Goal: Task Accomplishment & Management: Manage account settings

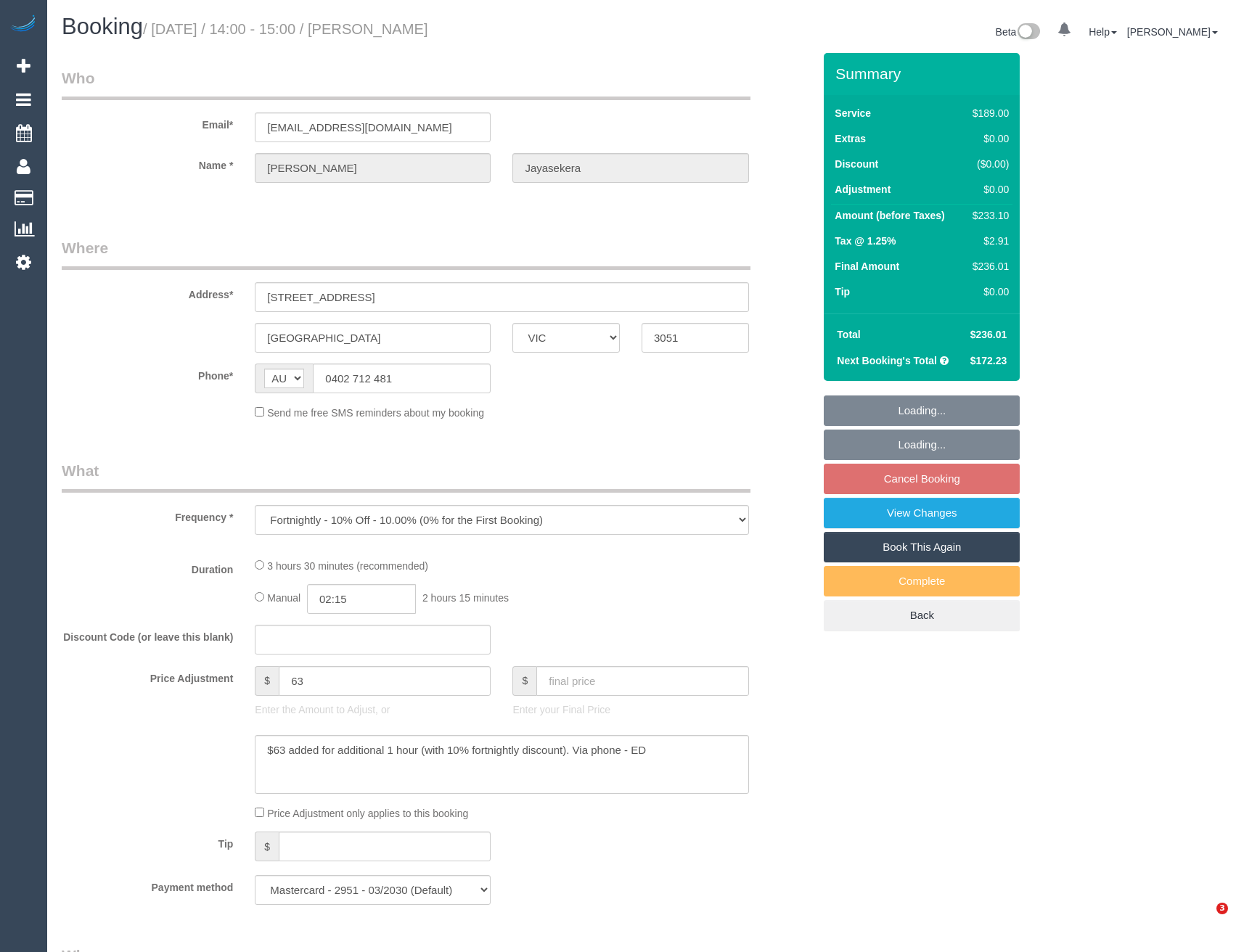
select select "VIC"
select select "number:28"
select select "number:16"
select select "number:19"
select select "number:22"
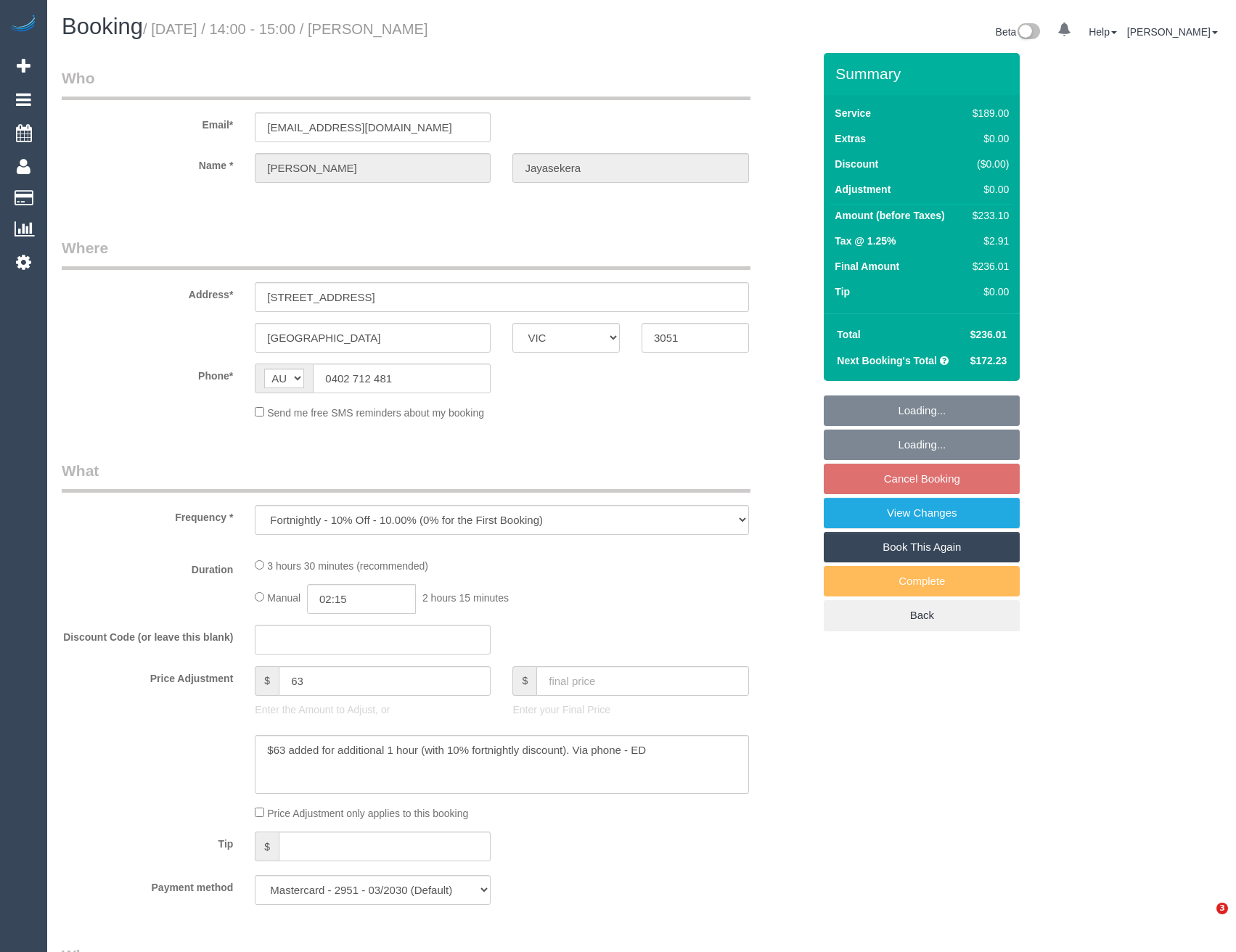
select select "number:35"
select select "number:13"
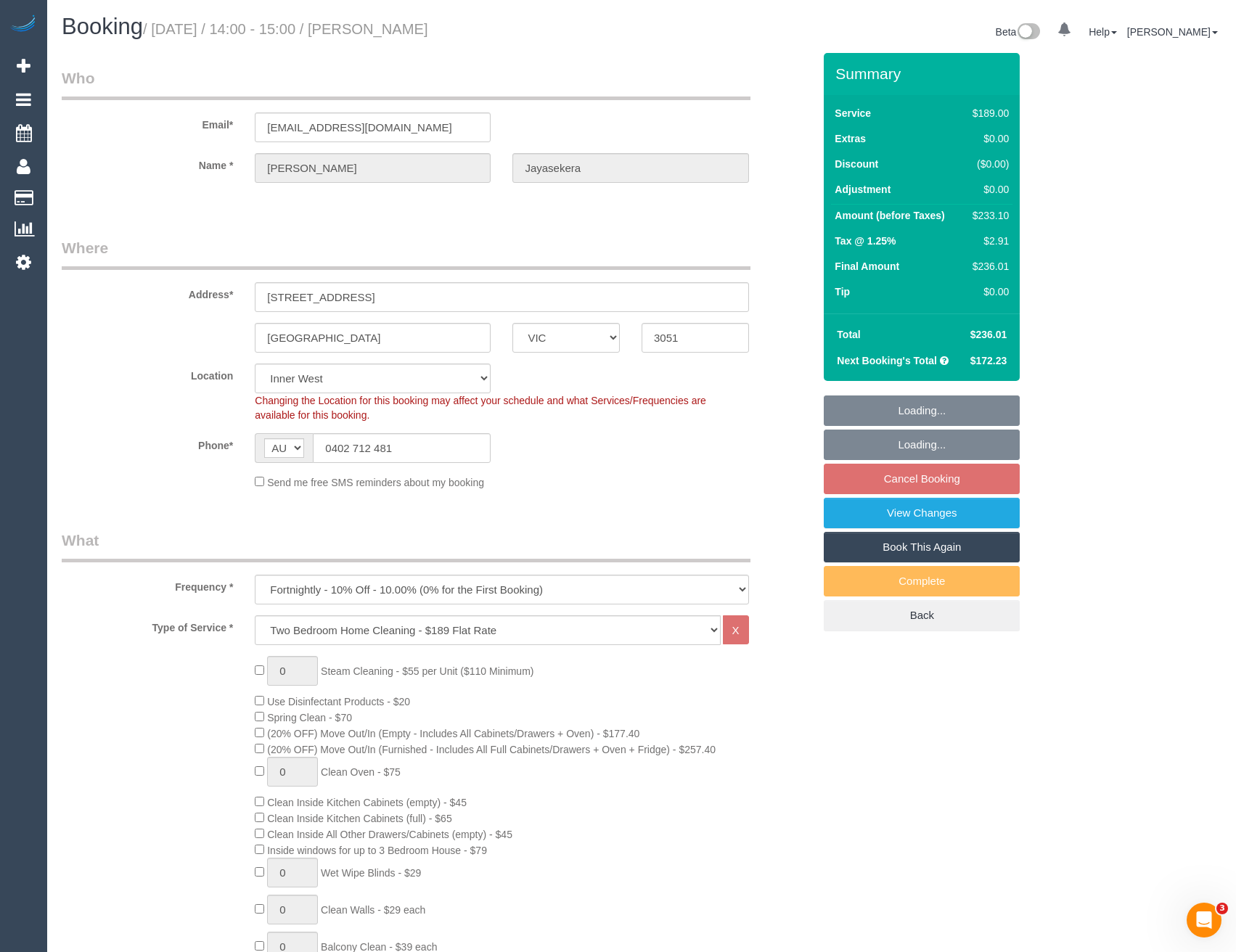
select select "object:1693"
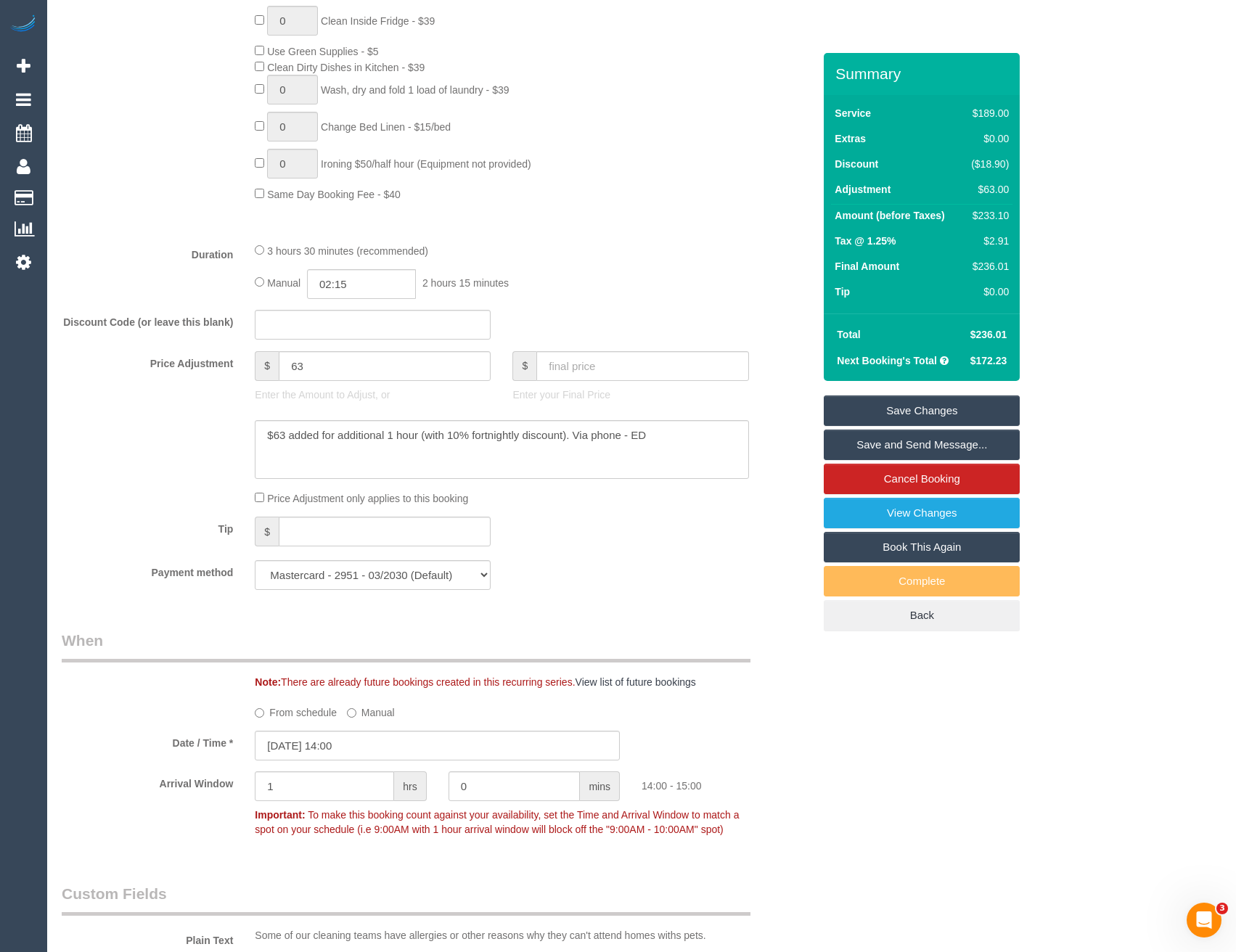
scroll to position [1016, 0]
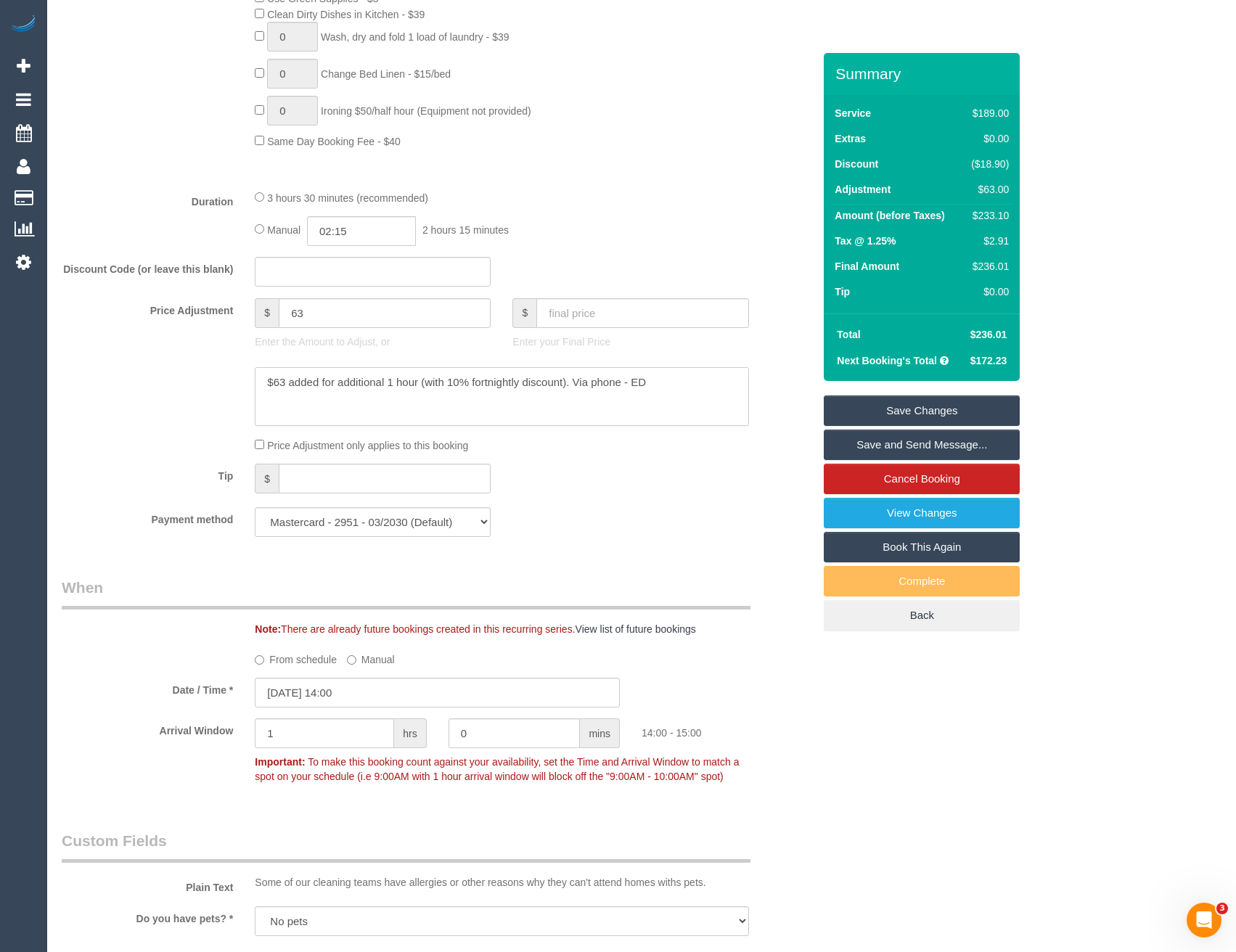
drag, startPoint x: 608, startPoint y: 386, endPoint x: 238, endPoint y: 381, distance: 370.0
click at [238, 381] on div at bounding box center [437, 397] width 773 height 59
drag, startPoint x: 328, startPoint y: 318, endPoint x: 245, endPoint y: 323, distance: 83.2
click at [245, 323] on div "$ 63 Enter the Amount to Adjust, or" at bounding box center [373, 328] width 258 height 58
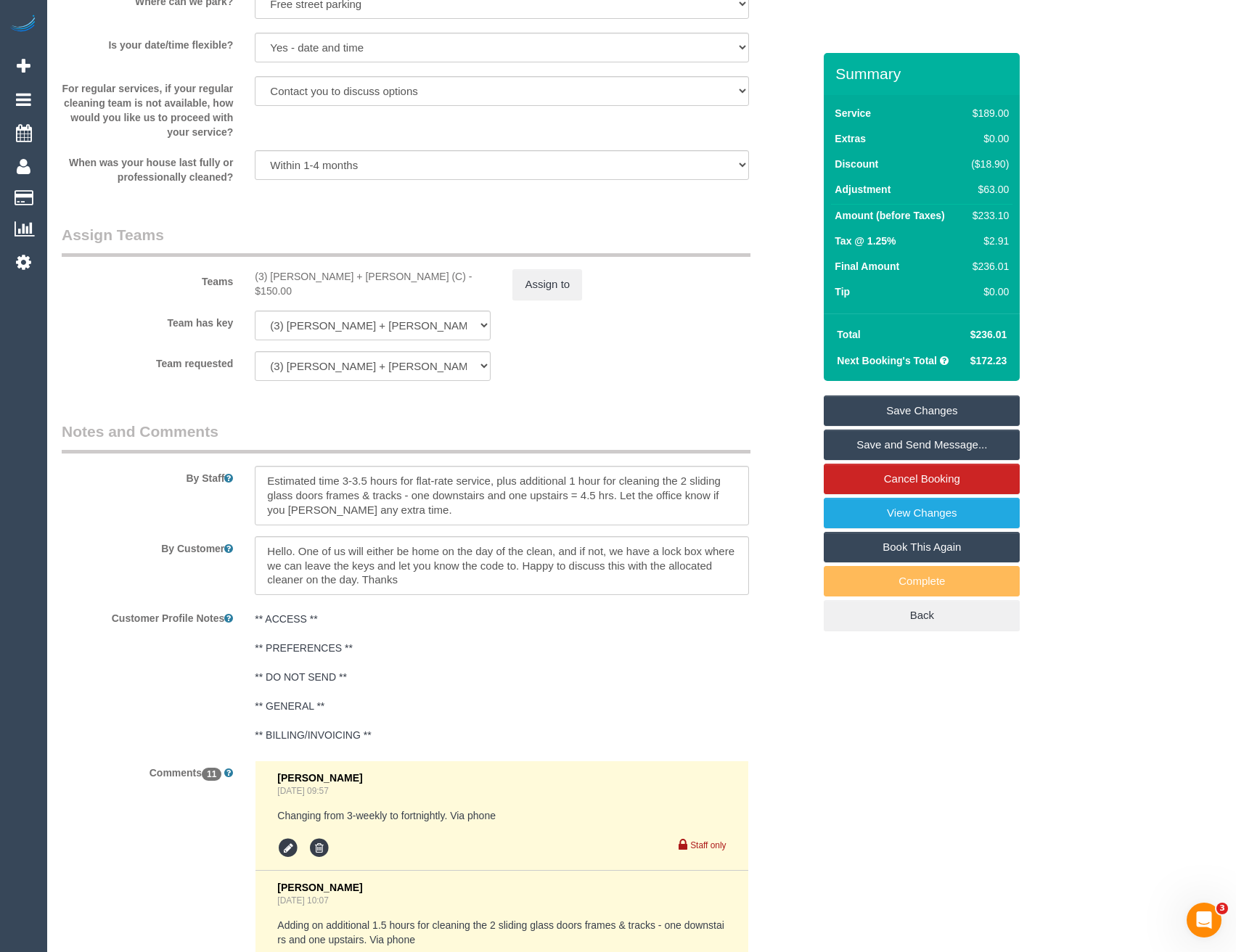
scroll to position [2105, 0]
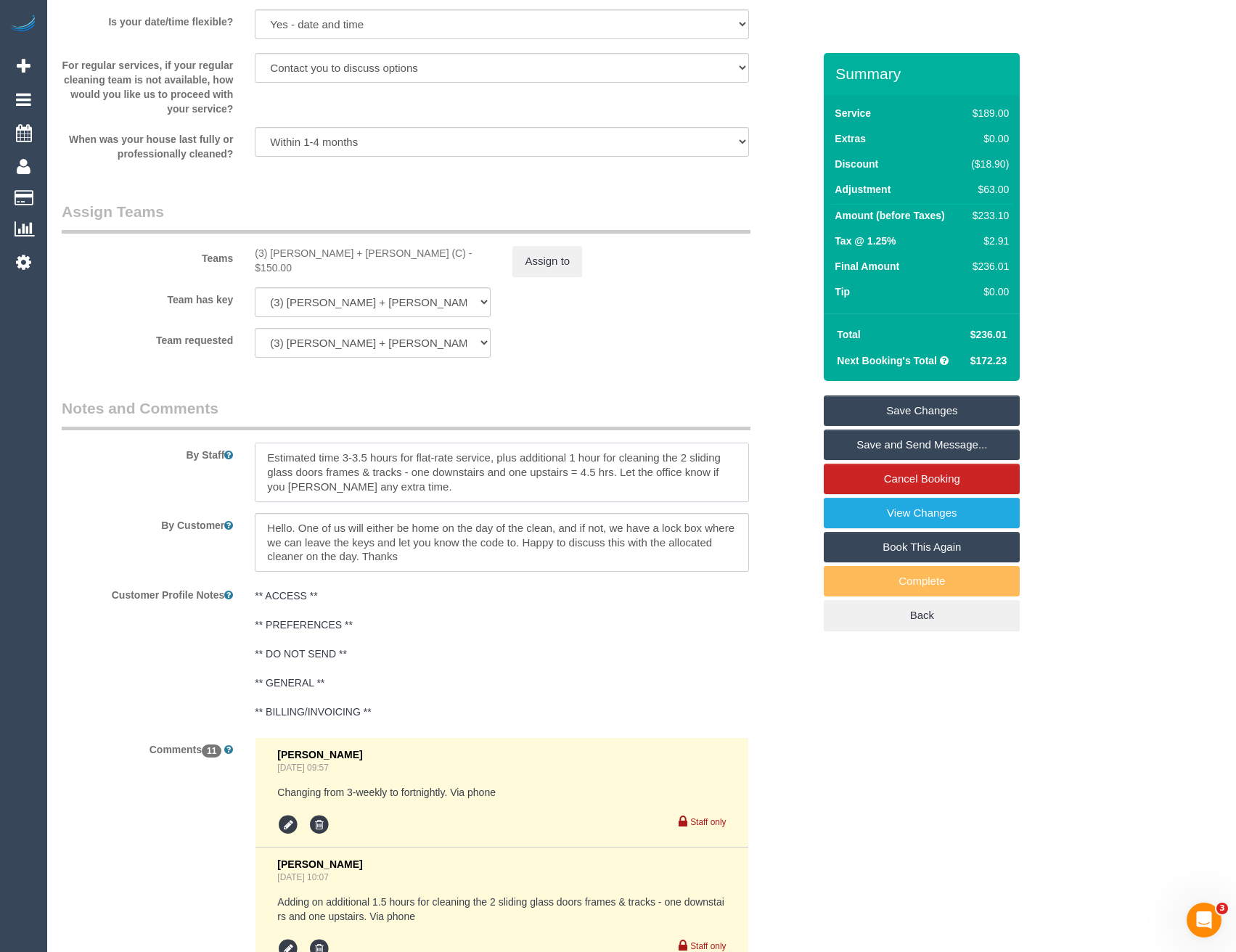
type input "0"
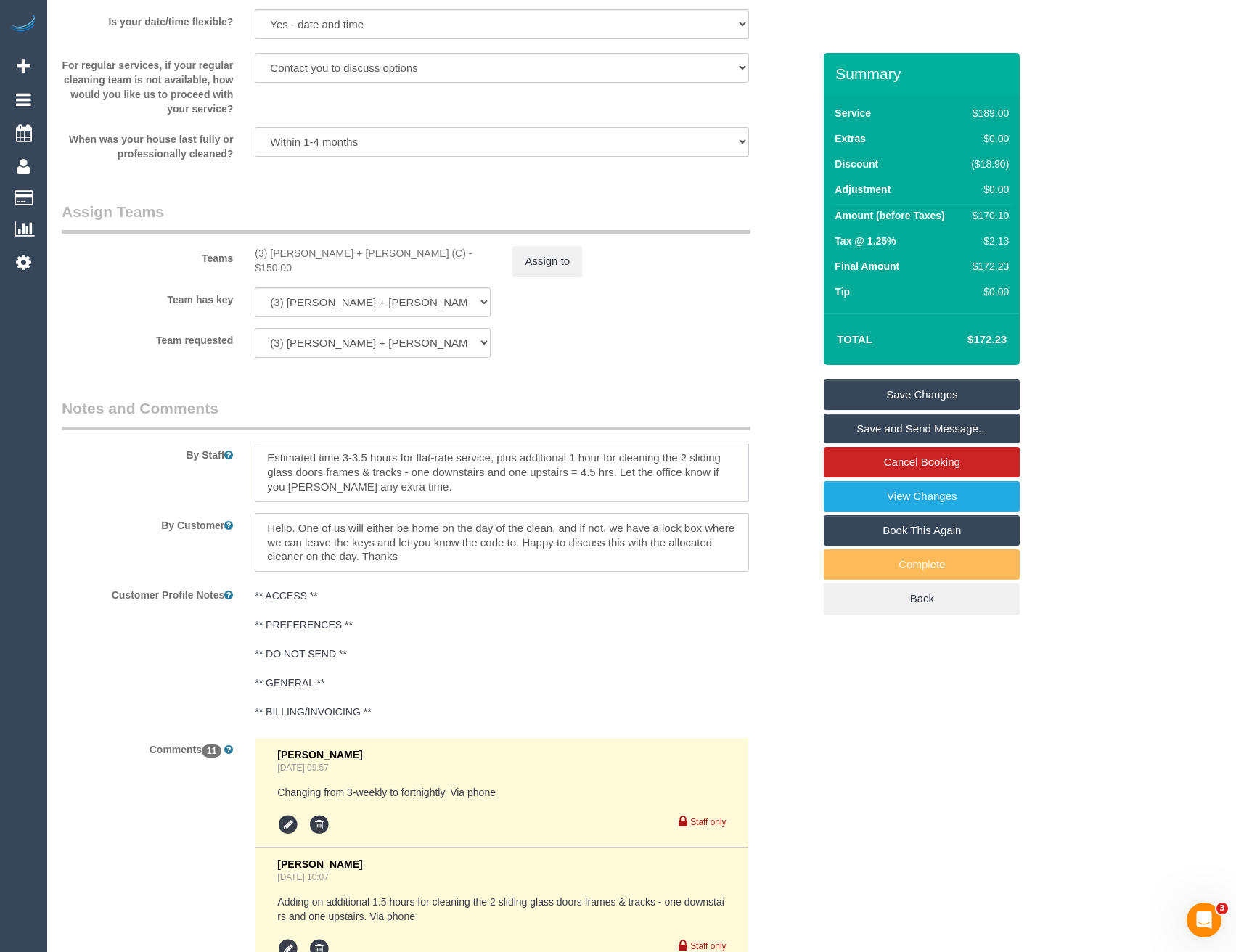
drag, startPoint x: 613, startPoint y: 473, endPoint x: 491, endPoint y: 454, distance: 123.5
click at [491, 454] on textarea at bounding box center [502, 472] width 493 height 59
drag, startPoint x: 716, startPoint y: 454, endPoint x: 498, endPoint y: 456, distance: 218.0
click at [498, 456] on textarea at bounding box center [502, 472] width 493 height 59
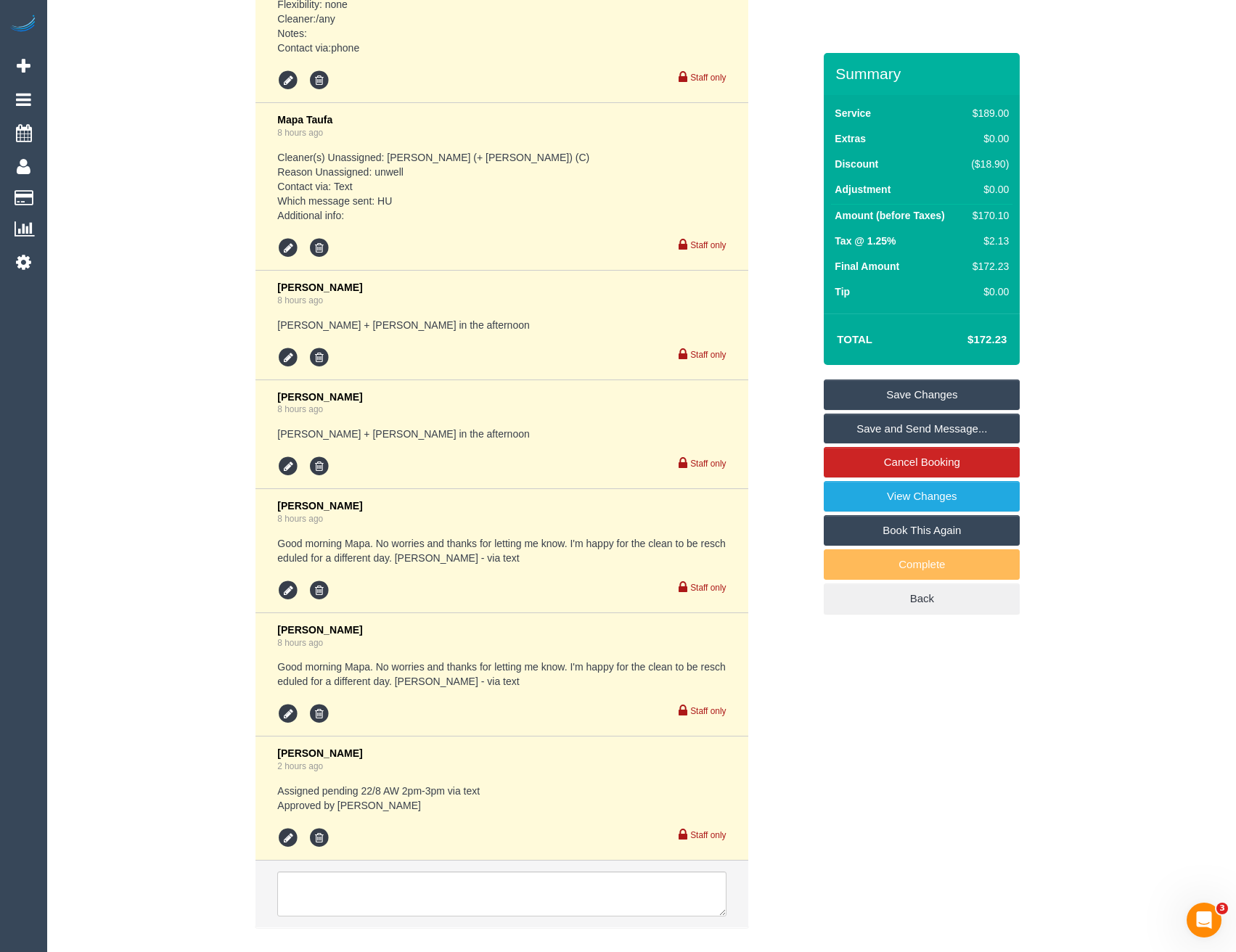
scroll to position [3469, 0]
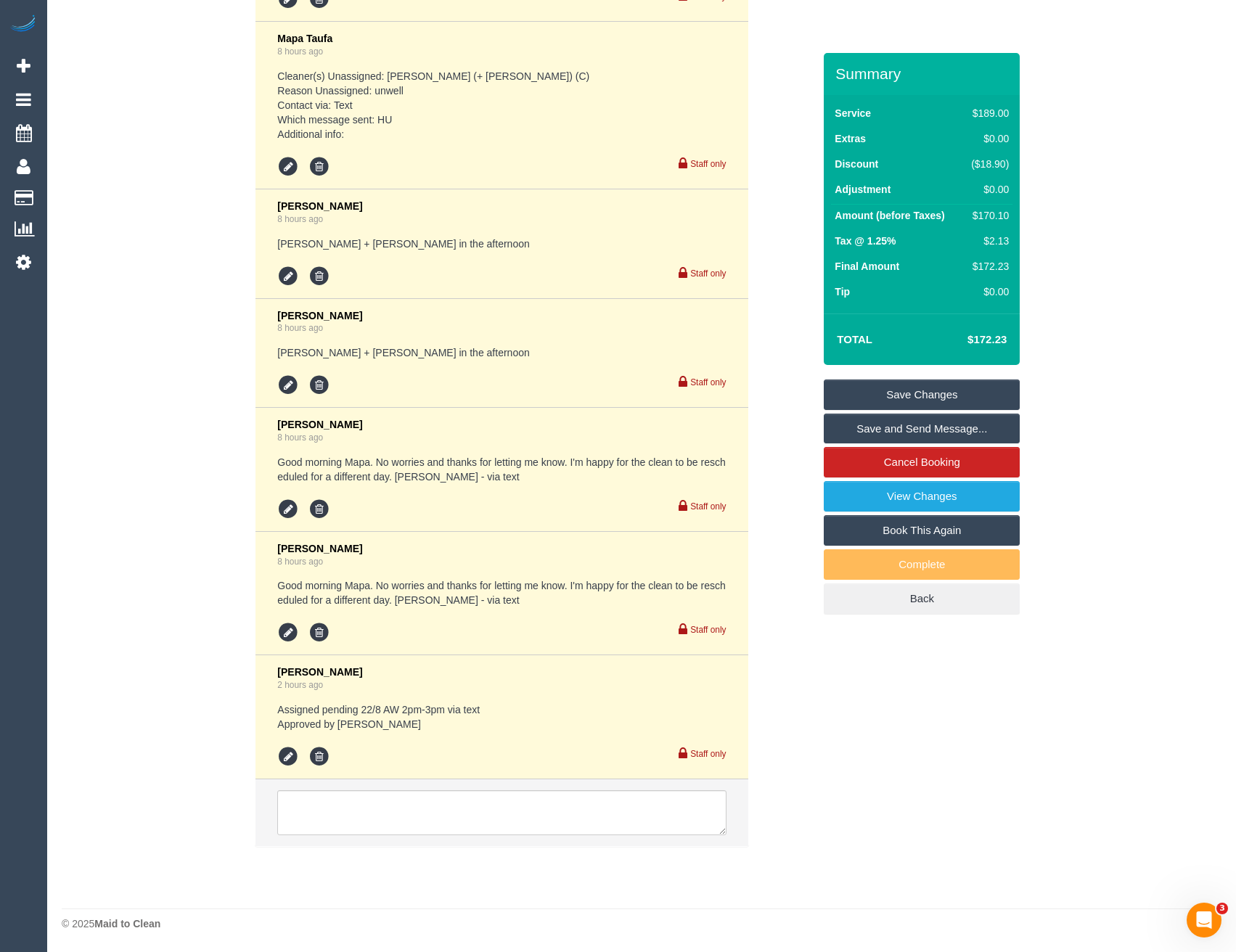
type textarea "Estimated time 3-3.5 hours for flat-rate service. Press doorbell or ring (0417 …"
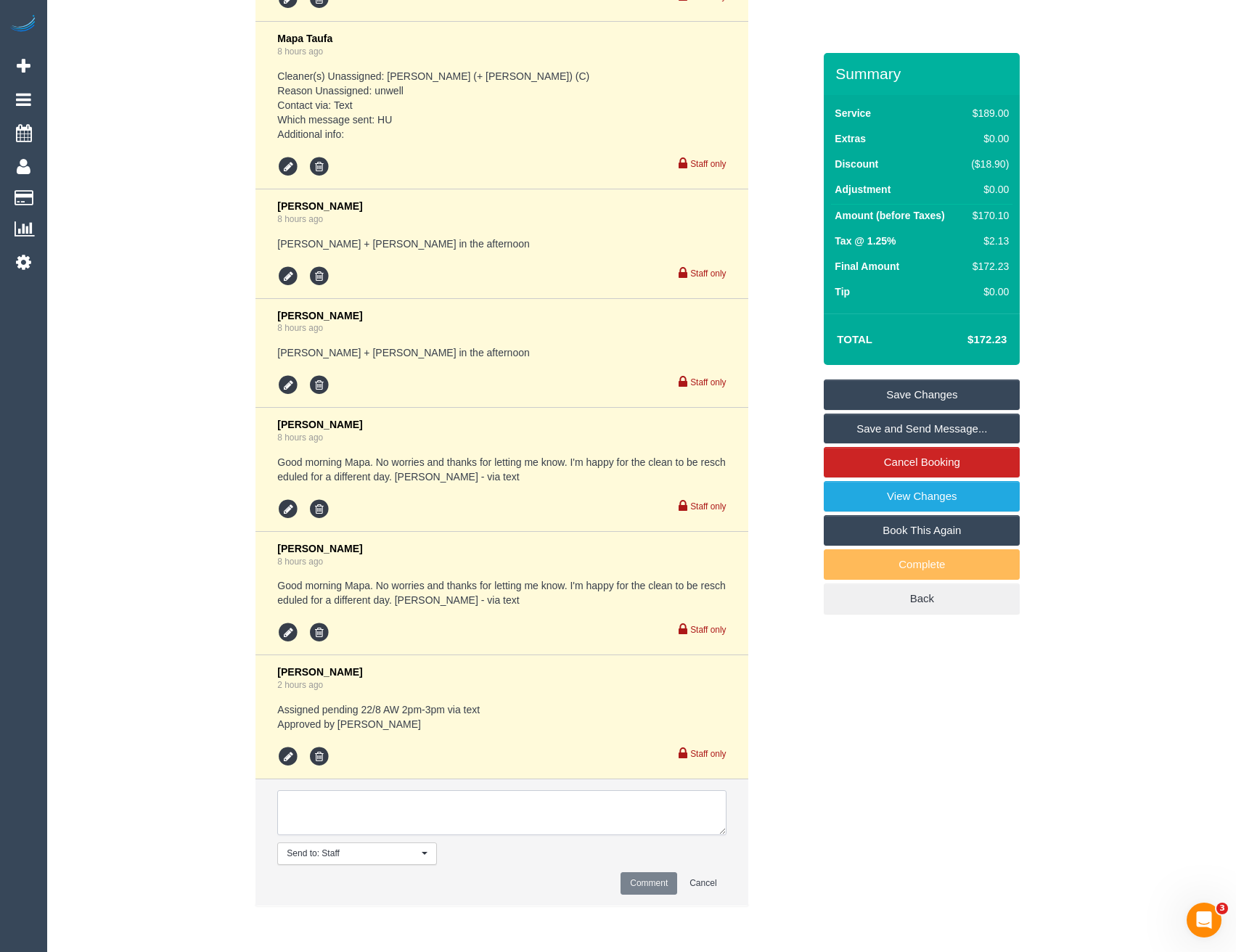
click at [453, 816] on textarea at bounding box center [502, 813] width 448 height 45
type textarea "Cust requested to remove extra time for this service - via SMS"
click at [630, 888] on button "Comment" at bounding box center [648, 883] width 57 height 23
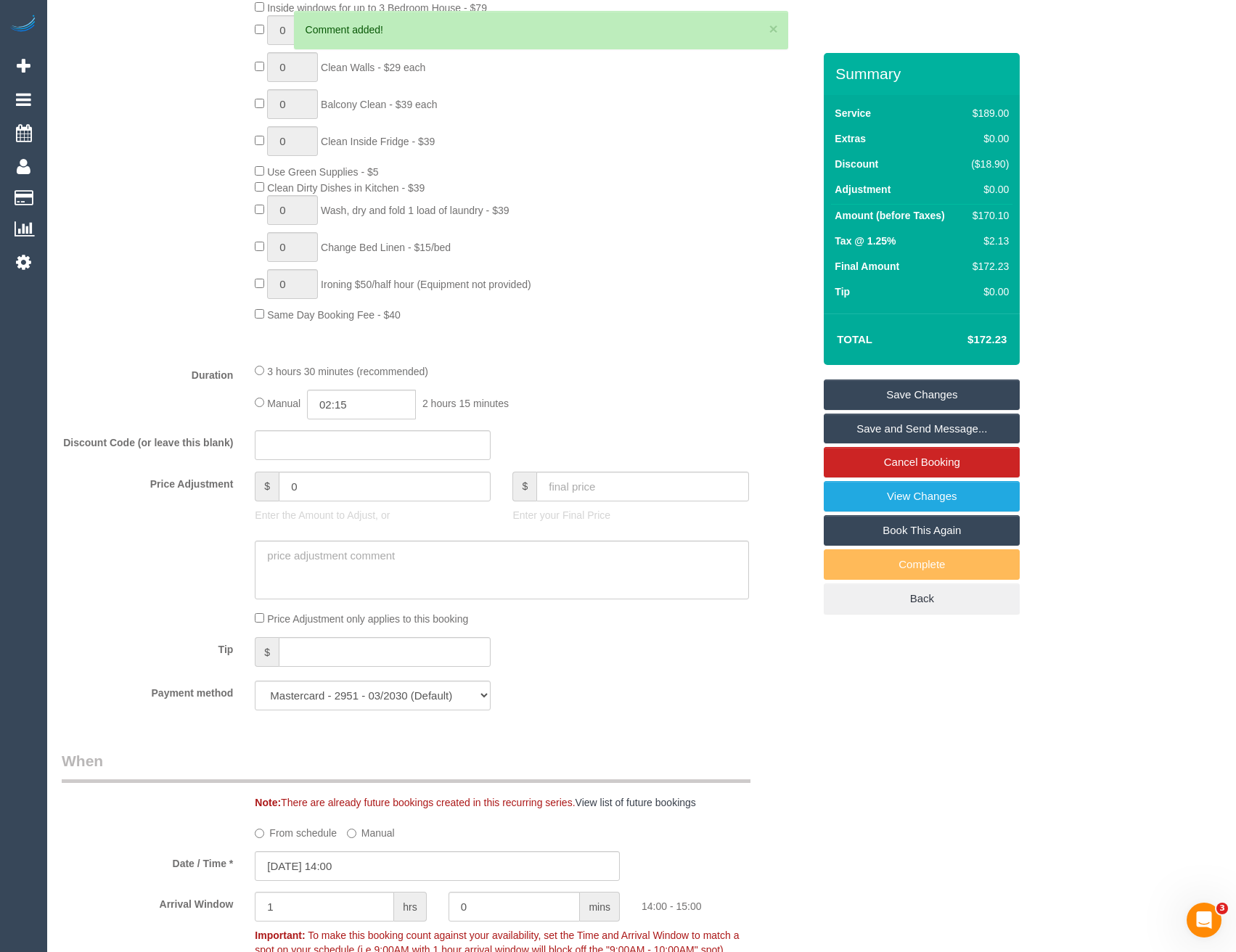
scroll to position [784, 0]
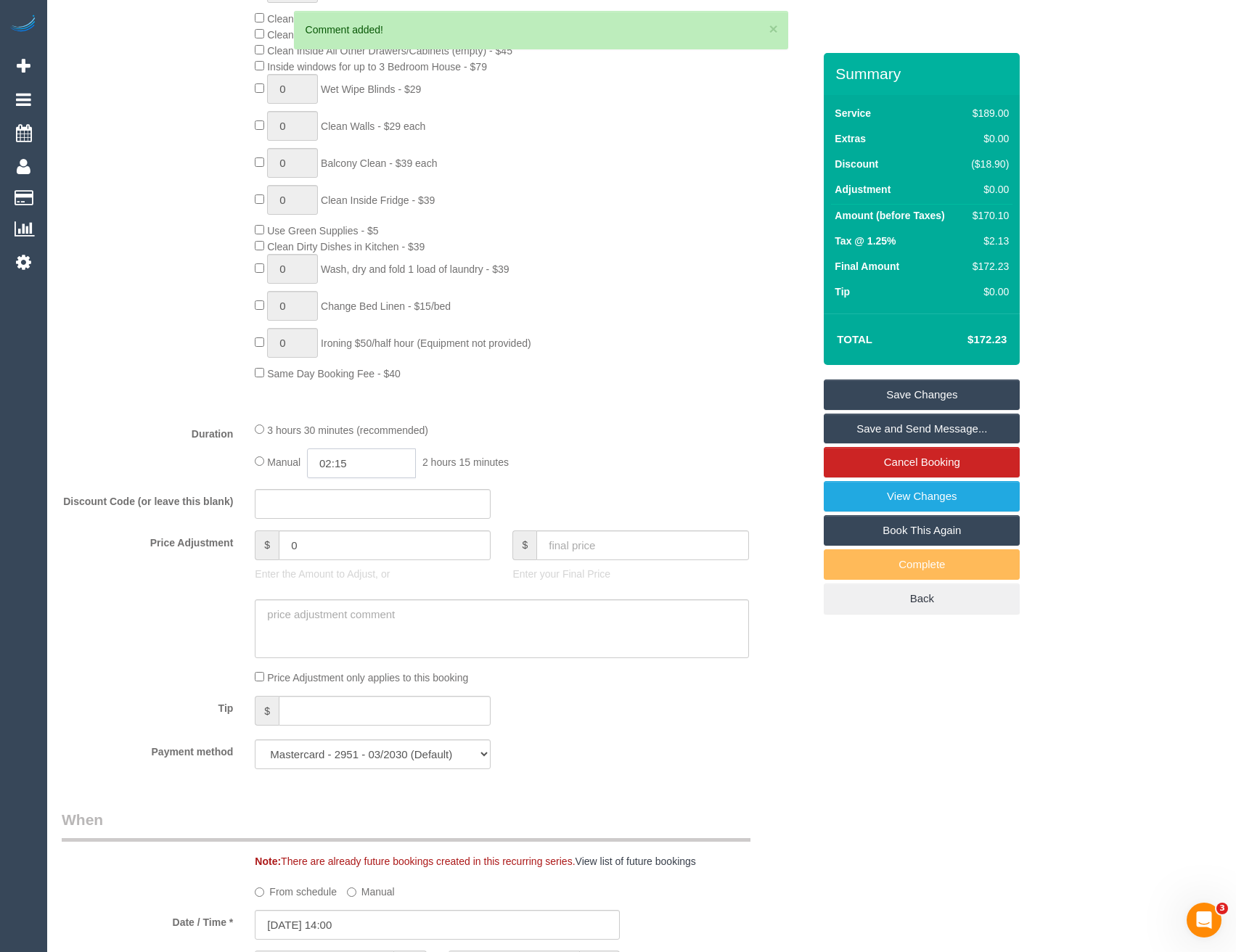
click at [380, 463] on input "02:15" at bounding box center [361, 463] width 109 height 30
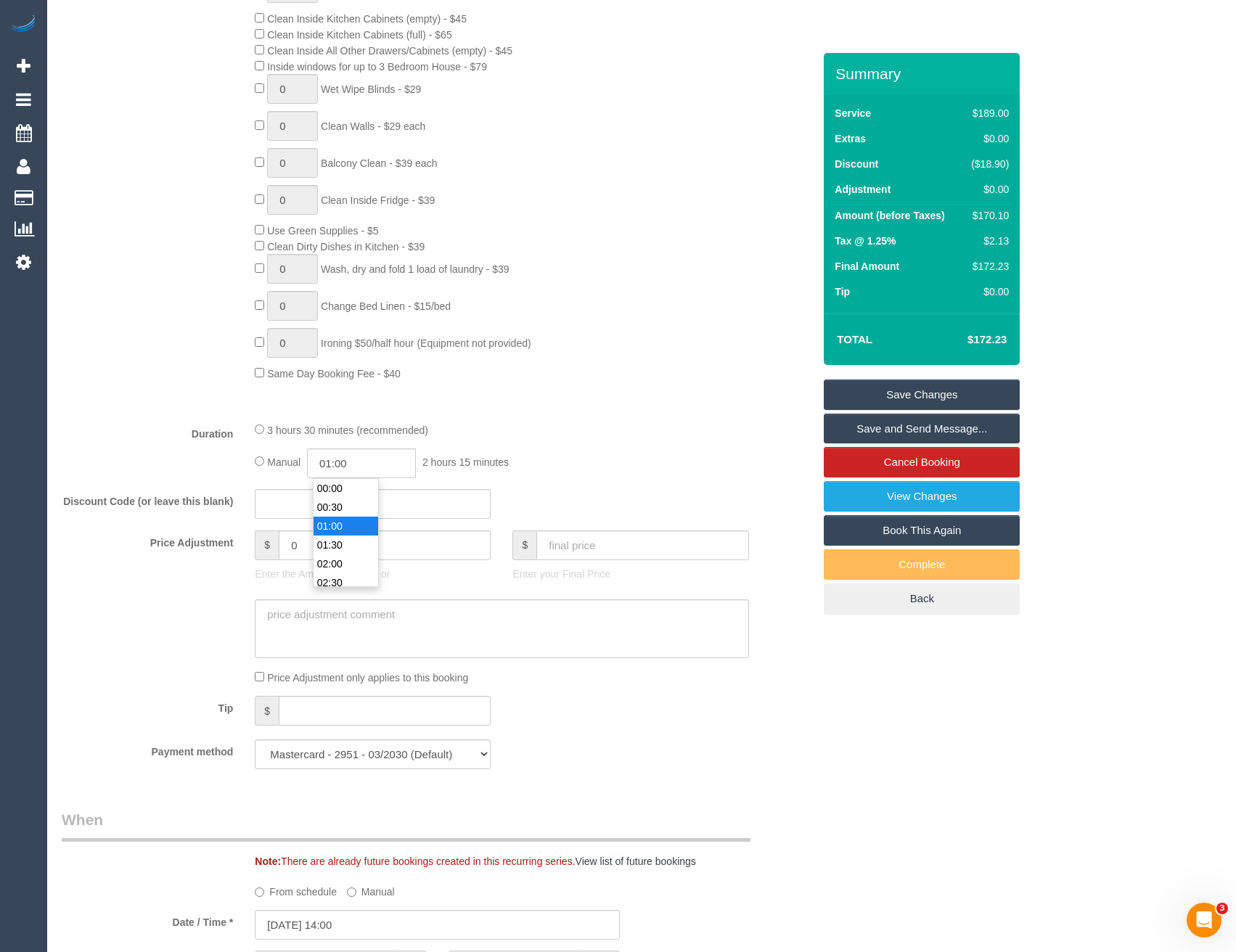
click at [352, 524] on li "01:00" at bounding box center [345, 526] width 64 height 19
click at [372, 465] on input "01:00" at bounding box center [361, 463] width 109 height 30
type input "01:45"
click at [548, 359] on div "0 Steam Cleaning - $55 per Unit ($110 Minimum) Use Disinfectant Products - $20 …" at bounding box center [534, 127] width 580 height 509
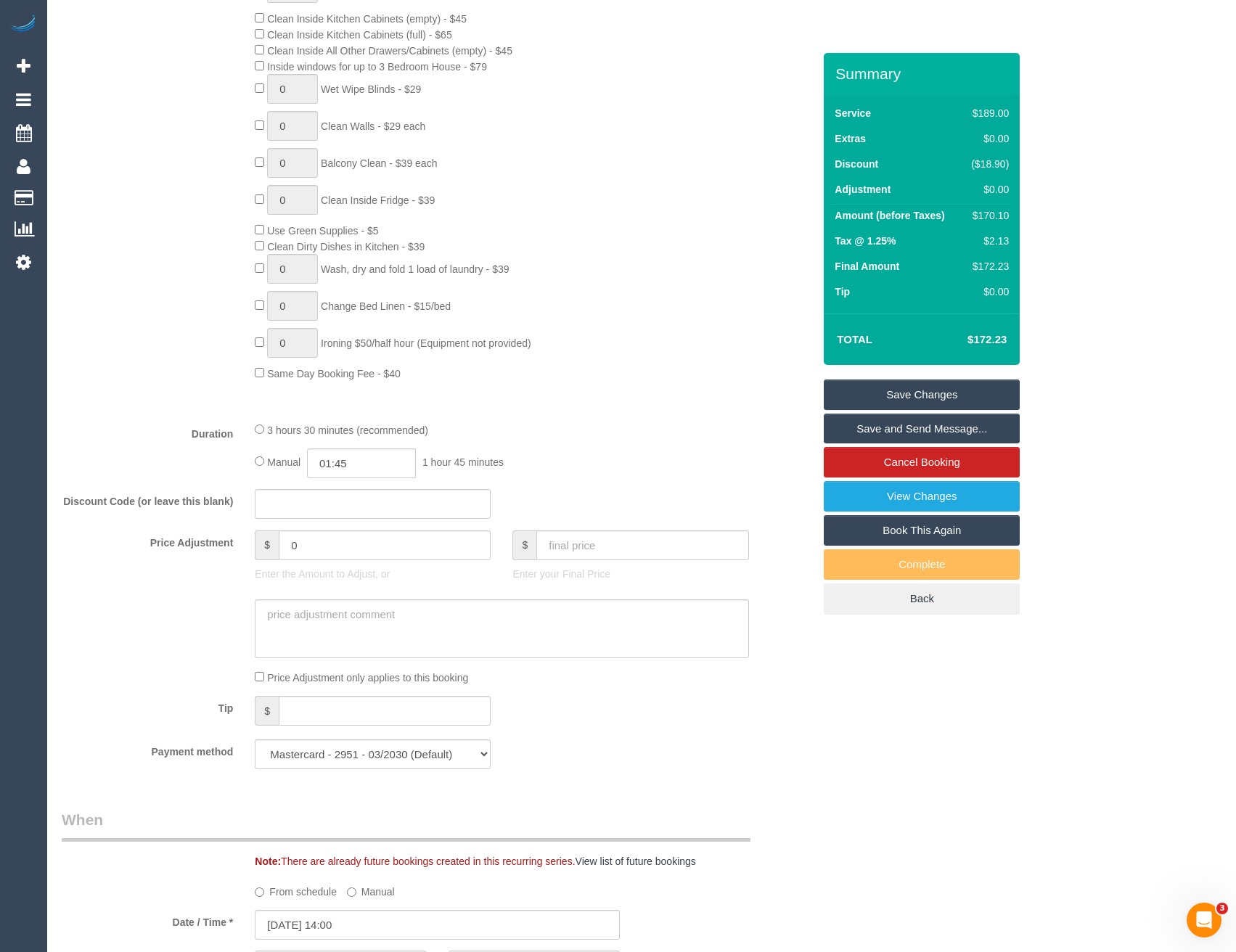
click at [920, 387] on link "Save Changes" at bounding box center [921, 394] width 196 height 31
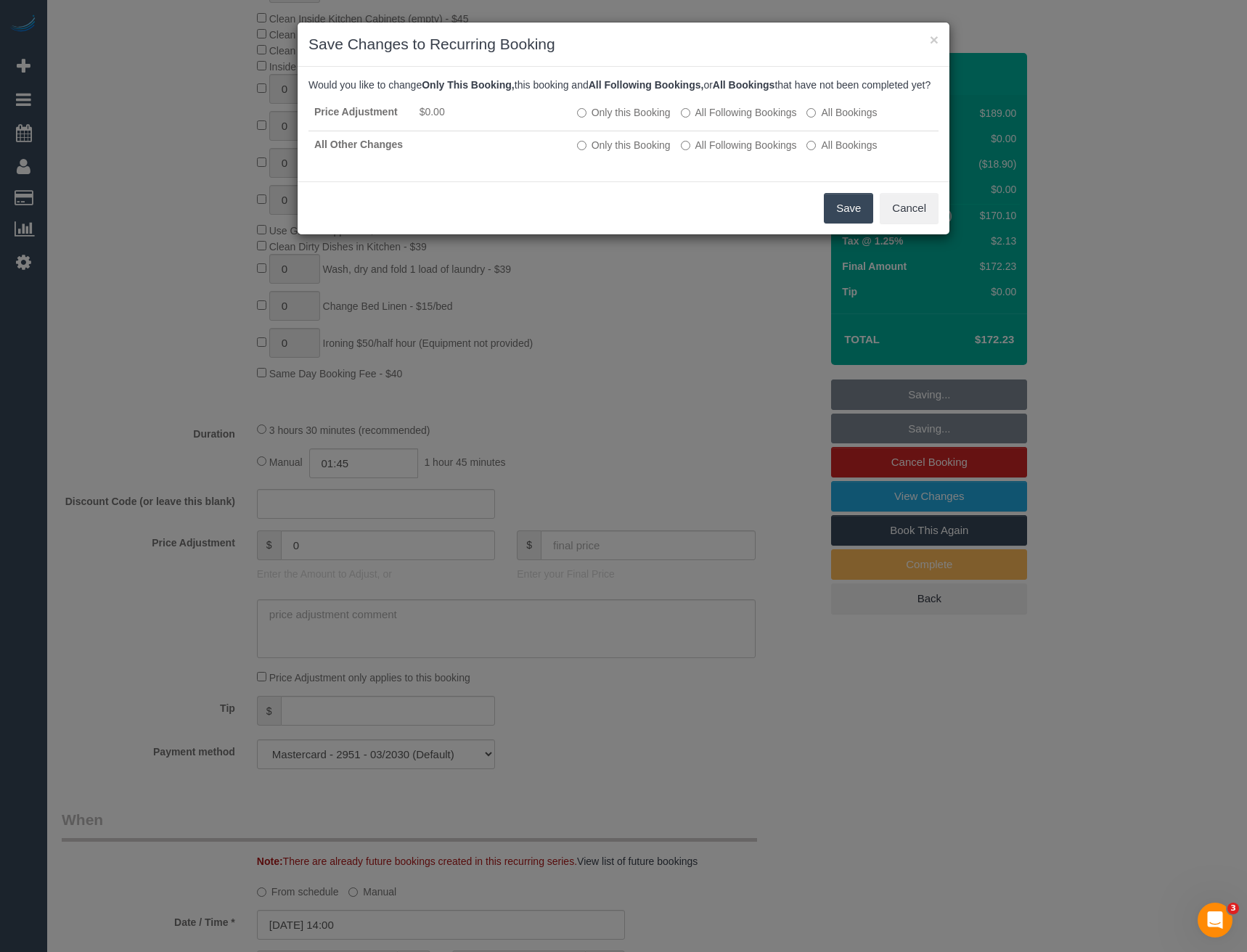
click at [832, 217] on button "Save" at bounding box center [848, 208] width 49 height 31
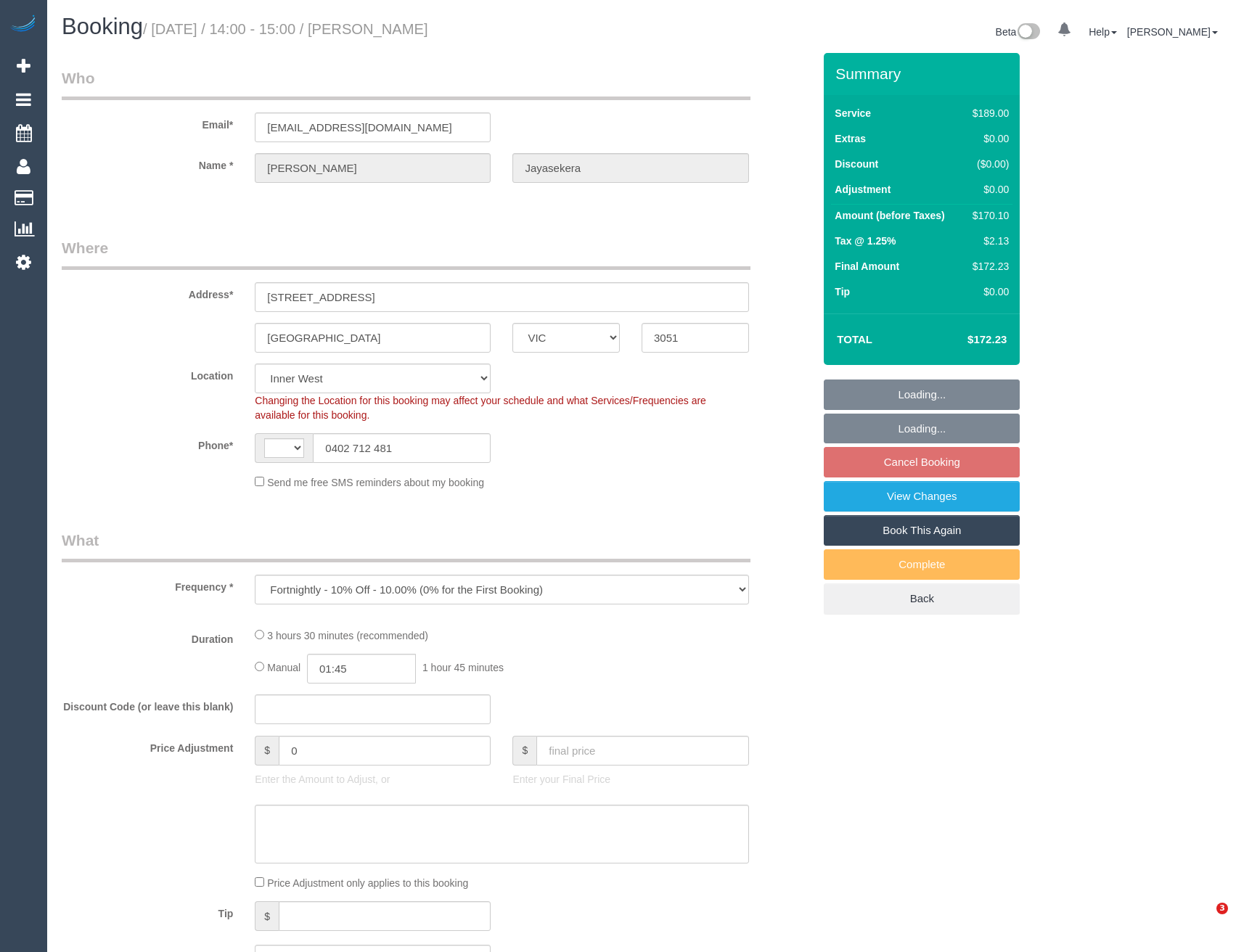
select select "VIC"
select select "object:521"
select select "string:AU"
select select "string:stripe-pm_1RSr0w2GScqysDRVH3SAOKS0"
select select "number:28"
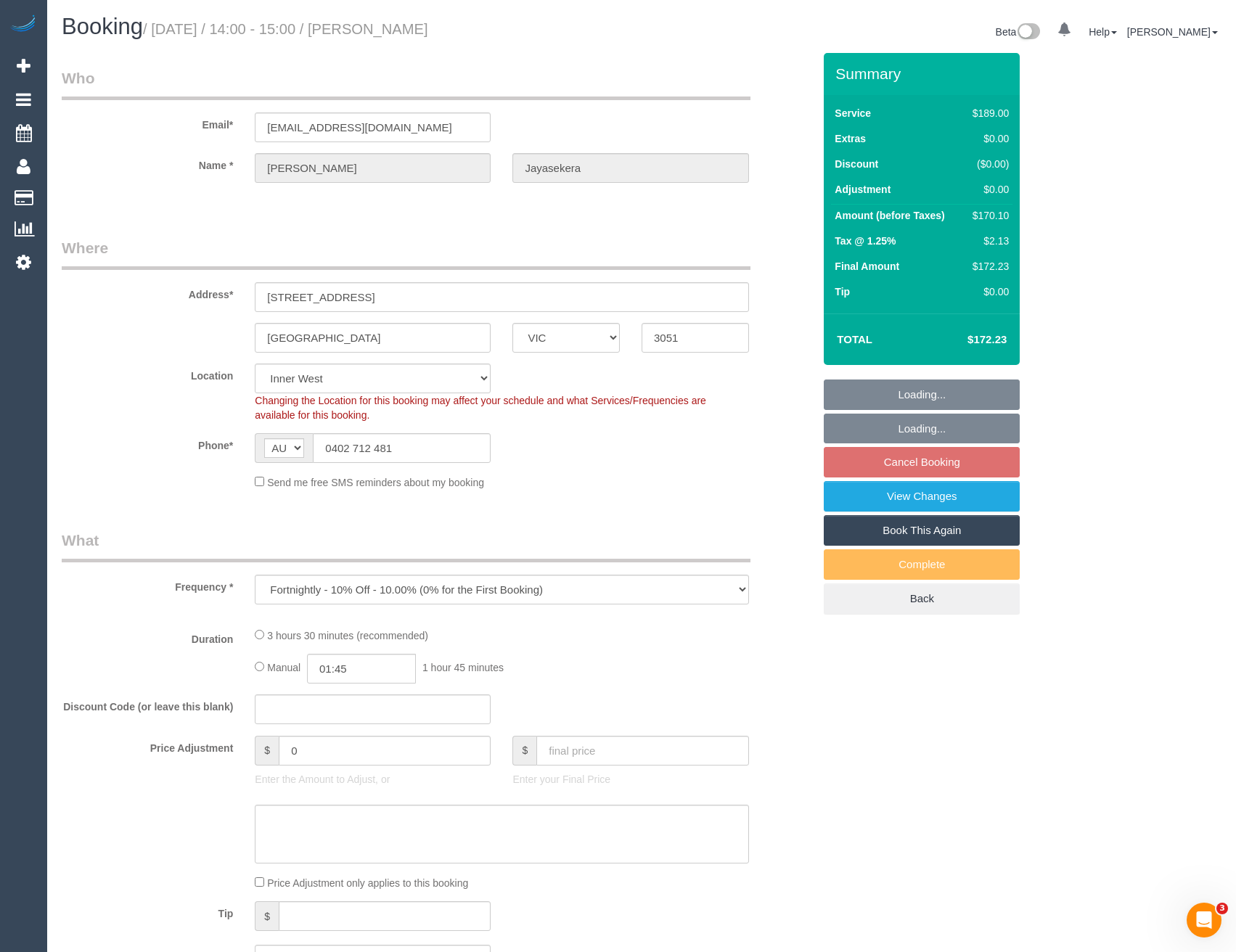
select select "number:16"
select select "number:19"
select select "number:22"
select select "number:35"
select select "number:13"
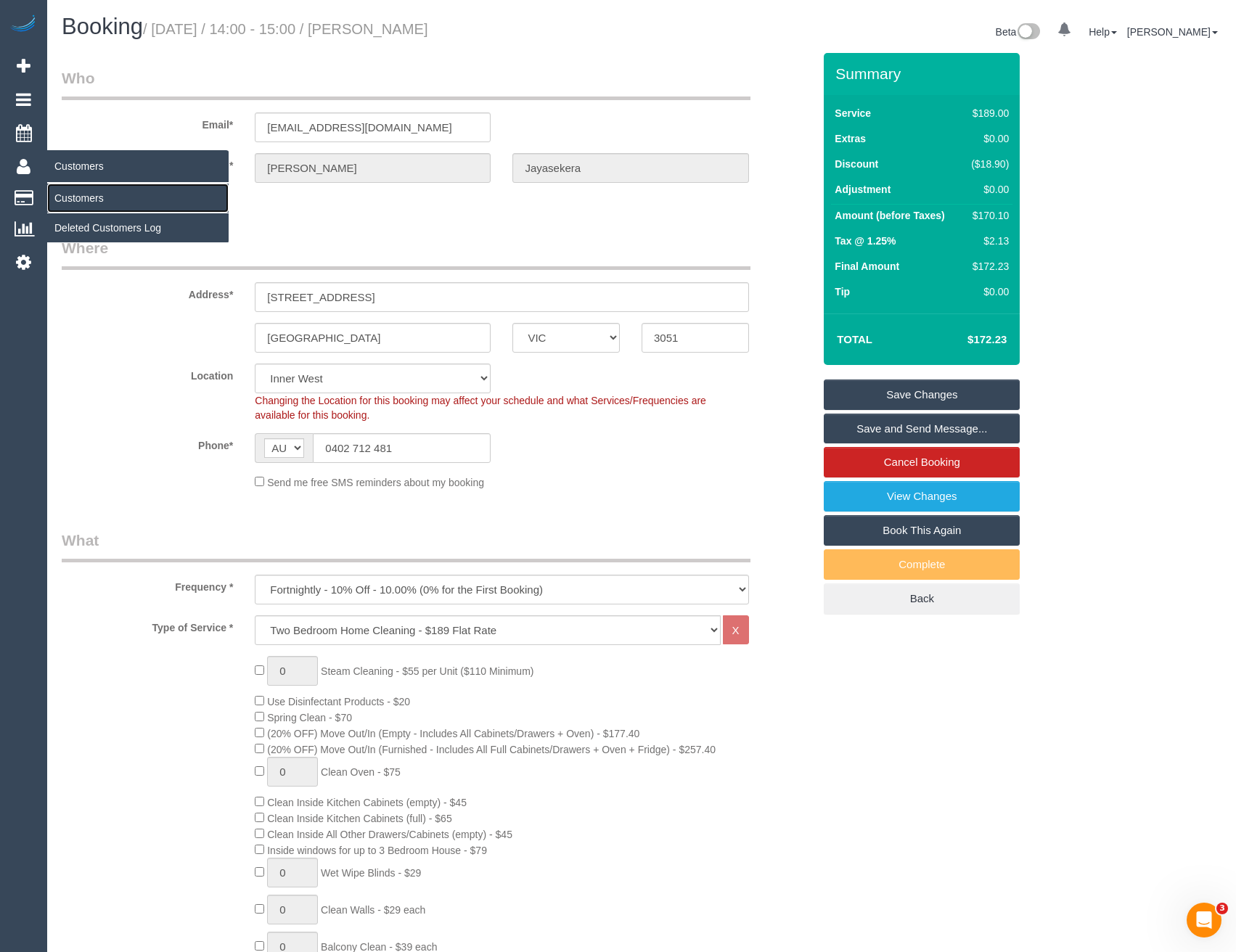
click at [90, 198] on link "Customers" at bounding box center [138, 198] width 182 height 29
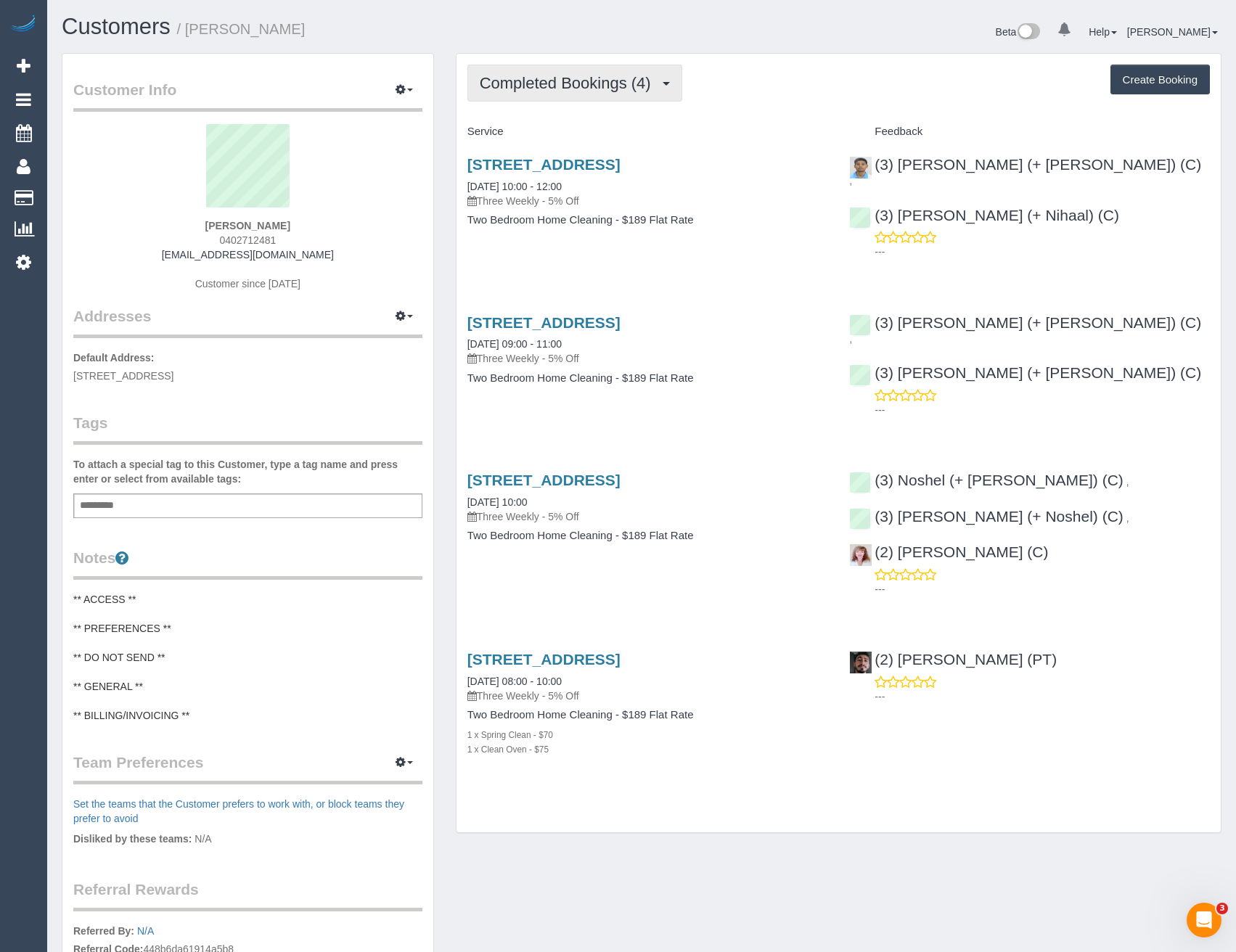
click at [550, 82] on span "Completed Bookings (4)" at bounding box center [568, 83] width 178 height 18
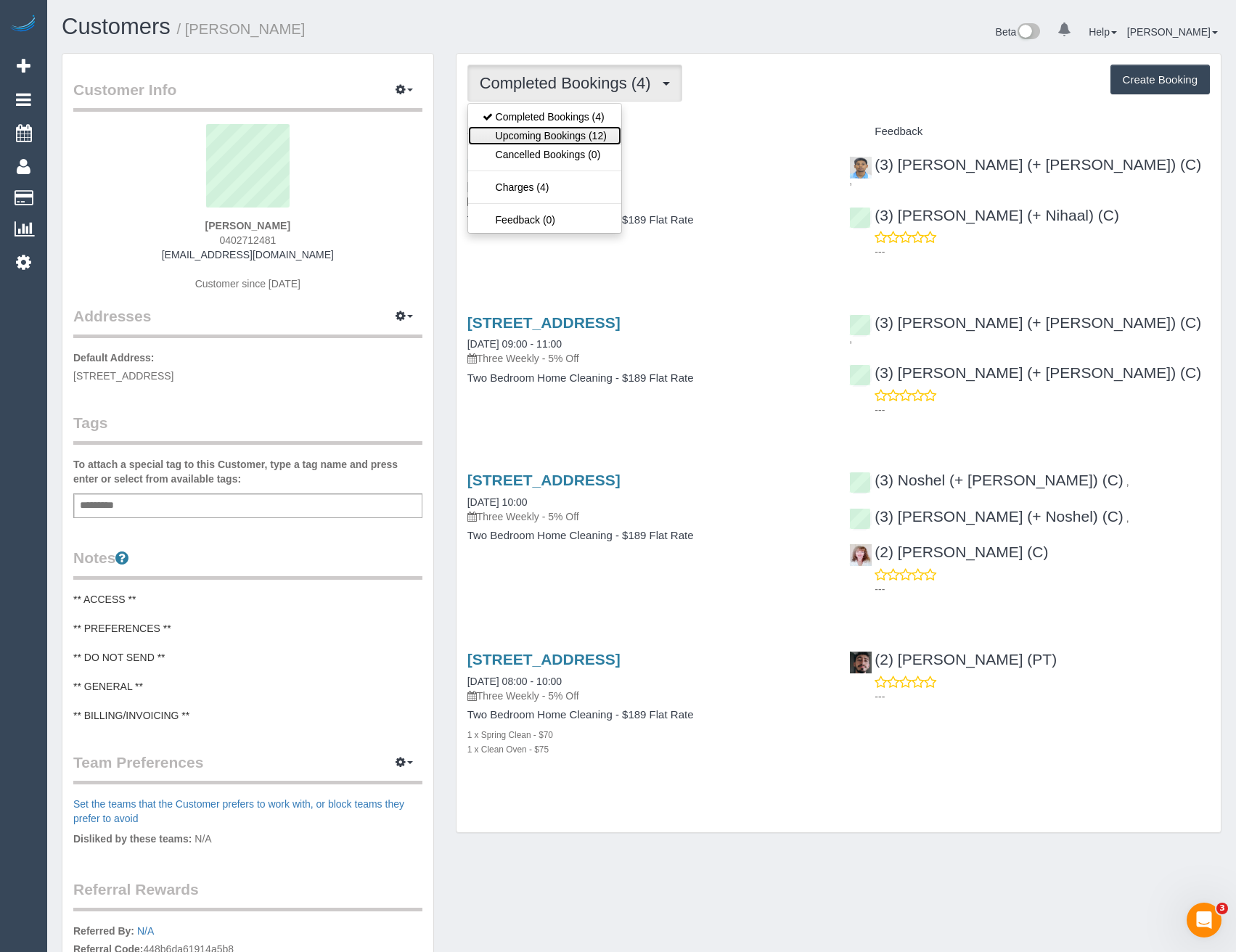
click at [568, 131] on link "Upcoming Bookings (12)" at bounding box center [545, 135] width 153 height 19
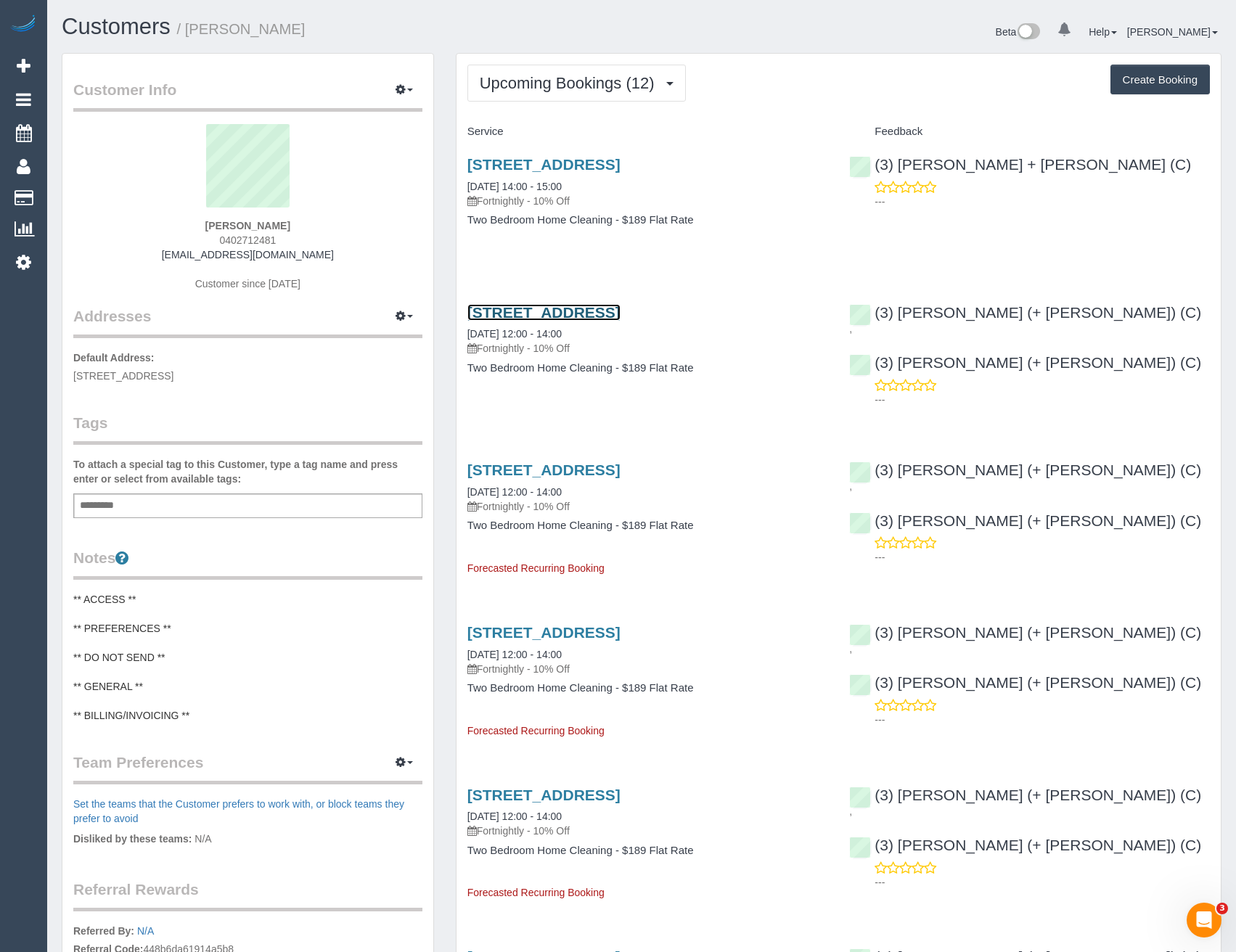
click at [620, 313] on link "[STREET_ADDRESS]" at bounding box center [544, 313] width 153 height 17
click at [627, 83] on span "Upcoming Bookings (12)" at bounding box center [570, 83] width 183 height 18
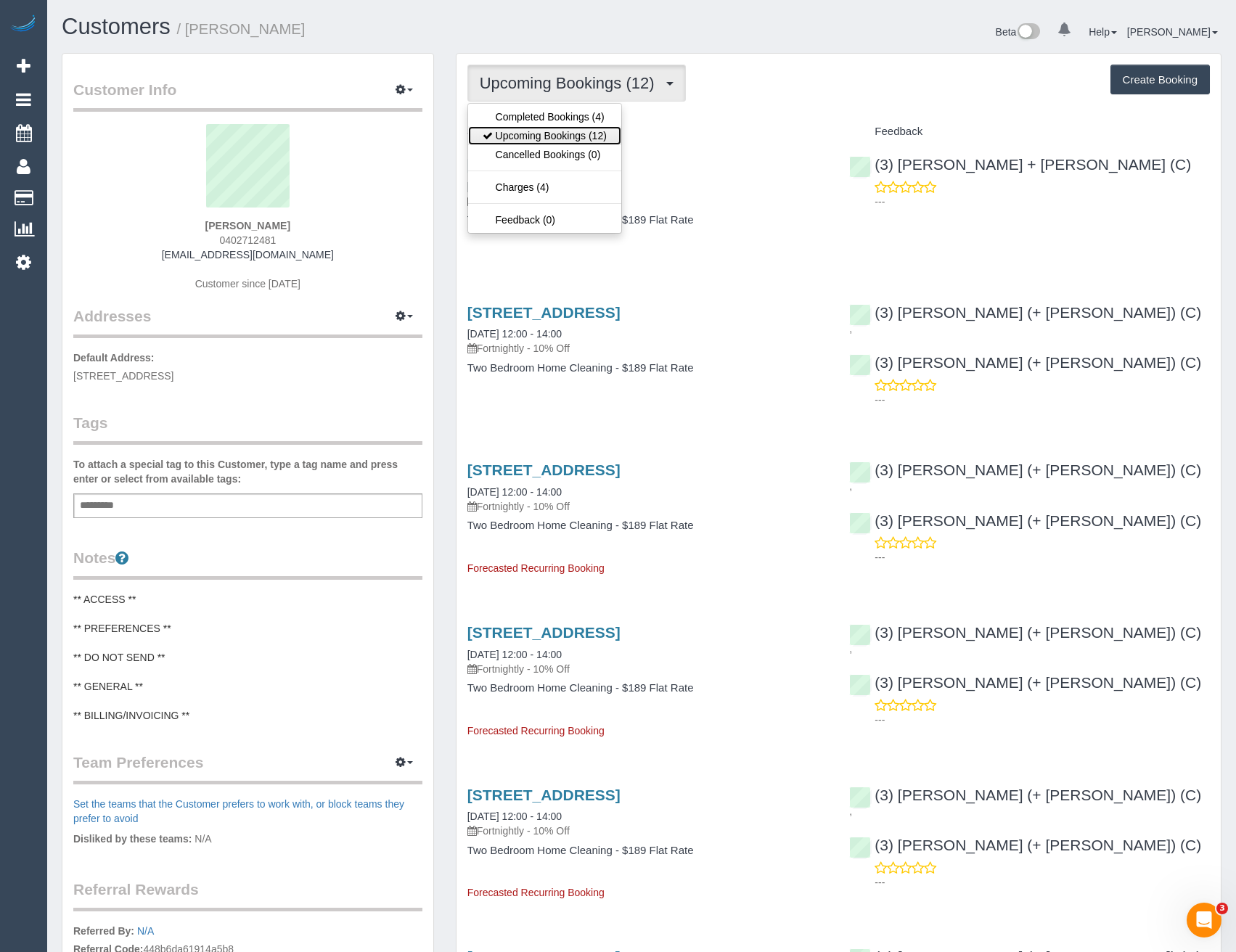
click at [584, 128] on link "Upcoming Bookings (12)" at bounding box center [545, 135] width 153 height 19
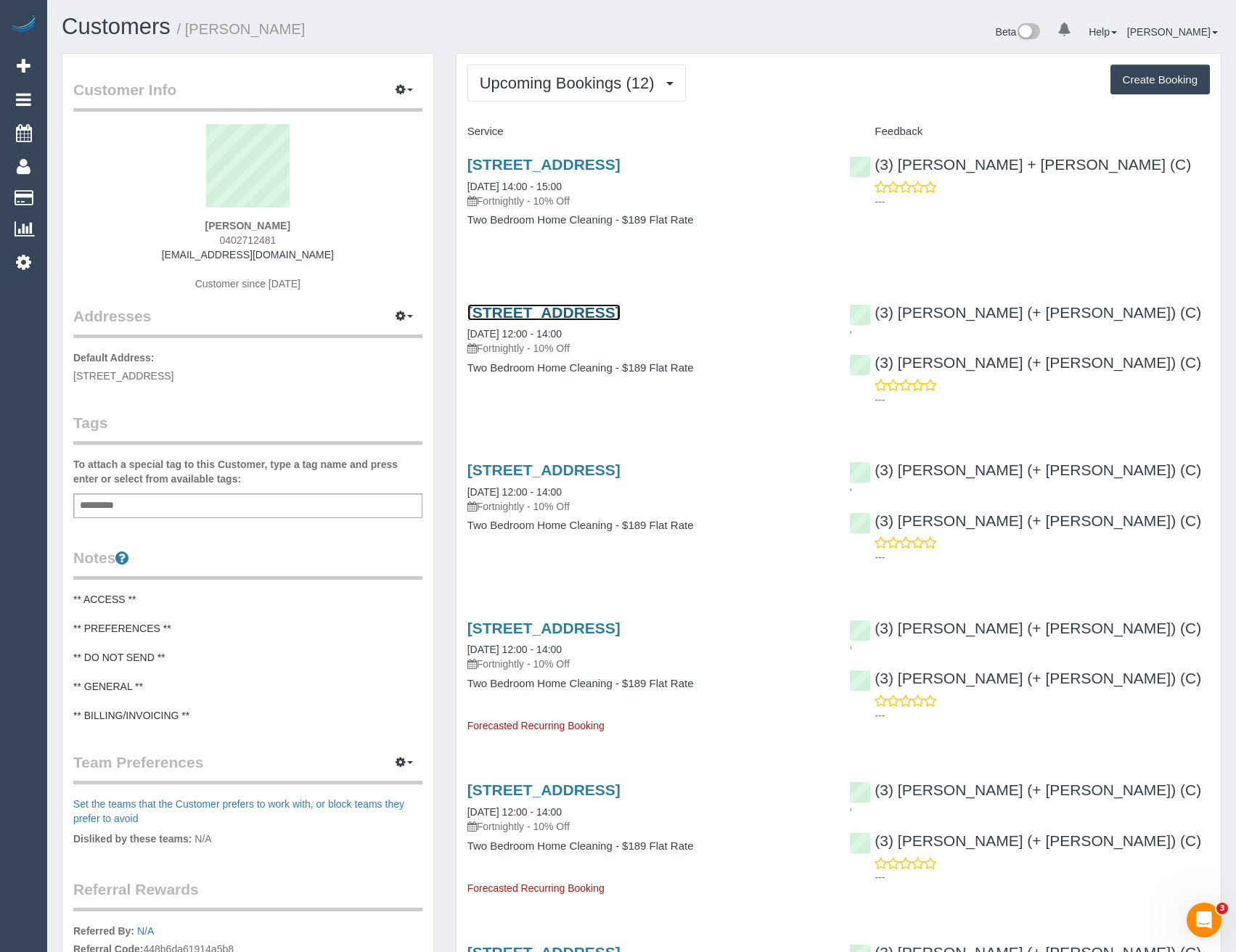
click at [620, 307] on link "1 Villiers Street, 1, North Melbourne, VIC 3051" at bounding box center [544, 313] width 153 height 17
click at [620, 462] on link "1 Villiers Street, 1, North Melbourne, VIC 3051" at bounding box center [544, 470] width 153 height 17
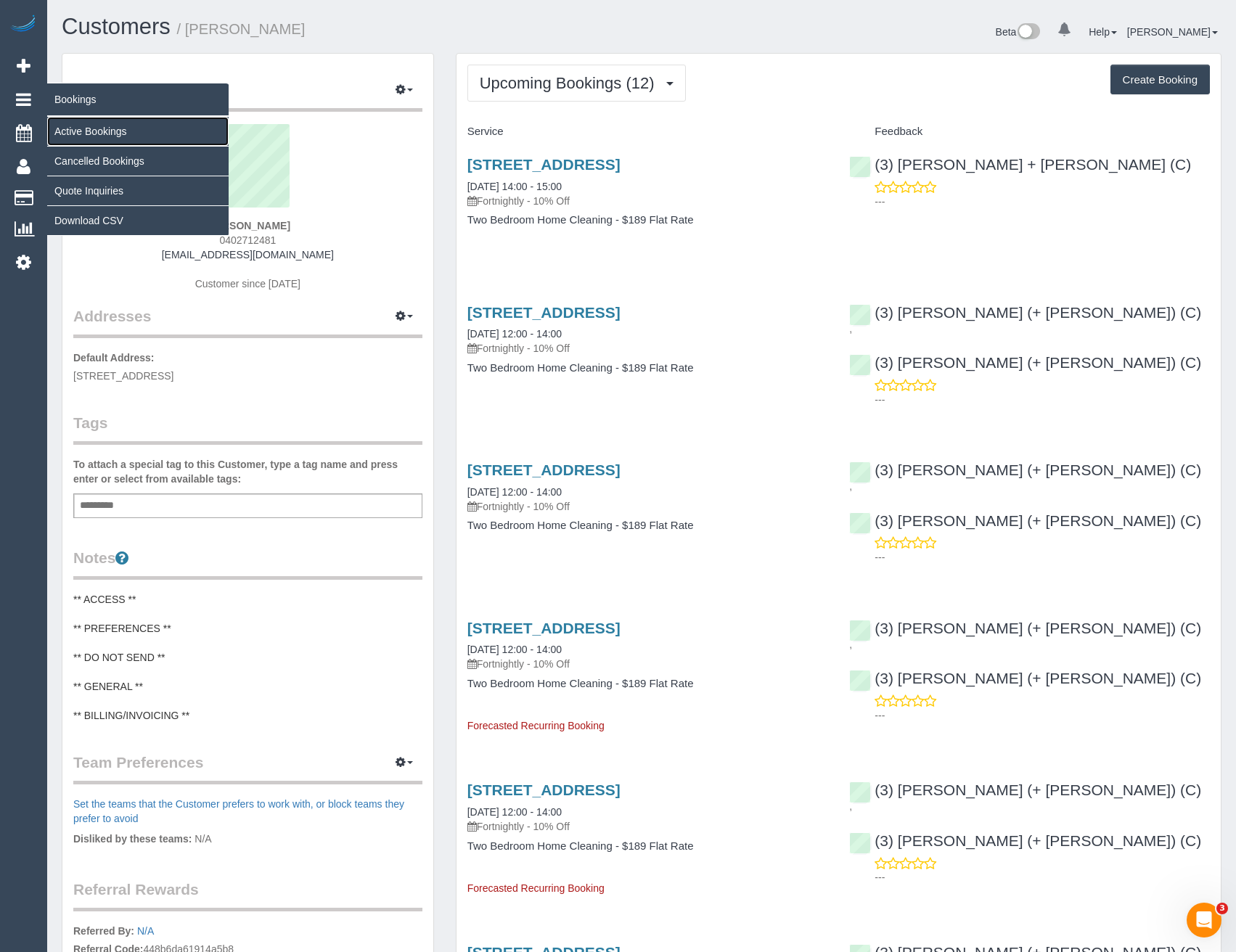
click at [88, 126] on link "Active Bookings" at bounding box center [138, 131] width 182 height 29
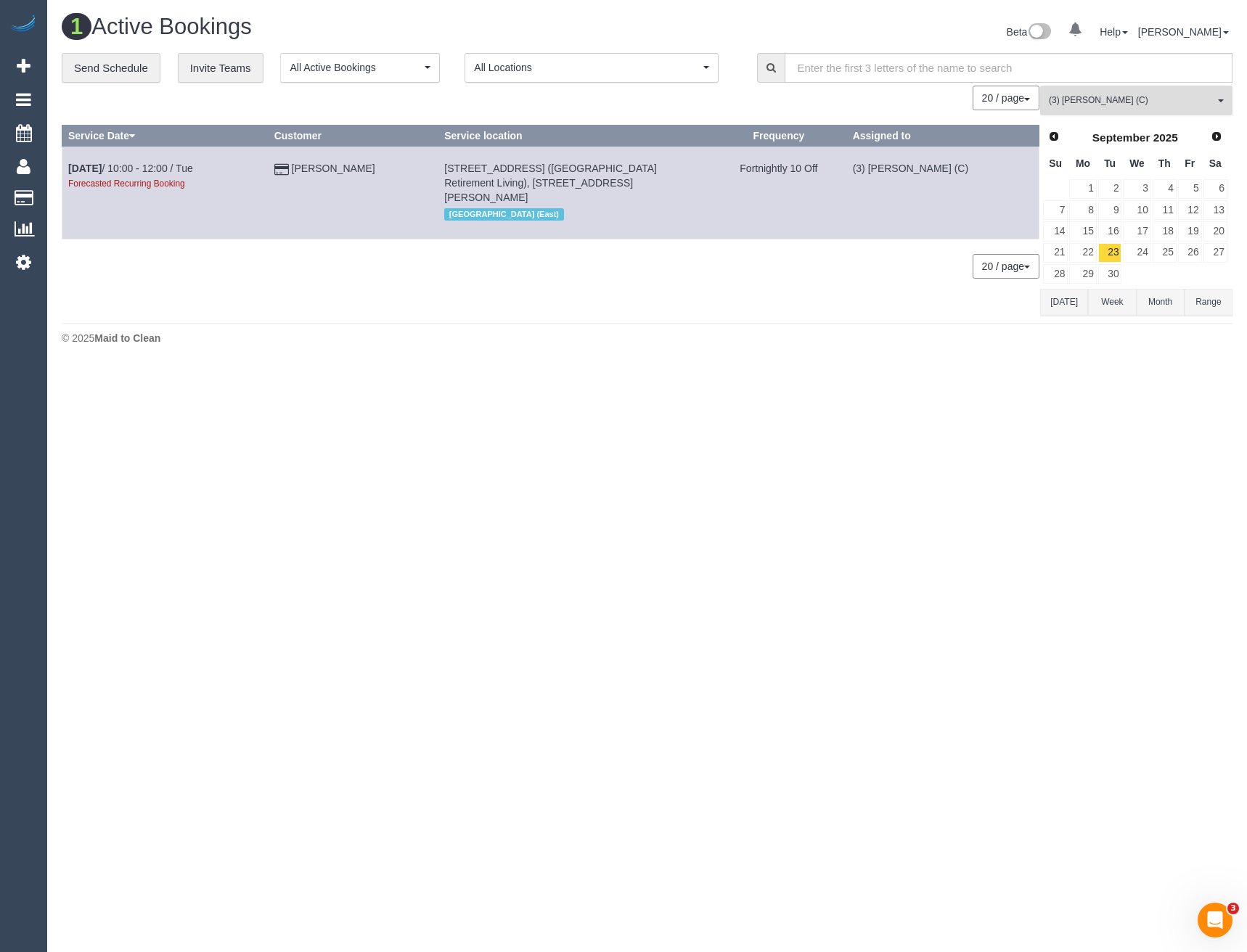
click at [1108, 99] on span "(3) Denuwan Lamahewa (C)" at bounding box center [1131, 100] width 165 height 13
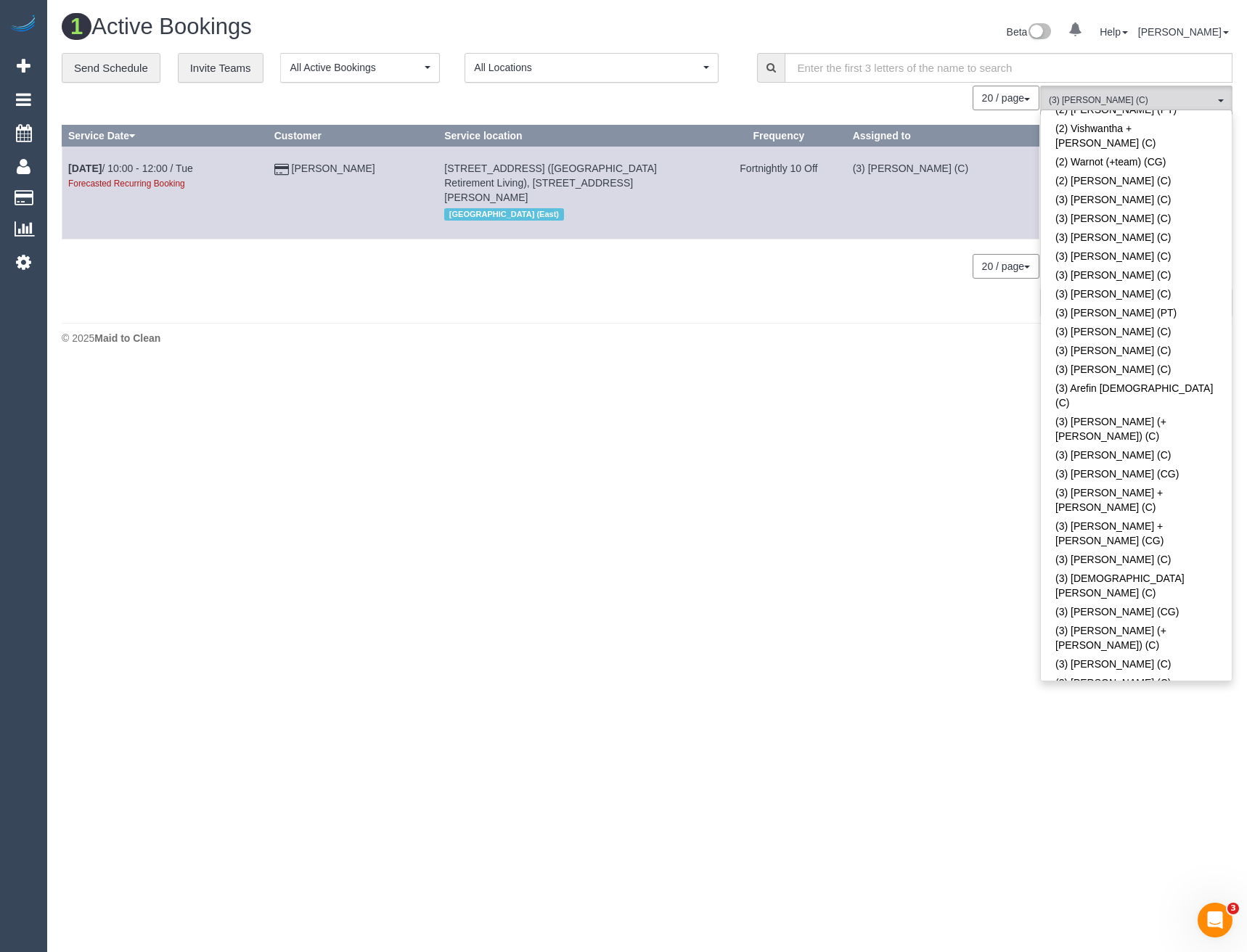
click at [1125, 764] on link "(3) Denuwan Lamahewa (C)" at bounding box center [1135, 773] width 191 height 19
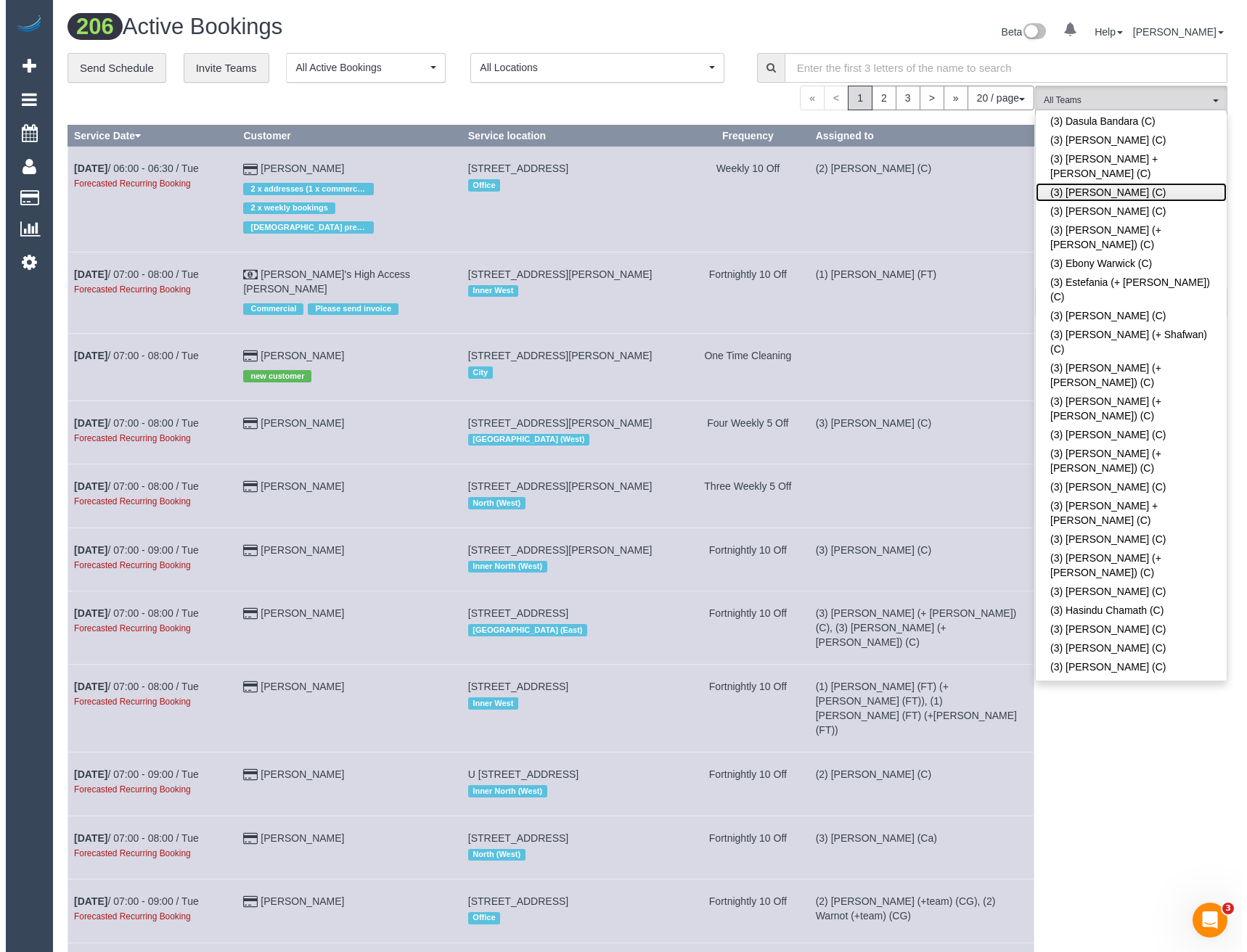
scroll to position [2543, 0]
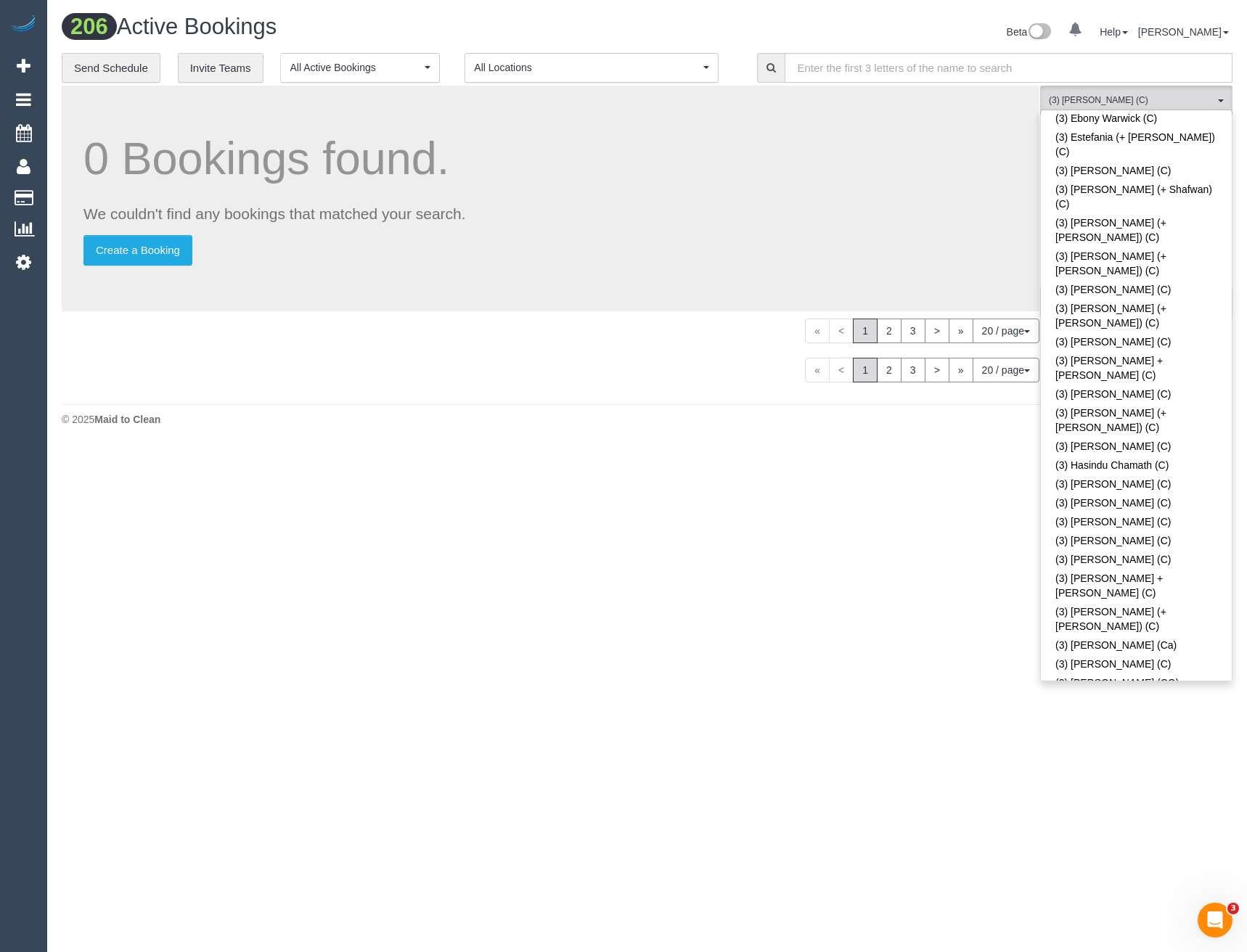
click at [1130, 725] on body "0 Beta Your Notifications You have 0 alerts Add Booking Bookings Active Booking…" at bounding box center [624, 476] width 1247 height 952
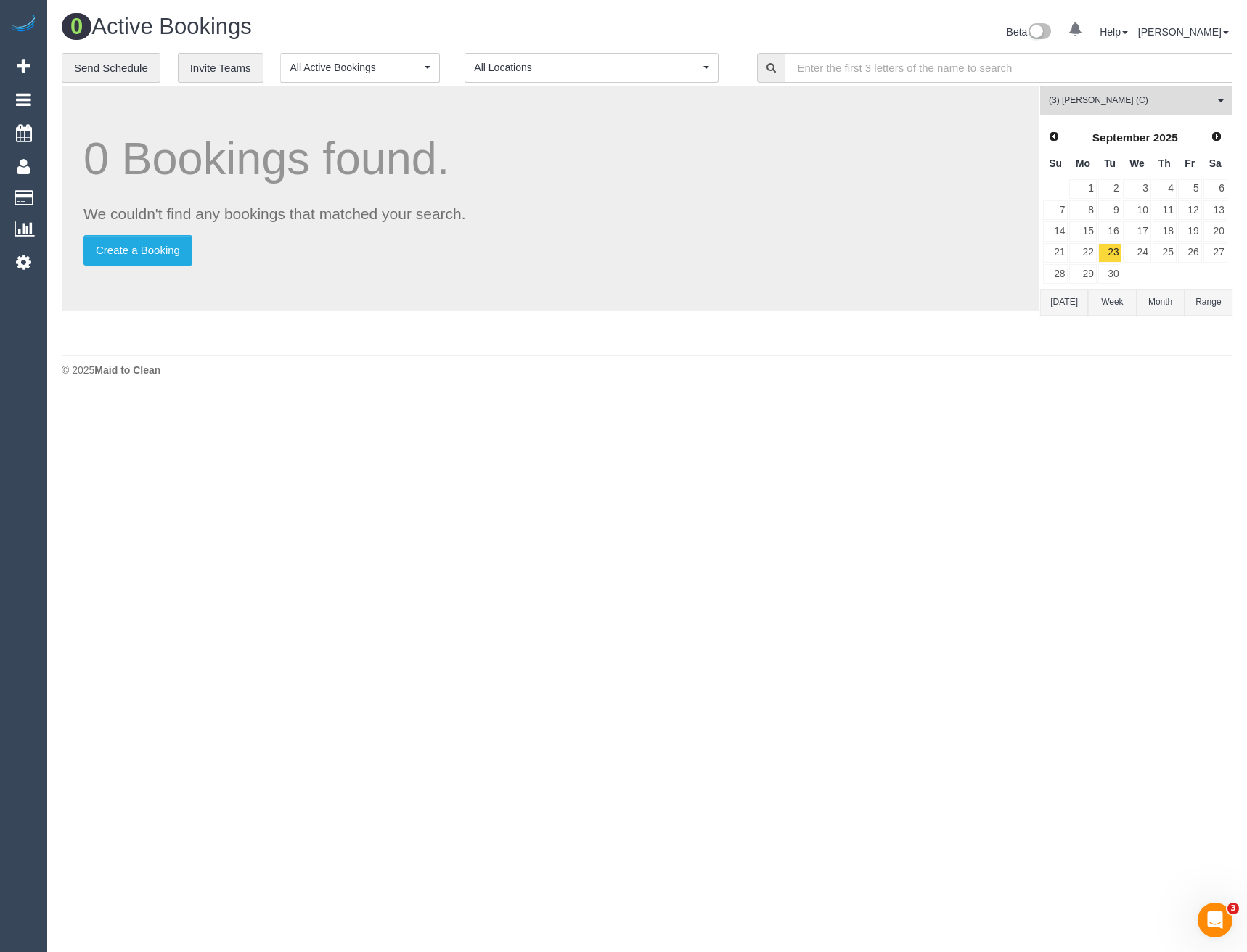
click at [1049, 135] on span "Prev" at bounding box center [1054, 137] width 12 height 12
click at [1113, 272] on link "26" at bounding box center [1109, 274] width 24 height 20
click at [1218, 135] on span "Next" at bounding box center [1217, 136] width 12 height 12
click at [1112, 210] on link "9" at bounding box center [1109, 210] width 24 height 20
click at [1114, 253] on link "23" at bounding box center [1109, 253] width 24 height 20
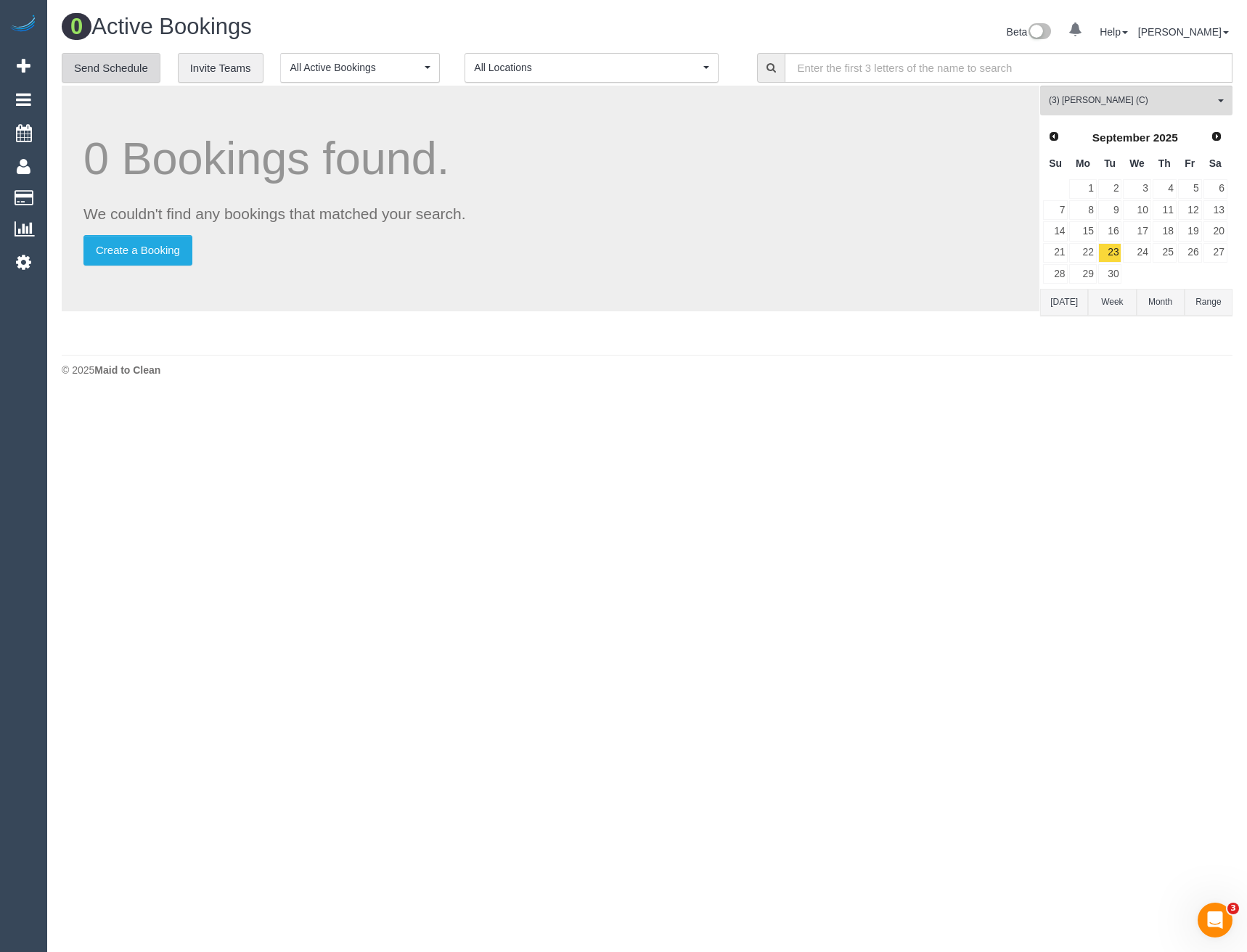
click at [109, 60] on link "Send Schedule" at bounding box center [111, 68] width 98 height 31
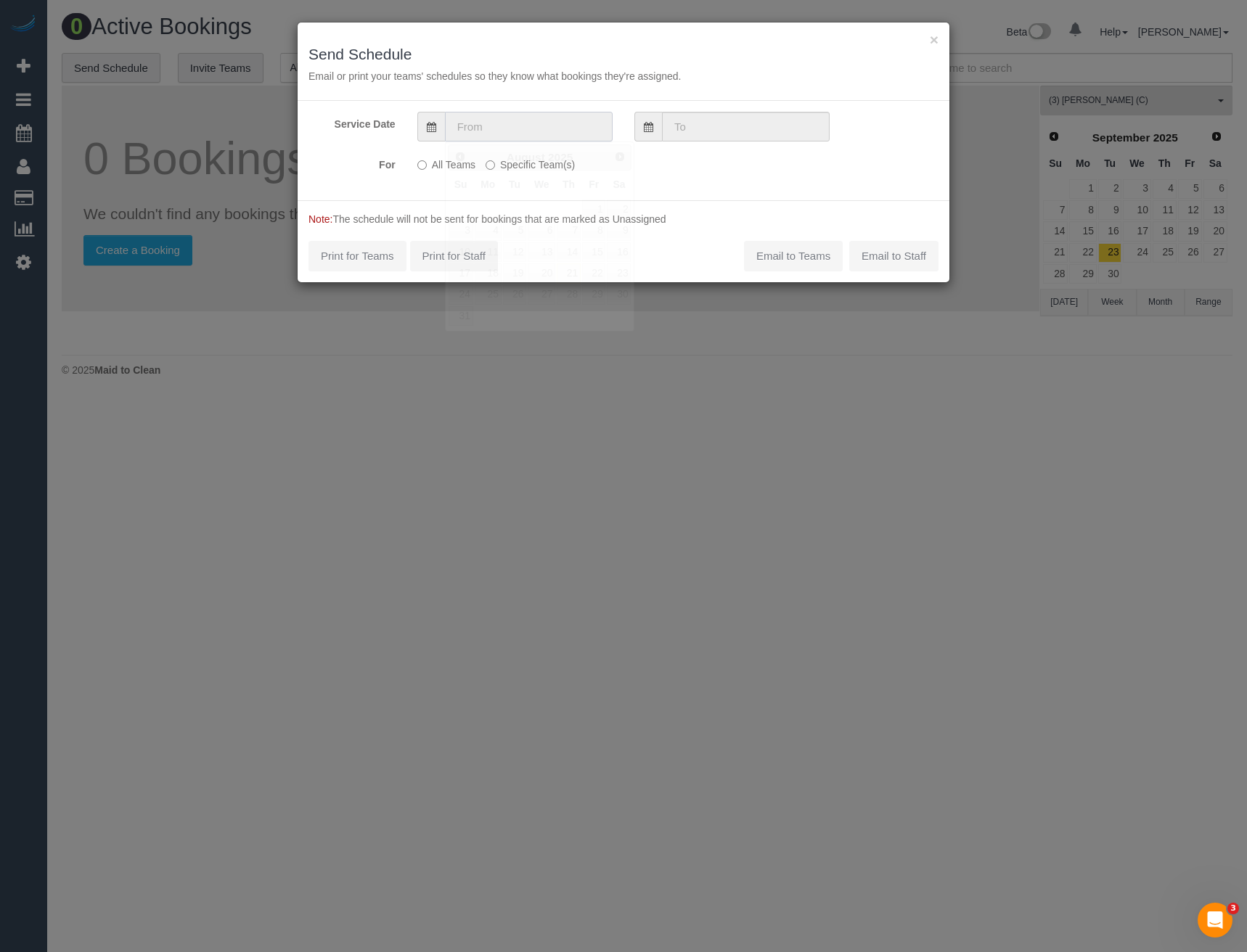
click at [495, 131] on input "text" at bounding box center [528, 127] width 168 height 30
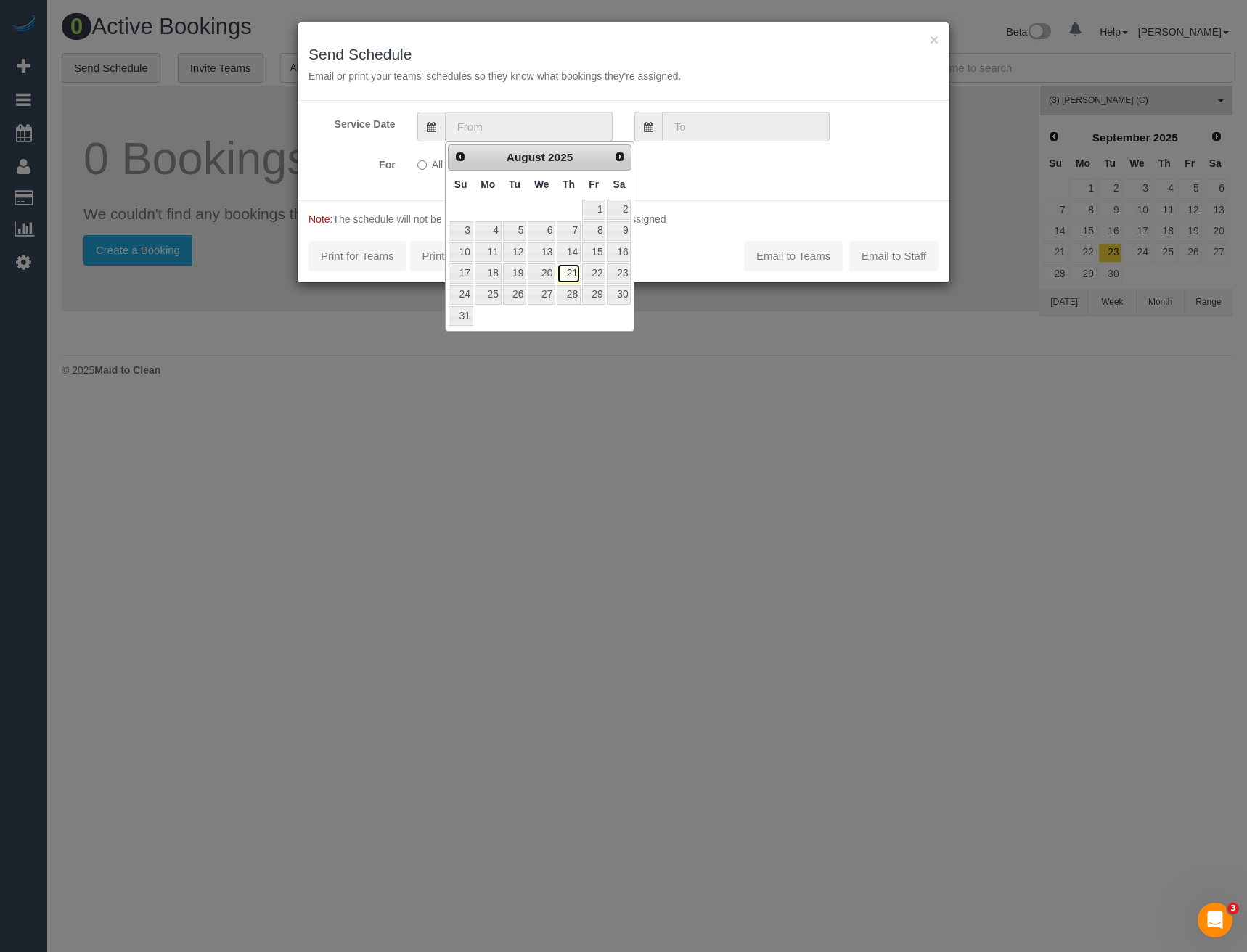
click at [573, 268] on link "21" at bounding box center [568, 273] width 24 height 20
type input "21/08/2025"
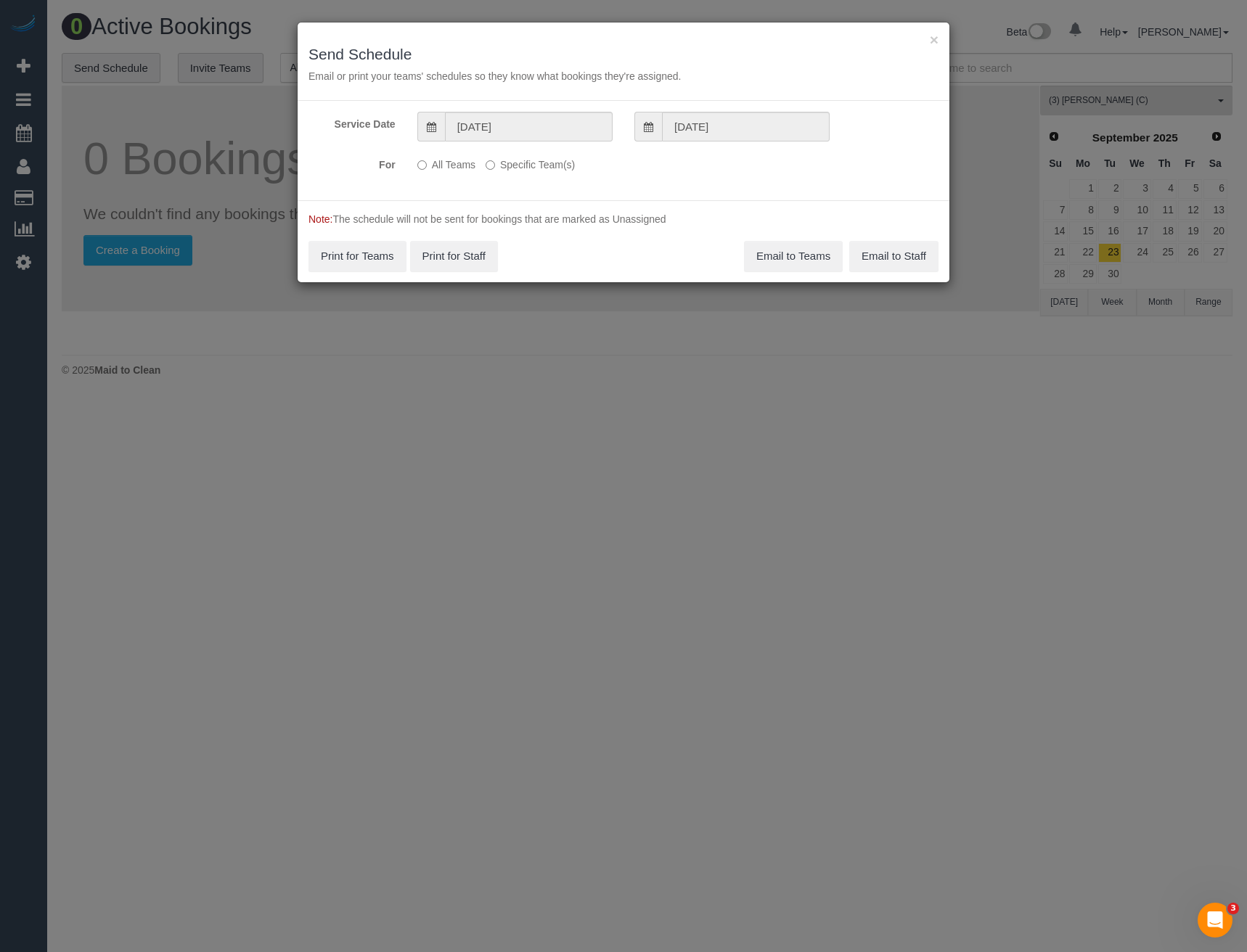
click at [504, 162] on label "Specific Team(s)" at bounding box center [529, 163] width 89 height 20
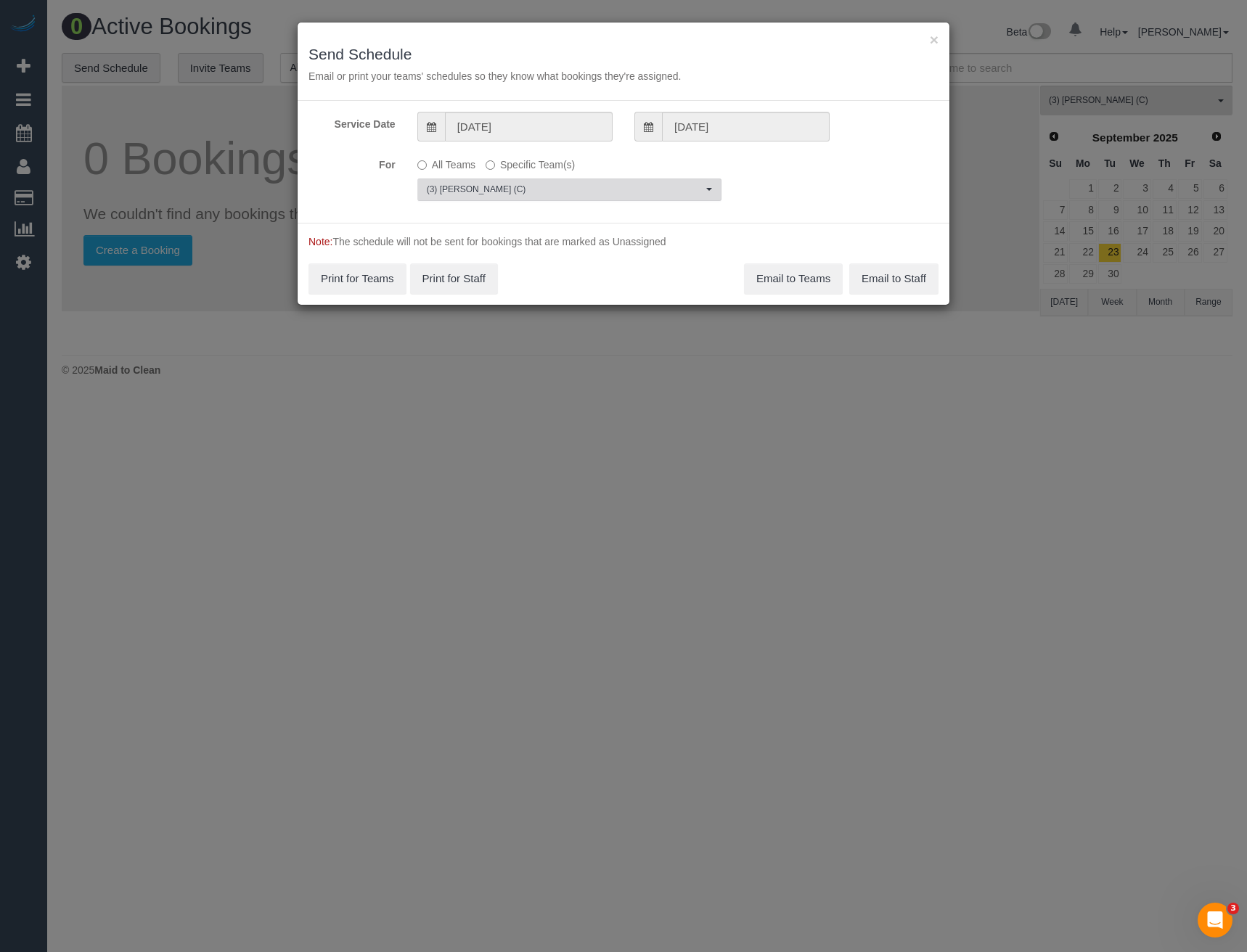
click at [528, 183] on span "(3) Manula Wimalasooriya (C)" at bounding box center [564, 189] width 276 height 13
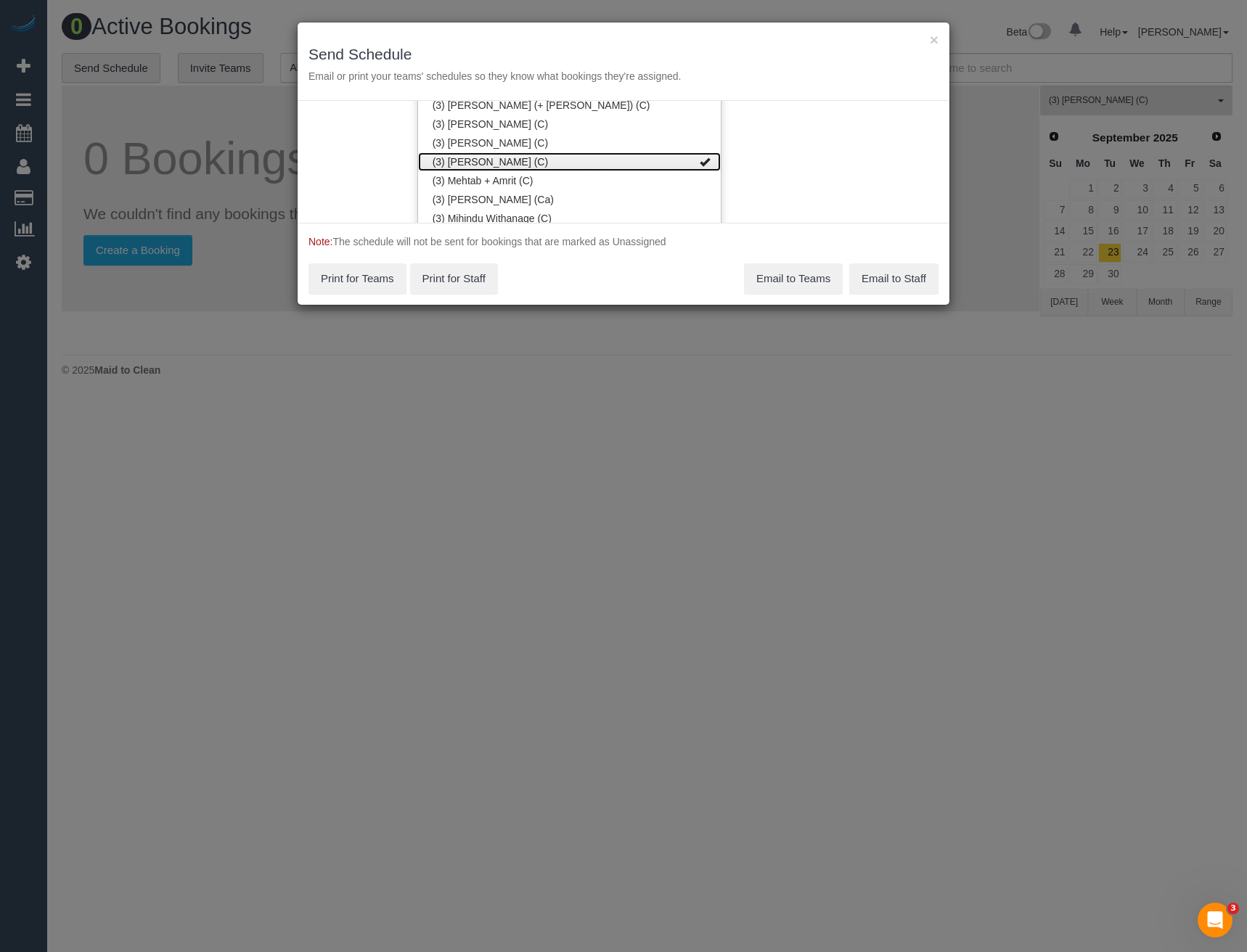
click at [513, 155] on link "(3) Manula Wimalasooriya (C)" at bounding box center [568, 162] width 303 height 19
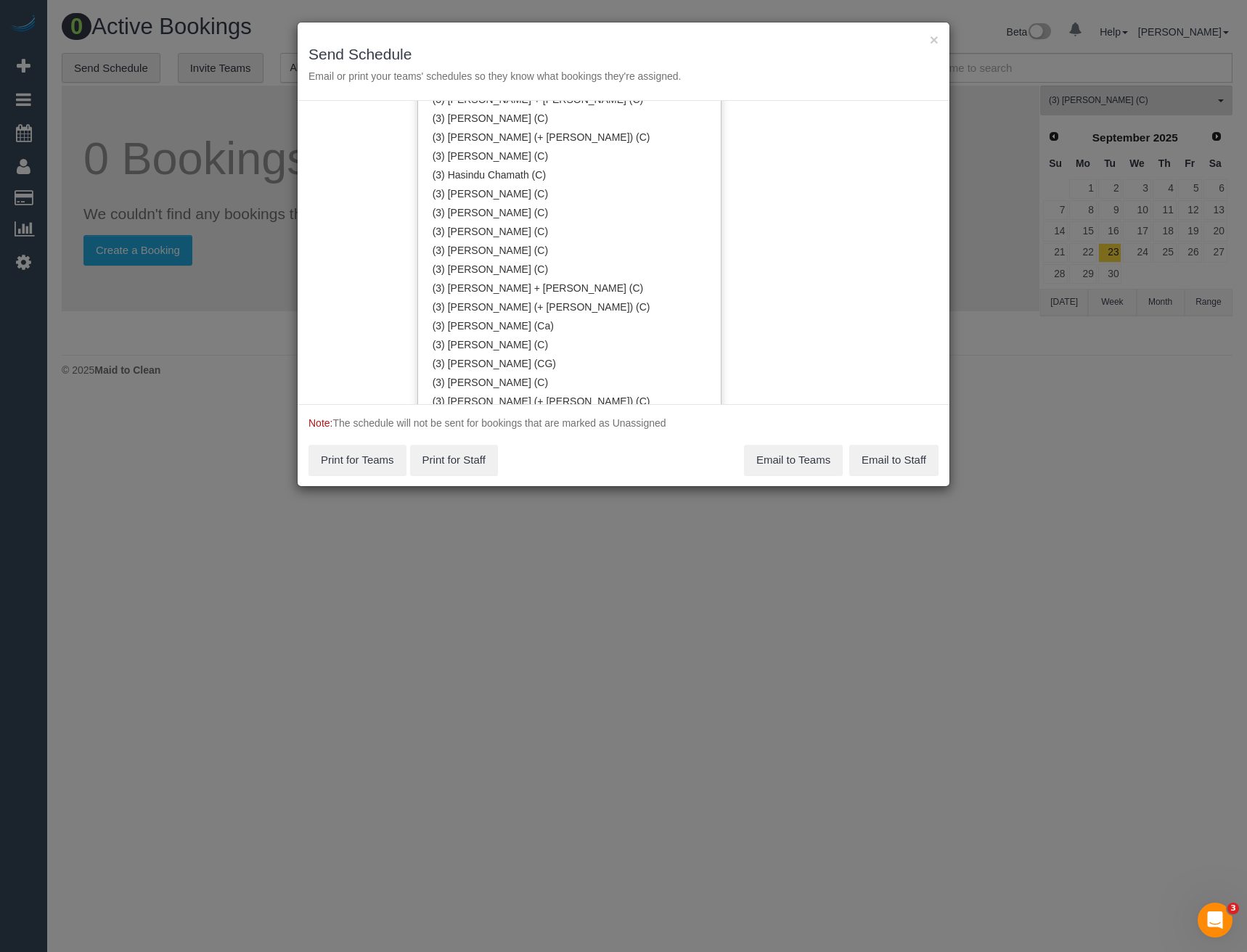
scroll to position [2377, 0]
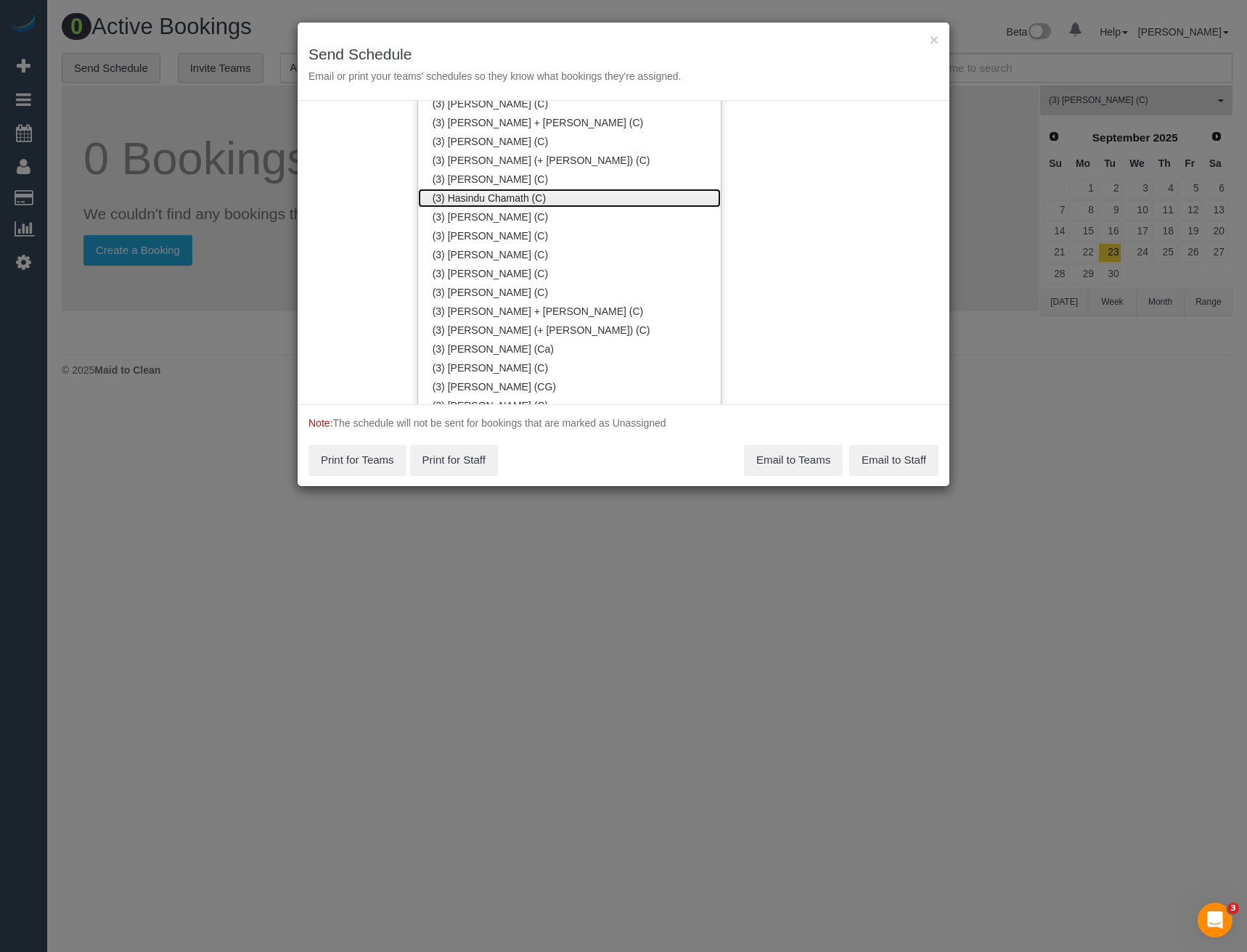
click at [504, 199] on link "(3) Hasindu Chamath (C)" at bounding box center [568, 198] width 303 height 19
click at [776, 221] on div "Service Date 21/08/2025 21/08/2025 For All Teams Specific Team(s) (3) Hasindu C…" at bounding box center [624, 253] width 652 height 303
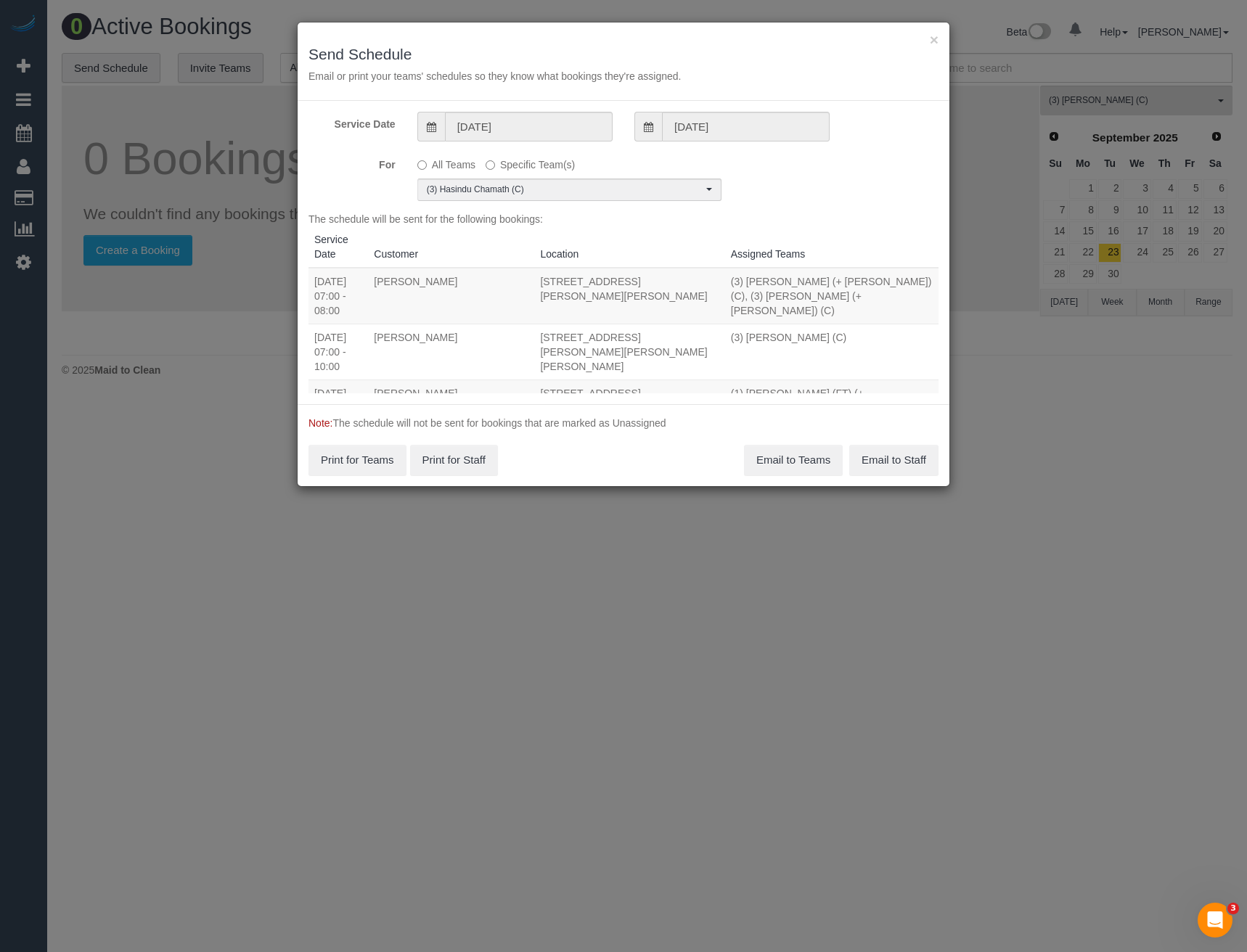
scroll to position [0, 0]
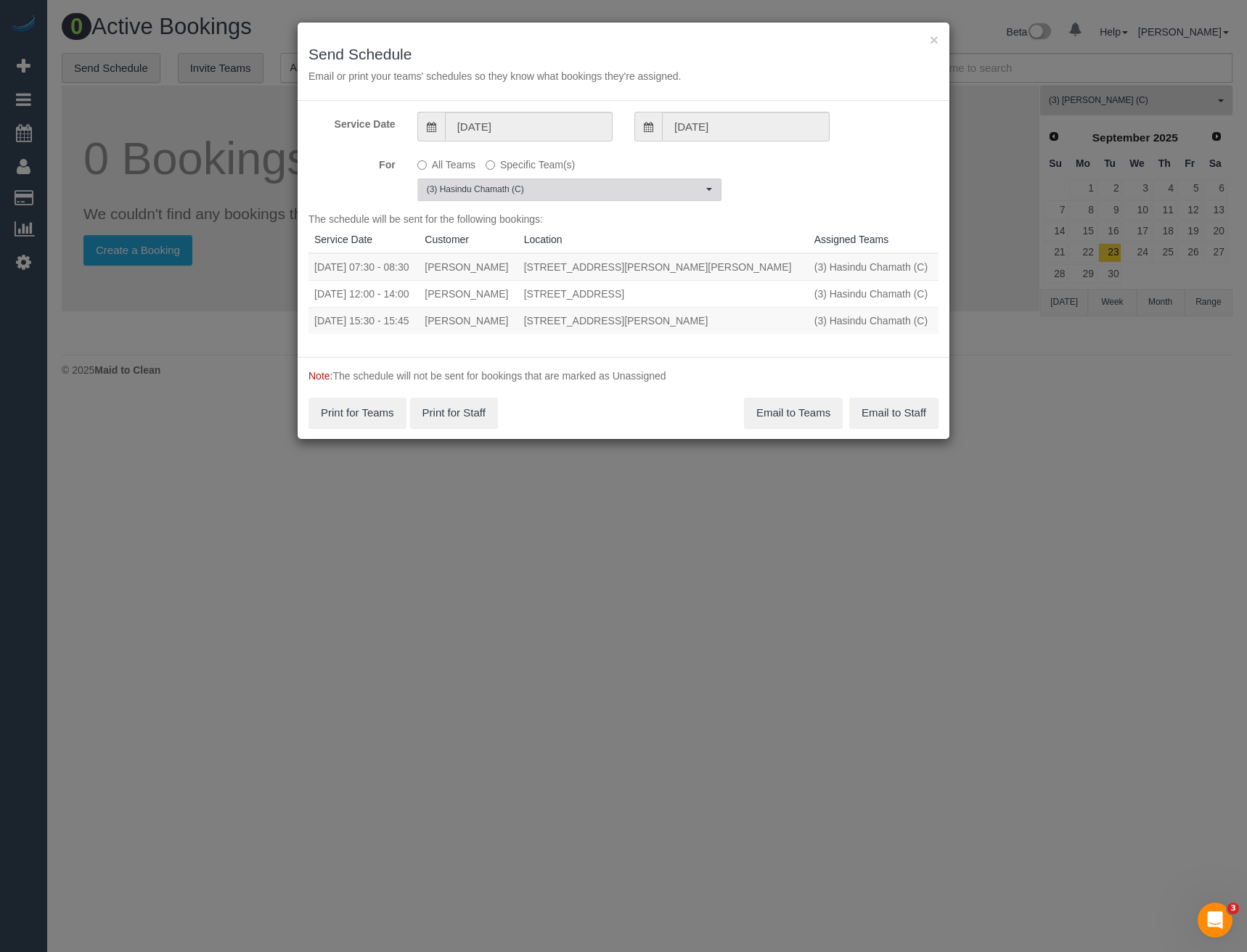
click at [516, 186] on span "(3) Hasindu Chamath (C)" at bounding box center [564, 189] width 276 height 13
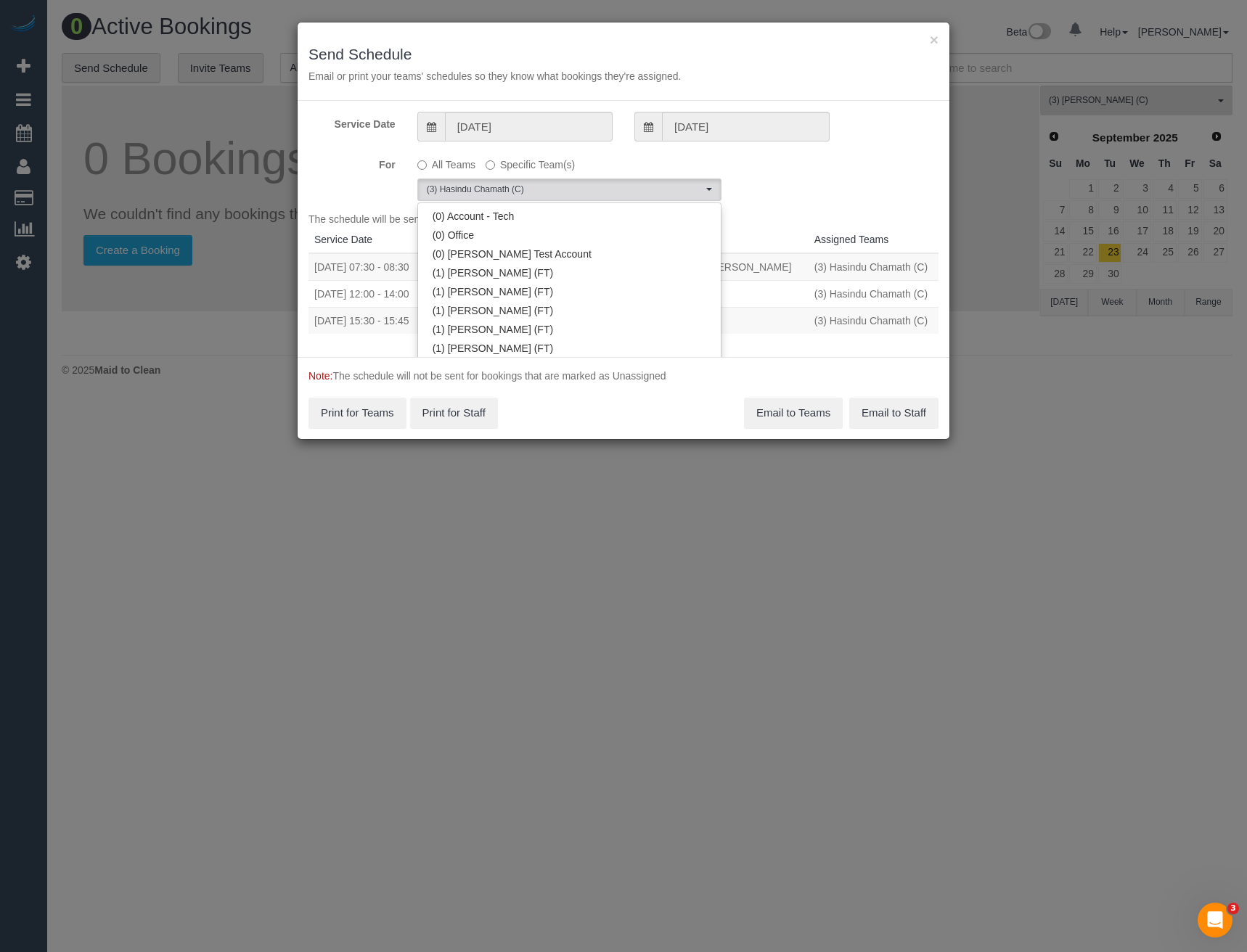
scroll to position [2346, 0]
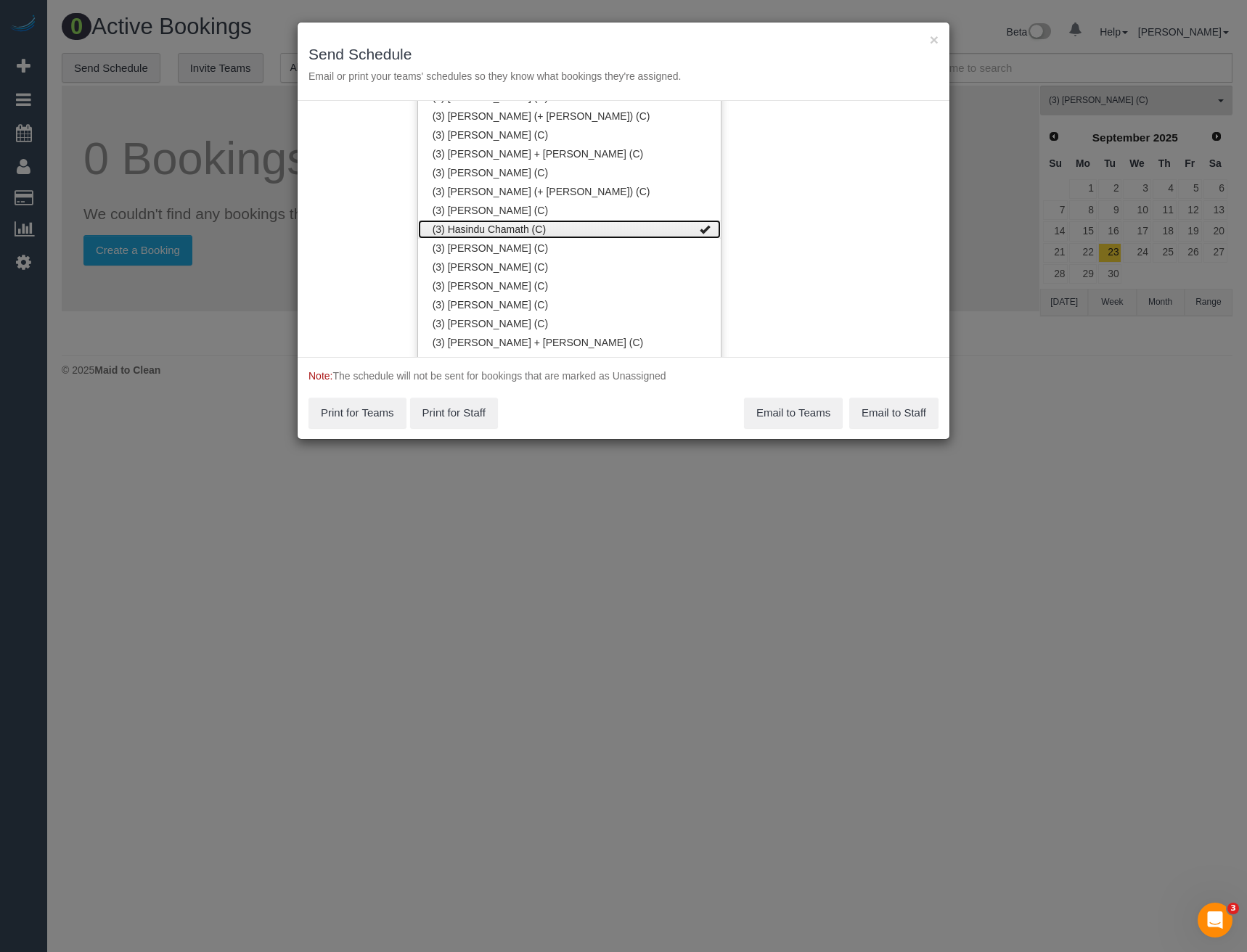
click at [511, 226] on link "(3) Hasindu Chamath (C)" at bounding box center [568, 229] width 303 height 19
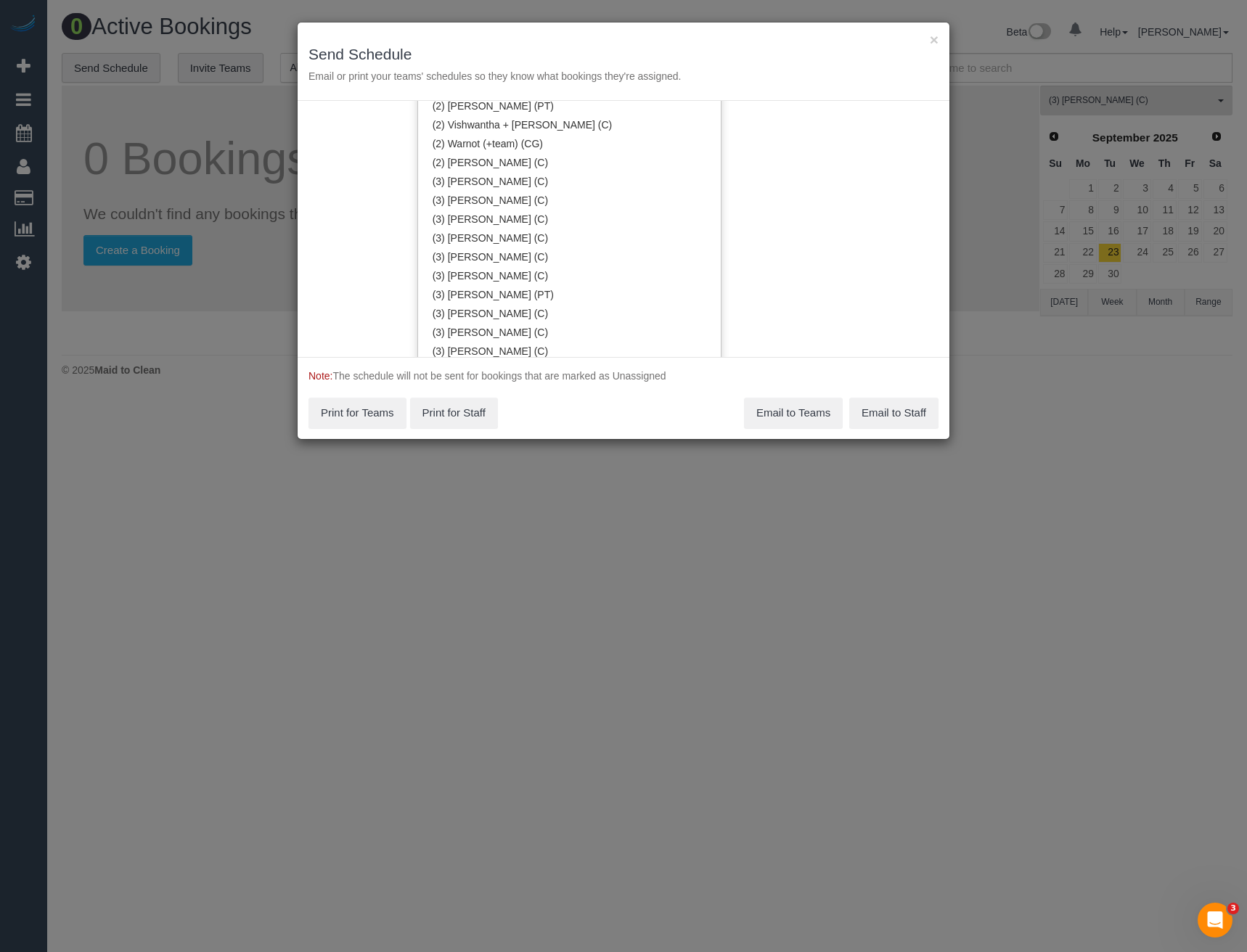
scroll to position [0, 0]
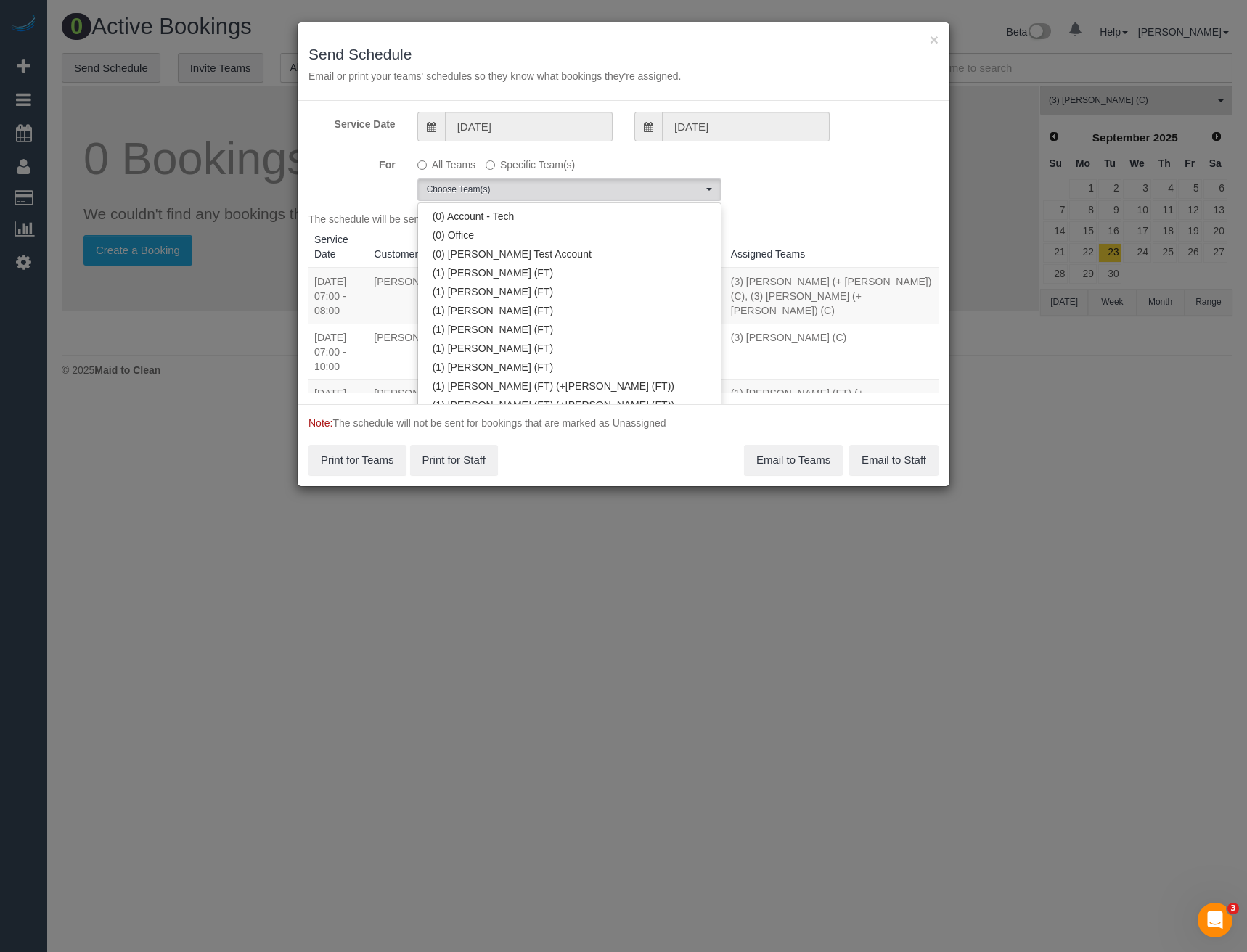
click at [540, 143] on div "Service Date 21/08/2025 21/08/2025 For All Teams Specific Team(s) Choose Team(s…" at bounding box center [624, 253] width 652 height 303
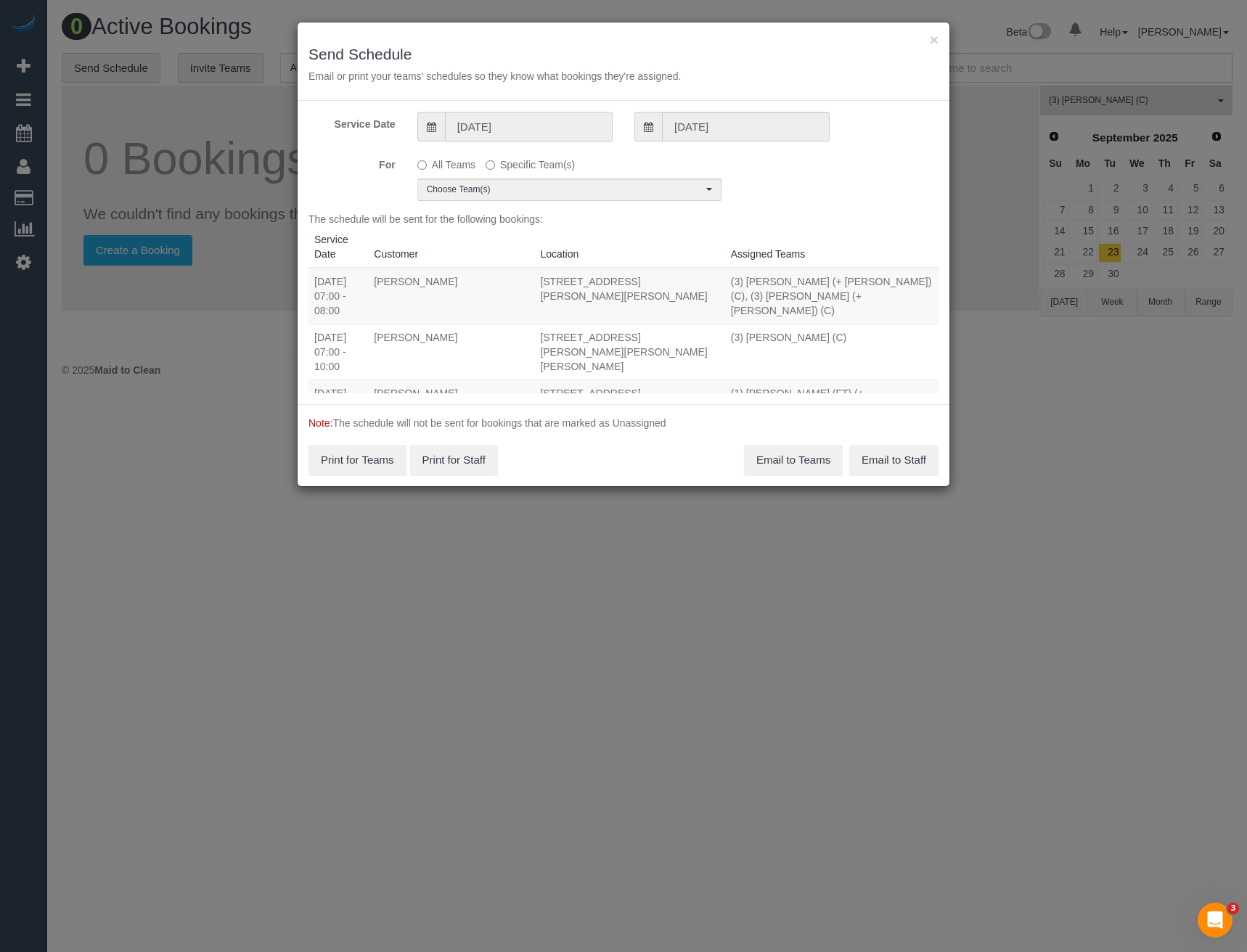
click at [536, 133] on input "21/08/2025" at bounding box center [528, 127] width 168 height 30
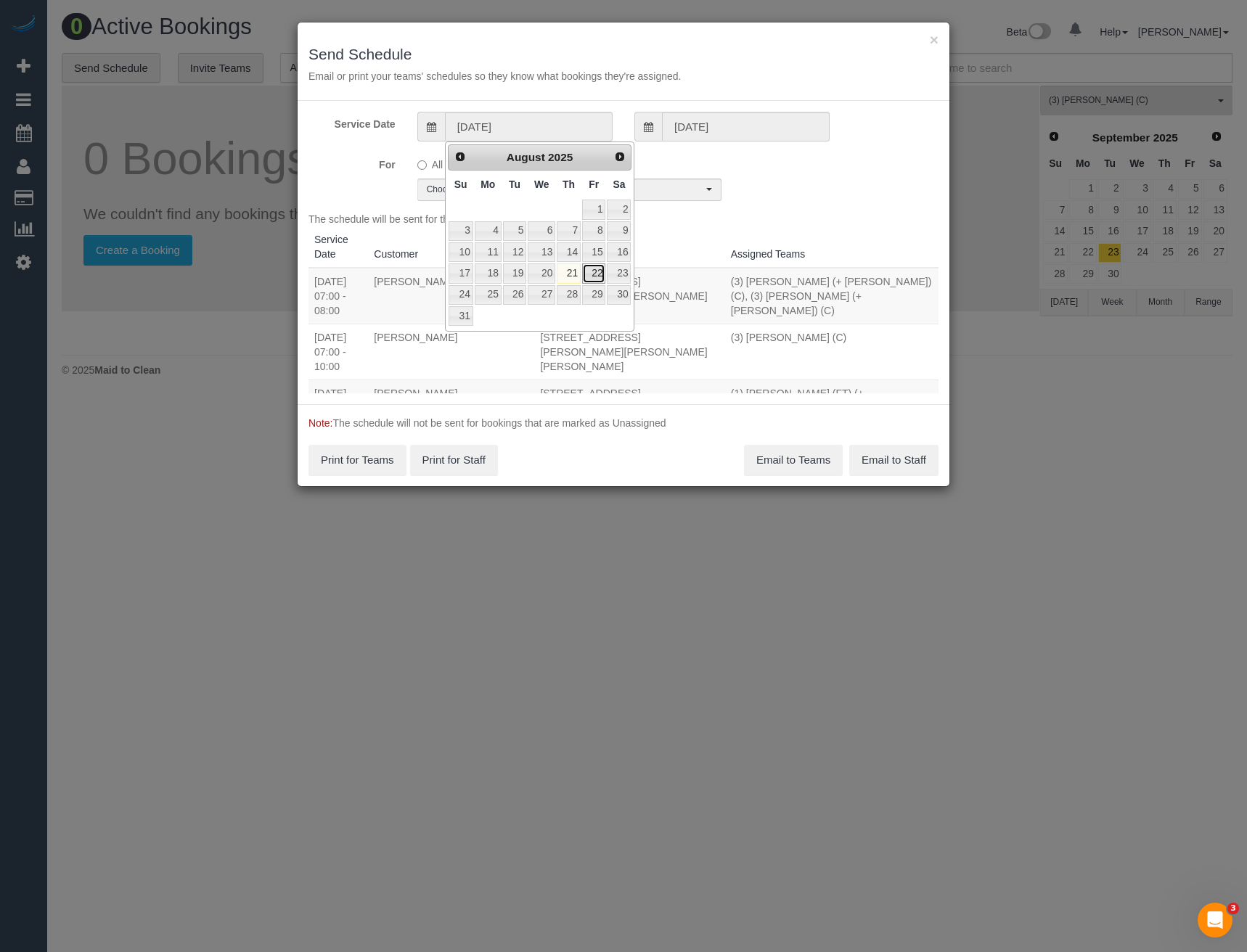
click at [602, 273] on link "22" at bounding box center [593, 273] width 23 height 20
type input "[DATE]"
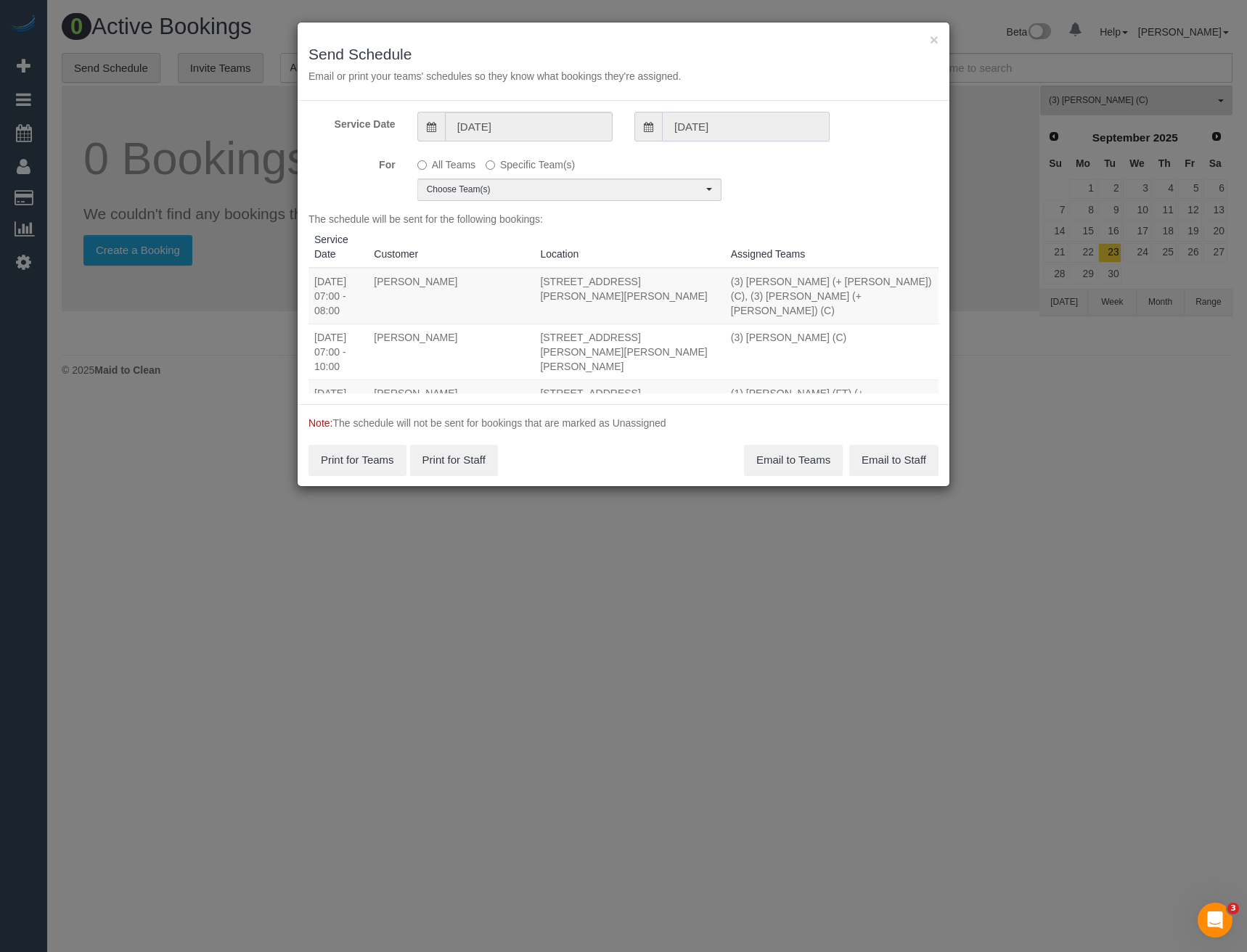
click at [722, 118] on input "21/08/2025" at bounding box center [745, 127] width 168 height 30
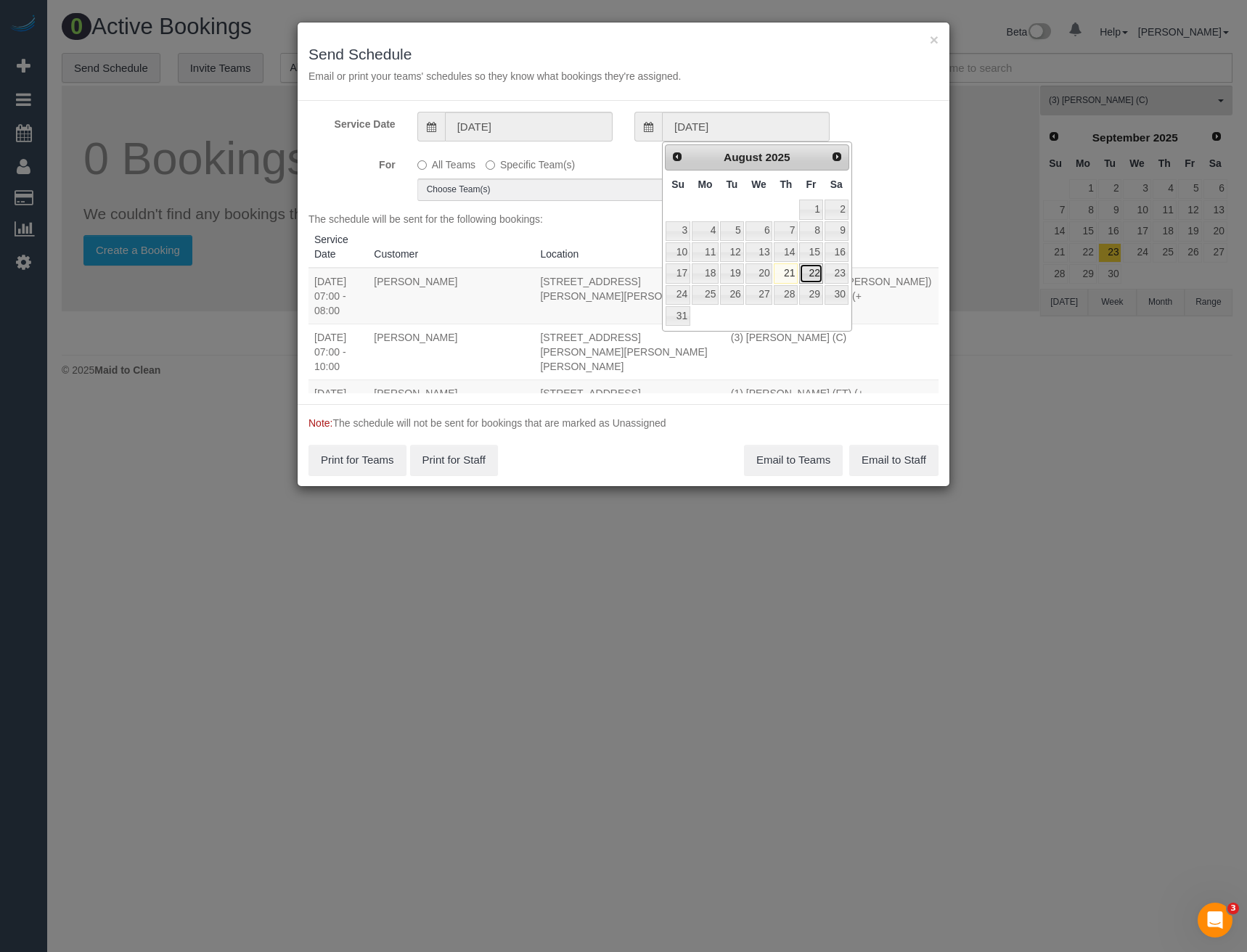
click at [809, 272] on link "22" at bounding box center [811, 273] width 23 height 20
type input "22/08/2025"
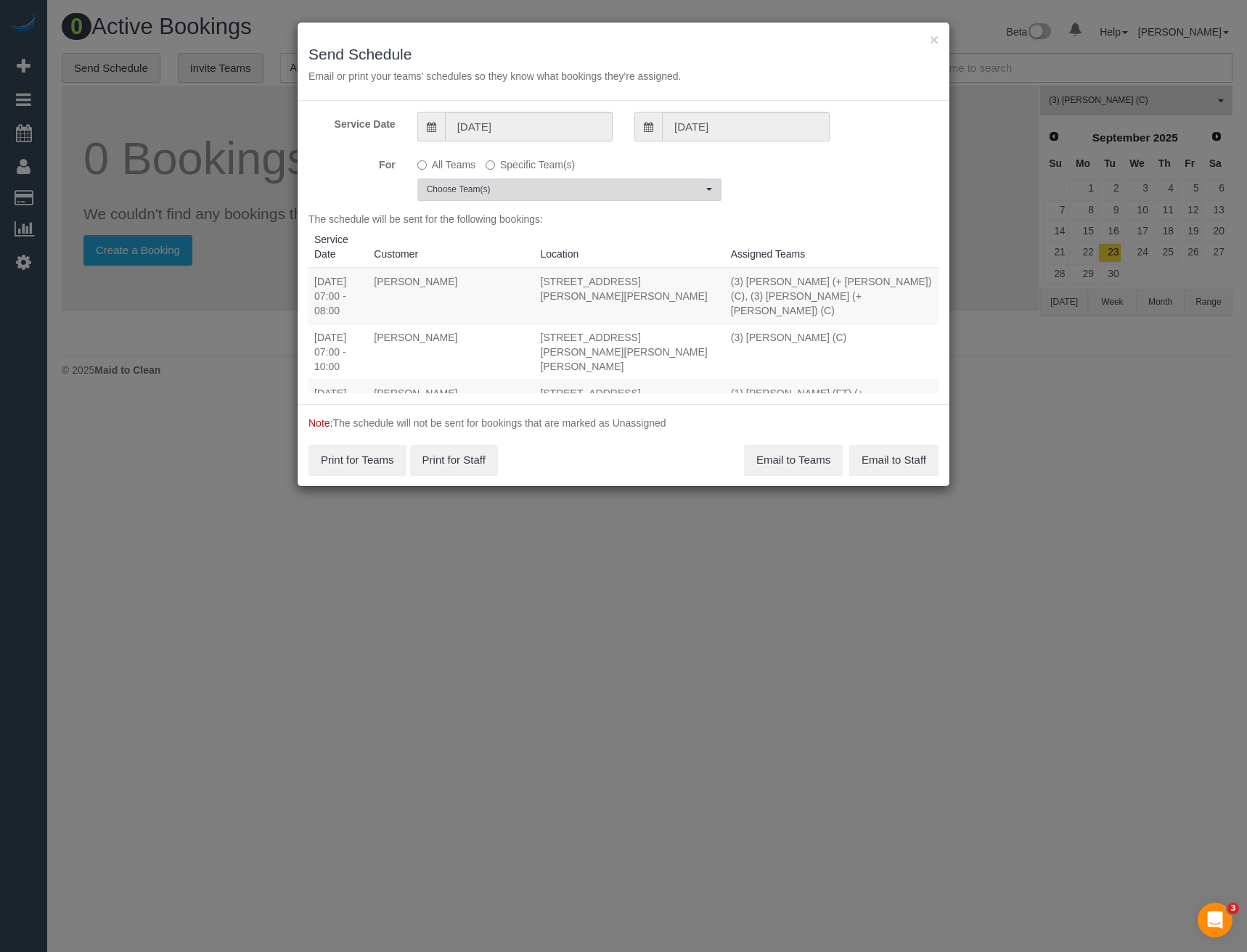
click at [480, 185] on span "Choose Team(s)" at bounding box center [564, 189] width 276 height 13
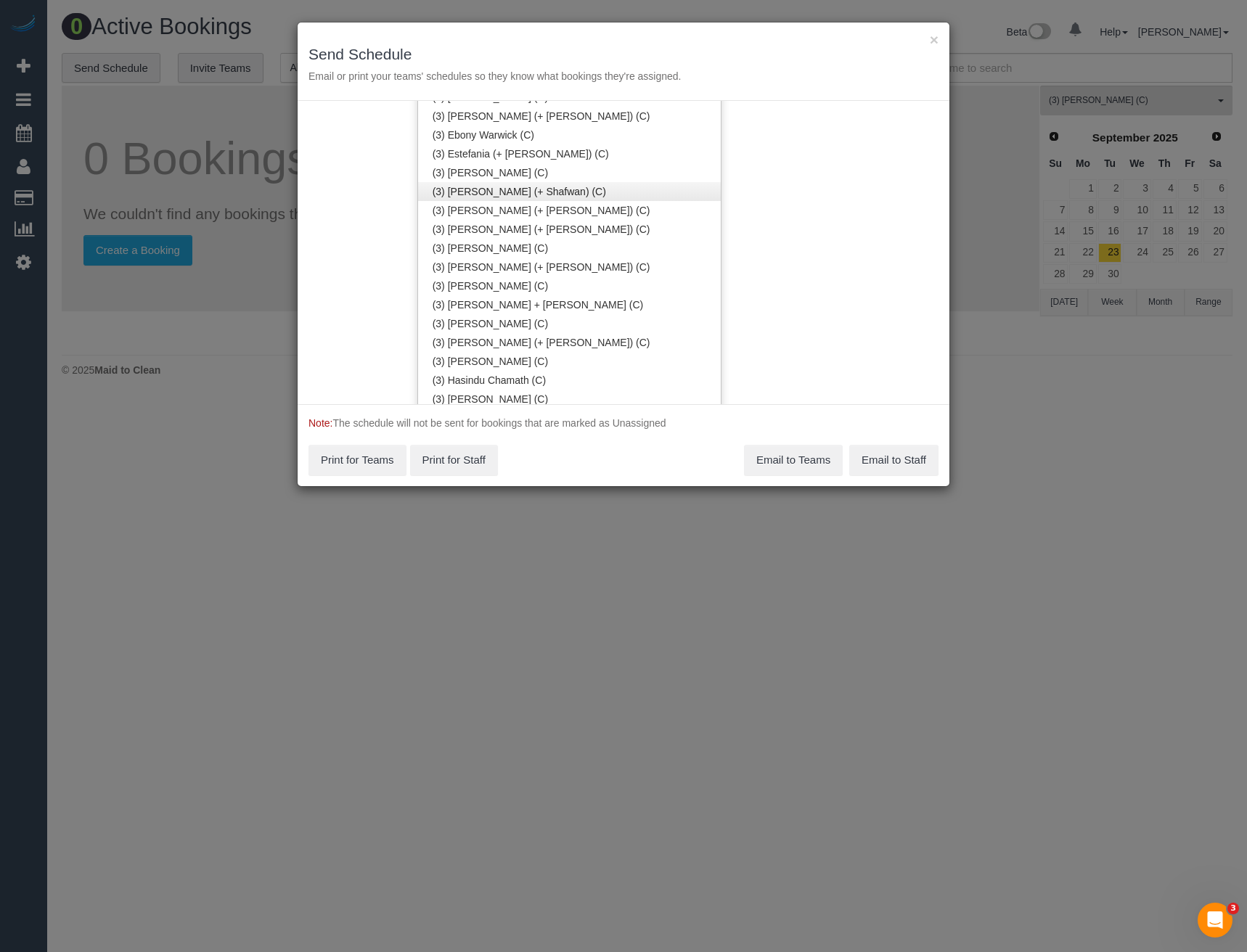
scroll to position [2250, 0]
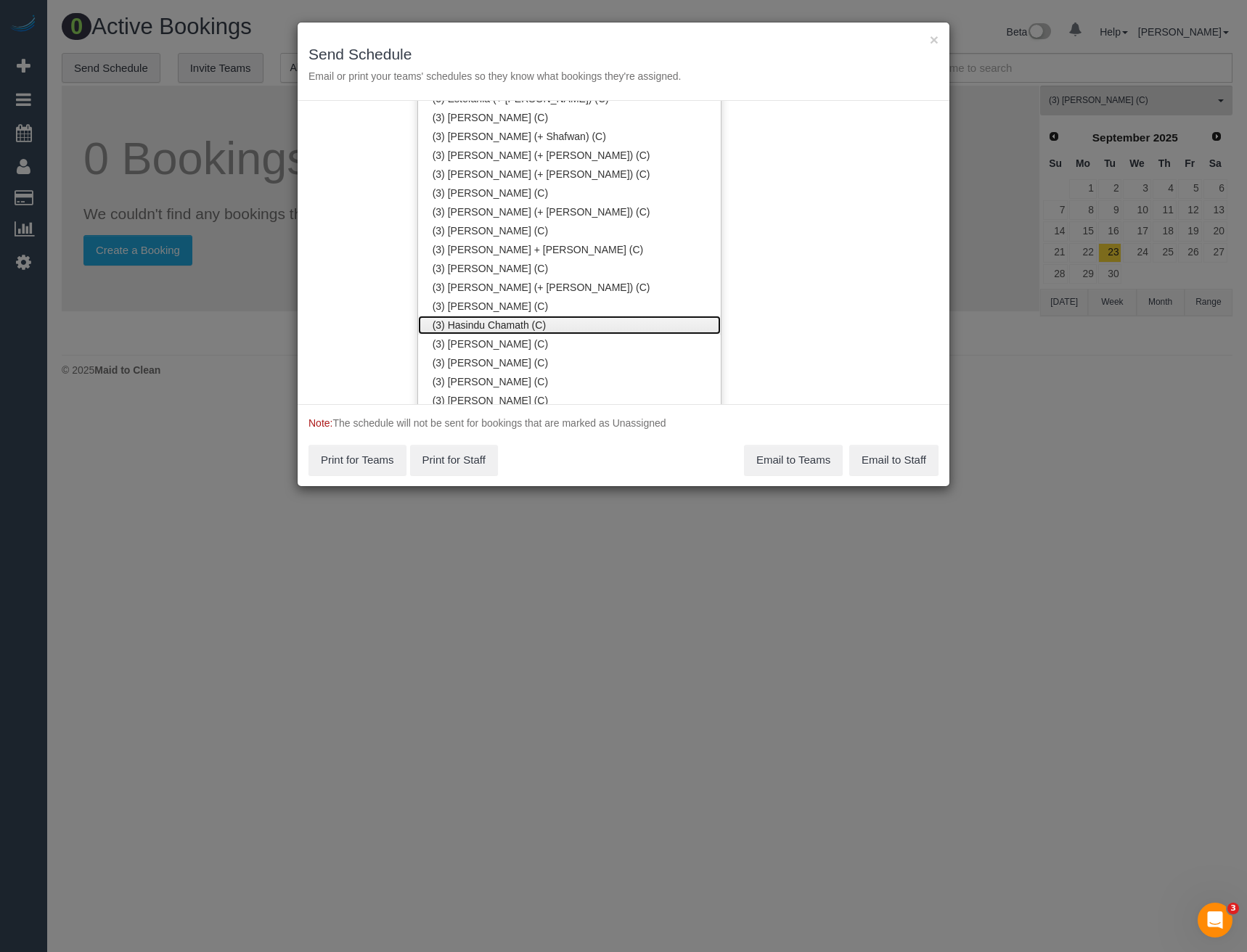
click at [516, 325] on link "(3) Hasindu Chamath (C)" at bounding box center [568, 325] width 303 height 19
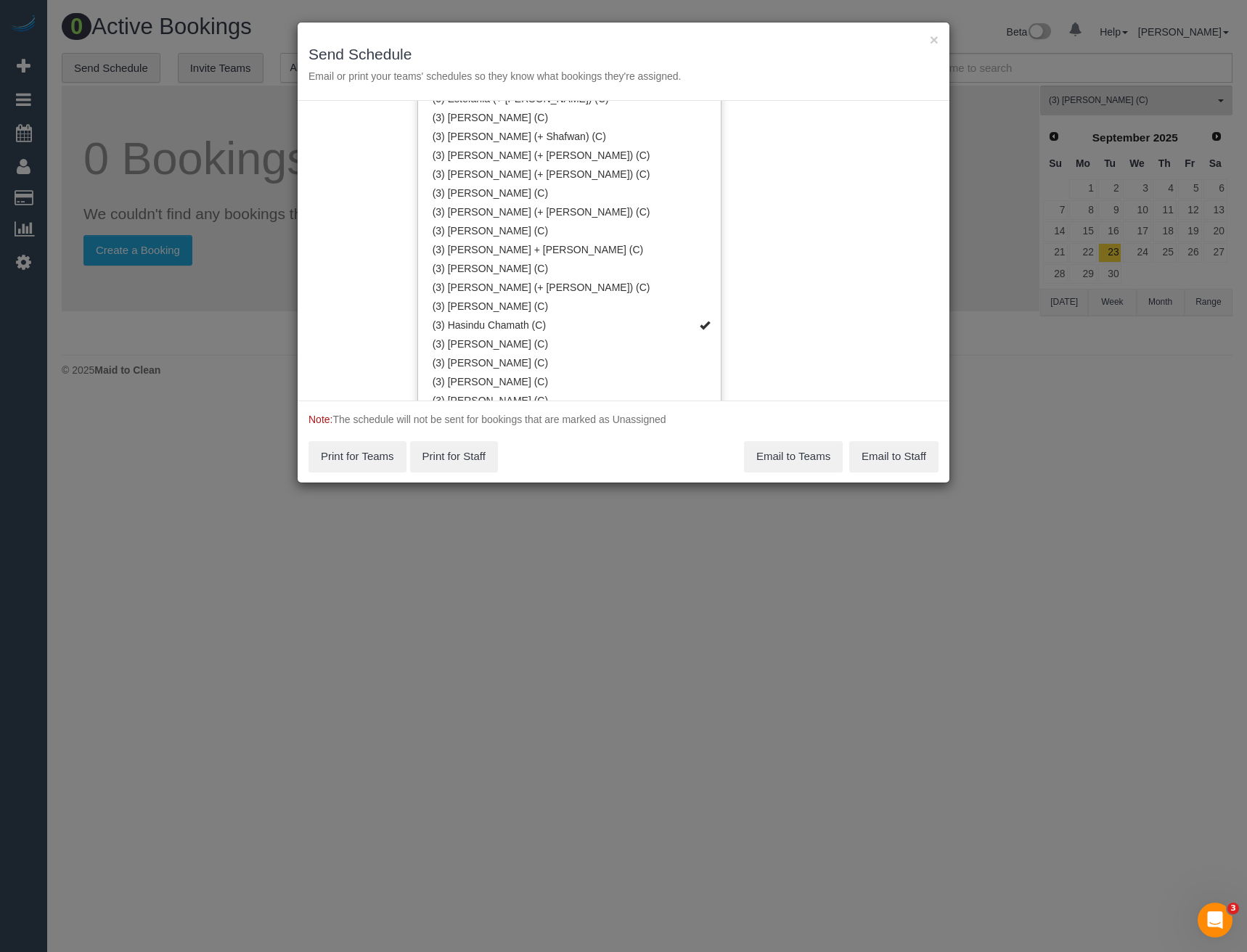
click at [780, 308] on div "Service Date 22/08/2025 22/08/2025 For All Teams Specific Team(s) (3) Hasindu C…" at bounding box center [624, 251] width 652 height 300
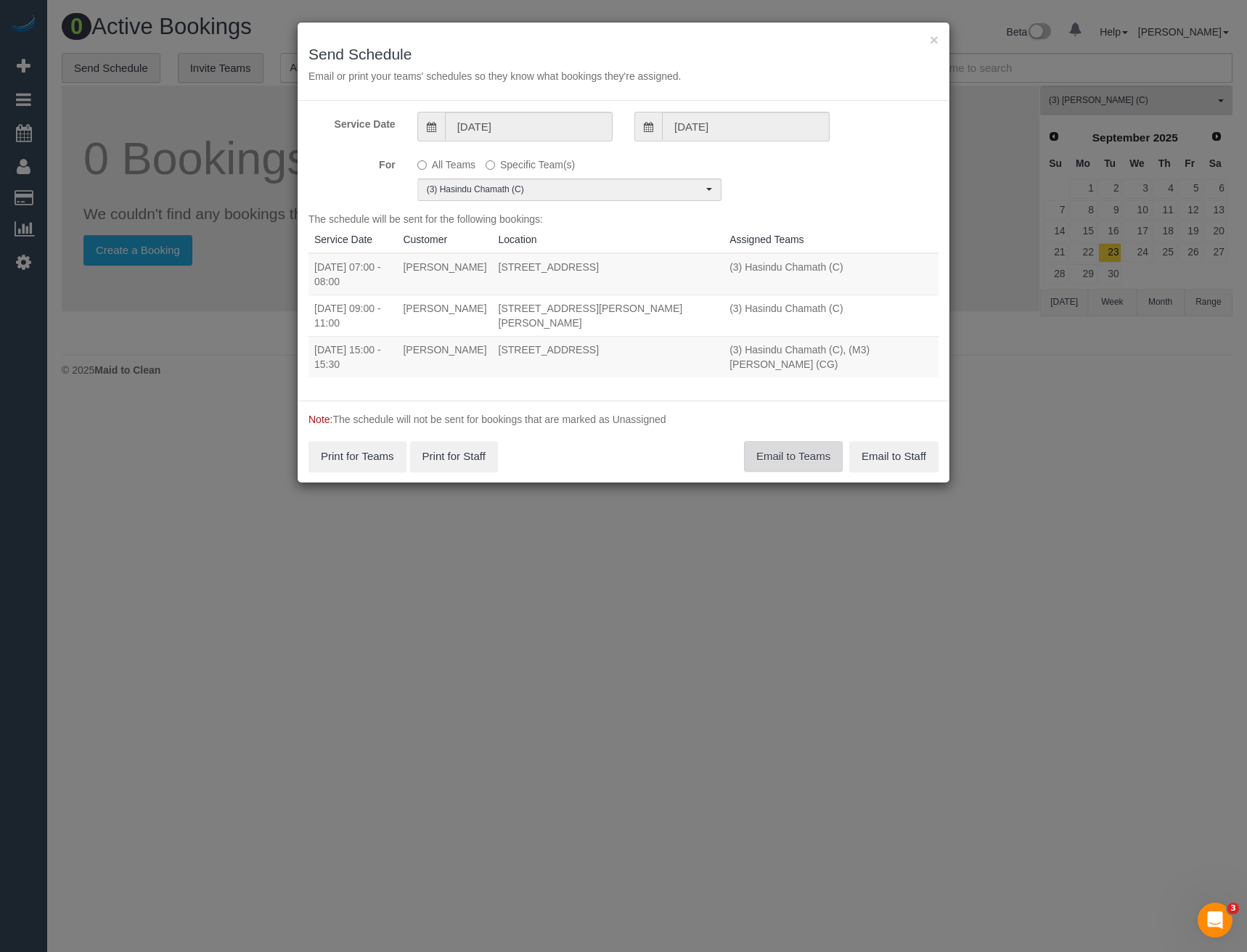
click at [783, 457] on button "Email to Teams" at bounding box center [793, 456] width 98 height 31
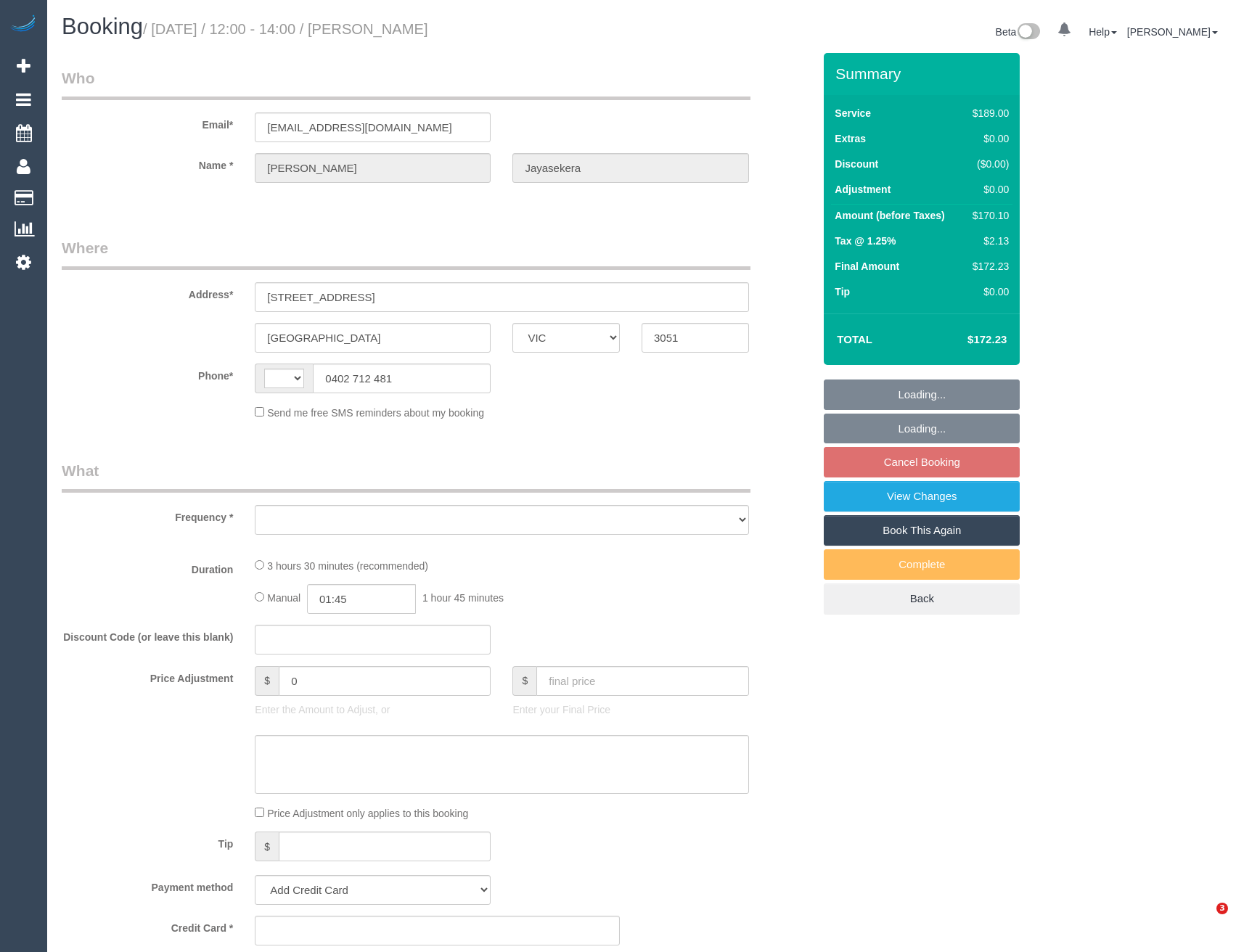
select select "VIC"
select select "string:AU"
select select "object:306"
select select "string:stripe-pm_1RSr0w2GScqysDRVH3SAOKS0"
select select "number:28"
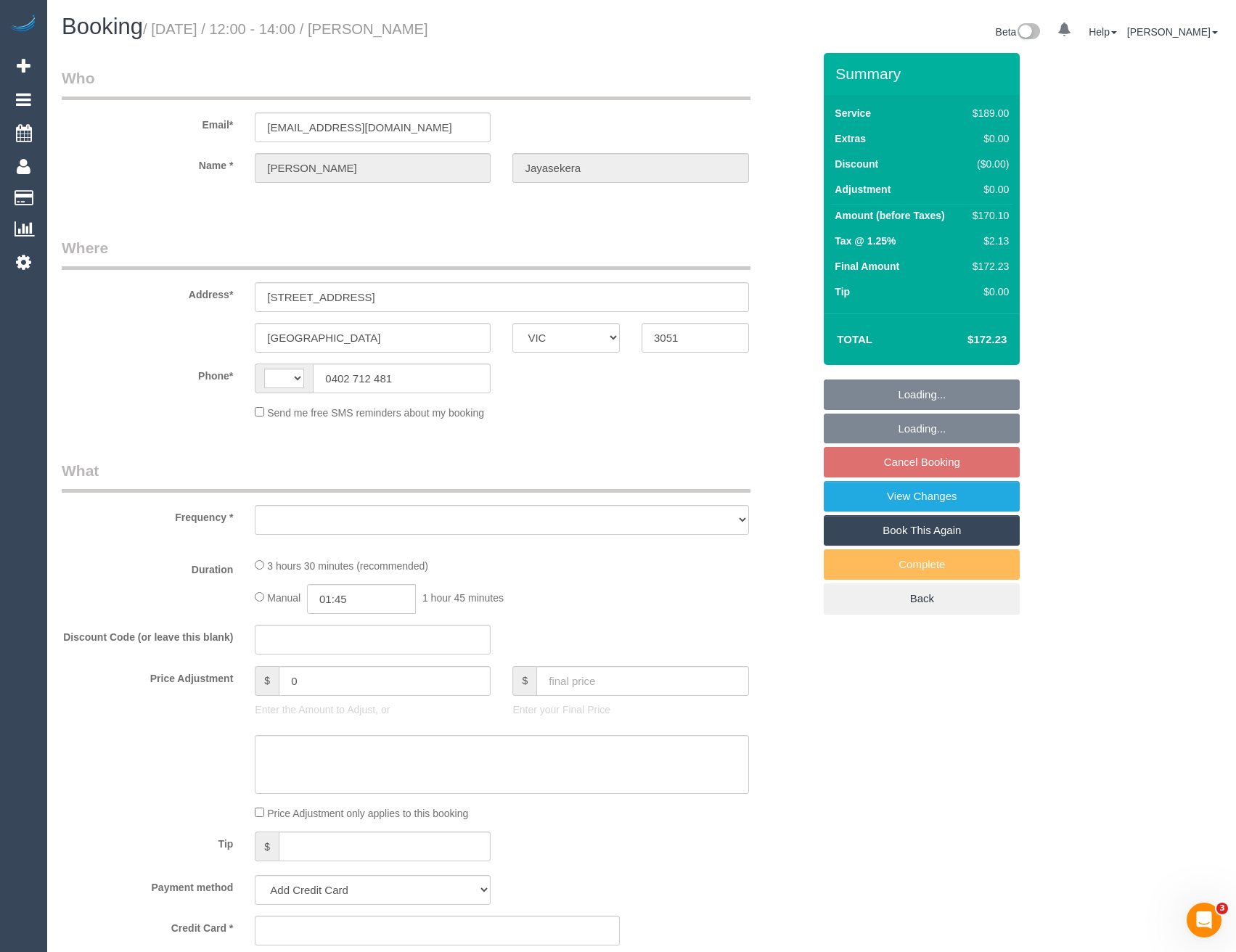
select select "number:16"
select select "number:19"
select select "number:22"
select select "number:35"
select select "number:13"
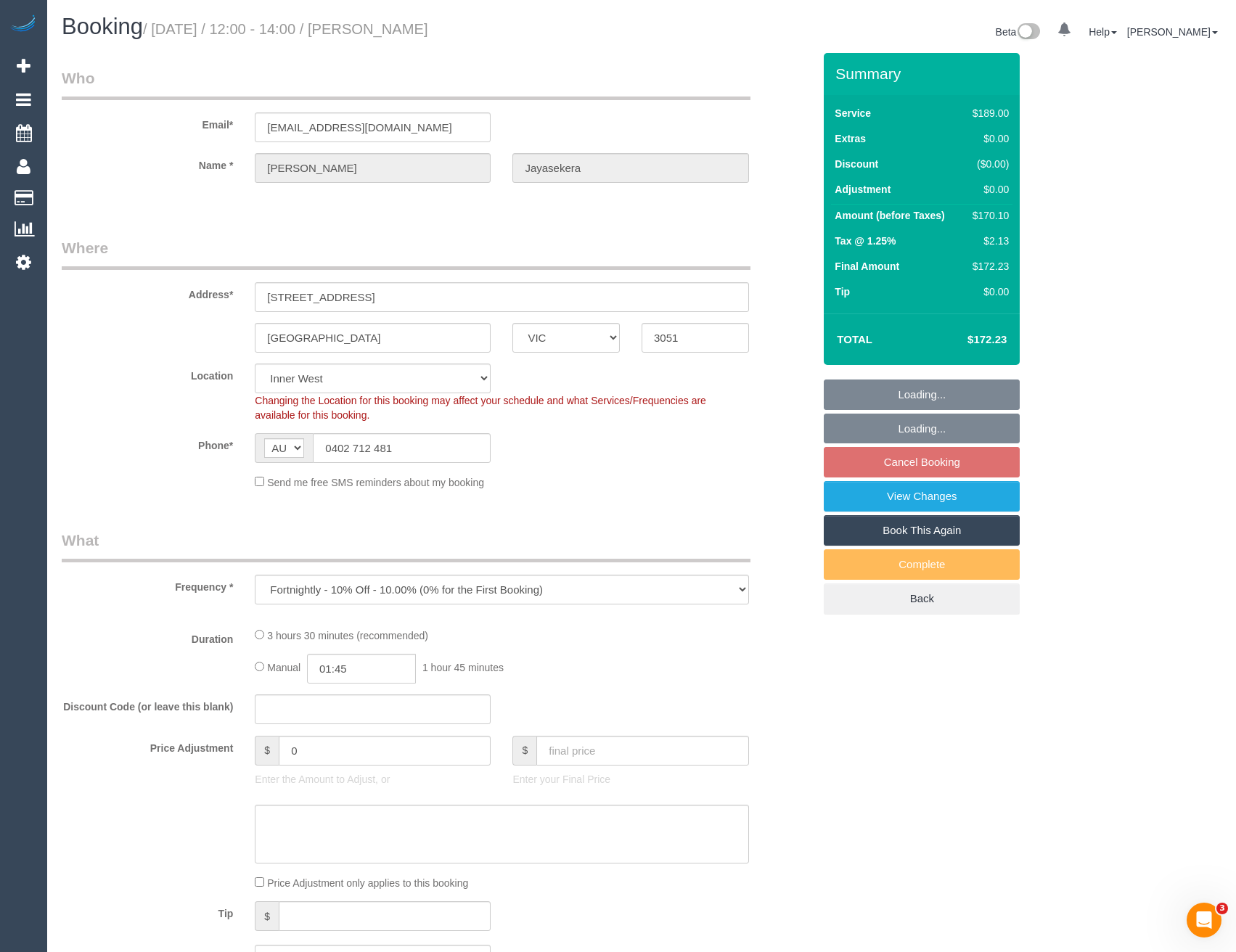
select select "object:706"
select select "spot4"
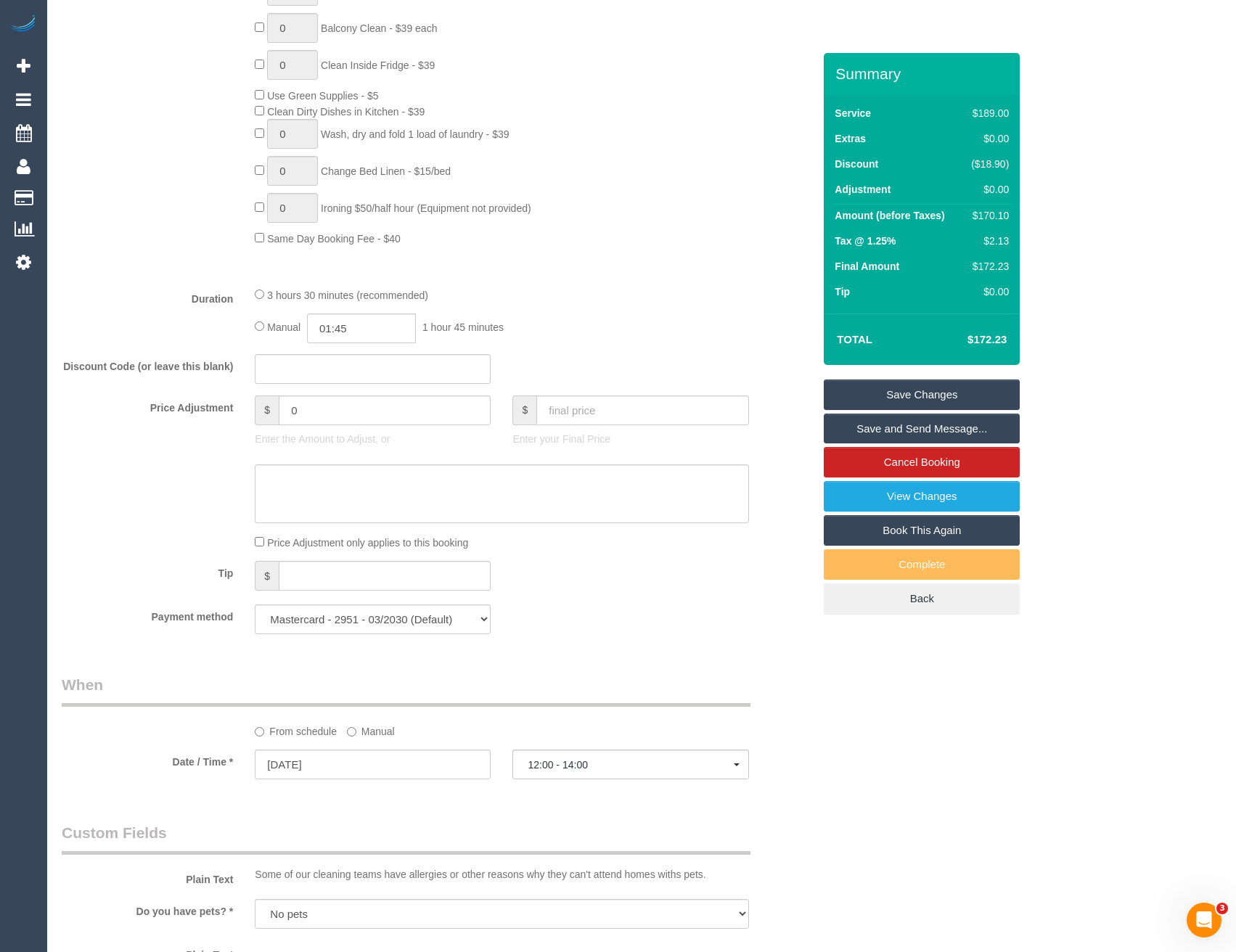
scroll to position [944, 0]
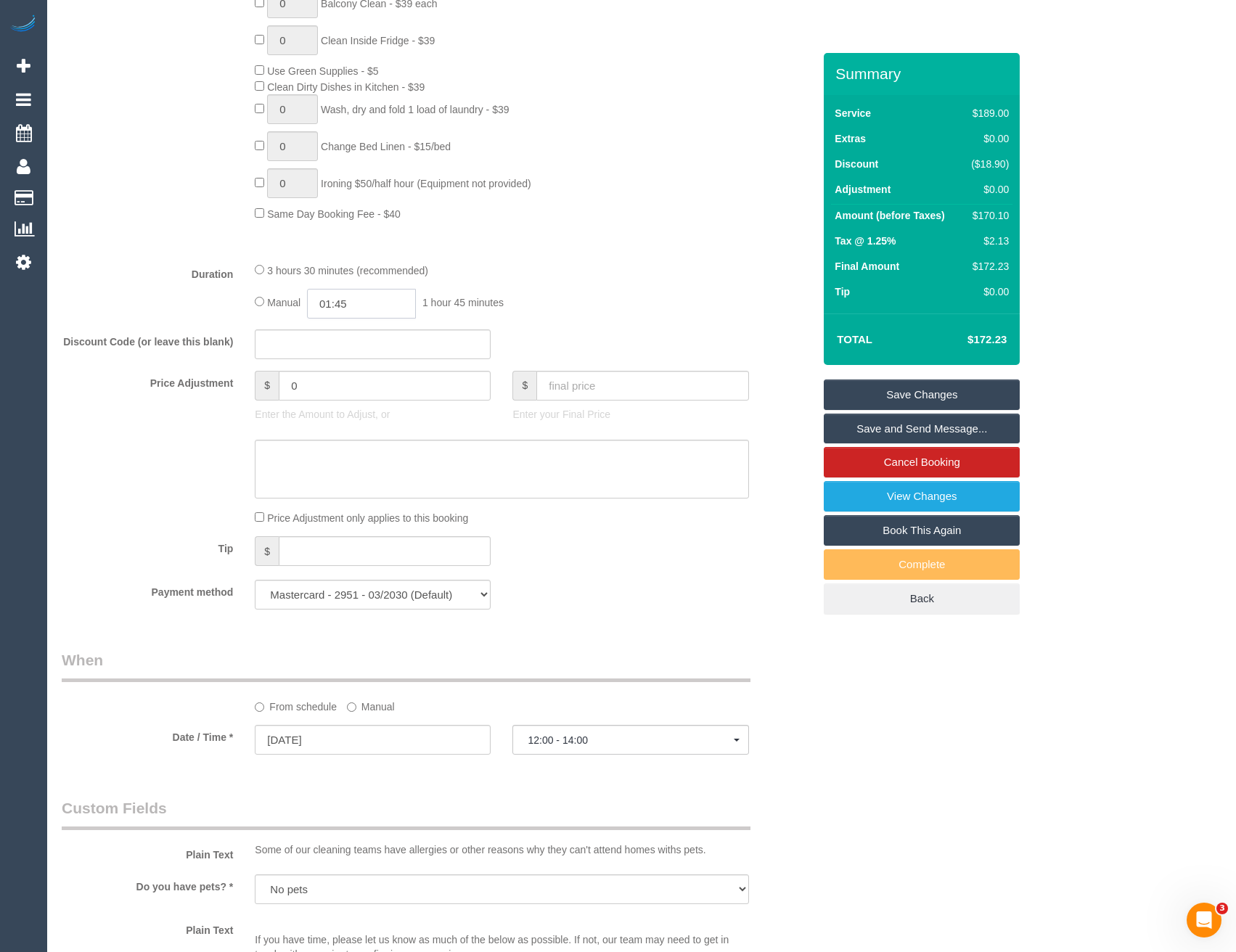
click at [365, 292] on input "01:45" at bounding box center [361, 303] width 109 height 30
type input "02:00"
click at [344, 395] on li "02:00" at bounding box center [345, 404] width 64 height 19
click at [360, 300] on input "02:00" at bounding box center [361, 303] width 109 height 30
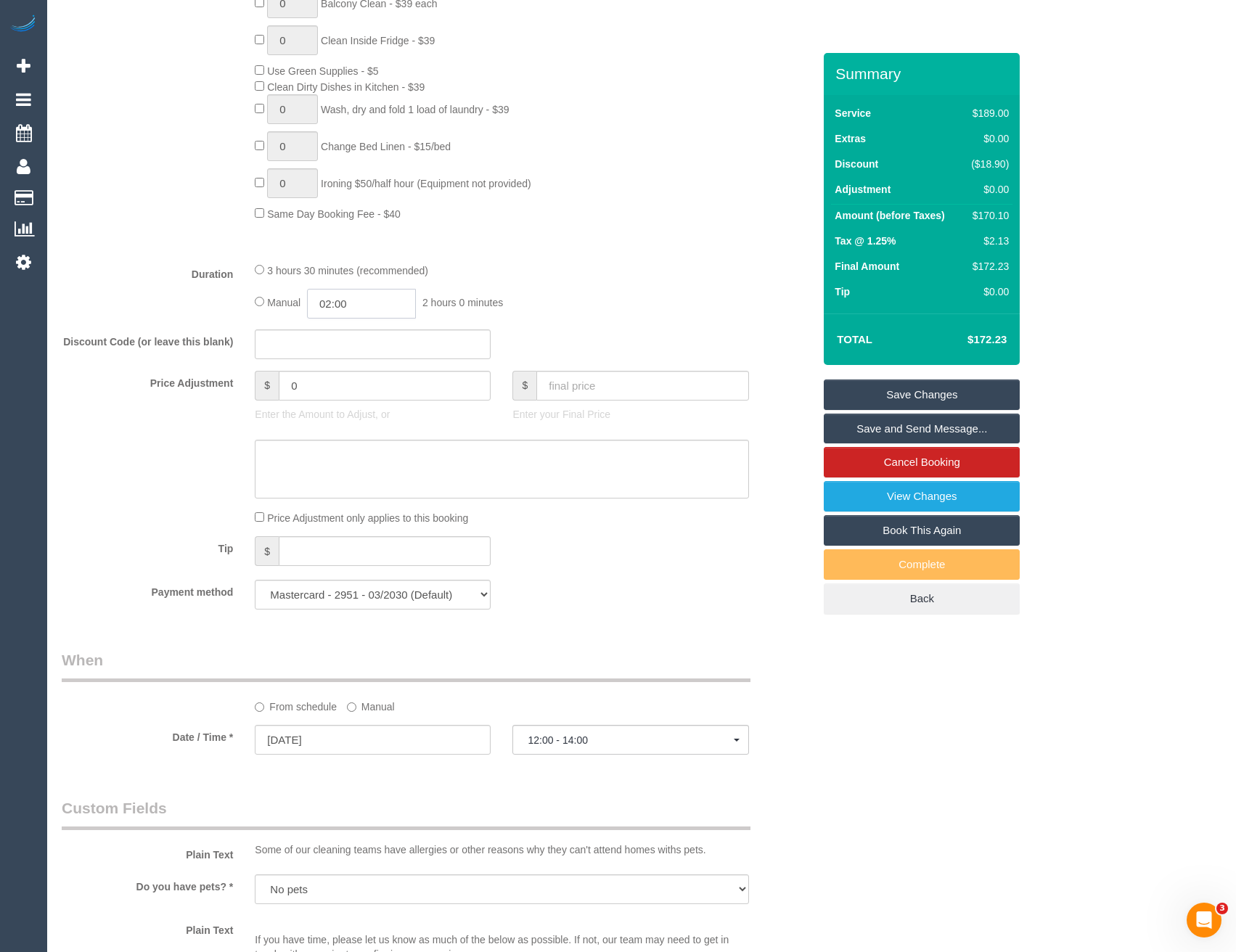
select select "spot25"
type input "02:15"
select select "spot46"
select select "spot67"
type input "02:15"
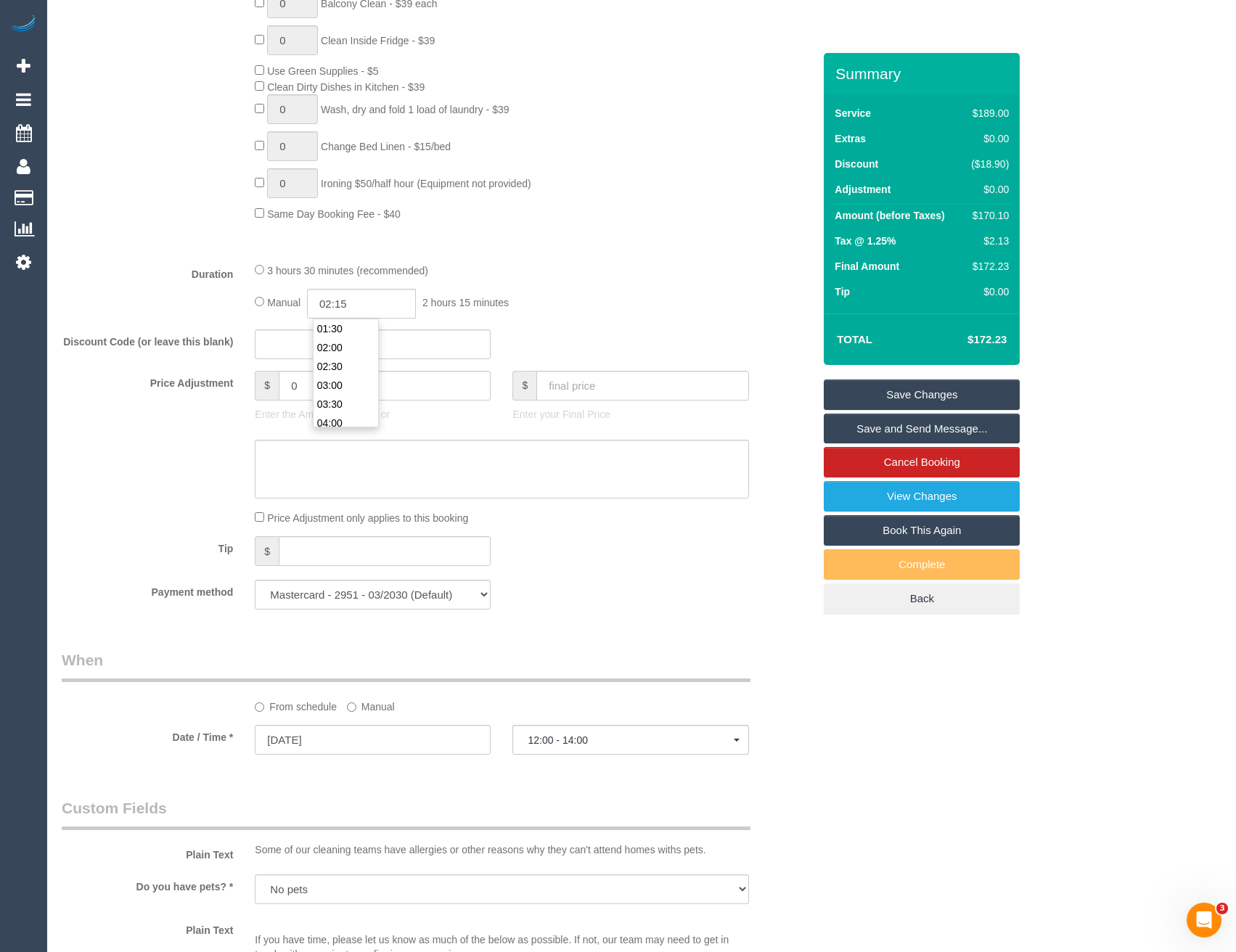
click at [545, 310] on div "Manual 02:15 2 hours 15 minutes" at bounding box center [502, 303] width 493 height 30
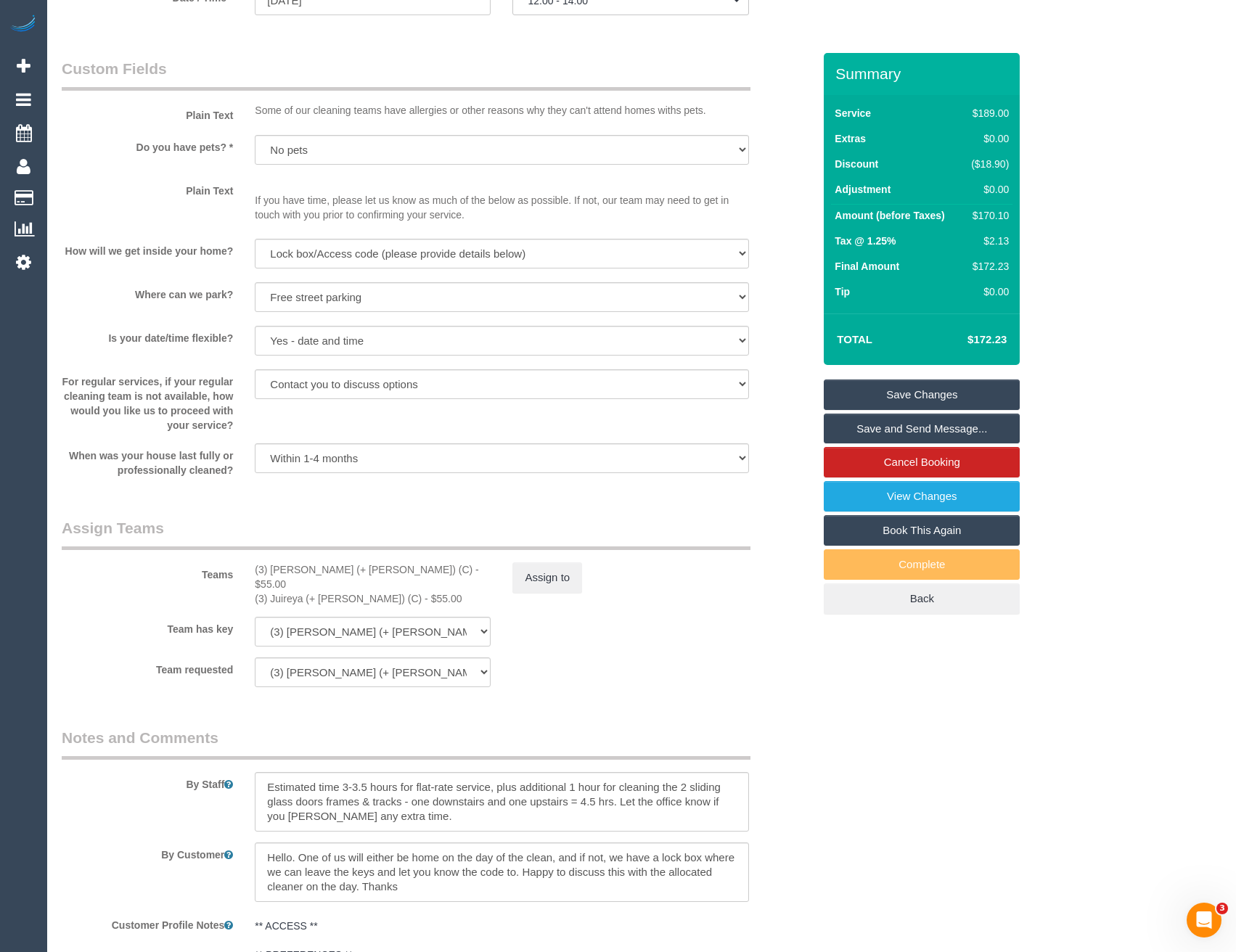
scroll to position [1741, 0]
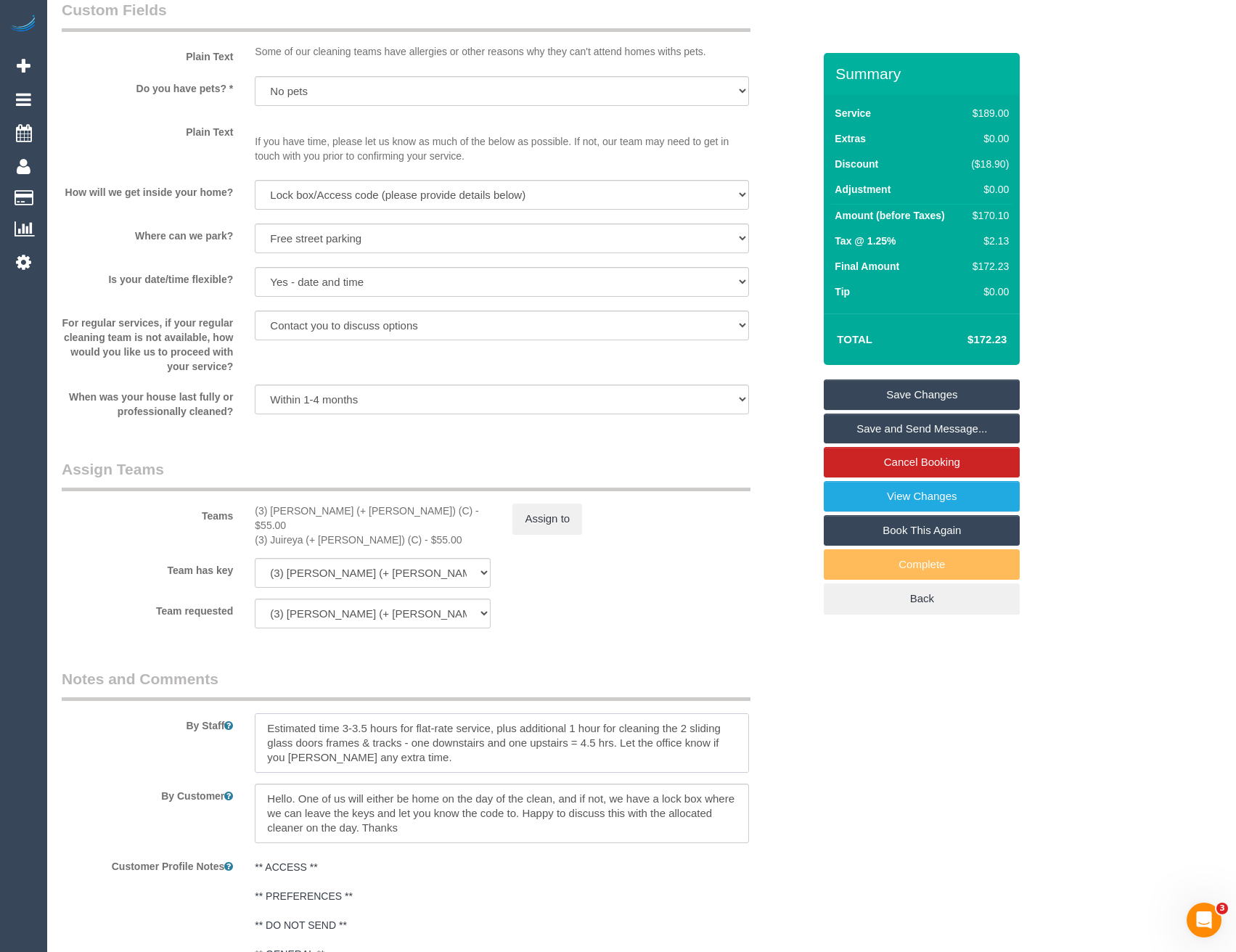
click at [267, 714] on textarea at bounding box center [502, 743] width 493 height 59
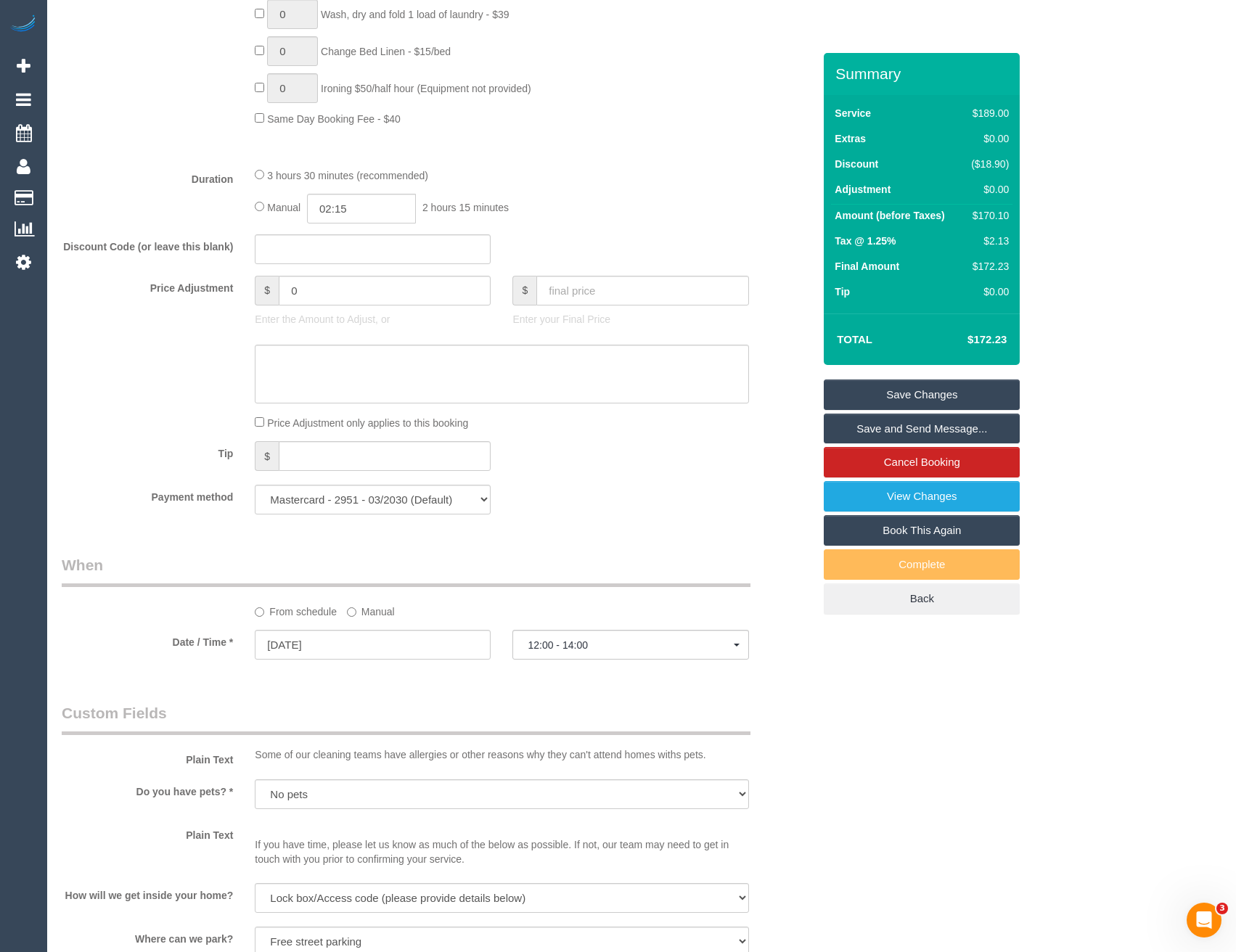
scroll to position [1016, 0]
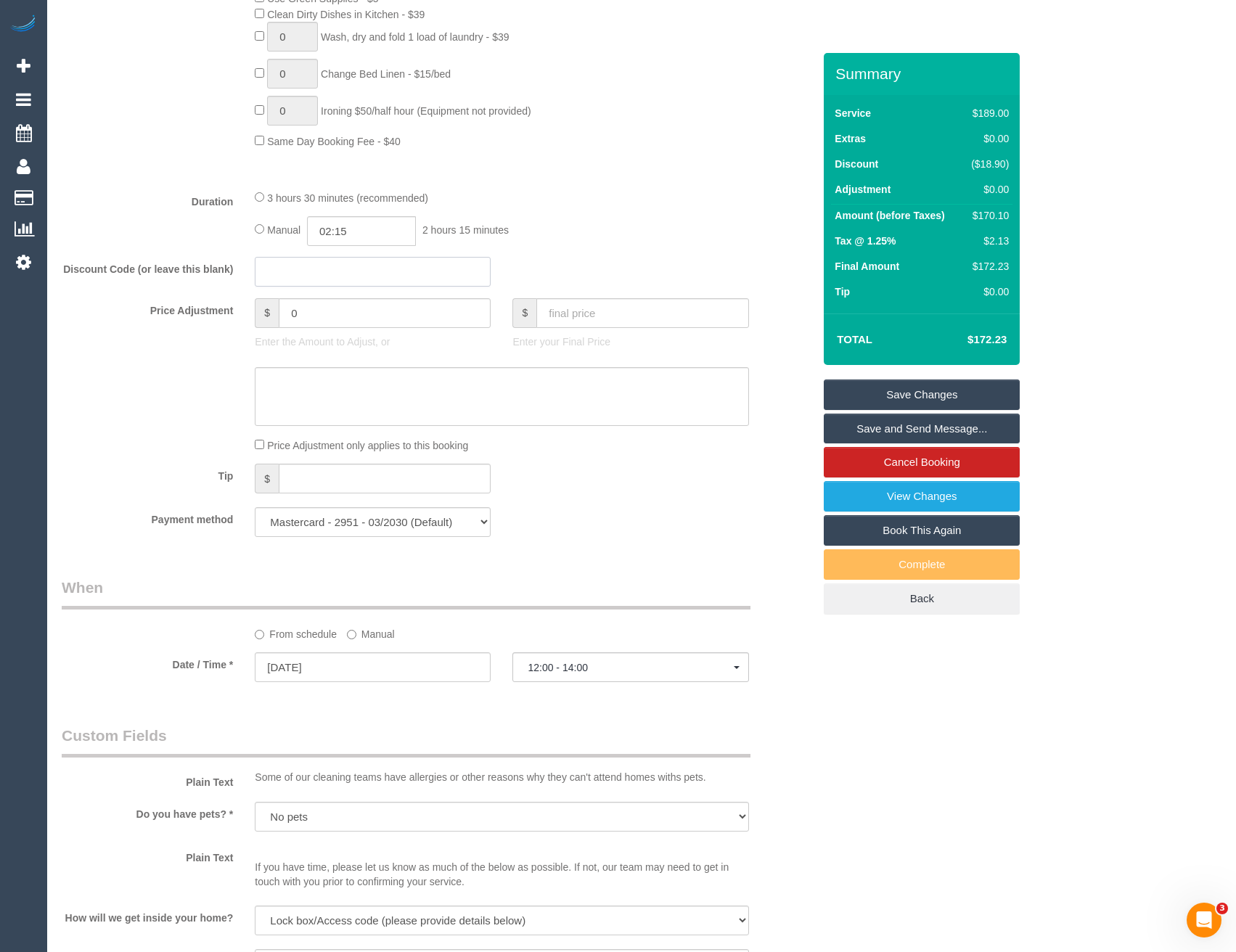
click at [317, 272] on input "text" at bounding box center [373, 272] width 236 height 30
drag, startPoint x: 285, startPoint y: 313, endPoint x: 248, endPoint y: 318, distance: 37.3
click at [254, 317] on div "$ 0 Enter the Amount to Adjust, or" at bounding box center [373, 328] width 258 height 58
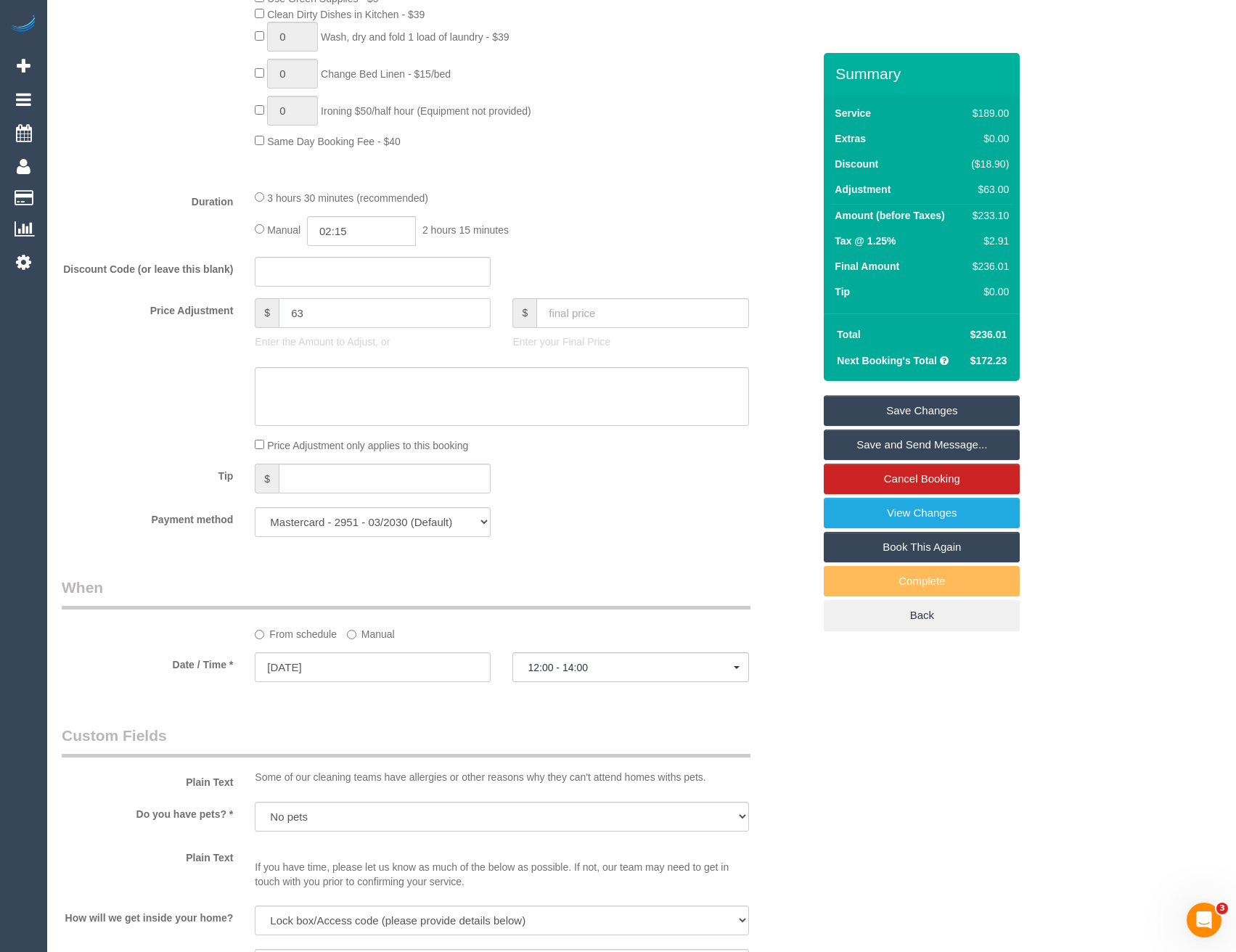
type input "63"
click at [281, 381] on textarea at bounding box center [502, 397] width 493 height 59
type textarea "$63 added for added for 1 hour (with 10% fn disc) - via sms - bb"
drag, startPoint x: 553, startPoint y: 515, endPoint x: 547, endPoint y: 509, distance: 8.5
click at [552, 515] on div "Payment method Mastercard - 2951 - 03/2030 (Default) Add Credit Card ──────────…" at bounding box center [437, 523] width 773 height 30
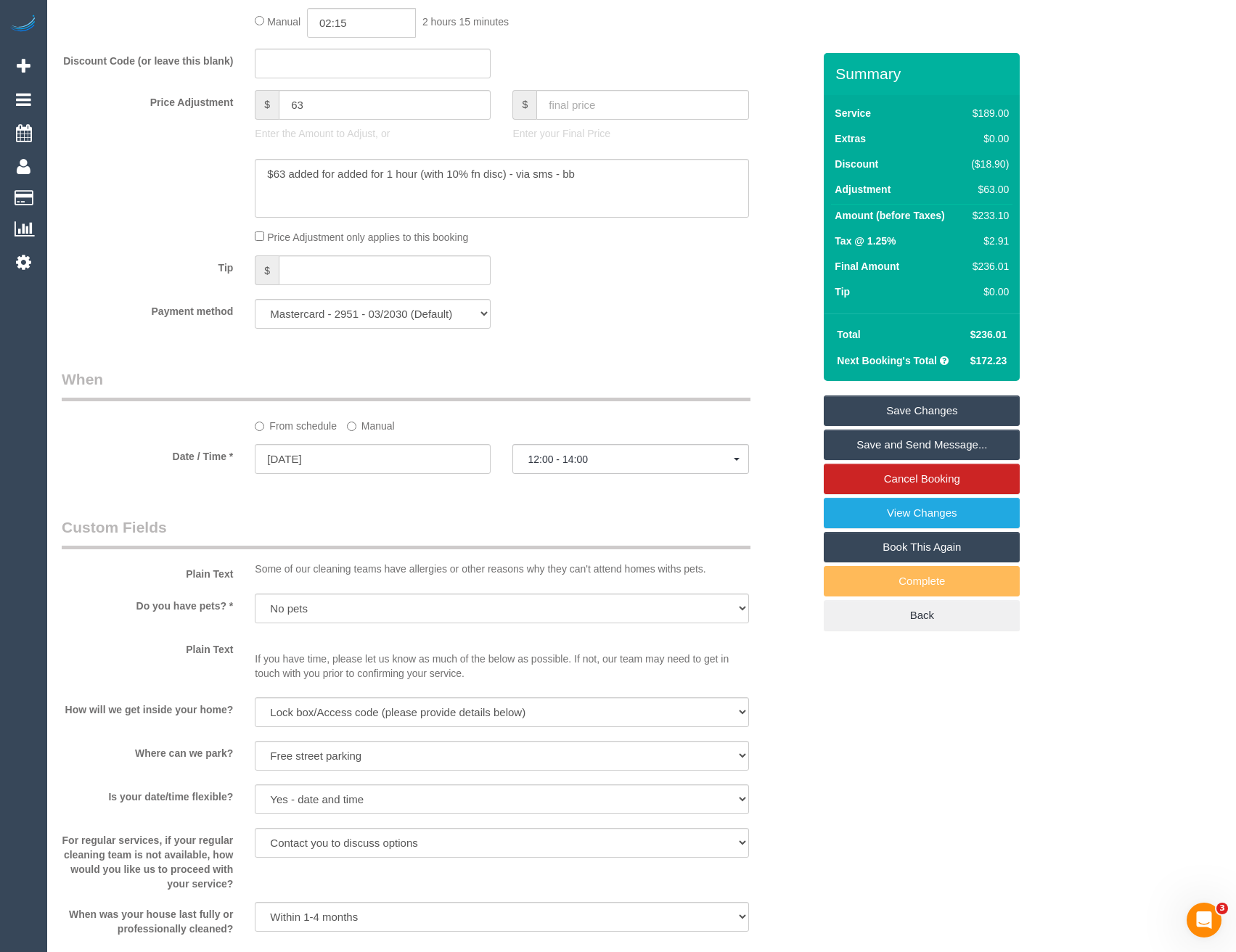
scroll to position [1234, 0]
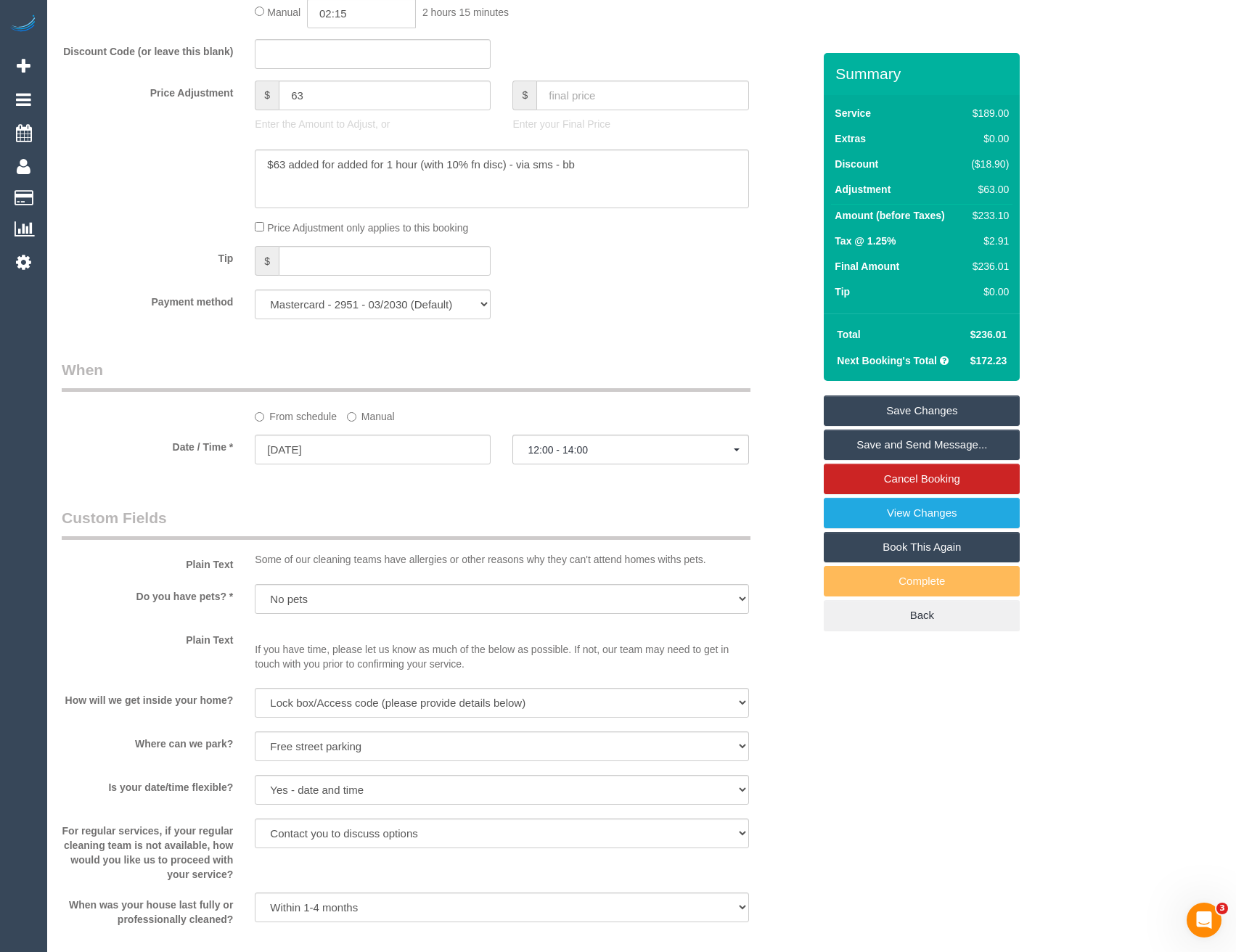
click at [913, 406] on link "Save Changes" at bounding box center [921, 410] width 196 height 31
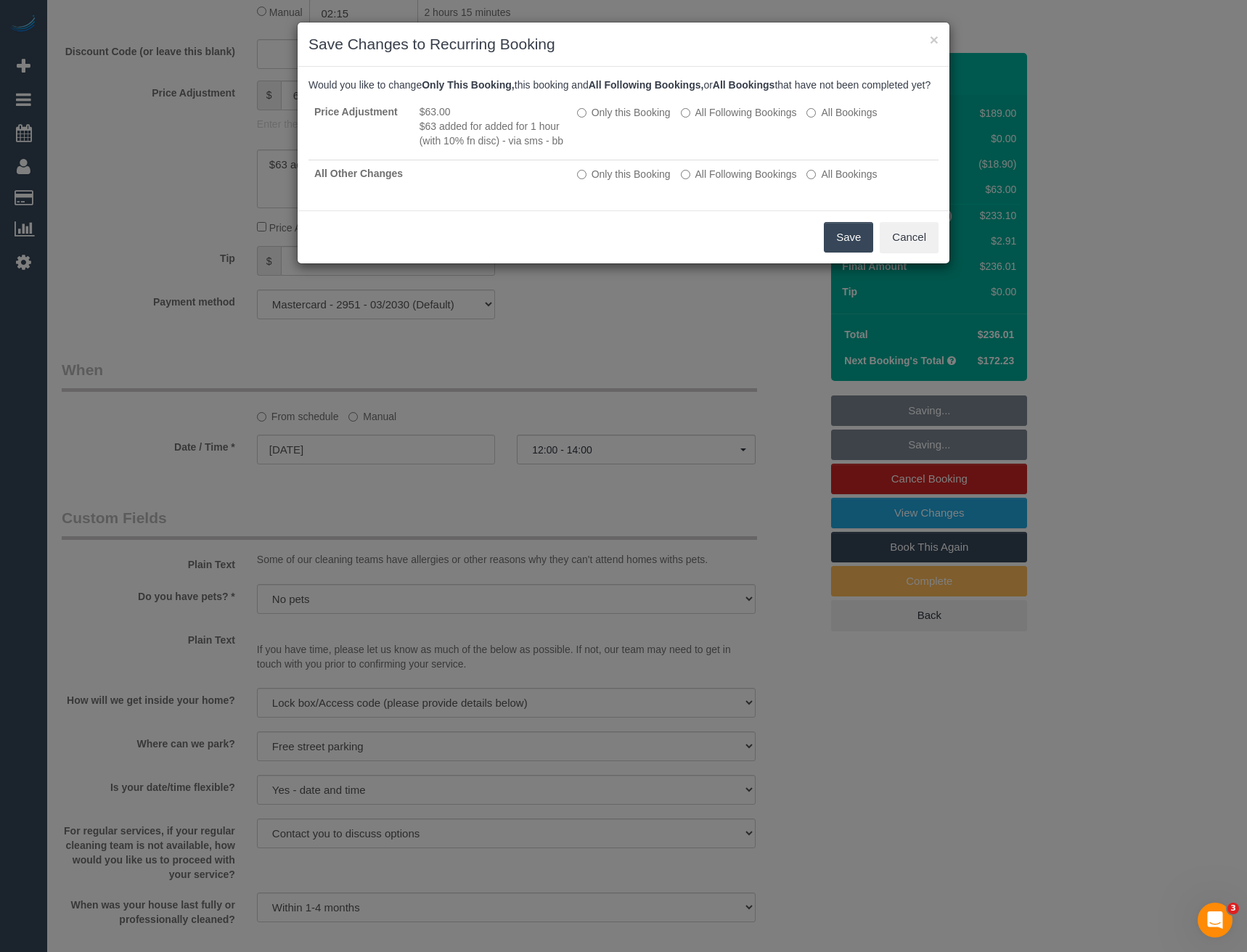
click at [845, 250] on button "Save" at bounding box center [848, 237] width 49 height 31
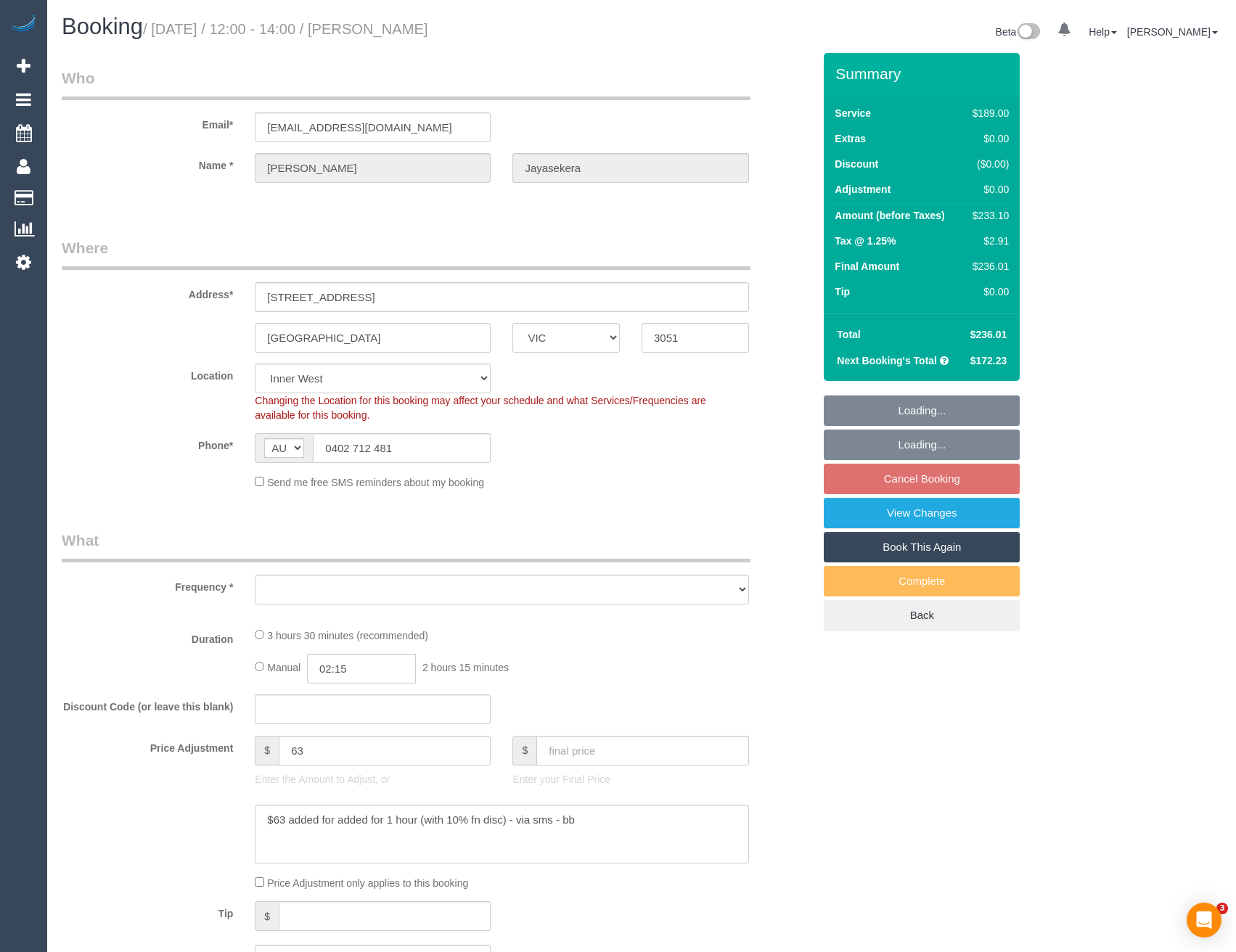
select select "VIC"
select select "object:810"
select select "spot4"
select select "number:28"
select select "number:16"
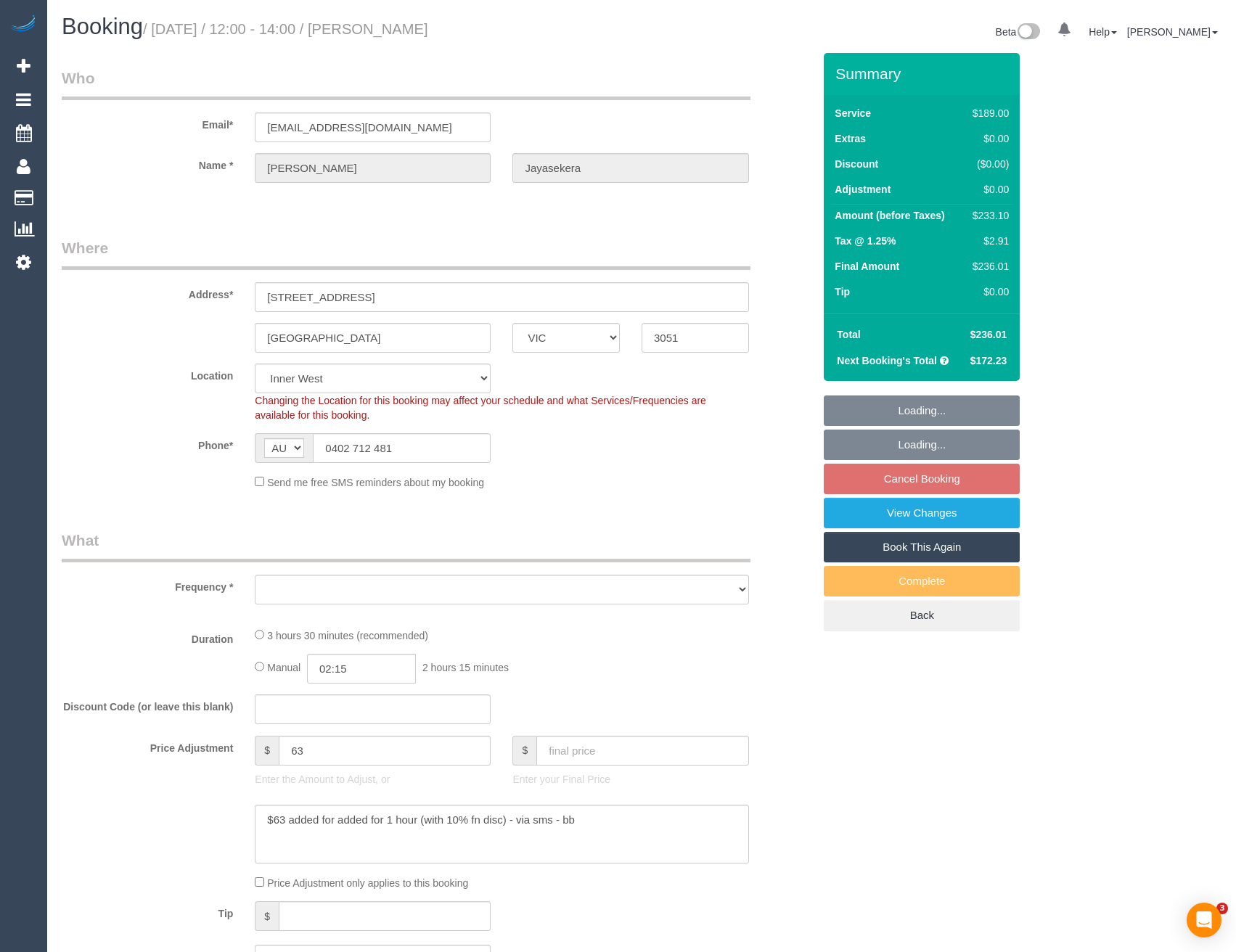
select select "number:19"
select select "number:22"
select select "number:35"
select select "number:13"
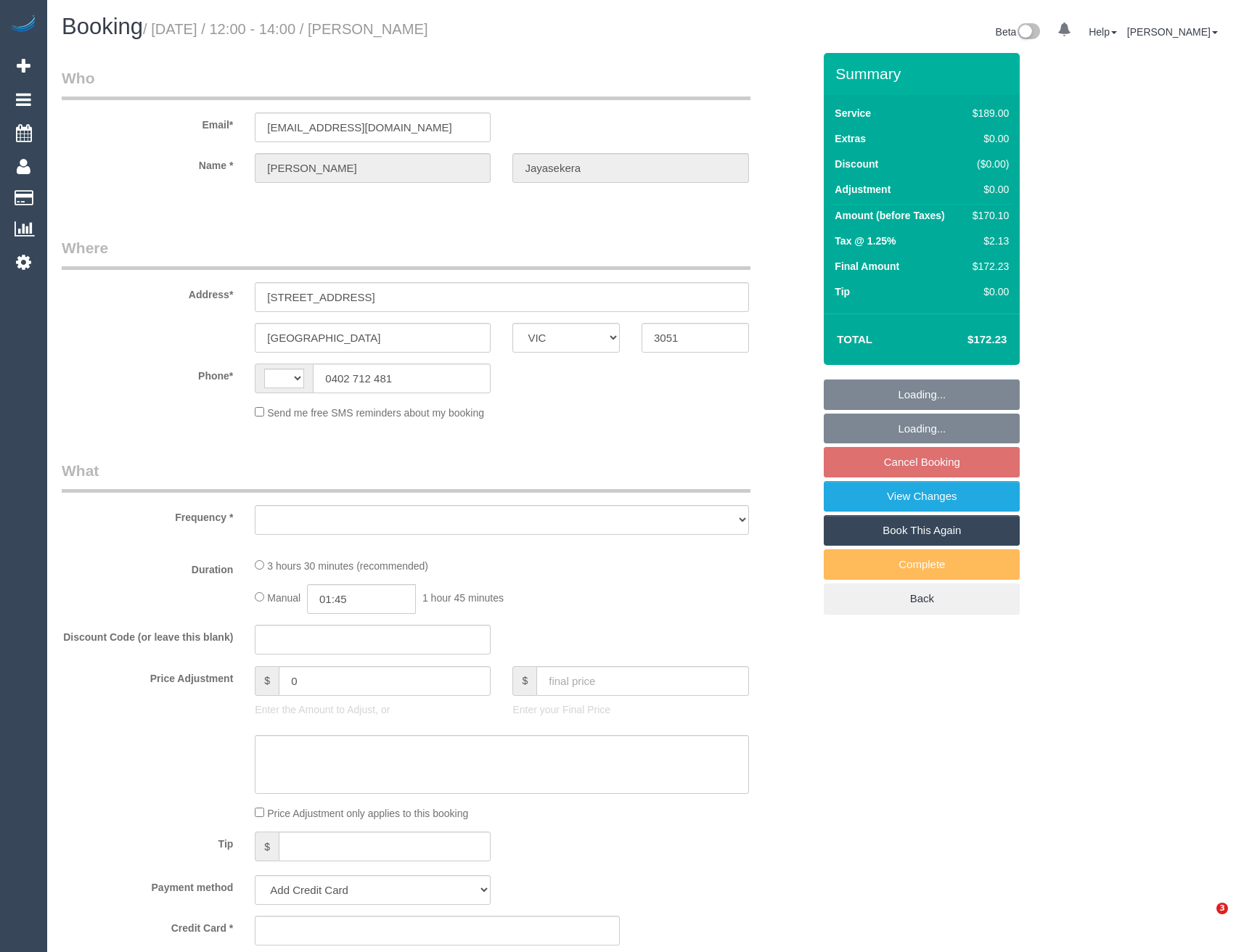
select select "VIC"
select select "number:28"
select select "number:16"
select select "number:19"
select select "number:22"
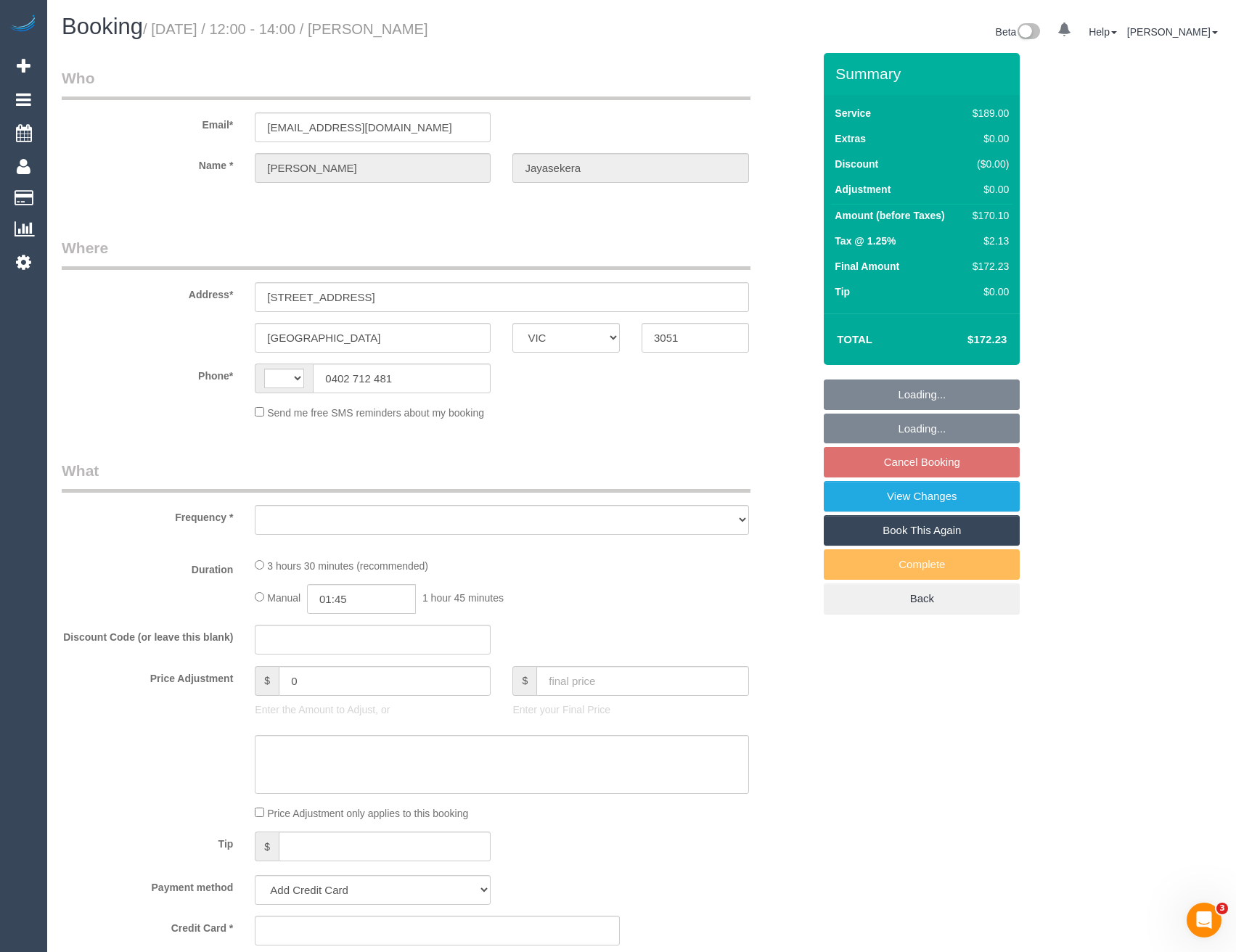
select select "number:35"
select select "number:13"
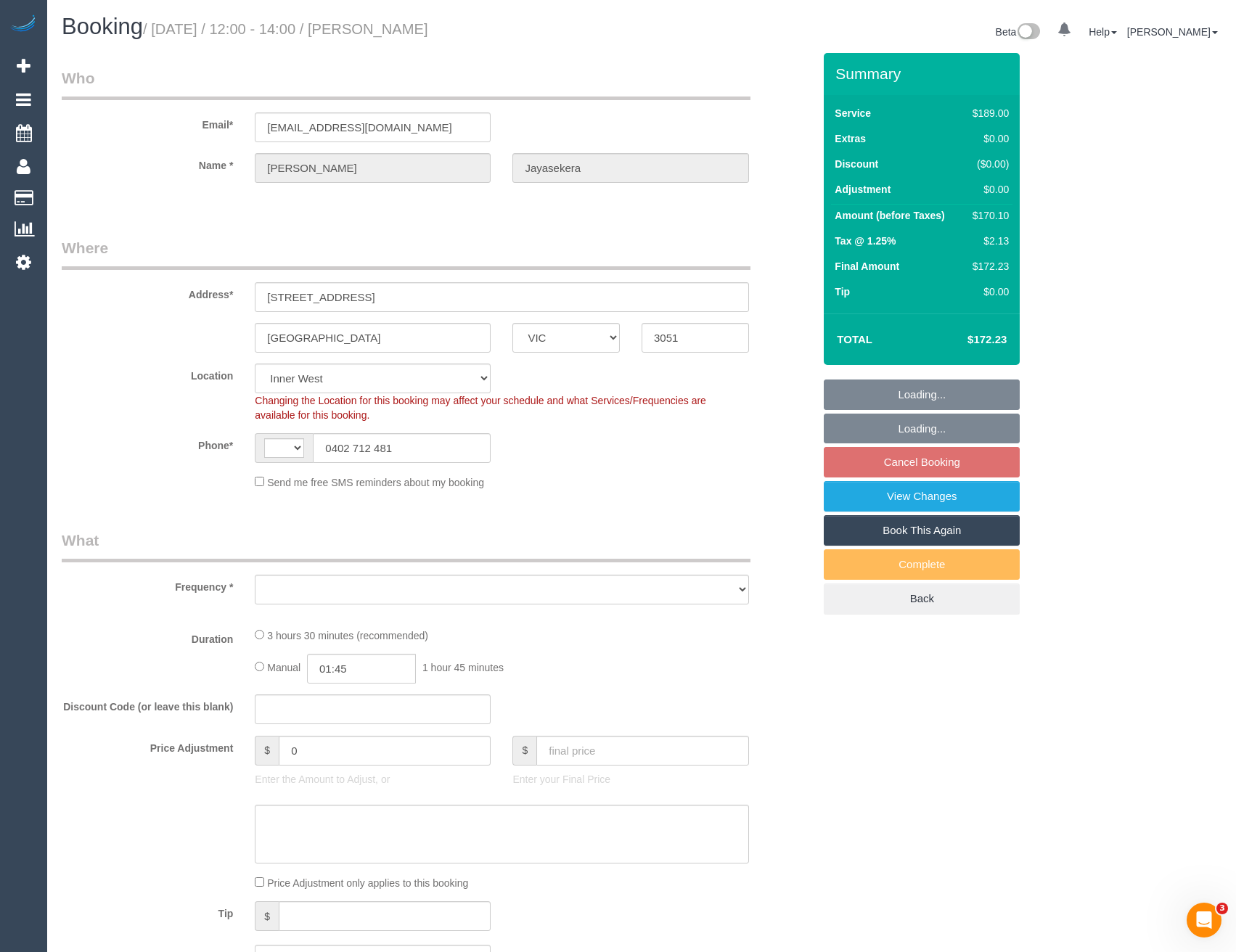
select select "string:AU"
select select "object:680"
select select "spot4"
select select "object:690"
select select "string:stripe-pm_1RSr0w2GScqysDRVH3SAOKS0"
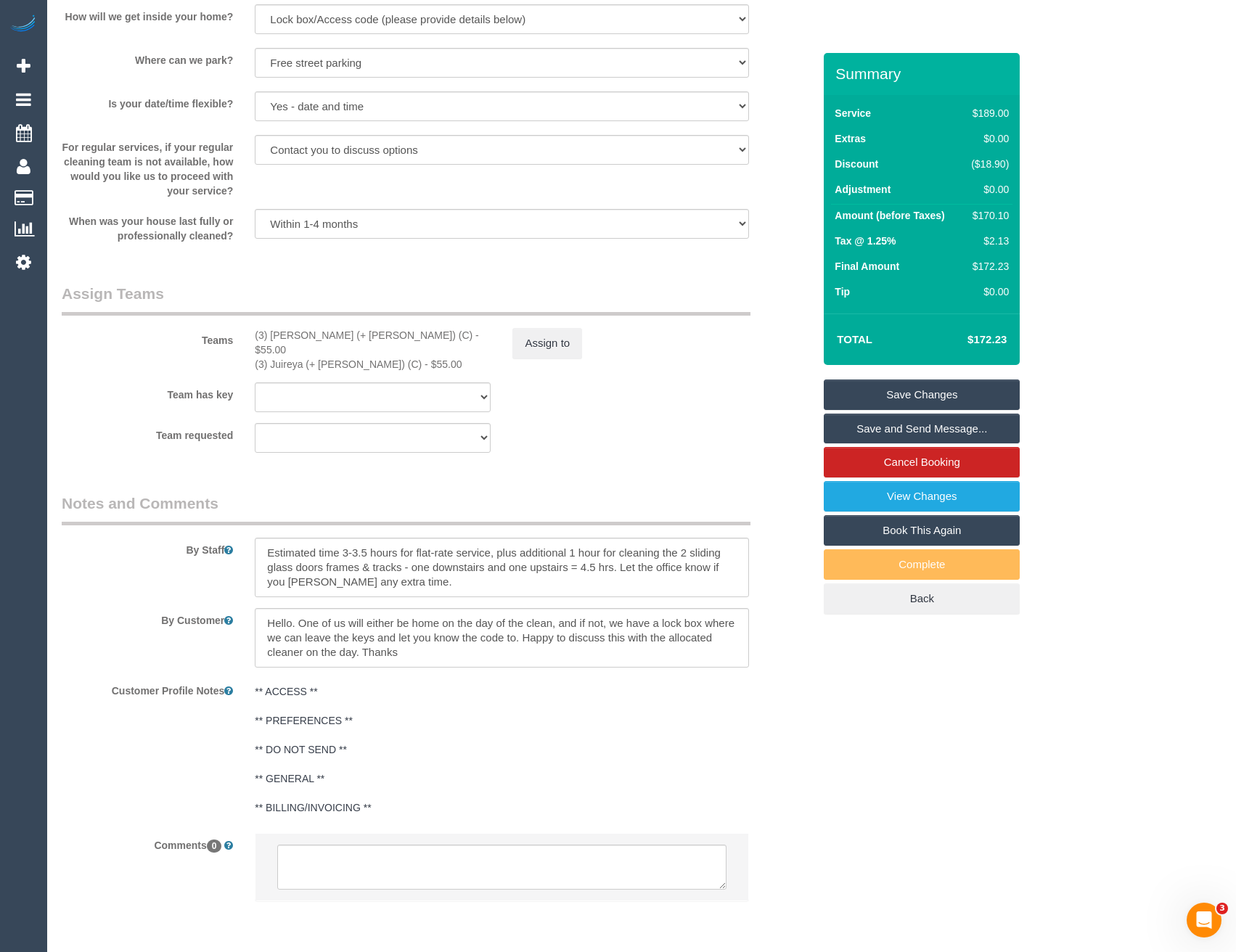
scroll to position [1959, 0]
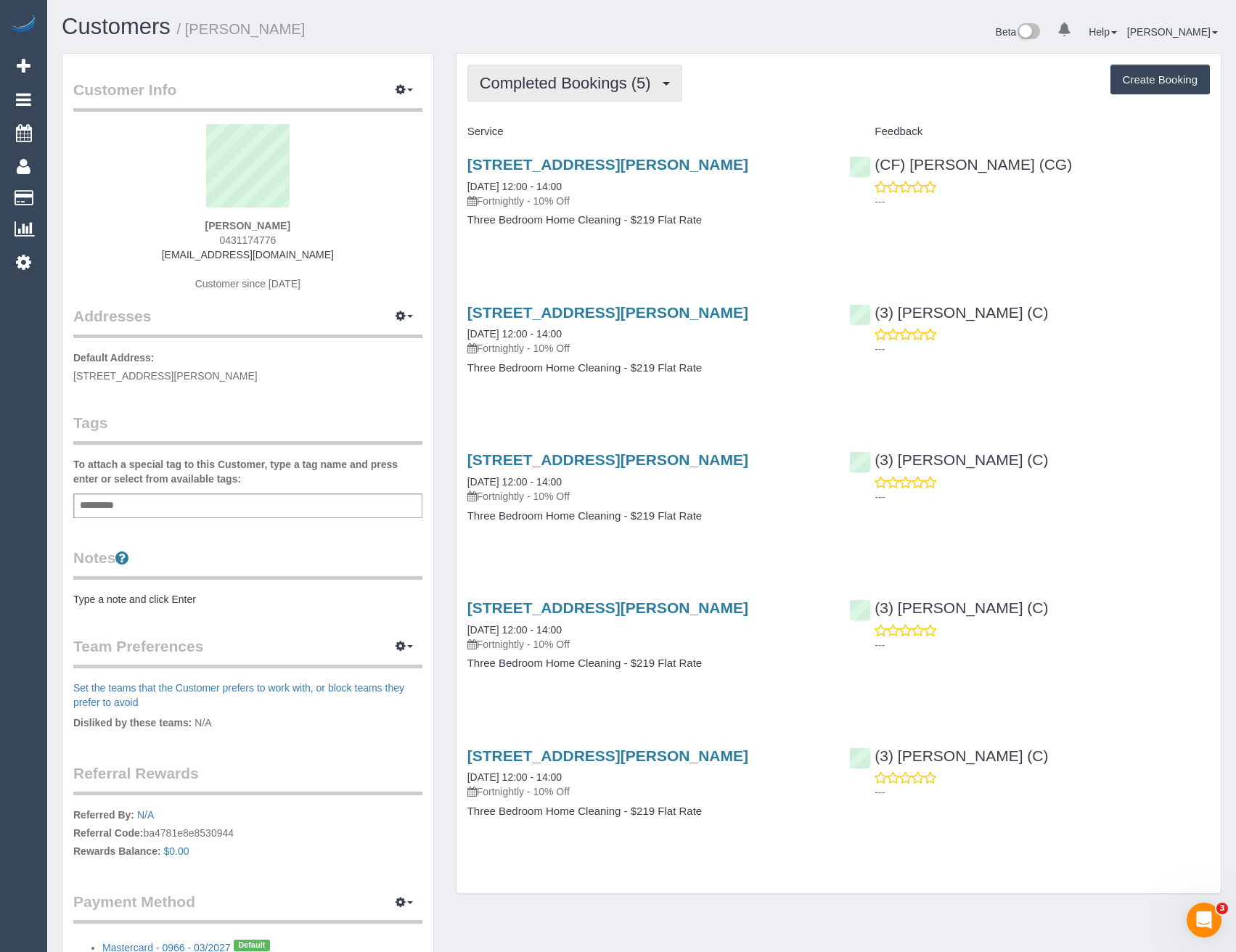
click at [646, 83] on span "Completed Bookings (5)" at bounding box center [568, 83] width 178 height 18
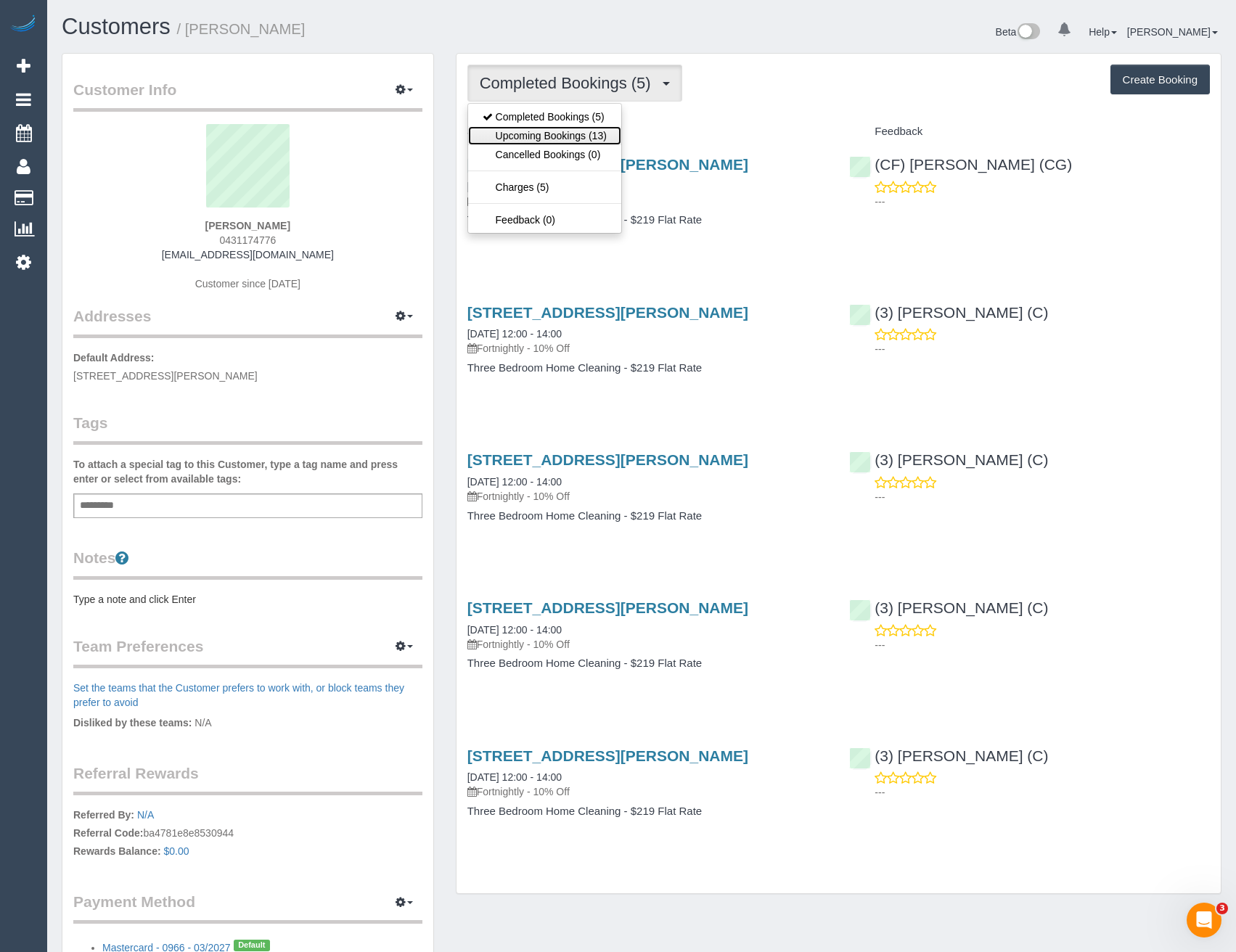
click at [609, 134] on link "Upcoming Bookings (13)" at bounding box center [545, 135] width 153 height 19
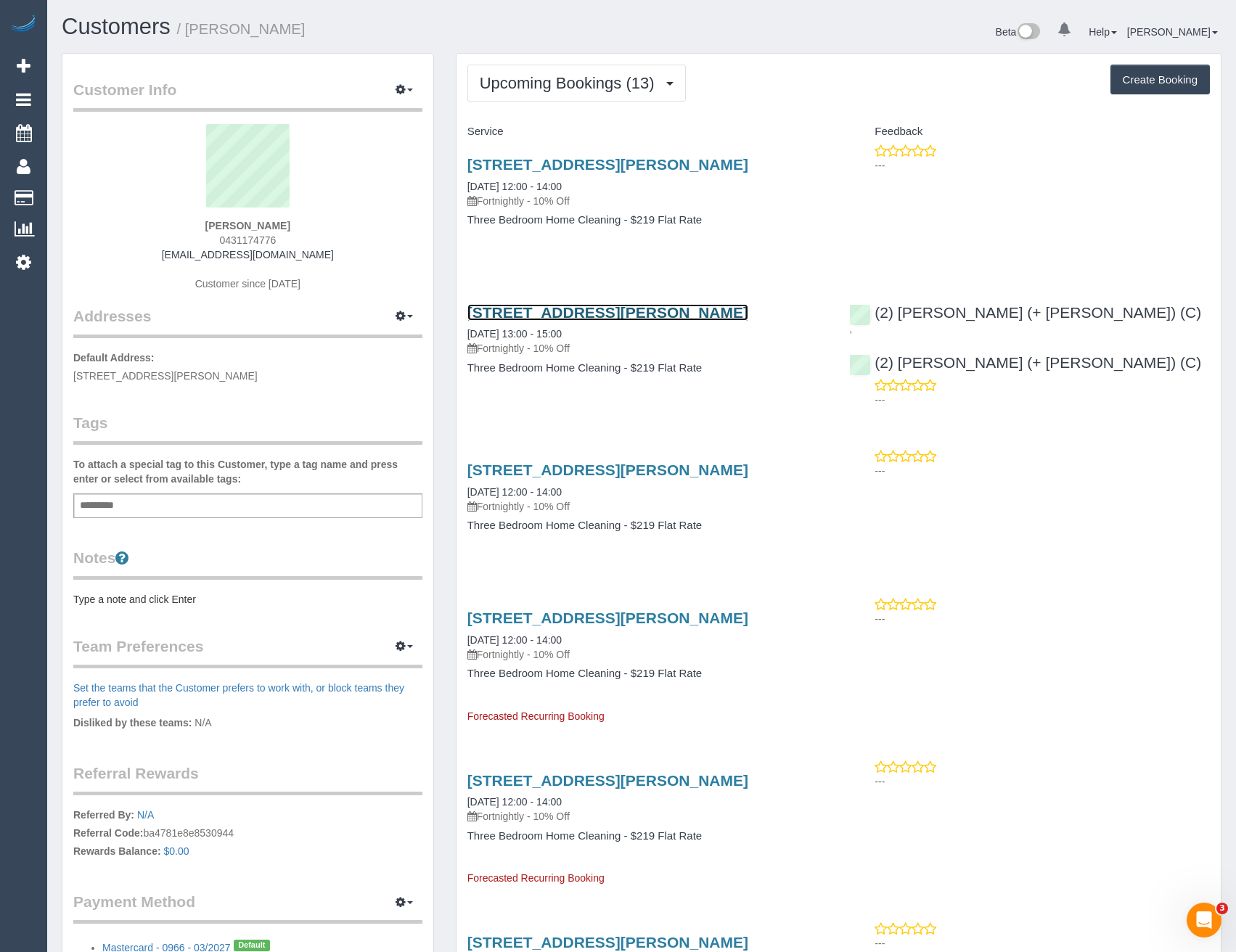
click at [607, 311] on link "25 Imbros St, Hampton, VIC 3188" at bounding box center [608, 313] width 281 height 17
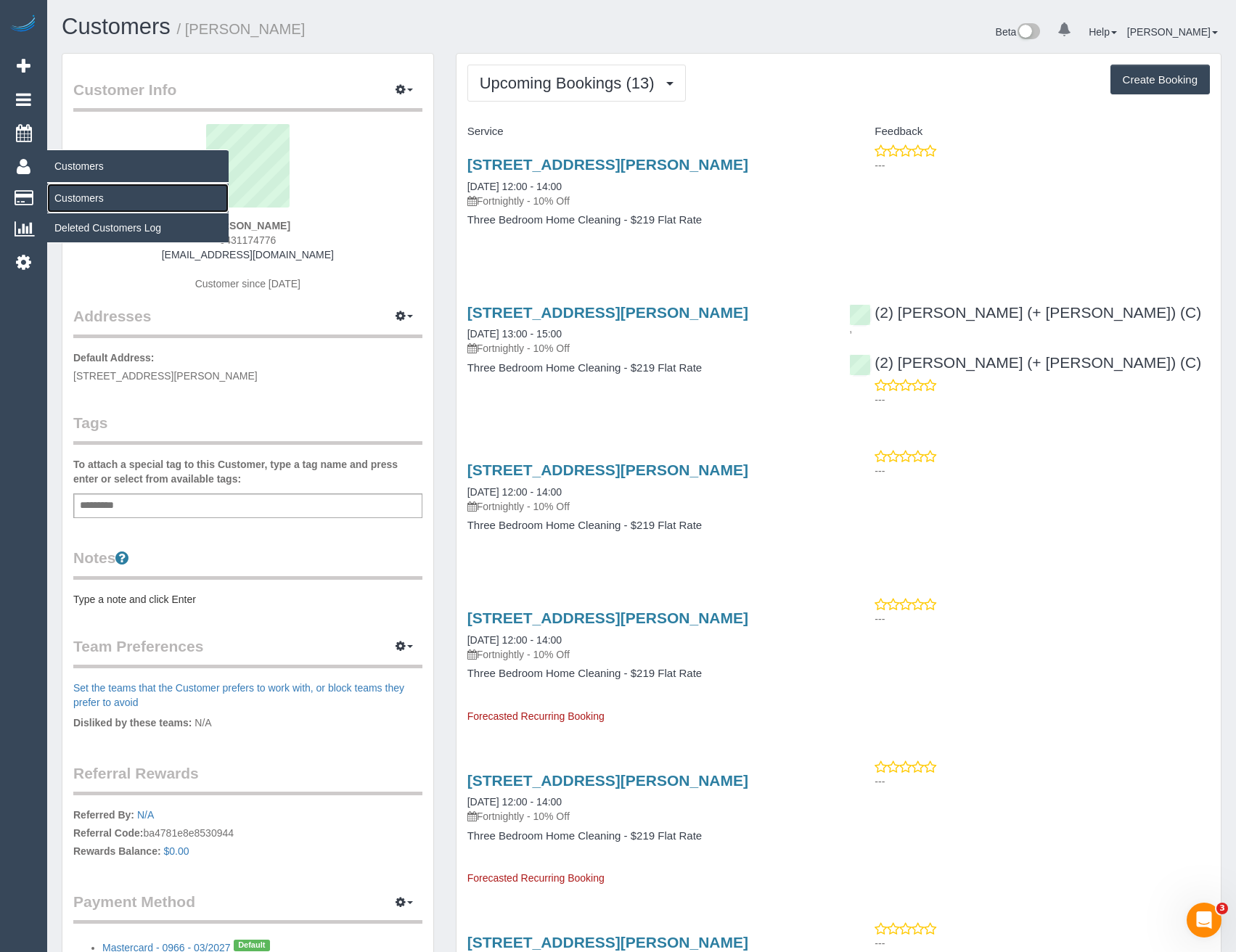
click at [72, 194] on link "Customers" at bounding box center [138, 198] width 182 height 29
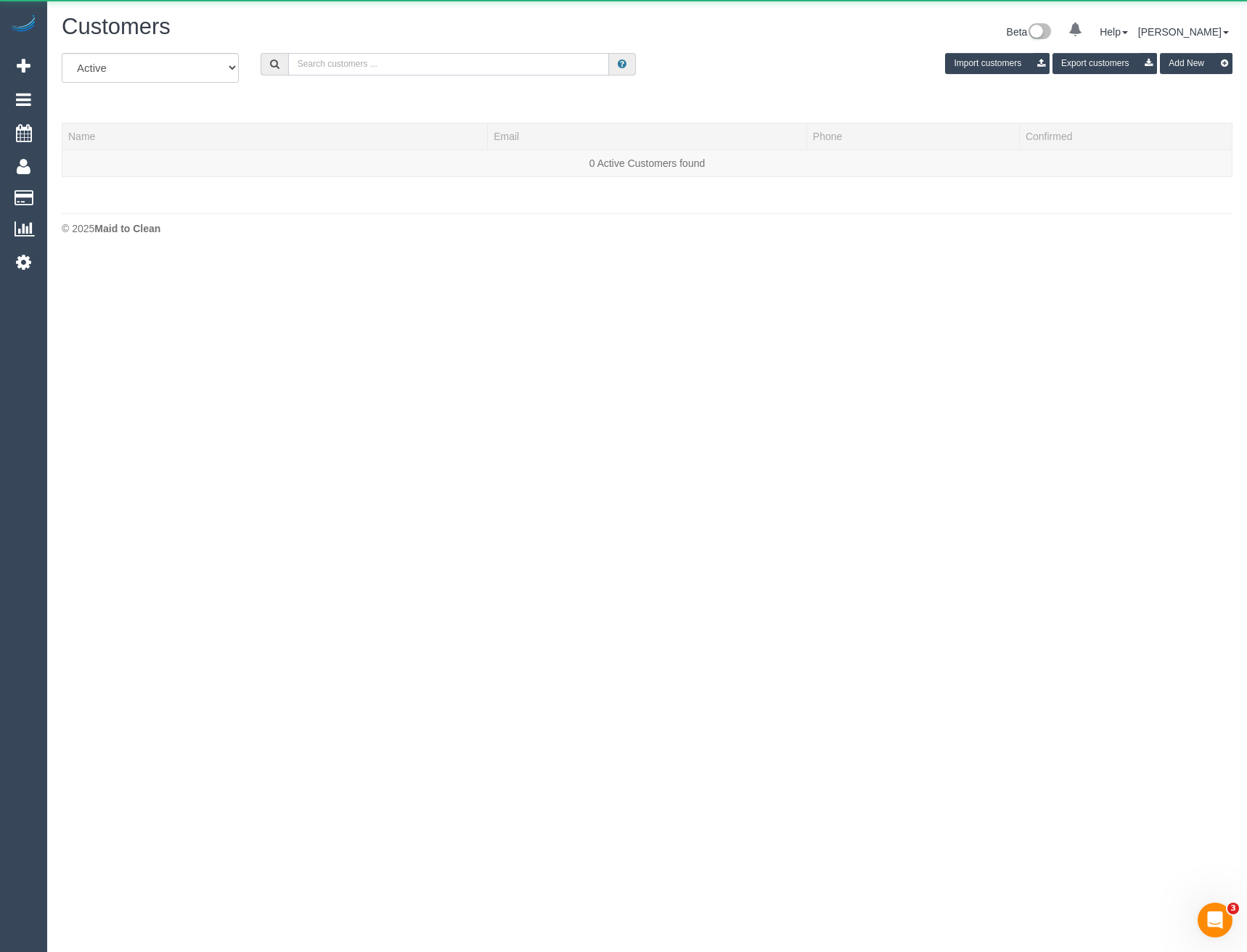
click at [373, 68] on input "text" at bounding box center [449, 64] width 322 height 23
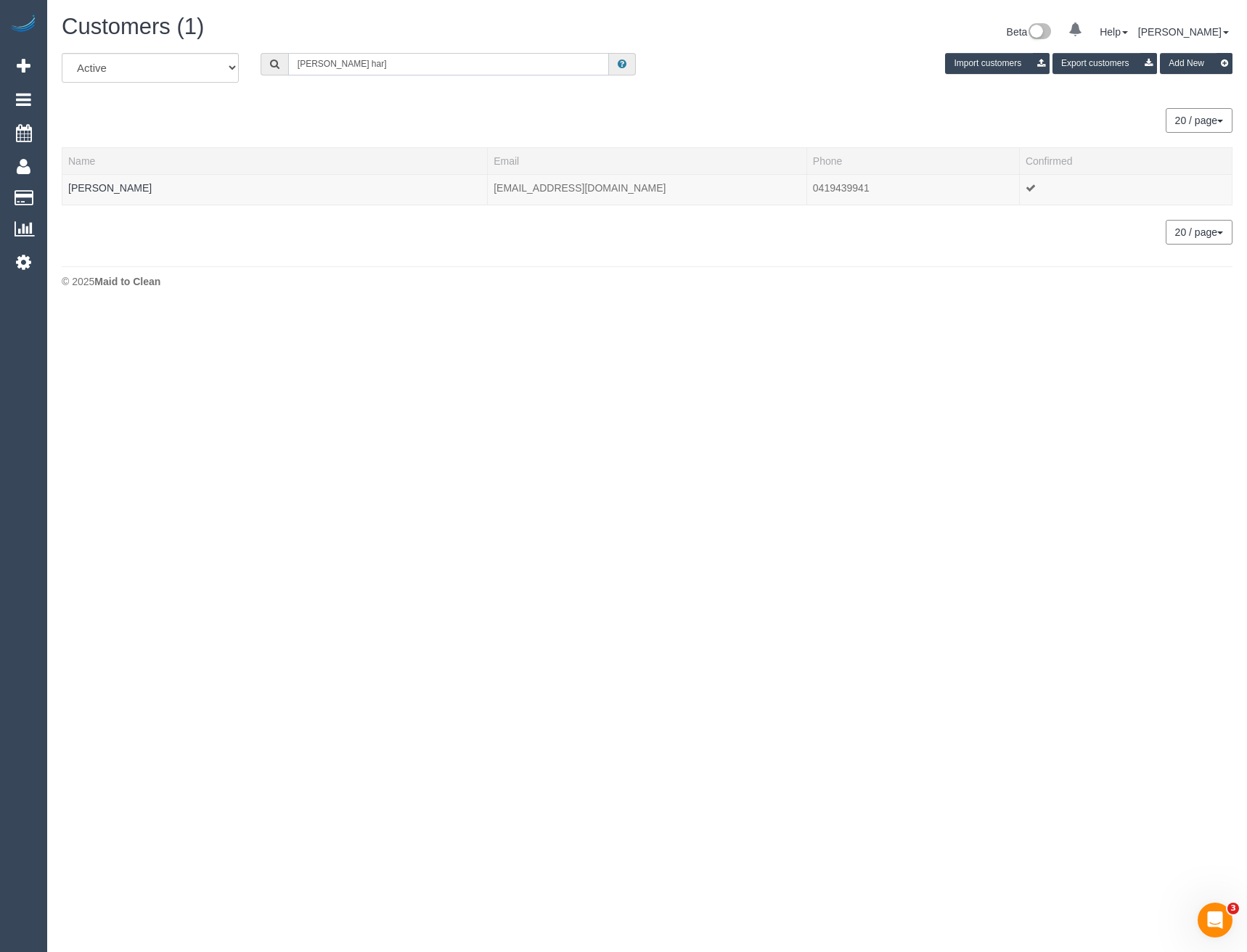
type input "Shane har]"
click at [93, 181] on td "Shane Harris" at bounding box center [275, 189] width 425 height 31
click at [96, 188] on link "Shane Harris" at bounding box center [110, 188] width 83 height 12
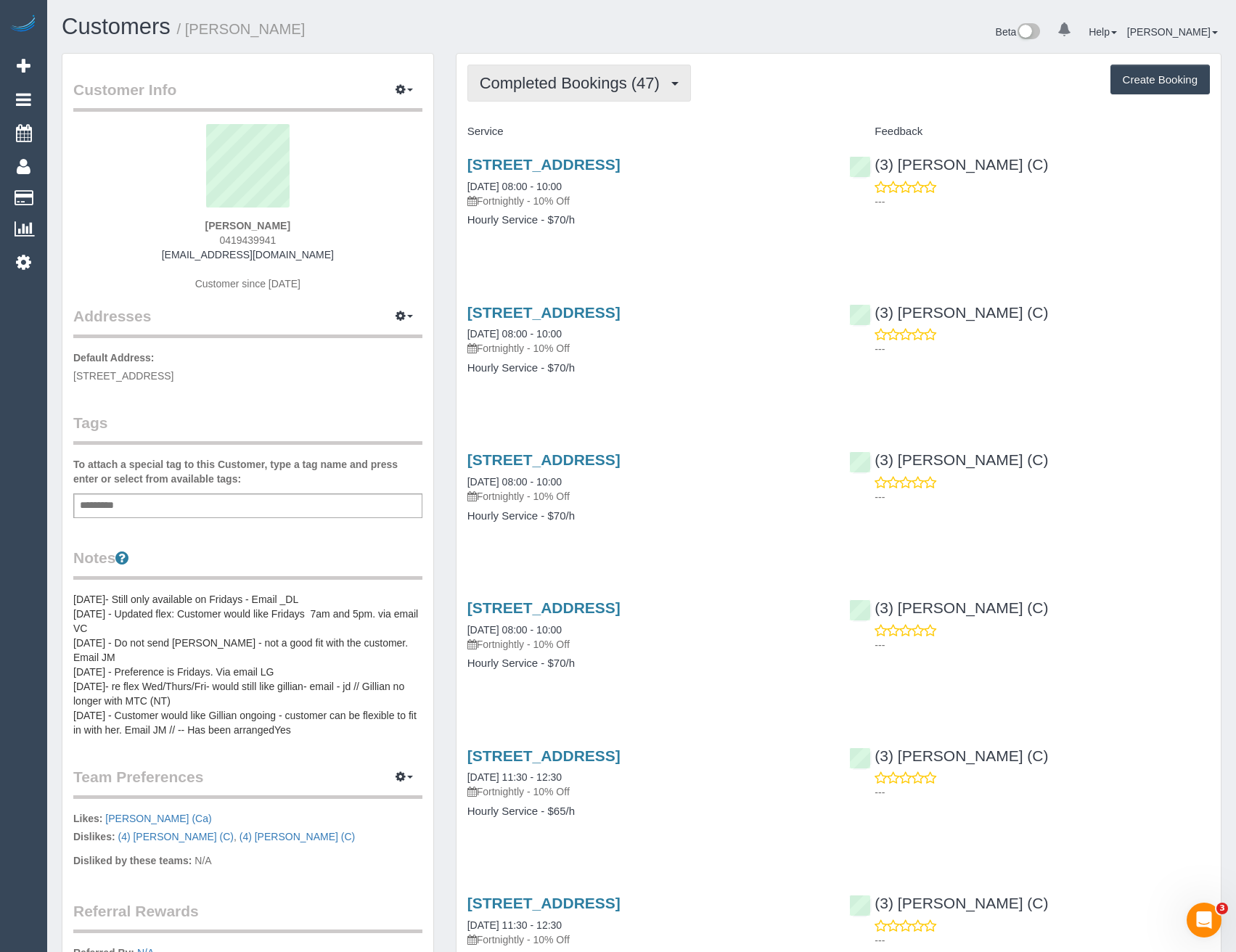
click at [639, 76] on span "Completed Bookings (47)" at bounding box center [573, 83] width 188 height 18
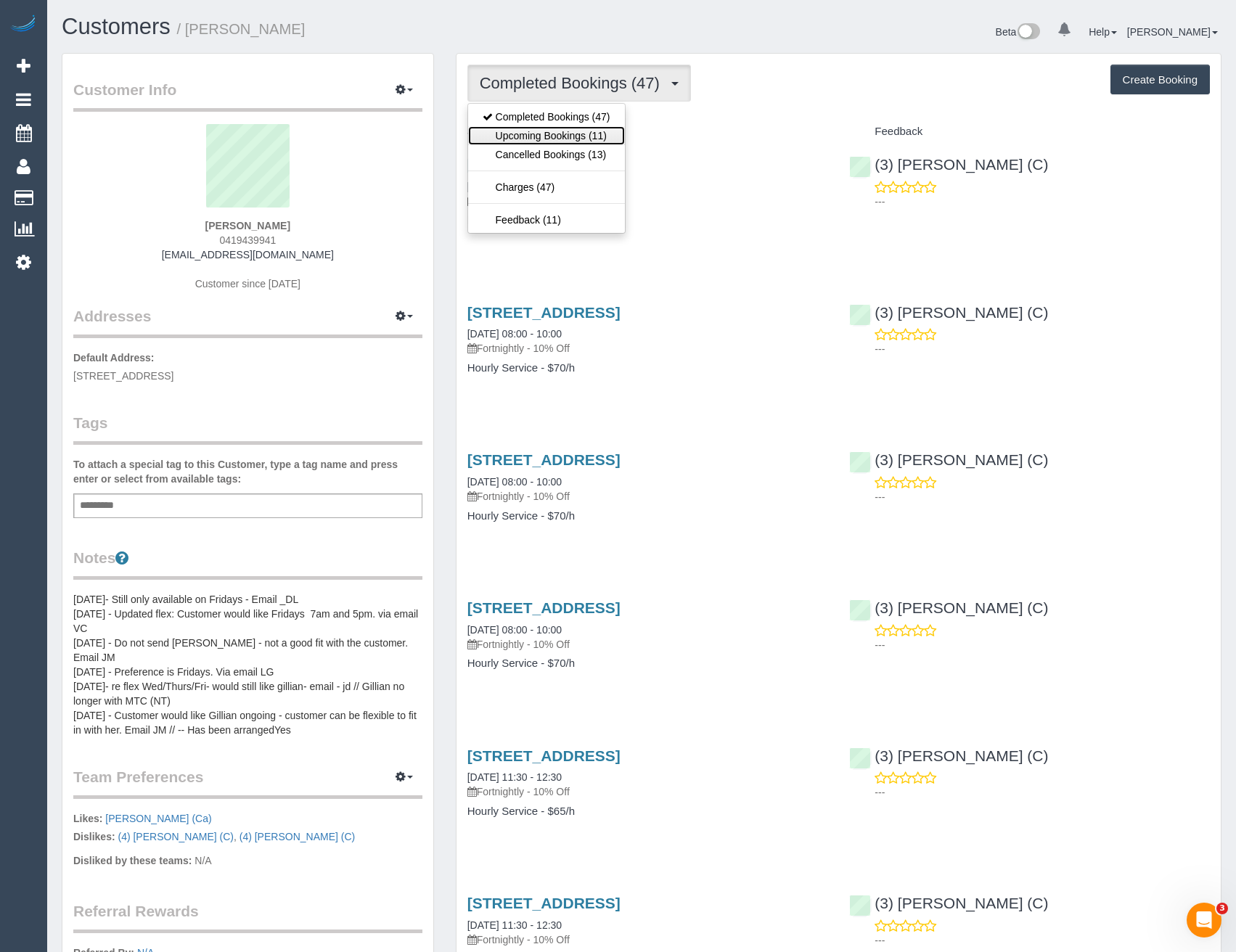
click at [612, 136] on link "Upcoming Bookings (11)" at bounding box center [547, 135] width 157 height 19
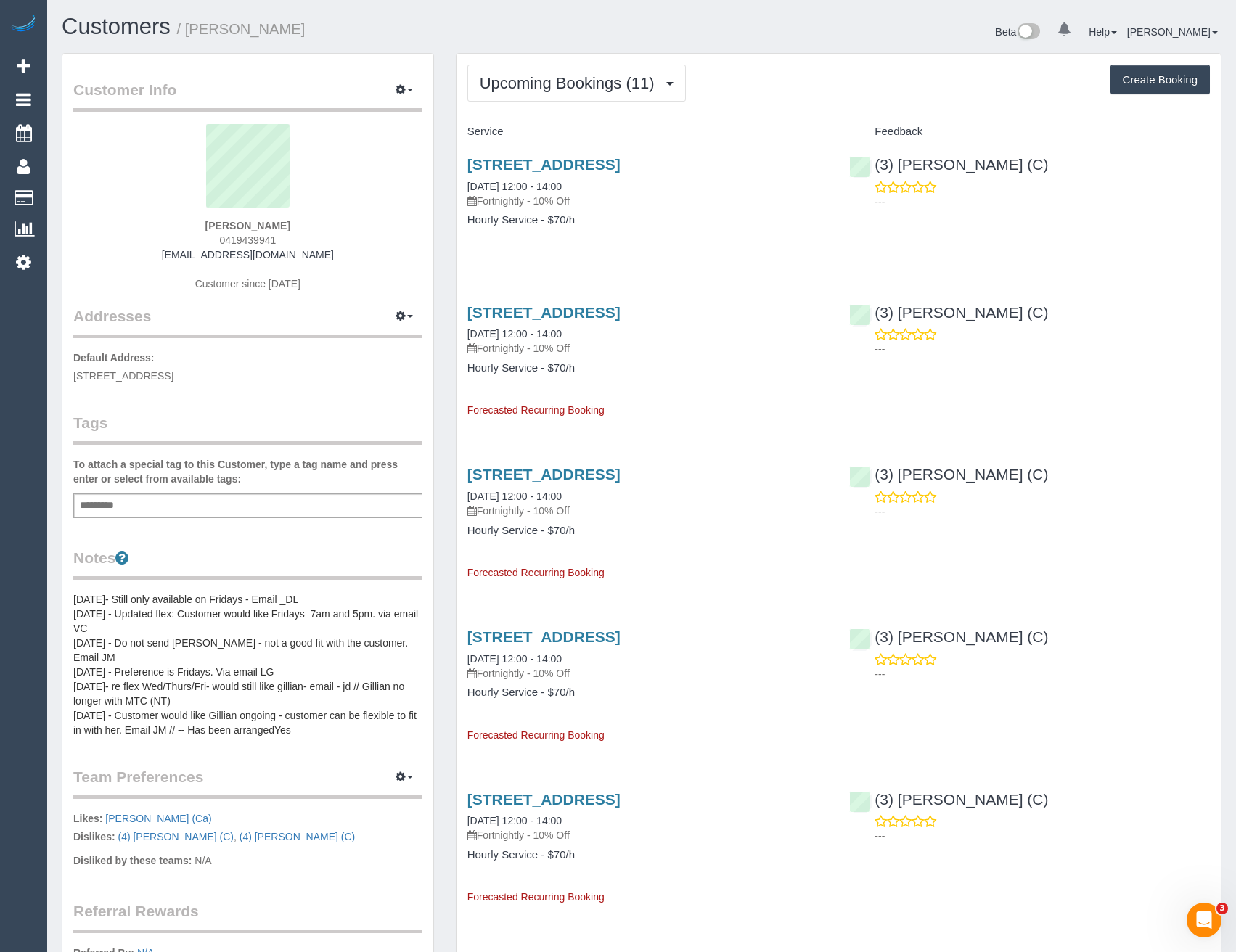
drag, startPoint x: 331, startPoint y: 257, endPoint x: 178, endPoint y: 259, distance: 153.0
click at [178, 259] on div "Shane Harris 0419439941 shane_h73@hotmail.com Customer since 2022" at bounding box center [248, 215] width 349 height 182
copy link "shane_h73@hotmail.com"
click at [408, 88] on span "button" at bounding box center [409, 89] width 6 height 3
click at [235, 323] on legend "Addresses Manage Addresses Add New Address" at bounding box center [248, 239] width 349 height 198
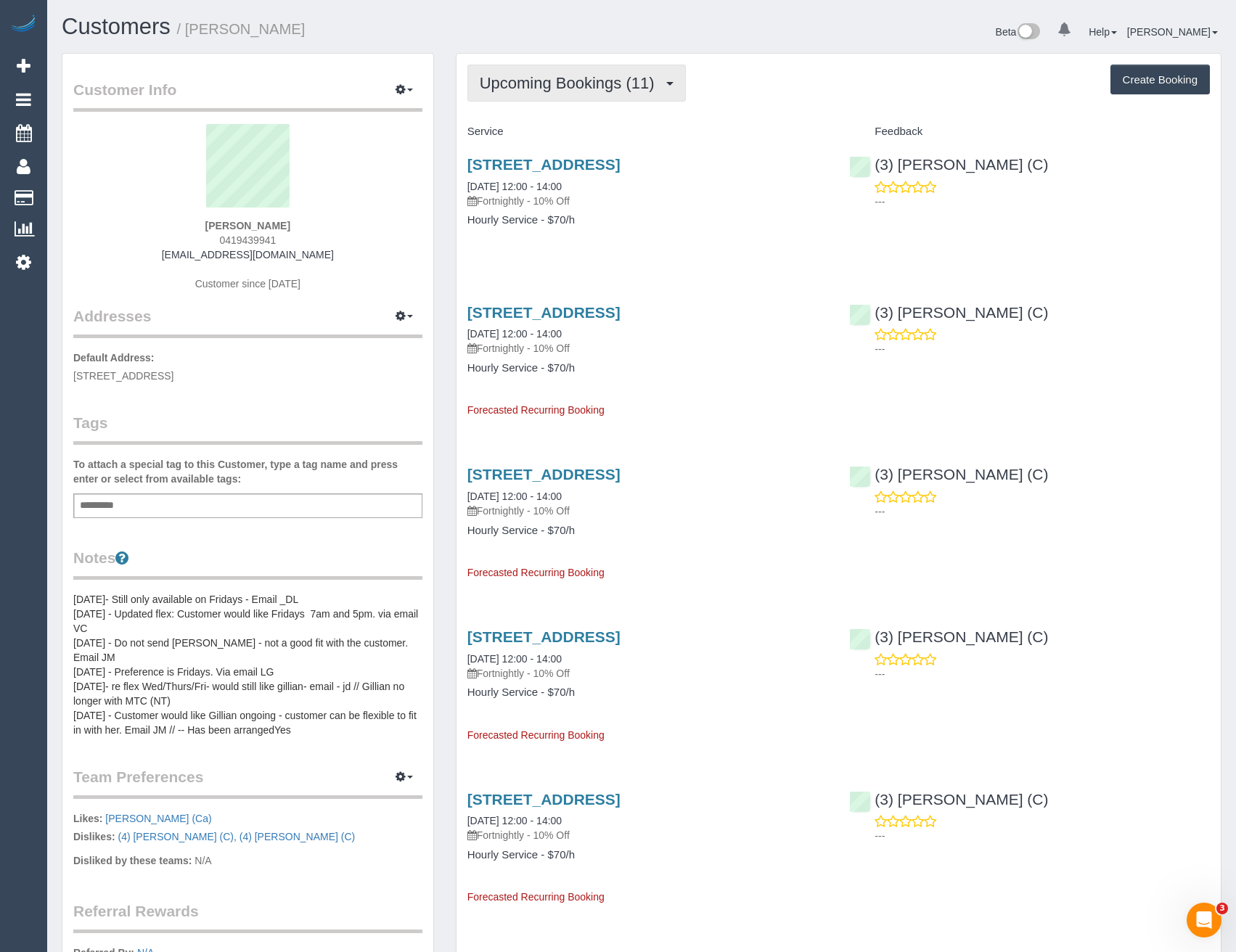
click at [555, 80] on span "Upcoming Bookings (11)" at bounding box center [570, 83] width 183 height 18
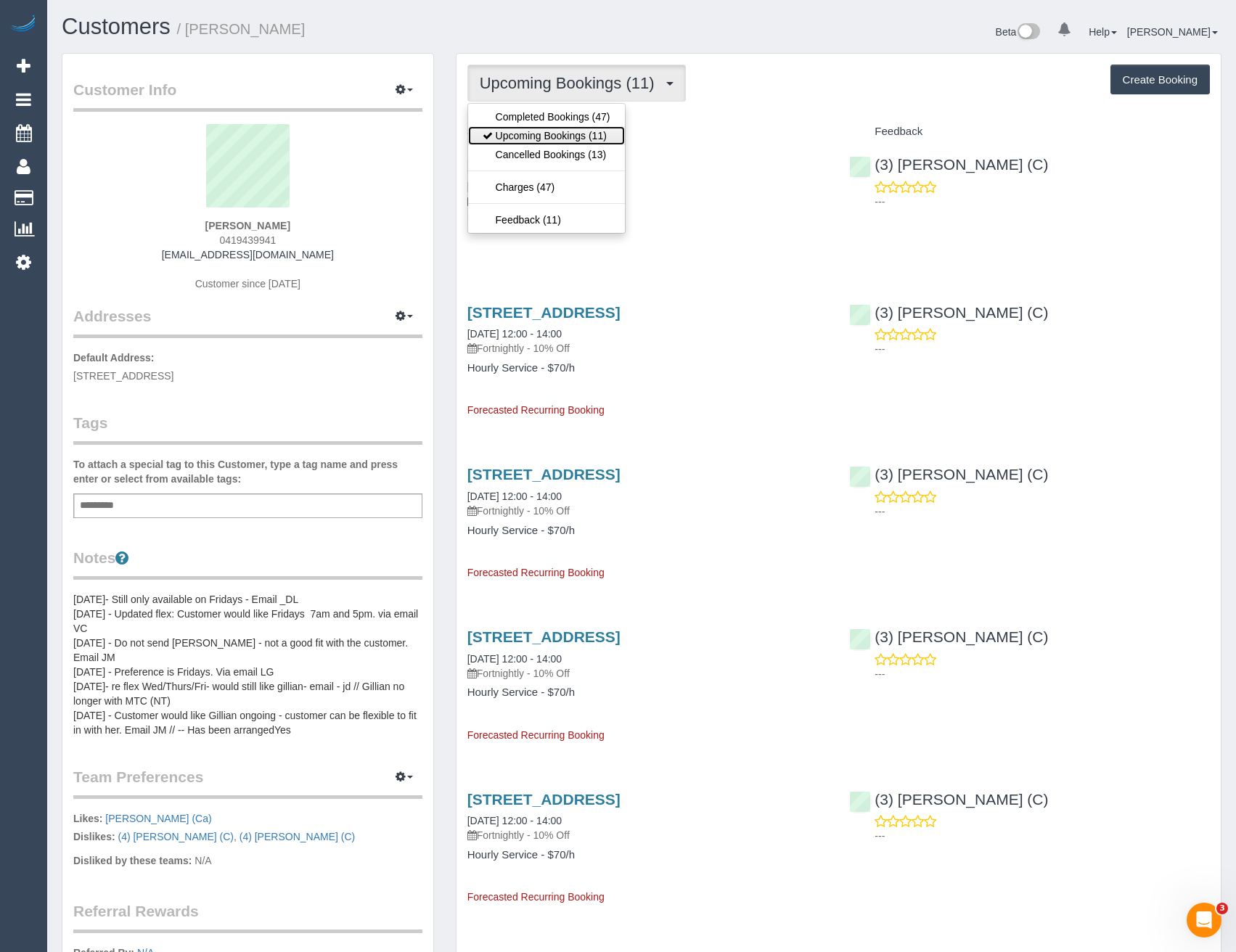
click at [575, 136] on link "Upcoming Bookings (11)" at bounding box center [547, 135] width 157 height 19
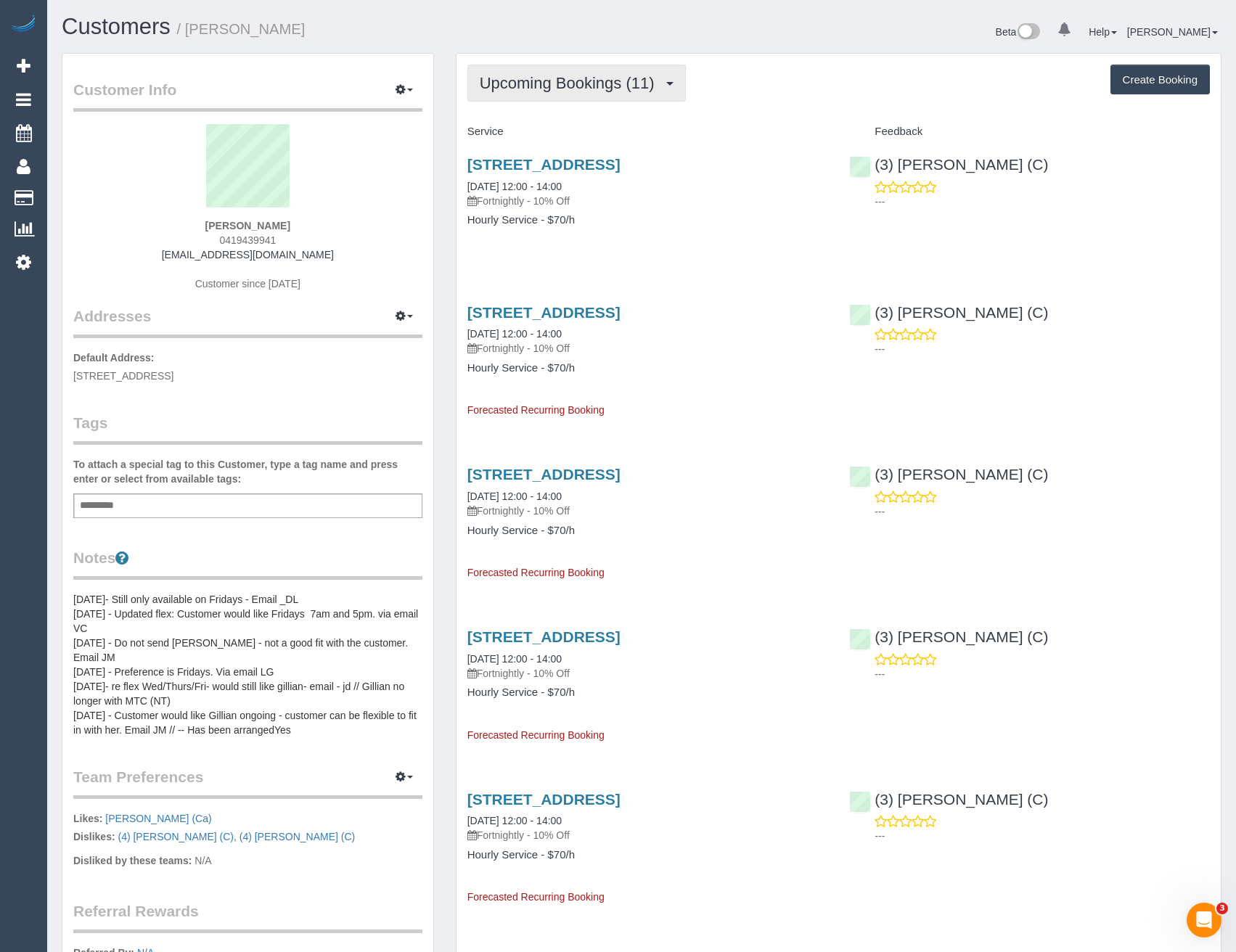
click at [635, 83] on span "Upcoming Bookings (11)" at bounding box center [570, 83] width 183 height 18
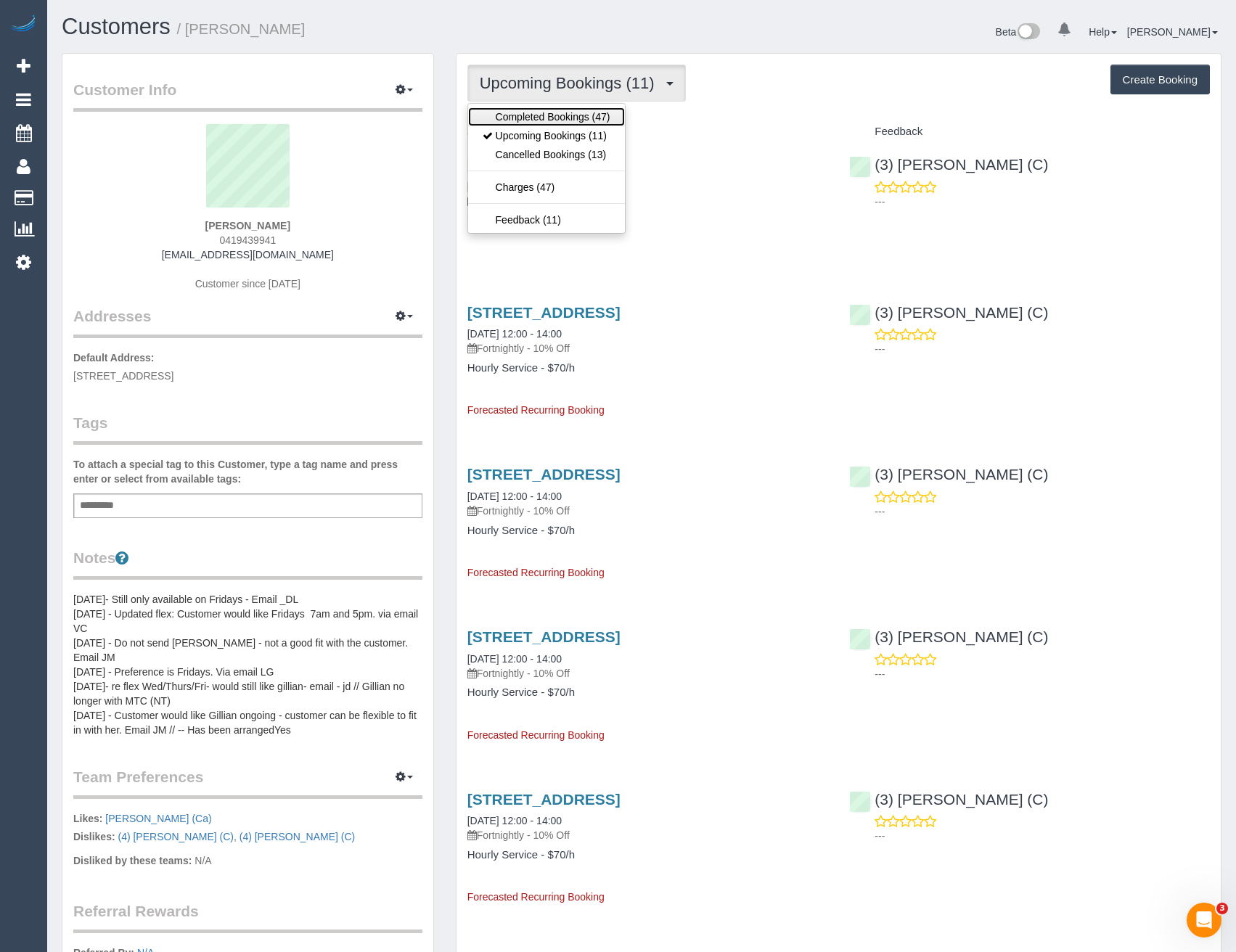
click at [608, 118] on link "Completed Bookings (47)" at bounding box center [547, 117] width 157 height 19
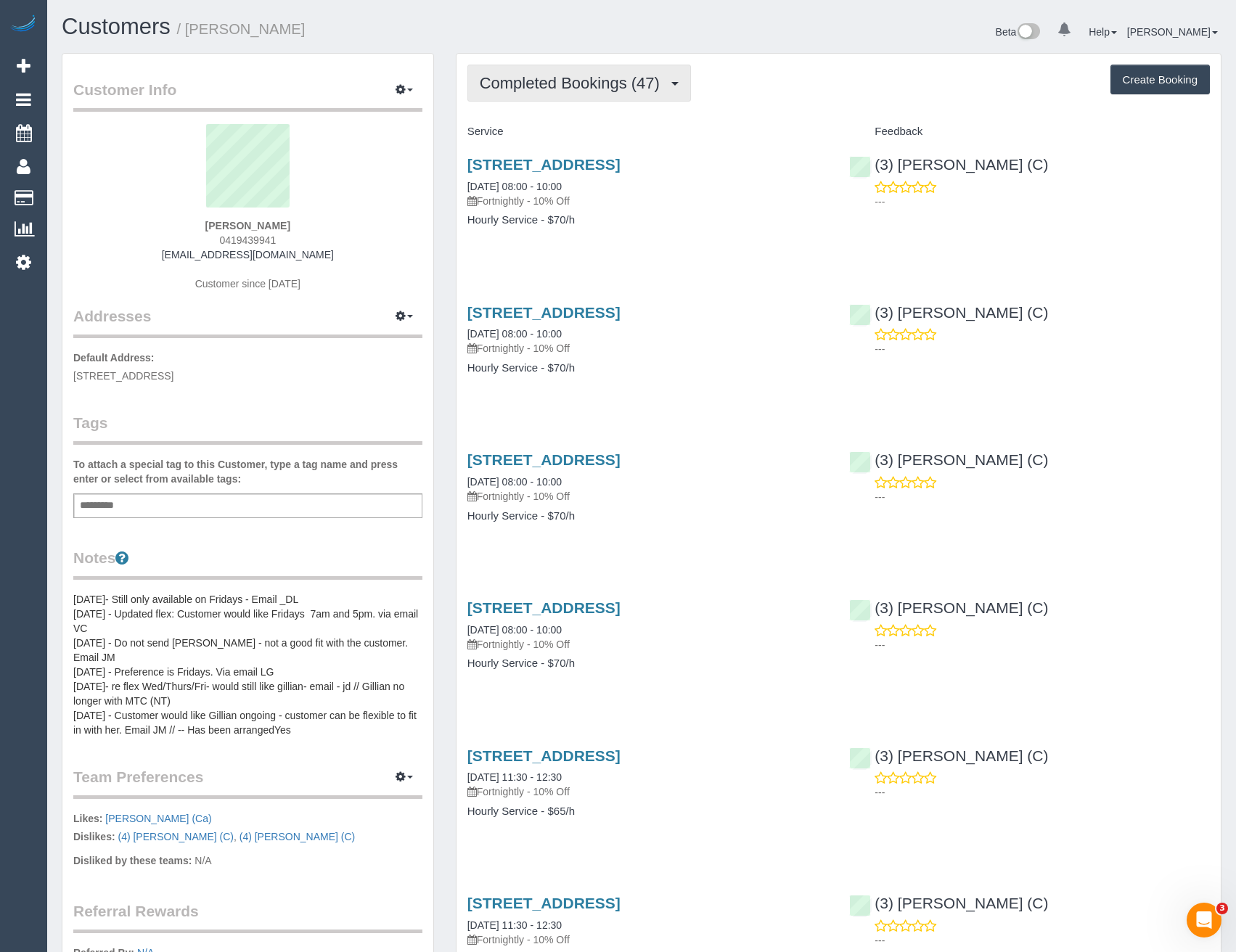
click at [582, 74] on span "Completed Bookings (47)" at bounding box center [573, 83] width 188 height 18
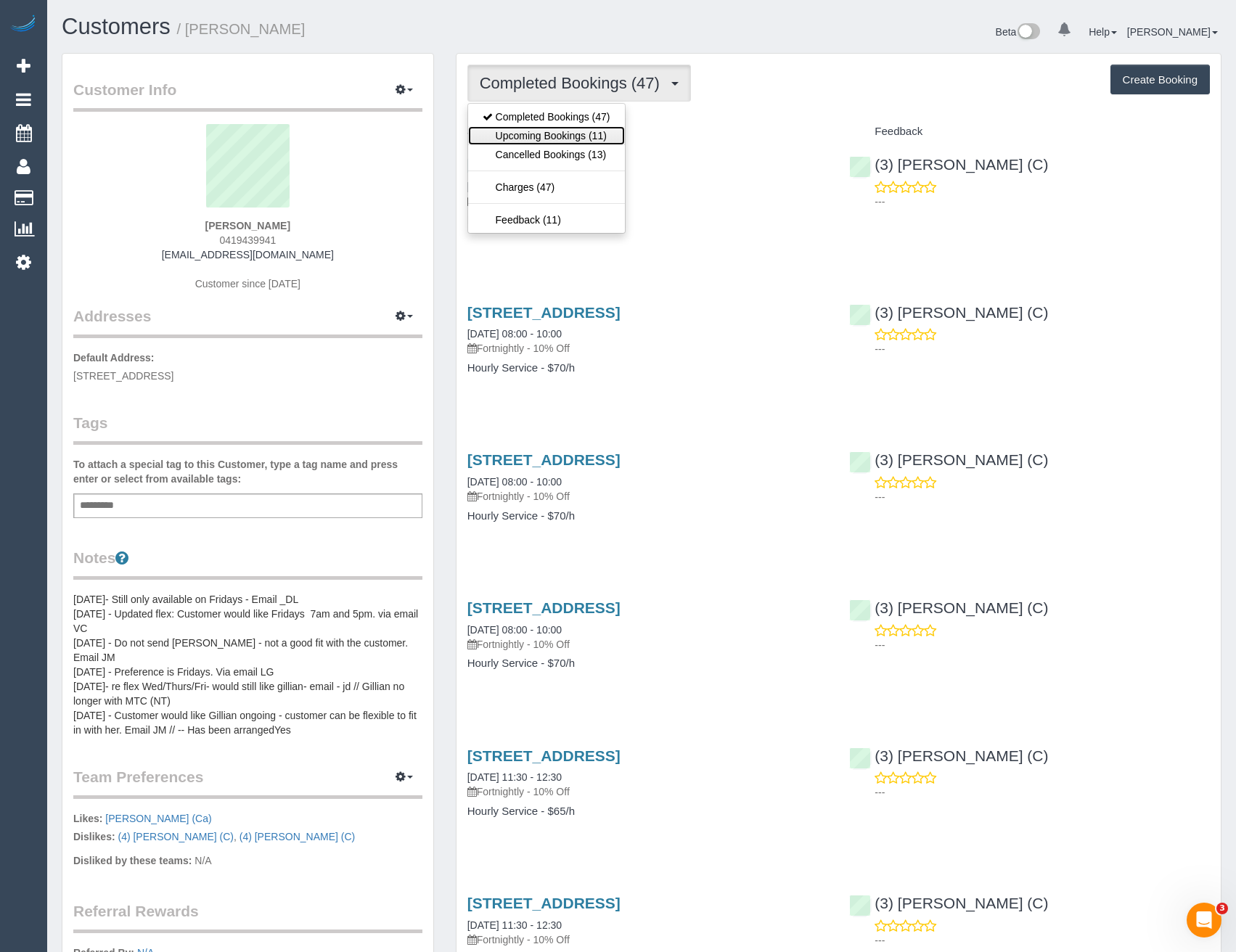
click at [595, 129] on link "Upcoming Bookings (11)" at bounding box center [547, 135] width 157 height 19
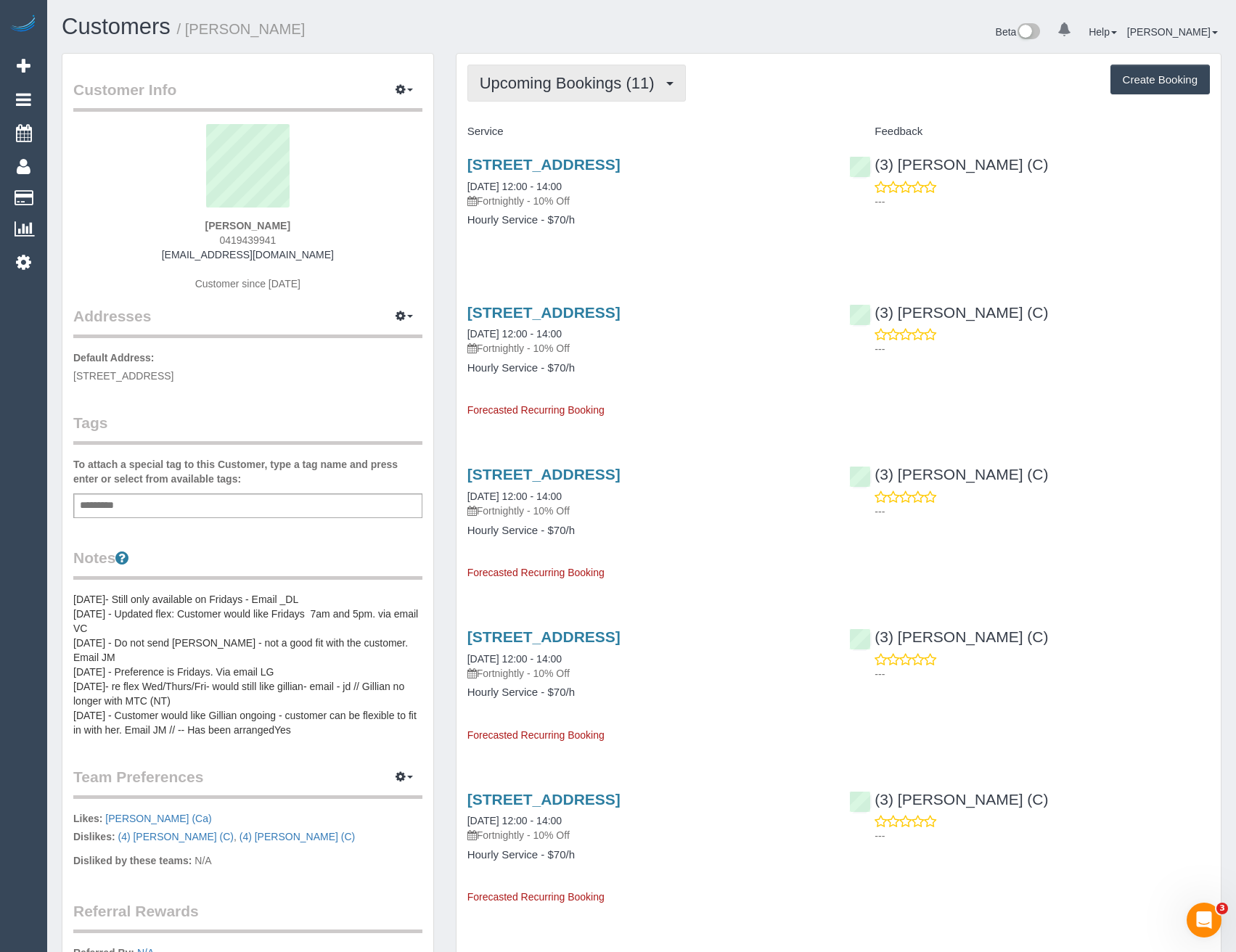
click at [552, 77] on span "Upcoming Bookings (11)" at bounding box center [570, 83] width 183 height 18
click at [620, 165] on link "3 Liquidamber Place, Malvern East, VIC 3145" at bounding box center [544, 164] width 153 height 17
click at [498, 79] on span "Upcoming Bookings (11)" at bounding box center [570, 83] width 183 height 18
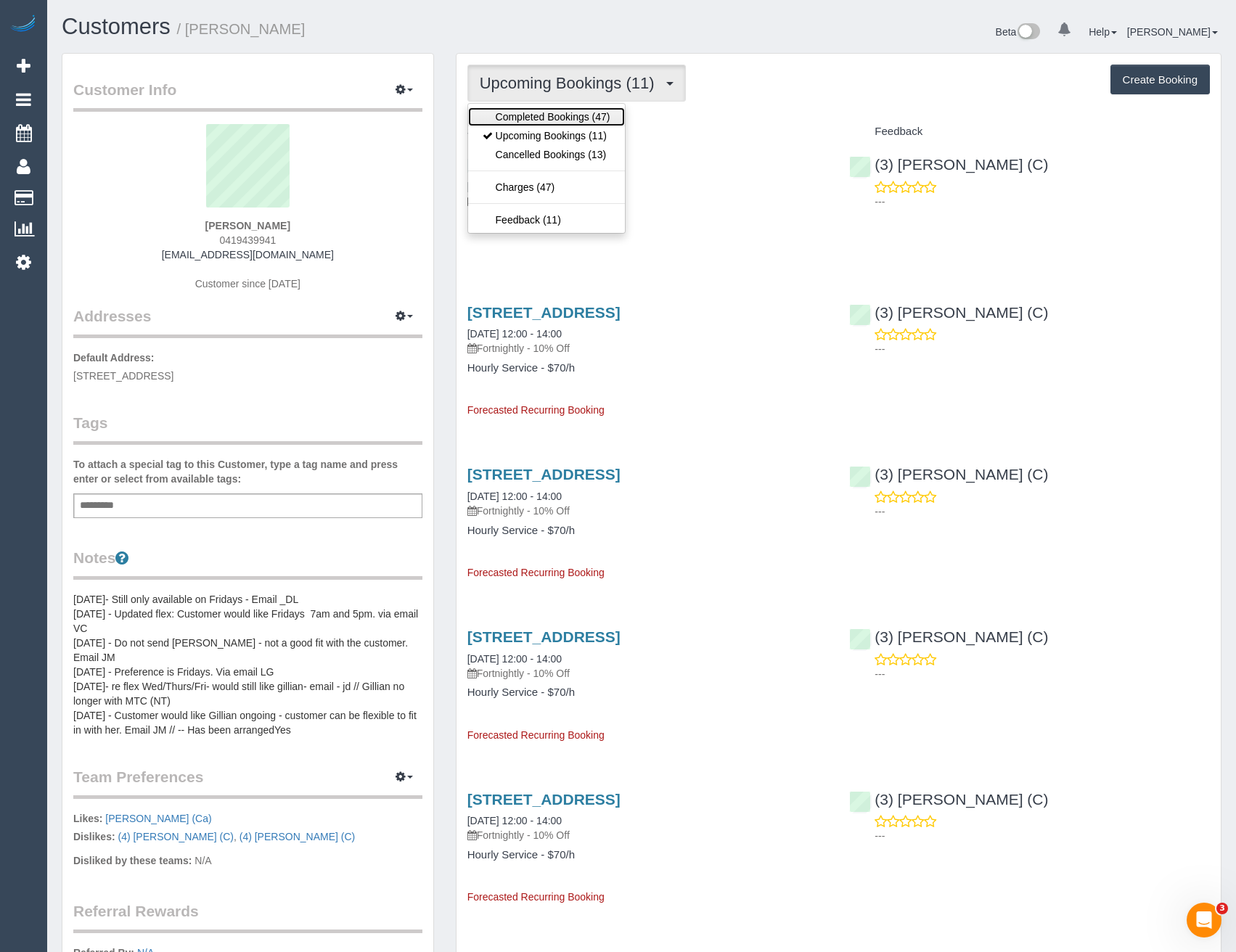
click at [508, 111] on link "Completed Bookings (47)" at bounding box center [547, 117] width 157 height 19
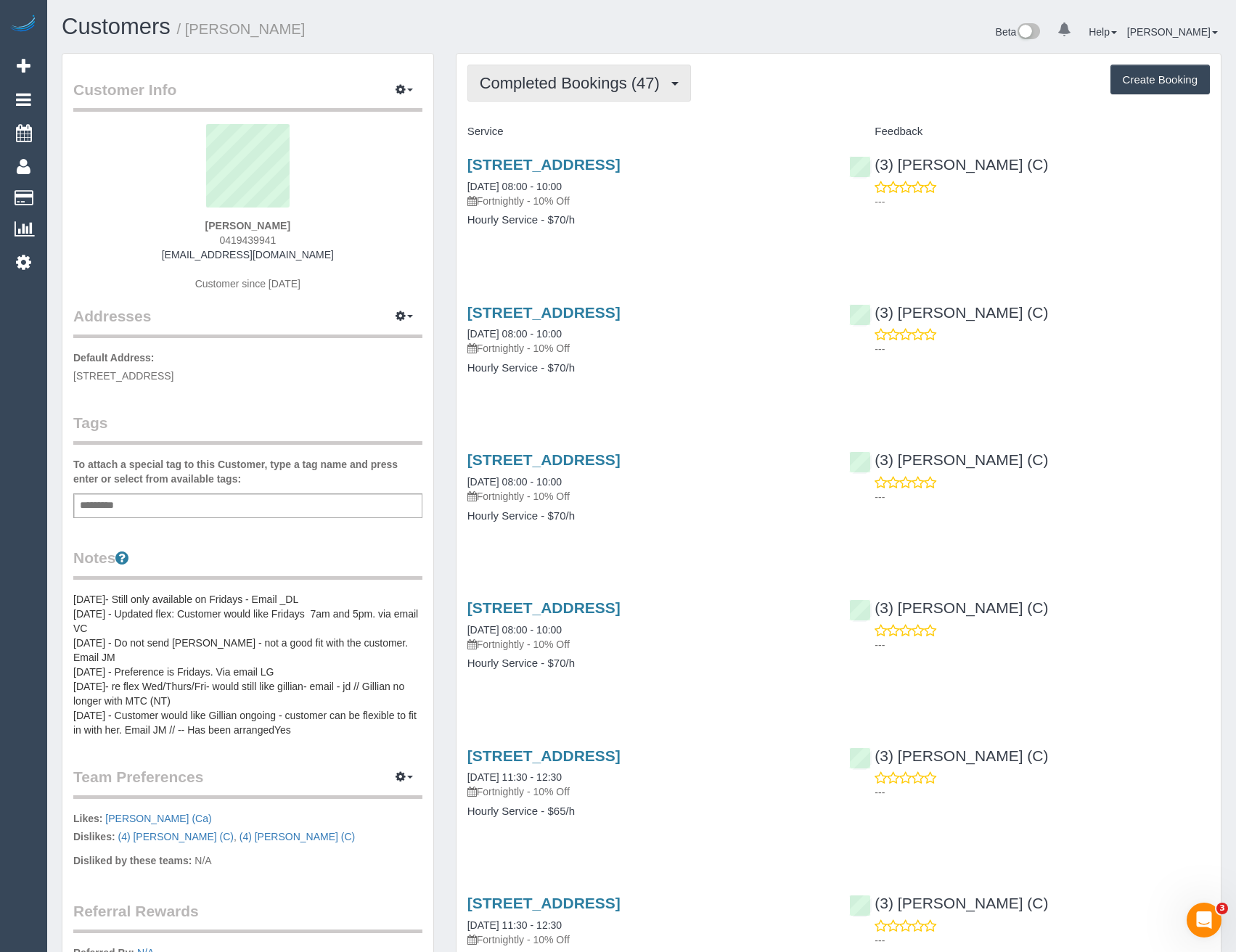
click at [582, 79] on span "Completed Bookings (47)" at bounding box center [573, 83] width 188 height 18
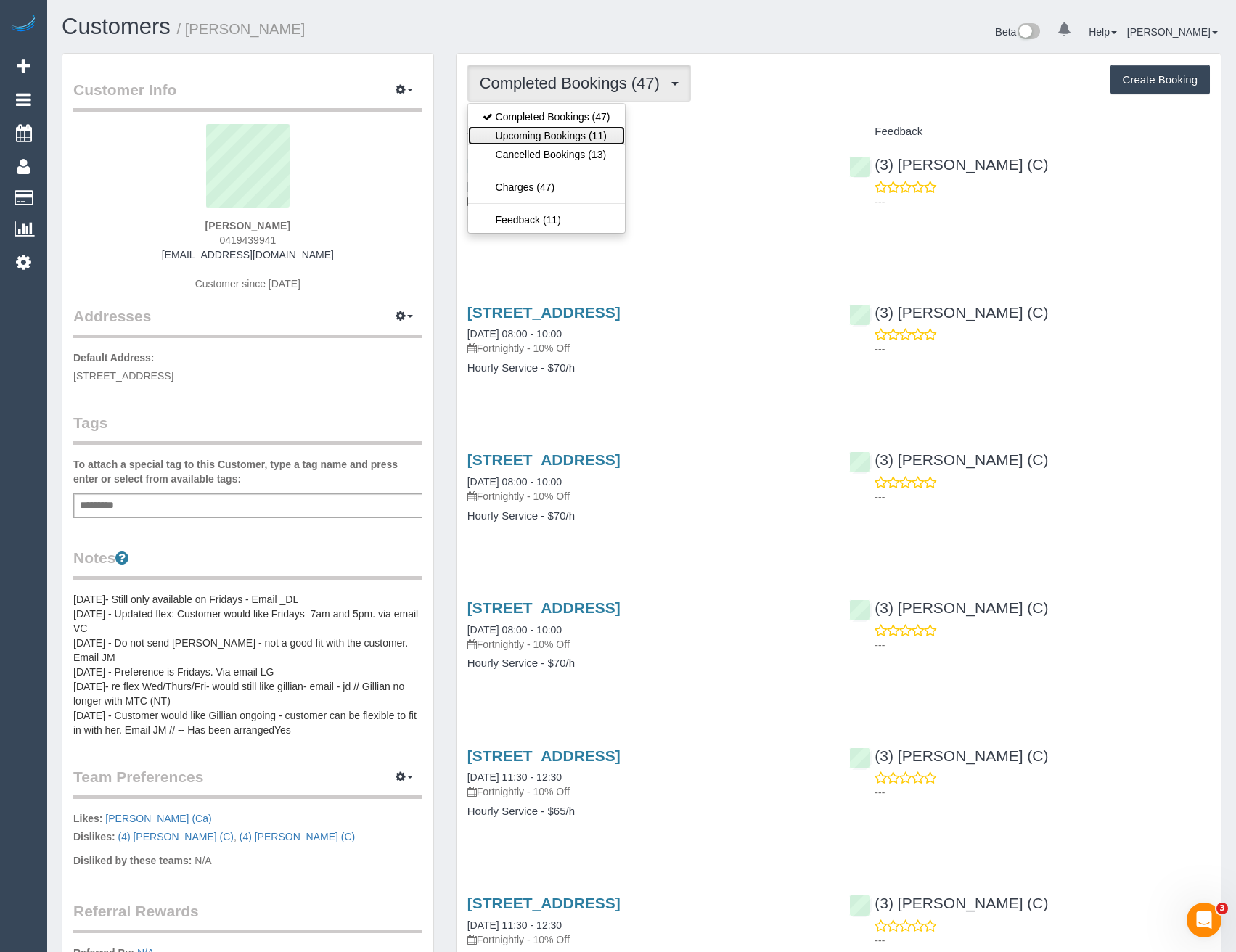
click at [582, 129] on link "Upcoming Bookings (11)" at bounding box center [547, 135] width 157 height 19
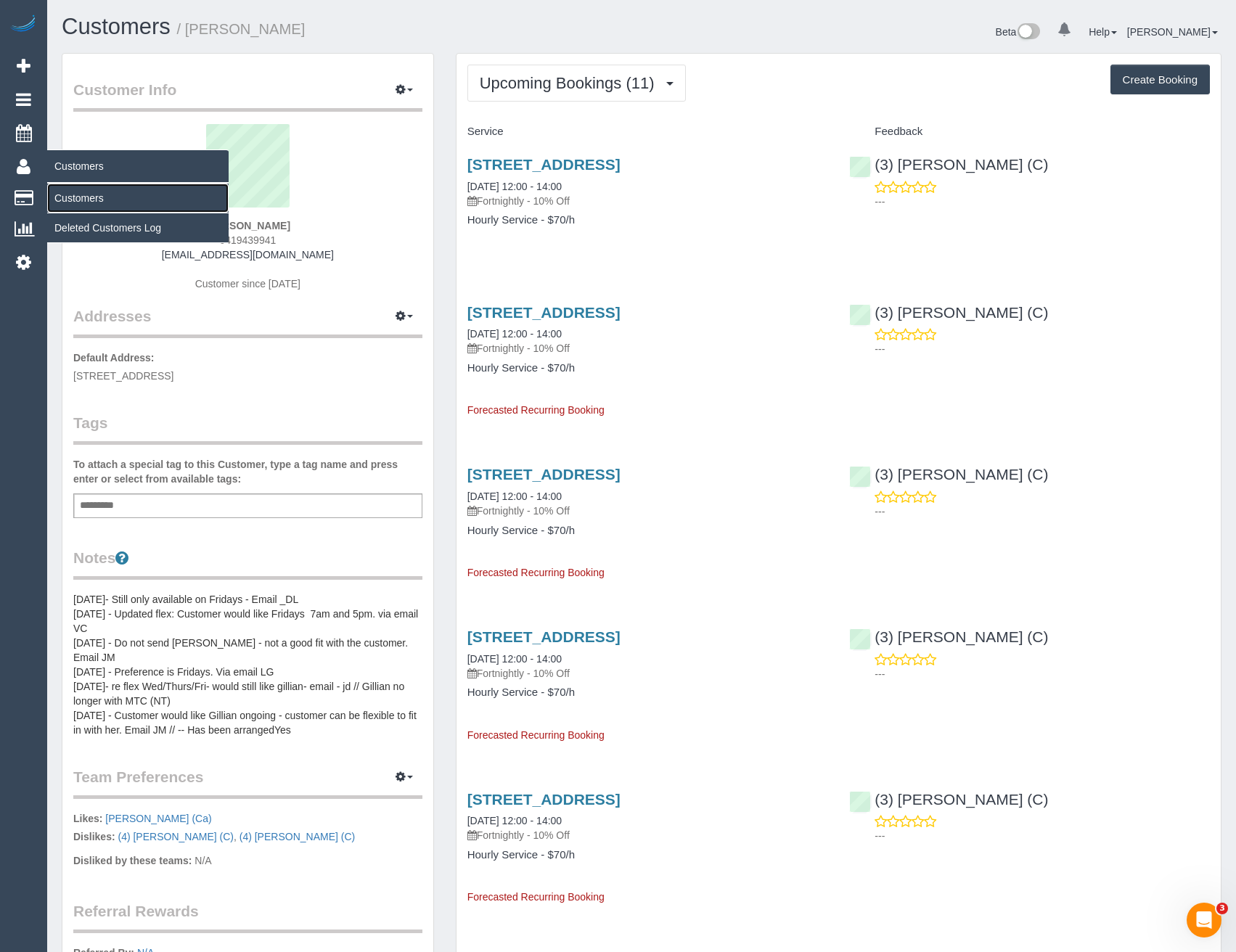
click at [71, 202] on link "Customers" at bounding box center [138, 198] width 182 height 29
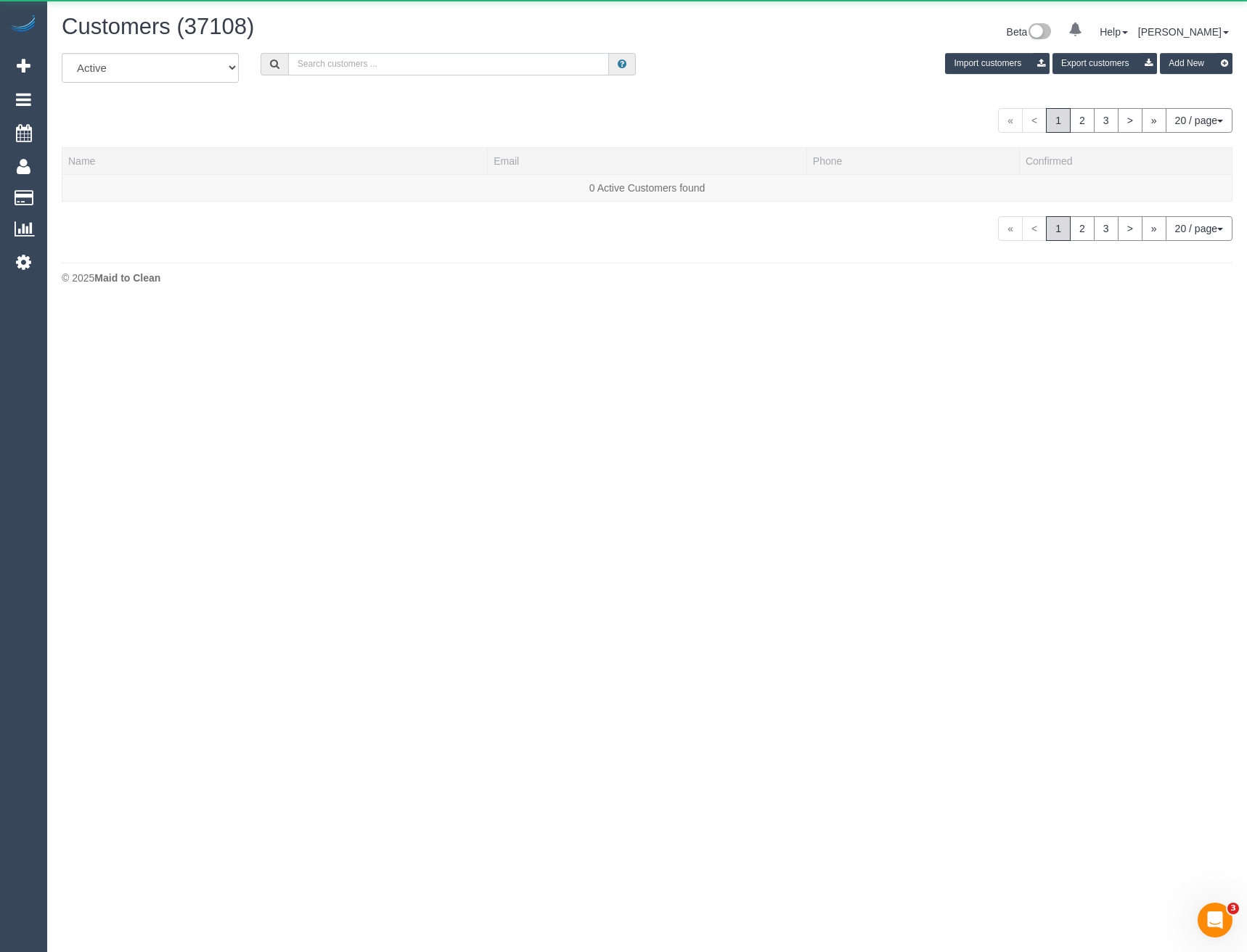
click at [361, 73] on input "text" at bounding box center [449, 64] width 322 height 23
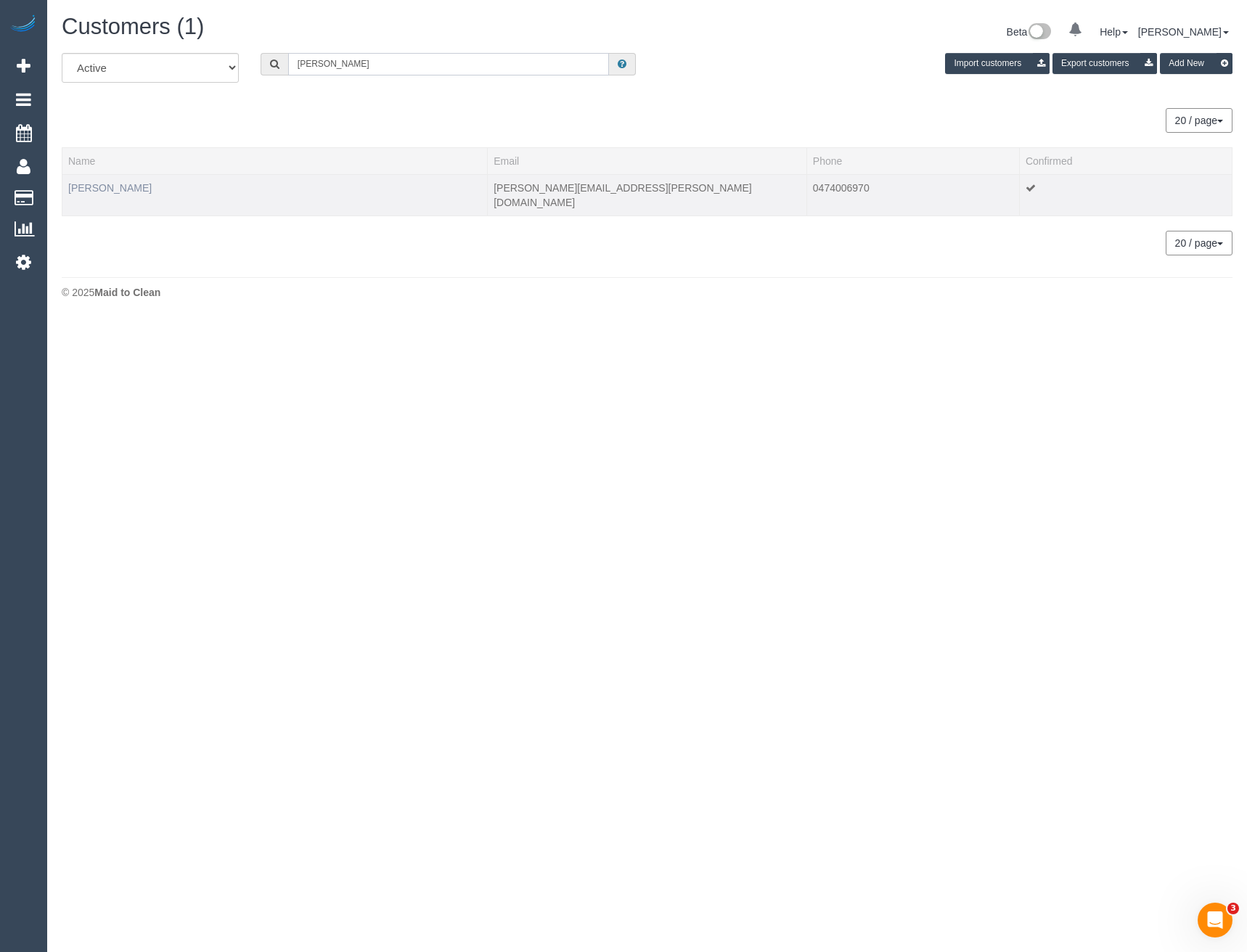
type input "Natalie cla"
click at [123, 190] on link "Natalie Clarke" at bounding box center [110, 188] width 83 height 12
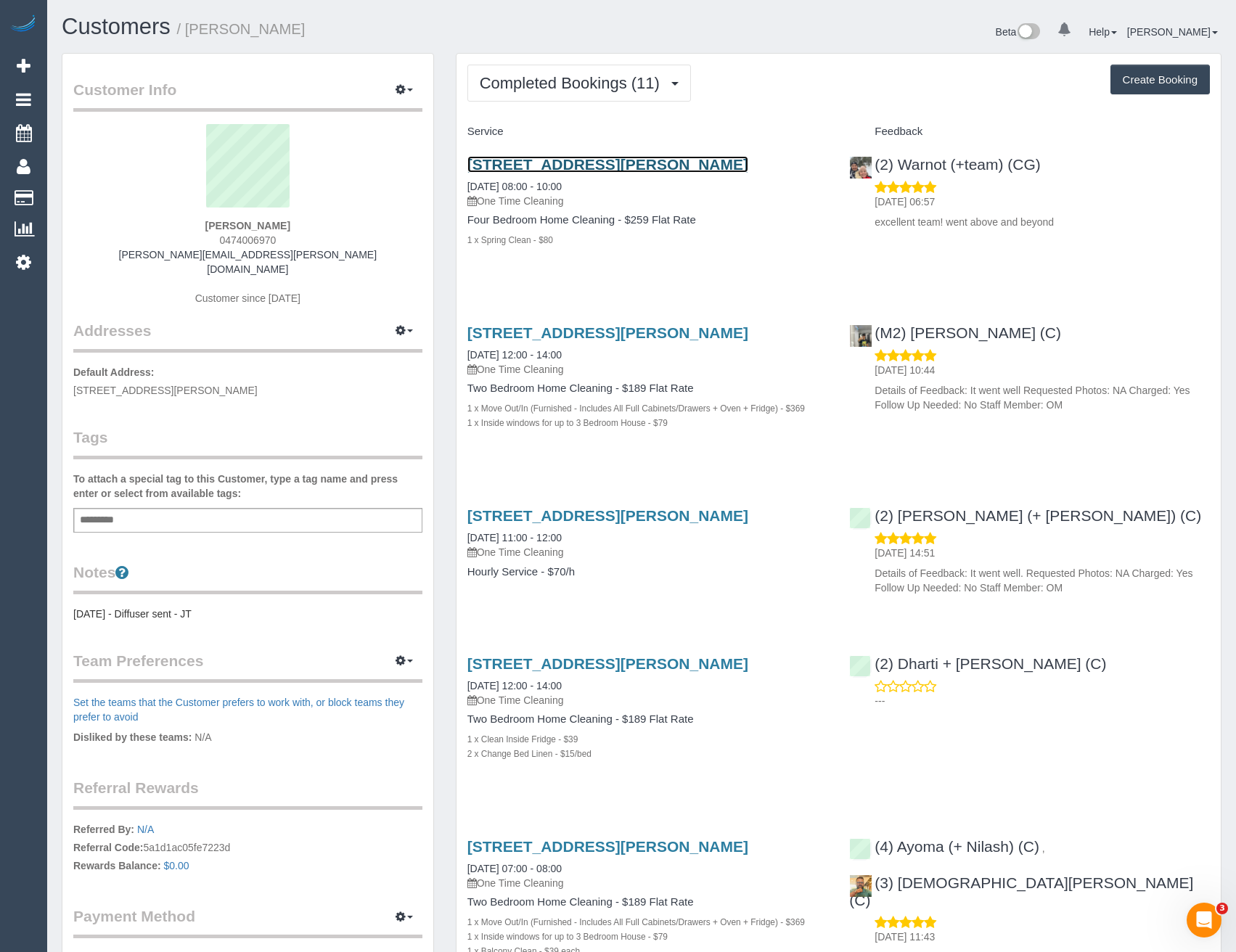
click at [662, 162] on link "76 Hutton Street, Thornbury, VIC 3071" at bounding box center [608, 164] width 281 height 17
click at [563, 82] on span "Completed Bookings (11)" at bounding box center [573, 83] width 188 height 18
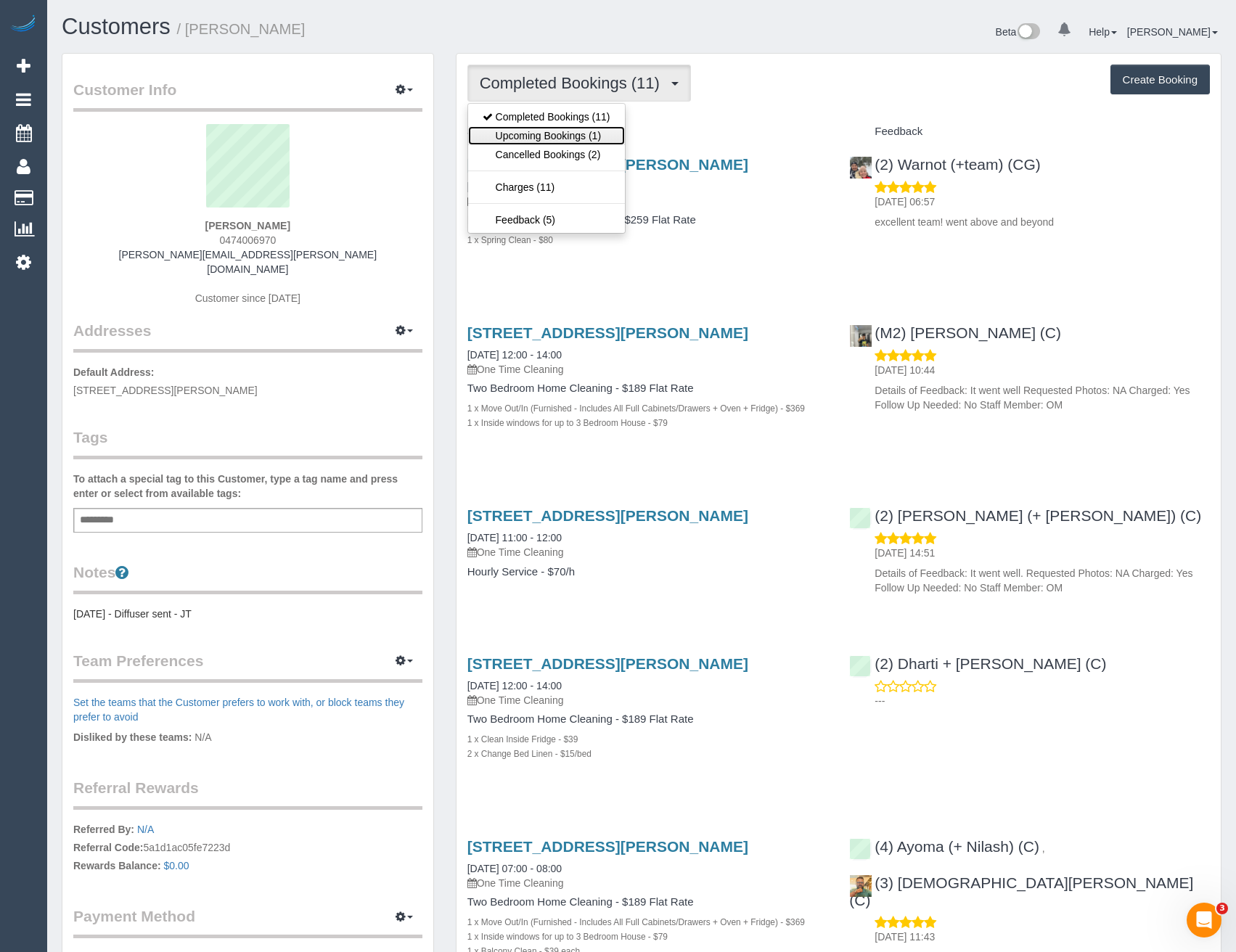
click at [562, 138] on link "Upcoming Bookings (1)" at bounding box center [547, 135] width 157 height 19
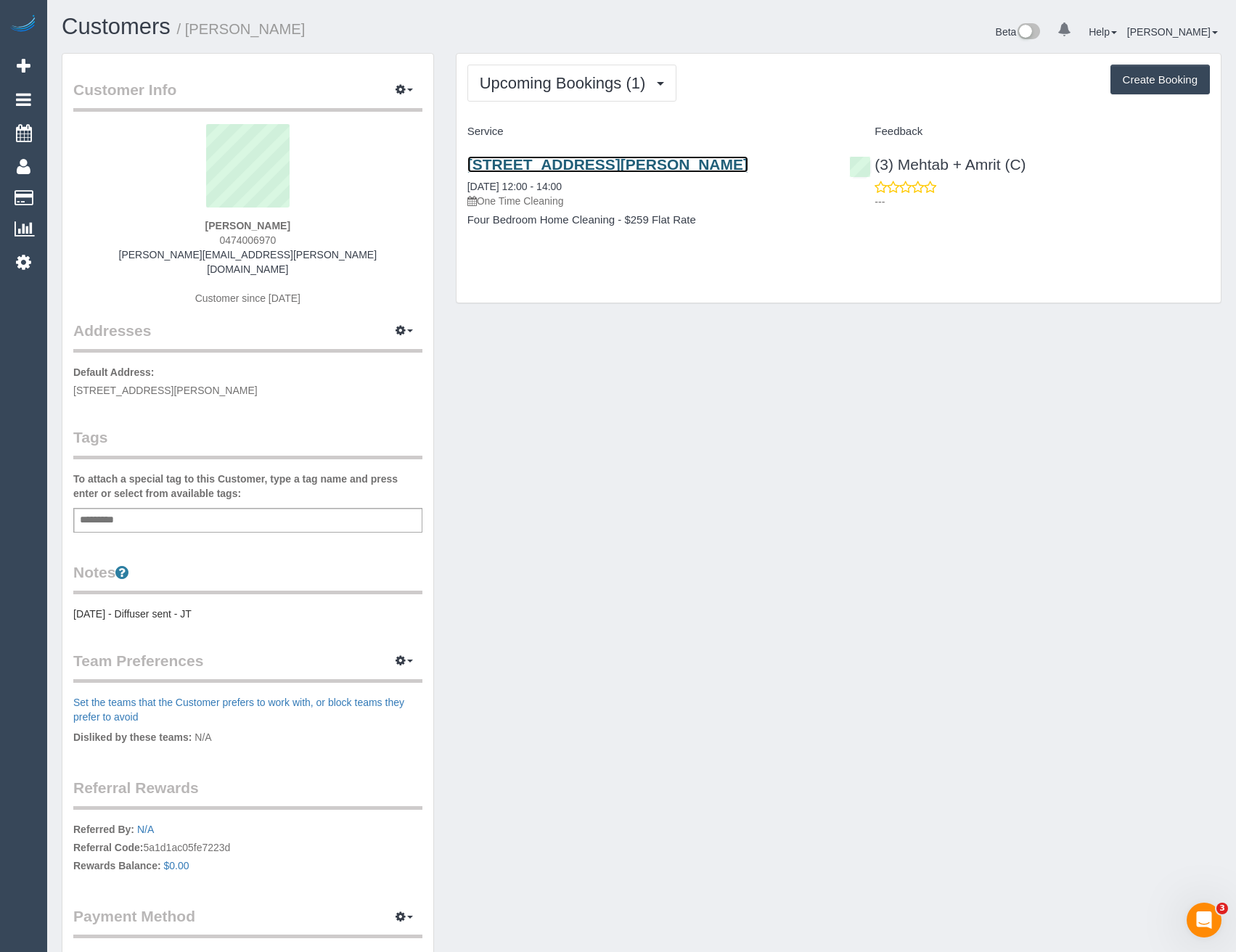
click at [748, 164] on link "76 Hutton Street, Thornbury Vic 3071, Thornbury, VIC 3071" at bounding box center [608, 164] width 281 height 17
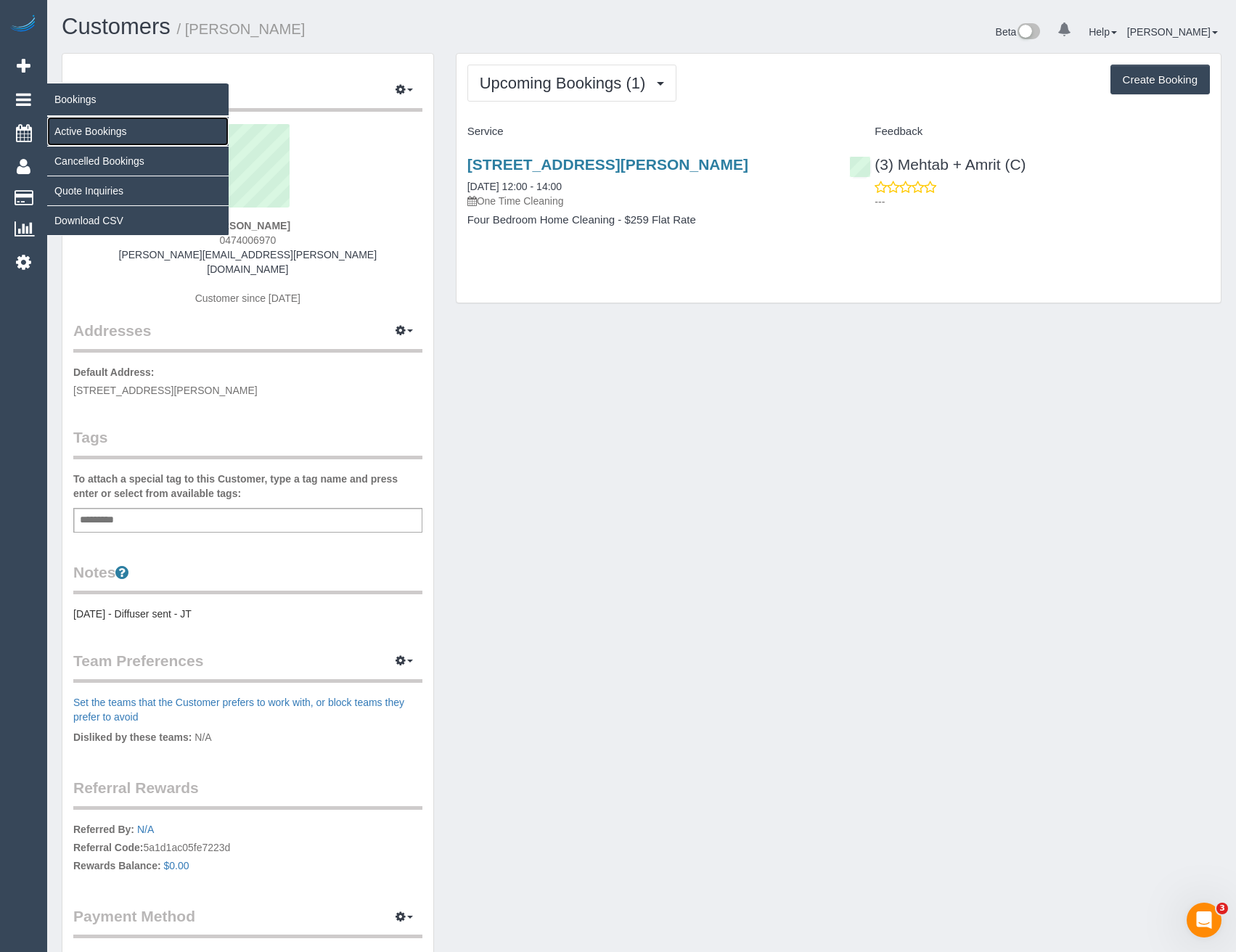
click at [83, 126] on link "Active Bookings" at bounding box center [138, 131] width 182 height 29
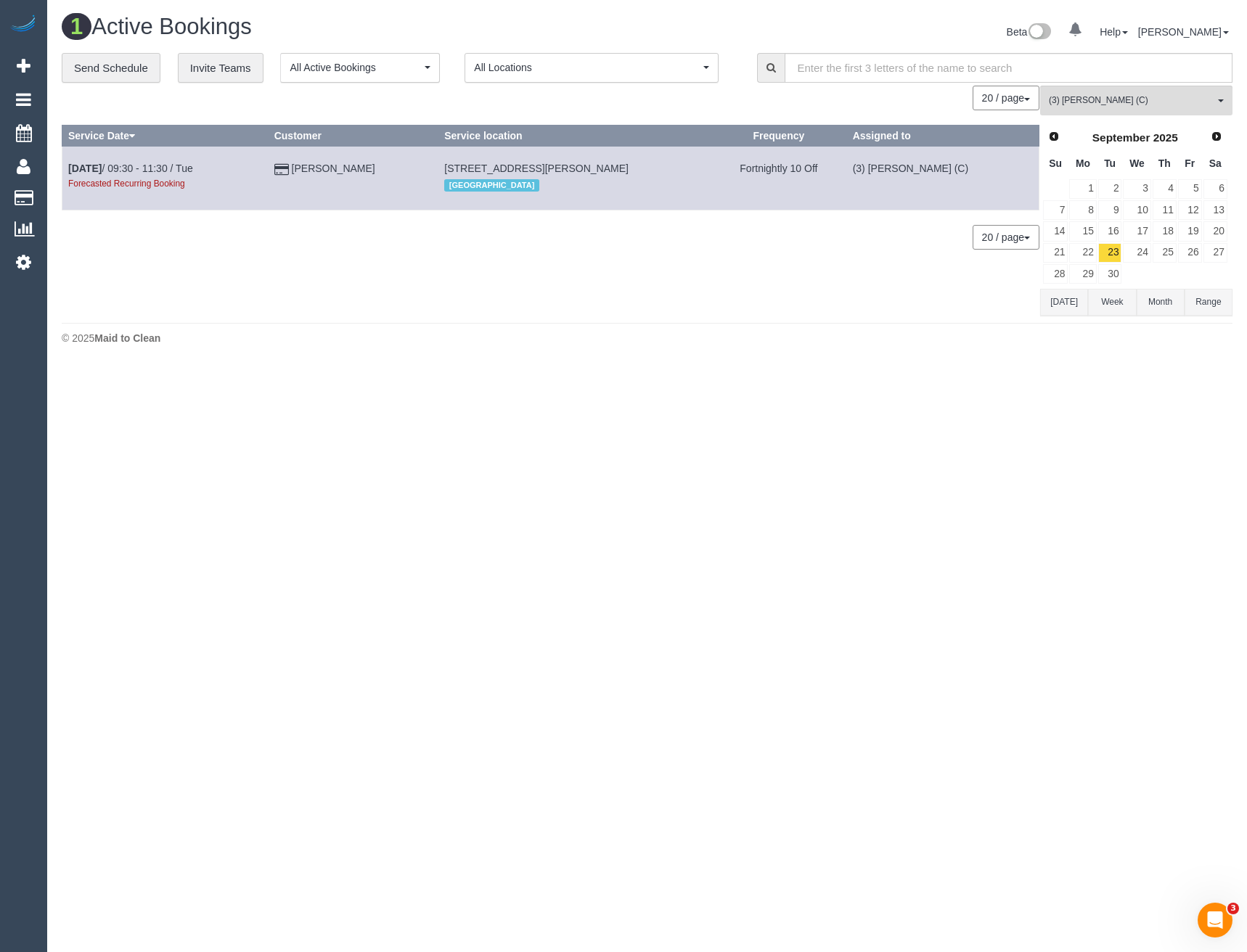
click at [120, 83] on div "**********" at bounding box center [647, 184] width 1170 height 263
click at [121, 66] on link "Send Schedule" at bounding box center [111, 68] width 98 height 31
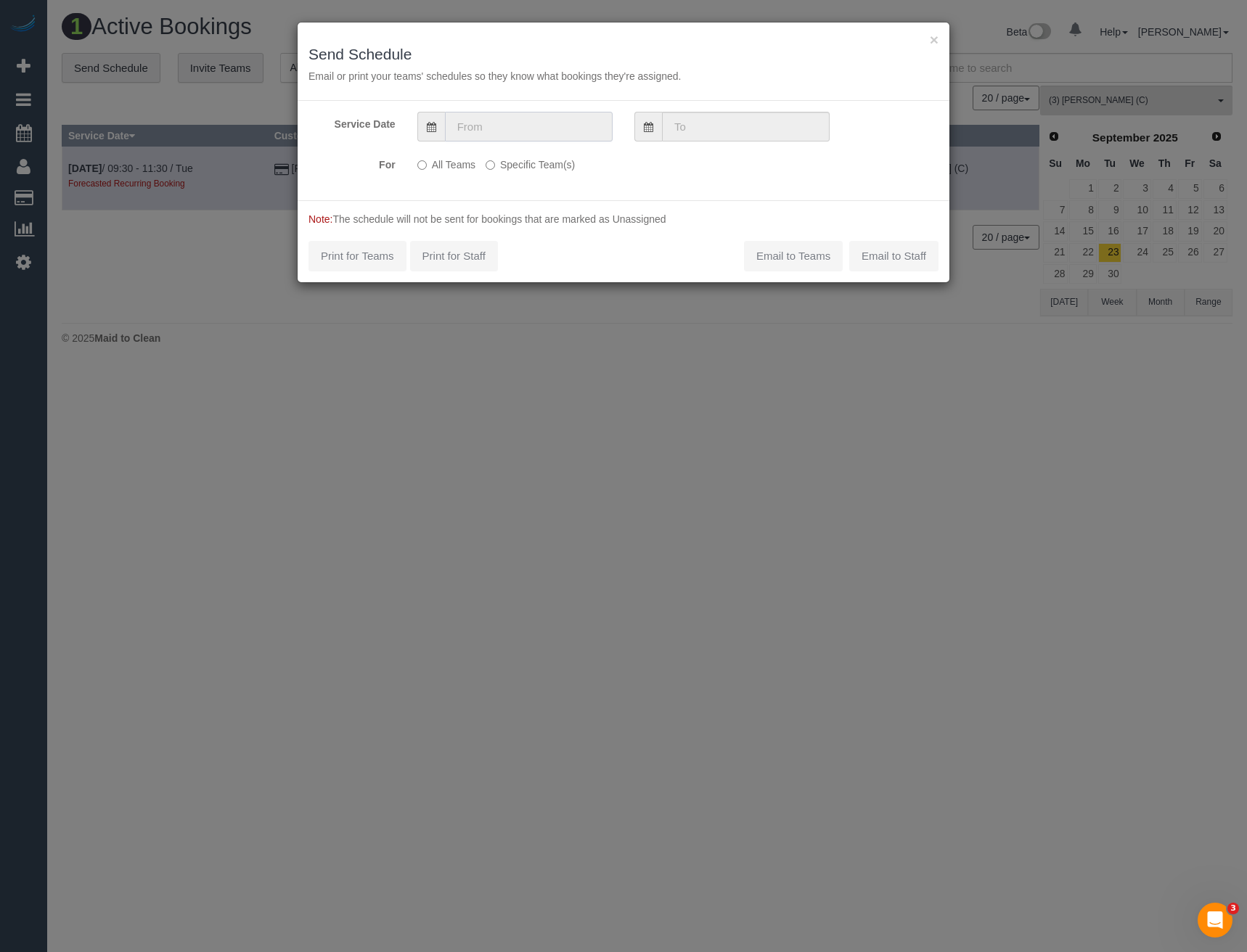
click at [518, 117] on input "text" at bounding box center [528, 127] width 168 height 30
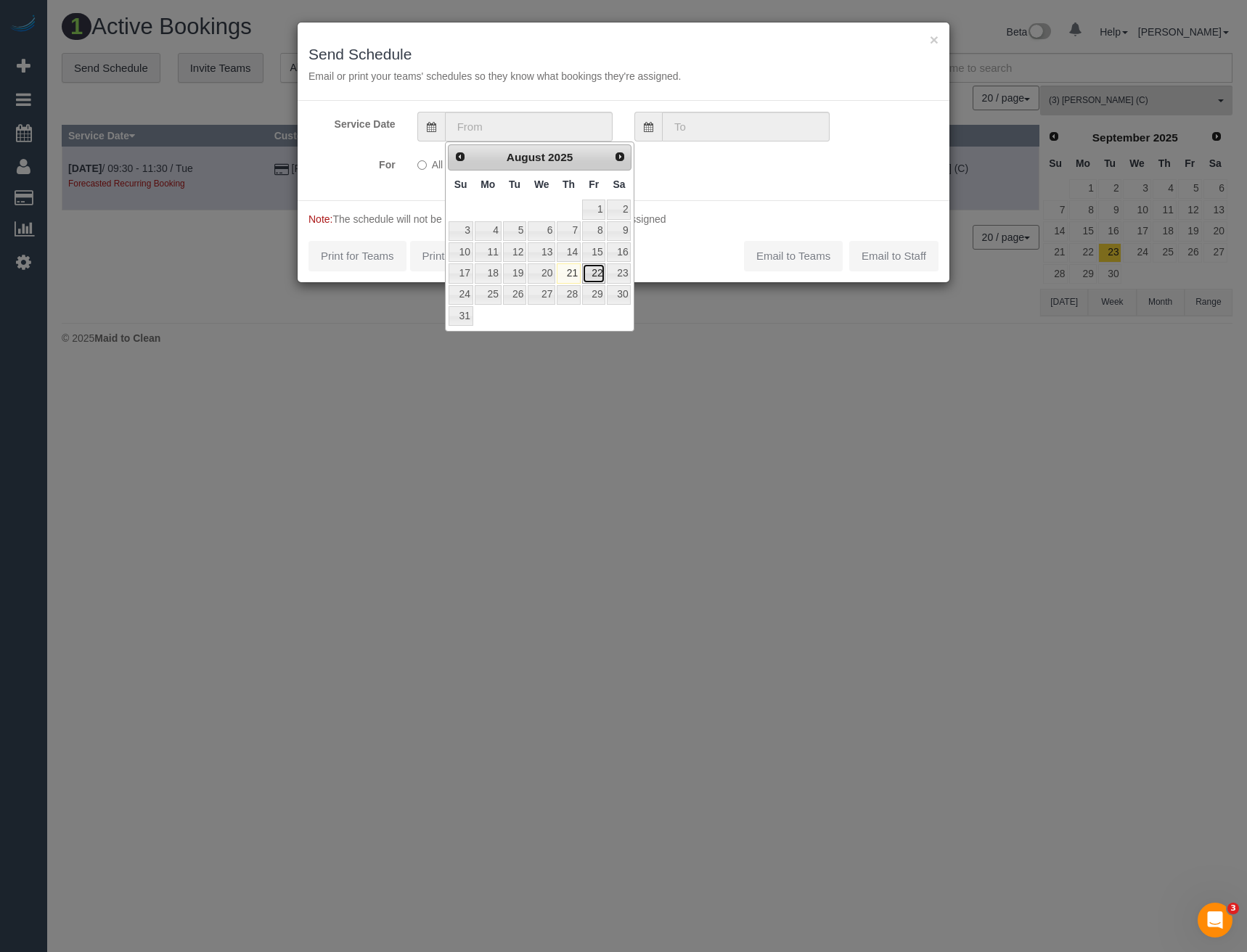
click at [594, 277] on link "22" at bounding box center [593, 273] width 23 height 20
type input "22/08/2025"
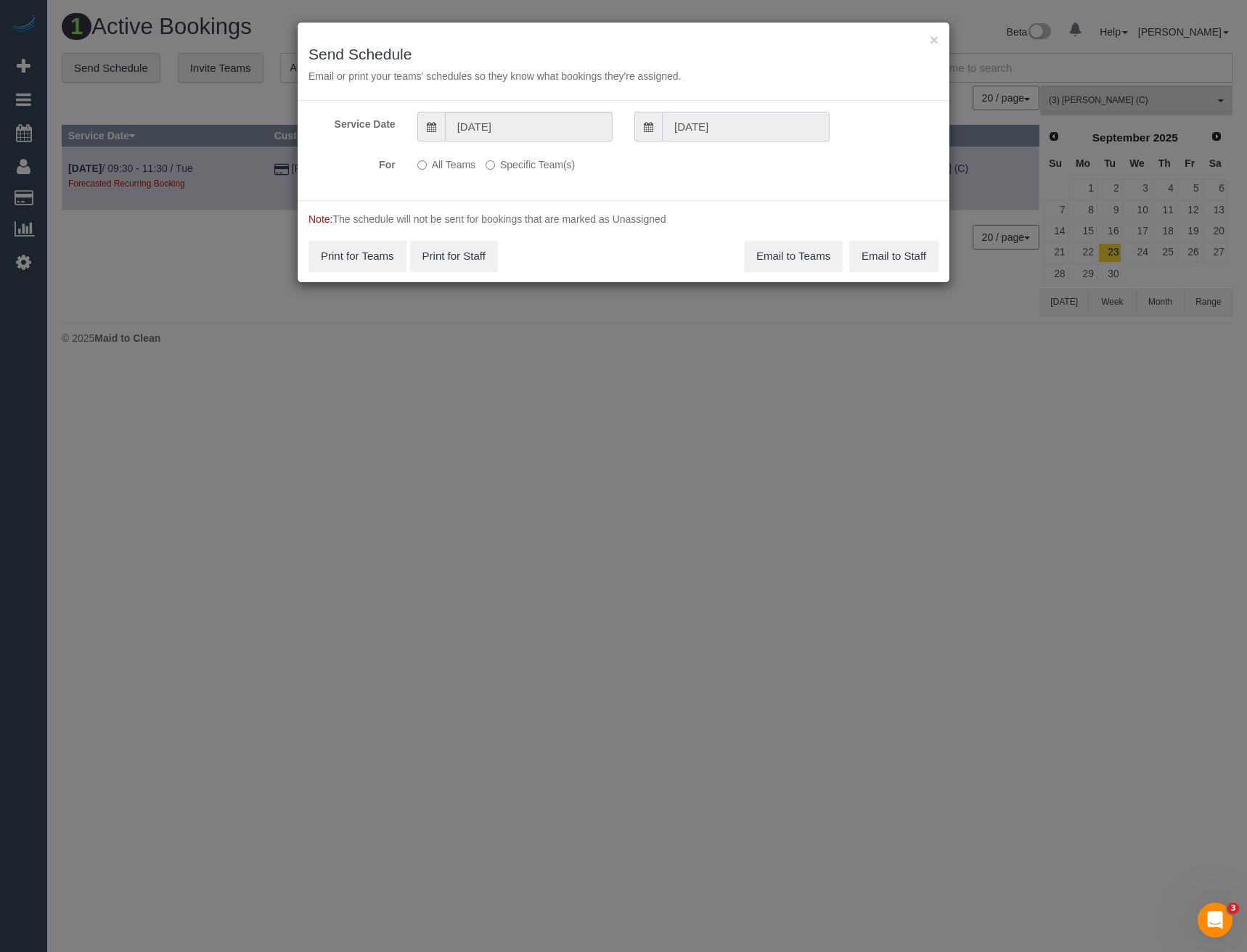
click at [721, 127] on input "22/08/2025" at bounding box center [745, 127] width 168 height 30
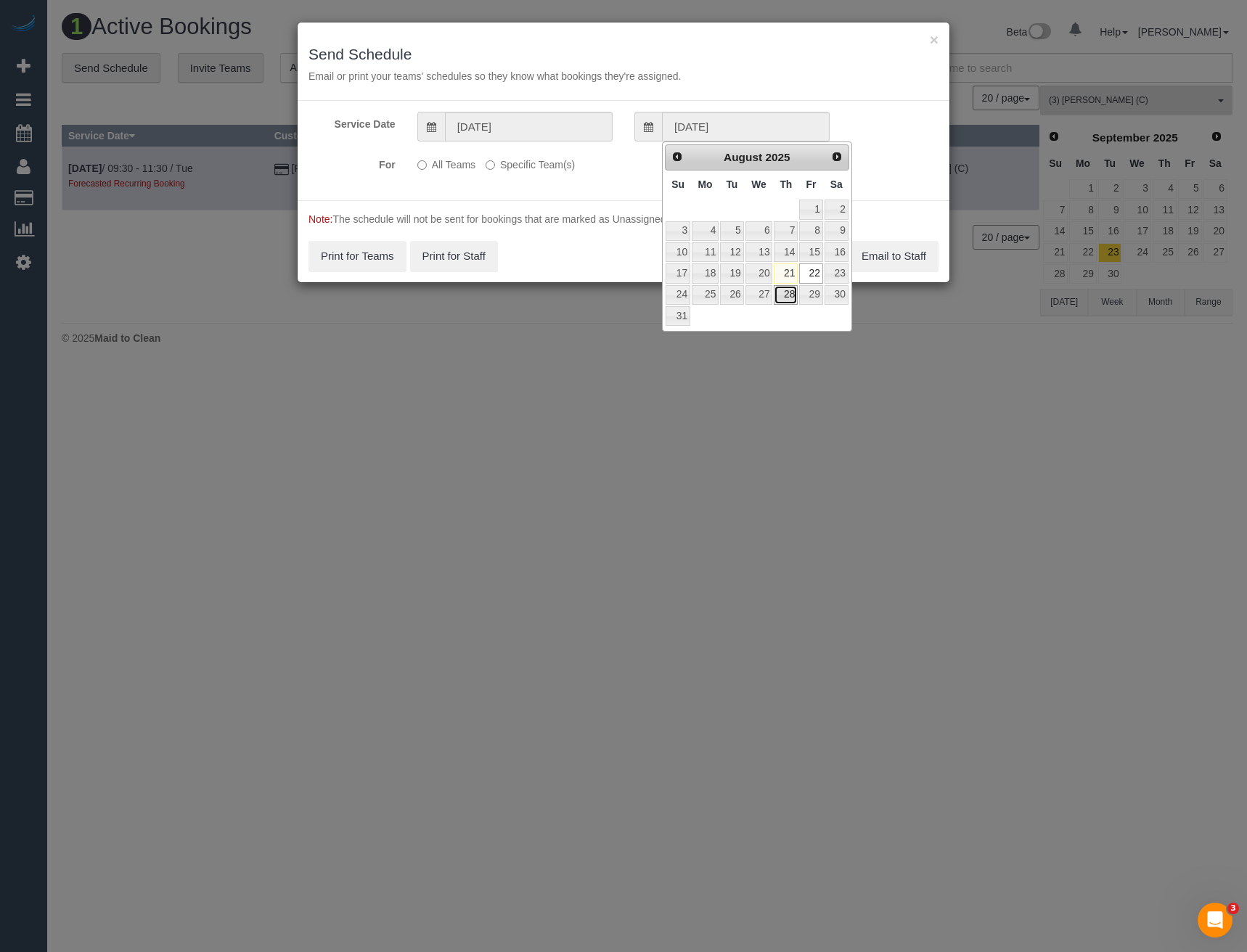
click at [789, 299] on link "28" at bounding box center [785, 295] width 24 height 20
type input "28/08/2025"
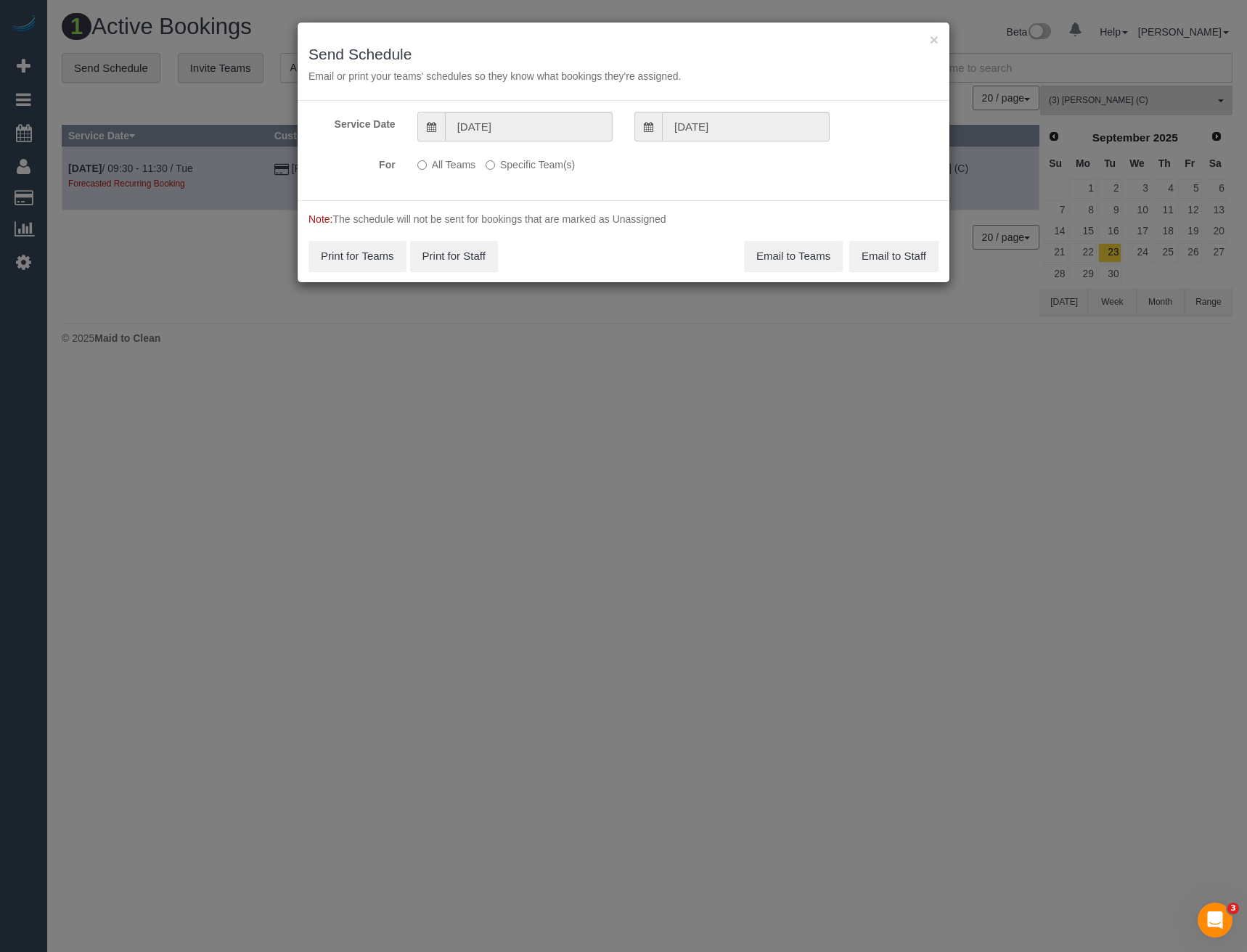
click at [511, 165] on label "Specific Team(s)" at bounding box center [529, 163] width 89 height 20
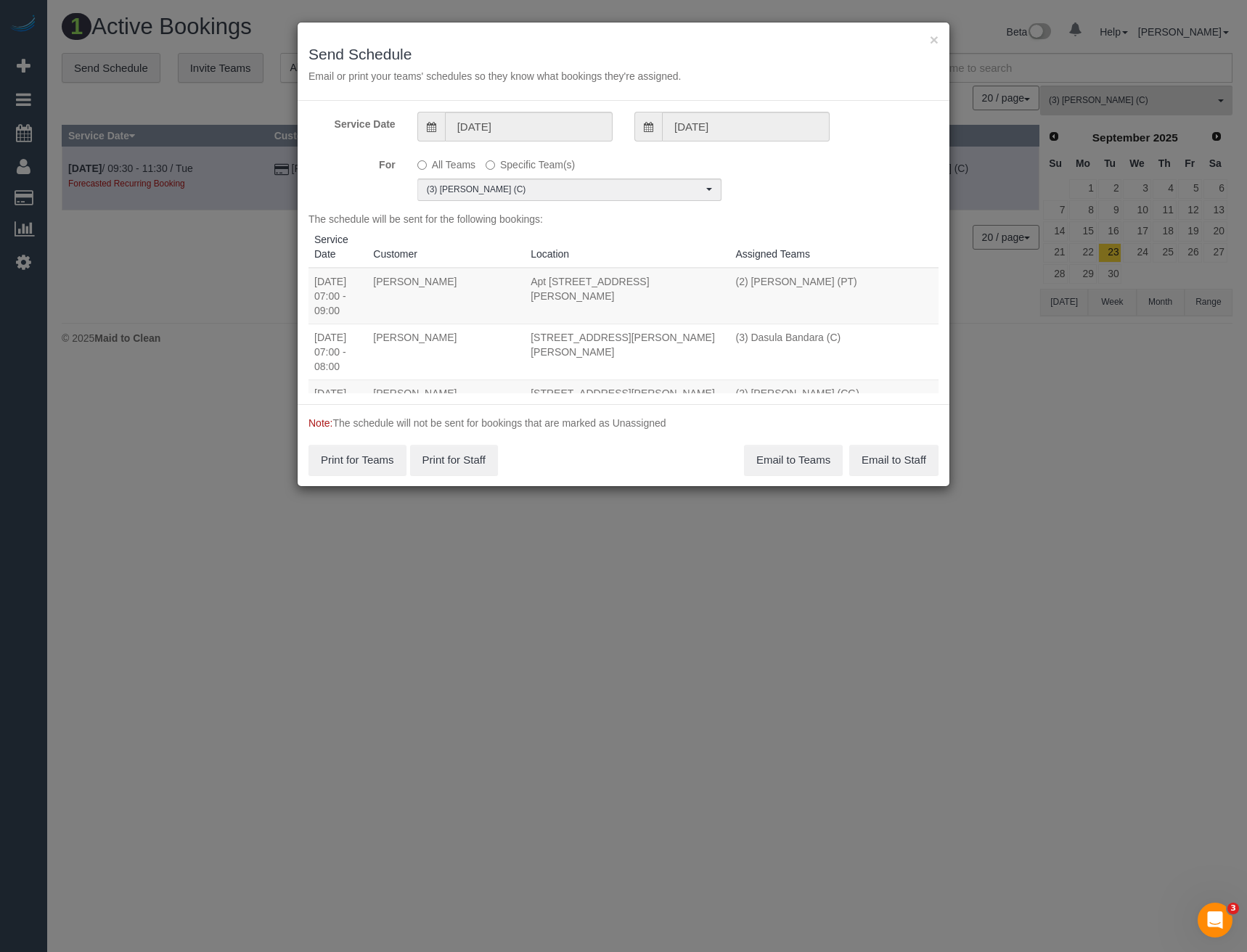
click at [447, 169] on label "All Teams" at bounding box center [447, 163] width 58 height 20
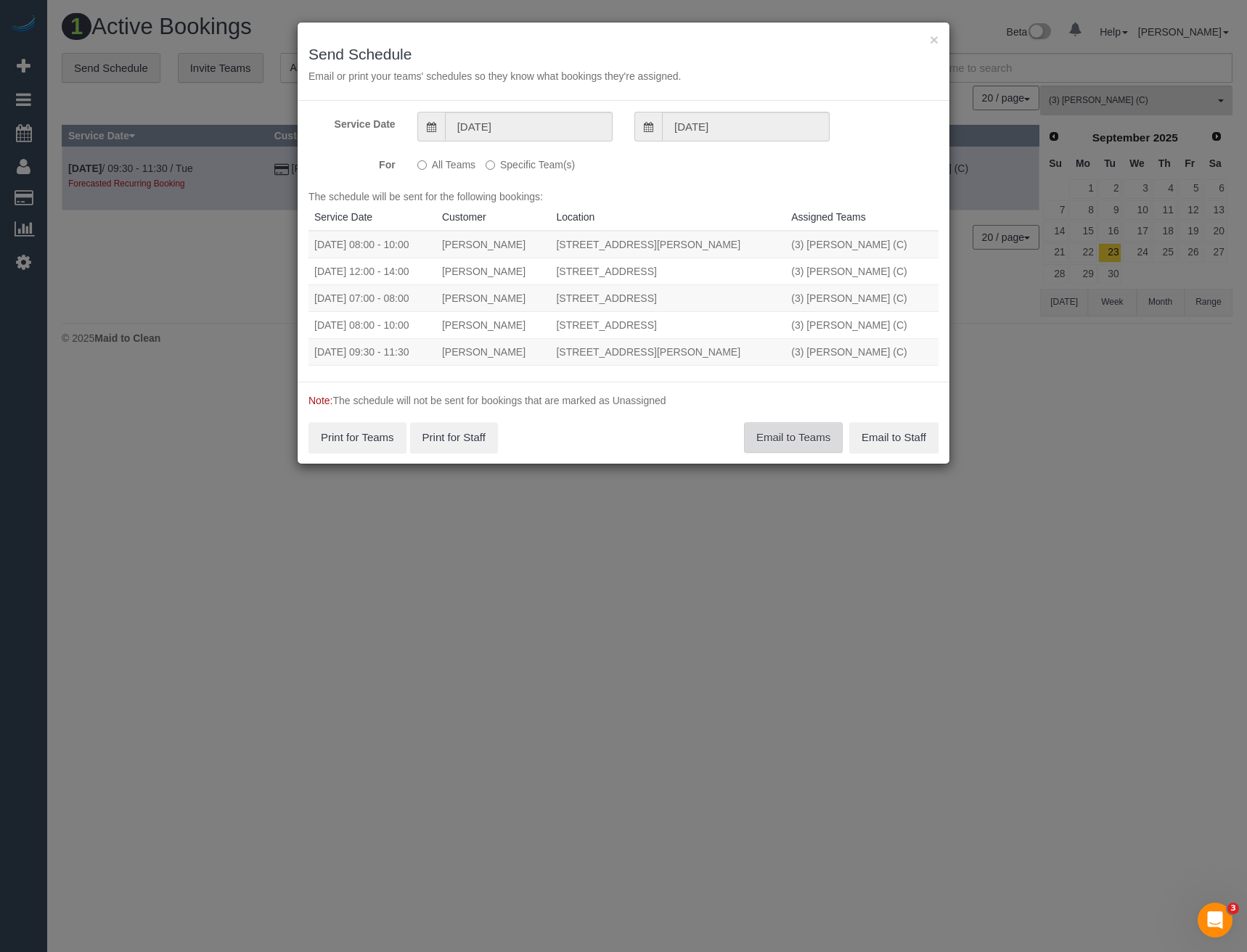
click at [777, 441] on button "Email to Teams" at bounding box center [793, 438] width 98 height 31
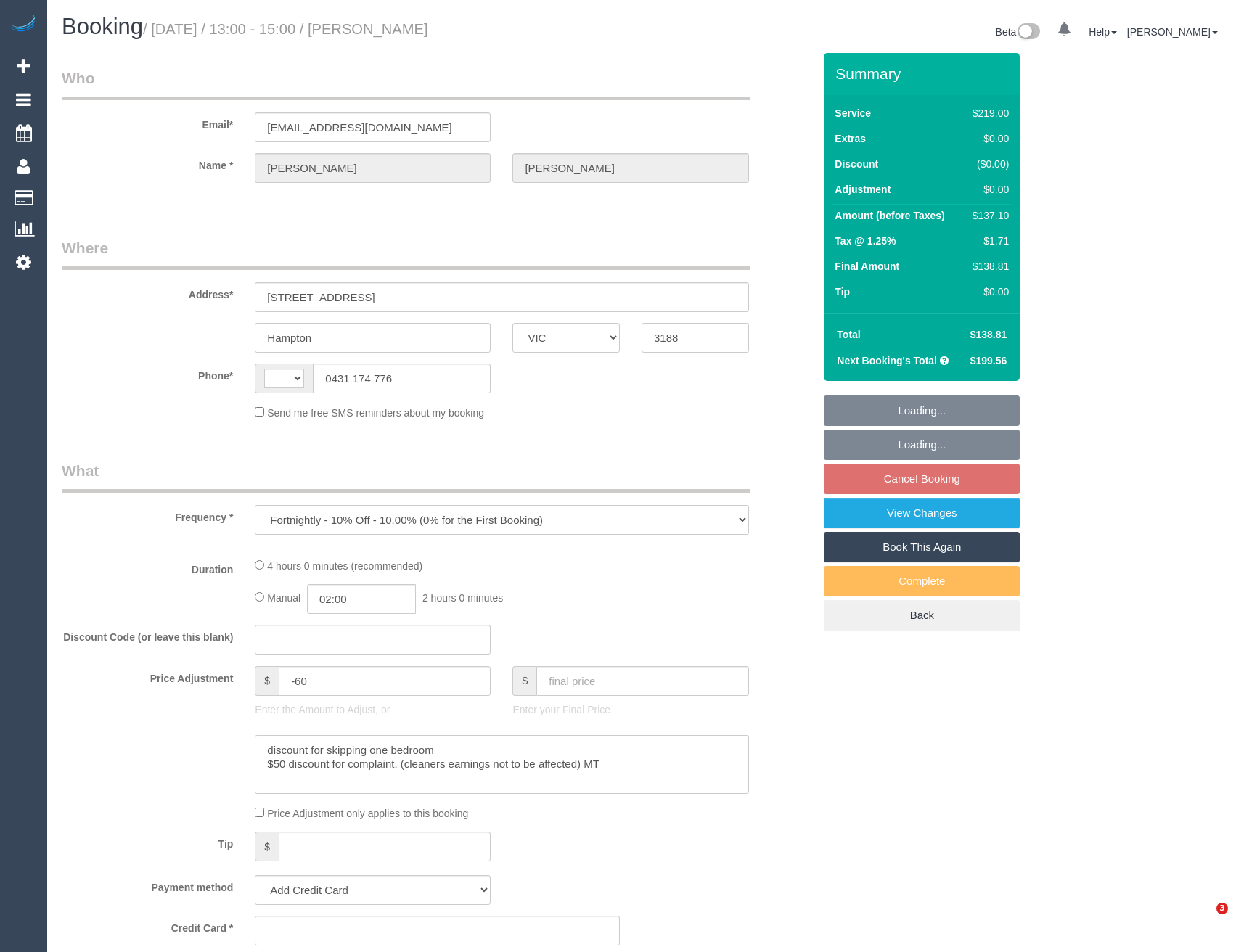
select select "VIC"
select select "string:AU"
select select "number:28"
select select "number:15"
select select "number:19"
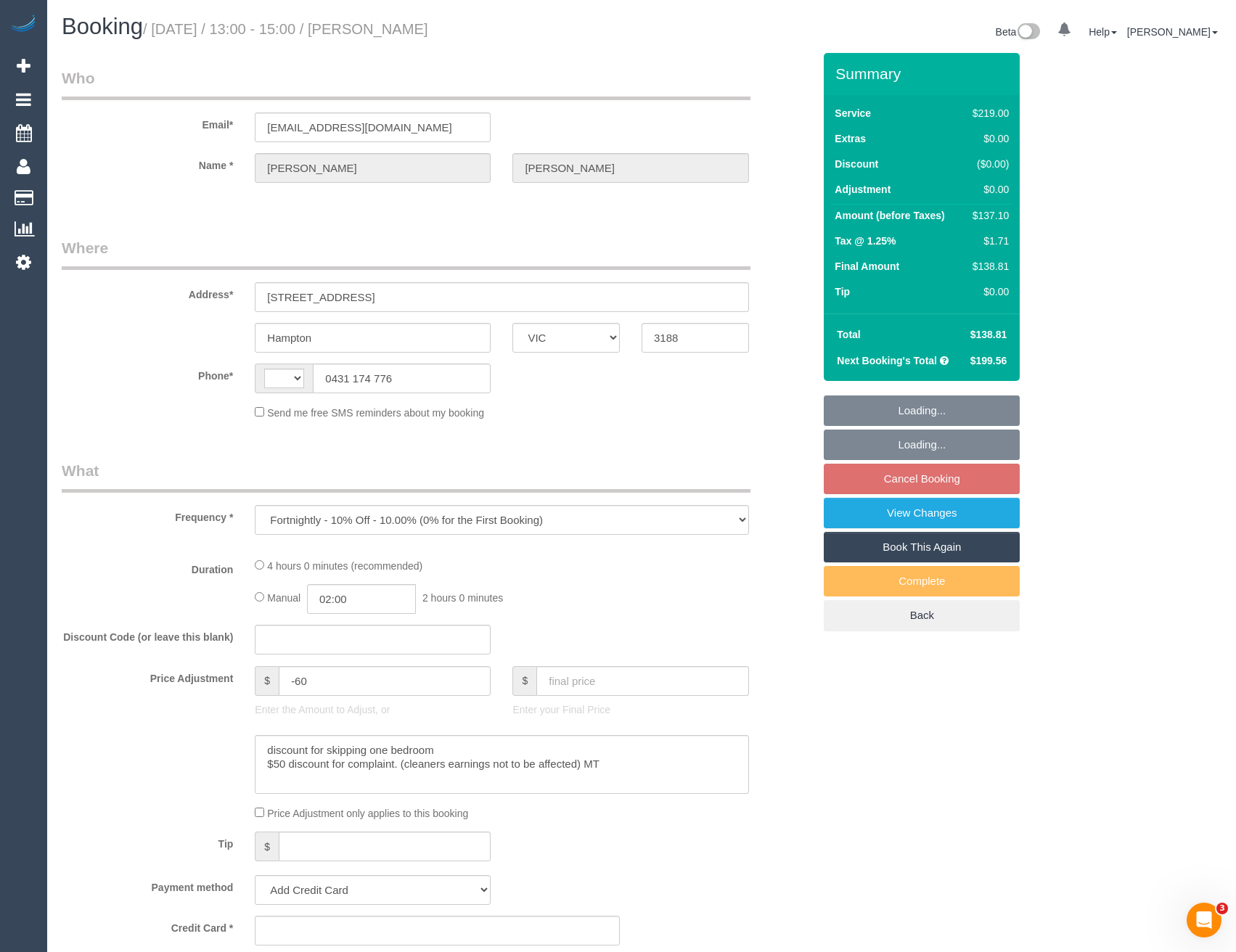
select select "number:24"
select select "number:33"
select select "number:26"
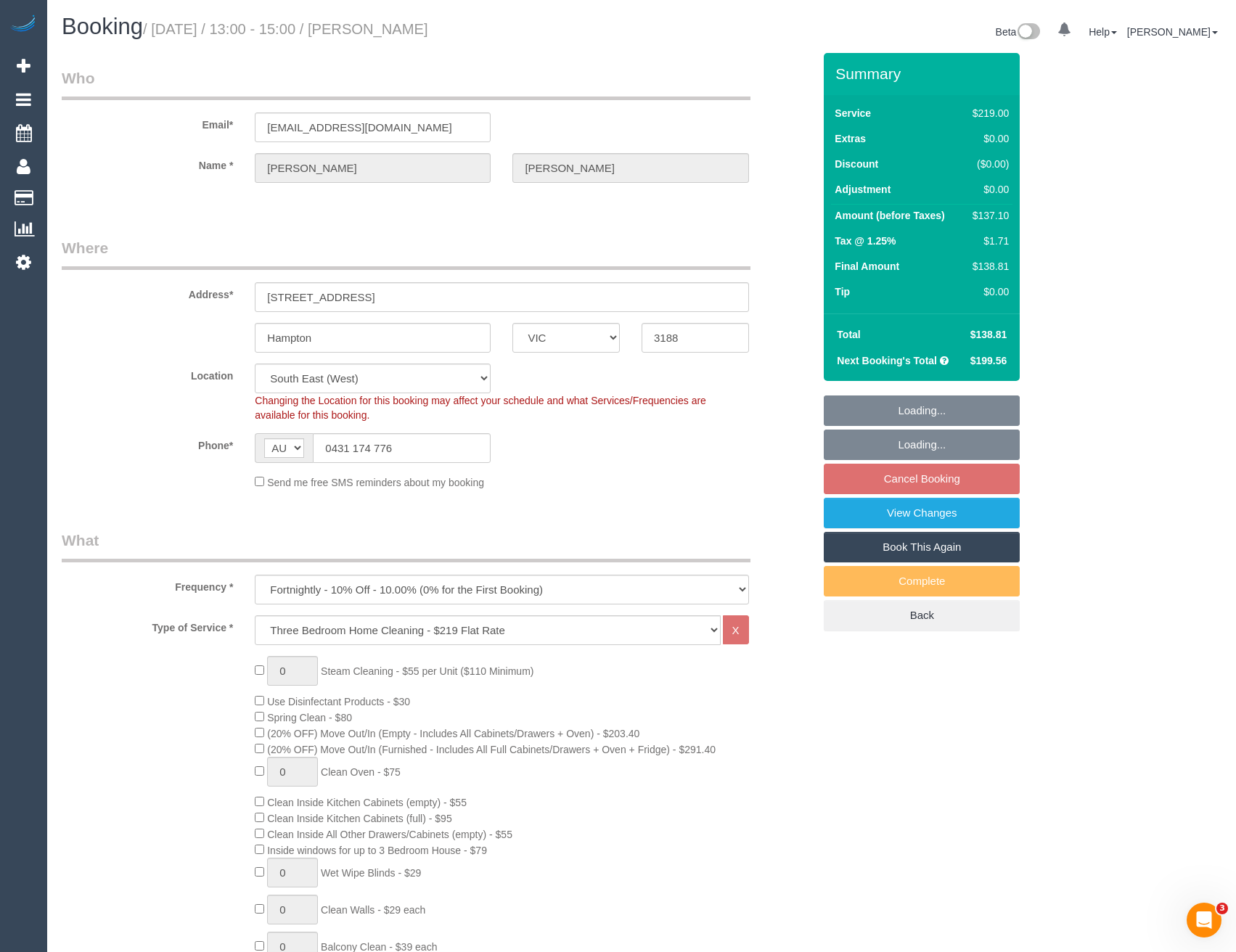
select select "object:862"
select select "string:stripe-pm_1RUQ9W2GScqysDRVBEWQwIWo"
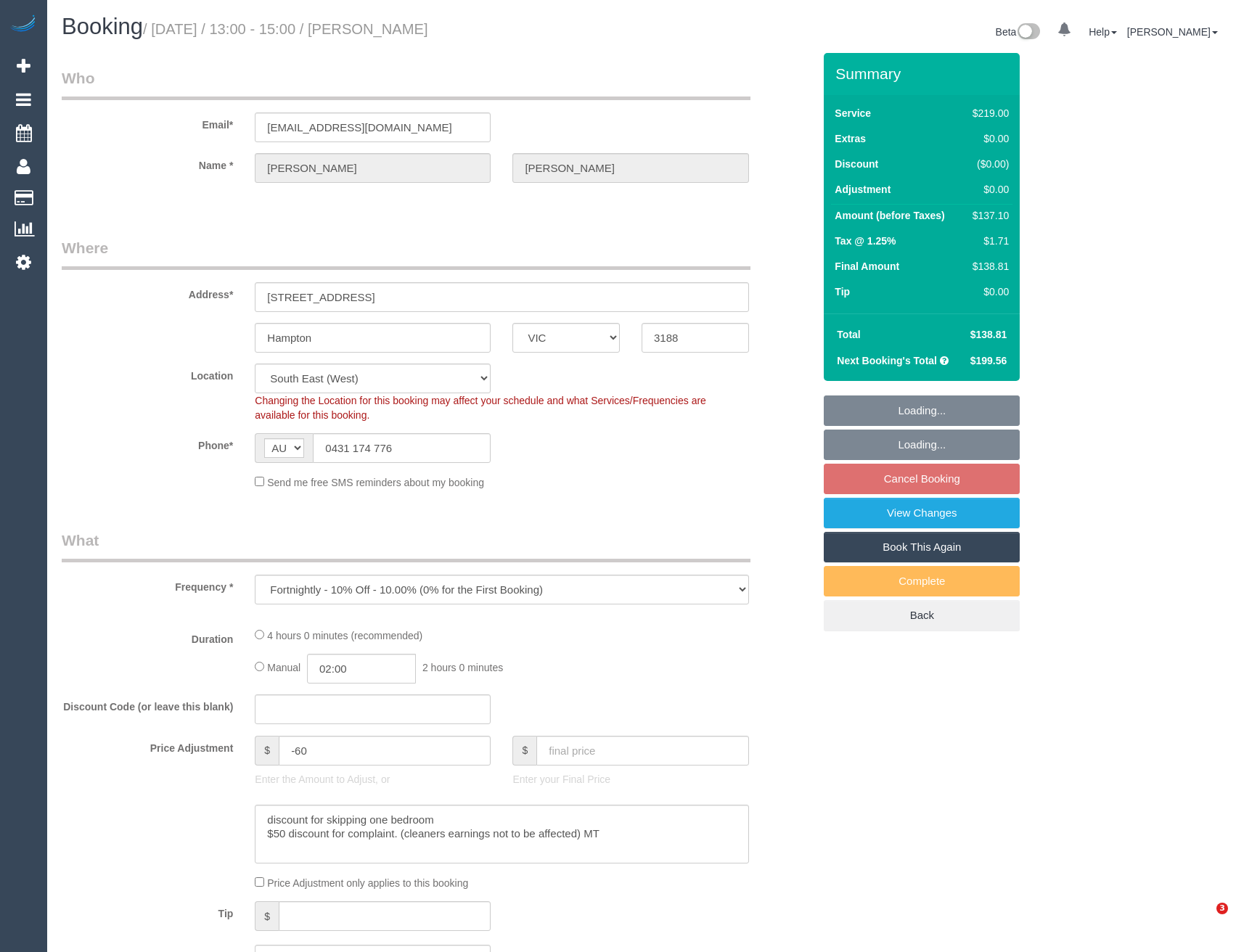
select select "VIC"
select select "object:716"
select select "string:stripe-pm_1RUQ9W2GScqysDRVBEWQwIWo"
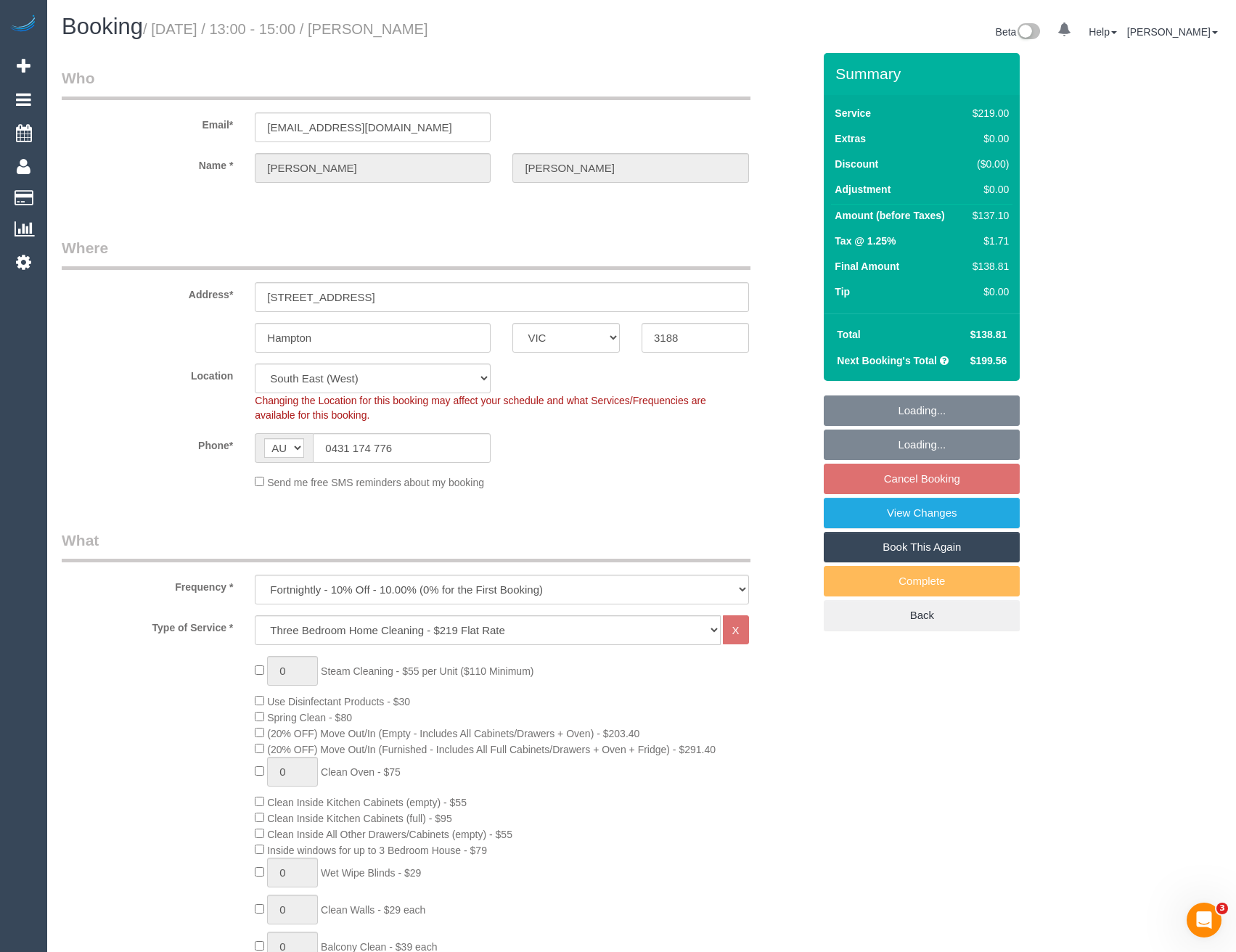
select select "number:28"
select select "number:15"
select select "number:19"
select select "number:24"
select select "number:33"
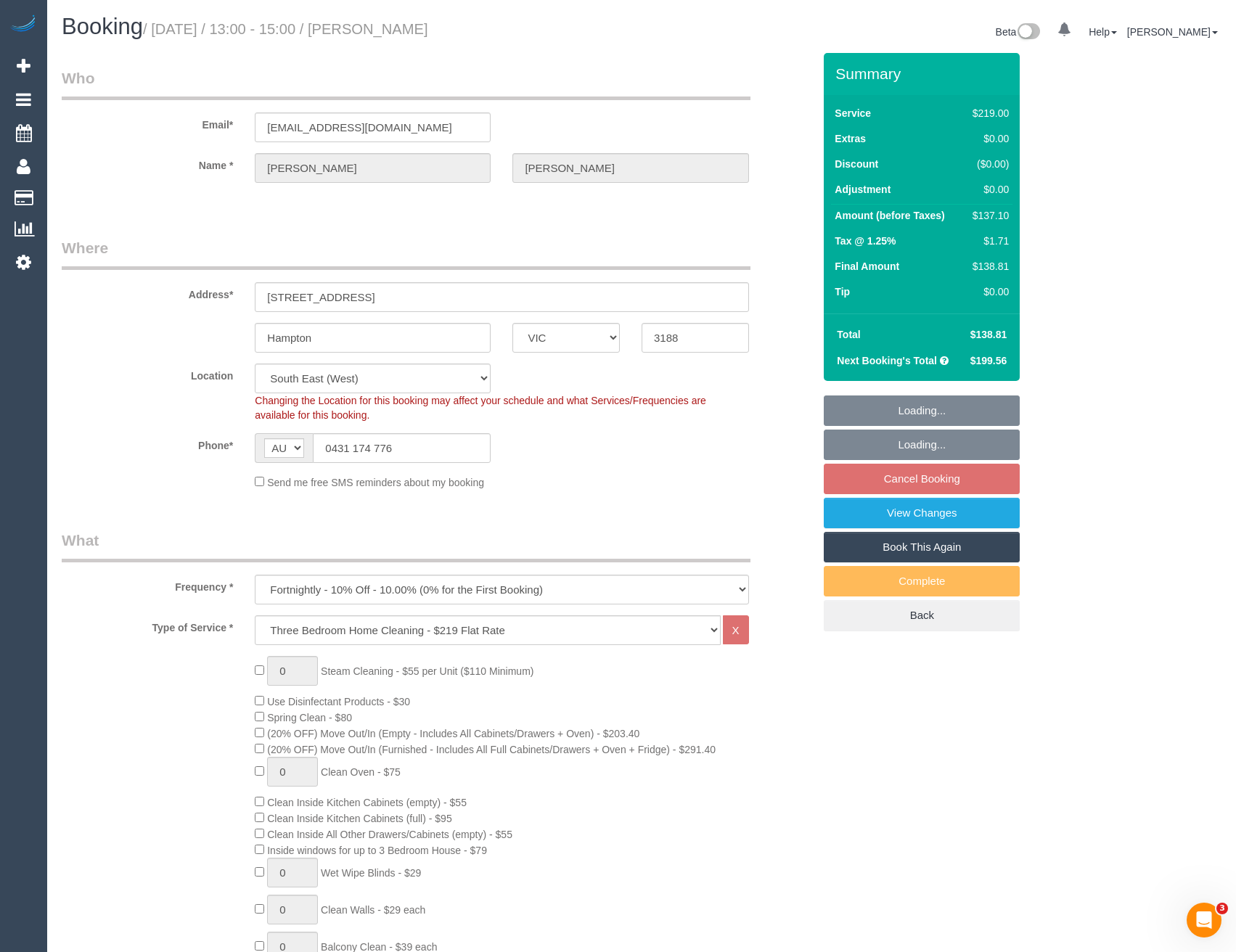
select select "number:26"
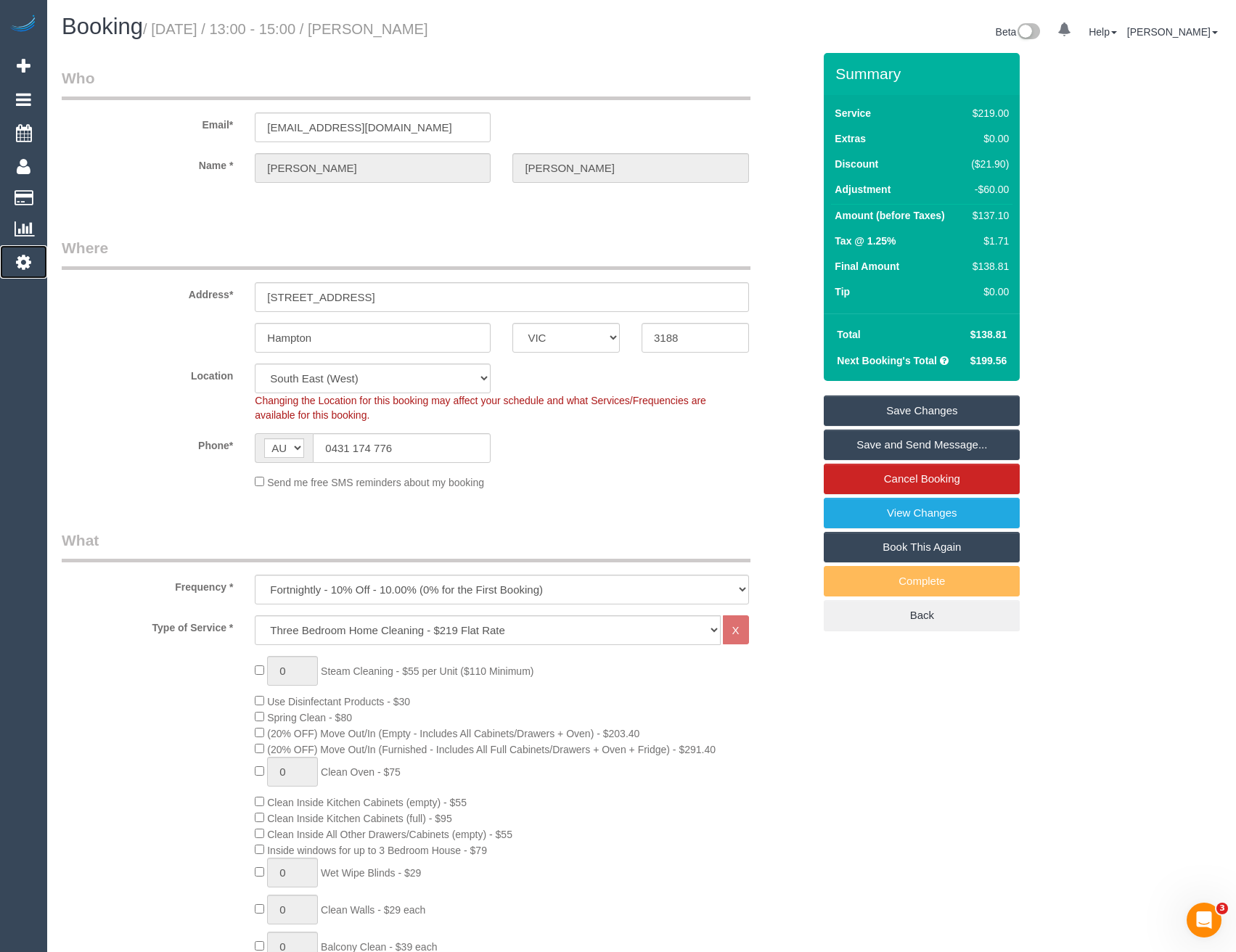
click at [24, 278] on link "Settings" at bounding box center [23, 262] width 48 height 33
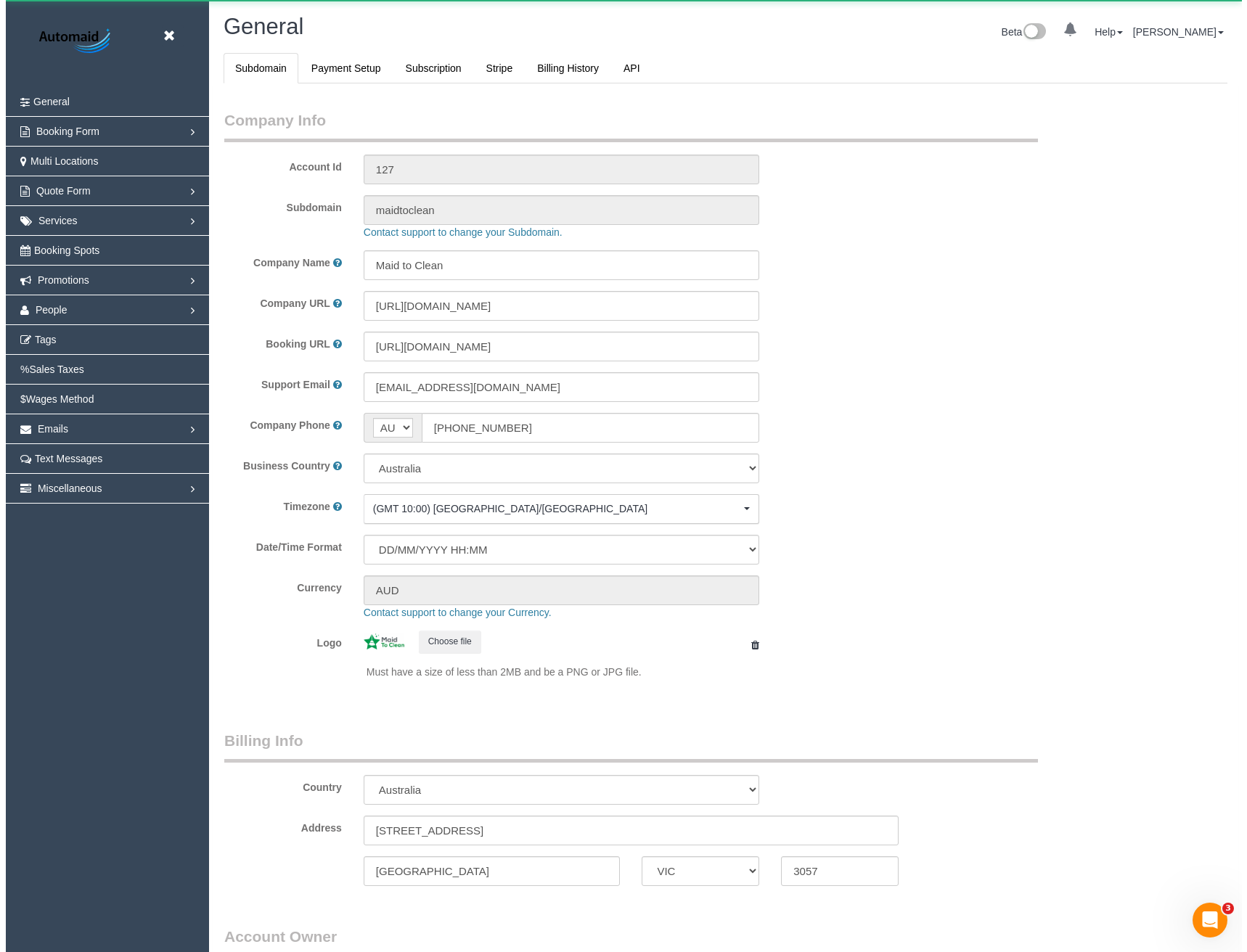
scroll to position [3317, 1236]
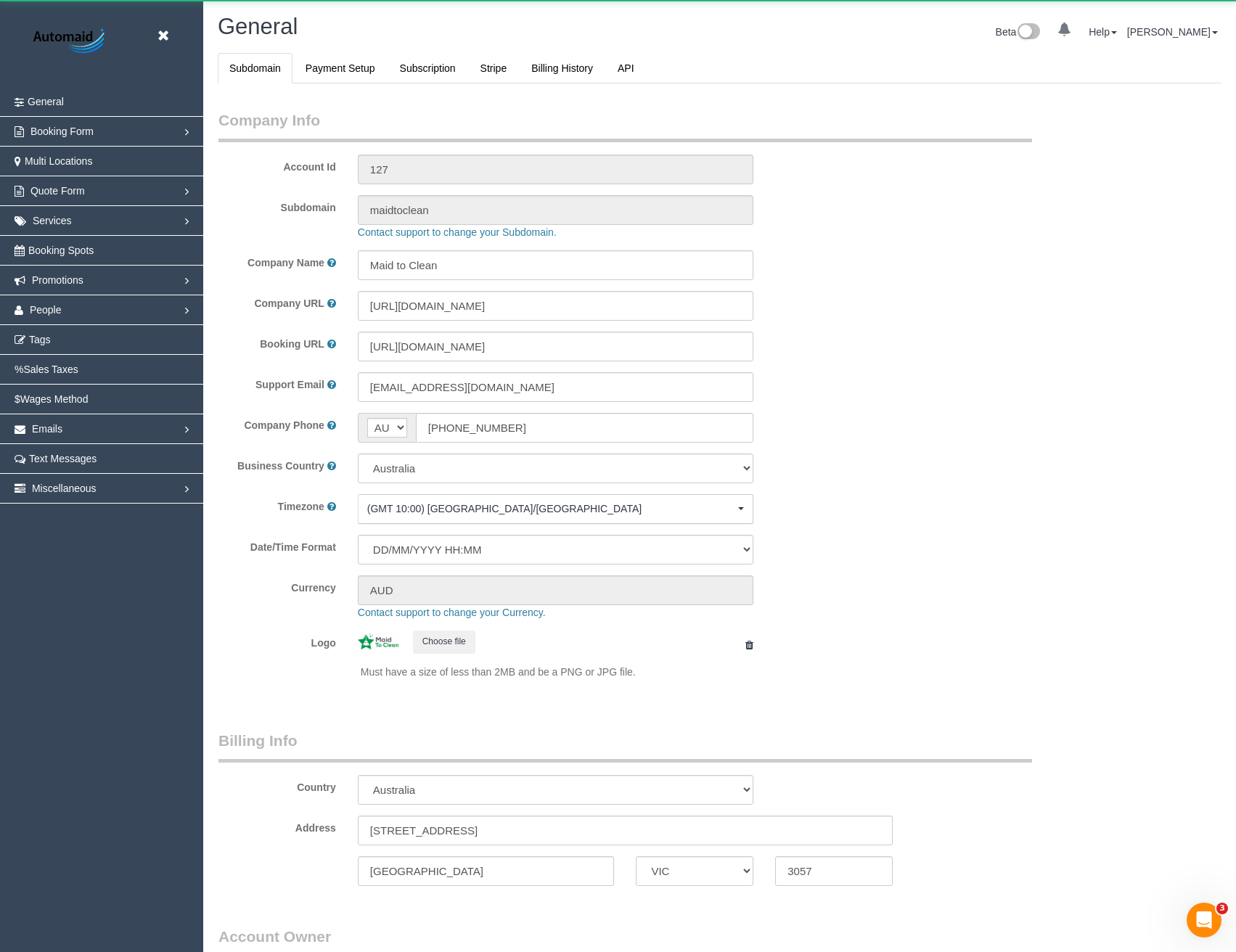
select select "1"
click at [55, 245] on span "Booking Spots" at bounding box center [61, 250] width 65 height 12
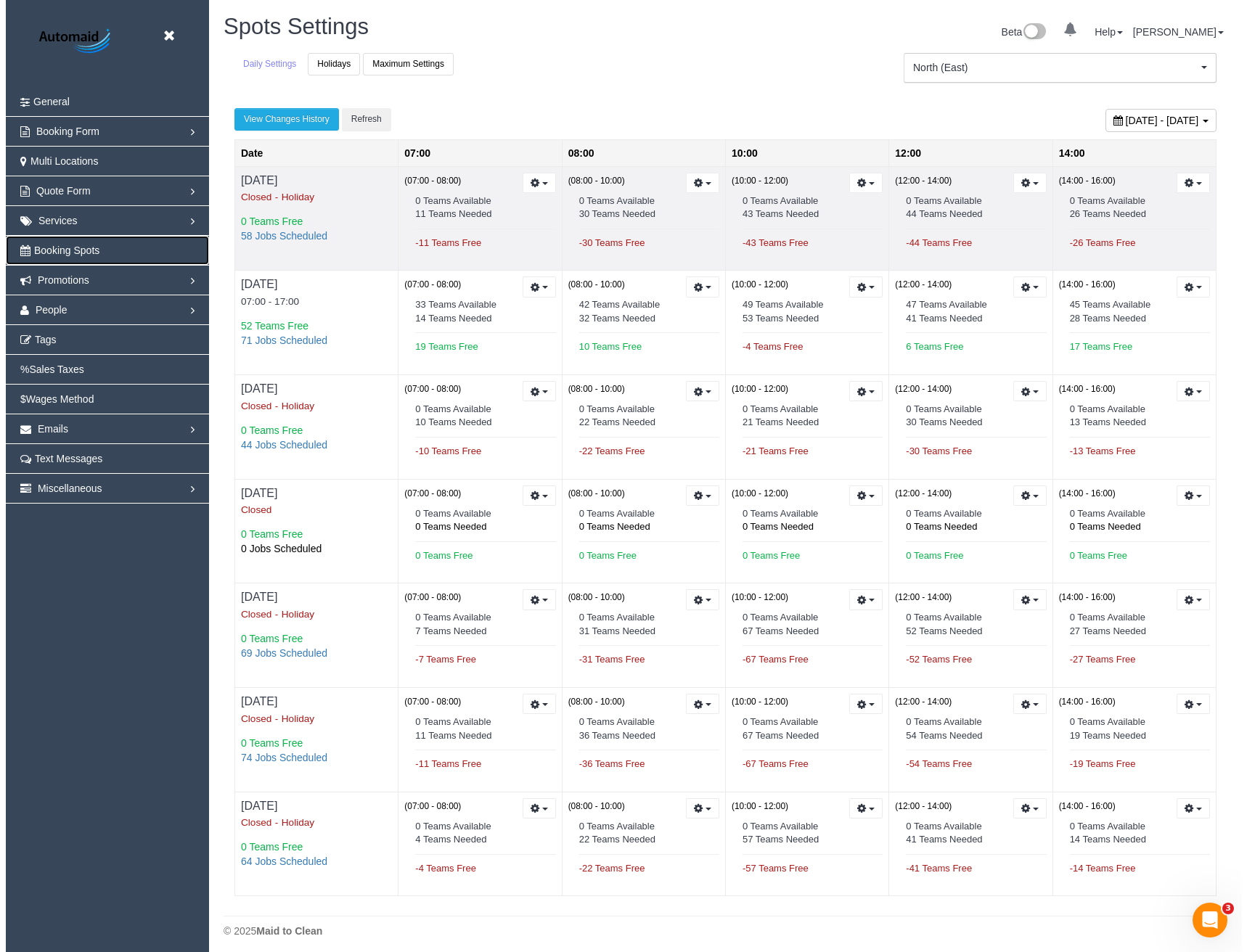
scroll to position [960, 1236]
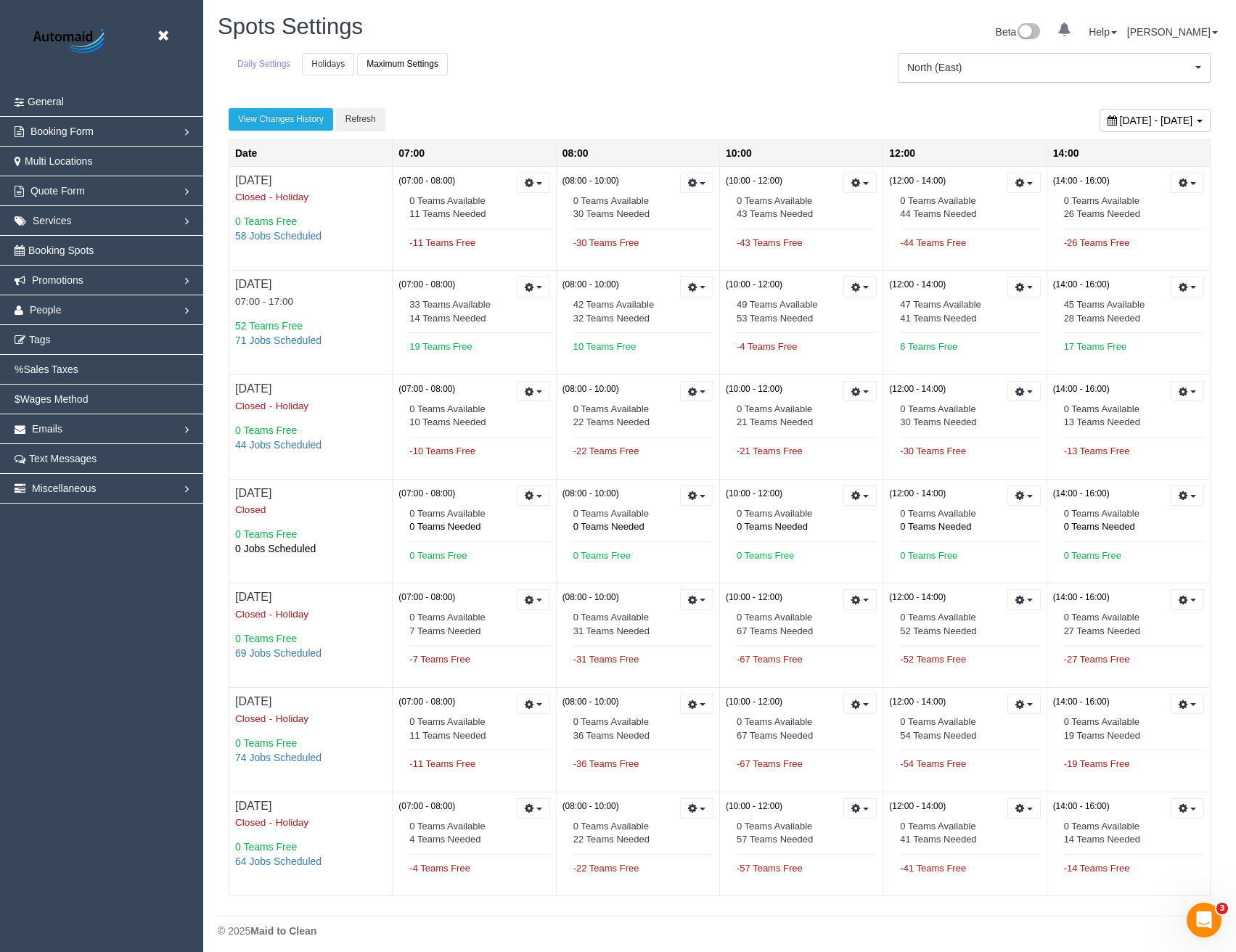
click at [339, 58] on link "Holidays" at bounding box center [328, 64] width 53 height 23
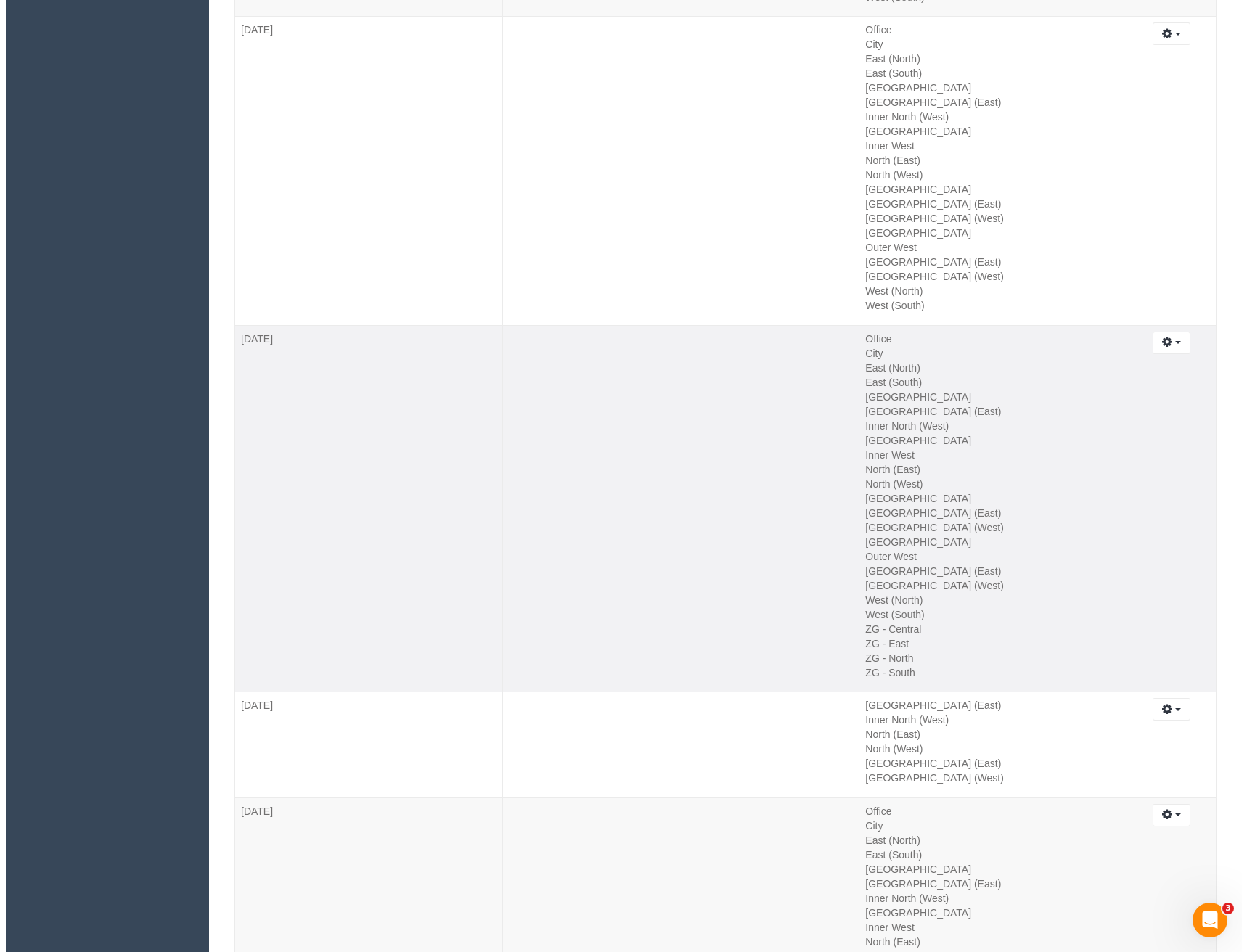
scroll to position [11730, 0]
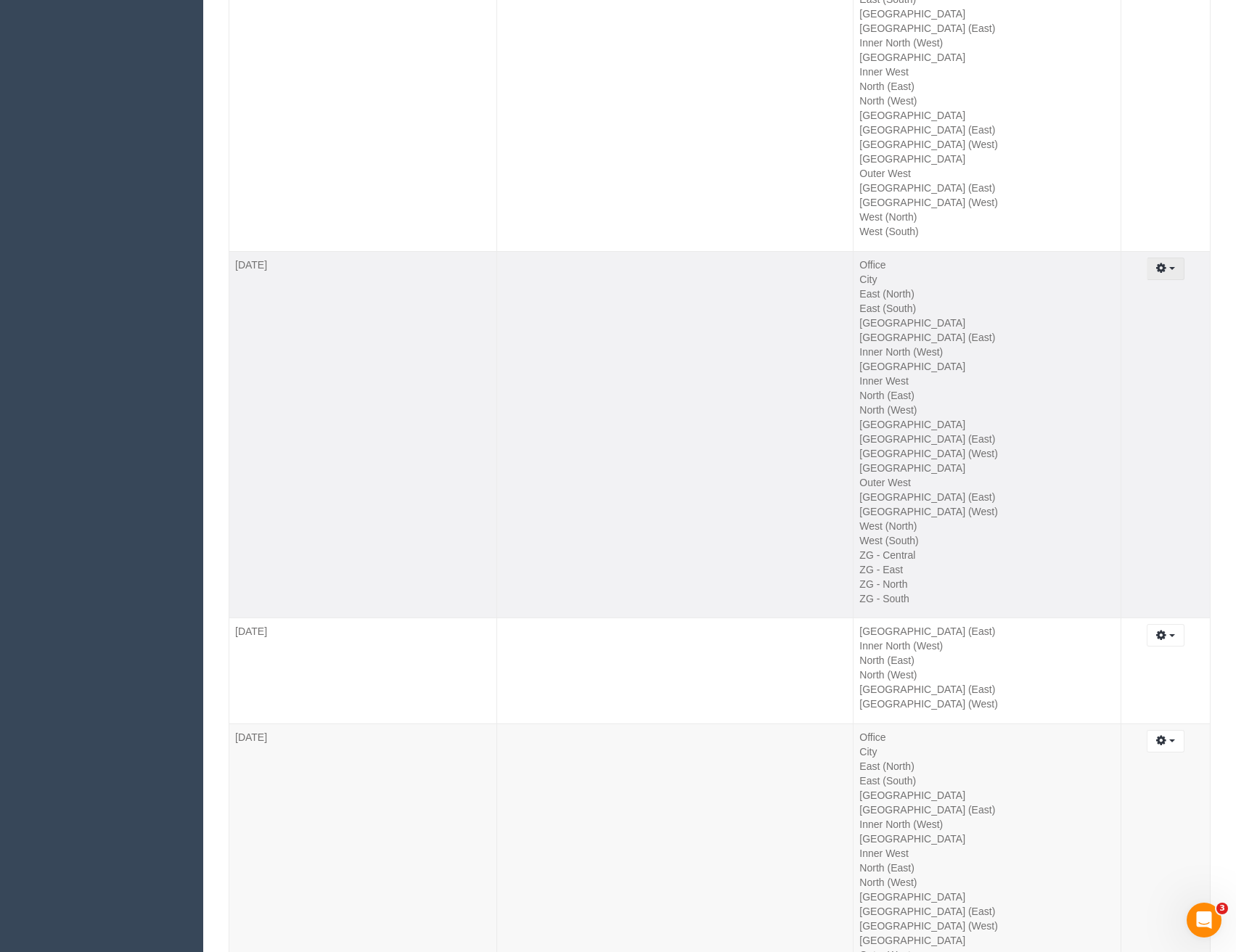
click at [1173, 260] on button "button" at bounding box center [1165, 268] width 37 height 23
click at [1099, 294] on link "Edit" at bounding box center [1126, 295] width 115 height 19
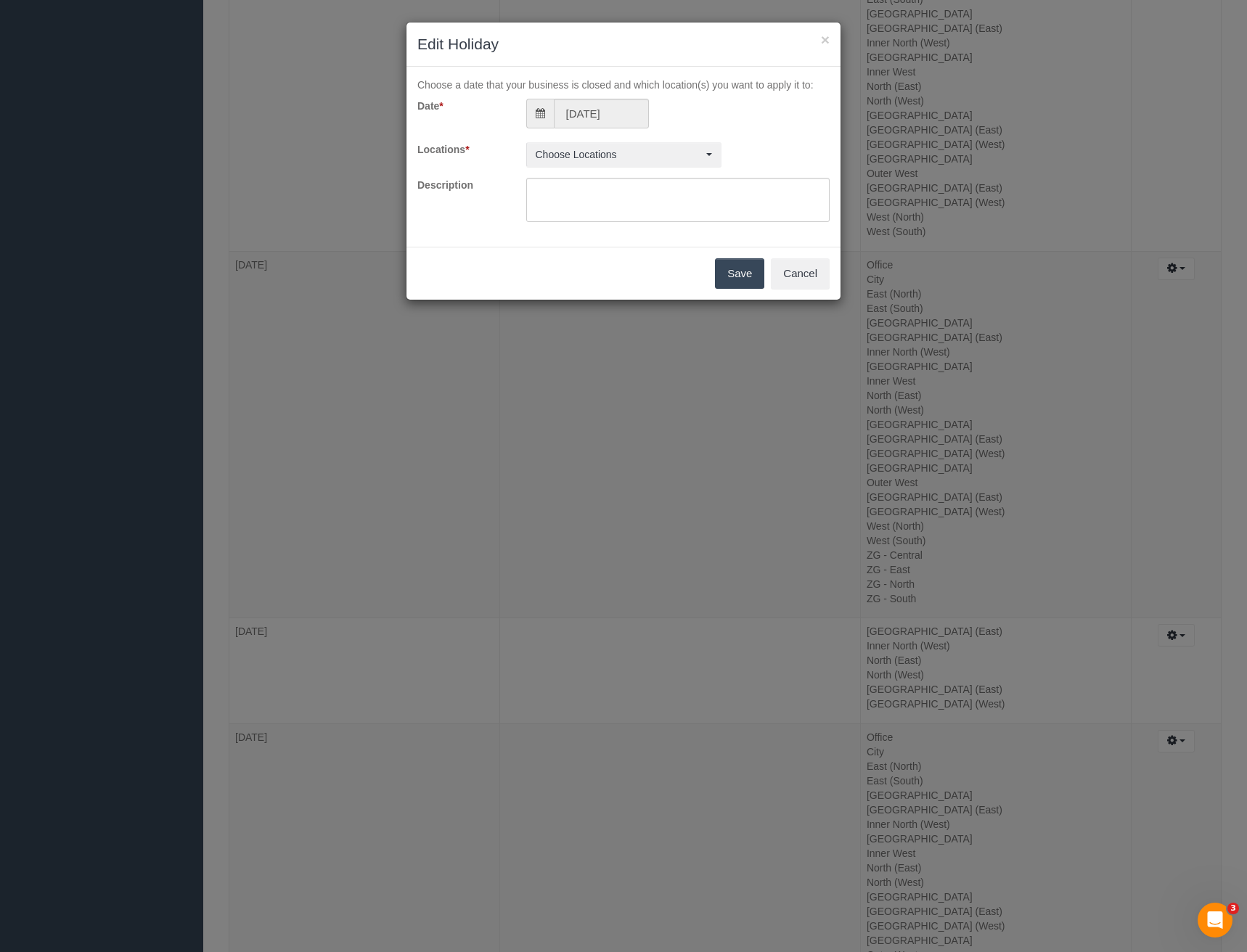
scroll to position [16840, 1247]
click at [608, 146] on span "Office , City , East (North) , East (South) , Inner East , Inner North (East) ,…" at bounding box center [618, 151] width 167 height 14
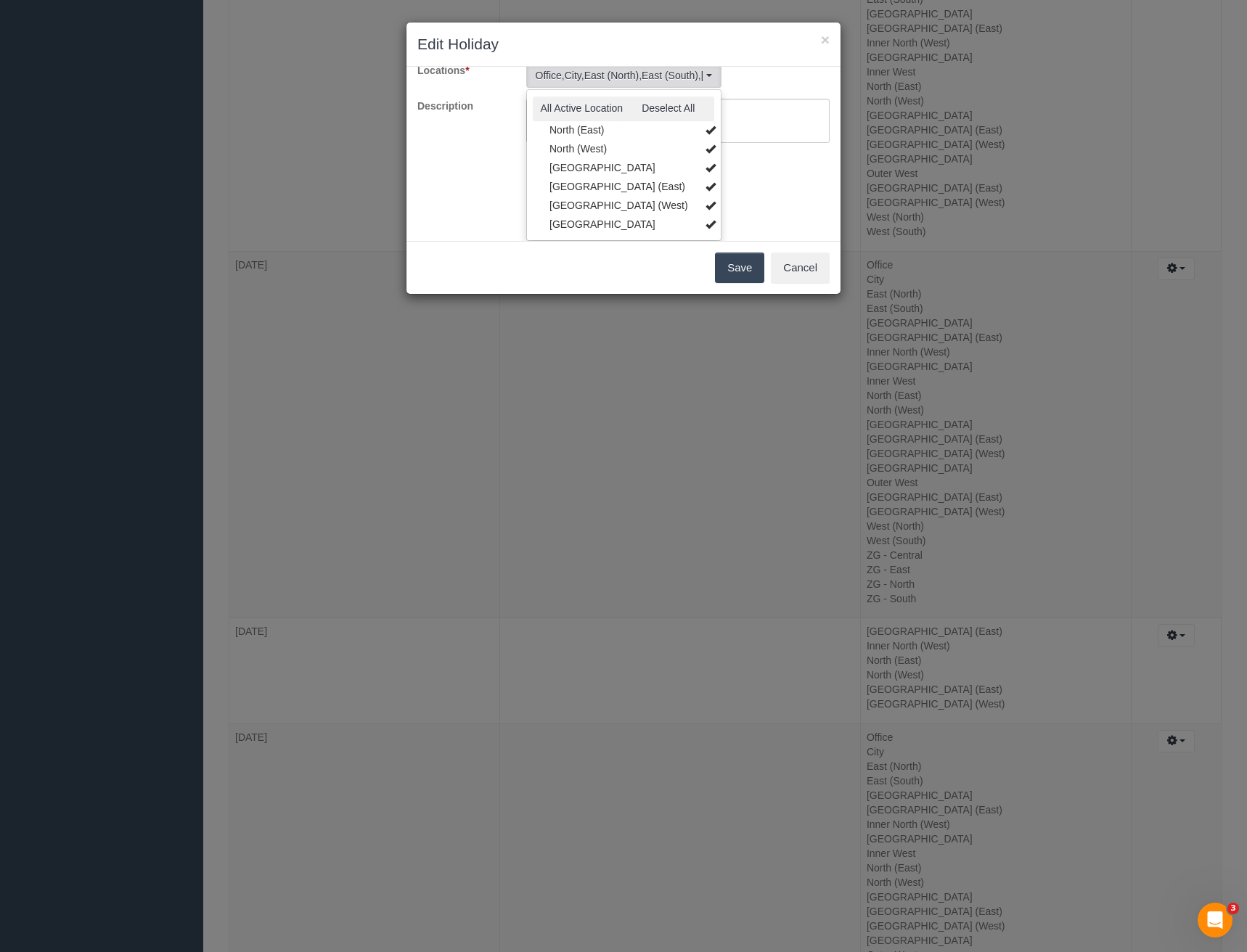
scroll to position [357, 0]
click at [575, 173] on link "ZG - Central" at bounding box center [624, 170] width 193 height 19
click at [574, 189] on link "ZG - East" at bounding box center [624, 189] width 193 height 19
click at [574, 208] on link "ZG - North" at bounding box center [624, 208] width 193 height 19
click at [574, 227] on link "ZG - South" at bounding box center [624, 227] width 193 height 19
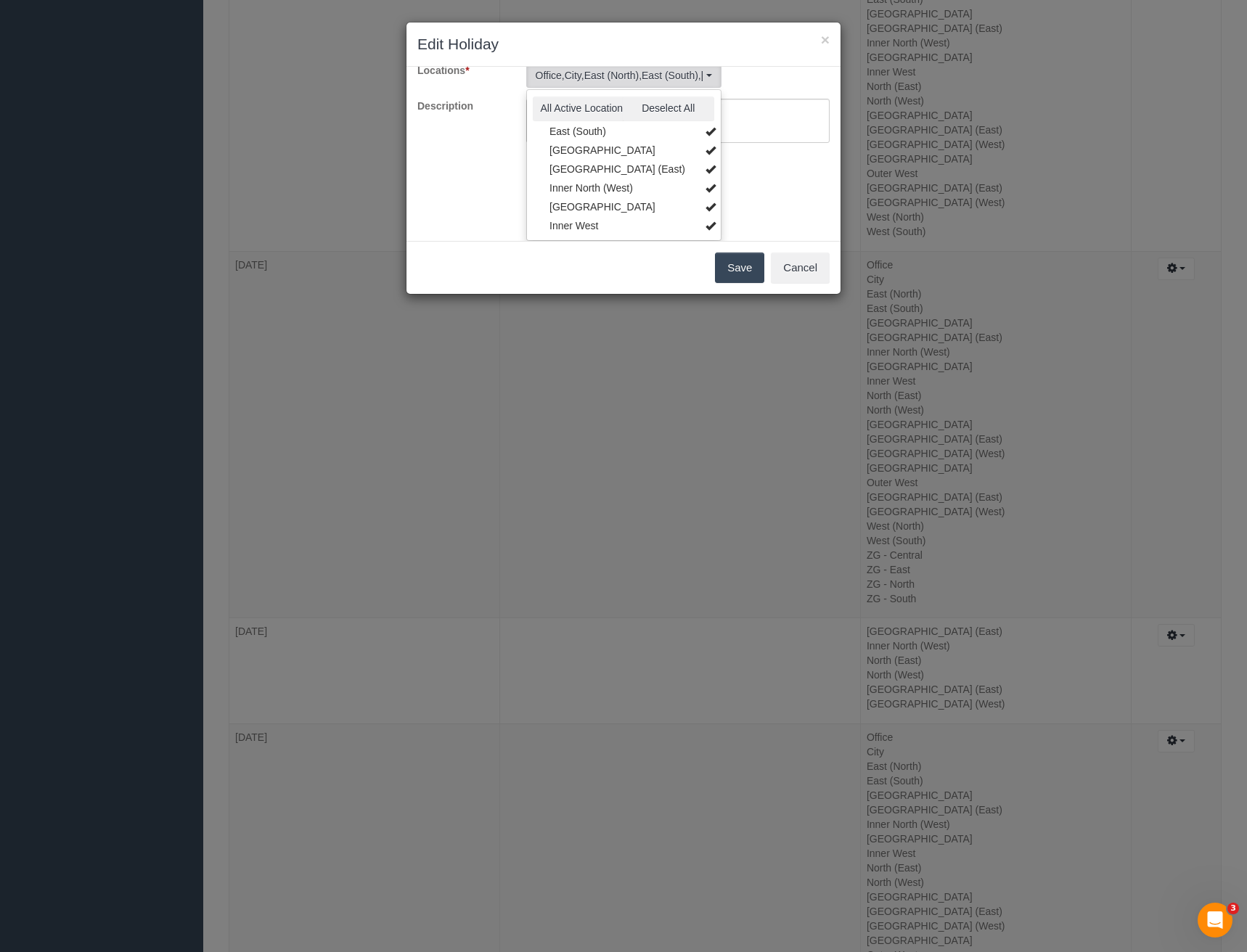
scroll to position [67, 0]
click at [602, 164] on link "[GEOGRAPHIC_DATA]" at bounding box center [624, 158] width 193 height 19
click at [604, 130] on link "[GEOGRAPHIC_DATA]" at bounding box center [624, 130] width 193 height 19
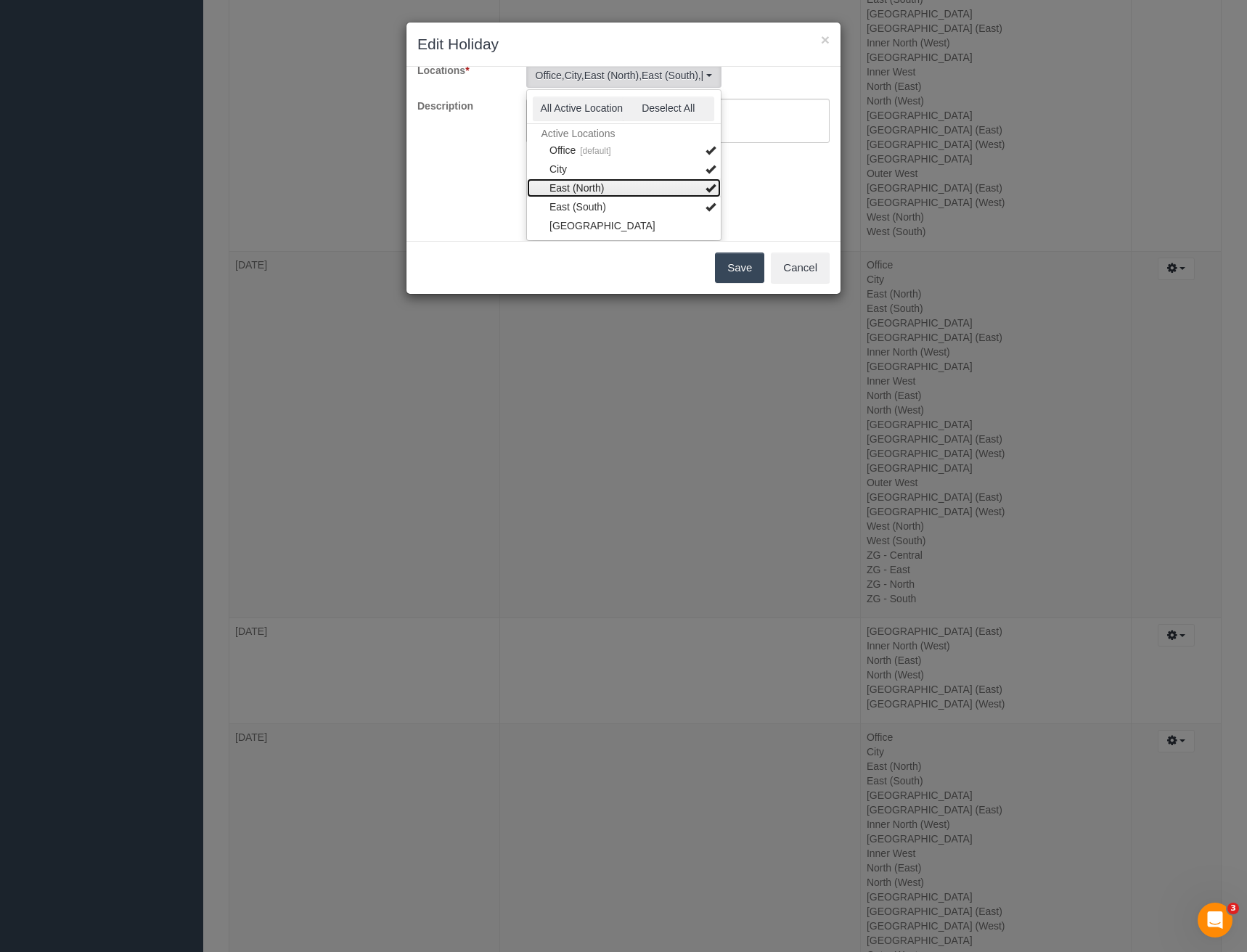
click at [593, 185] on link "East (North)" at bounding box center [624, 188] width 193 height 19
click at [597, 188] on link "East (North)" at bounding box center [624, 188] width 193 height 19
click at [597, 205] on link "East (South)" at bounding box center [624, 207] width 193 height 19
click at [597, 179] on link "North (East)" at bounding box center [624, 174] width 193 height 19
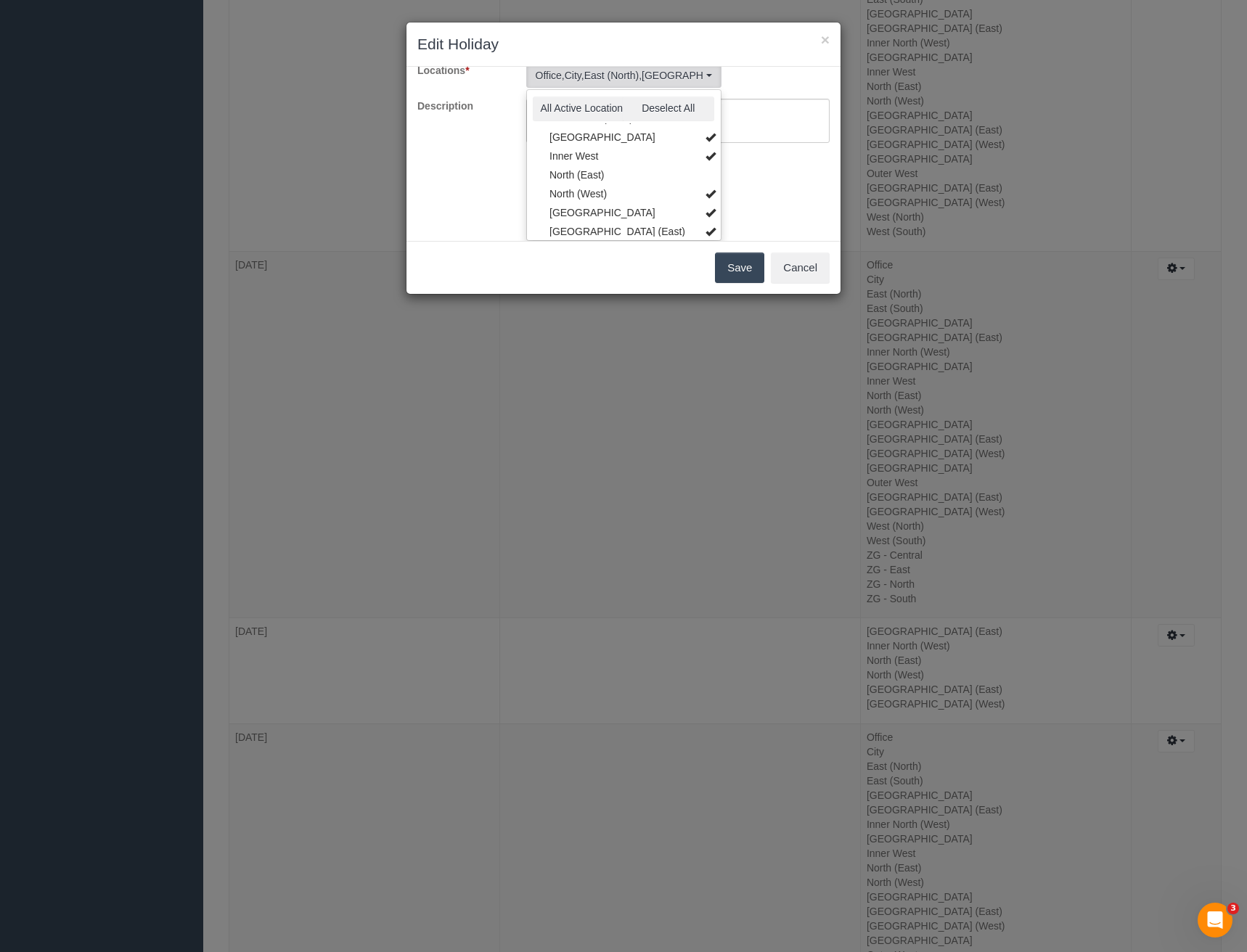
click at [762, 181] on div "Choose a date that your business is closed and which location(s) you want to ap…" at bounding box center [624, 153] width 434 height 174
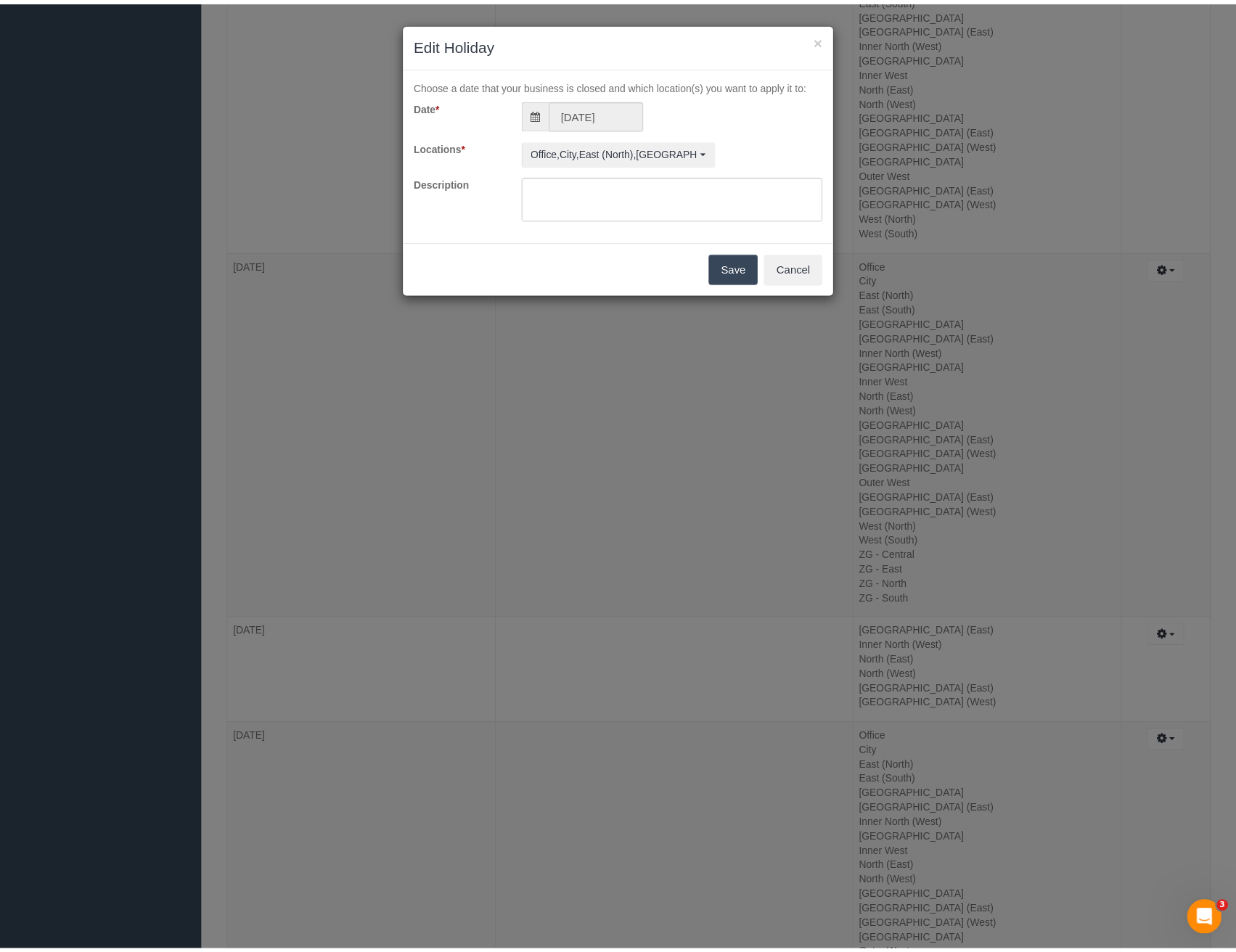
scroll to position [0, 0]
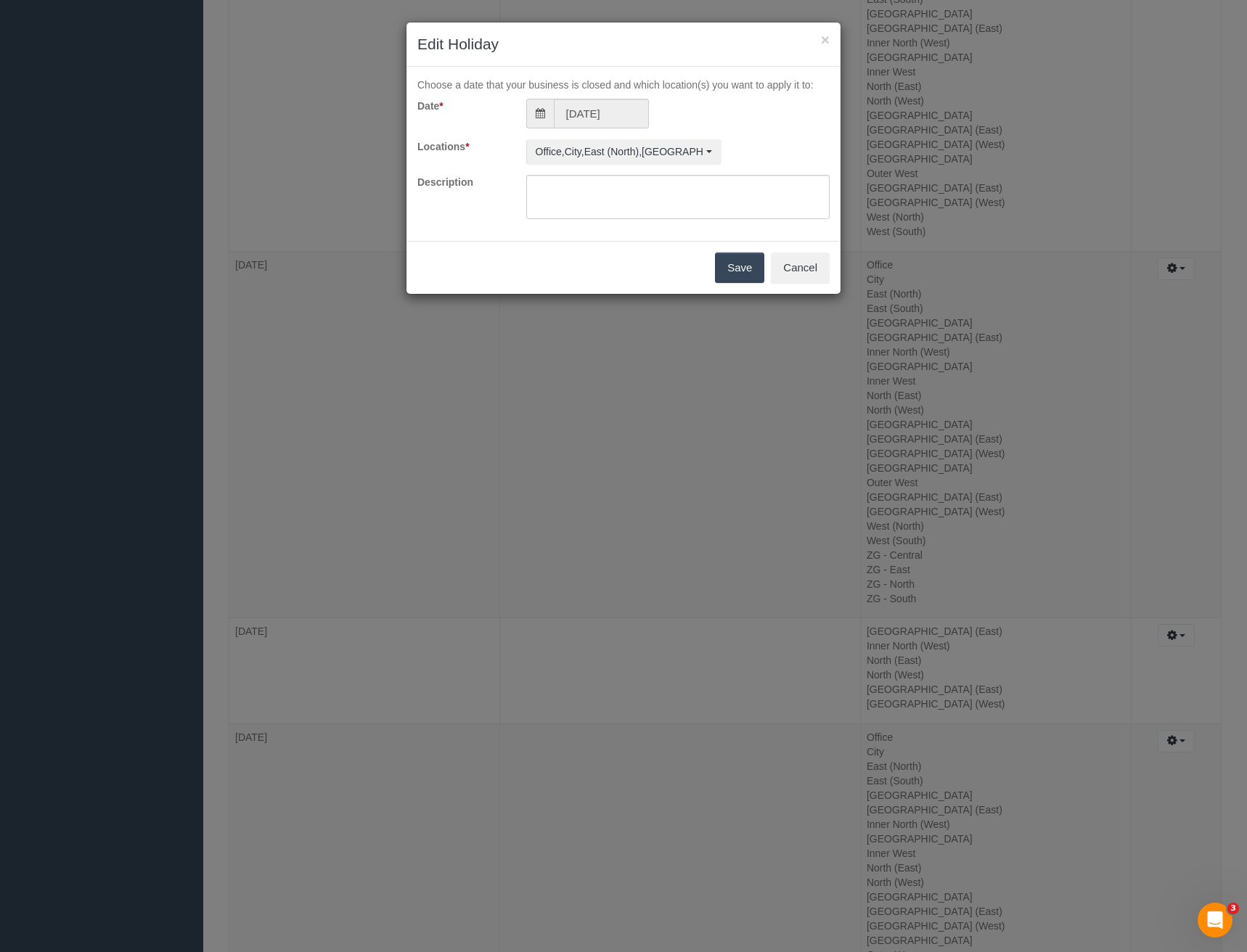
click at [731, 271] on button "Save" at bounding box center [739, 268] width 49 height 31
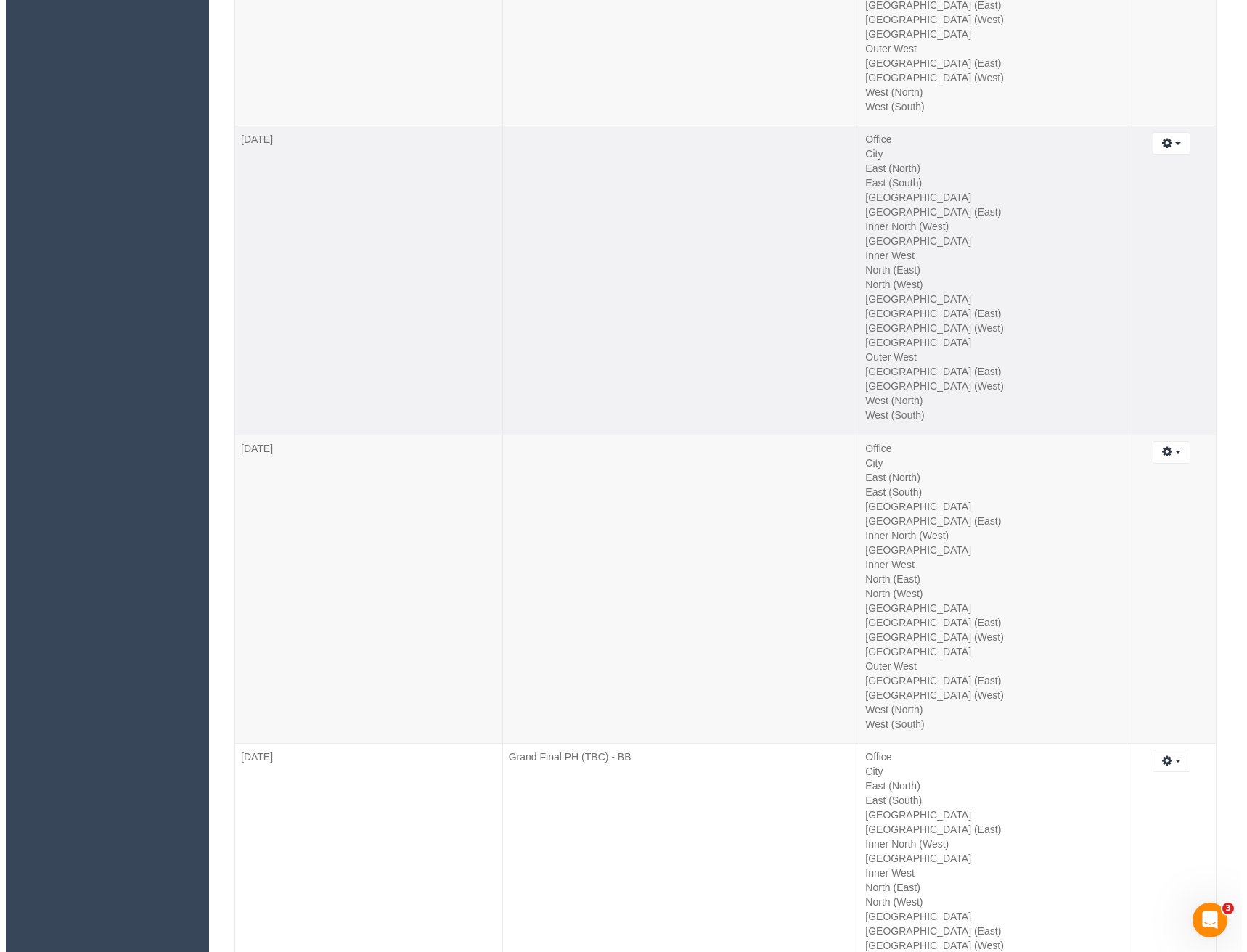
scroll to position [12456, 0]
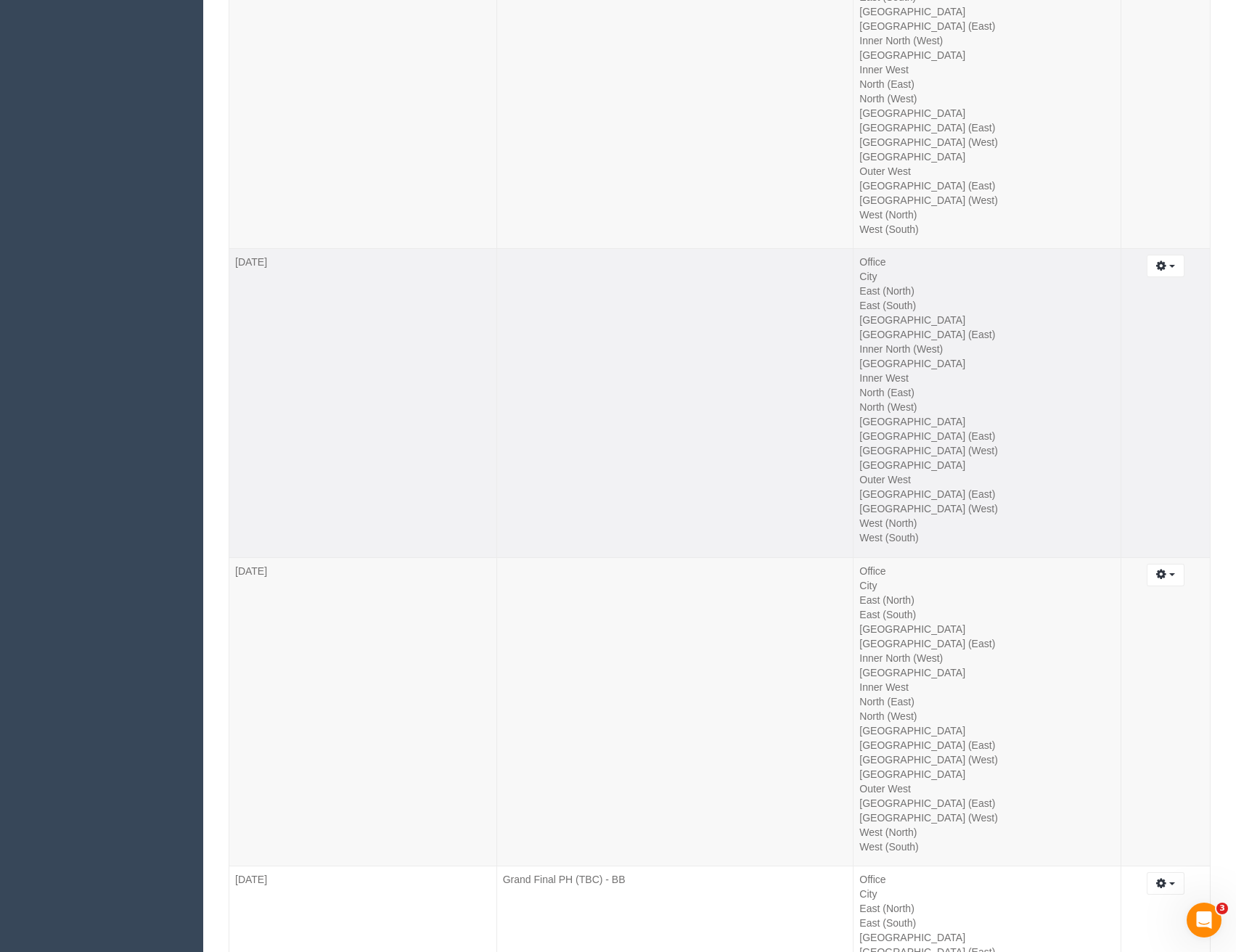
click at [1175, 253] on td "Edit Remove" at bounding box center [1165, 403] width 89 height 309
click at [1171, 265] on span "button" at bounding box center [1171, 266] width 6 height 3
click at [1113, 313] on link "Remove" at bounding box center [1126, 311] width 115 height 19
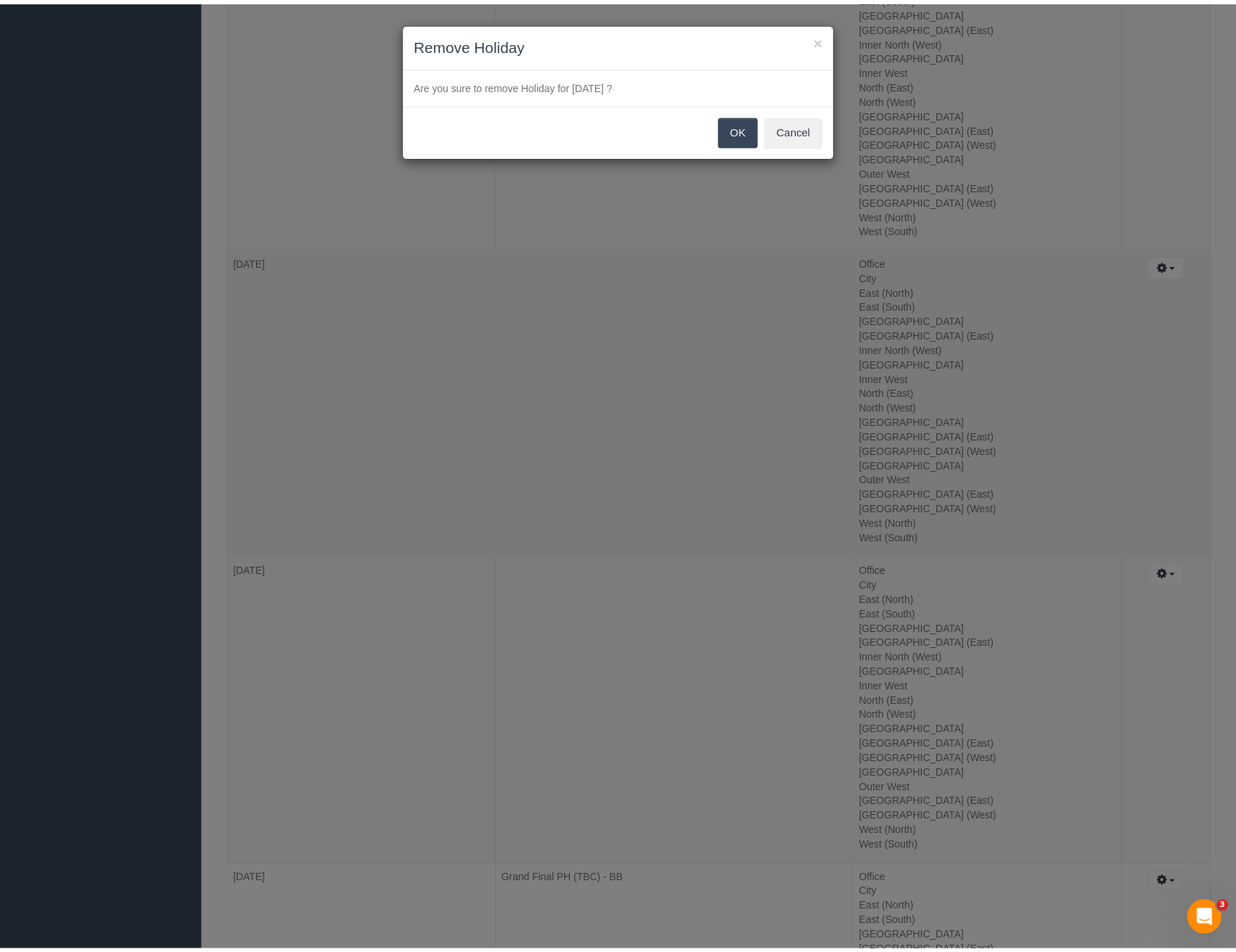
scroll to position [16782, 1247]
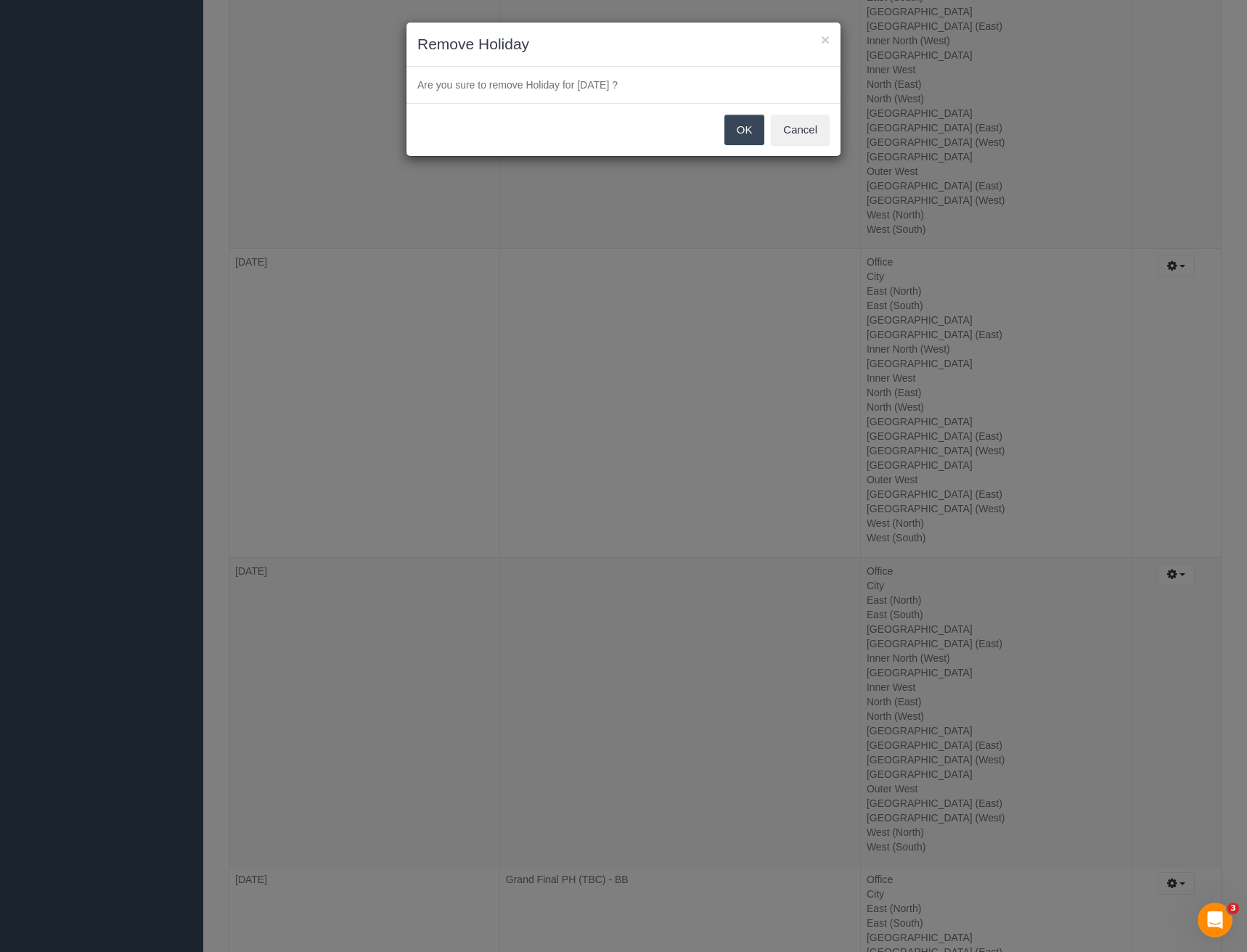
click at [740, 138] on button "OK" at bounding box center [744, 130] width 41 height 31
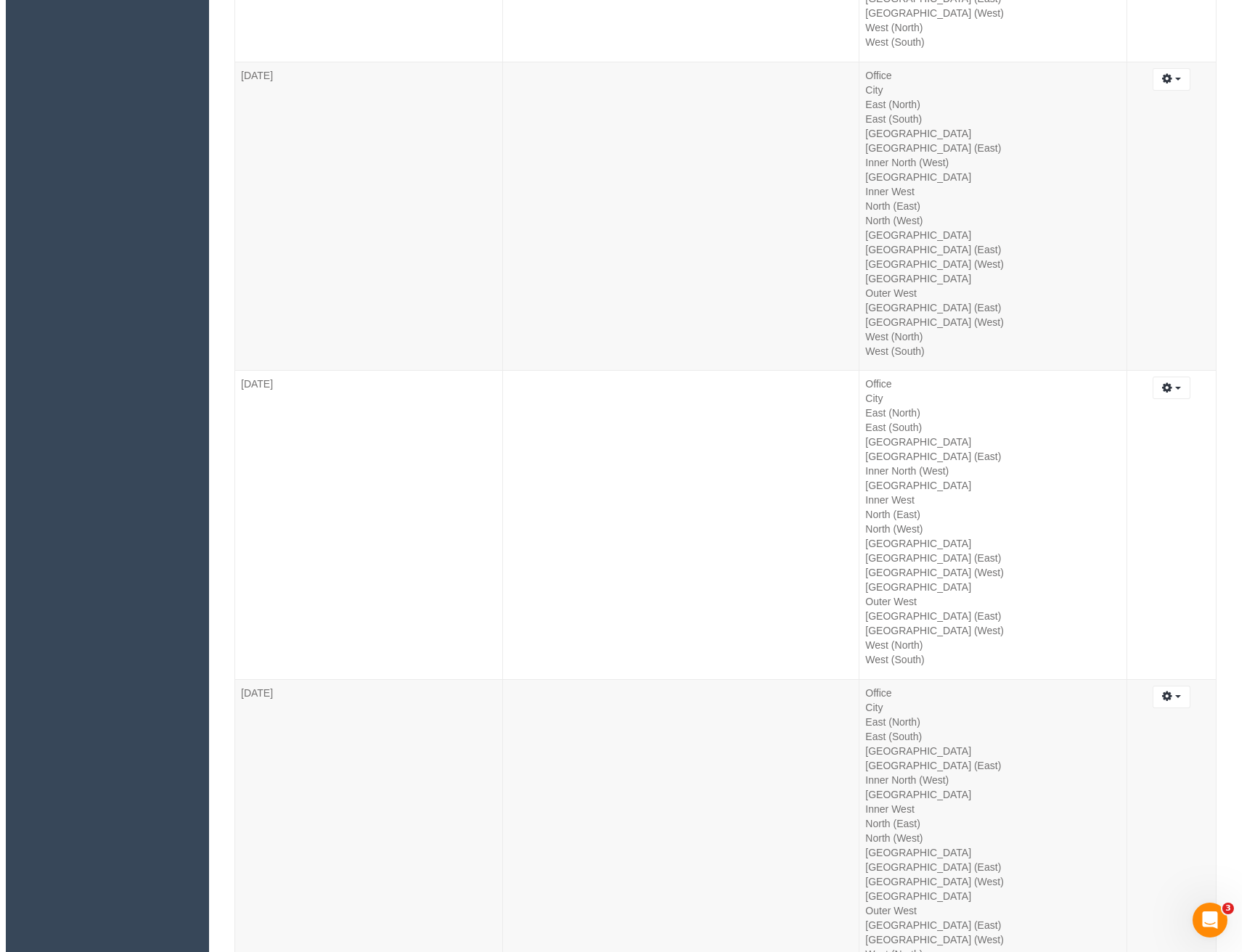
scroll to position [0, 0]
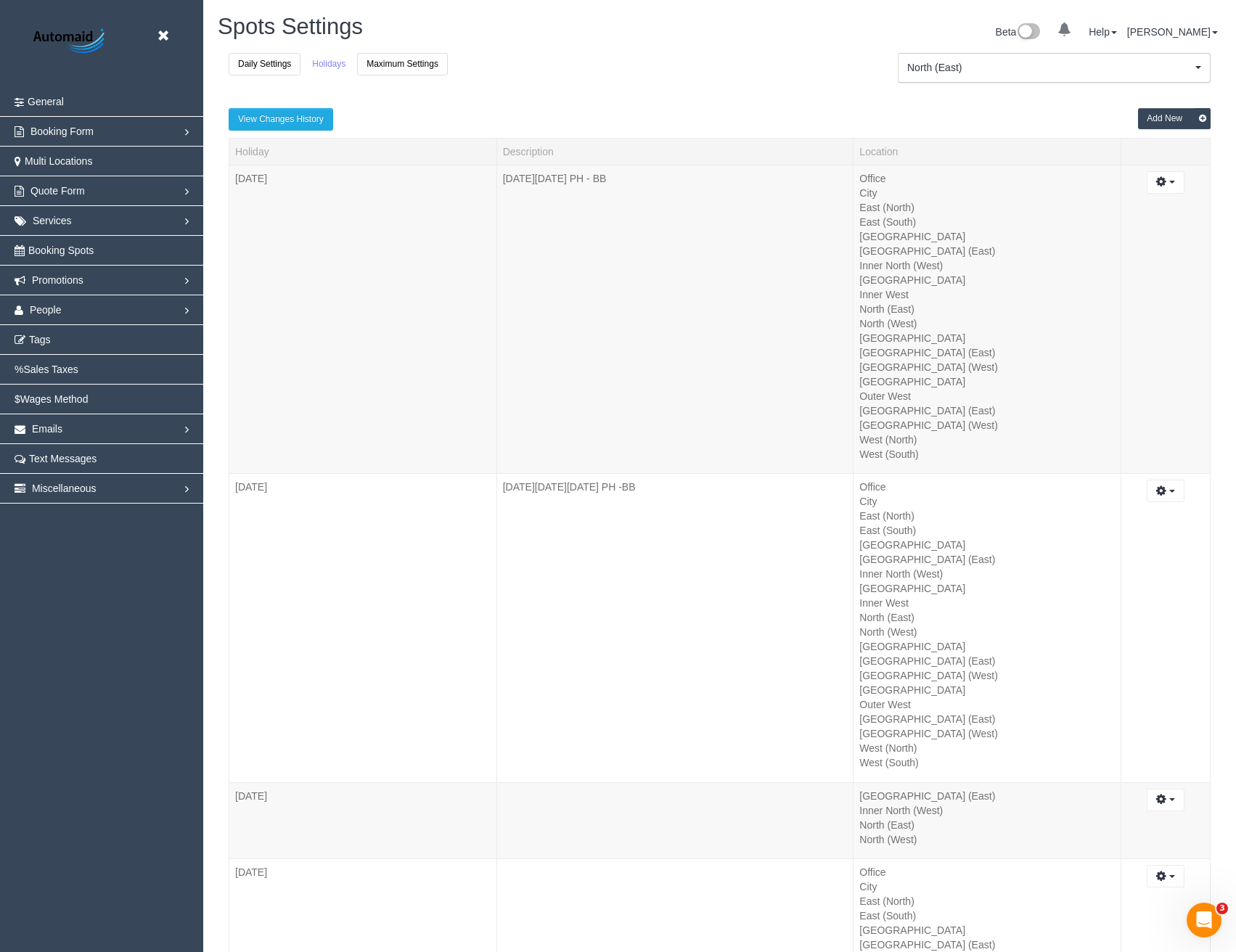
click at [1163, 121] on button "Add New" at bounding box center [1173, 118] width 73 height 21
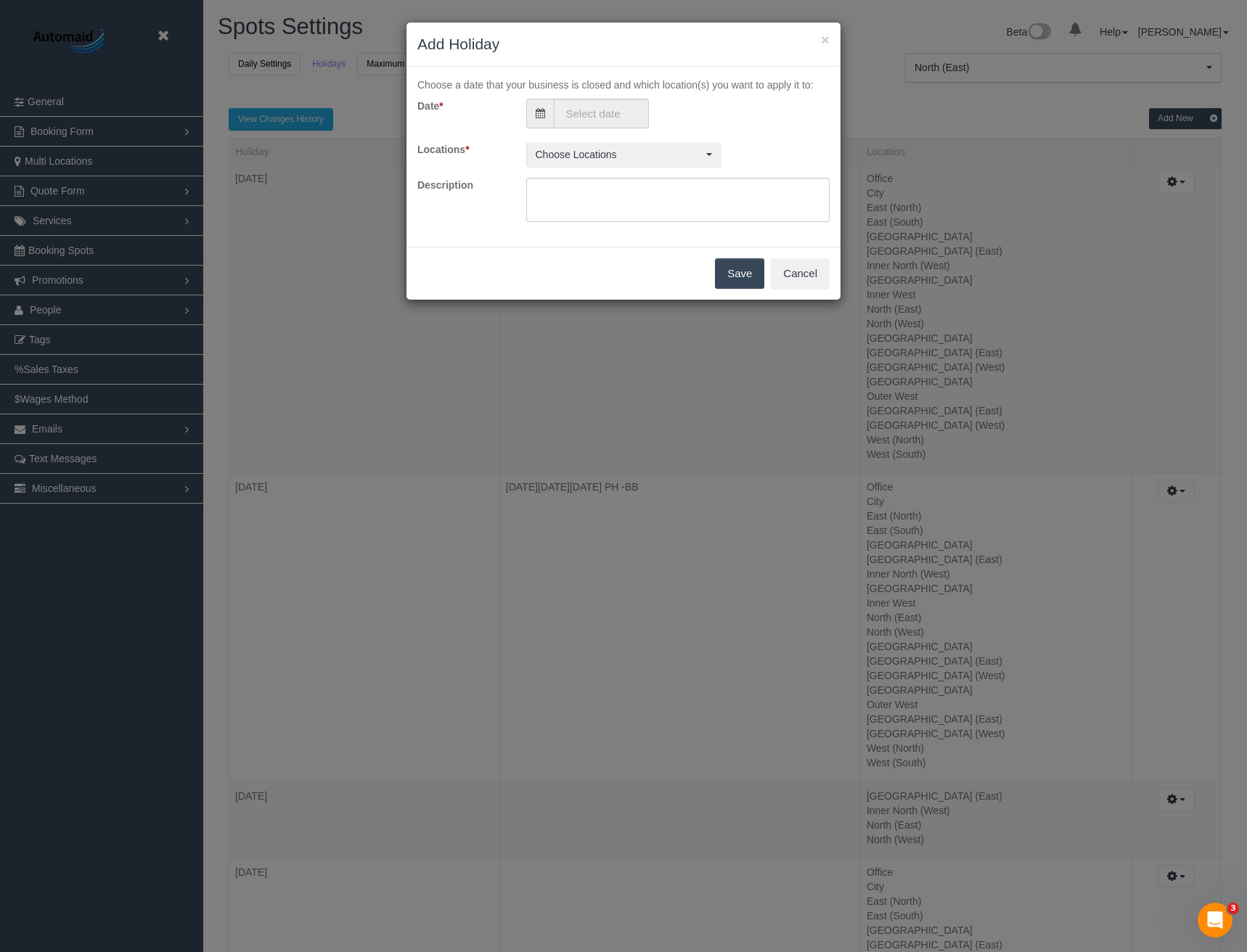
scroll to position [16782, 1247]
click at [580, 97] on div "Choose a date that your business is closed and which location(s) you want to ap…" at bounding box center [624, 148] width 412 height 142
click at [592, 108] on input "text" at bounding box center [601, 113] width 95 height 30
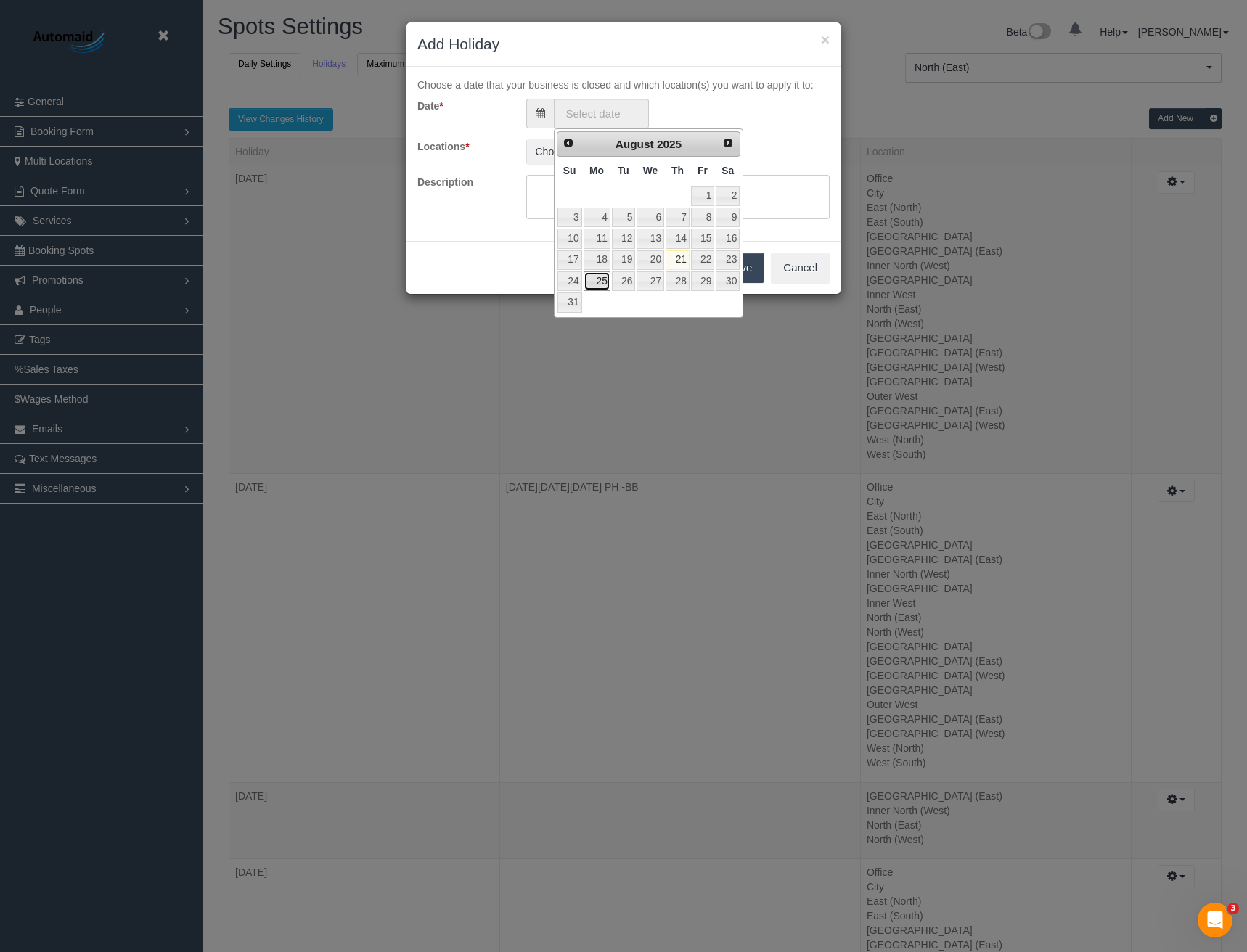
click at [600, 282] on link "25" at bounding box center [597, 282] width 27 height 20
type input "25/08/2025"
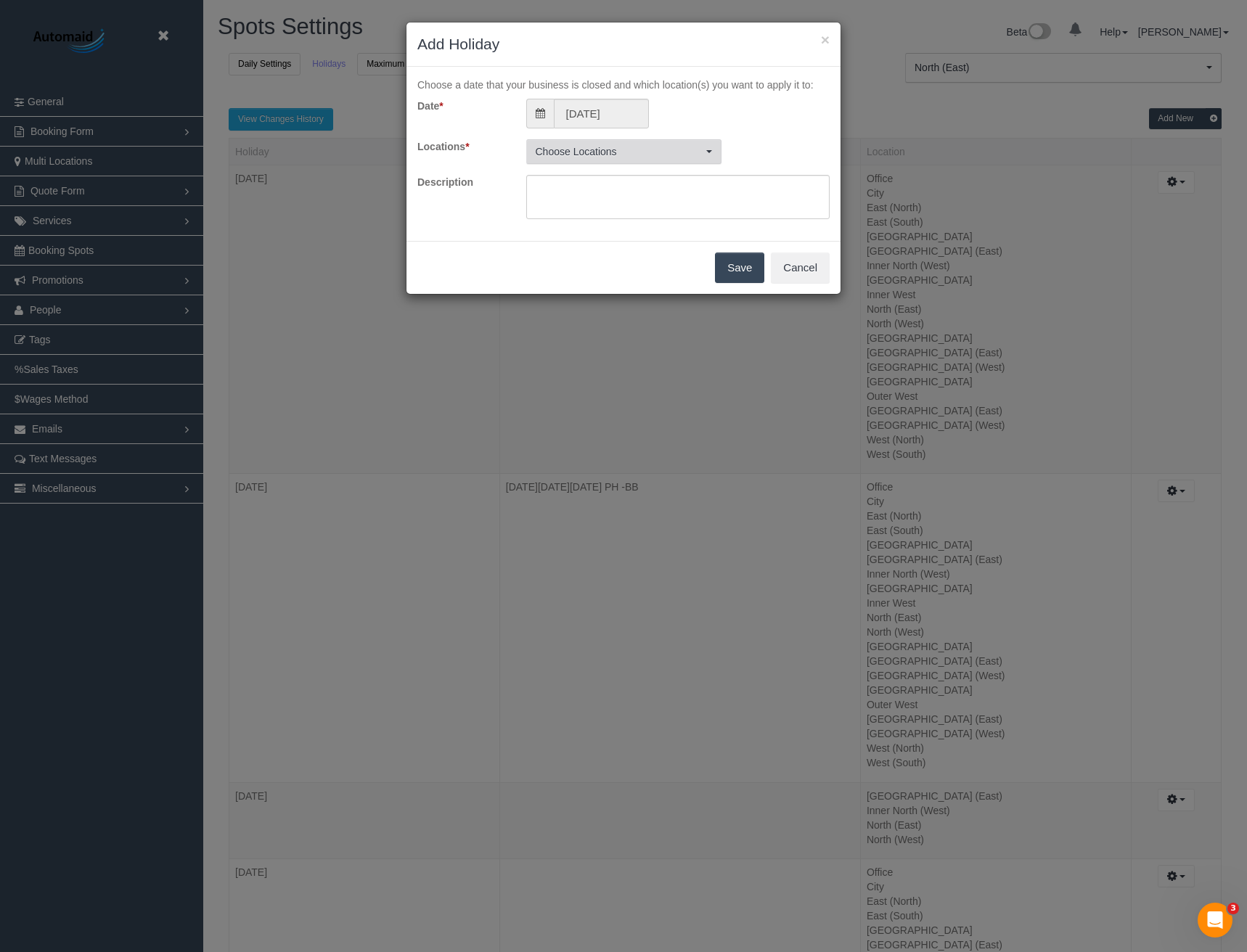
click at [592, 148] on span "Choose Locations" at bounding box center [618, 151] width 167 height 14
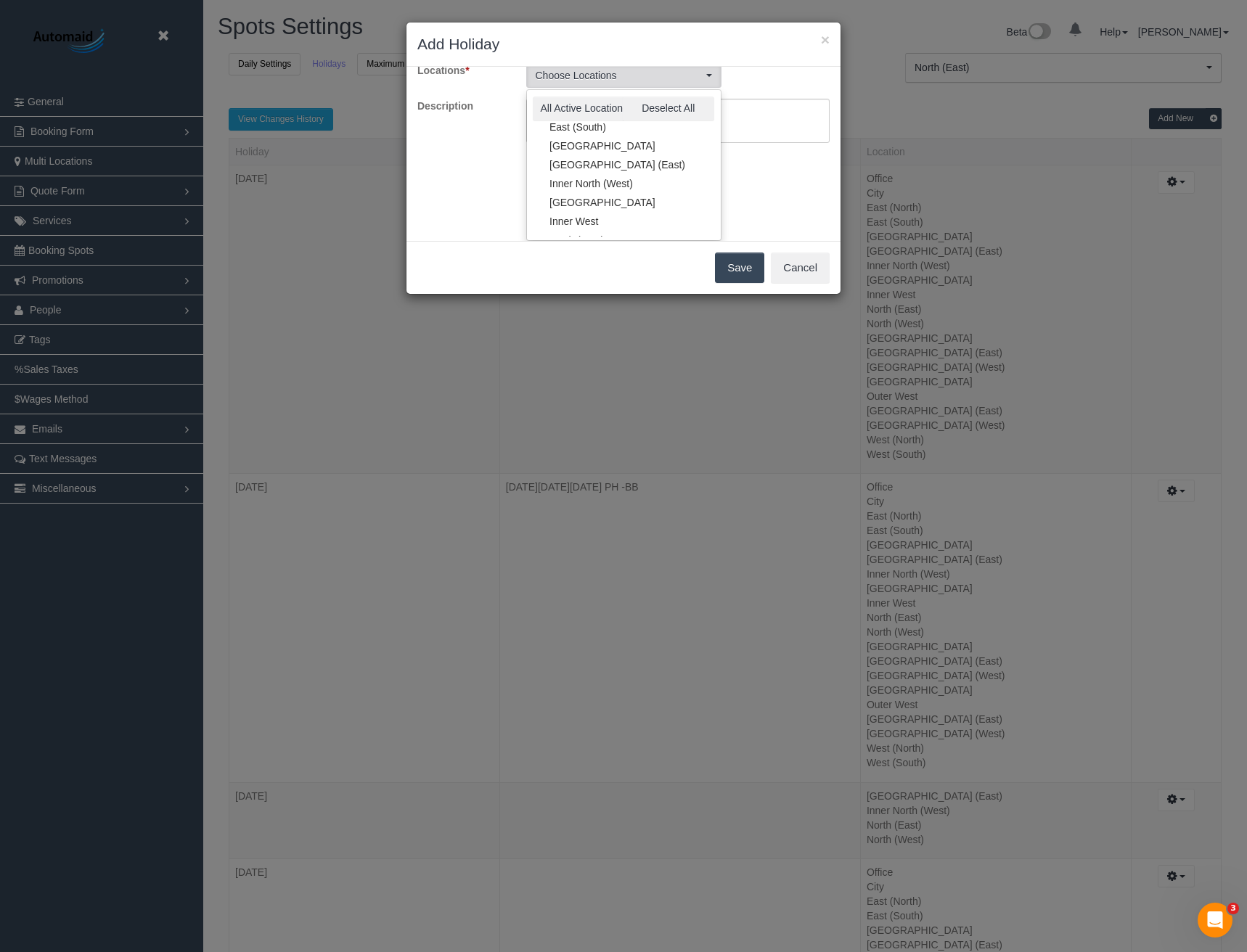
scroll to position [0, 0]
drag, startPoint x: 571, startPoint y: 171, endPoint x: 580, endPoint y: 179, distance: 12.0
click at [571, 171] on link "City" at bounding box center [624, 169] width 193 height 19
click at [586, 189] on link "East (North)" at bounding box center [624, 188] width 193 height 19
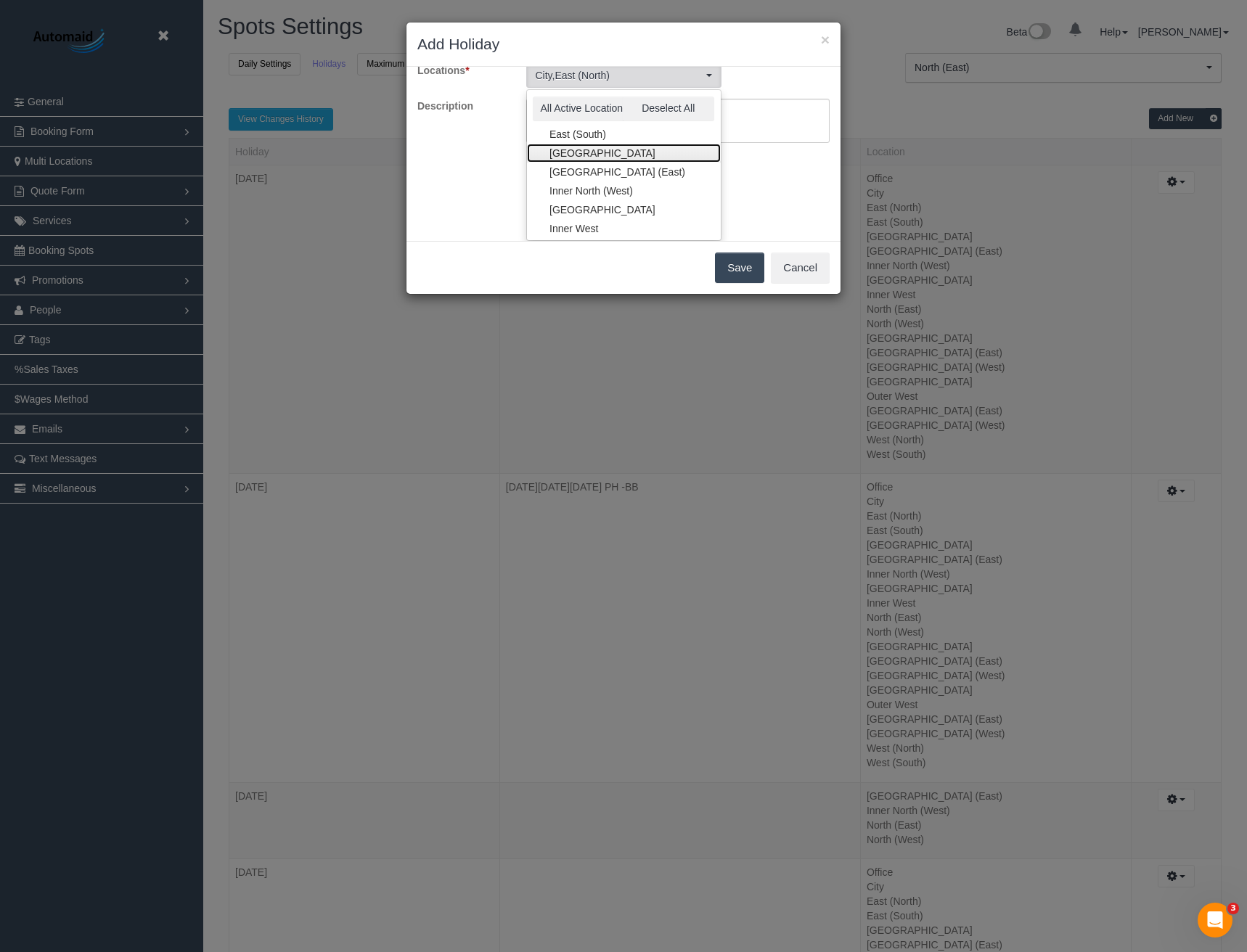
click at [582, 156] on link "[GEOGRAPHIC_DATA]" at bounding box center [624, 153] width 193 height 19
click at [585, 172] on link "[GEOGRAPHIC_DATA] (East)" at bounding box center [624, 172] width 193 height 19
click at [585, 185] on link "Inner North (West)" at bounding box center [624, 191] width 193 height 19
click at [590, 205] on link "[GEOGRAPHIC_DATA]" at bounding box center [624, 209] width 193 height 19
click at [590, 158] on link "[GEOGRAPHIC_DATA]" at bounding box center [624, 153] width 193 height 19
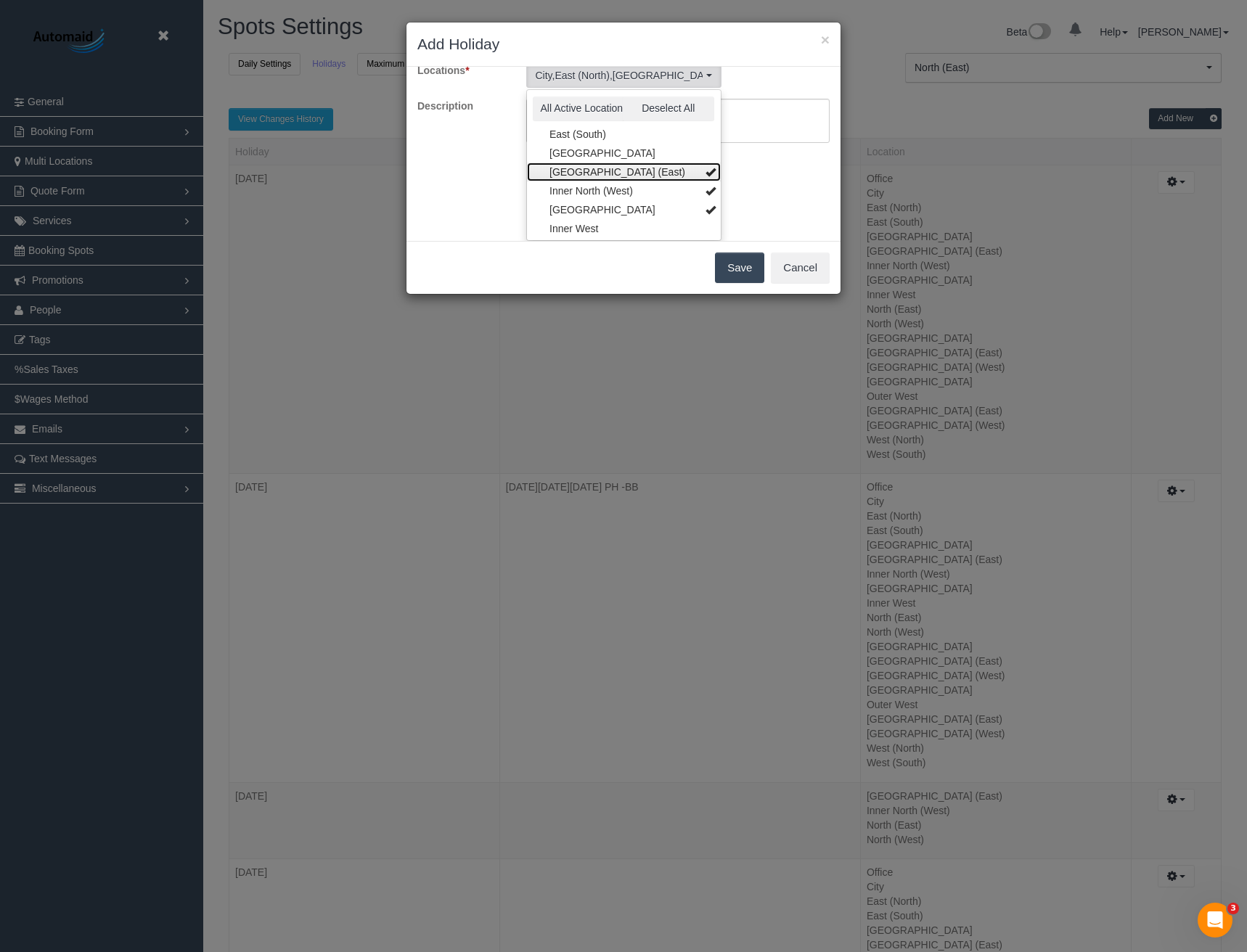
click at [591, 171] on link "[GEOGRAPHIC_DATA] (East)" at bounding box center [624, 172] width 193 height 19
click at [594, 171] on link "[GEOGRAPHIC_DATA] (East)" at bounding box center [624, 172] width 193 height 19
click at [592, 156] on link "Inner West" at bounding box center [624, 156] width 193 height 19
click at [593, 194] on link "North (West)" at bounding box center [624, 193] width 193 height 19
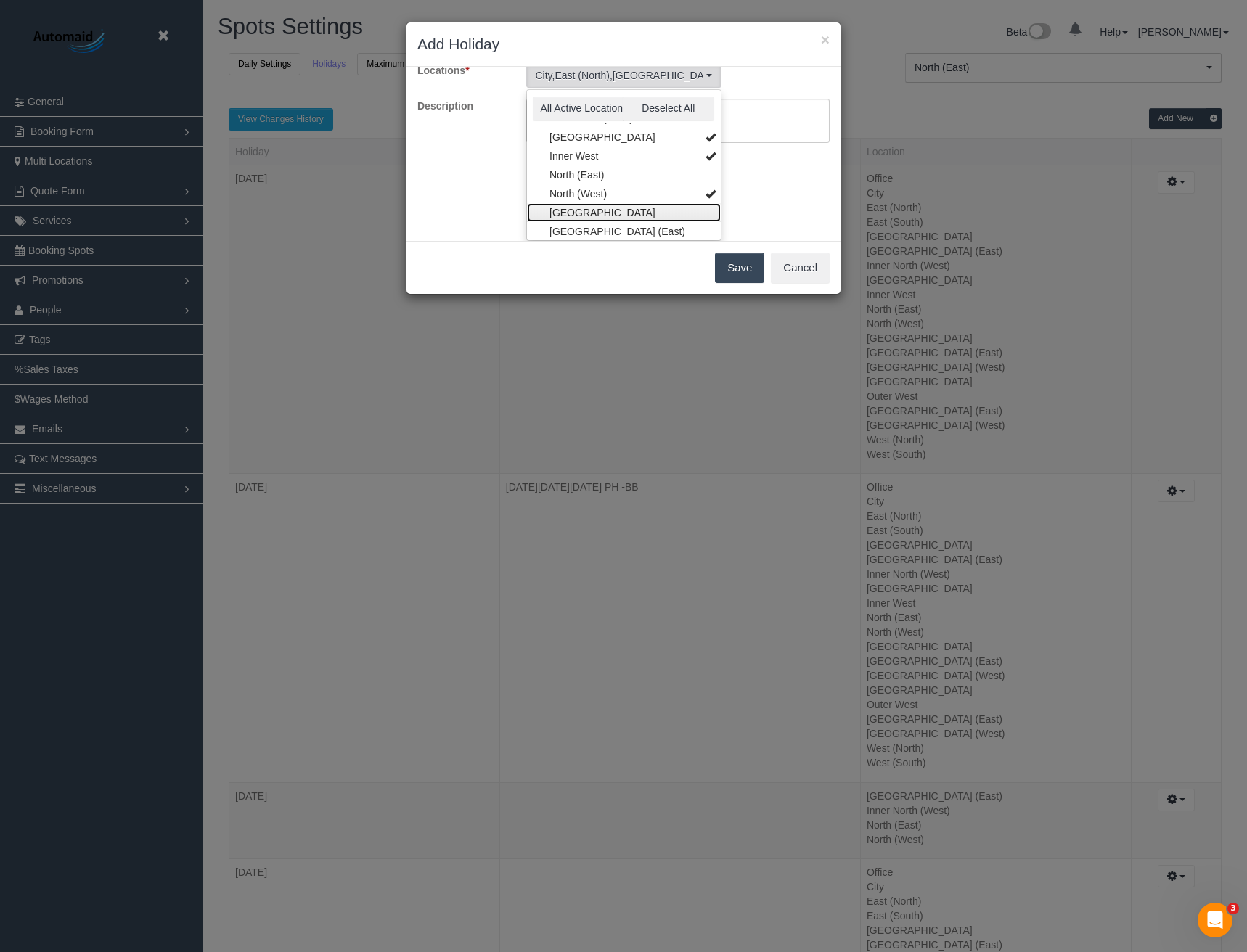
click at [603, 212] on link "[GEOGRAPHIC_DATA]" at bounding box center [624, 213] width 193 height 19
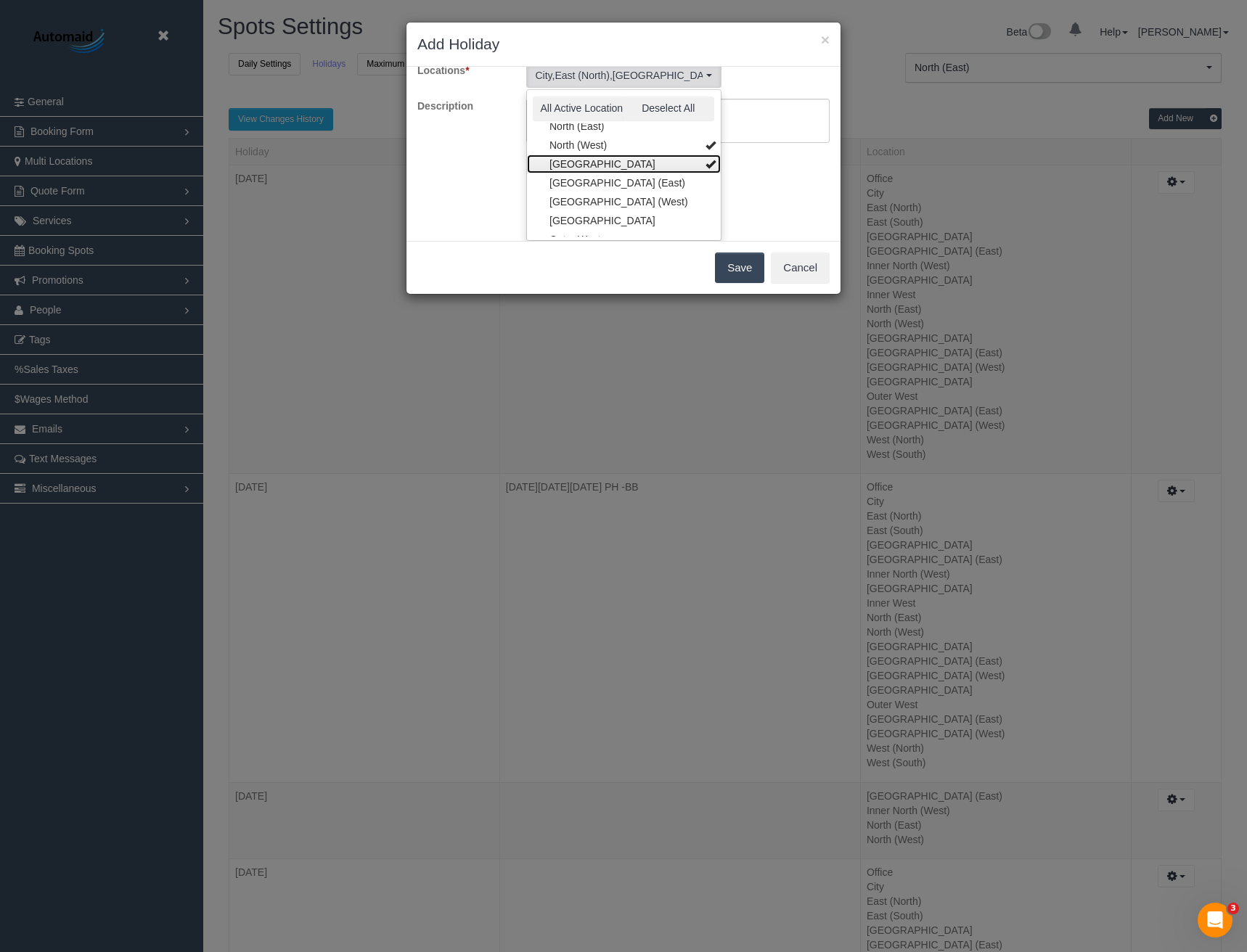
scroll to position [218, 0]
click at [600, 168] on link "[GEOGRAPHIC_DATA] (East)" at bounding box center [624, 158] width 193 height 19
click at [598, 179] on link "[GEOGRAPHIC_DATA] (West)" at bounding box center [624, 178] width 193 height 19
click at [603, 193] on link "[GEOGRAPHIC_DATA]" at bounding box center [624, 197] width 193 height 19
click at [603, 209] on link "Outer West" at bounding box center [624, 215] width 193 height 19
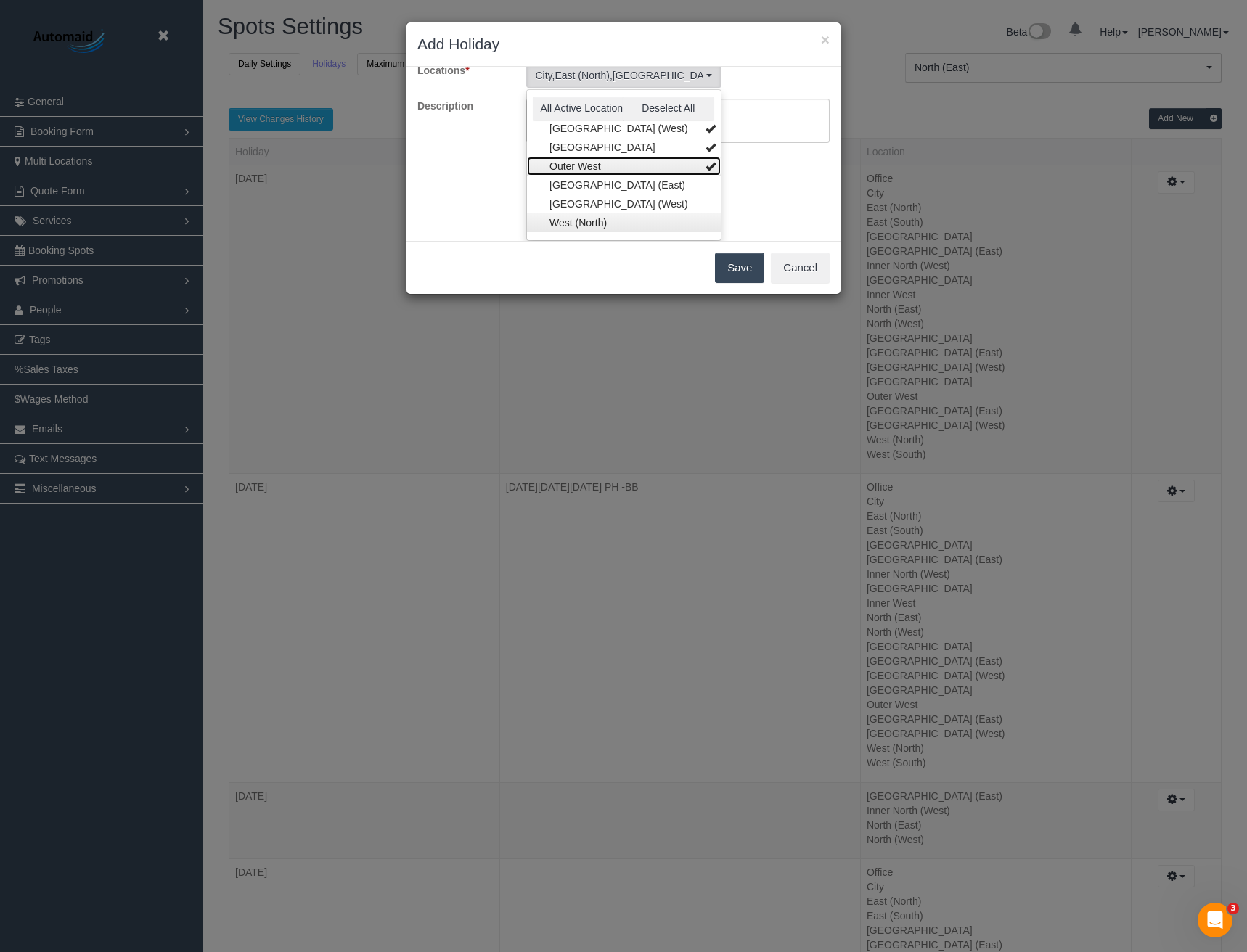
scroll to position [290, 0]
click at [592, 171] on link "[GEOGRAPHIC_DATA] (East)" at bounding box center [624, 162] width 193 height 19
click at [591, 178] on link "[GEOGRAPHIC_DATA] (West)" at bounding box center [624, 180] width 193 height 19
click at [588, 193] on link "West (North)" at bounding box center [624, 199] width 193 height 19
click at [588, 209] on link "West (South)" at bounding box center [624, 218] width 193 height 19
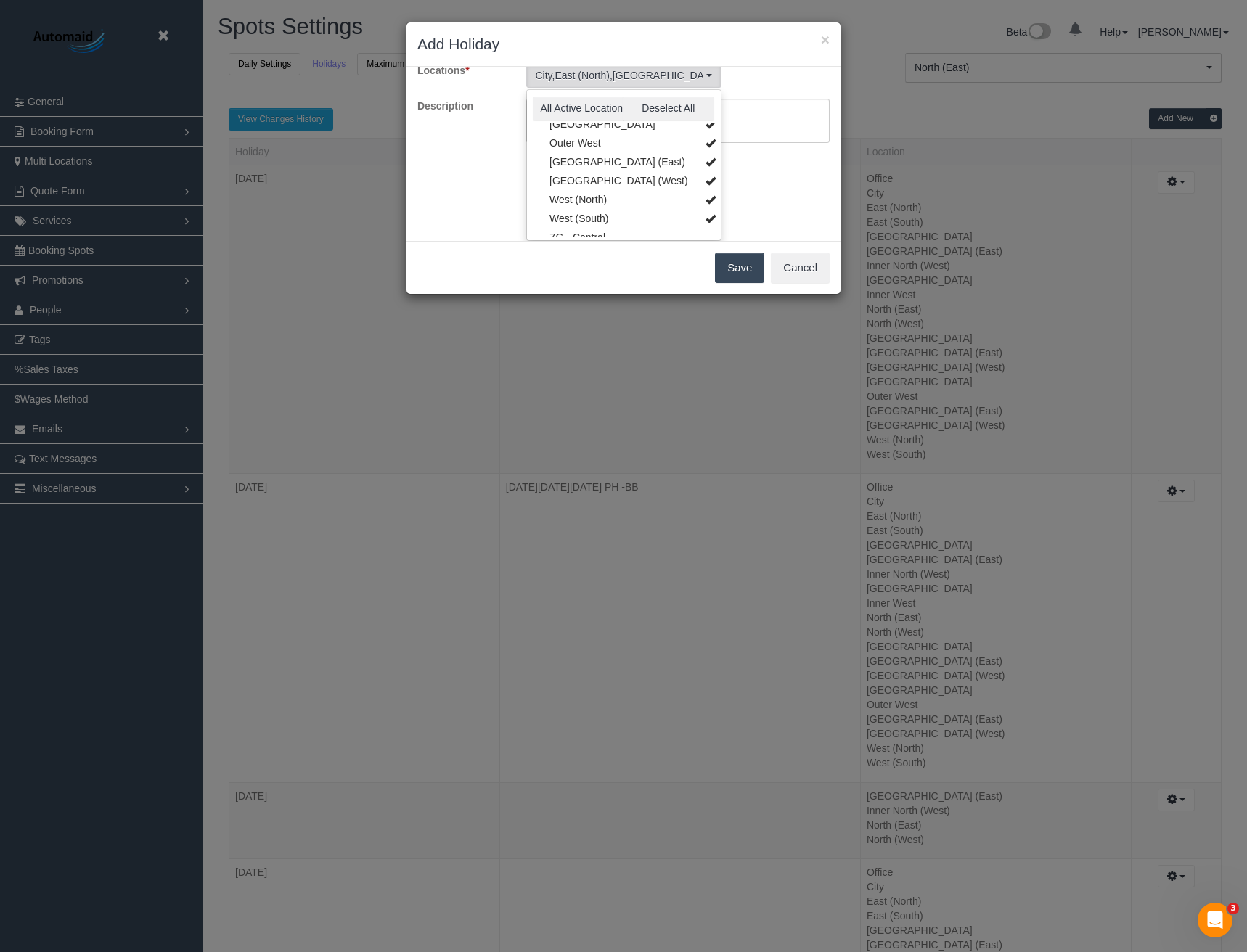
click at [738, 208] on div "Choose a date that your business is closed and which location(s) you want to ap…" at bounding box center [624, 153] width 434 height 174
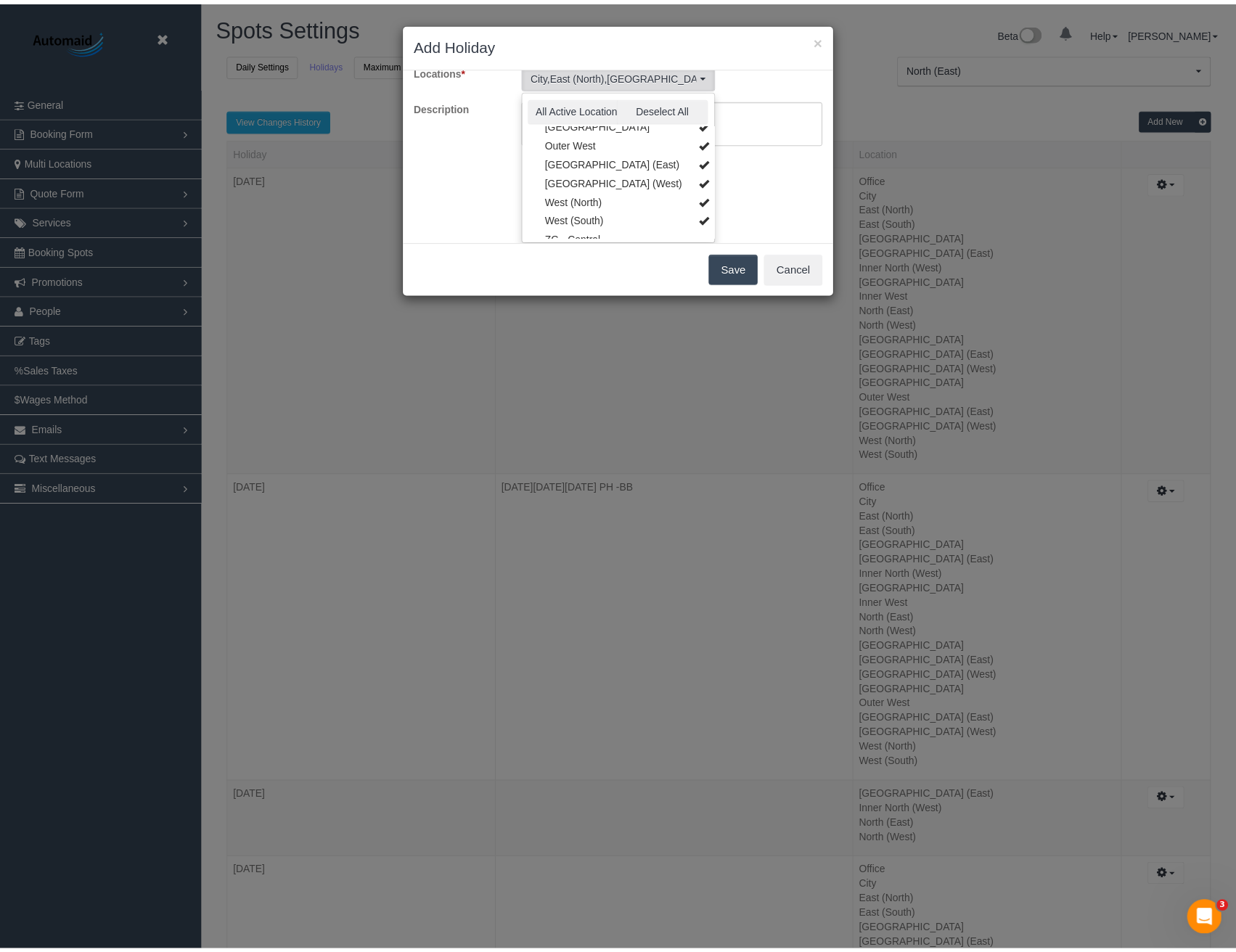
scroll to position [0, 0]
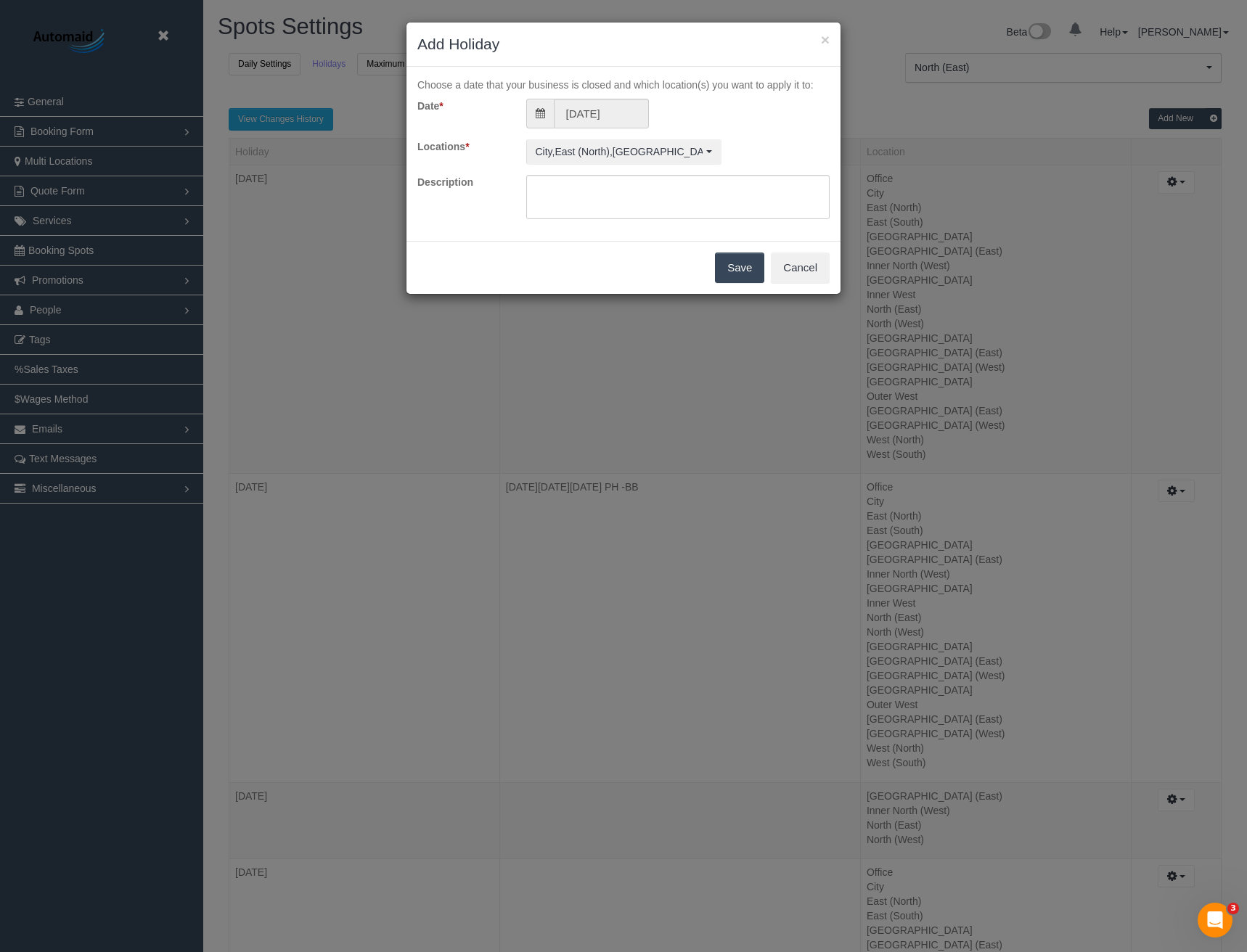
click at [731, 267] on button "Save" at bounding box center [739, 268] width 49 height 31
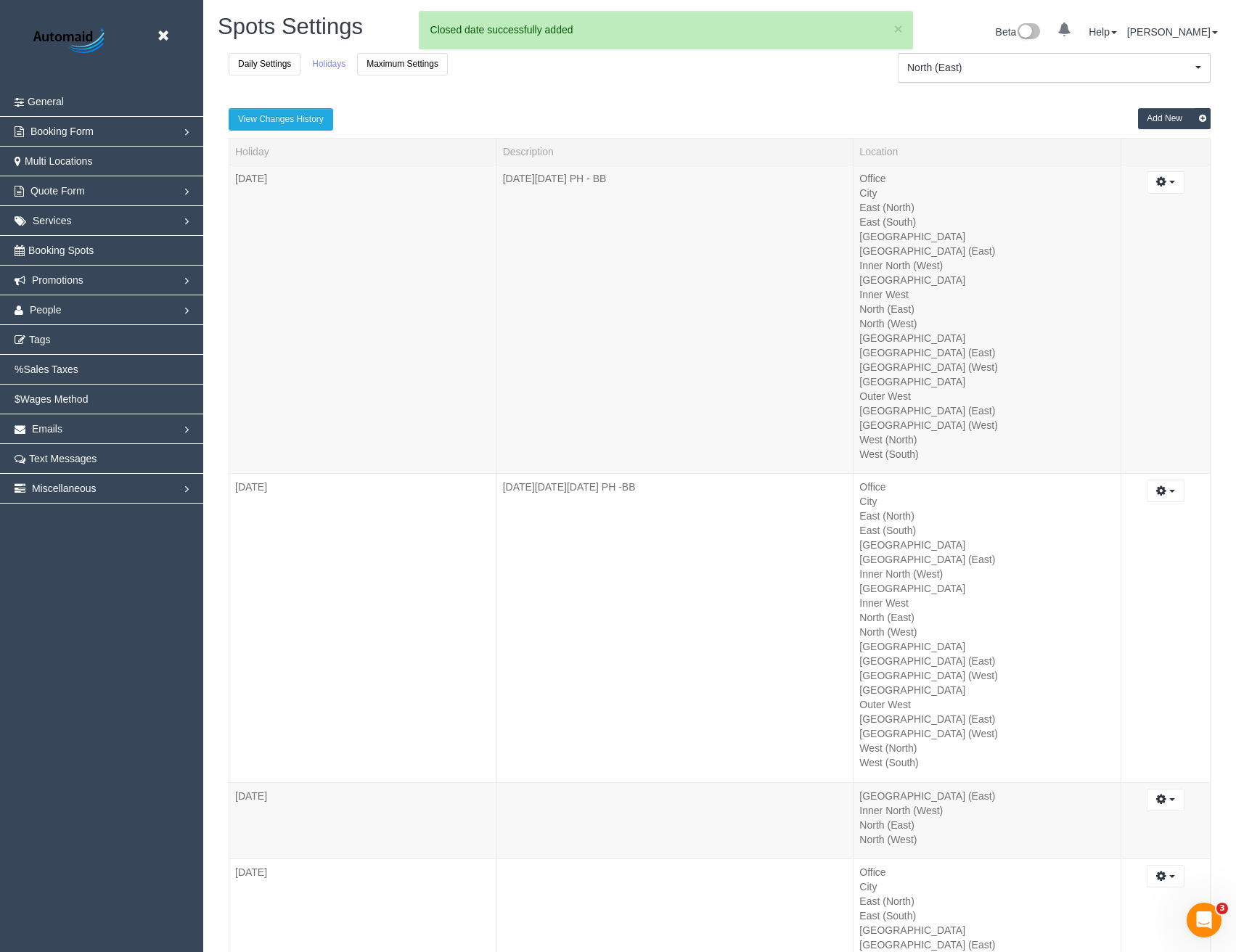
scroll to position [66923, 71322]
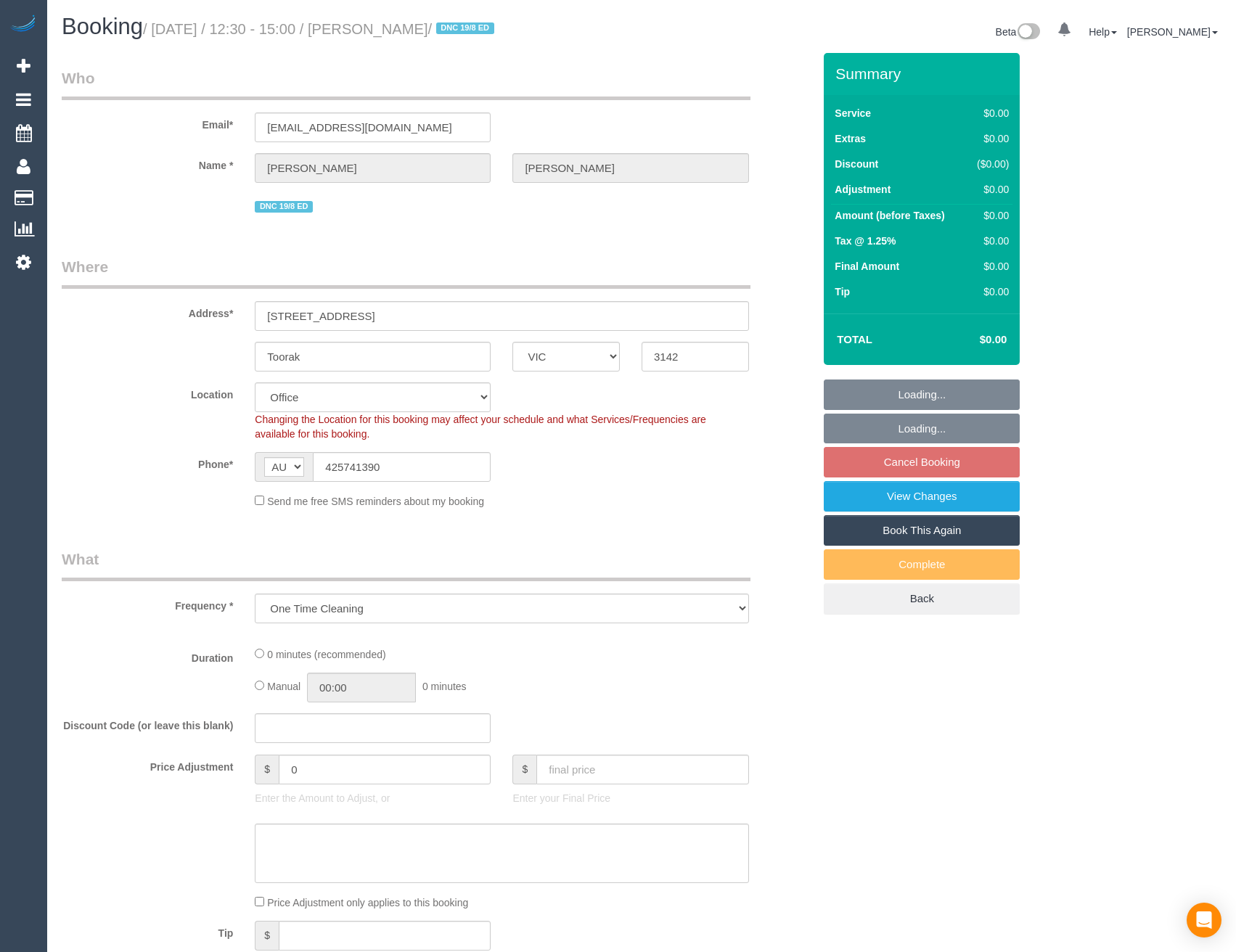
select select "VIC"
select select "number:27"
select select "number:14"
select select "number:19"
select select "number:22"
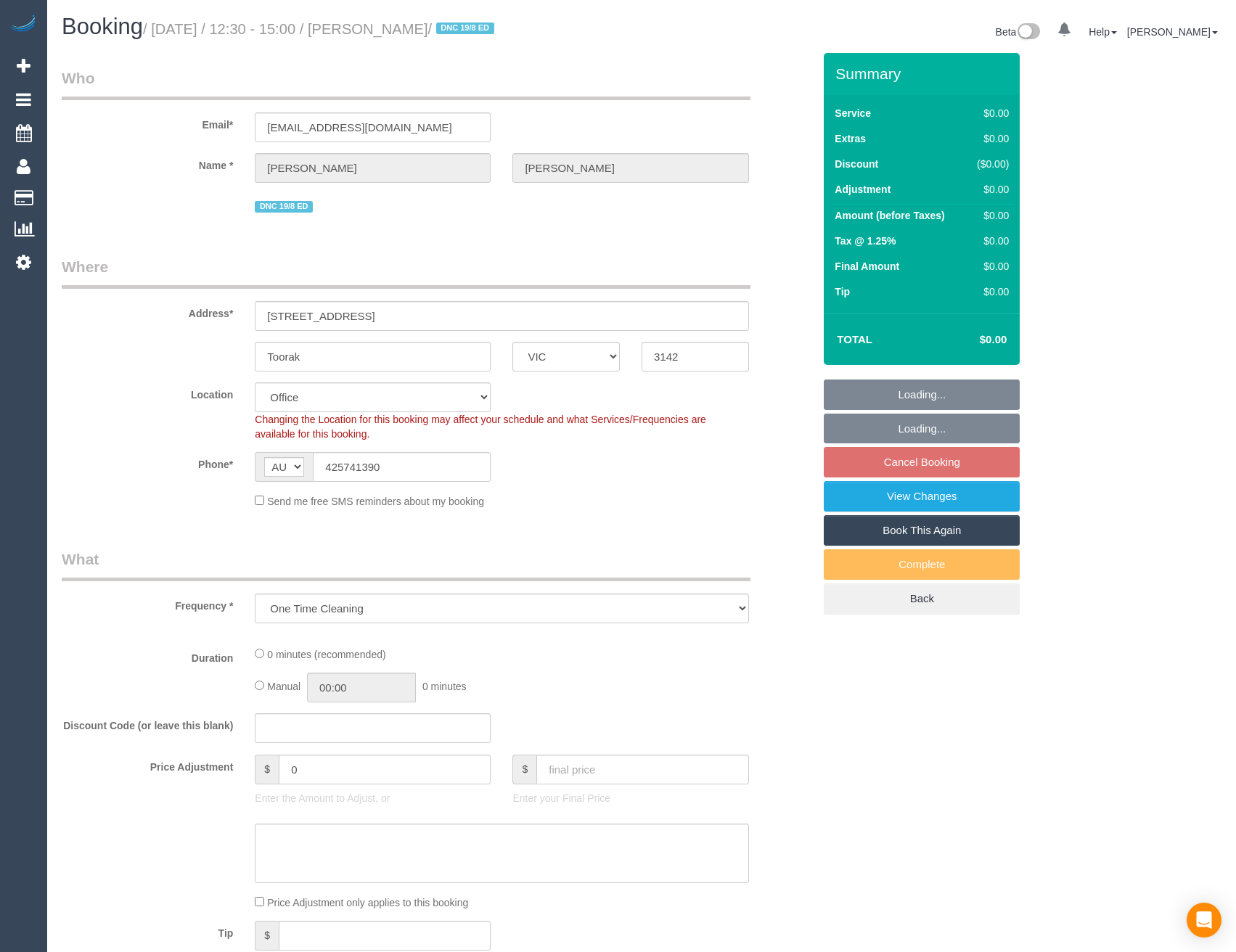
select select "number:34"
select select "number:13"
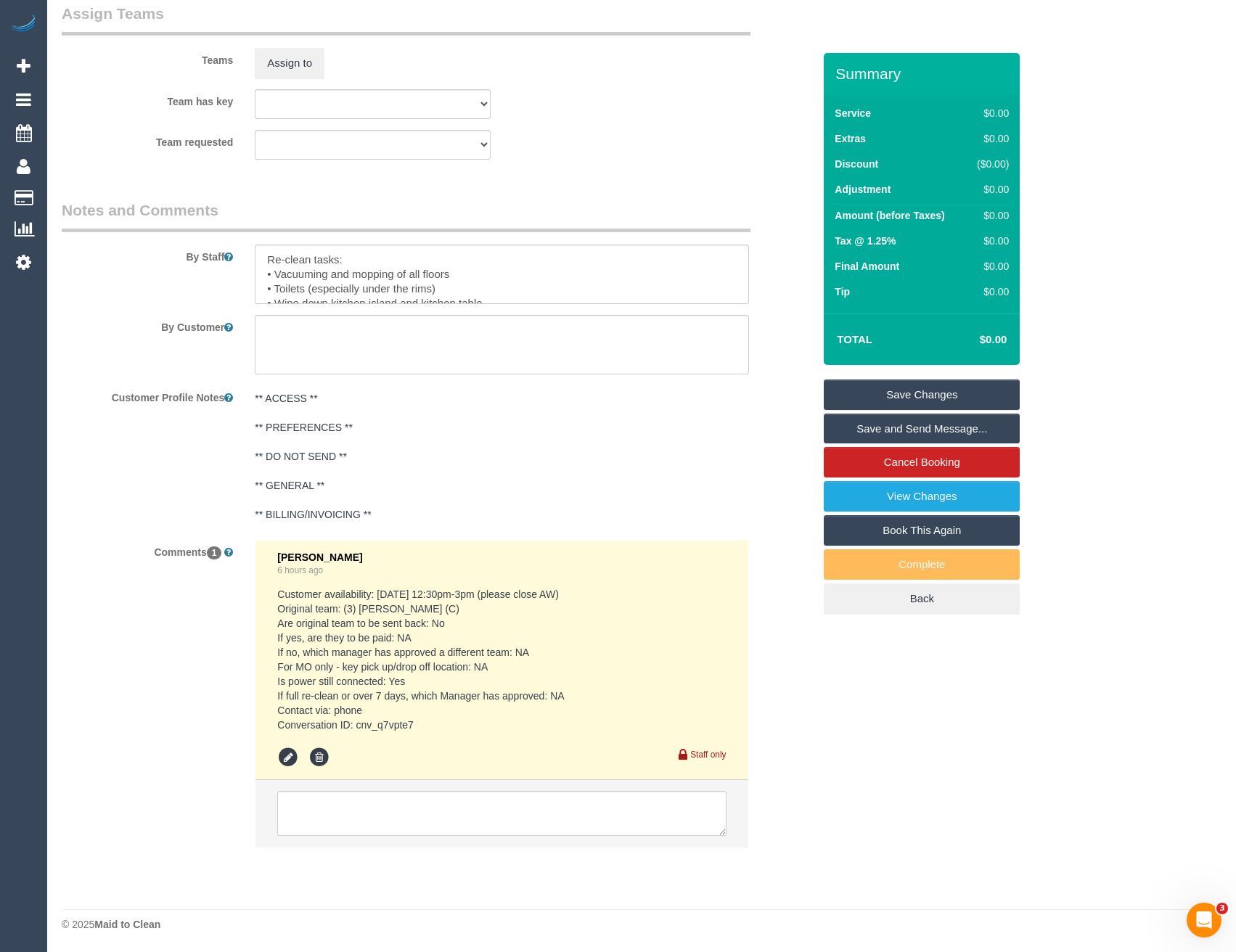
scroll to position [2058, 0]
drag, startPoint x: 453, startPoint y: 807, endPoint x: 451, endPoint y: 790, distance: 17.1
click at [452, 807] on textarea at bounding box center [502, 813] width 448 height 45
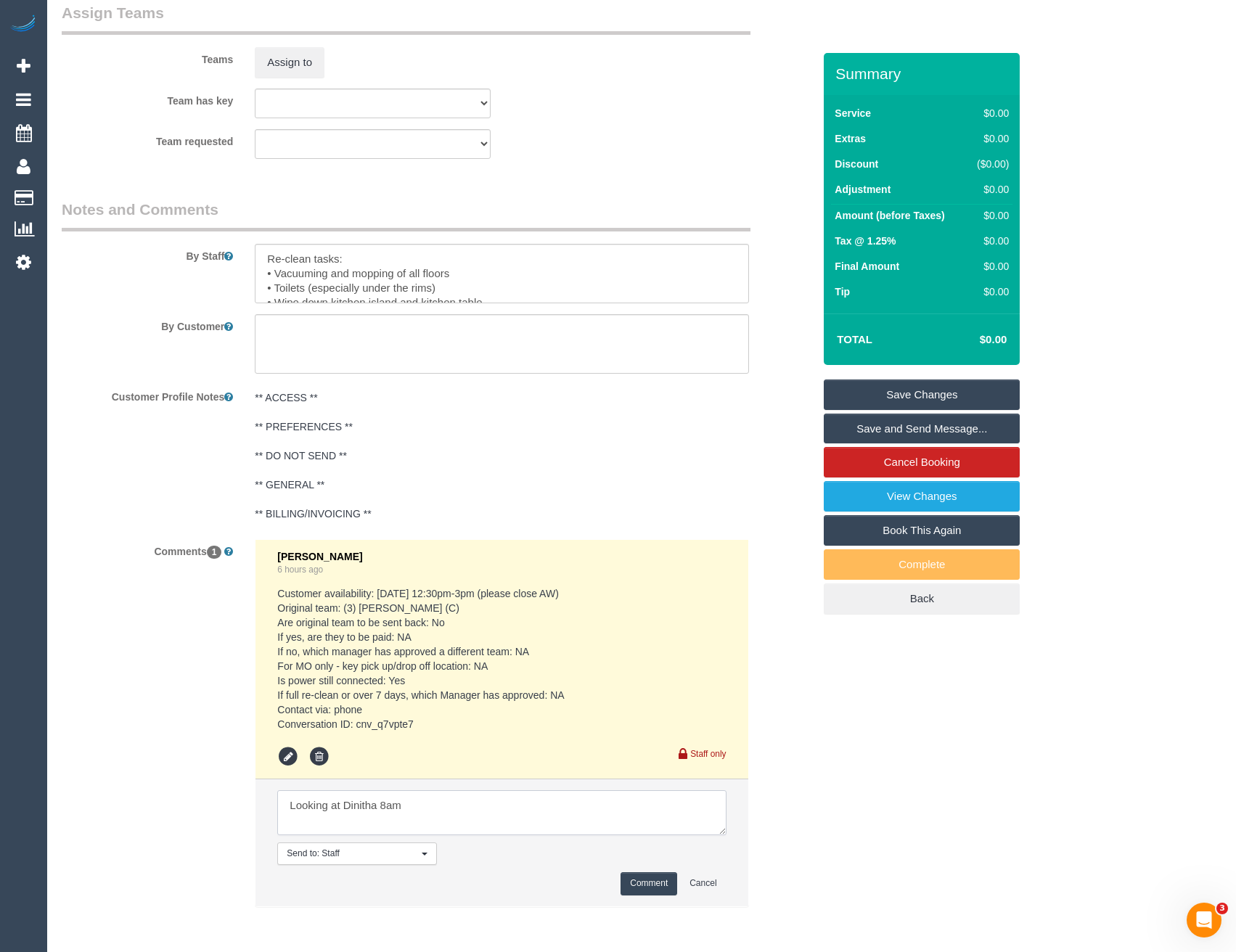
type textarea "Looking at Dinitha 8am"
click at [663, 883] on button "Comment" at bounding box center [648, 883] width 57 height 23
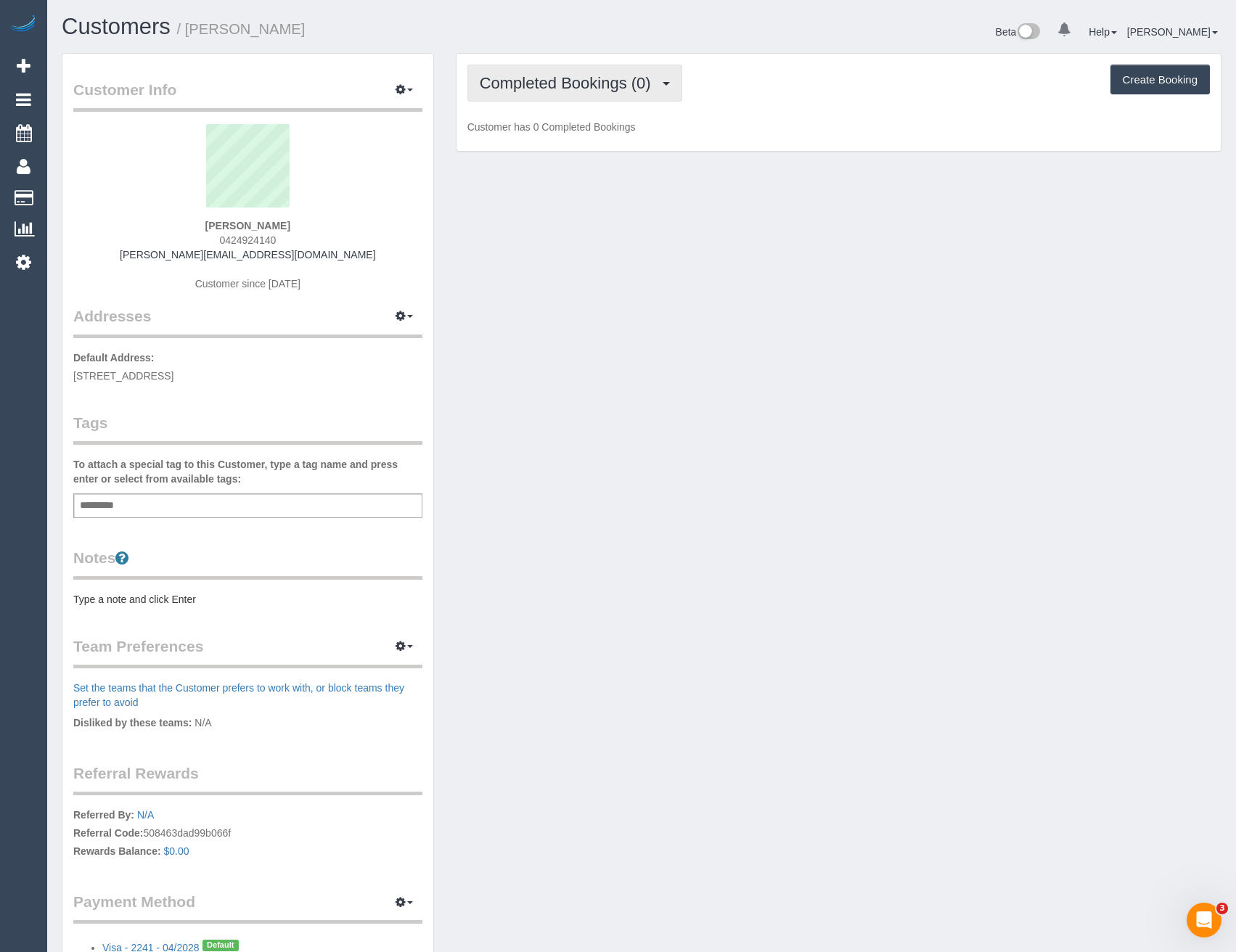
click at [568, 93] on button "Completed Bookings (0)" at bounding box center [575, 83] width 215 height 37
click at [159, 502] on div "Add a tag" at bounding box center [248, 506] width 349 height 25
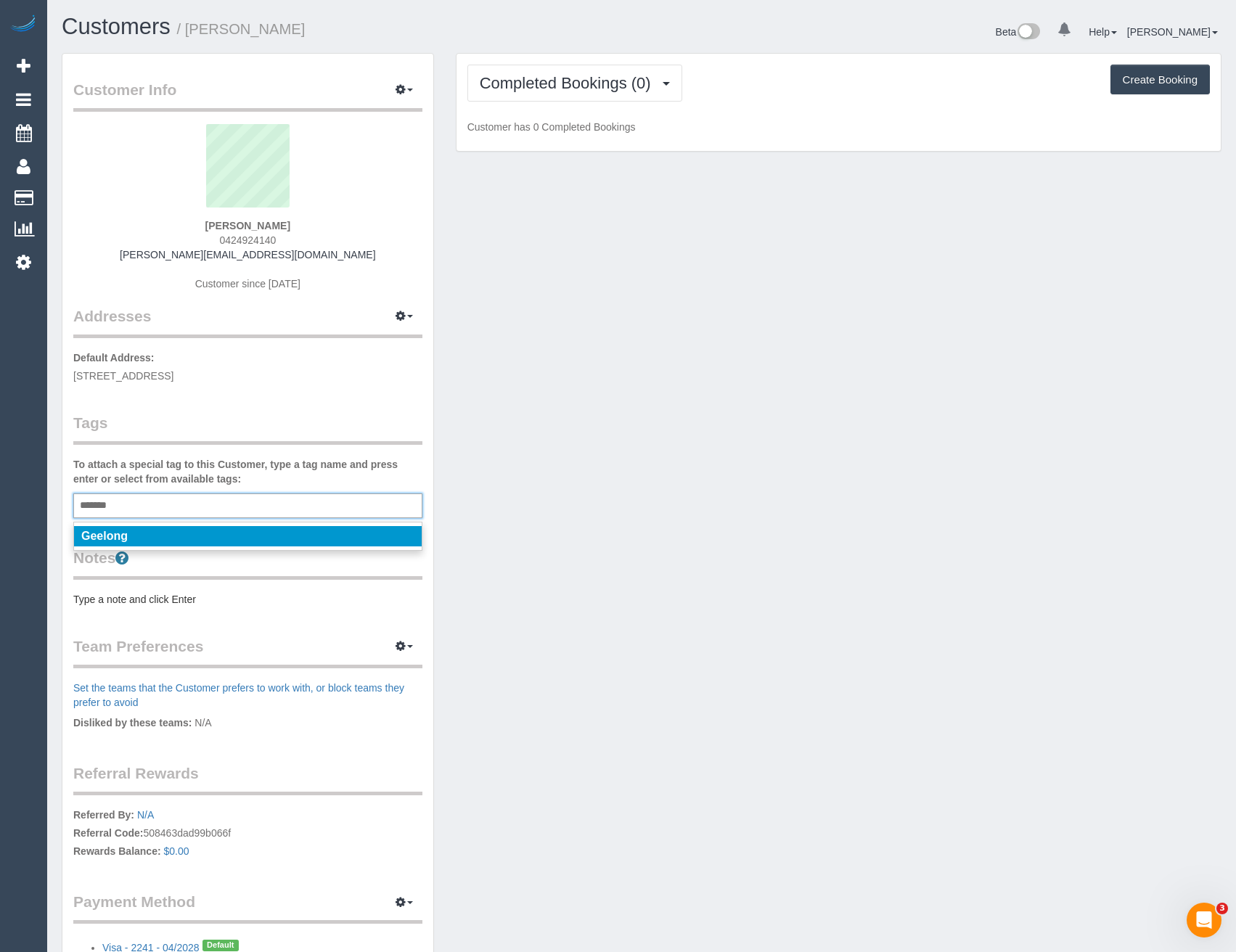
type input "*******"
click at [178, 534] on li "Geelong" at bounding box center [248, 536] width 348 height 20
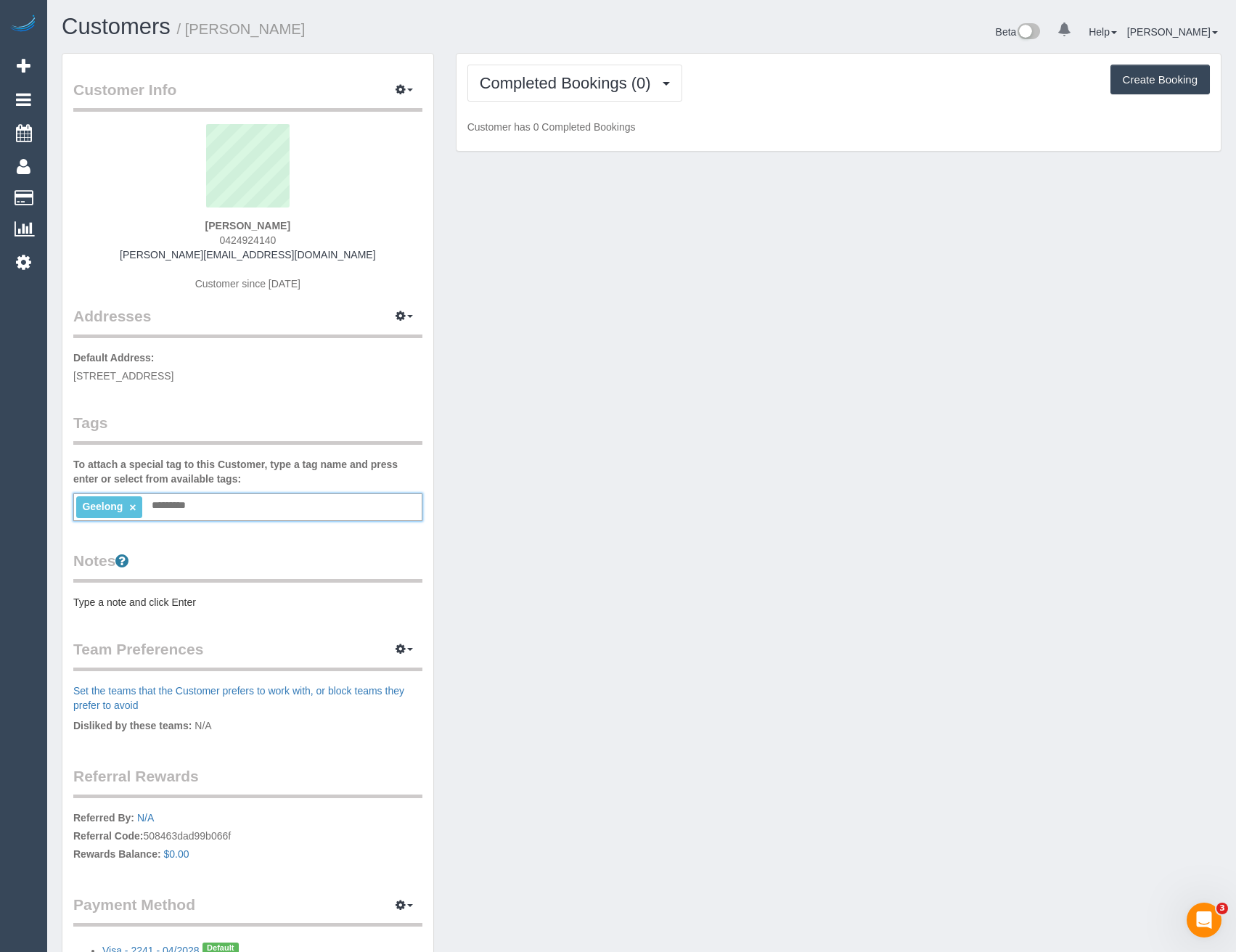
click at [237, 547] on div "Customer Info Edit Contact Info Send Message Email Preferences Special Sales Ta…" at bounding box center [248, 525] width 371 height 944
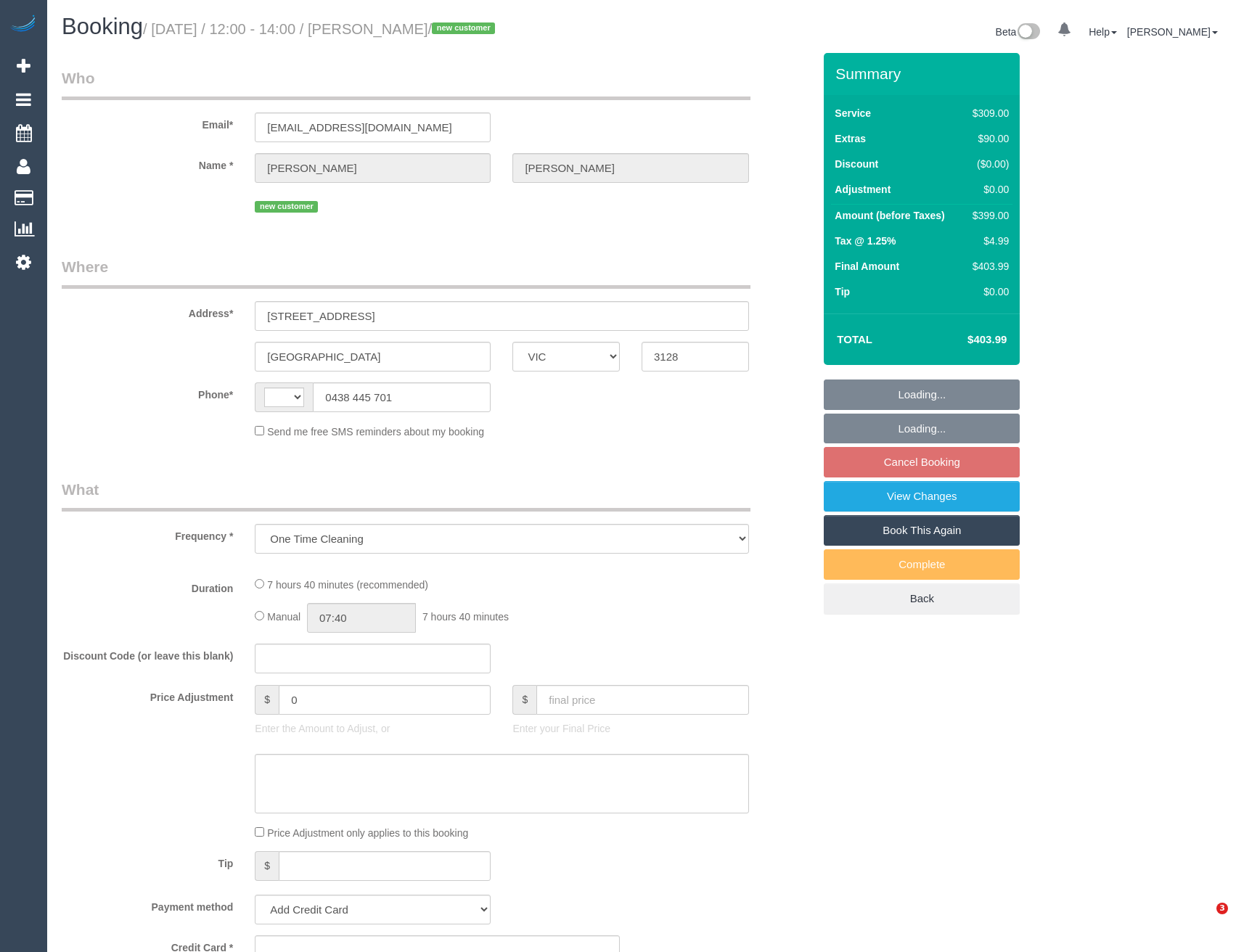
select select "VIC"
select select "string:stripe-pm_1RyQ7h2GScqysDRVCofFAL0q"
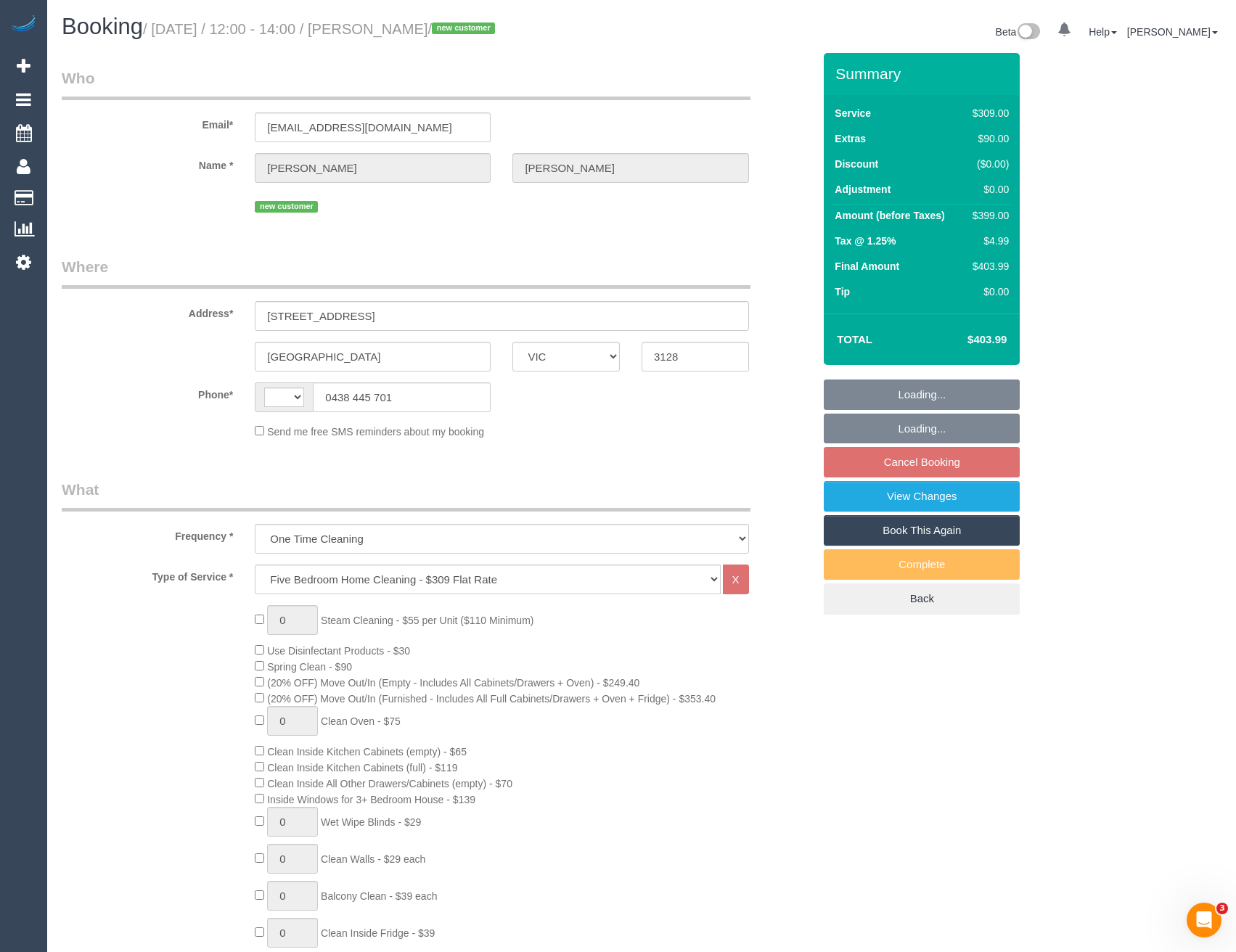
select select "string:AU"
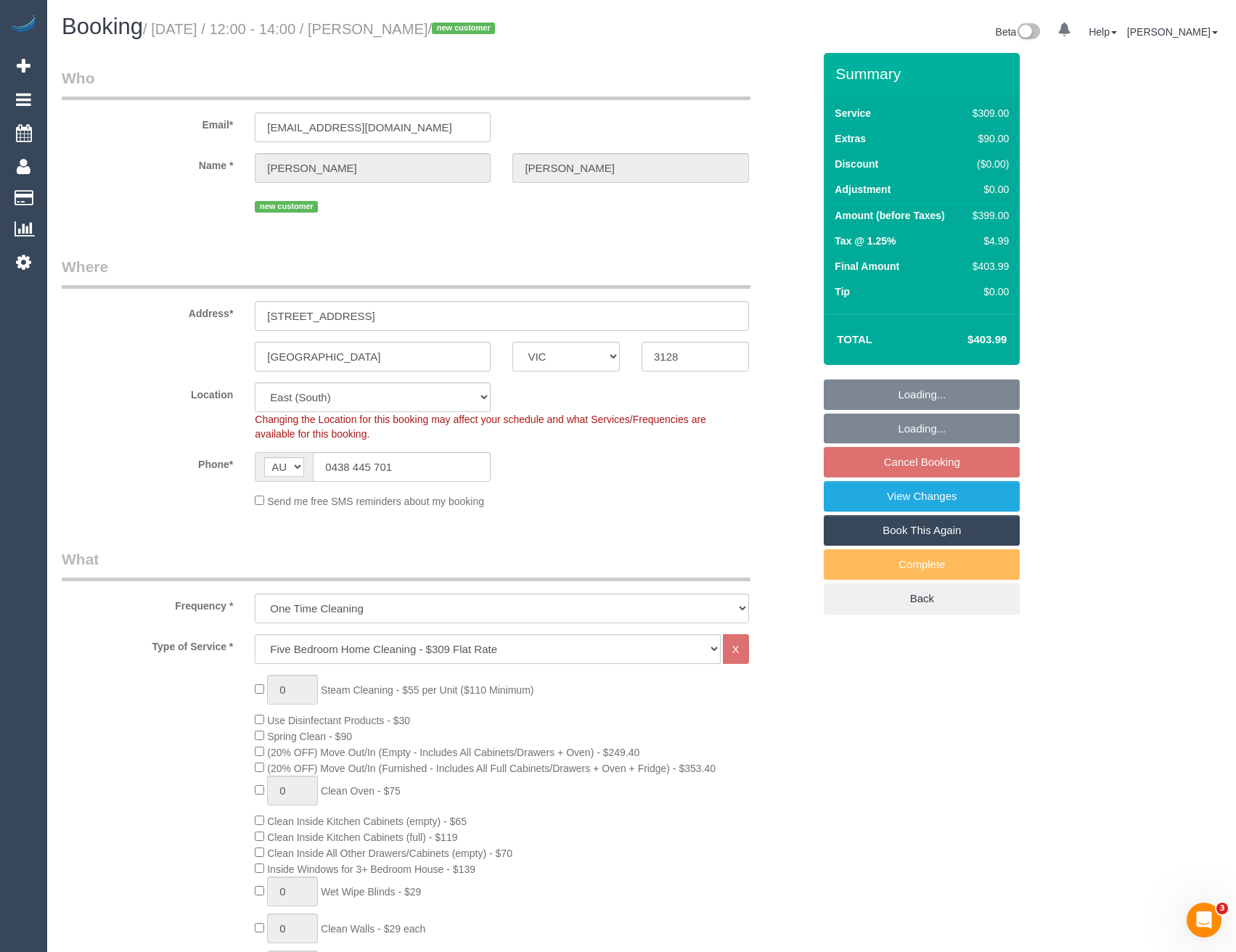
select select "object:780"
select select "number:27"
select select "number:14"
select select "number:19"
select select "number:22"
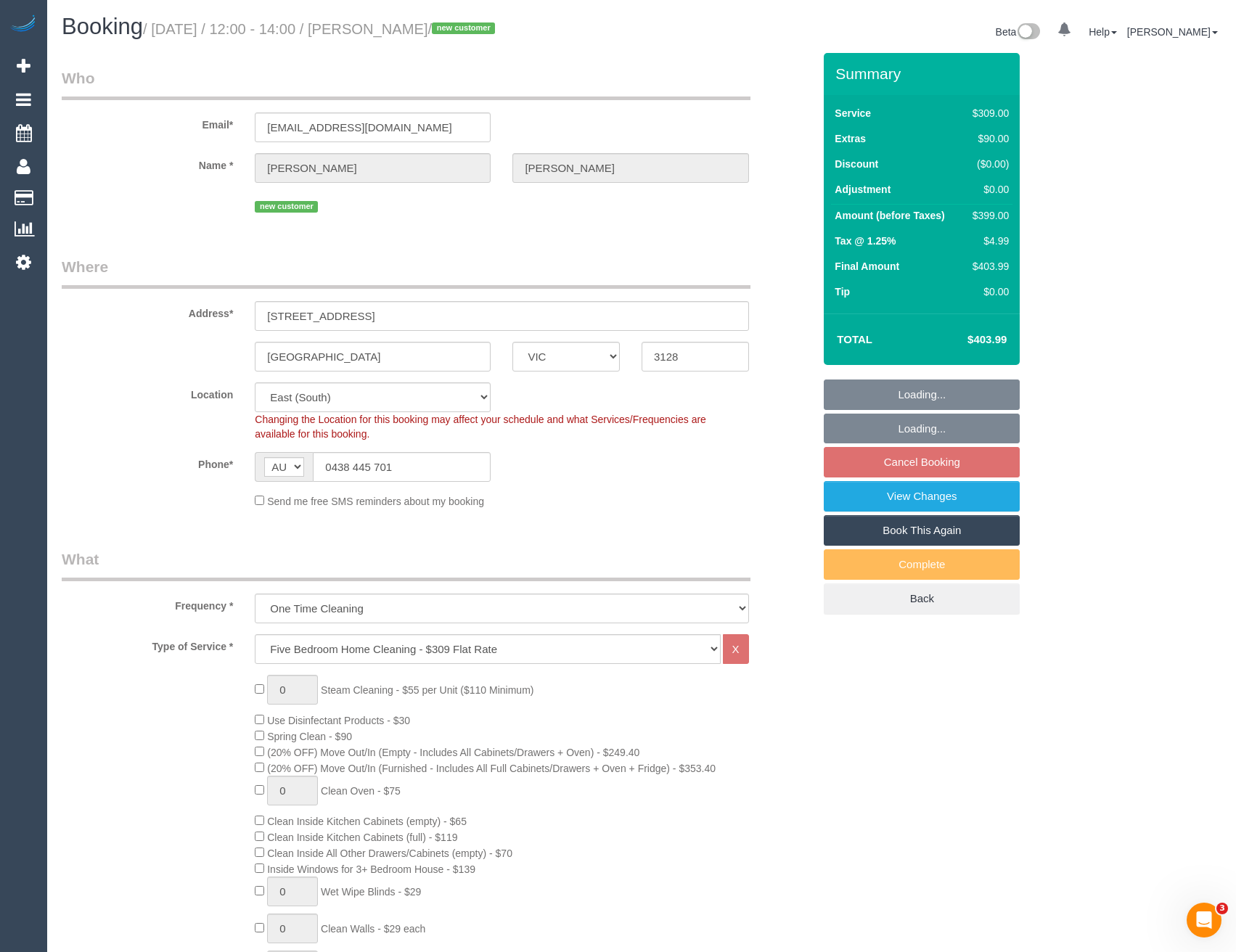
select select "number:26"
select select "spot3"
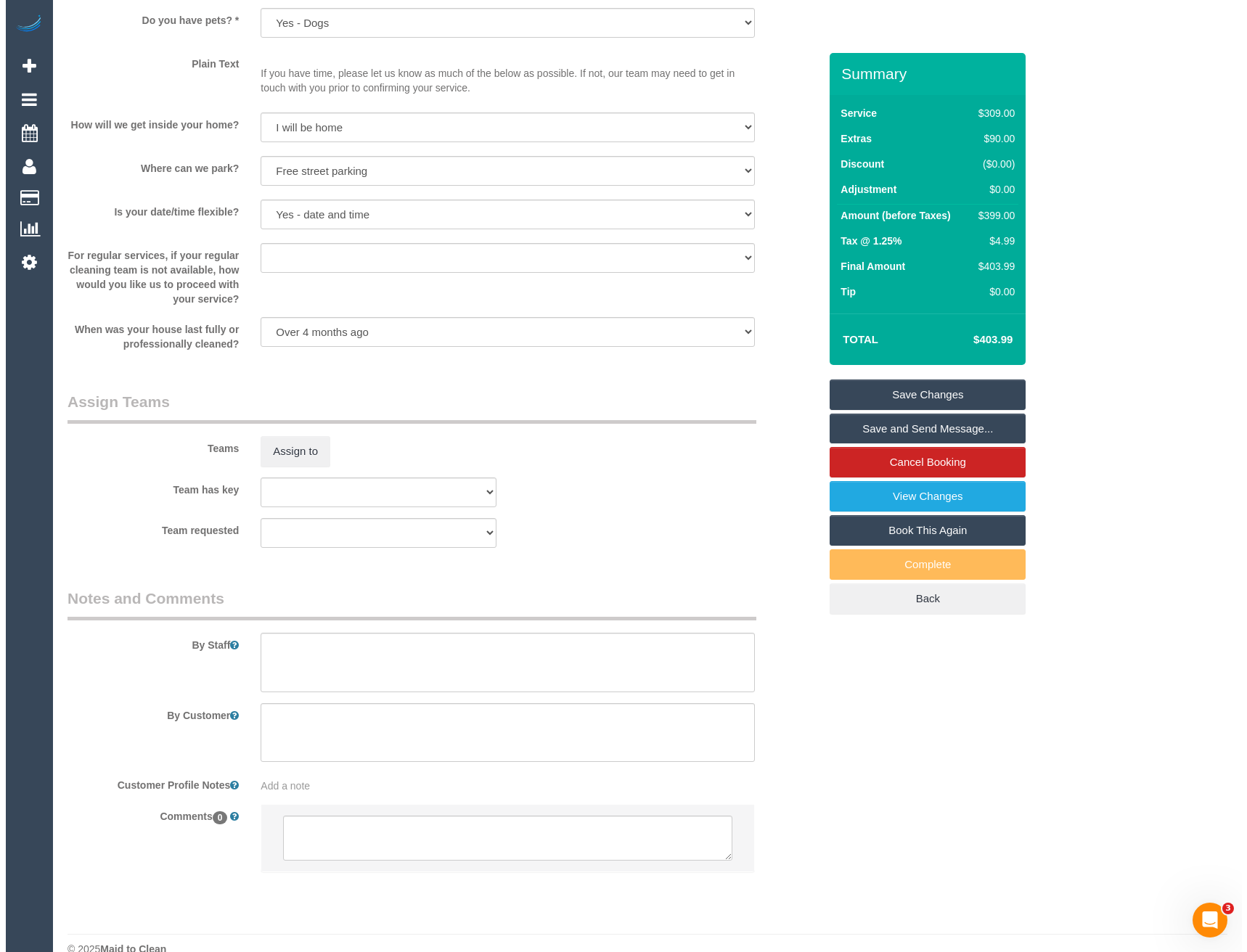
scroll to position [1854, 0]
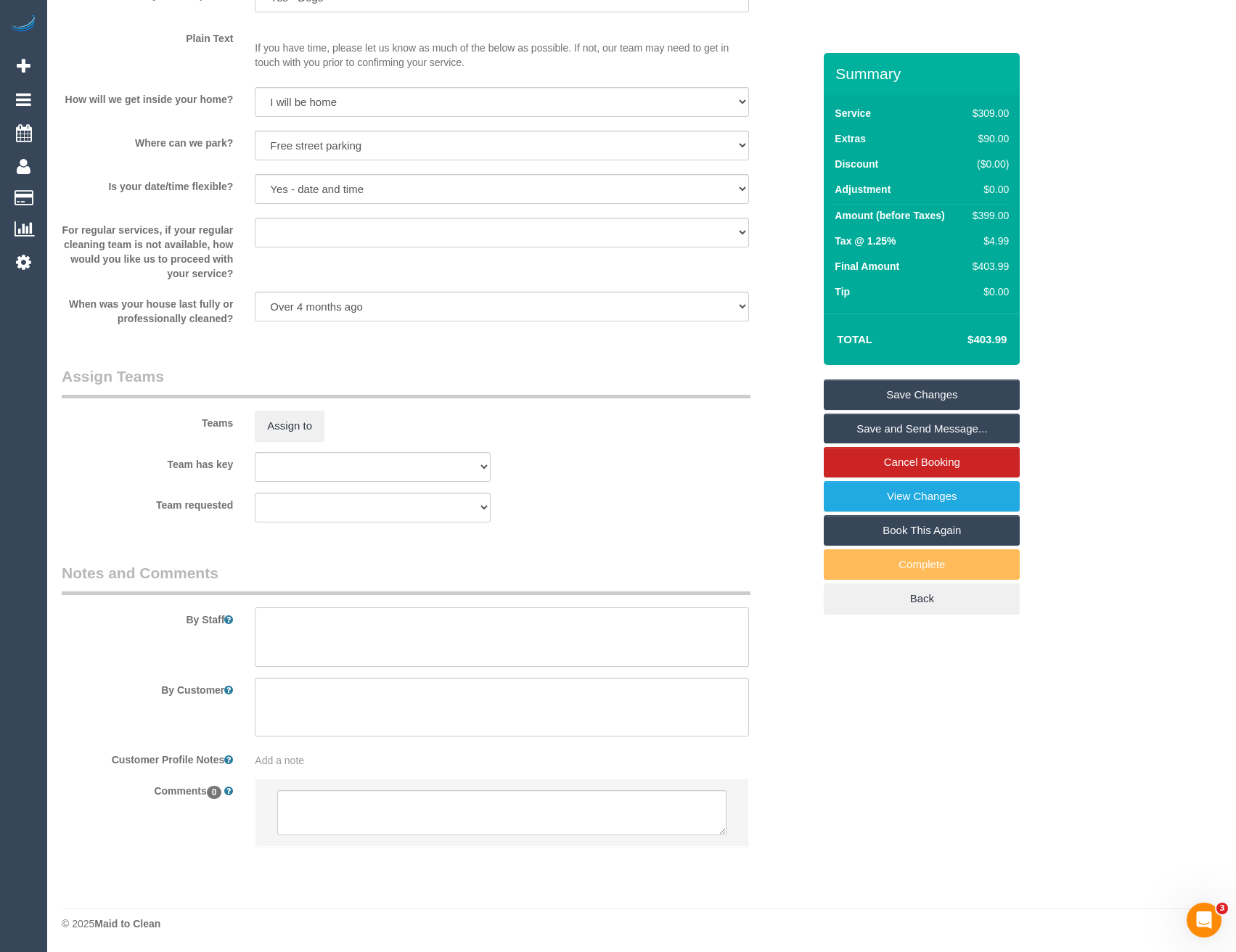
click at [350, 634] on textarea at bounding box center [502, 637] width 493 height 59
type textarea "Est 5.5 - 7.5 hours"
click at [283, 429] on button "Assign to" at bounding box center [290, 426] width 70 height 31
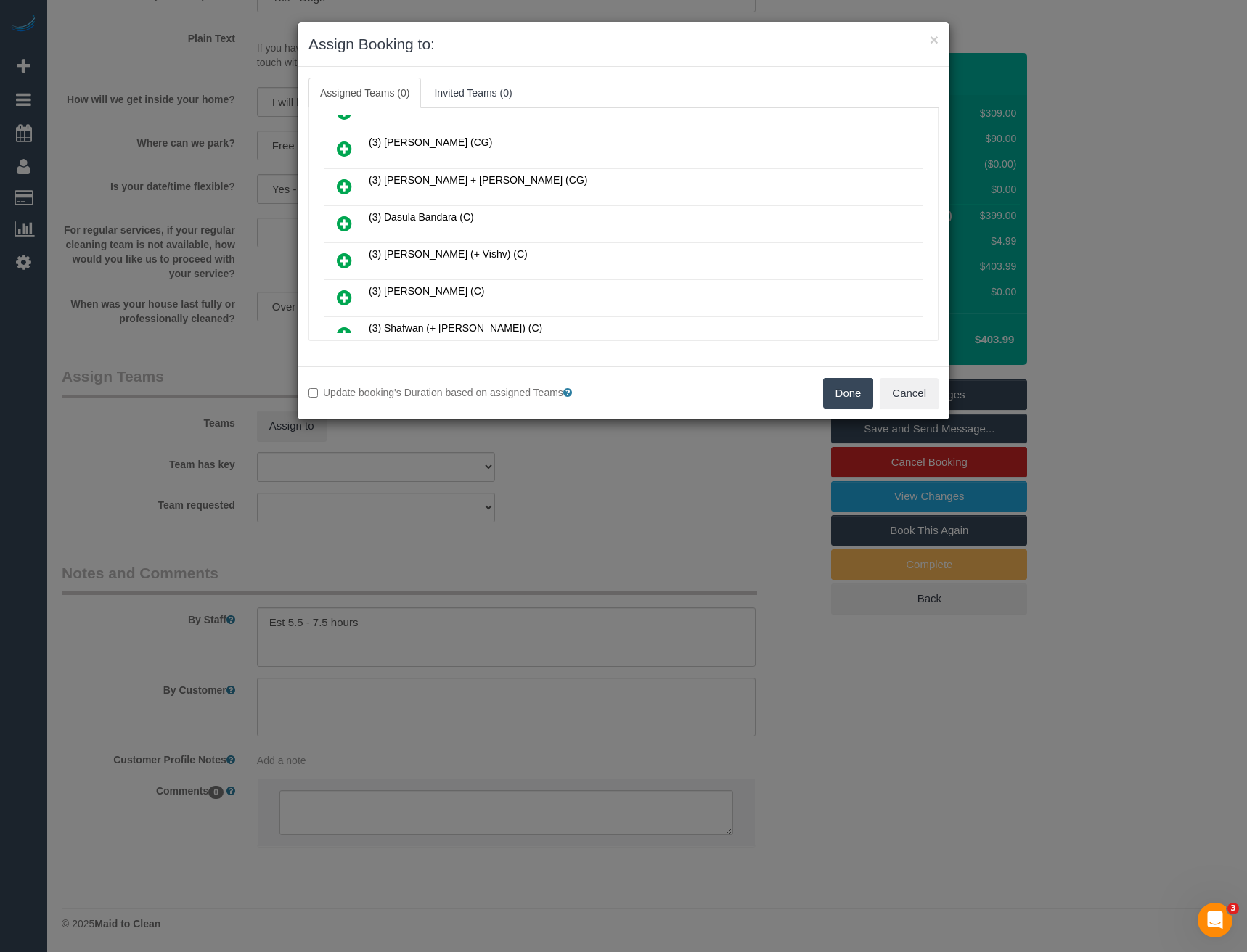
click at [345, 188] on icon at bounding box center [344, 186] width 15 height 18
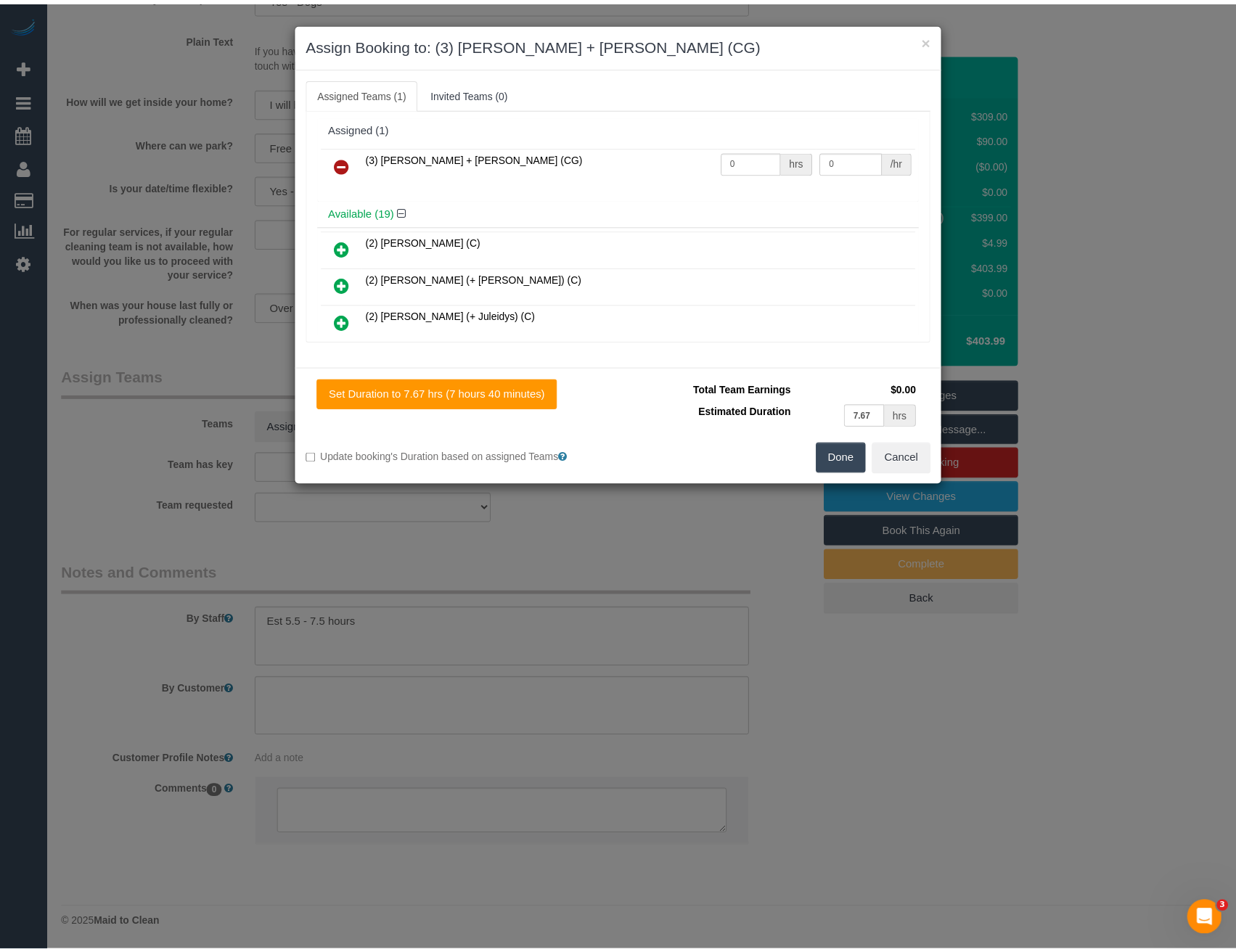
scroll to position [0, 0]
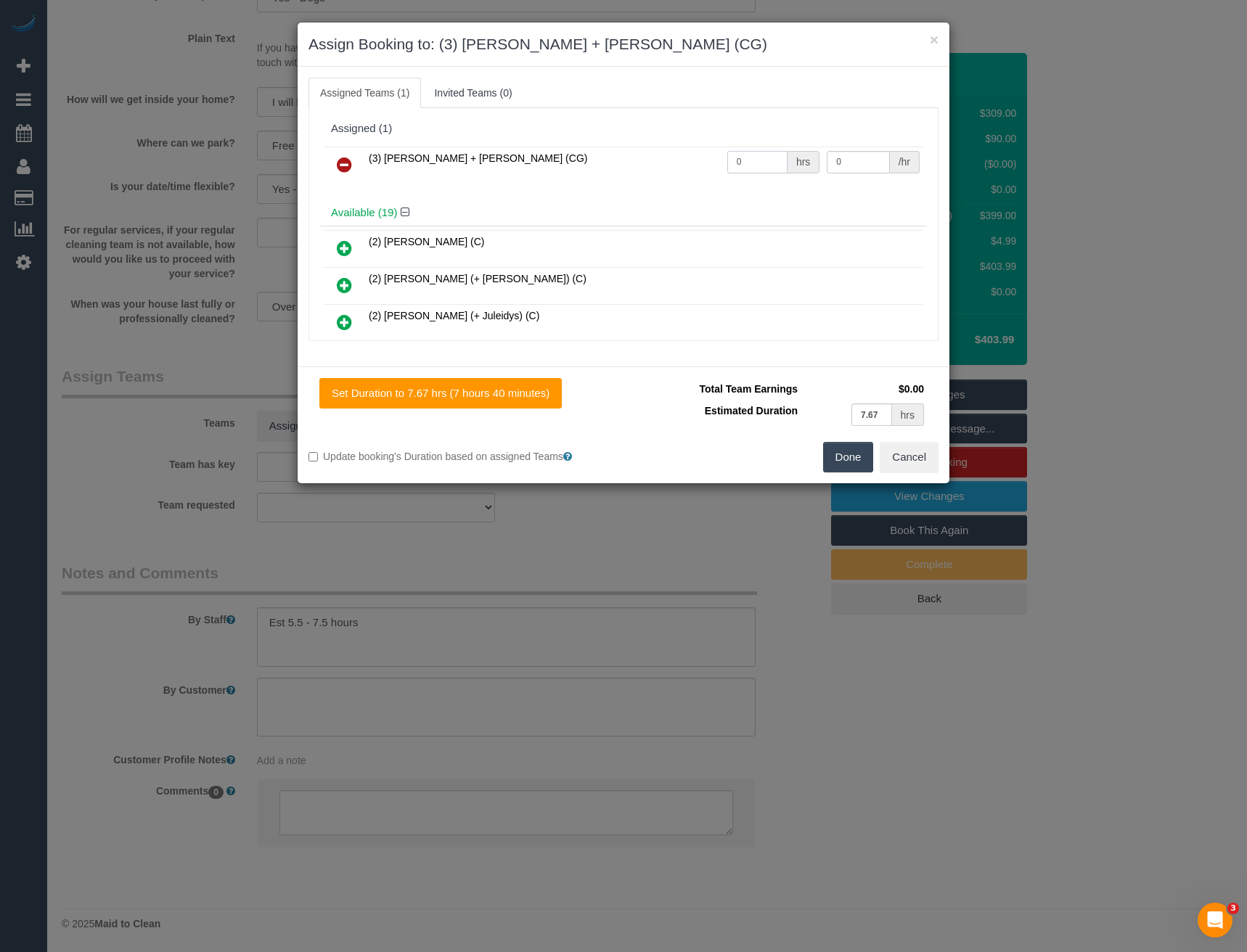
drag, startPoint x: 761, startPoint y: 155, endPoint x: 610, endPoint y: 162, distance: 151.2
click at [635, 163] on tr "(3) Bansari + Bhavesh (CG) 0 hrs 0 /hr" at bounding box center [623, 165] width 599 height 37
type input "1"
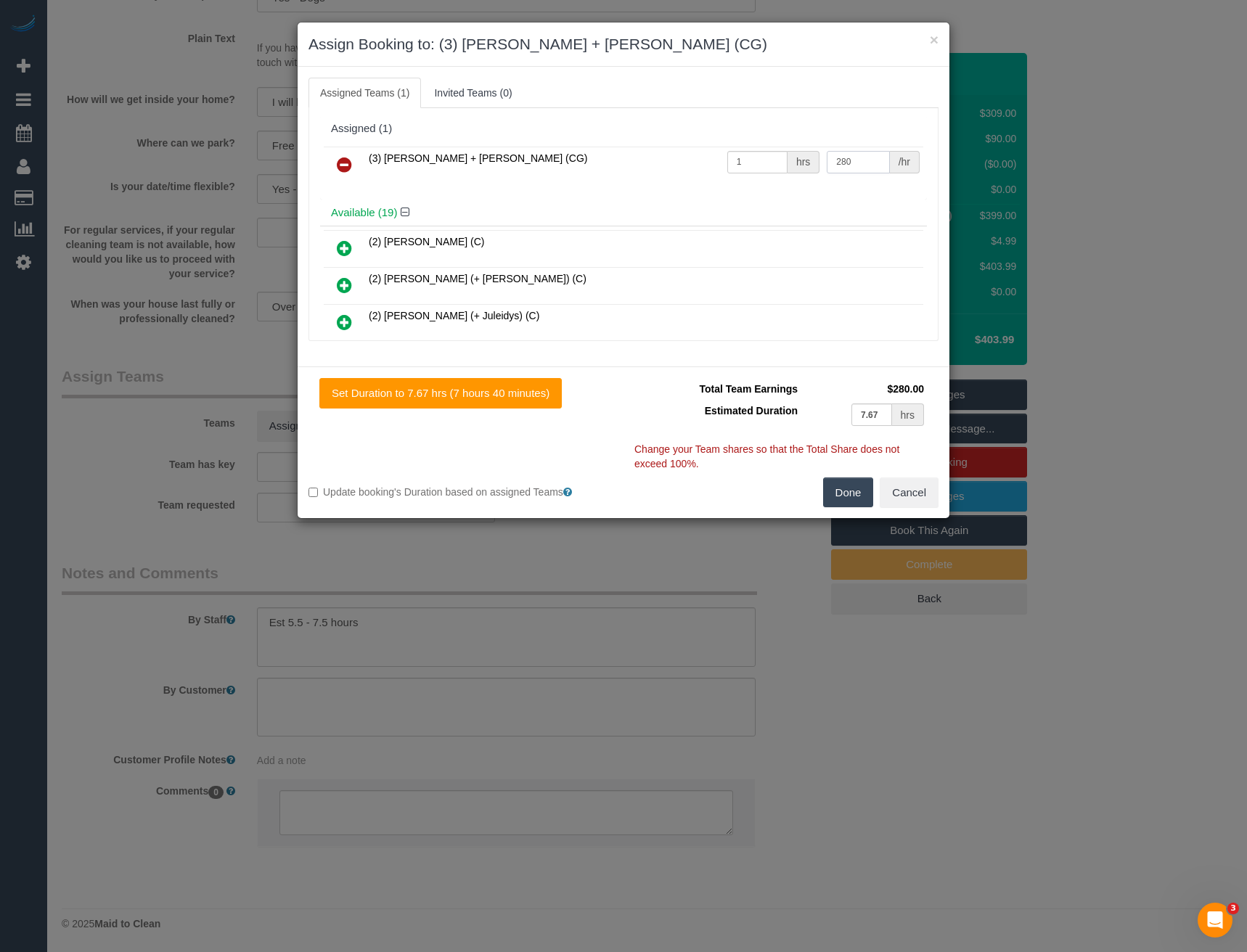
type input "280"
drag, startPoint x: 858, startPoint y: 495, endPoint x: 669, endPoint y: 517, distance: 190.3
click at [857, 495] on button "Done" at bounding box center [848, 493] width 51 height 31
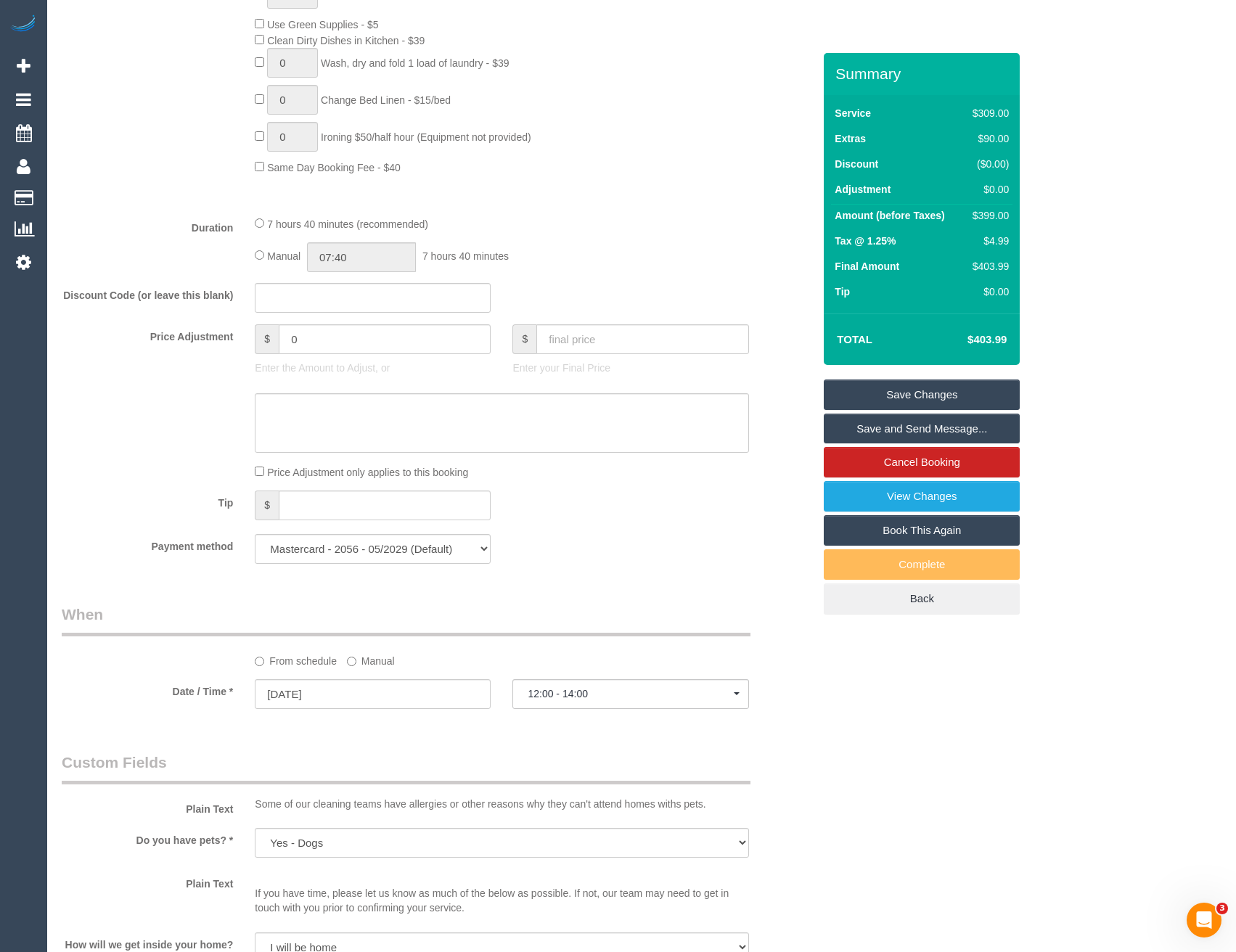
scroll to position [911, 0]
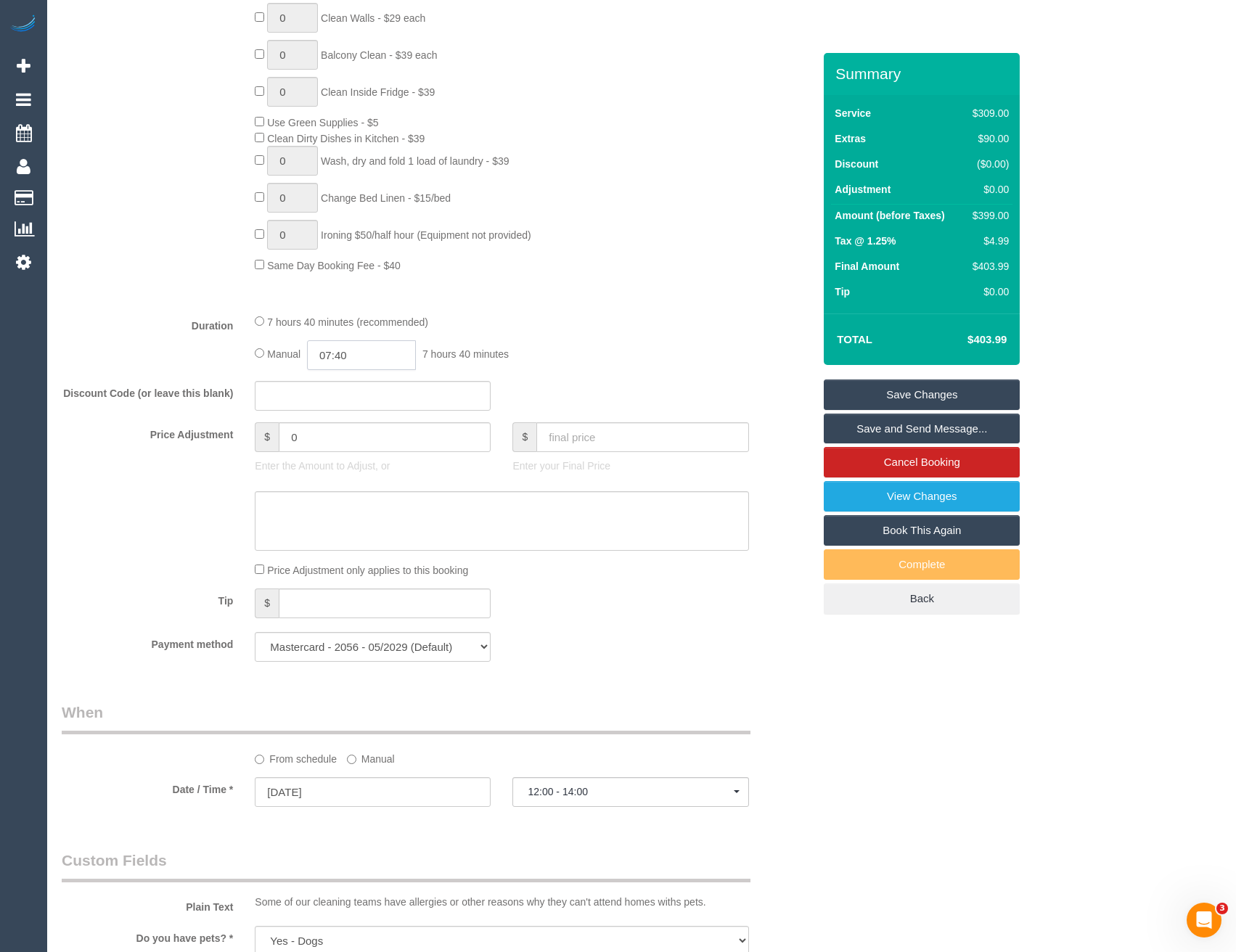
click at [355, 355] on input "07:40" at bounding box center [361, 355] width 109 height 30
drag, startPoint x: 357, startPoint y: 453, endPoint x: 356, endPoint y: 438, distance: 15.0
click at [357, 453] on li "03:30" at bounding box center [345, 454] width 64 height 19
click at [369, 362] on input "03:30" at bounding box center [361, 355] width 109 height 30
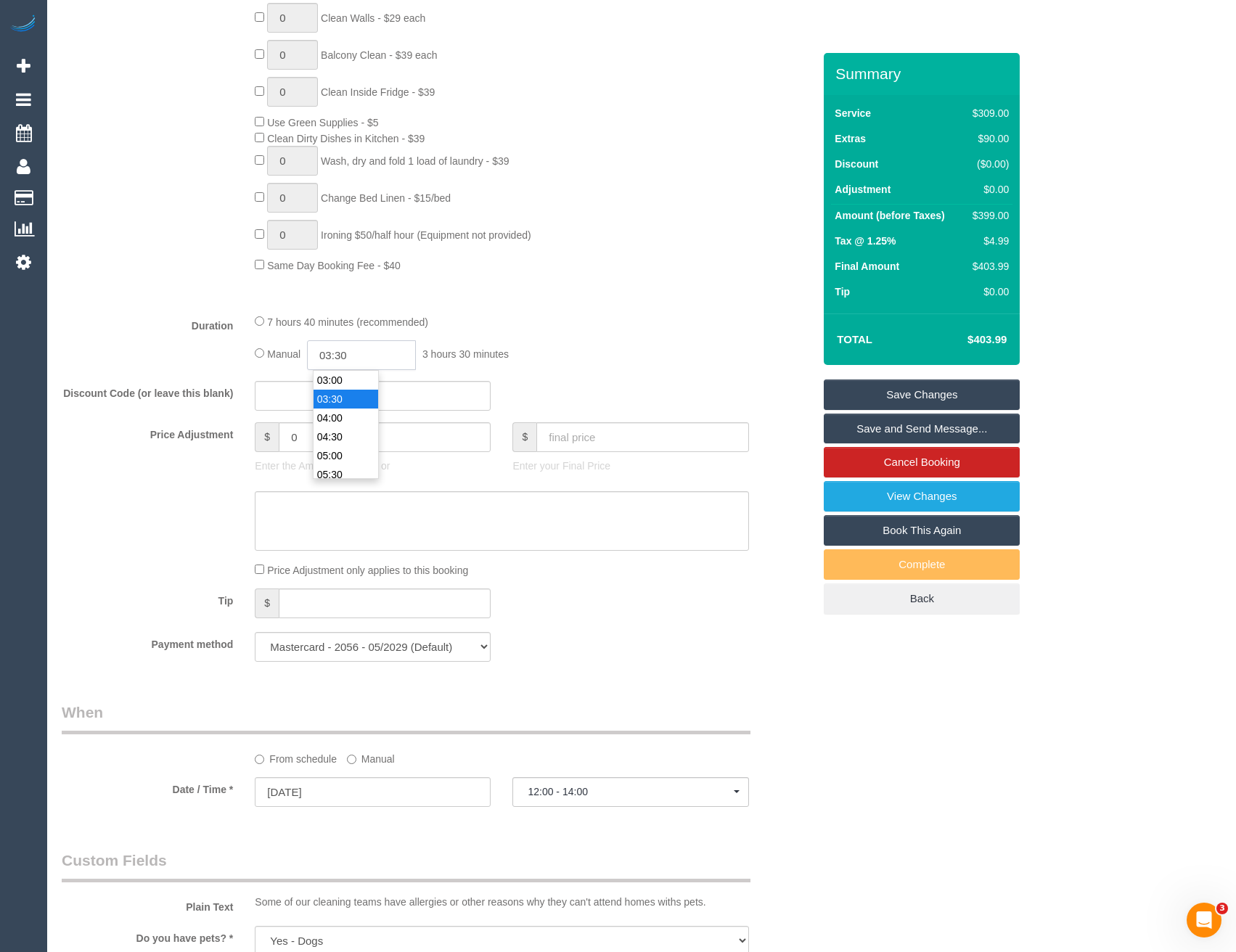
type input "03:3"
select select "spot15"
type input "03:45"
select select "spot27"
select select "spot39"
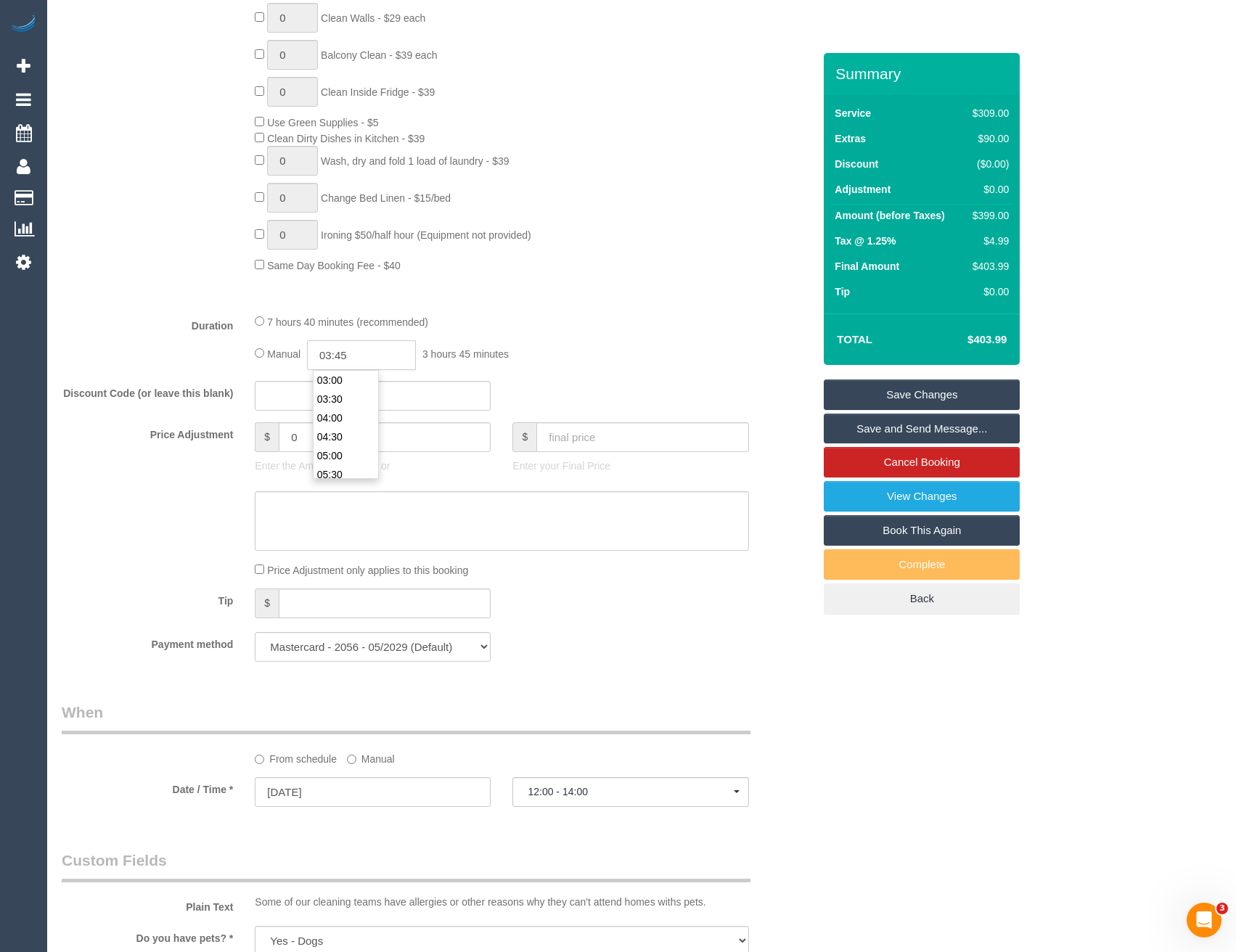
type input "03:45"
click at [580, 351] on div "Manual 03:45 3 hours 45 minutes" at bounding box center [502, 355] width 493 height 30
select select "spot51"
select select "spot63"
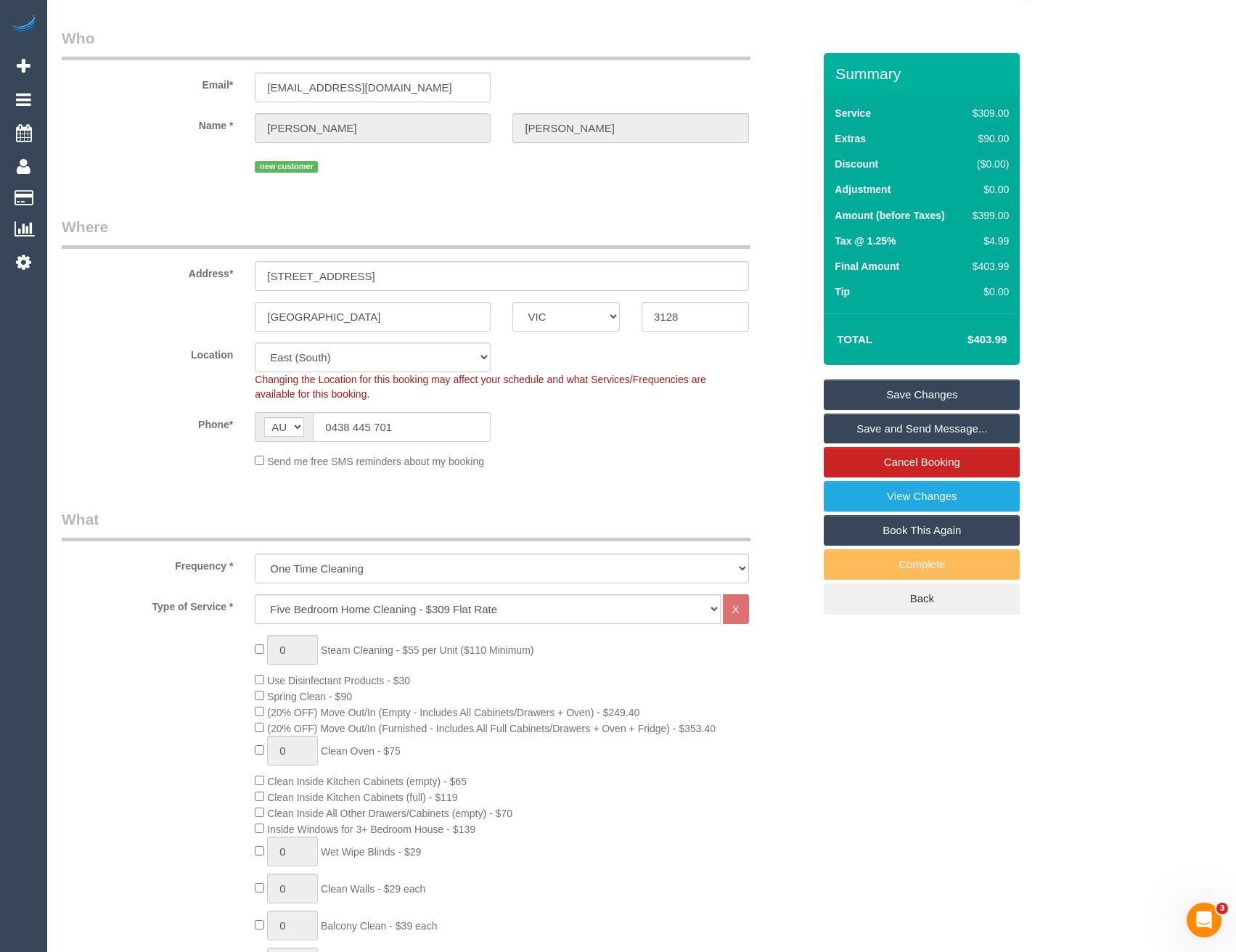
scroll to position [0, 0]
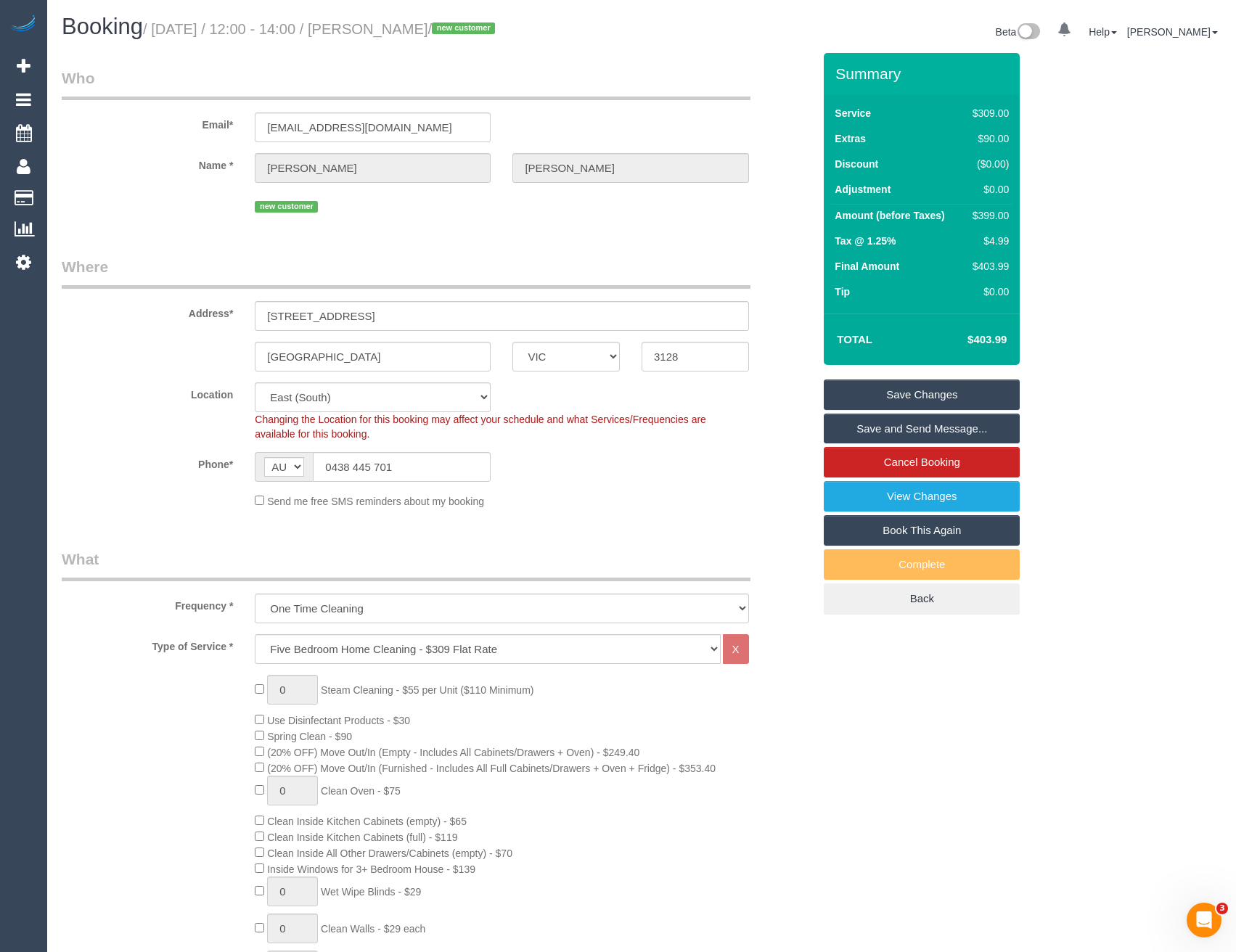
click at [928, 429] on link "Save and Send Message..." at bounding box center [921, 428] width 196 height 31
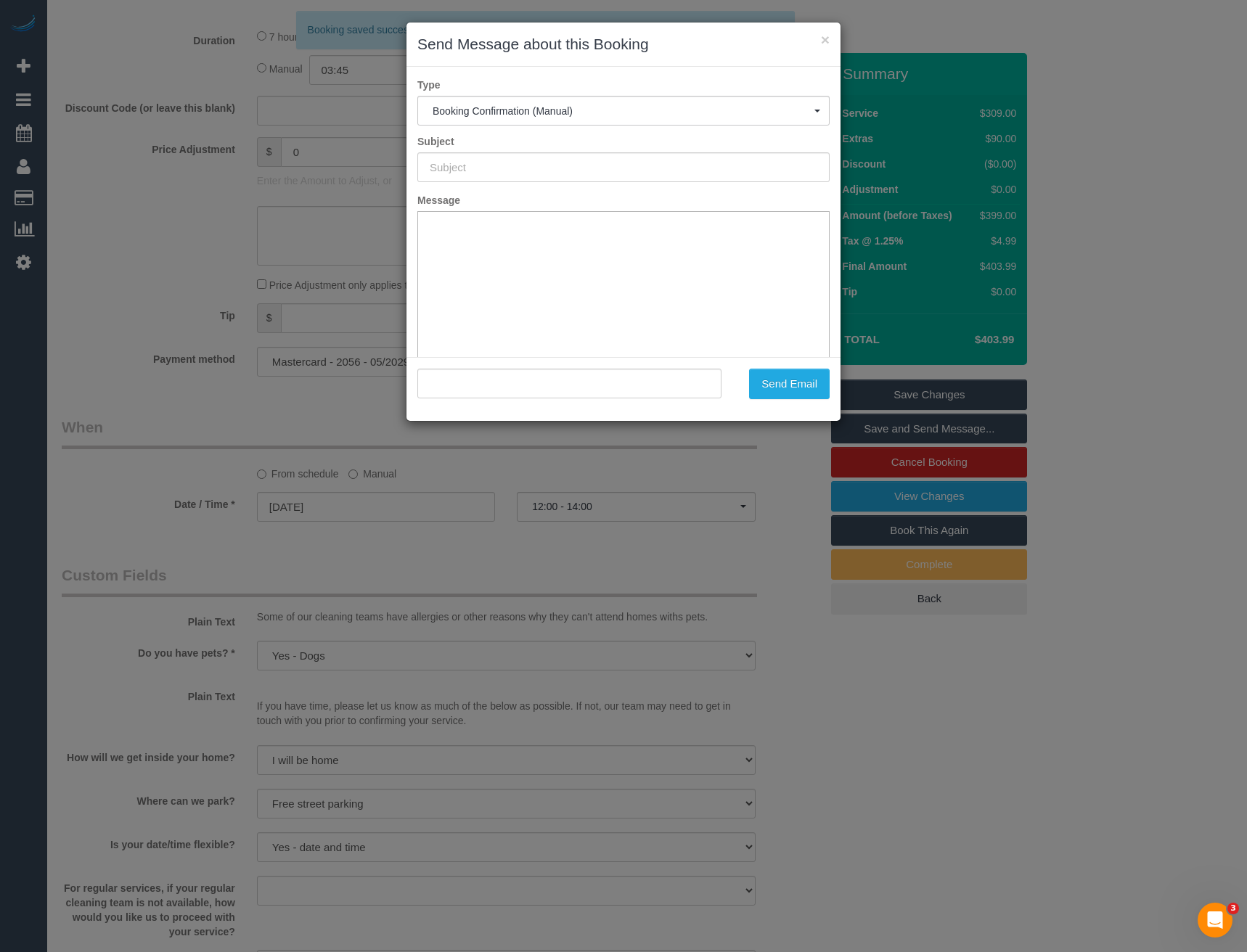
scroll to position [1234, 0]
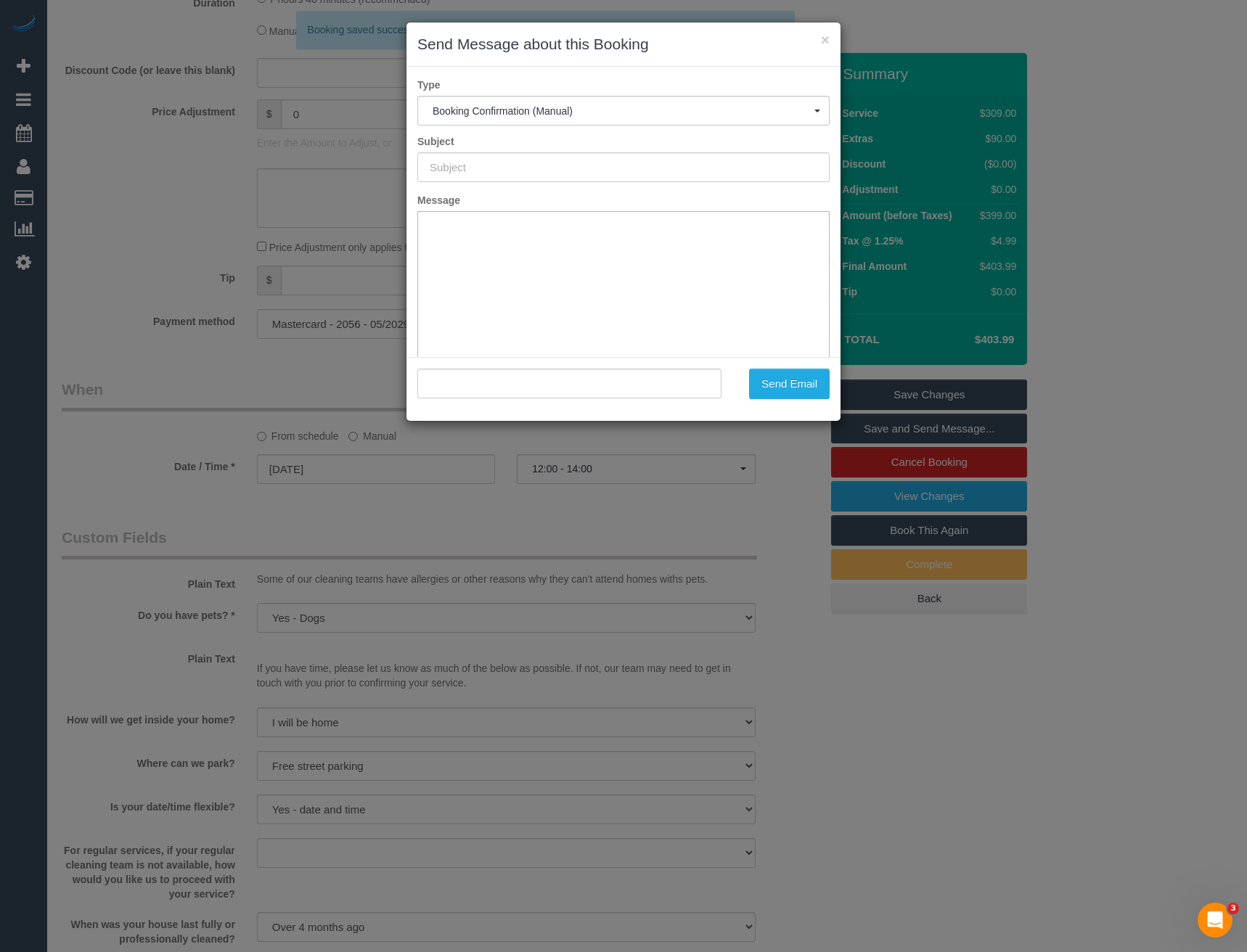
type input "Booking Confirmed"
type input ""SUZANNE CAMPBELL" <semoore@optusnet.com.au>"
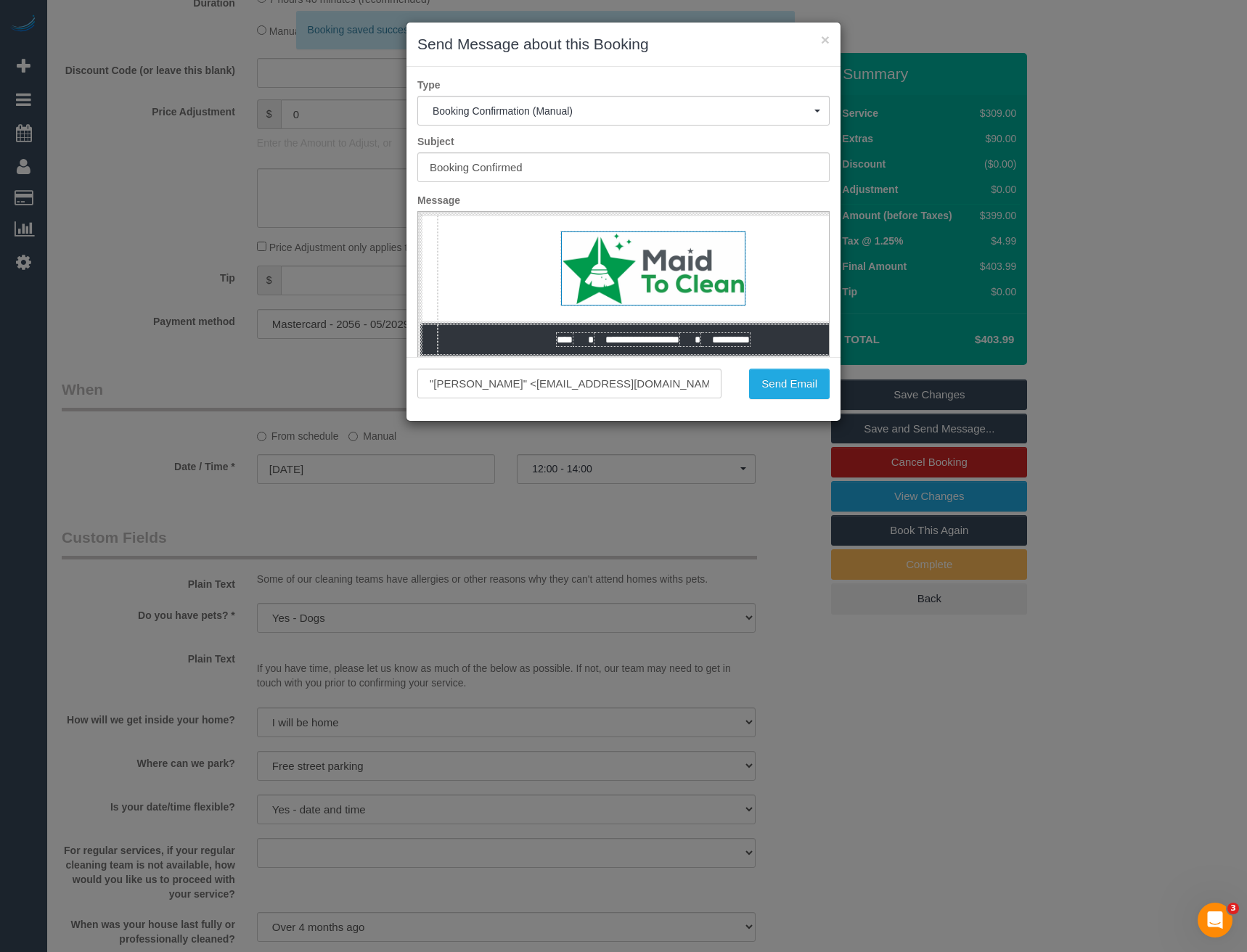
scroll to position [0, 0]
click at [787, 387] on button "Send Email" at bounding box center [789, 383] width 81 height 31
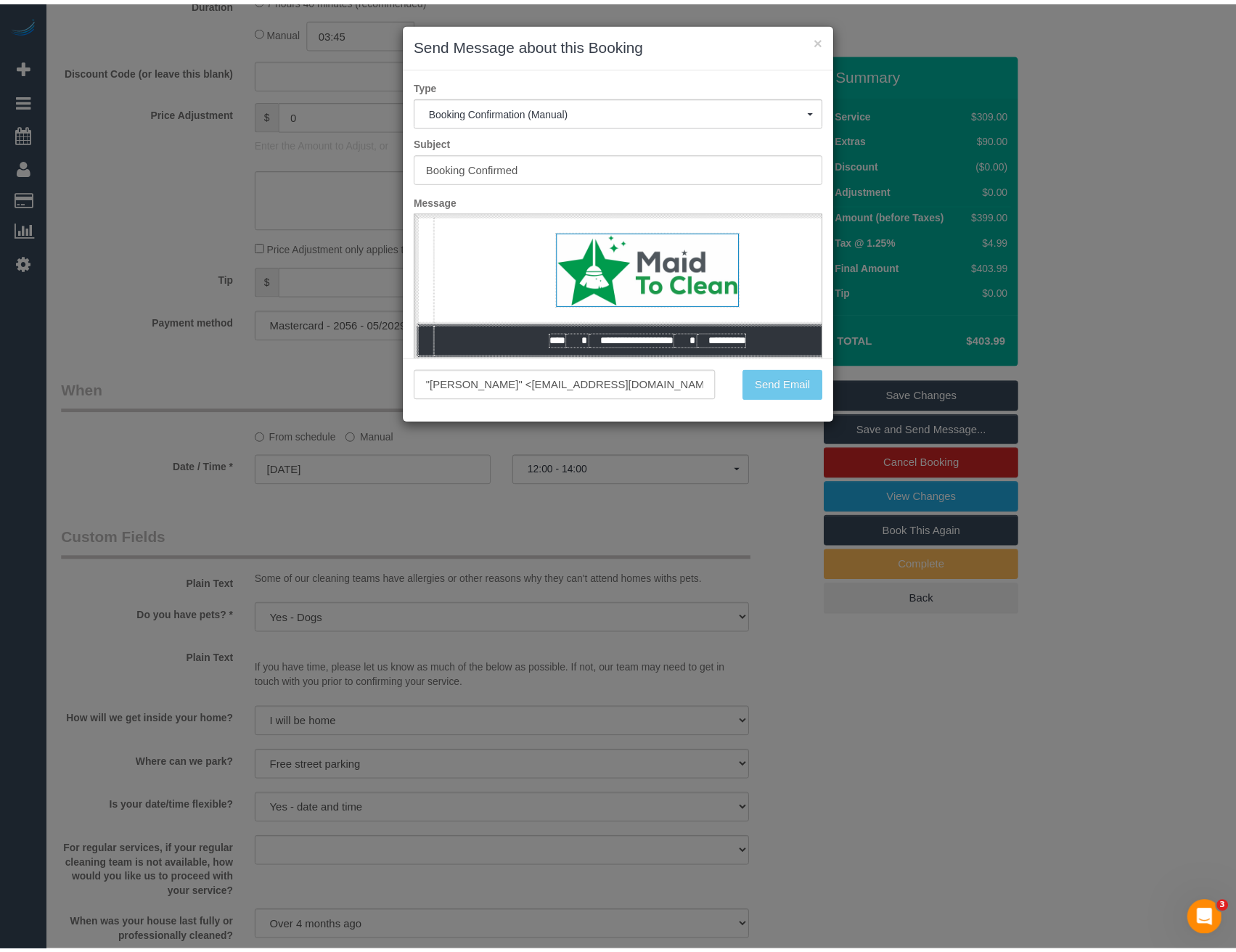
scroll to position [1286, 0]
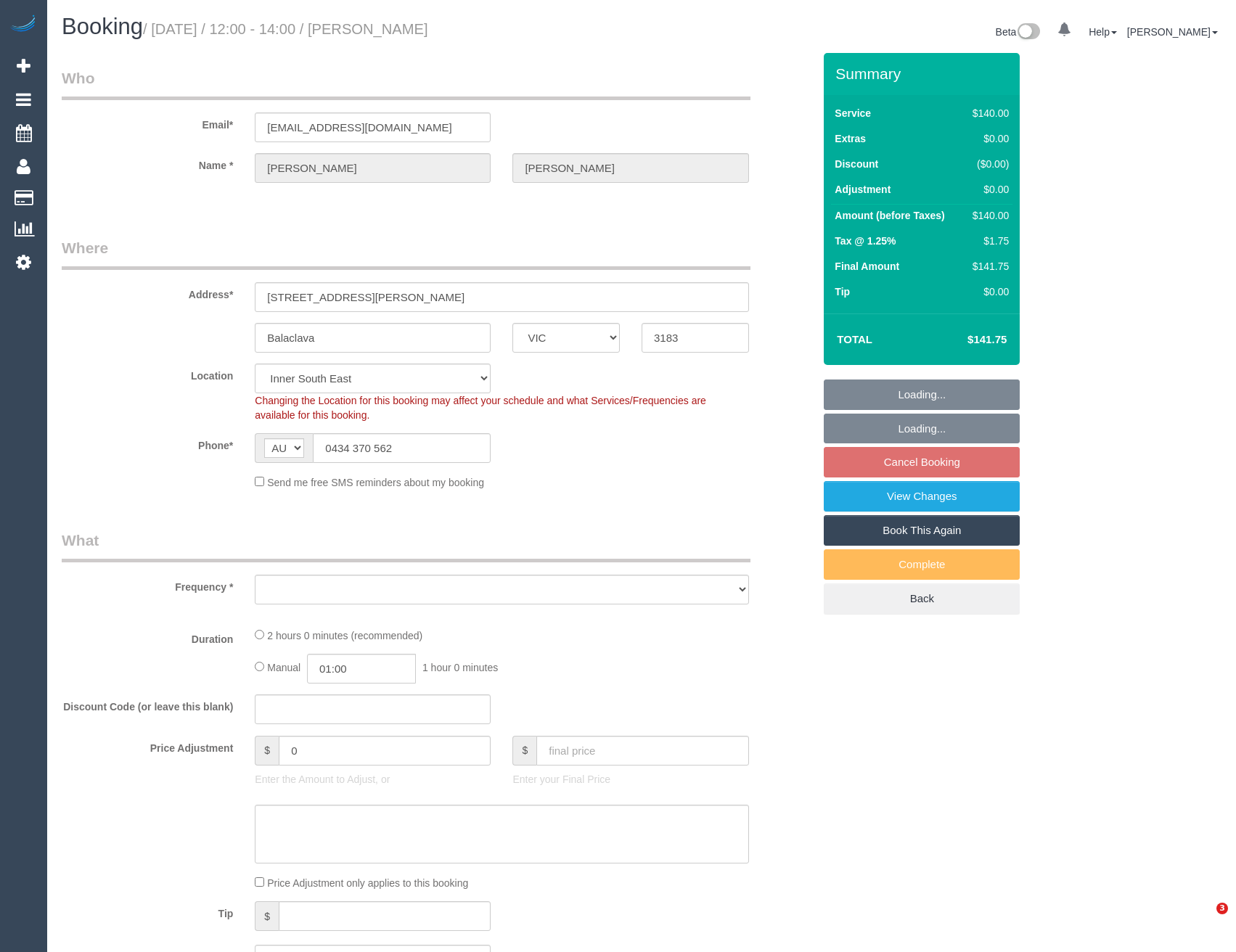
select select "VIC"
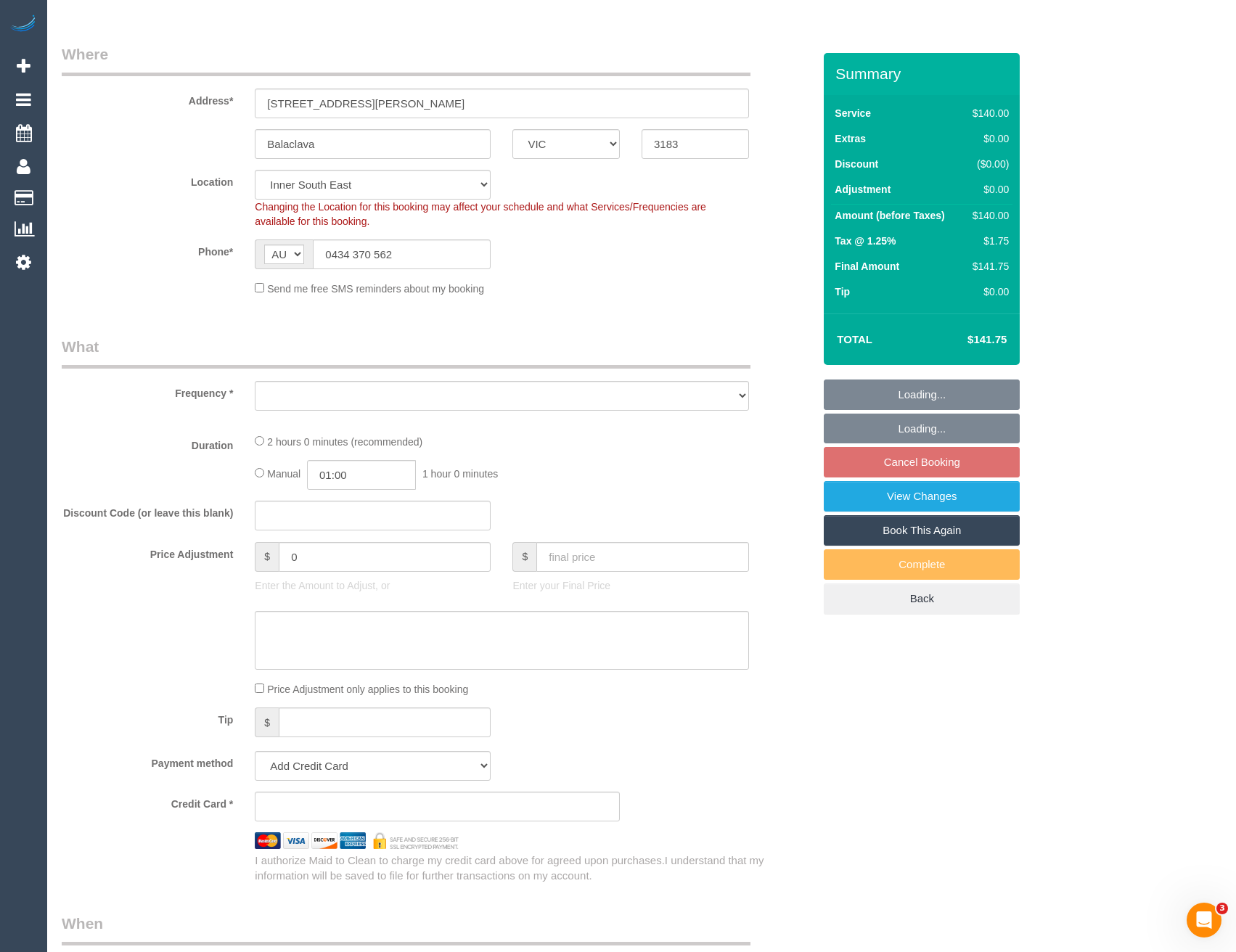
select select "object:545"
select select "string:stripe-pm_1Rsed82GScqysDRV0qsKZ9k3"
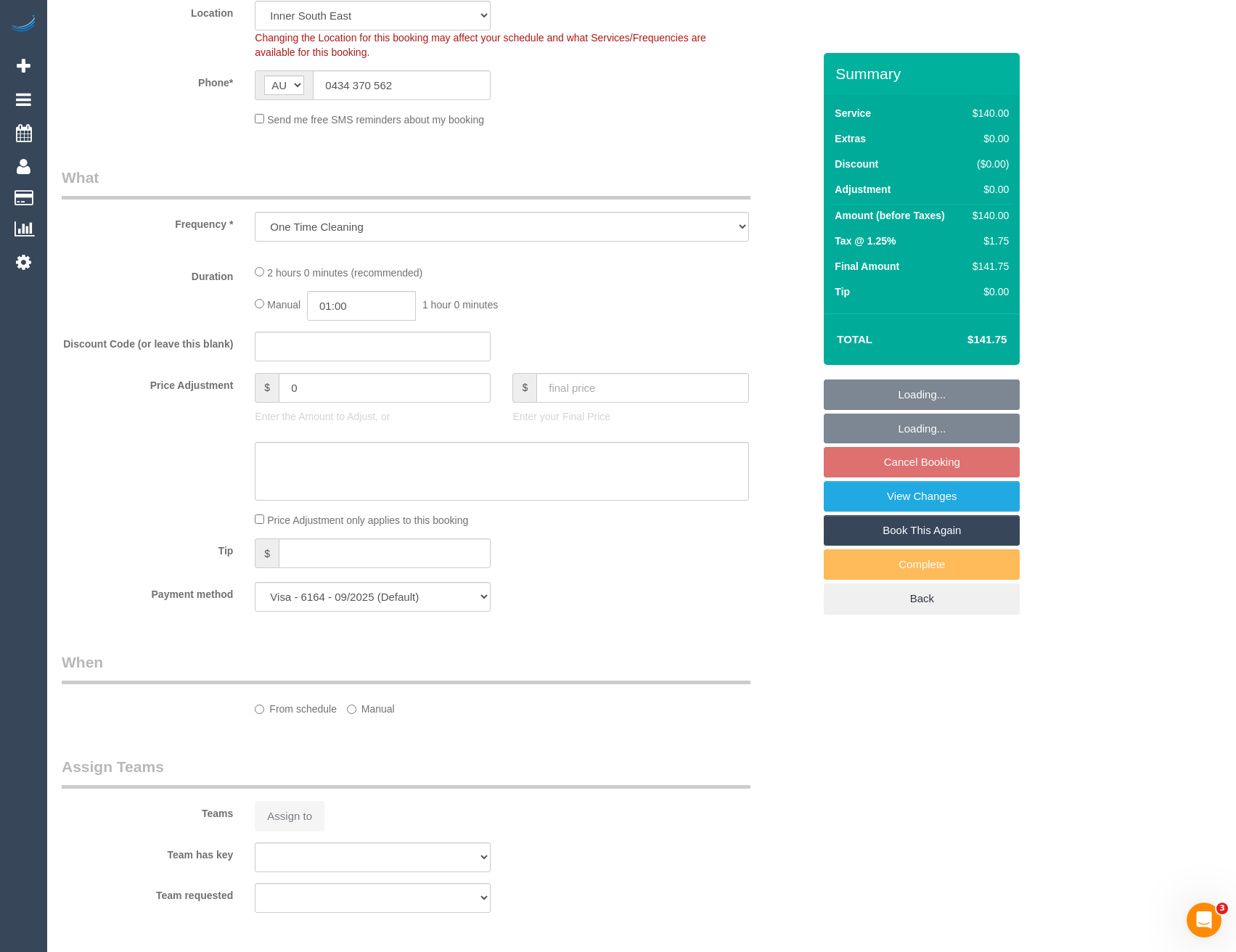
select select "number:28"
select select "number:14"
select select "number:18"
select select "number:36"
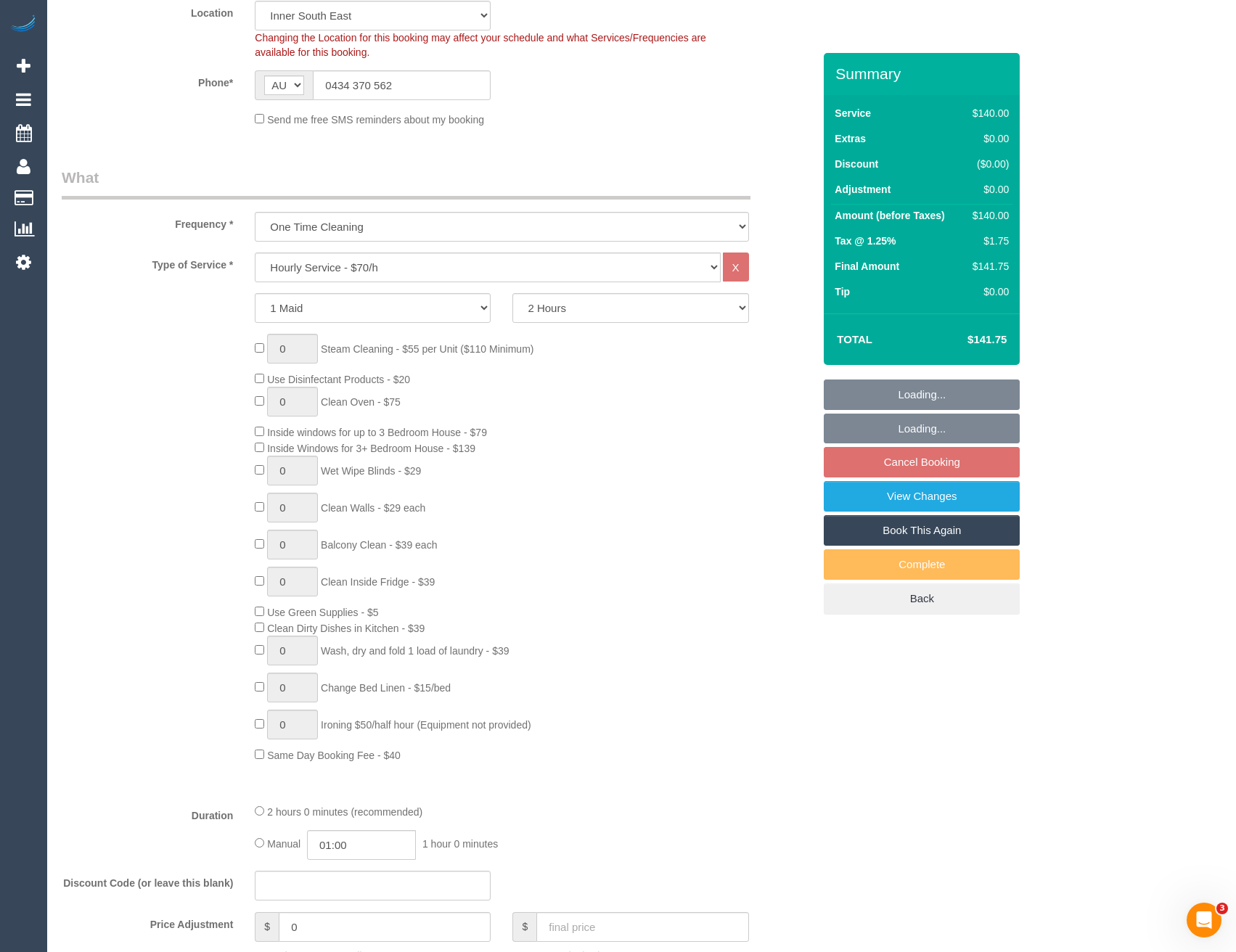
select select "object:1426"
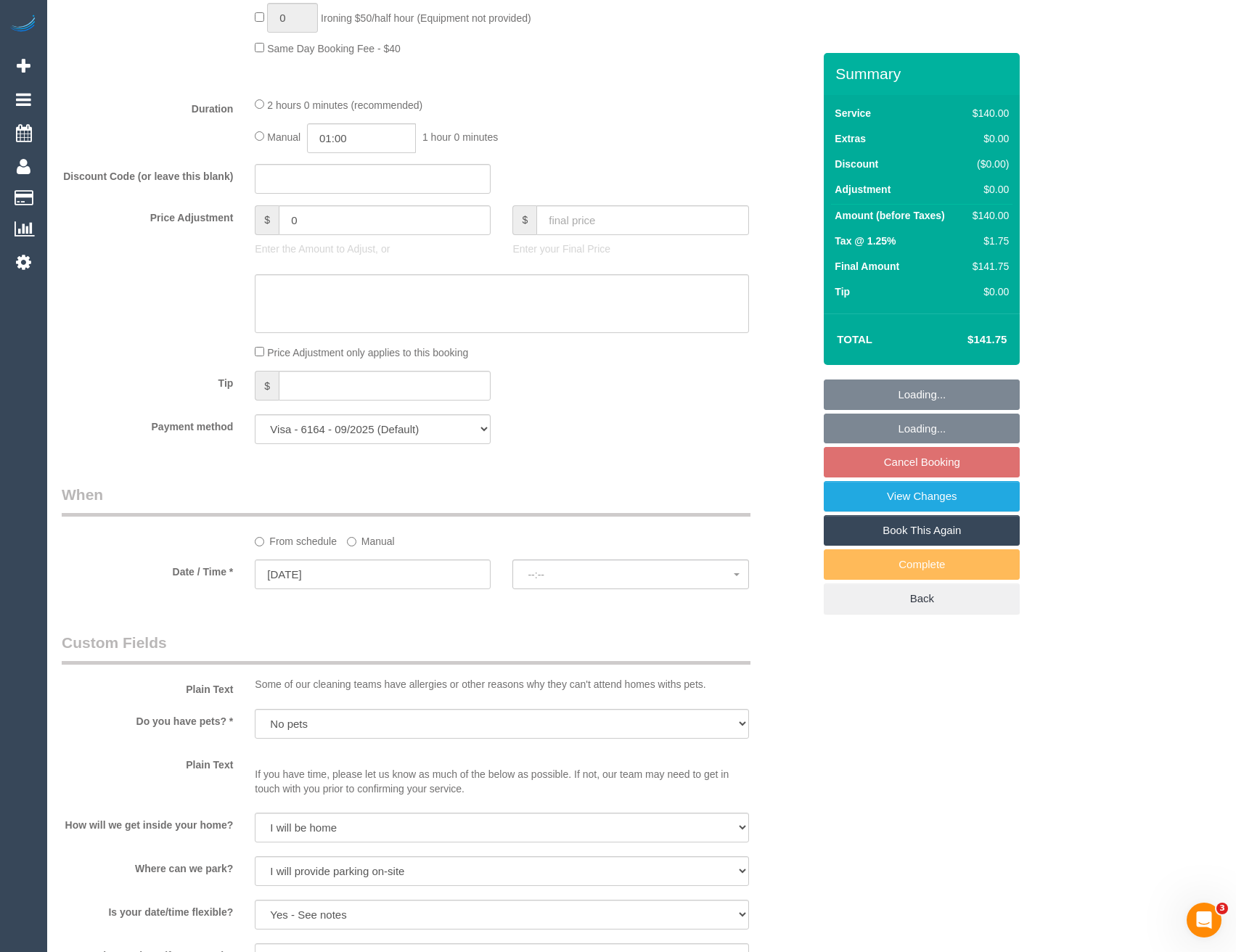
select select "spot3"
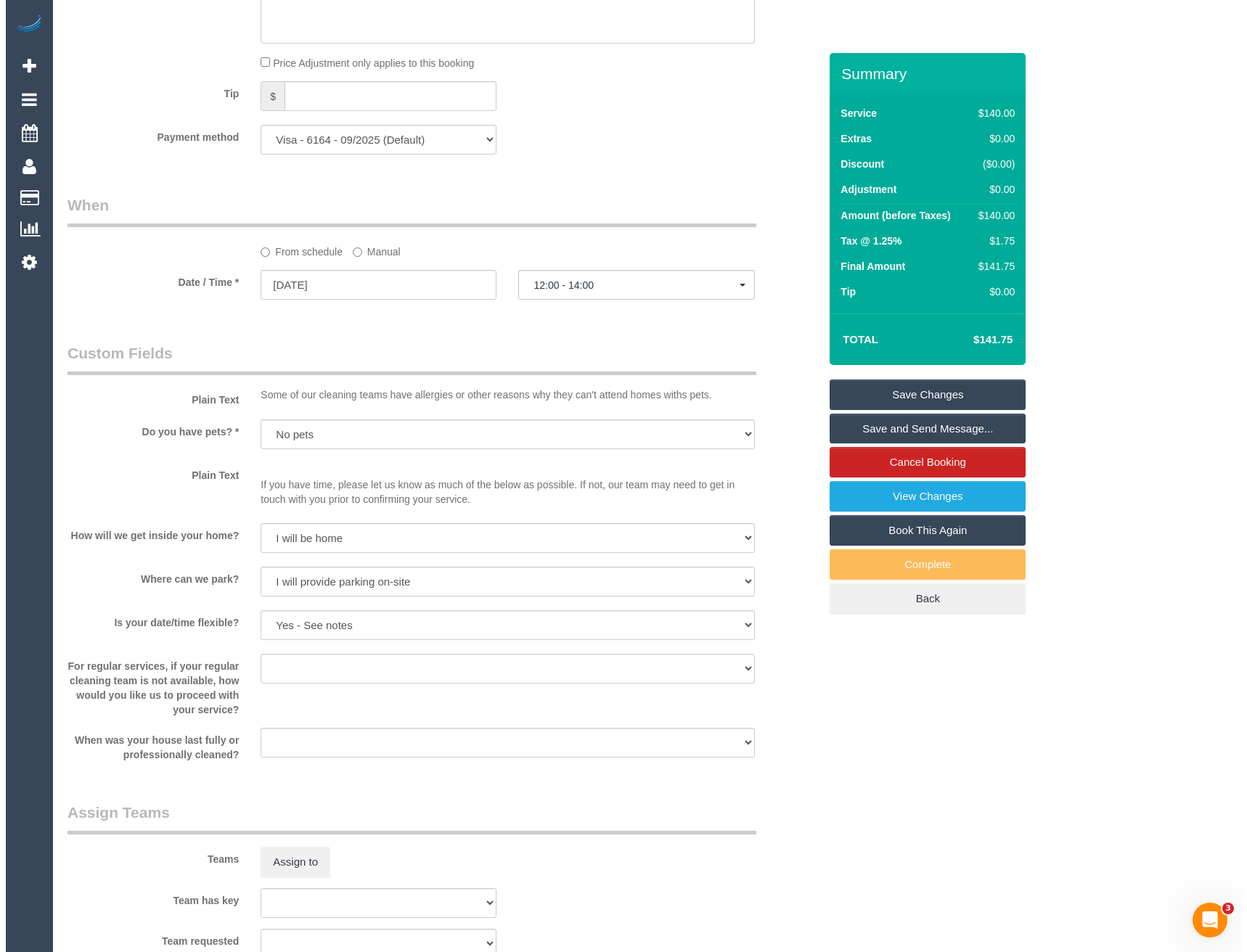
scroll to position [1524, 0]
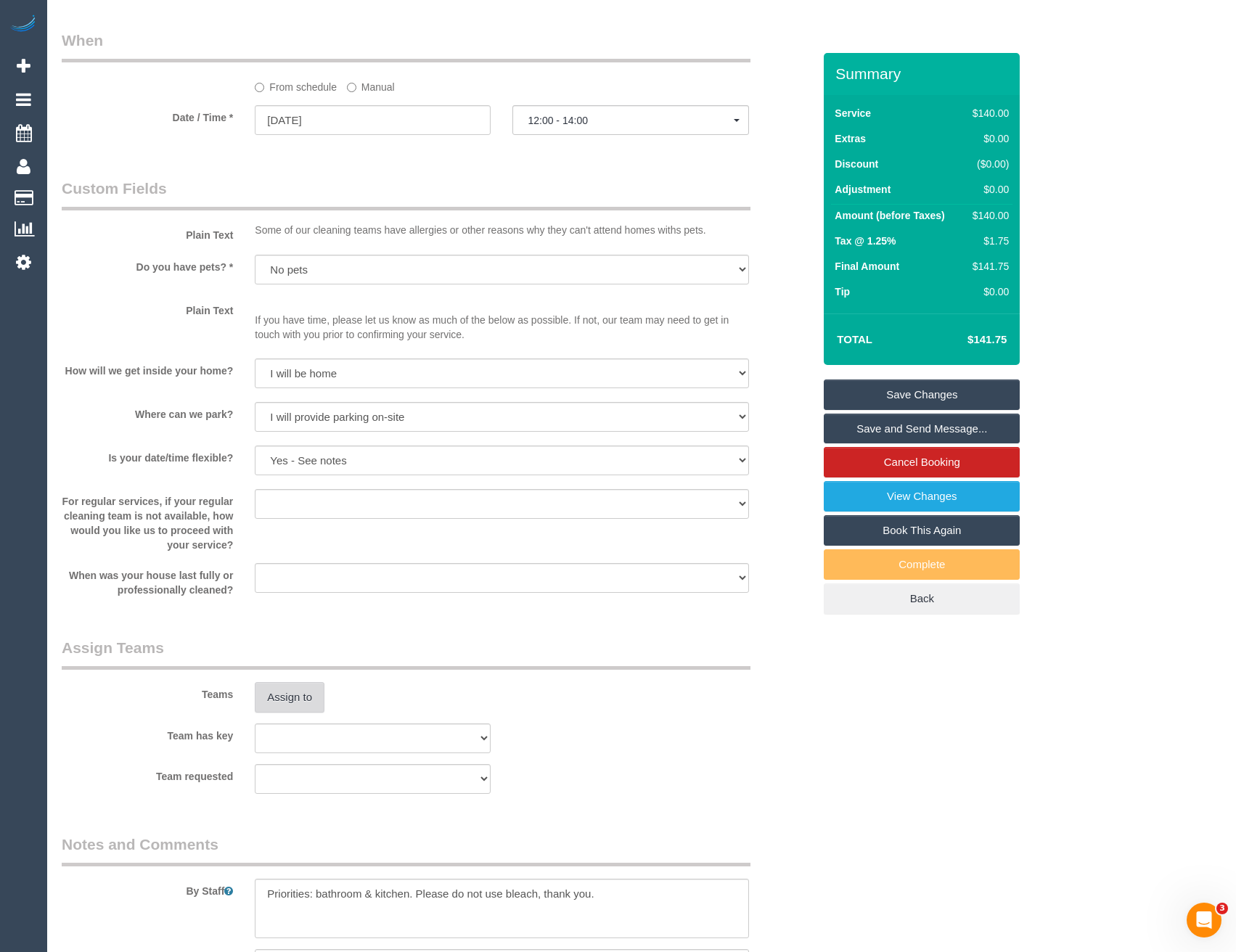
click at [303, 695] on button "Assign to" at bounding box center [290, 697] width 70 height 31
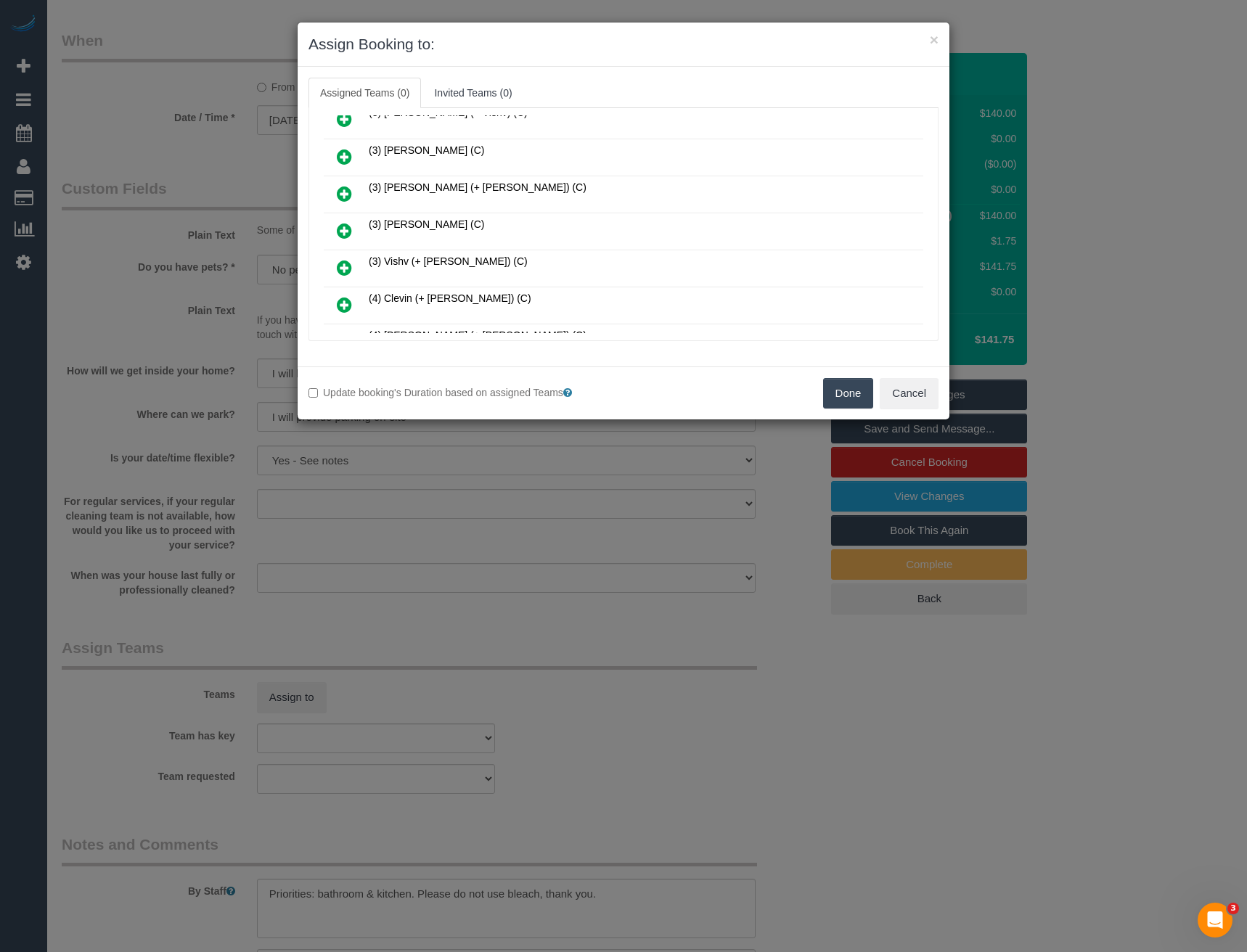
scroll to position [1759, 0]
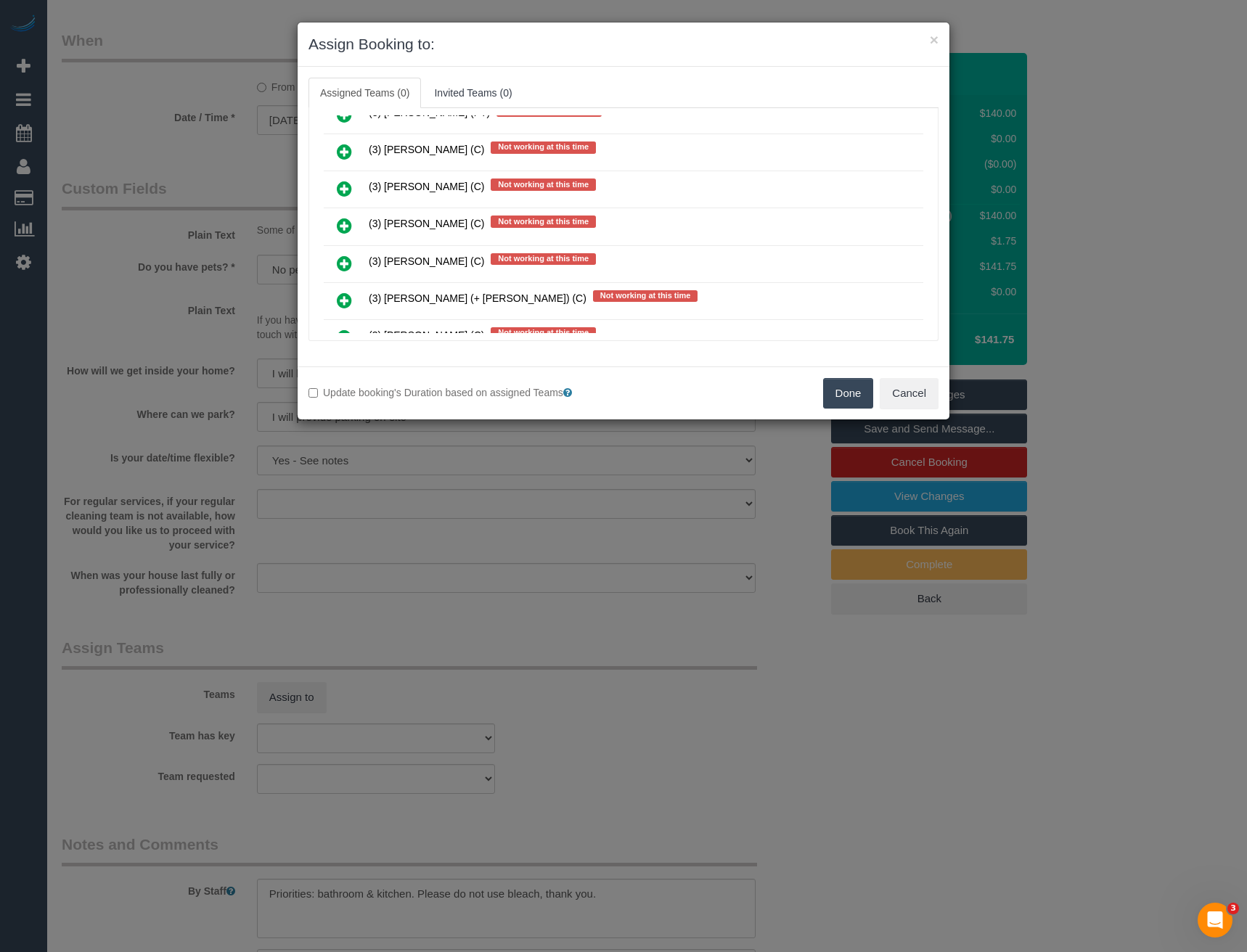
click at [343, 227] on icon at bounding box center [344, 225] width 15 height 18
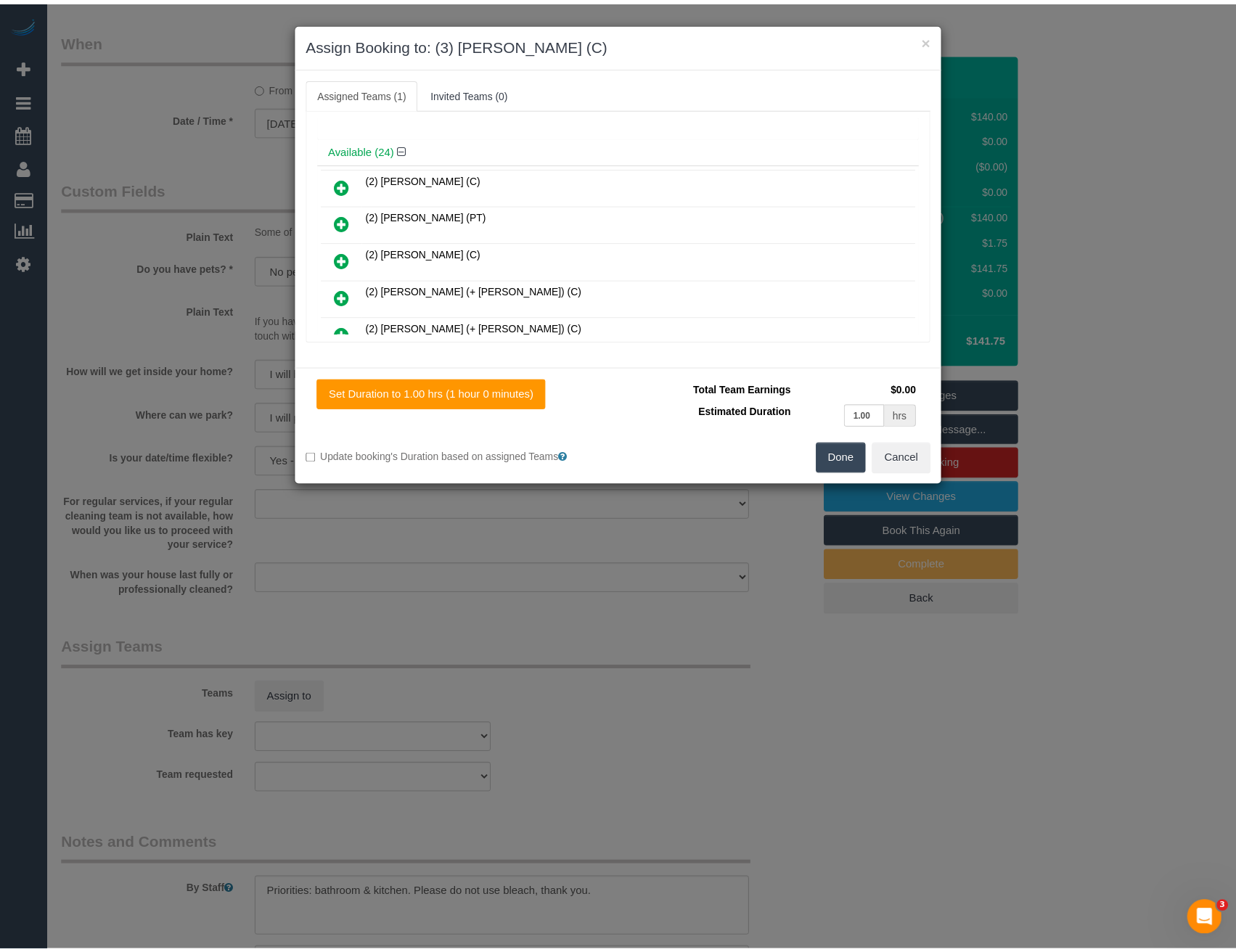
scroll to position [0, 0]
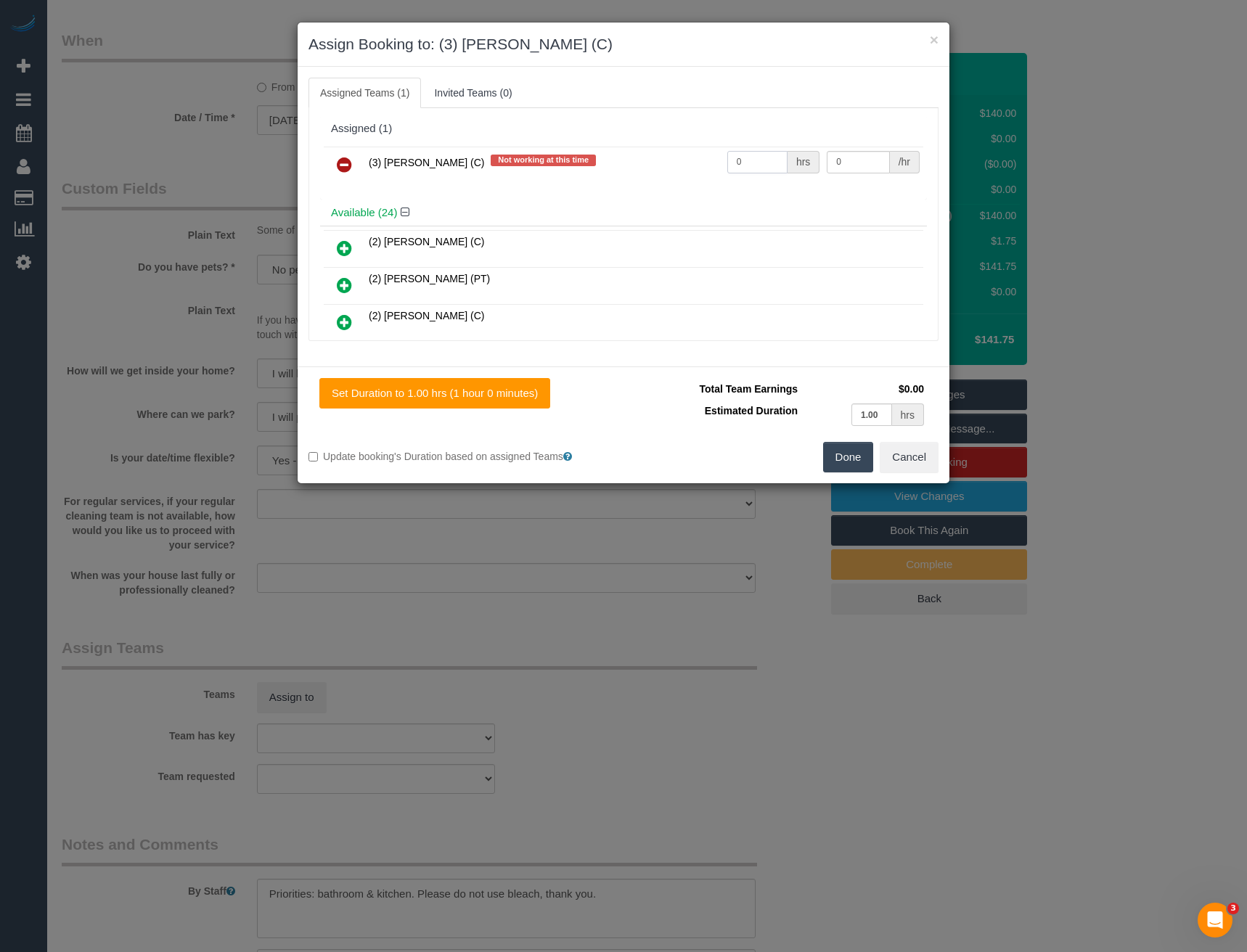
drag, startPoint x: 750, startPoint y: 160, endPoint x: 655, endPoint y: 162, distance: 95.0
click at [657, 163] on tr "(3) [PERSON_NAME] (C) Not working at this time 0 hrs 0 /hr" at bounding box center [623, 165] width 599 height 37
type input "2"
type input "35"
click at [853, 452] on button "Done" at bounding box center [848, 457] width 51 height 31
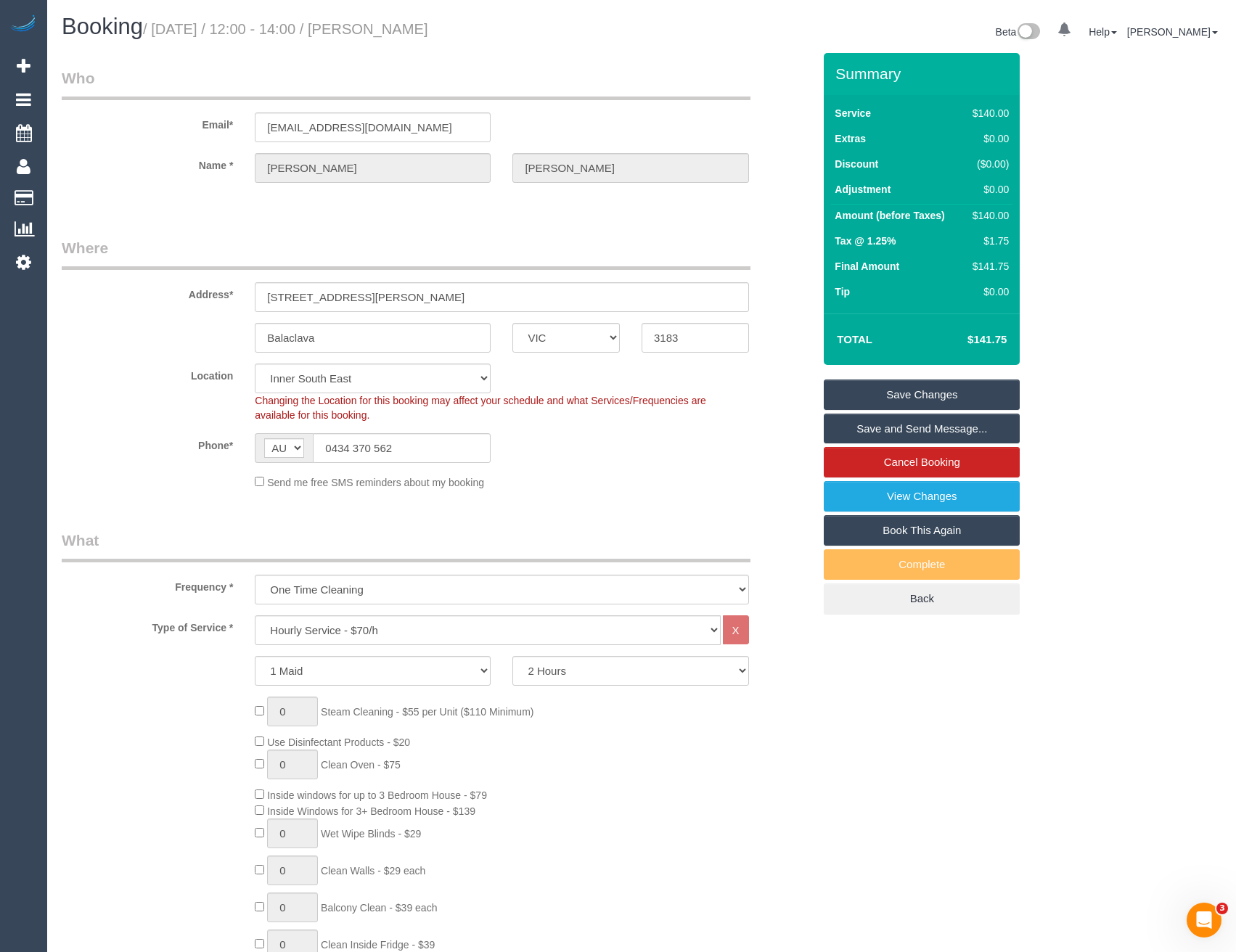
select select "spot15"
click at [867, 421] on link "Save and Send Message..." at bounding box center [921, 428] width 196 height 31
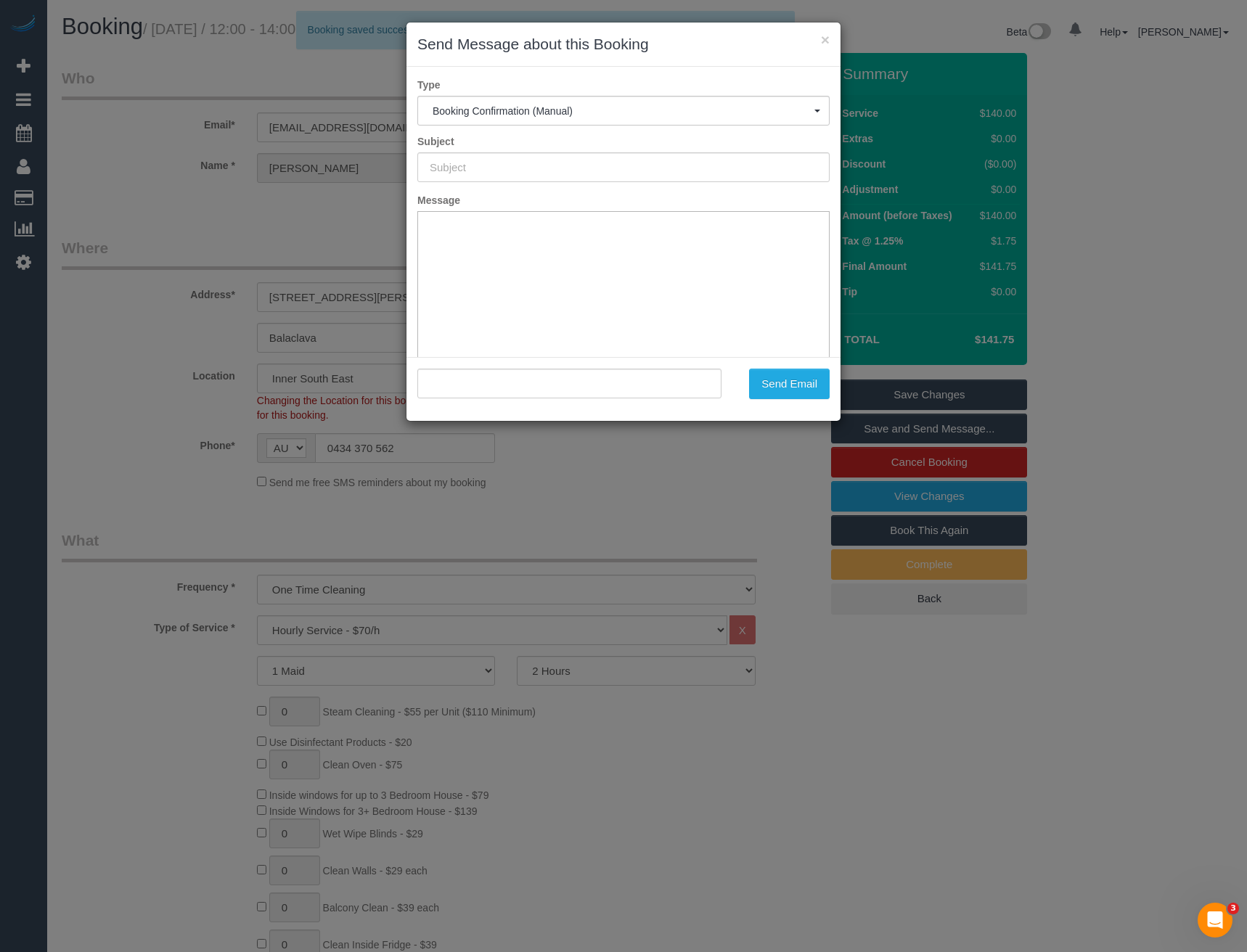
type input "Booking Confirmed"
type input ""[PERSON_NAME]" <[EMAIL_ADDRESS][DOMAIN_NAME]>"
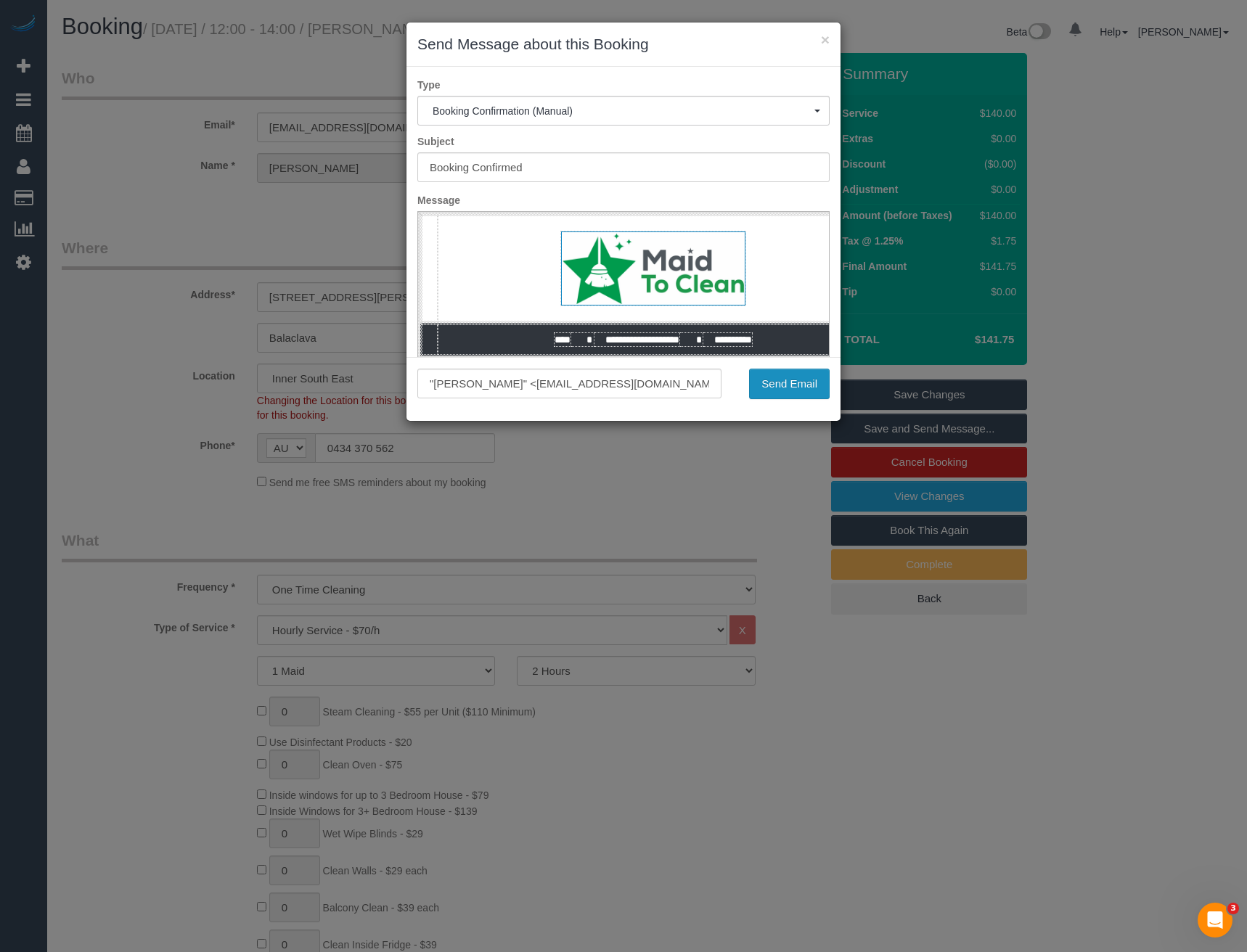
click at [798, 383] on button "Send Email" at bounding box center [789, 383] width 81 height 31
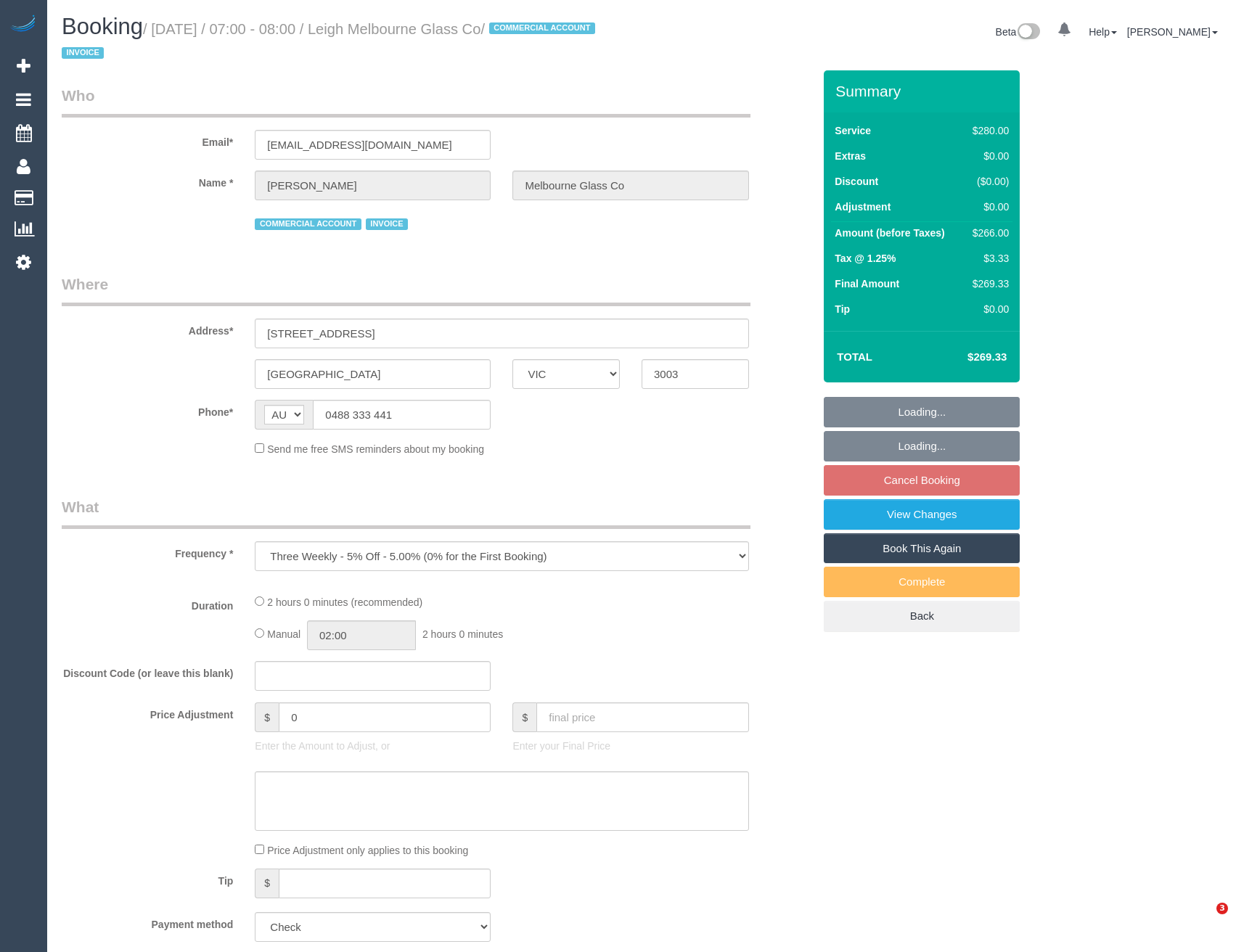
select select "VIC"
select select "2"
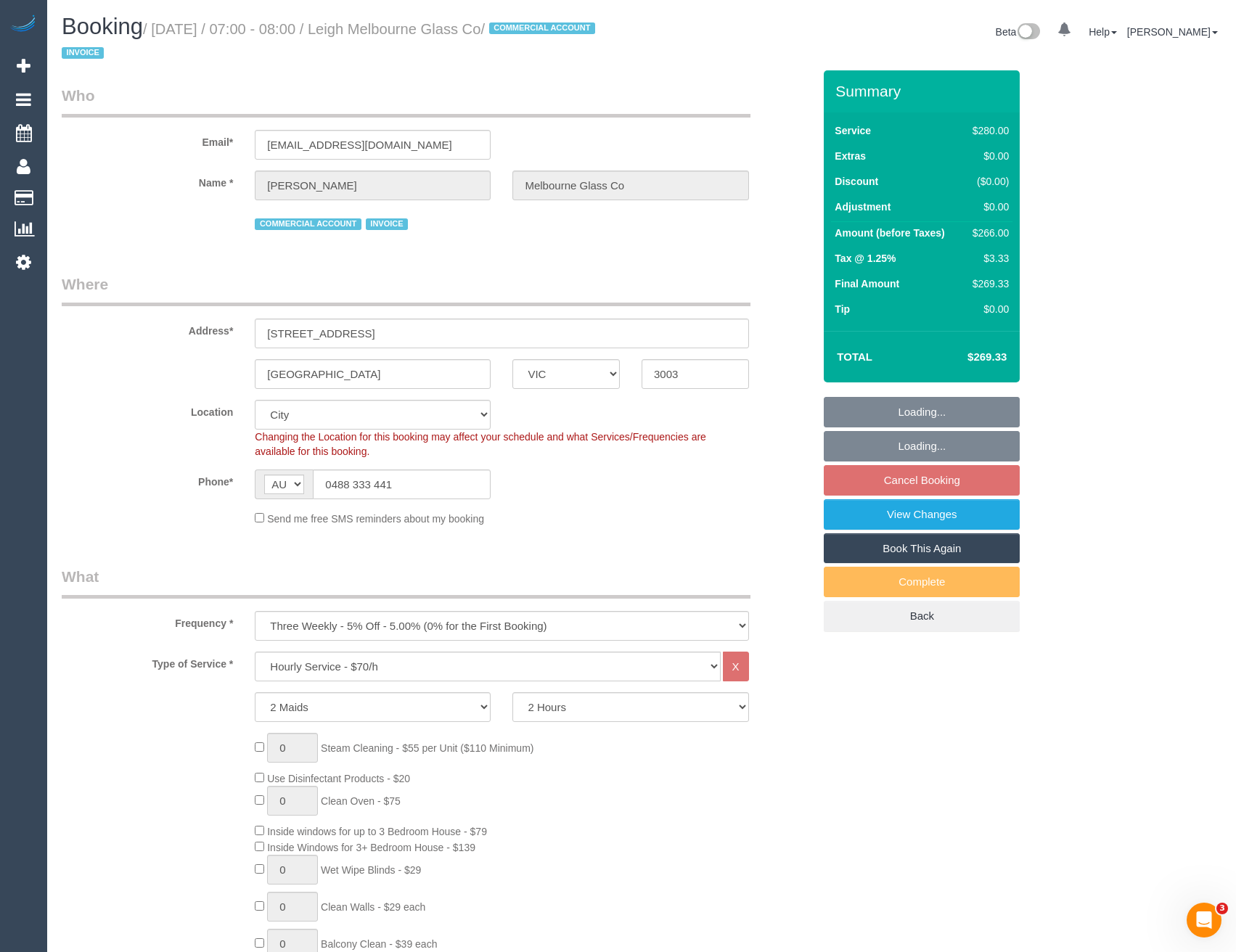
select select "object:690"
select select "number:28"
select select "number:14"
select select "number:19"
select select "number:36"
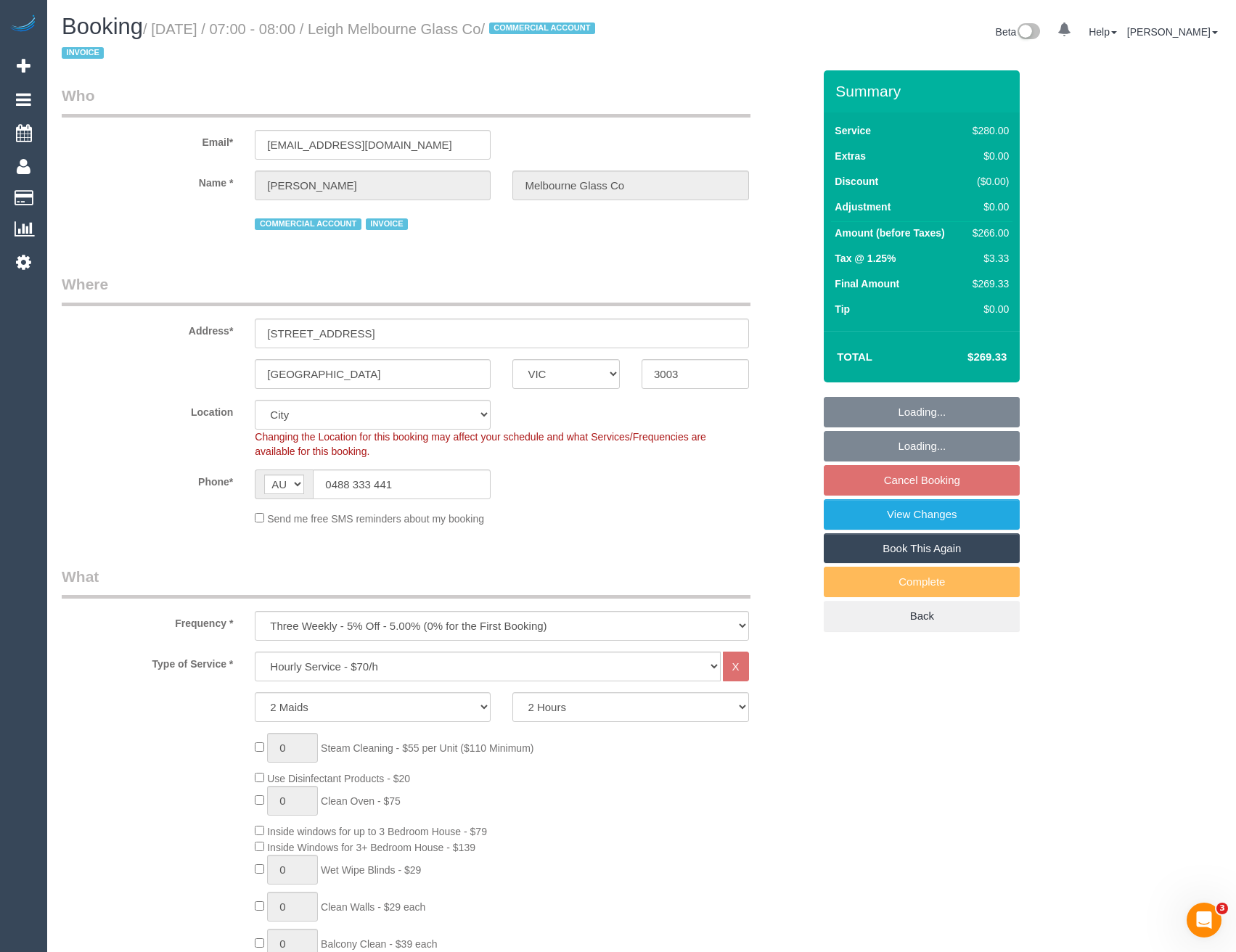
select select "spot1"
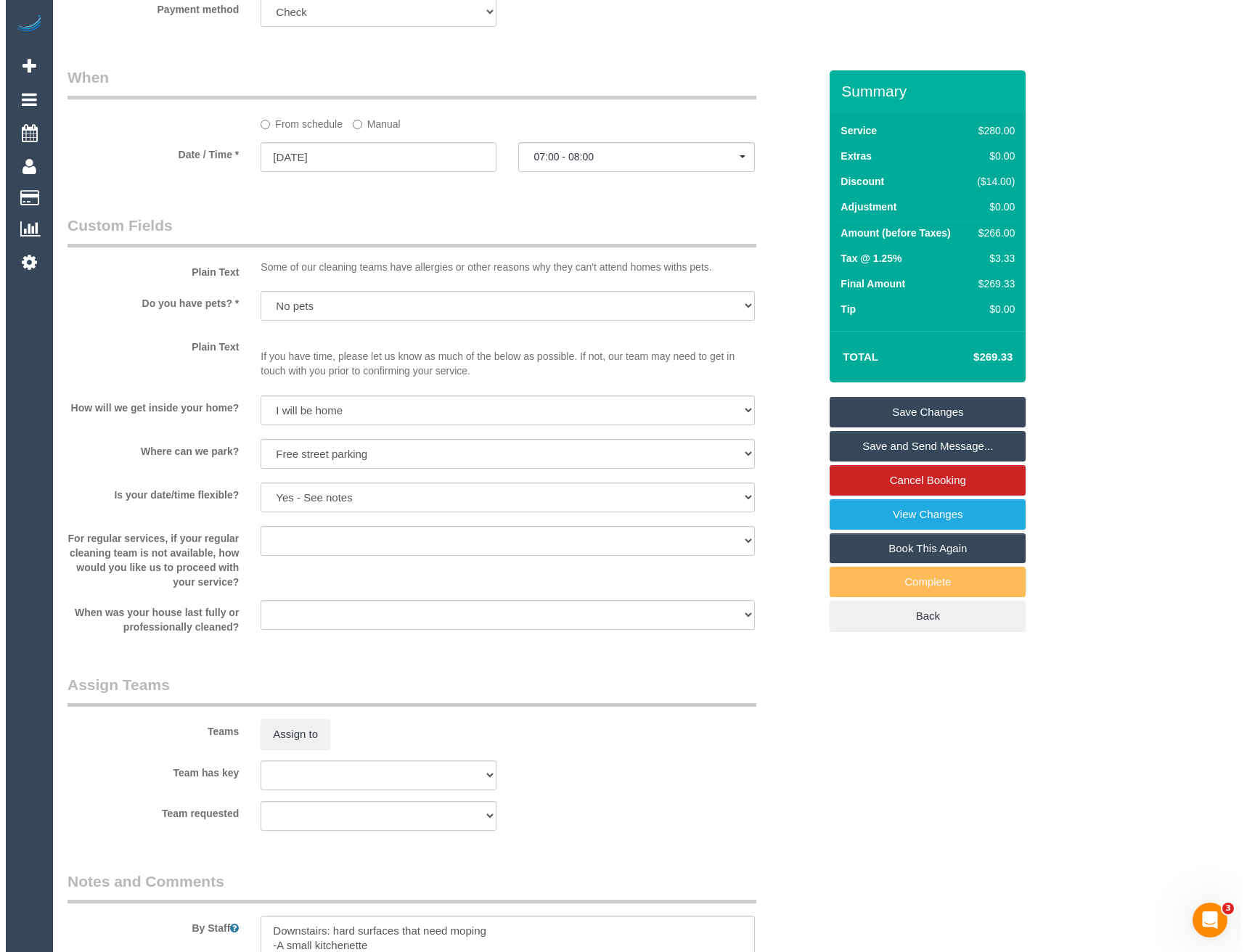
scroll to position [1886, 0]
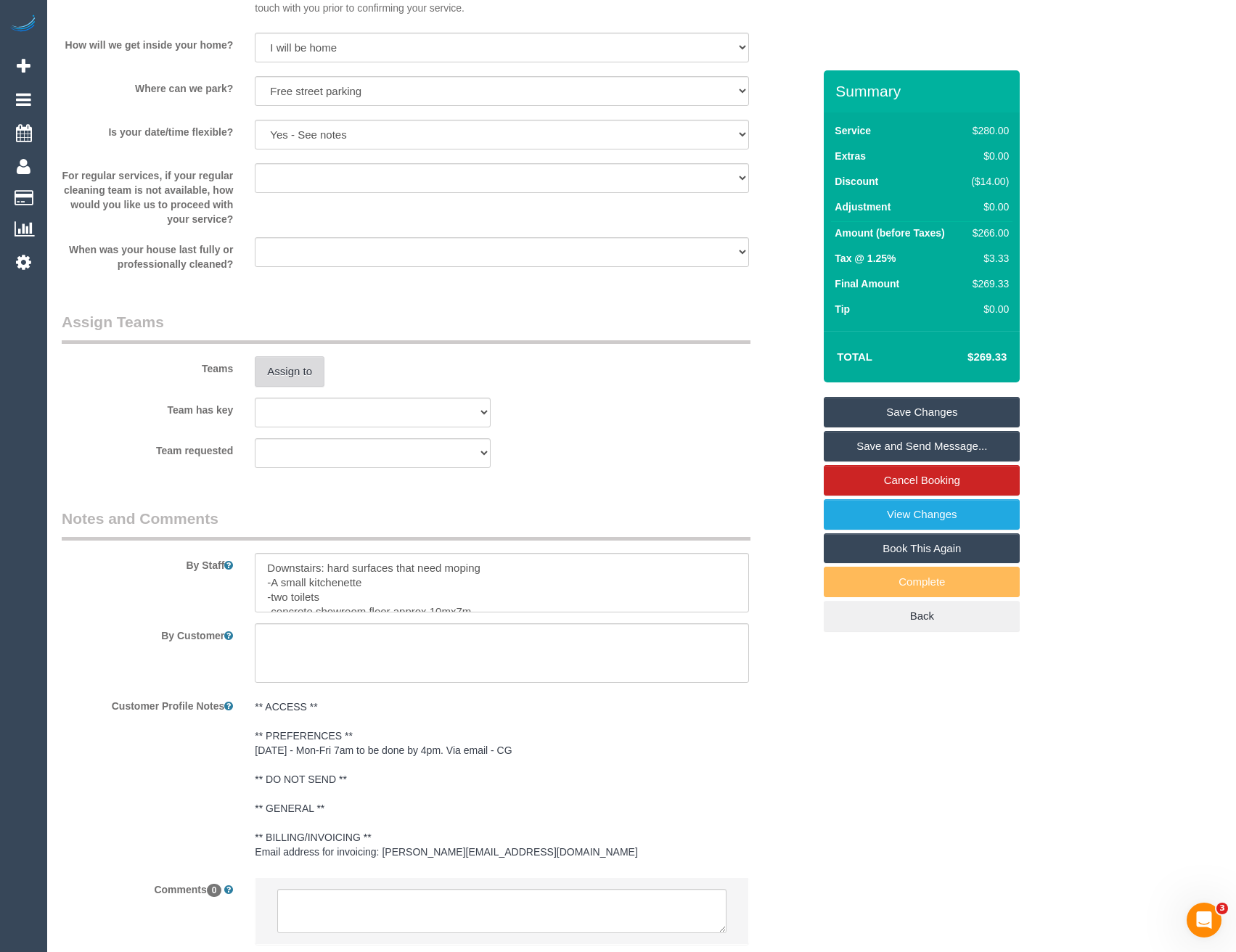
click at [281, 365] on button "Assign to" at bounding box center [290, 371] width 70 height 31
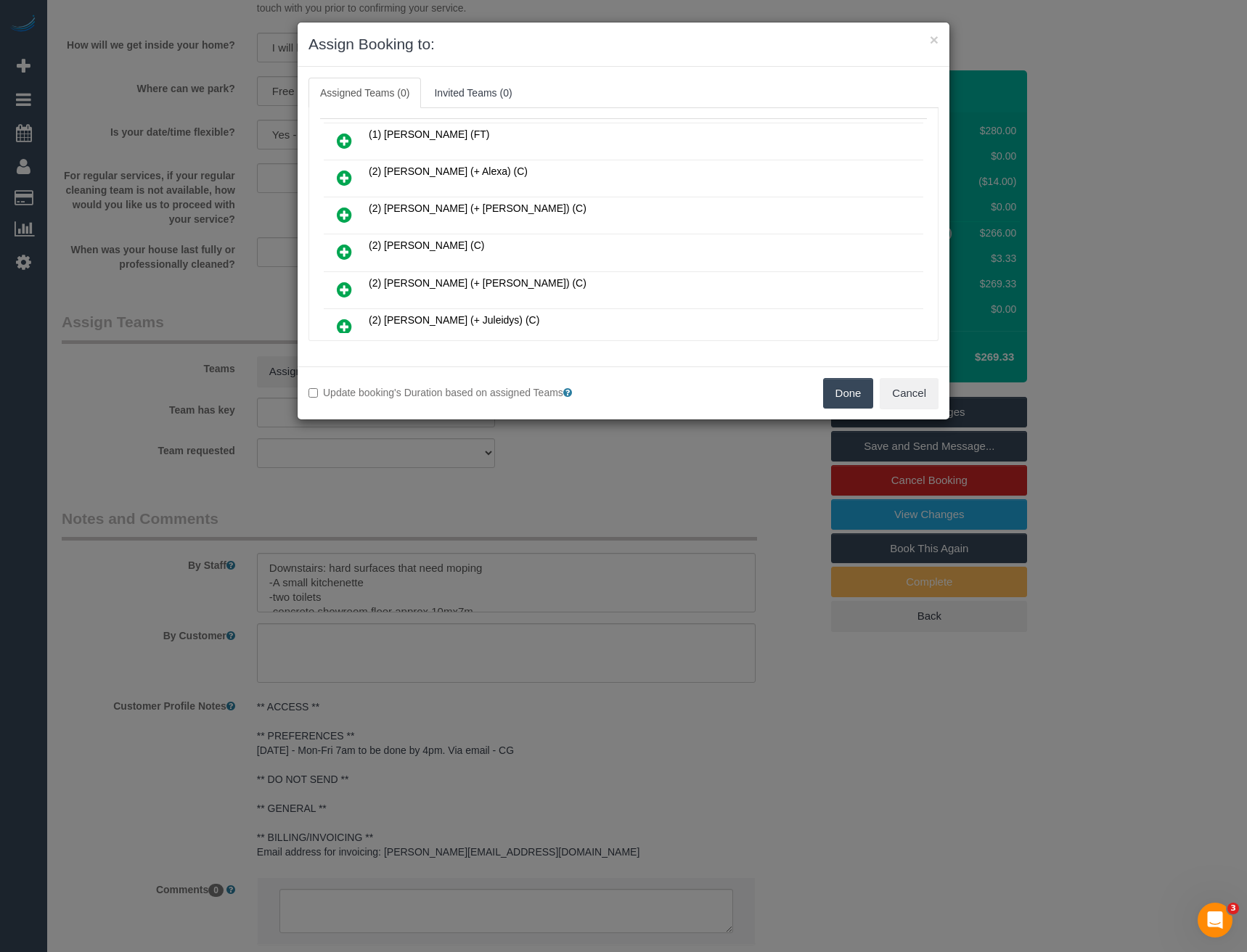
scroll to position [577, 0]
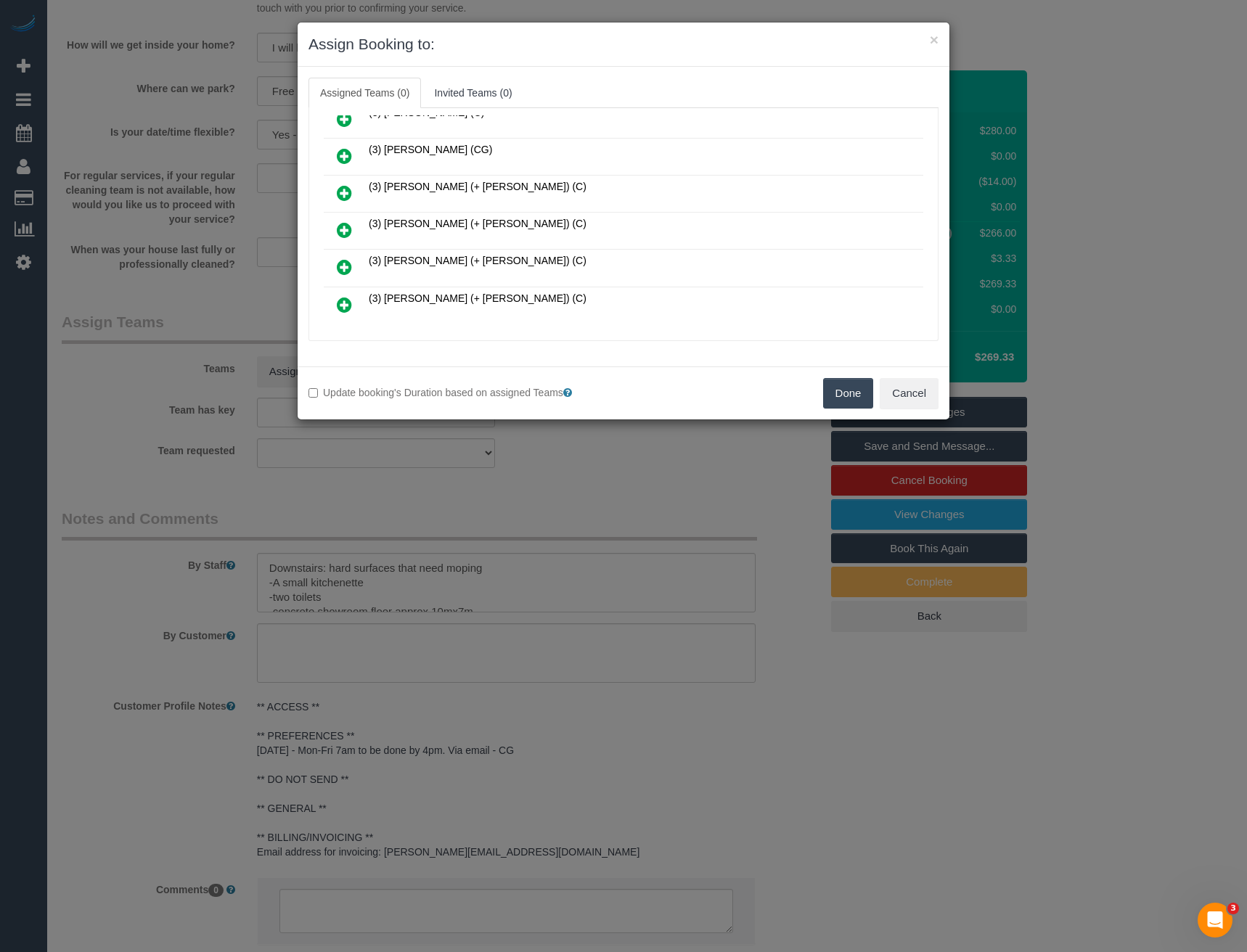
click at [348, 225] on icon at bounding box center [344, 230] width 15 height 18
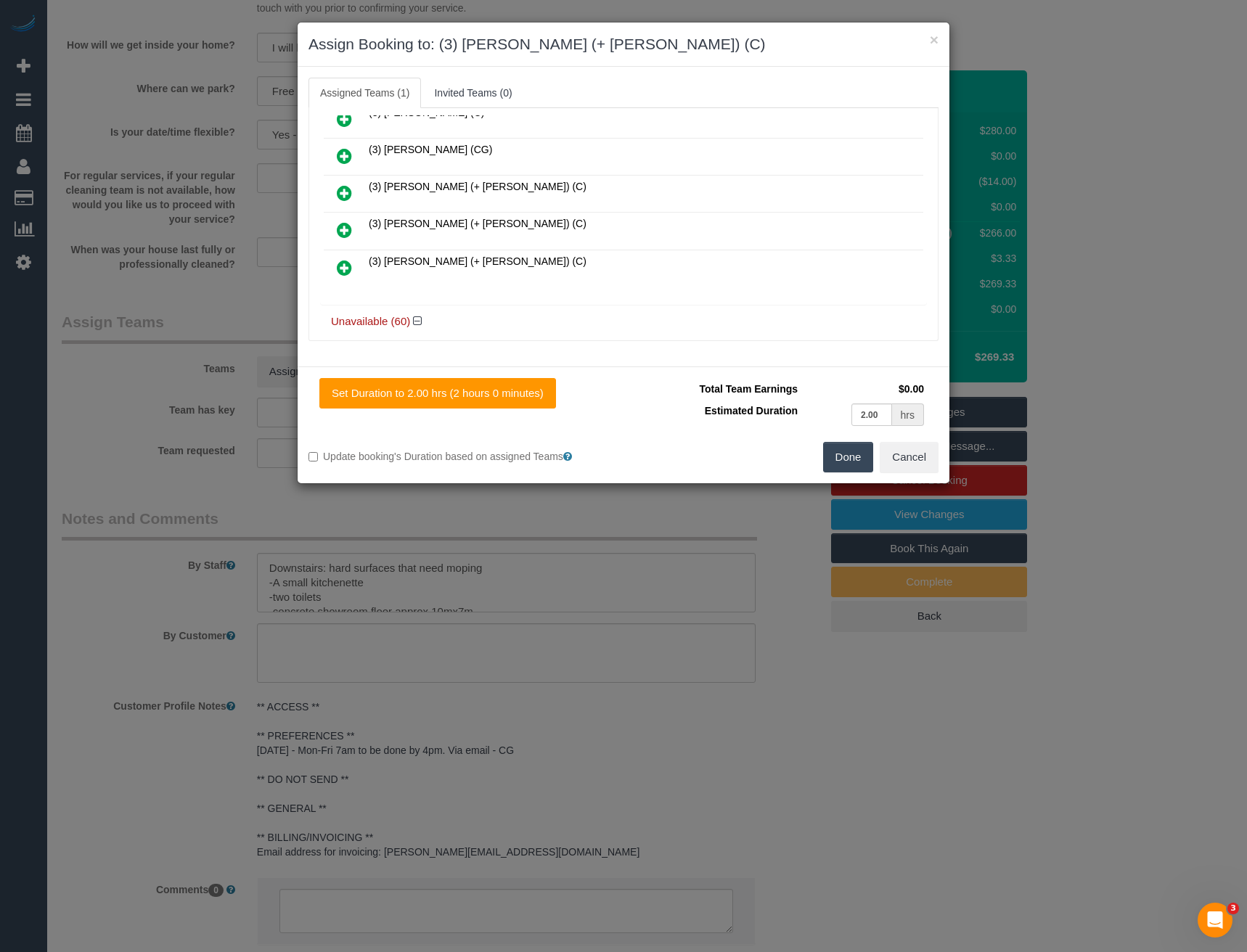
click at [345, 228] on icon at bounding box center [344, 230] width 15 height 18
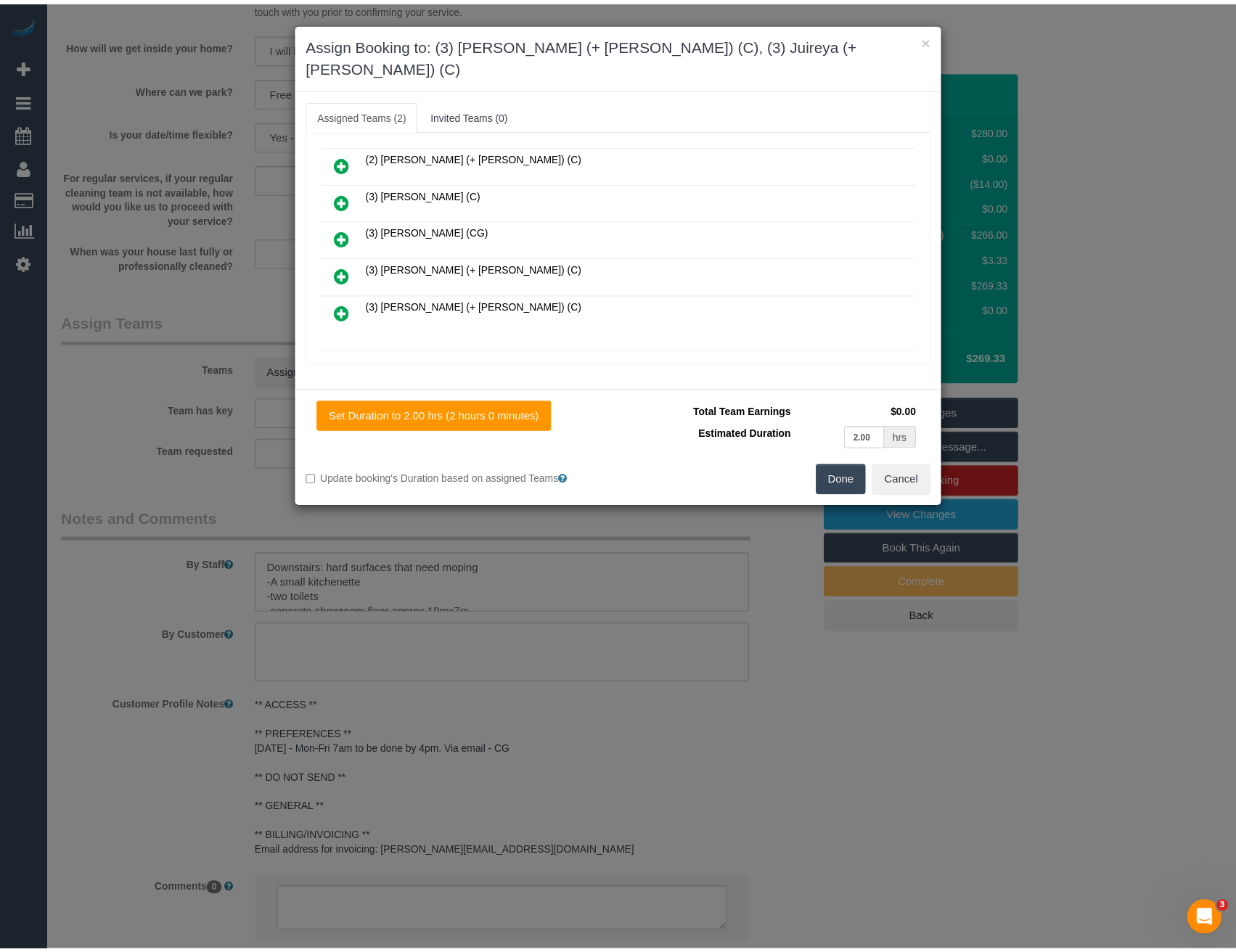
scroll to position [0, 0]
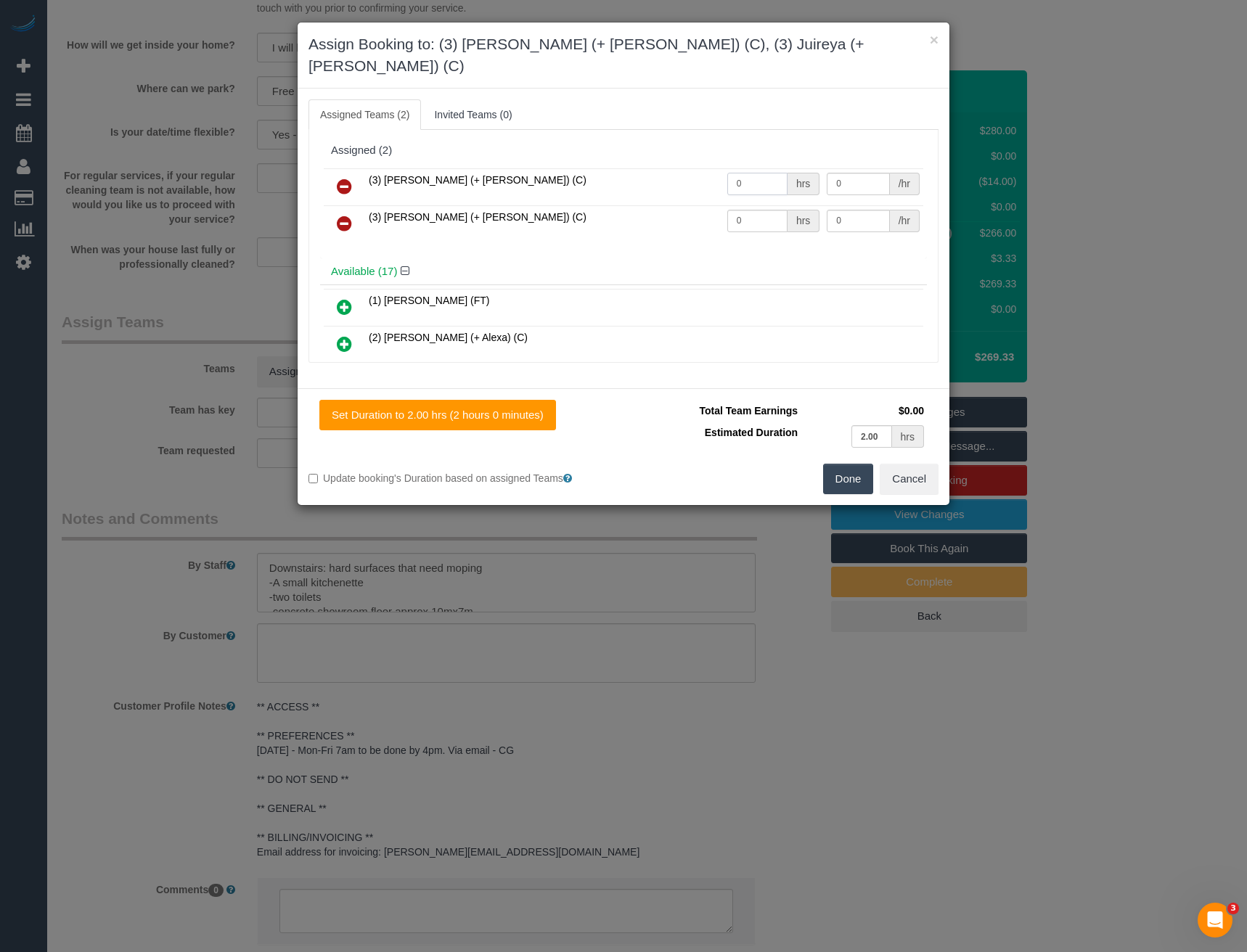
drag, startPoint x: 749, startPoint y: 158, endPoint x: 640, endPoint y: 143, distance: 110.0
click at [644, 165] on div "(3) [PERSON_NAME] (+ [PERSON_NAME]) (C) 0 hrs 0 /hr (3) Juireya (+ [PERSON_NAME…" at bounding box center [624, 212] width 607 height 93
type input "2"
type input "35"
drag, startPoint x: 744, startPoint y: 205, endPoint x: 604, endPoint y: 204, distance: 140.0
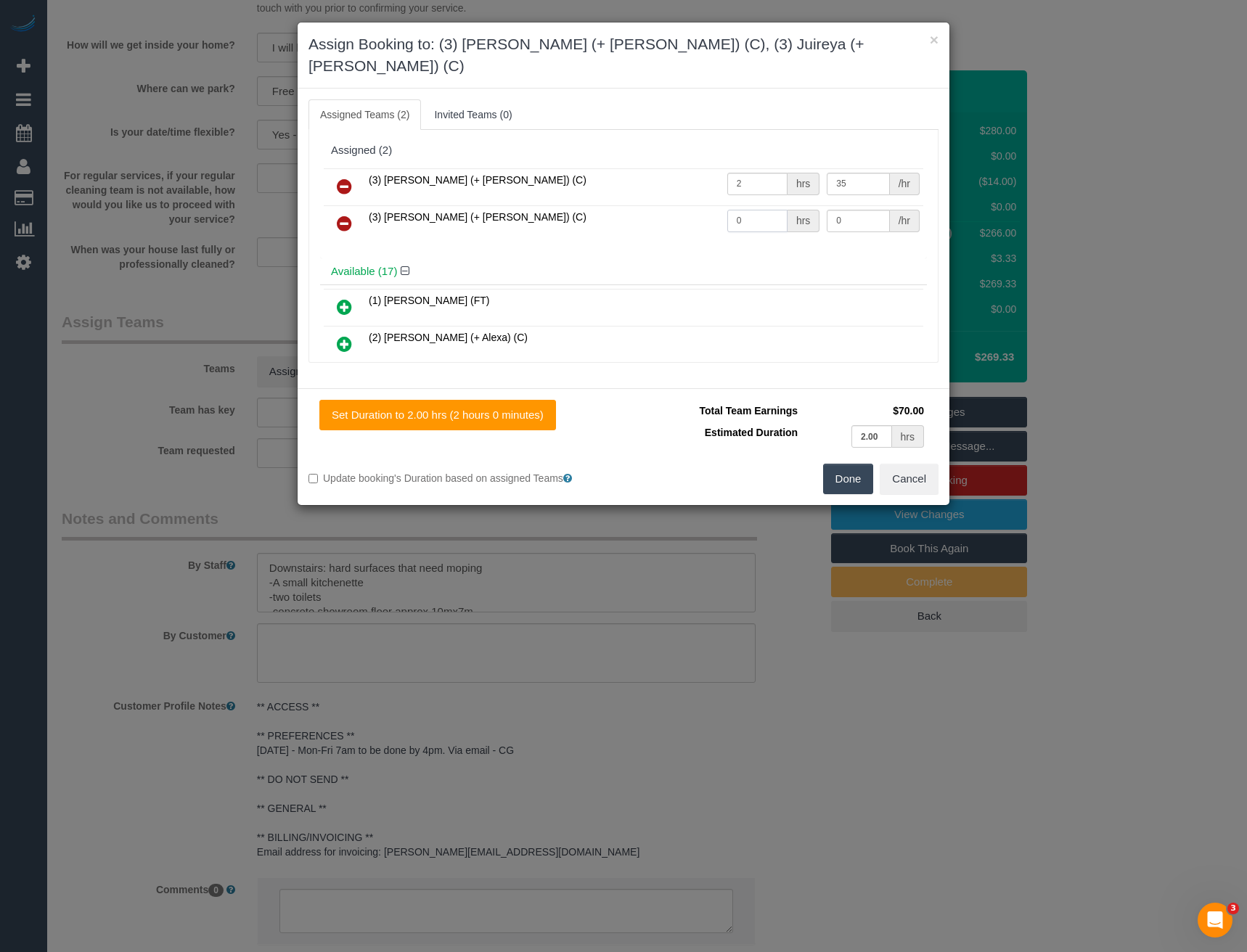
click at [614, 207] on tr "(3) Juireya (+ Gazi) (C) 0 hrs 0 /hr" at bounding box center [623, 223] width 599 height 37
type input "2"
type input "35"
click at [838, 463] on button "Done" at bounding box center [848, 479] width 51 height 31
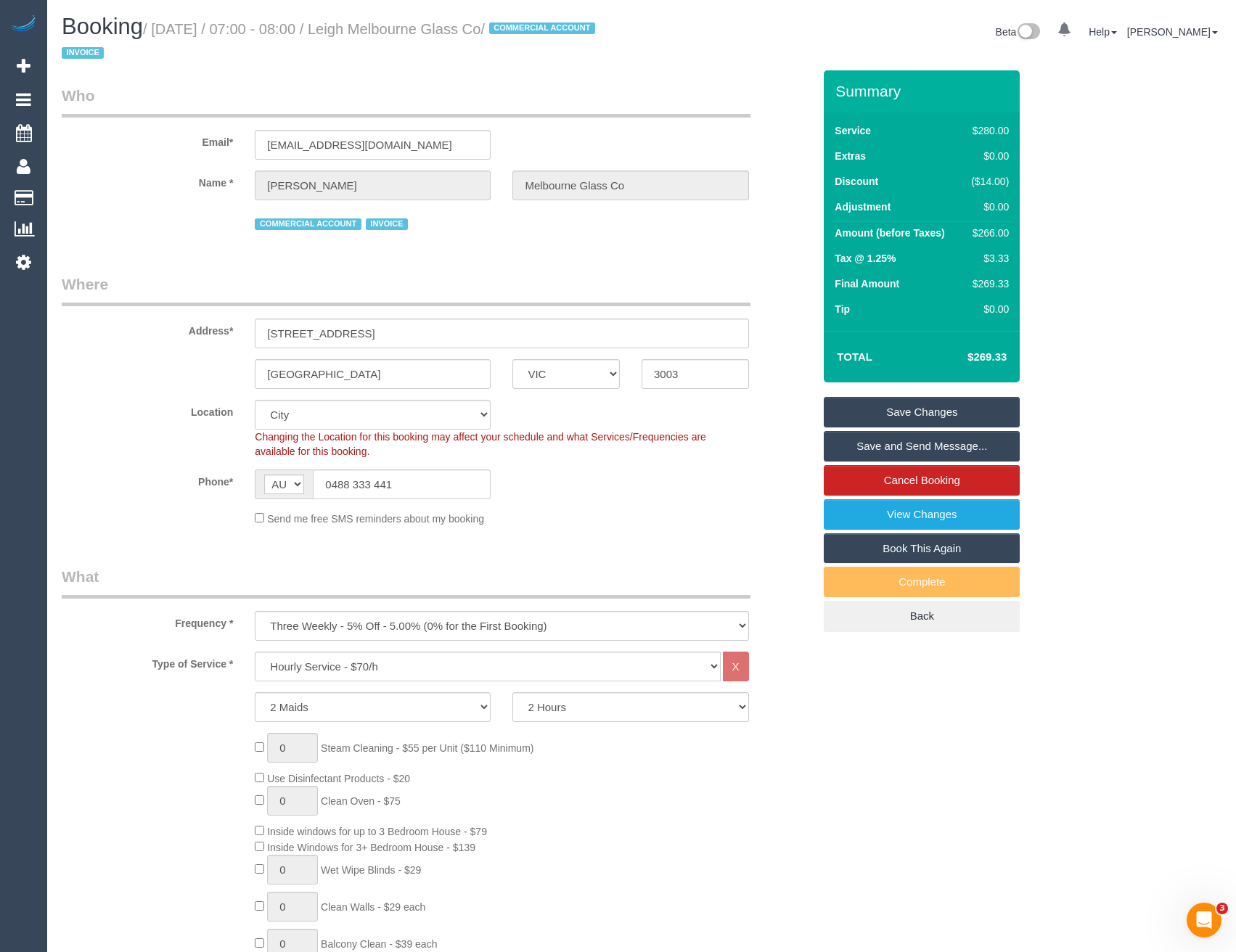
click at [864, 444] on link "Save and Send Message..." at bounding box center [921, 446] width 196 height 31
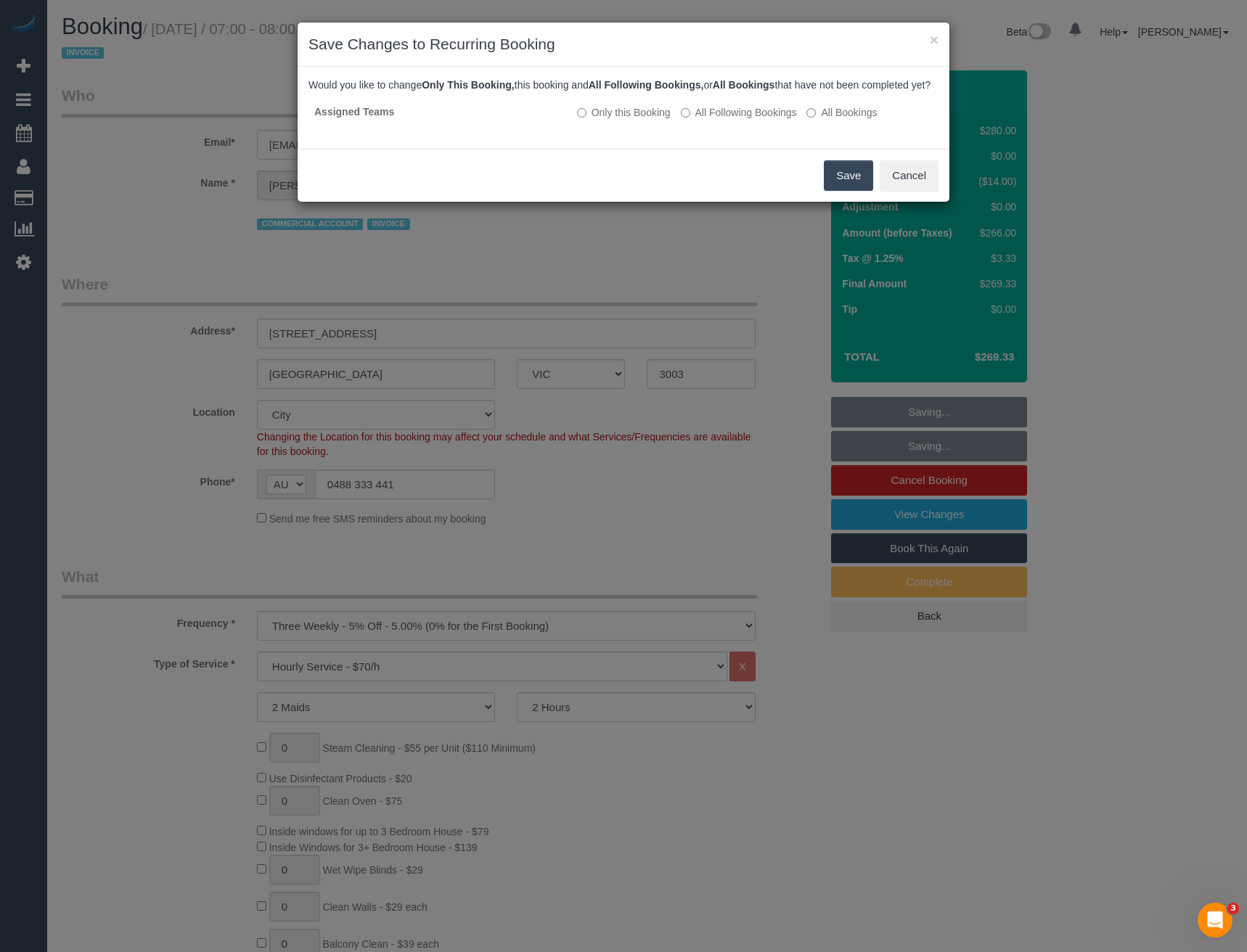
click at [833, 188] on button "Save" at bounding box center [848, 175] width 49 height 31
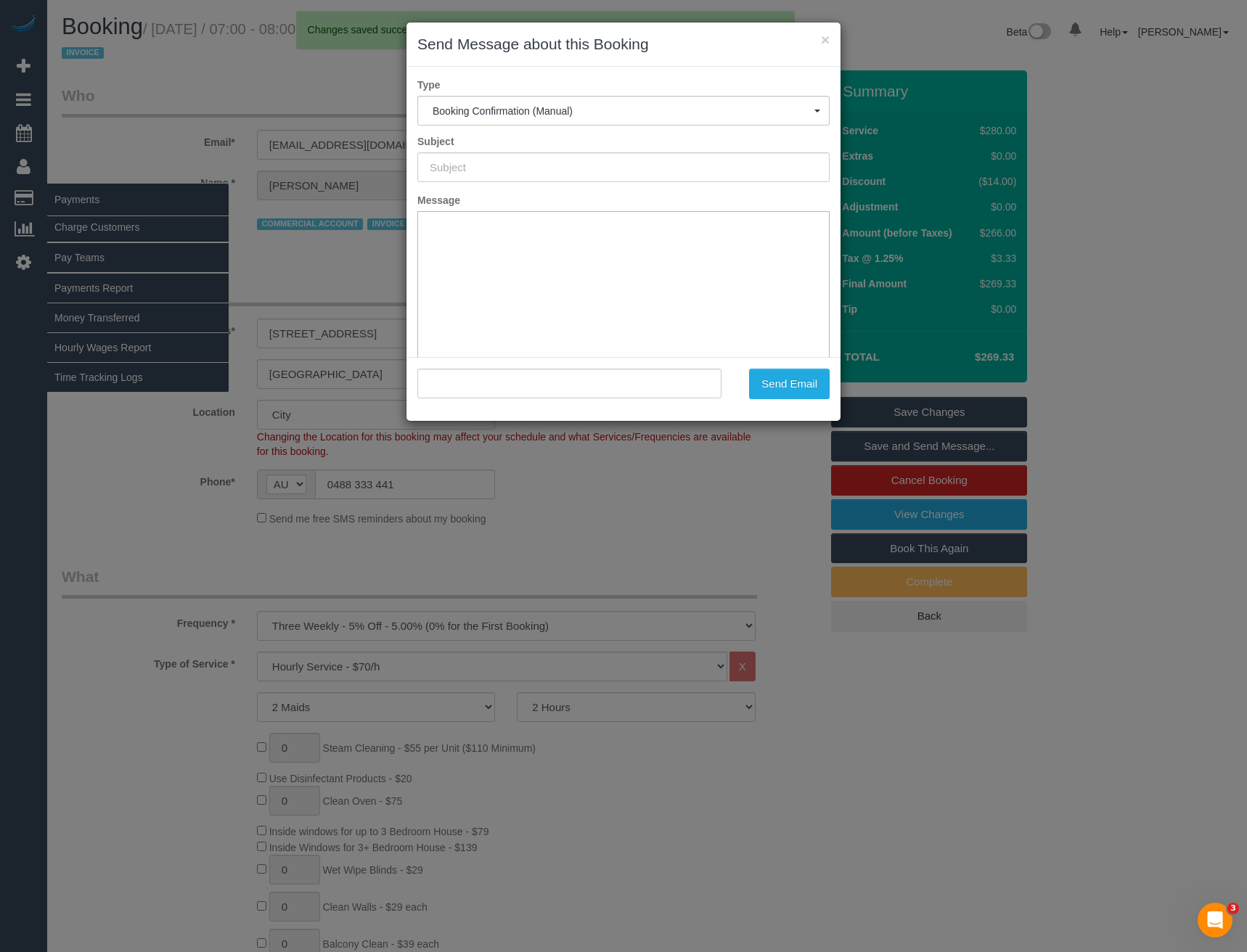
type input "Booking Confirmed"
type input ""Leigh Melbourne Glass Co" <leigh@melbourneglass.co>"
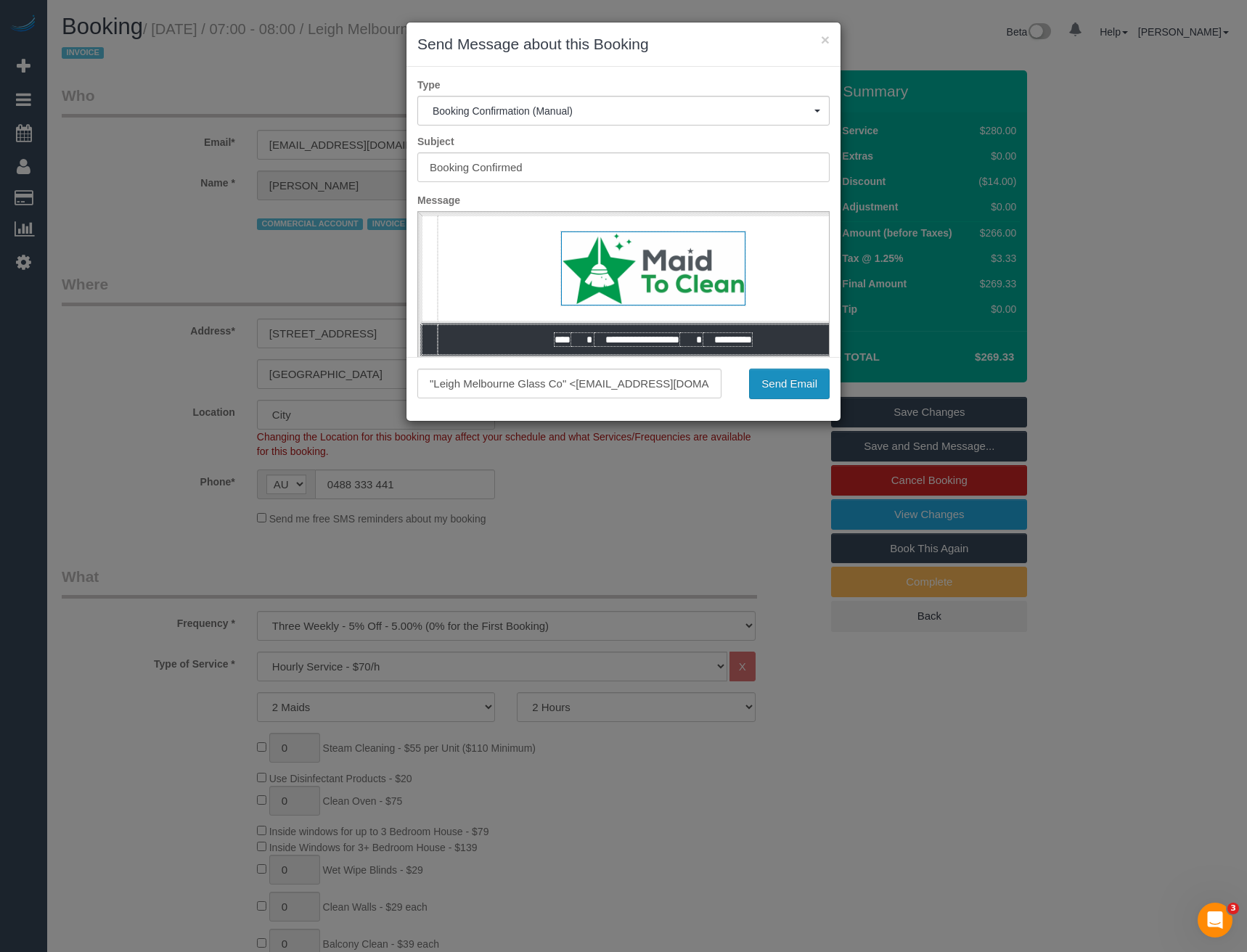
click at [783, 389] on button "Send Email" at bounding box center [789, 383] width 81 height 31
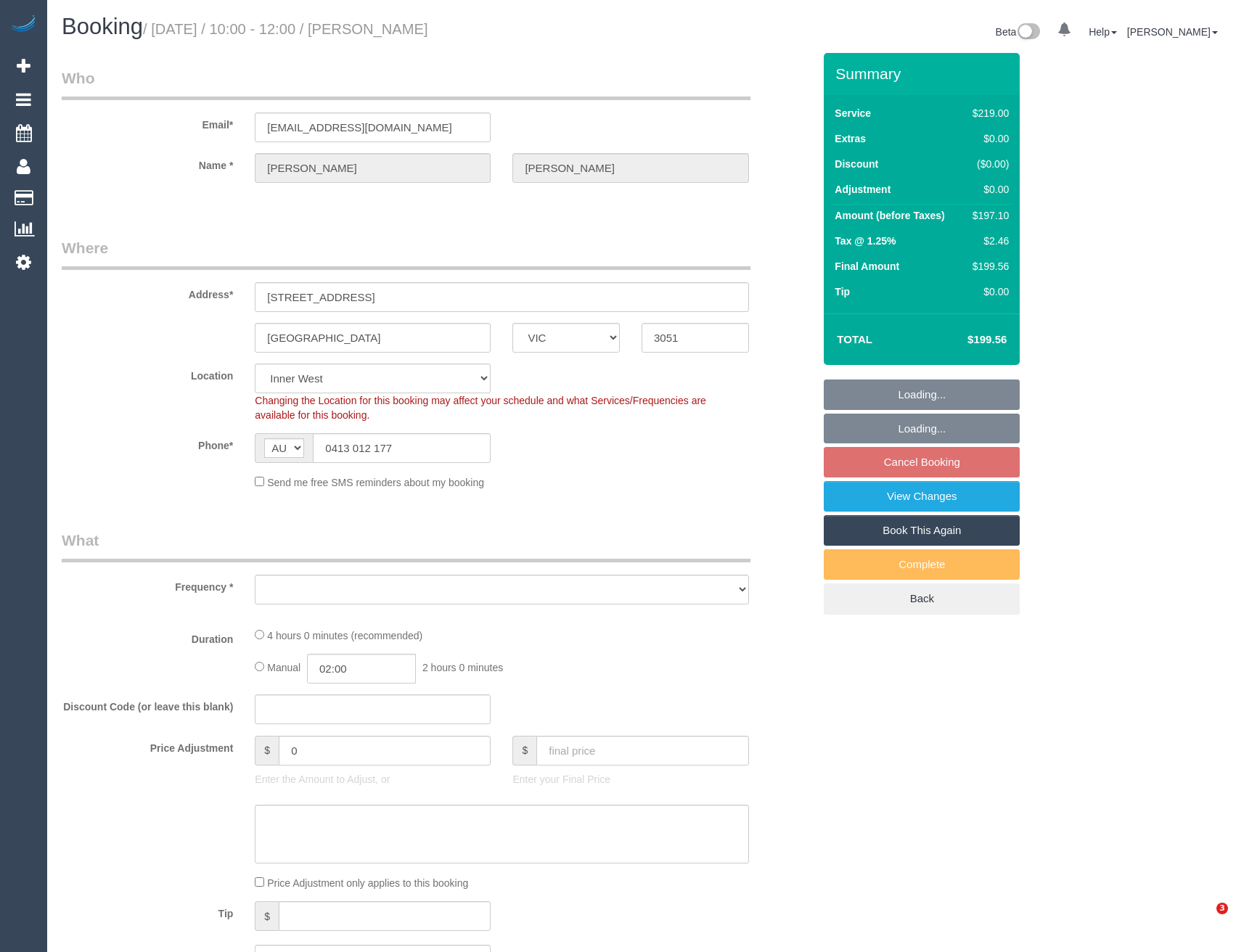
select select "VIC"
select select "spot3"
select select "number:29"
select select "number:14"
select select "number:18"
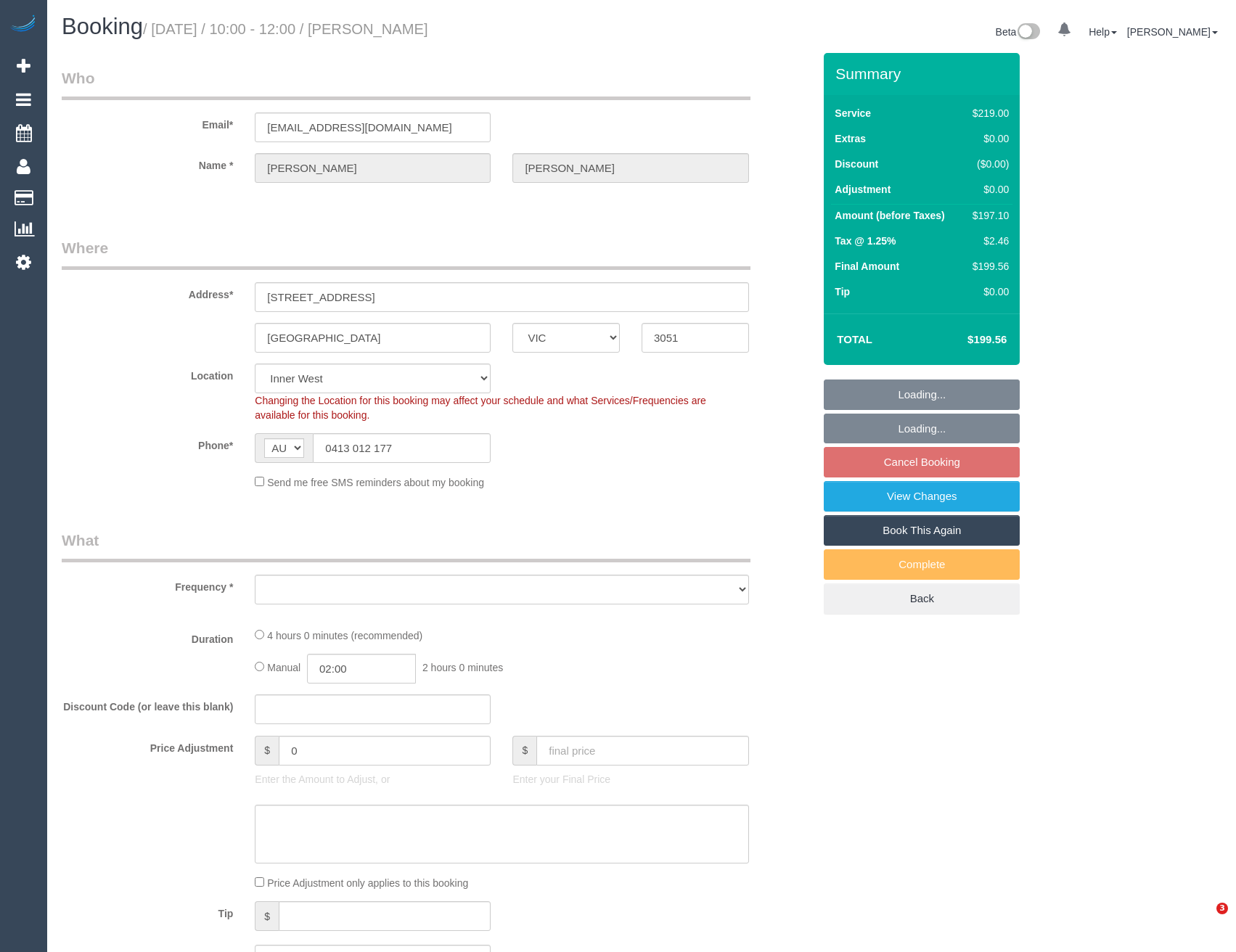
select select "number:24"
select select "number:33"
select select "number:11"
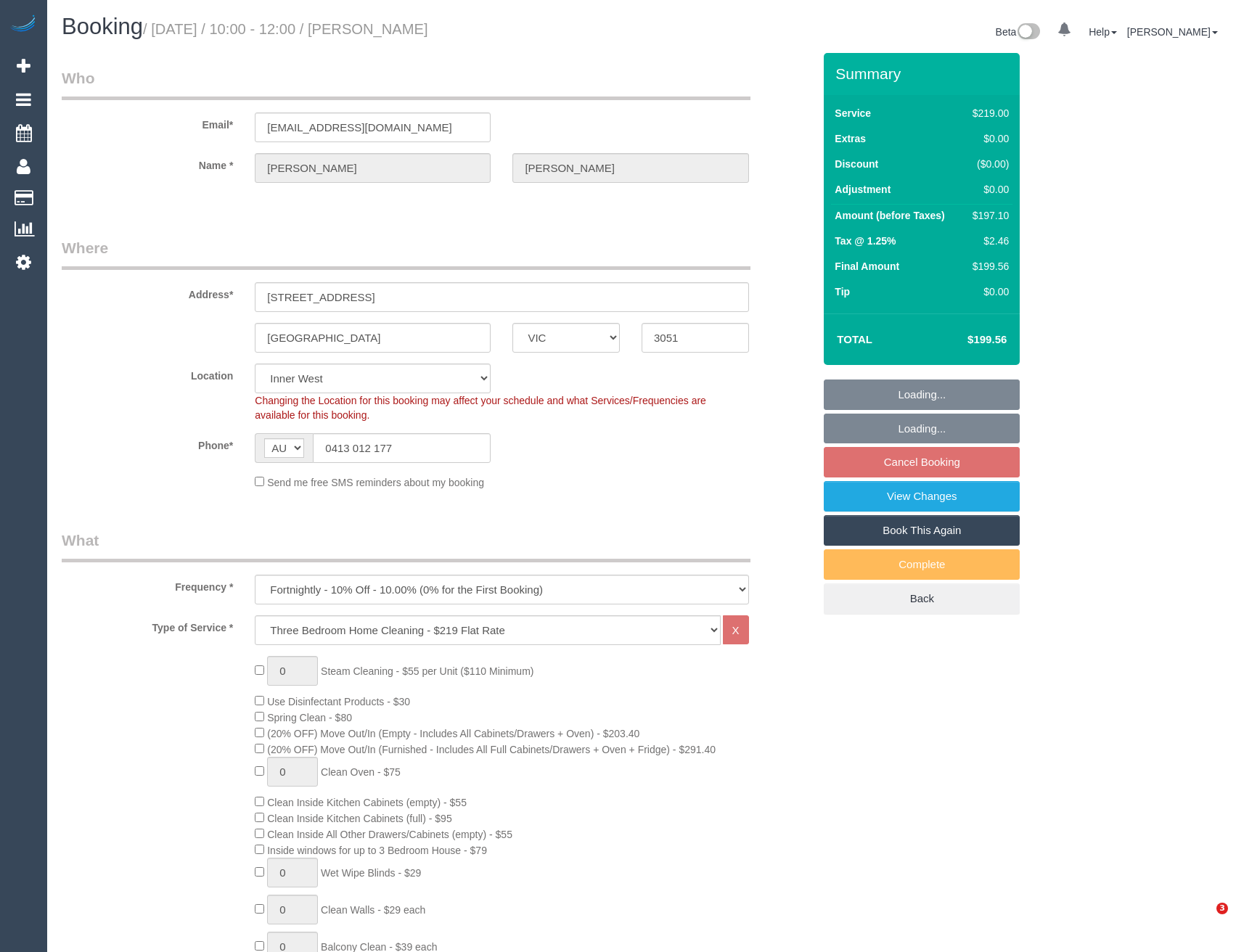
select select "object:802"
select select "string:stripe-pm_1RPu3Y2GScqysDRVc2z7OWwP"
select select "object:1520"
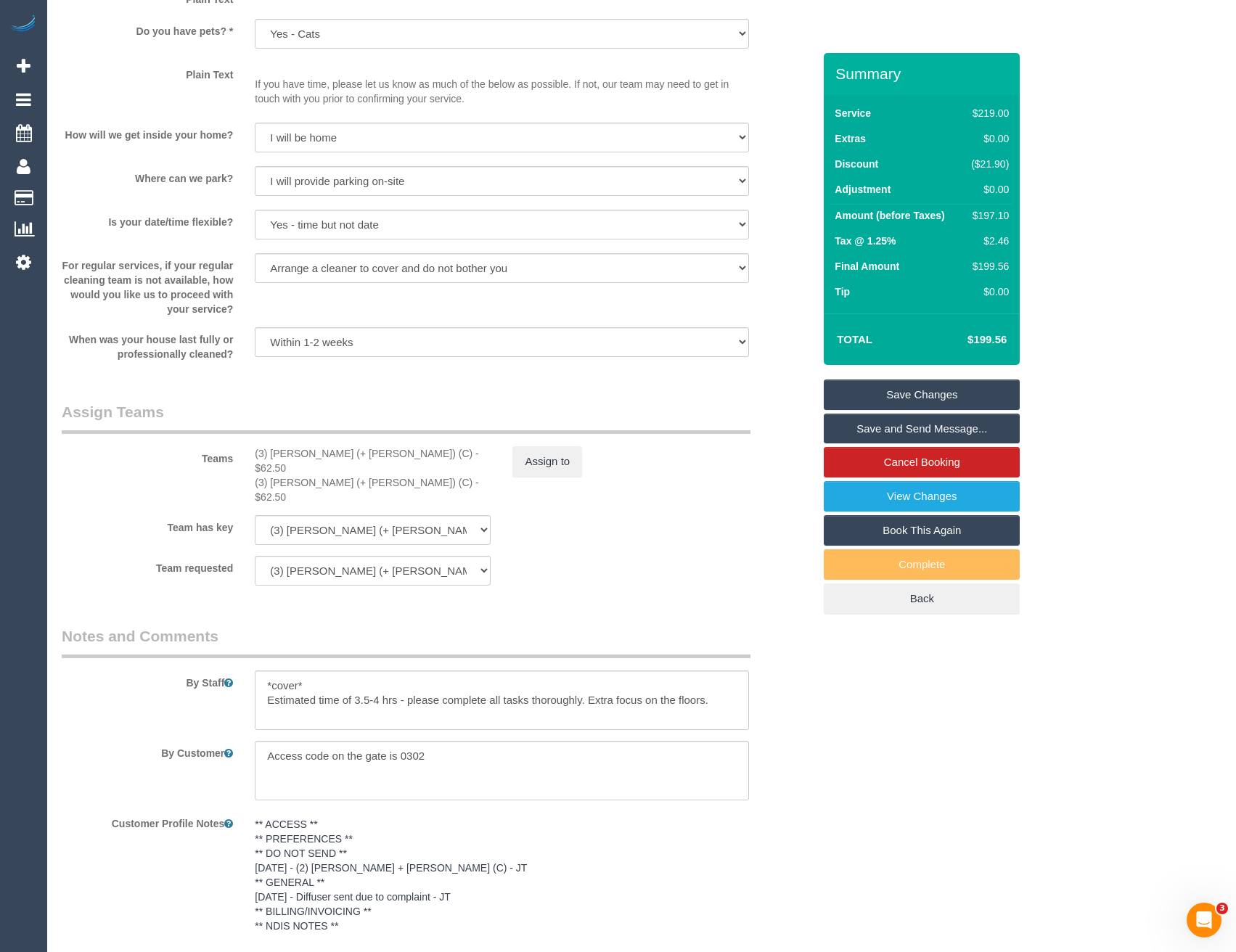
scroll to position [1803, 0]
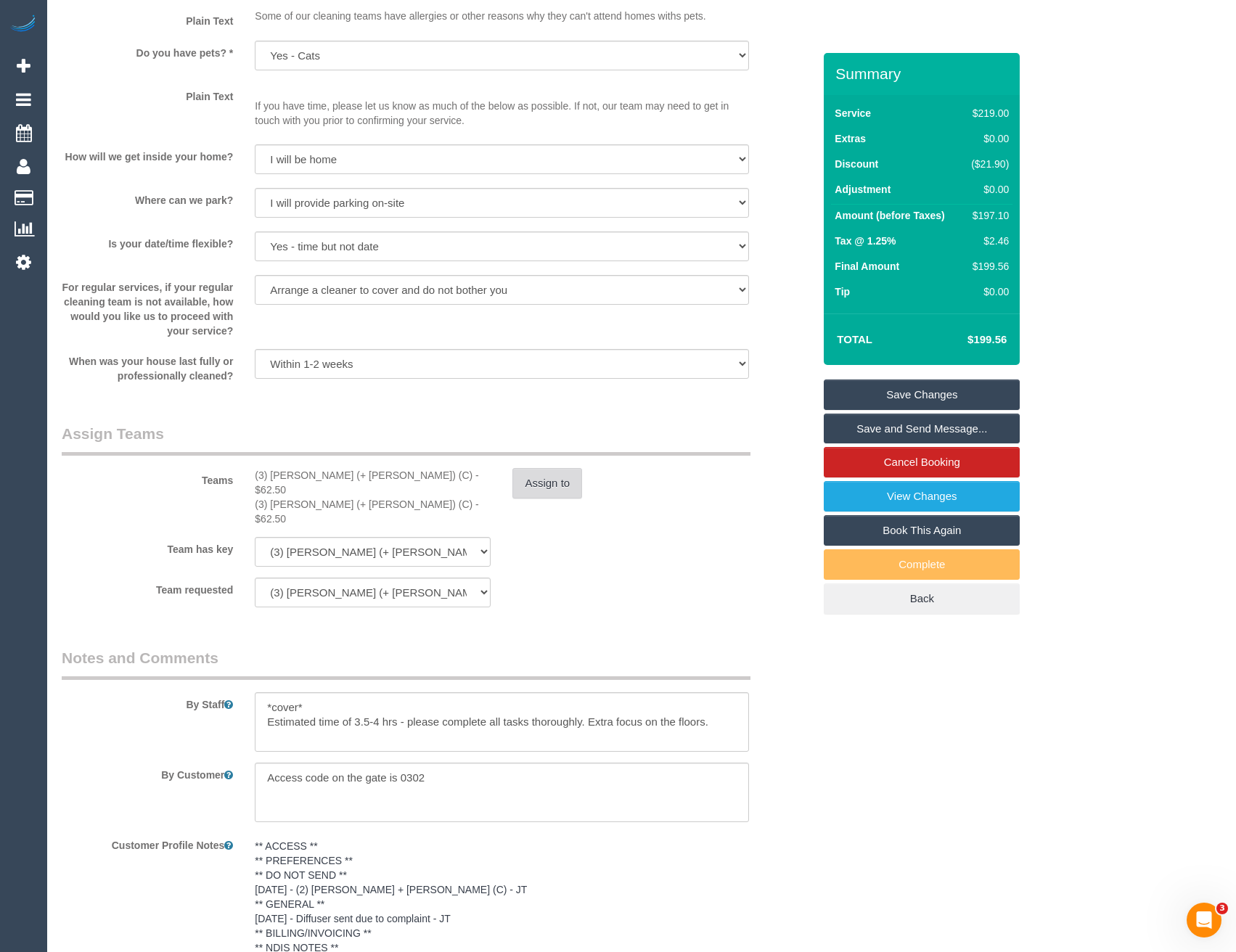
click at [543, 473] on button "Assign to" at bounding box center [548, 484] width 70 height 31
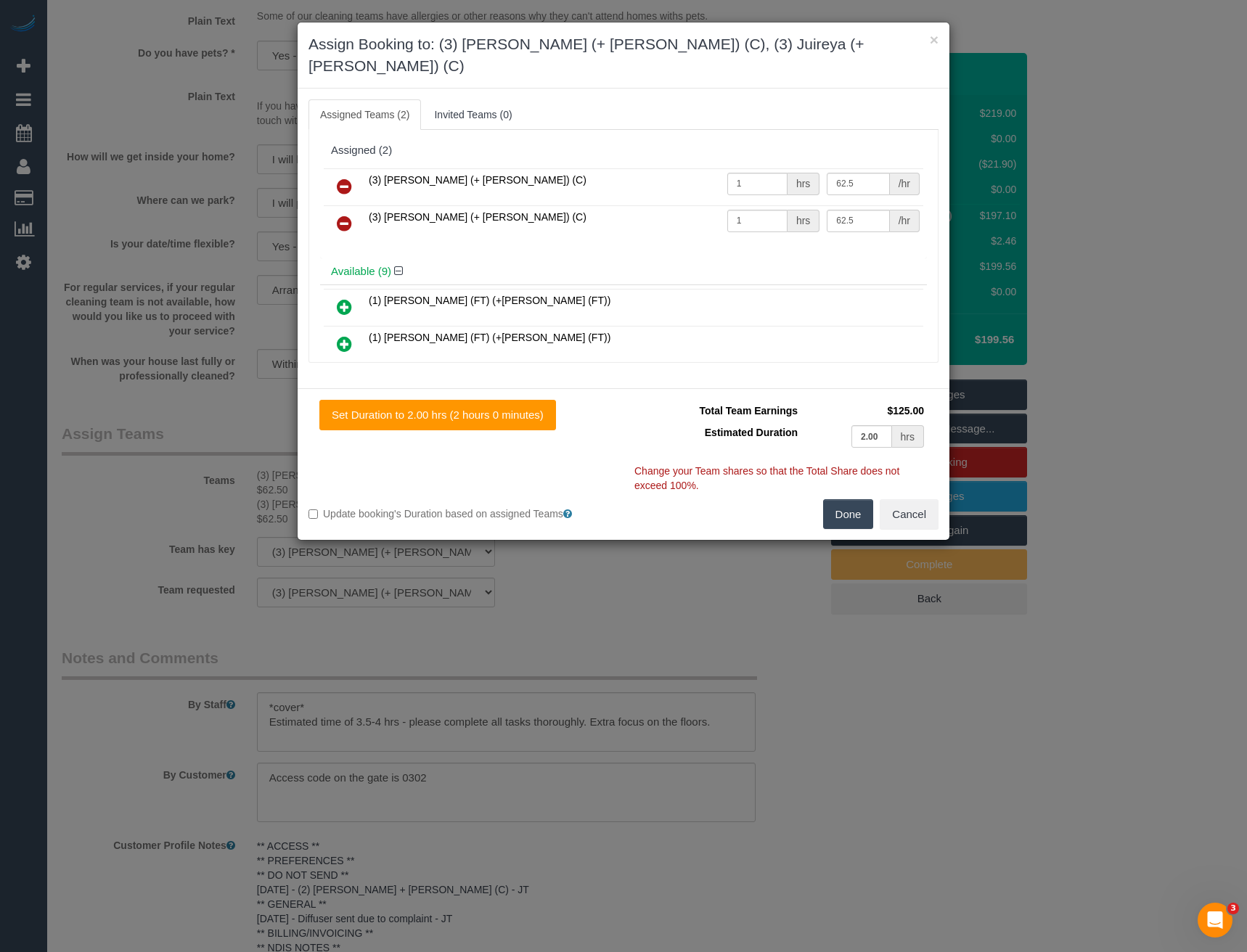
click at [346, 178] on icon at bounding box center [344, 186] width 15 height 18
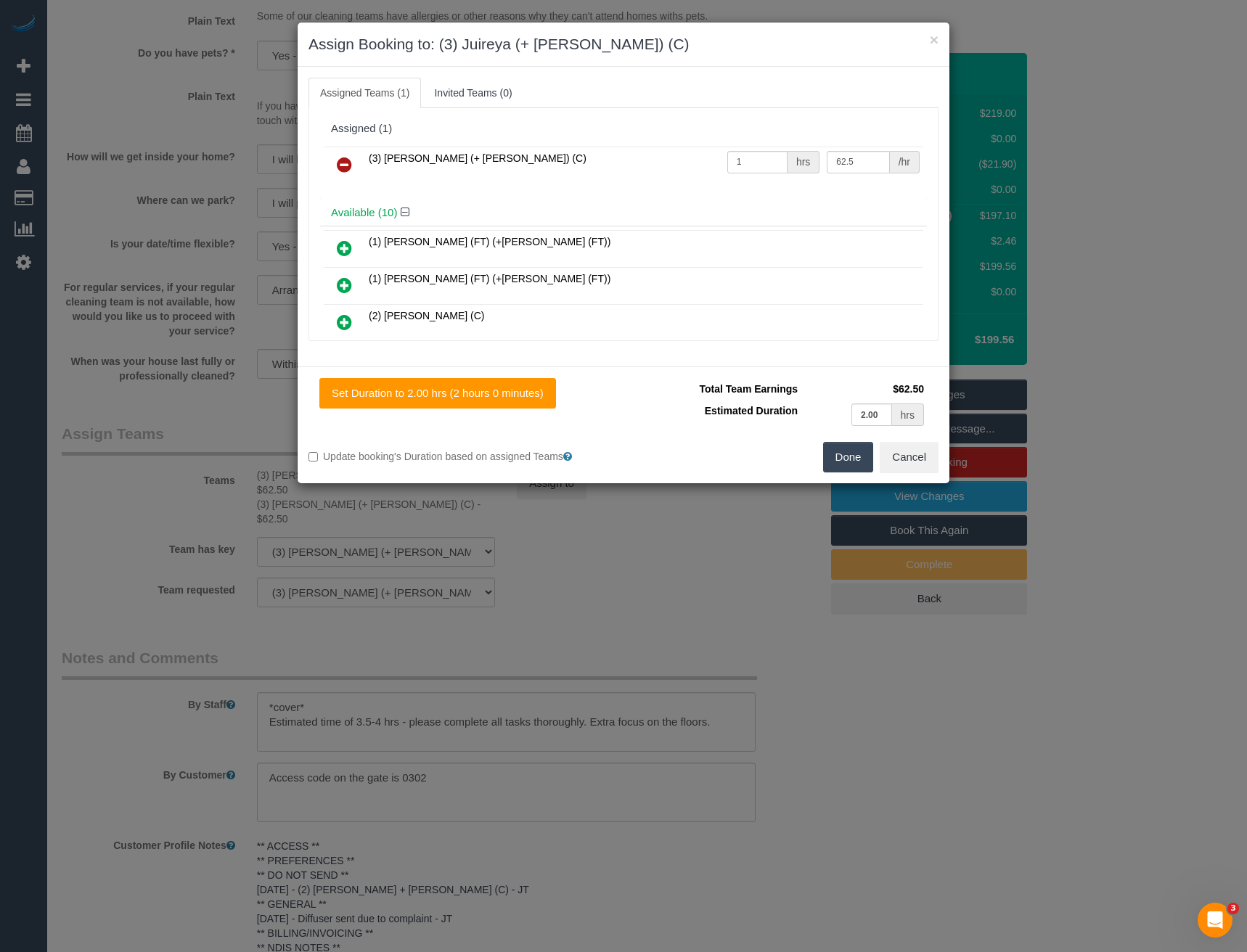
click at [349, 163] on icon at bounding box center [344, 164] width 15 height 18
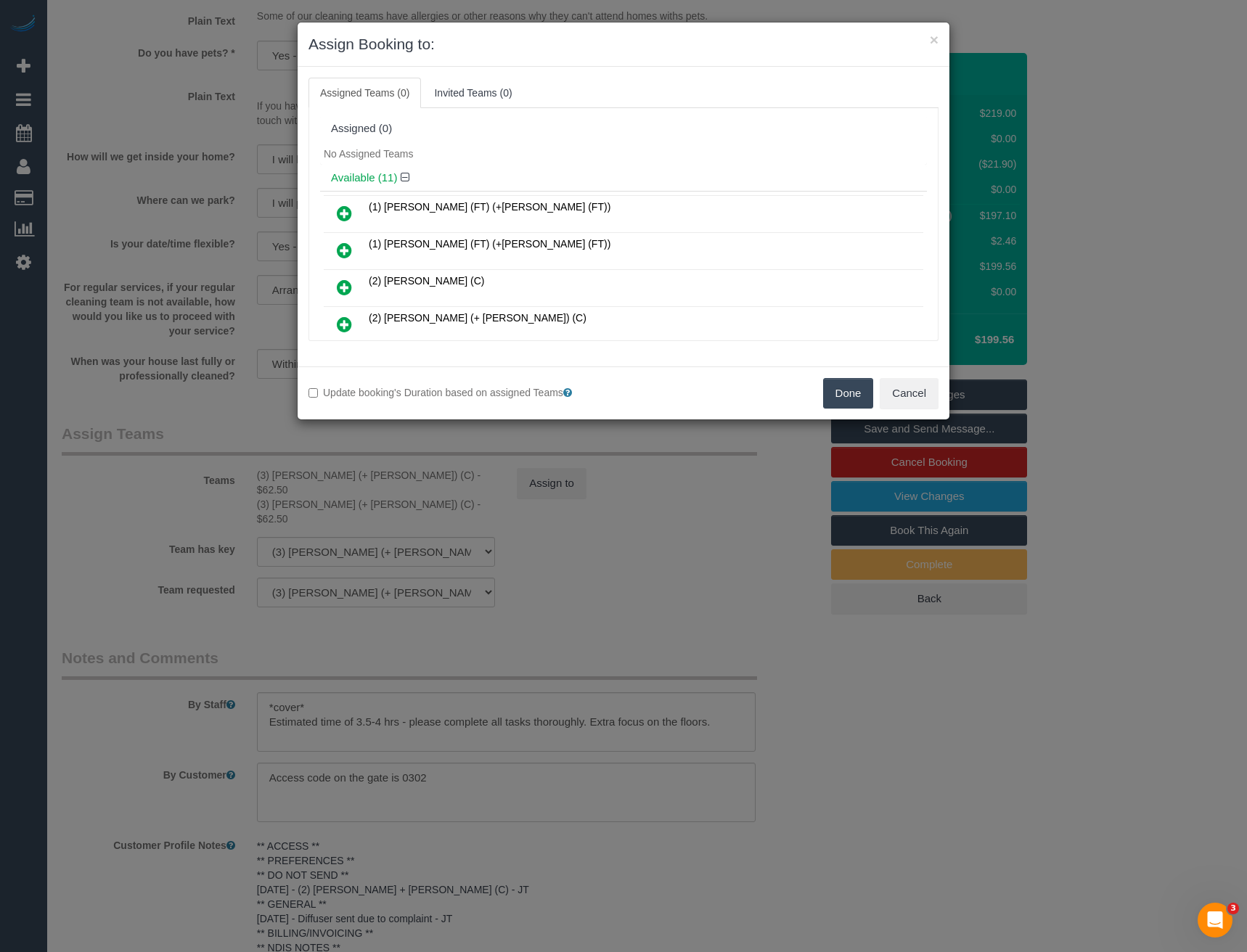
click at [561, 637] on div "× Assign Booking to: Assigned Teams (0) Invited Teams (0) Assigned (0) No Assig…" at bounding box center [624, 476] width 1247 height 952
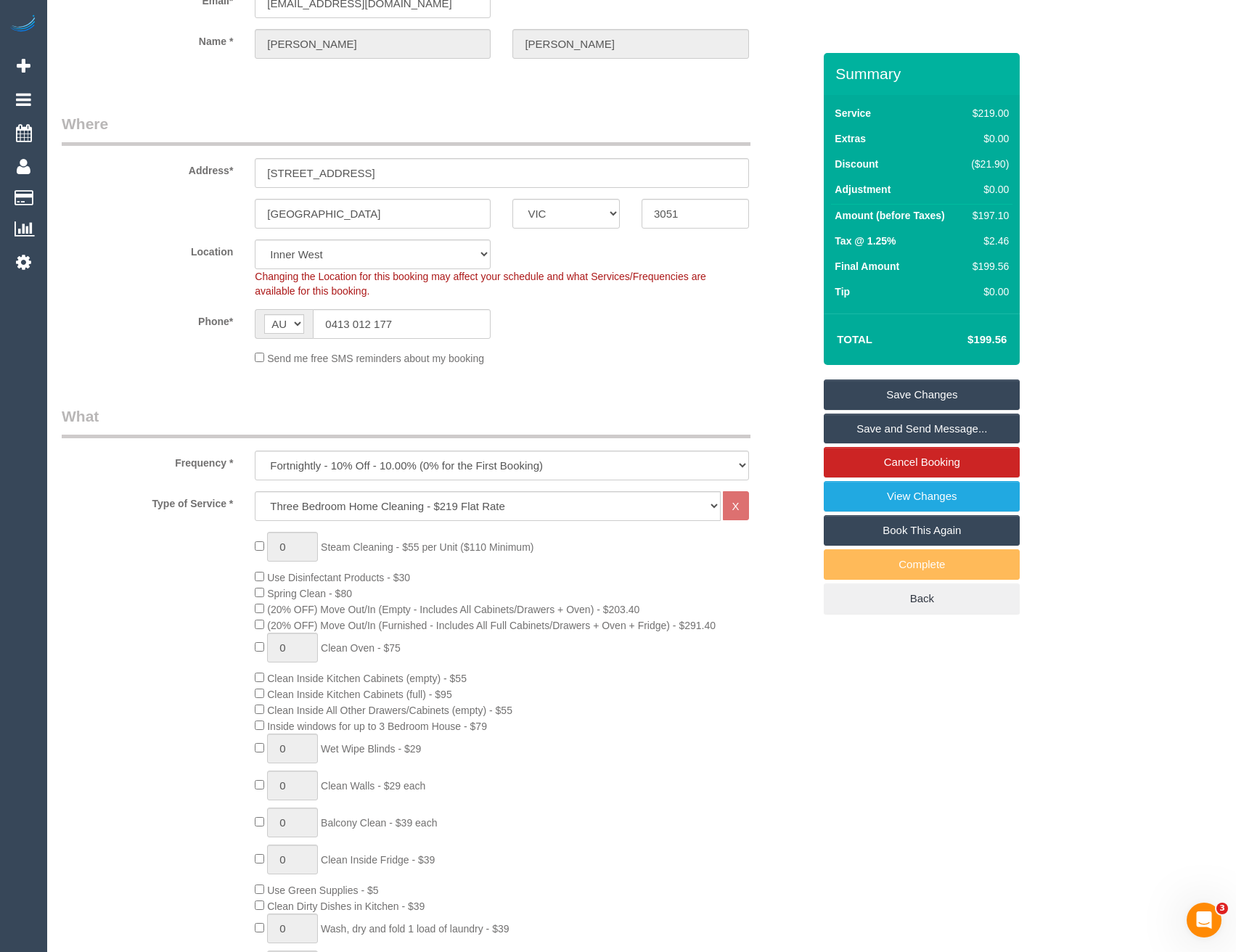
scroll to position [73, 0]
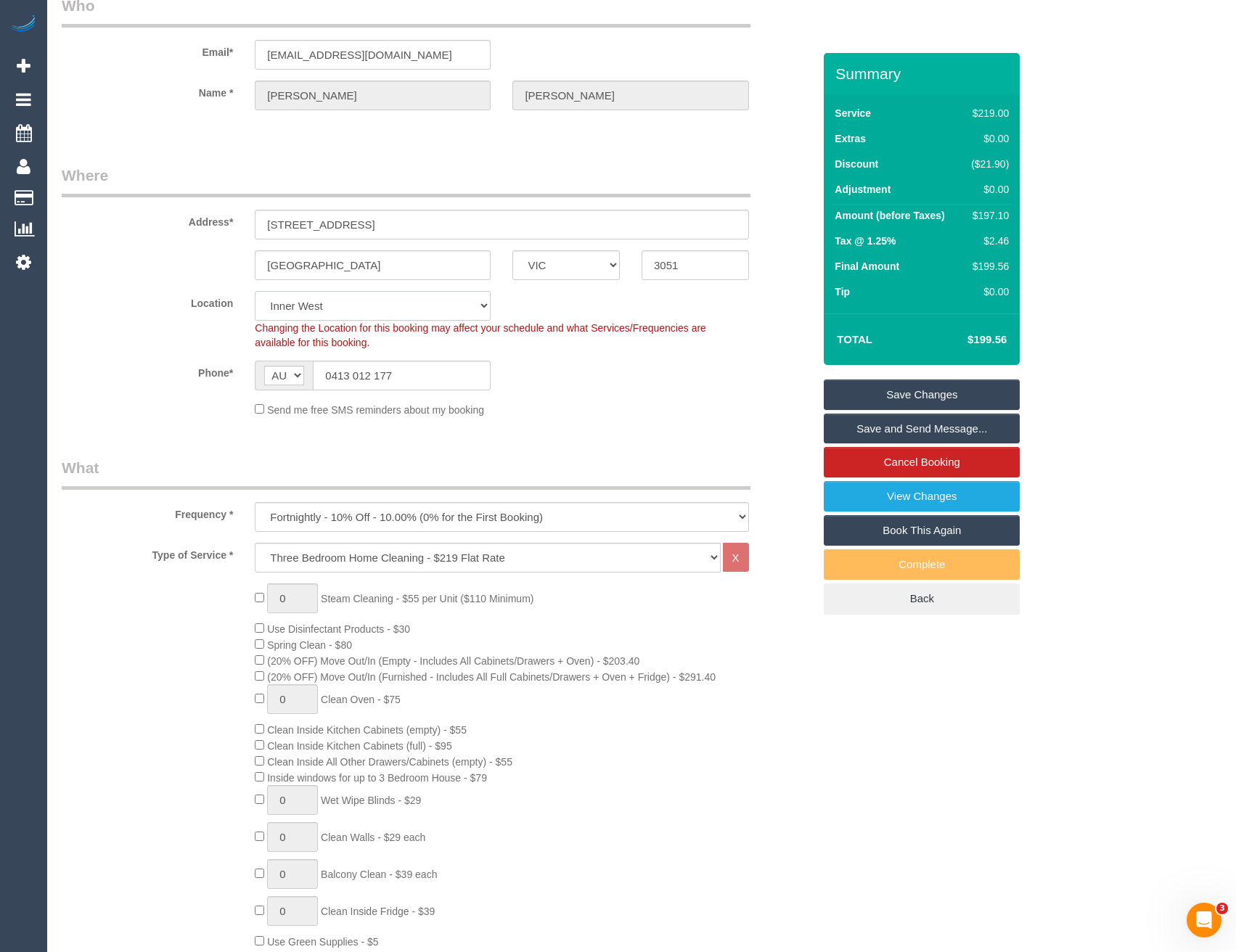
click at [318, 308] on select "Office City East (North) East (South) Inner East Inner North (East) Inner North…" at bounding box center [373, 306] width 236 height 30
select select "50"
click at [255, 291] on select "Office City East (North) East (South) Inner East Inner North (East) Inner North…" at bounding box center [373, 306] width 236 height 30
select select "object:4815"
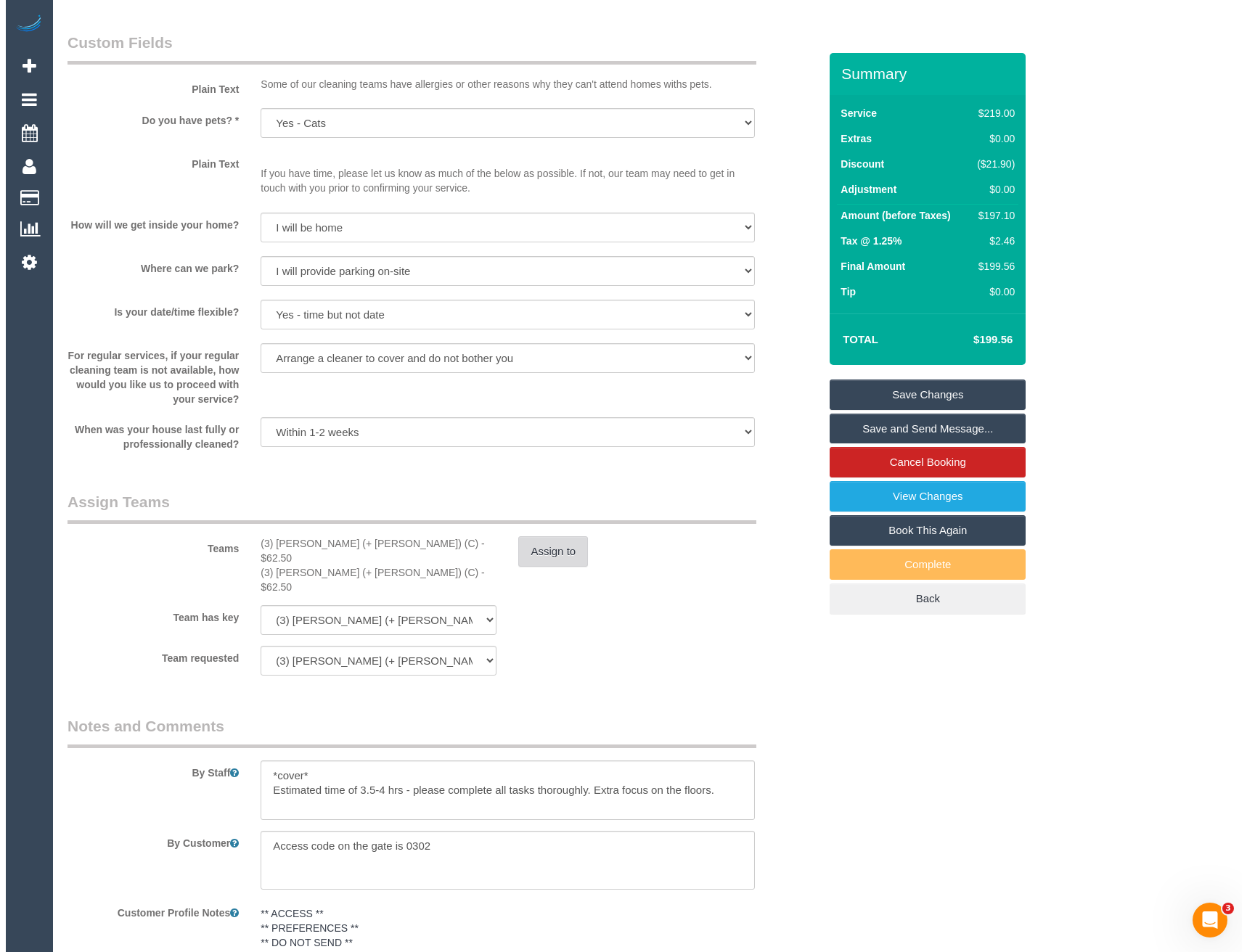
scroll to position [1886, 0]
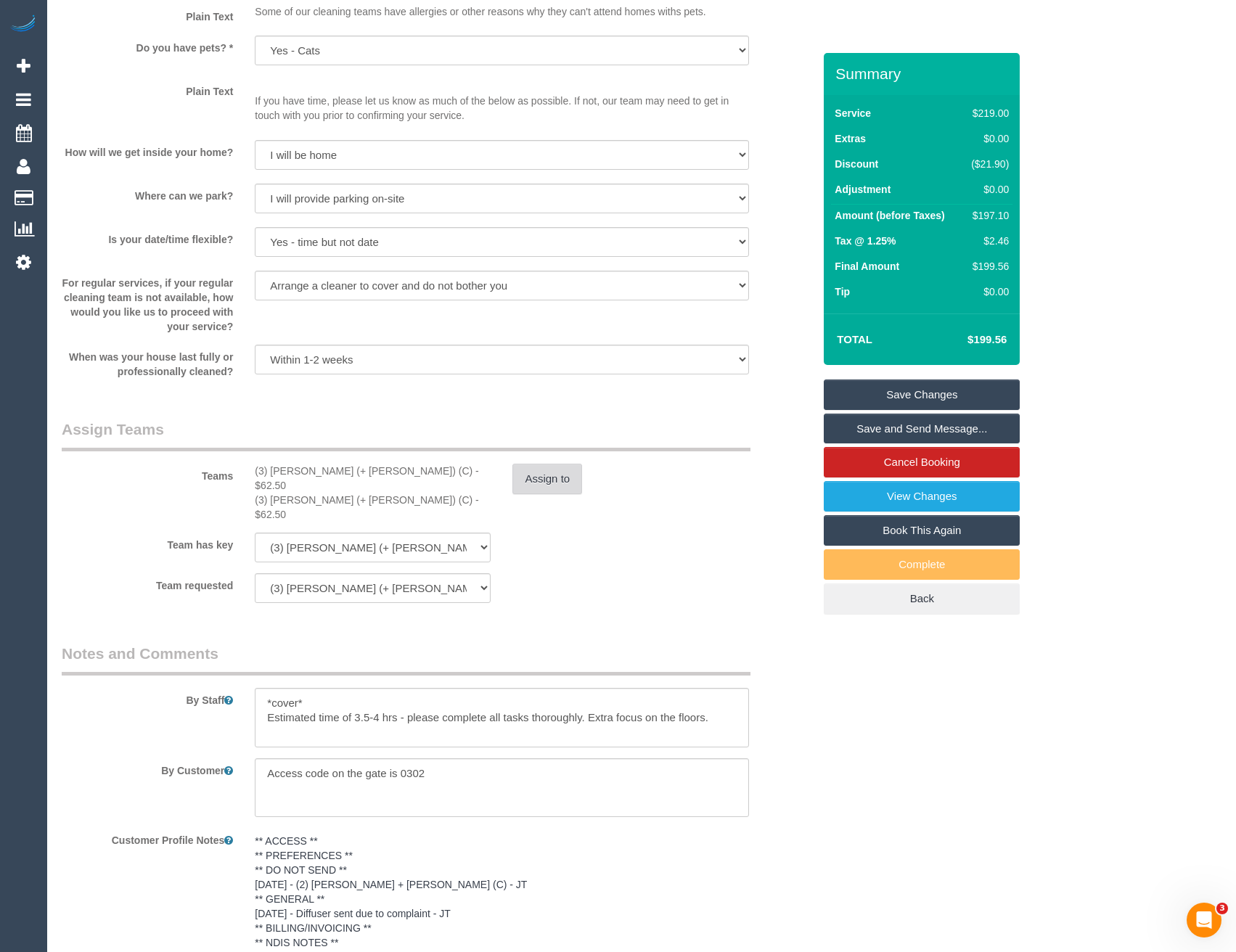
click at [535, 493] on button "Assign to" at bounding box center [548, 479] width 70 height 31
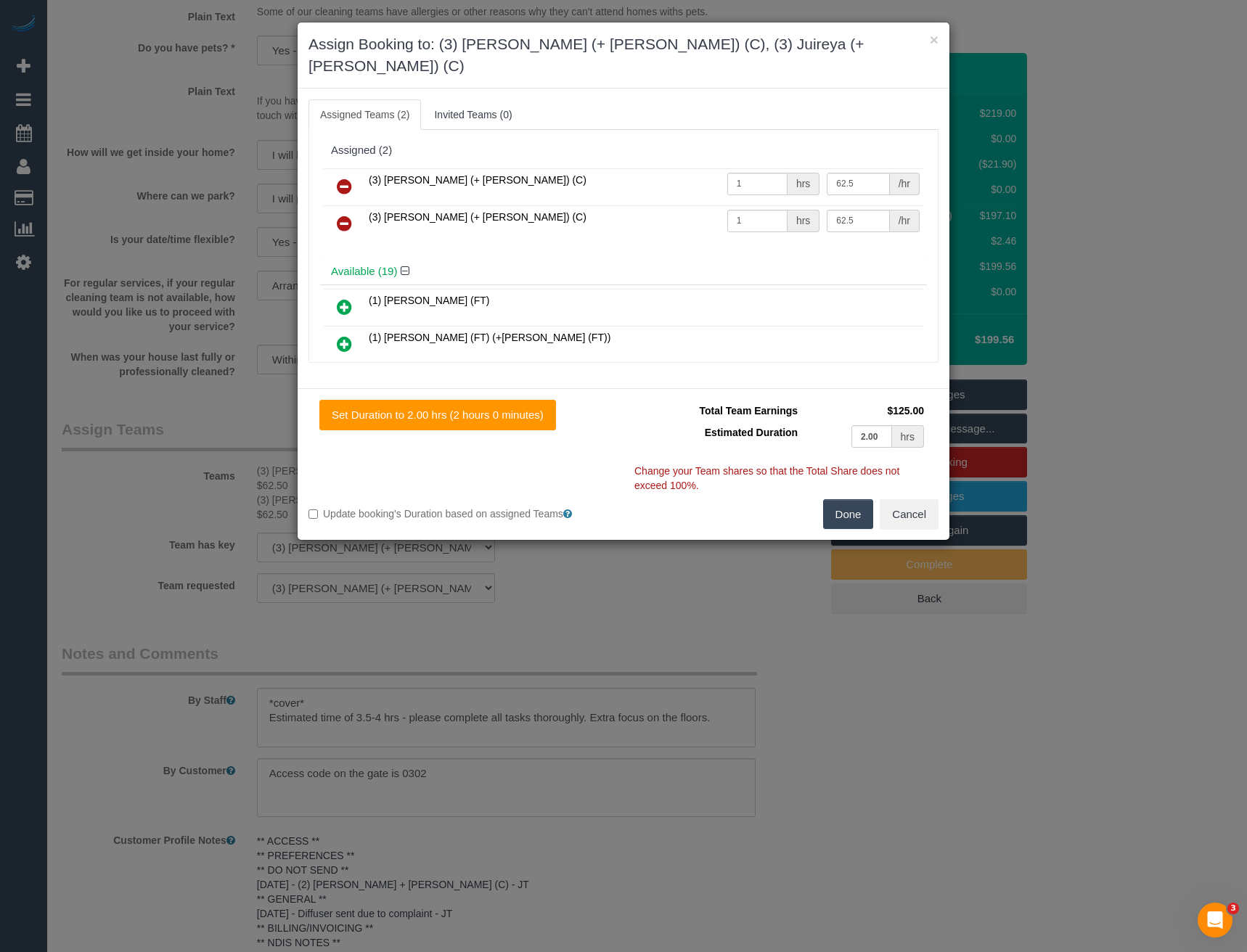
click at [336, 173] on link at bounding box center [344, 187] width 34 height 29
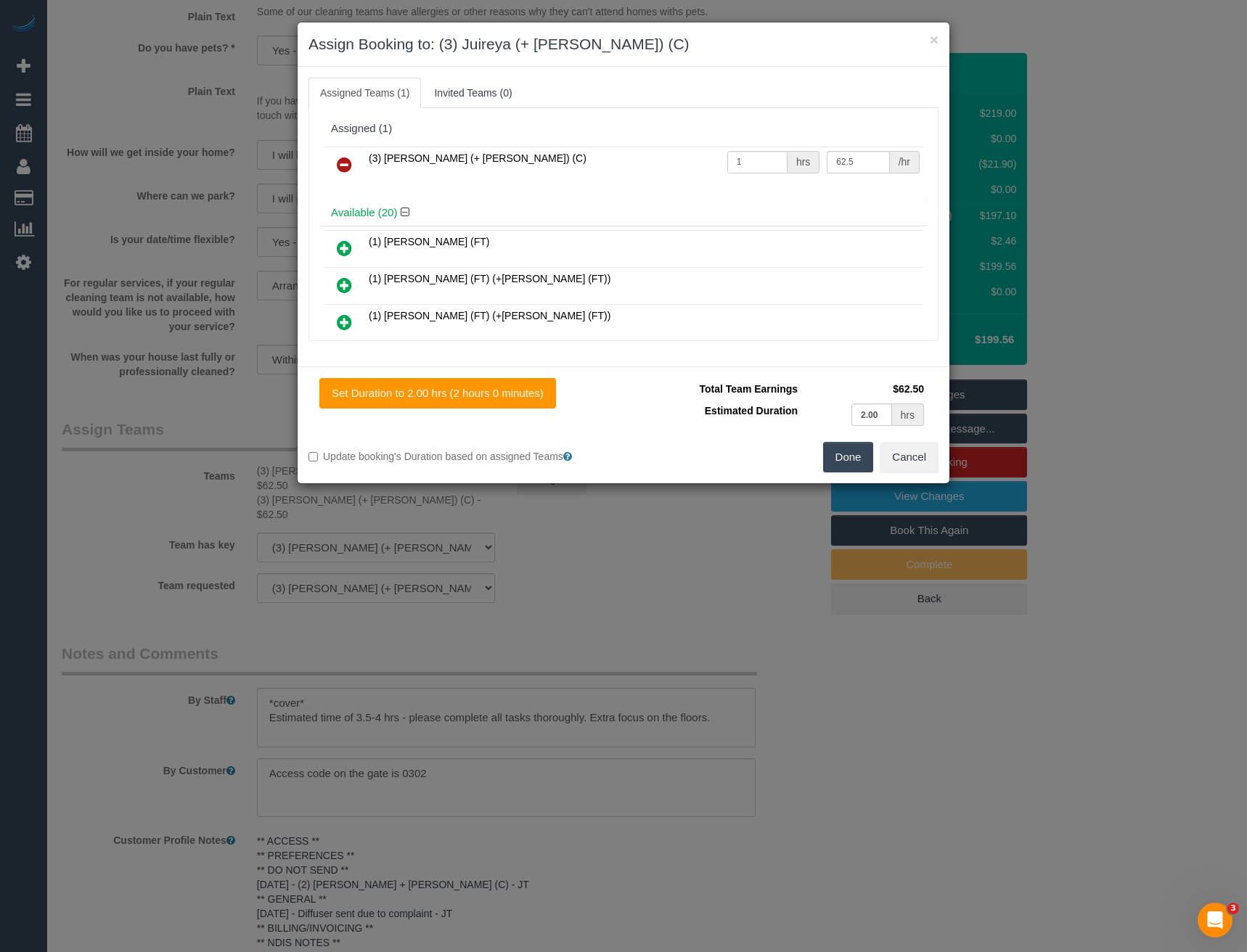
click at [352, 164] on link at bounding box center [344, 165] width 34 height 29
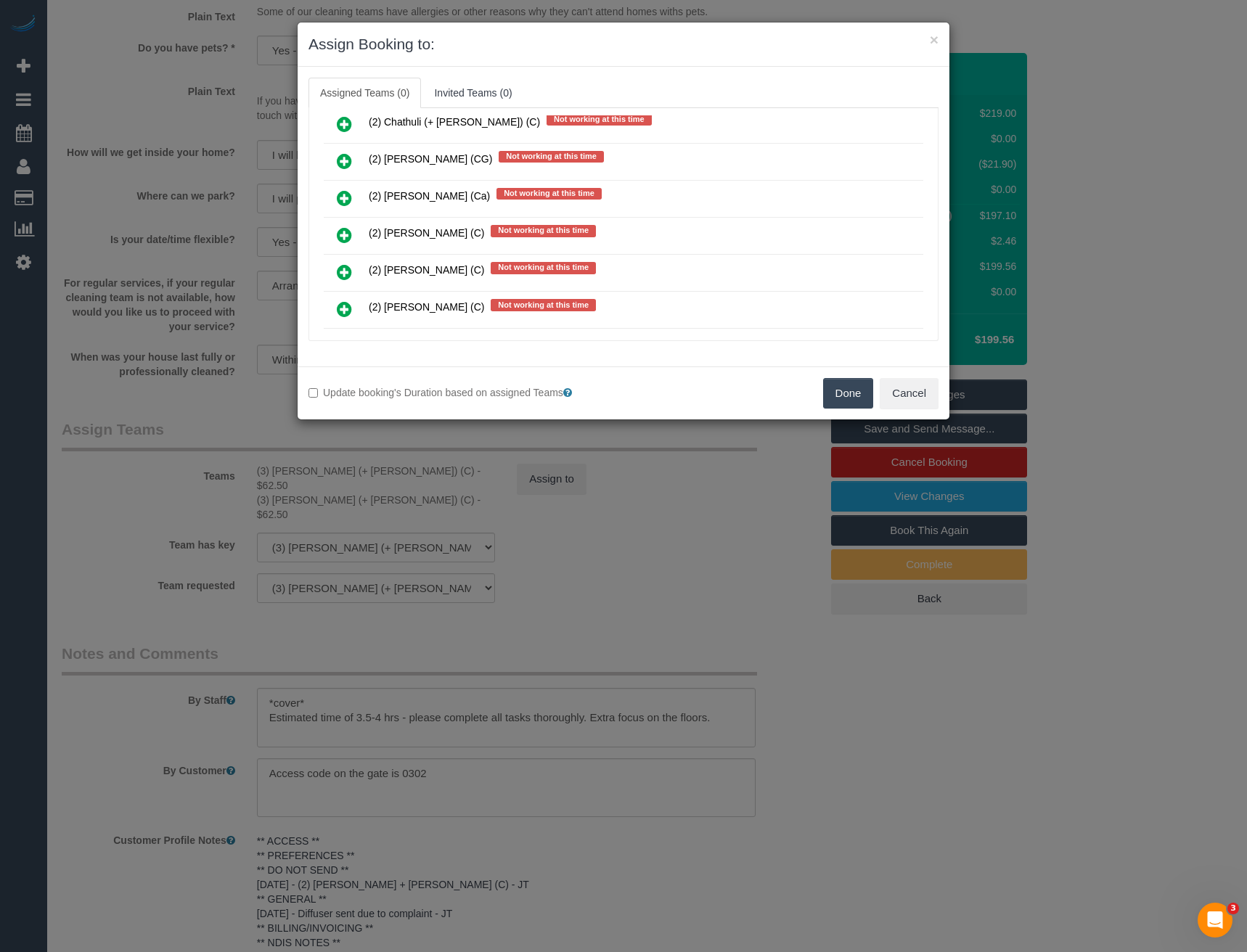
scroll to position [2538, 0]
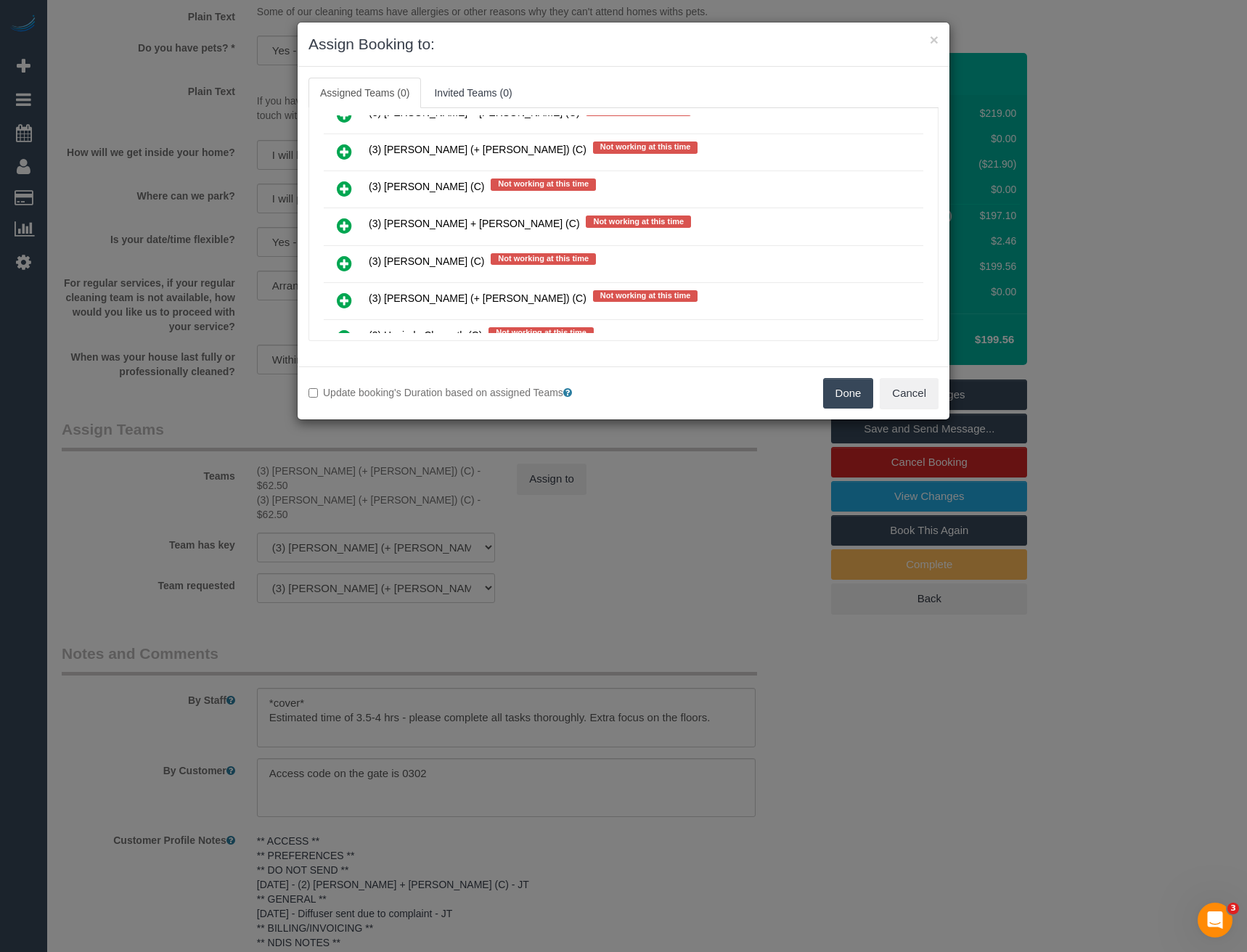
click at [345, 233] on icon at bounding box center [344, 225] width 15 height 18
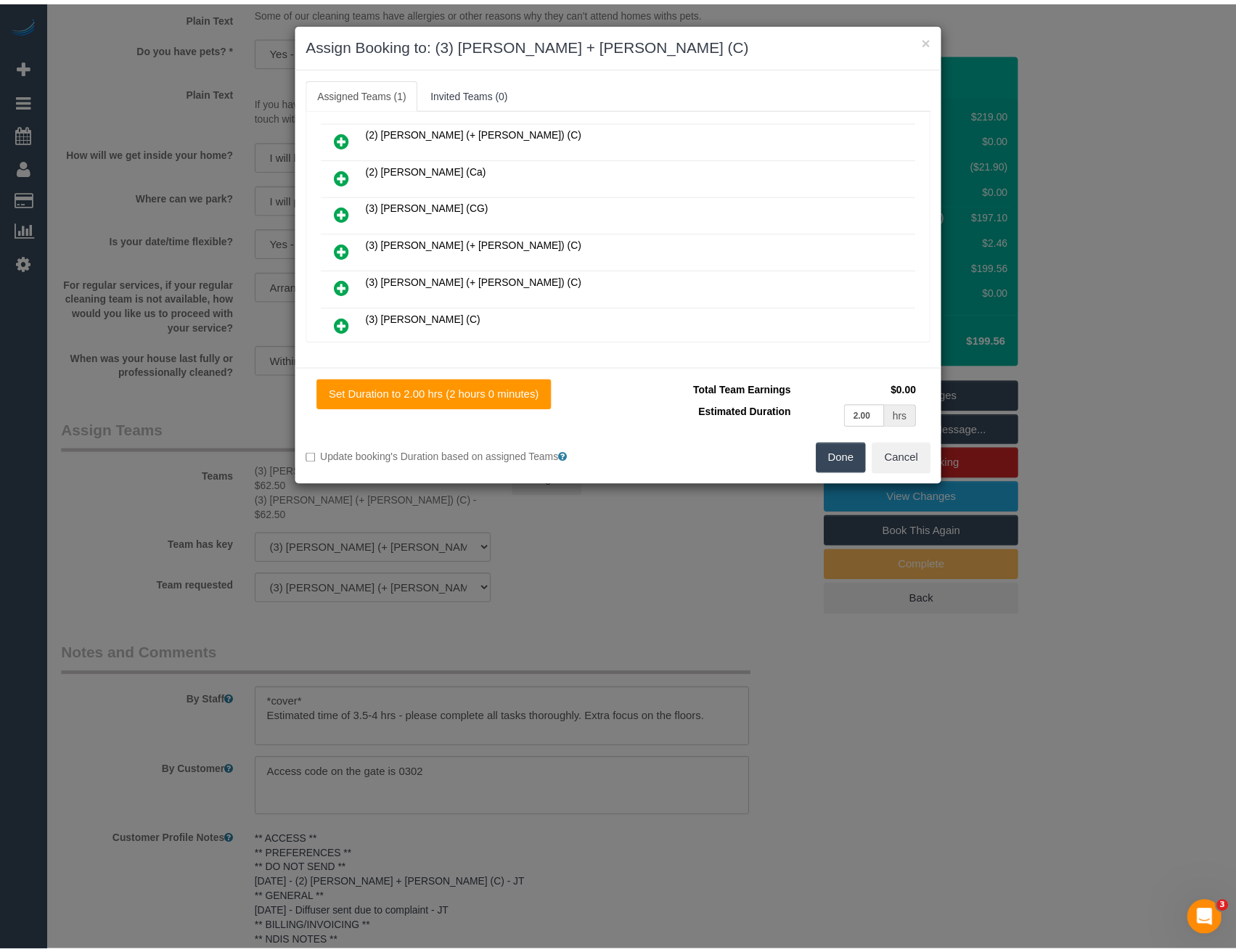
scroll to position [0, 0]
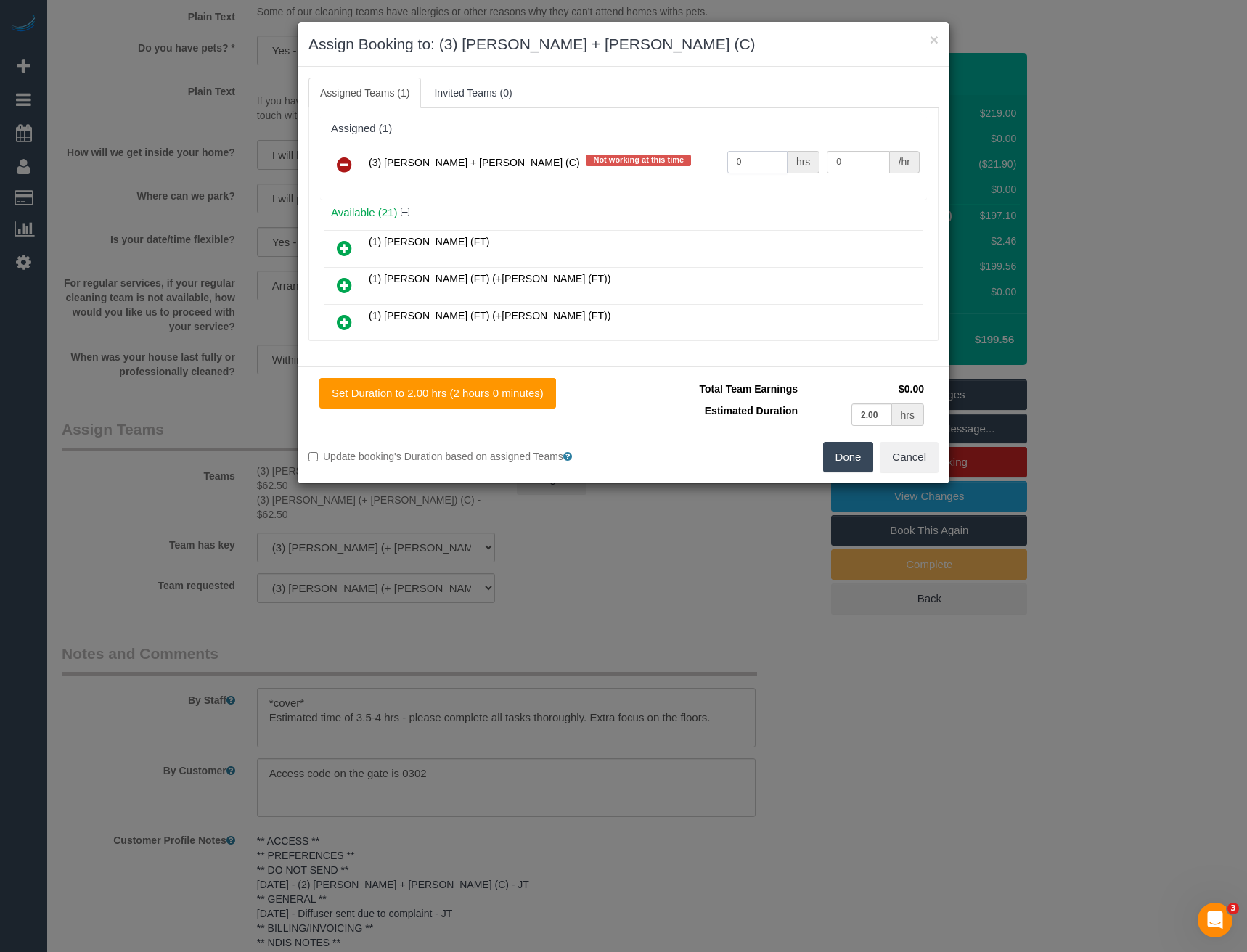
drag, startPoint x: 744, startPoint y: 162, endPoint x: 636, endPoint y: 162, distance: 108.0
click at [687, 165] on tr "(3) Gurdeep + Kamalpreet (C) Not working at this time 0 hrs 0 /hr" at bounding box center [623, 165] width 599 height 37
type input "1"
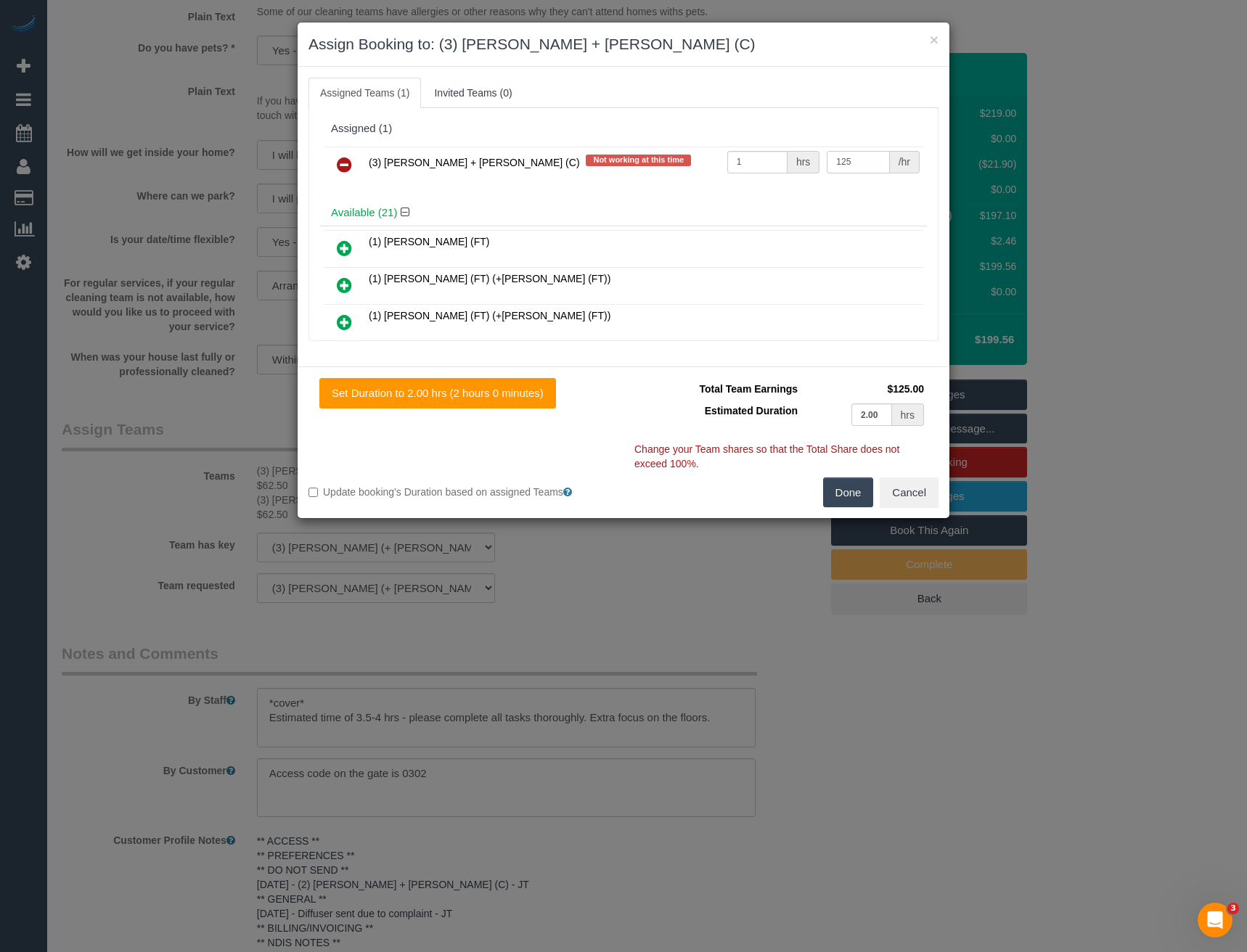
type input "125"
click at [849, 496] on button "Done" at bounding box center [848, 493] width 51 height 31
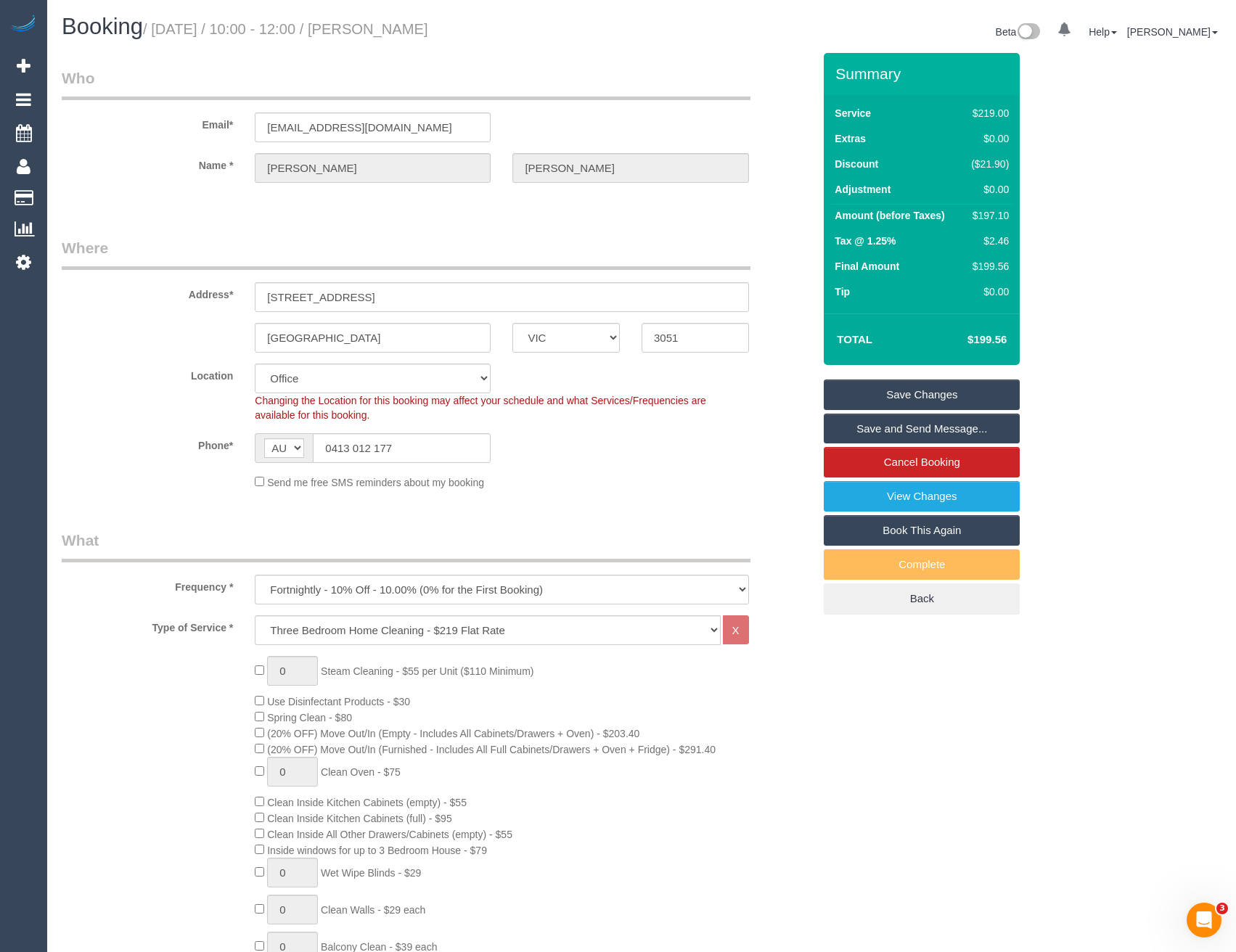
click at [919, 401] on link "Save Changes" at bounding box center [921, 394] width 196 height 31
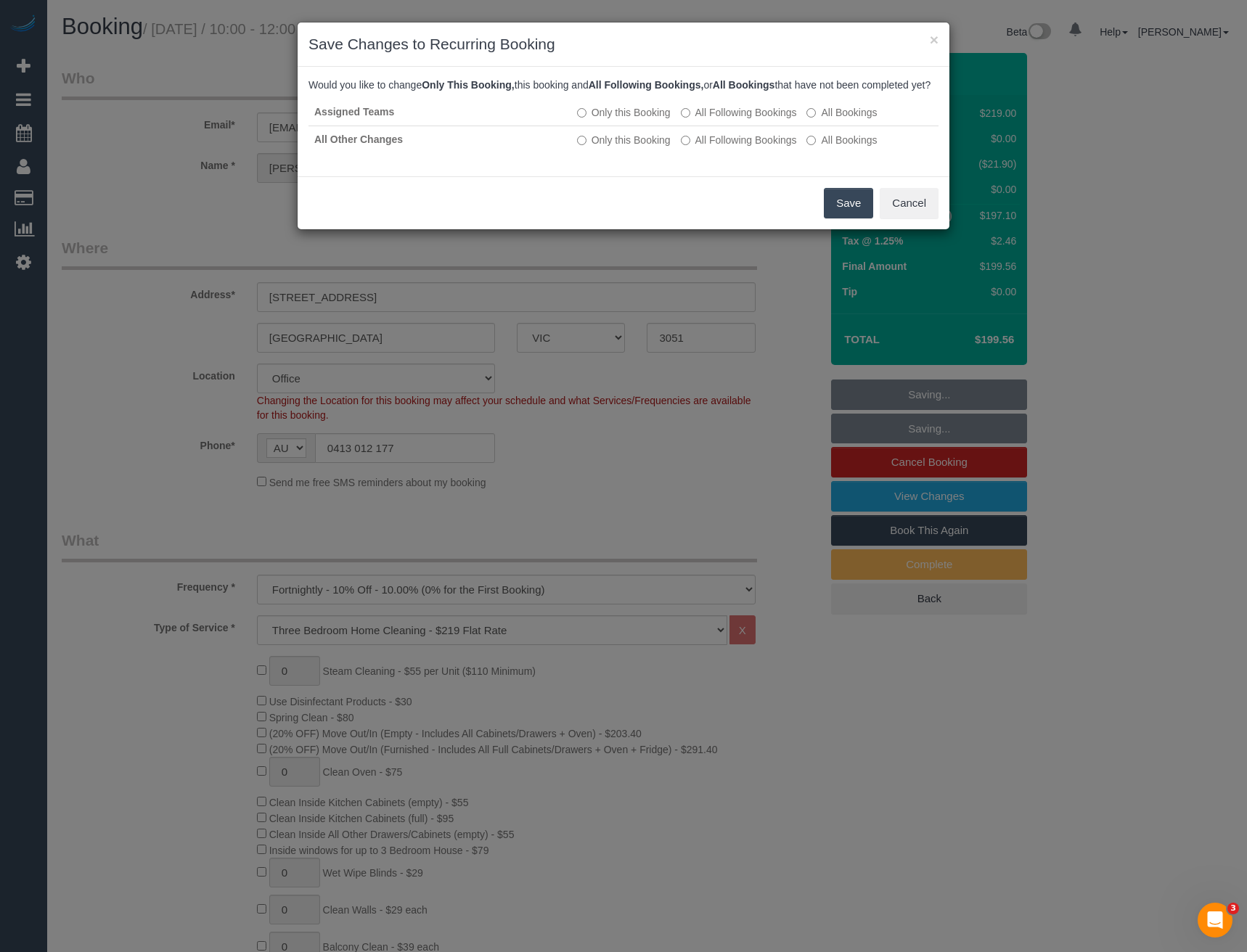
click at [838, 218] on button "Save" at bounding box center [848, 203] width 49 height 31
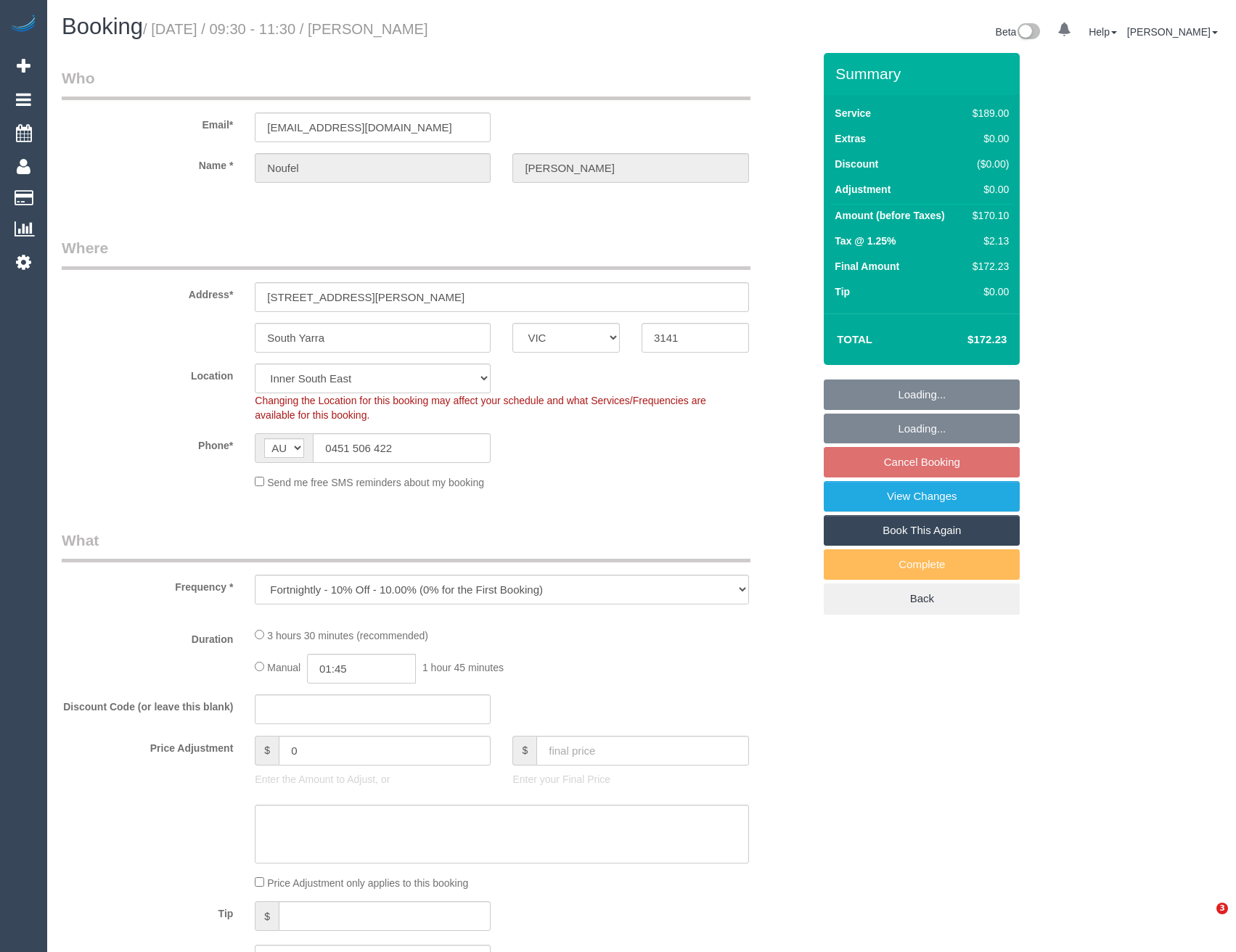
select select "VIC"
select select "object:792"
select select "string:stripe-pm_1KER6j2GScqysDRV312GU8GU"
select select "number:28"
select select "number:14"
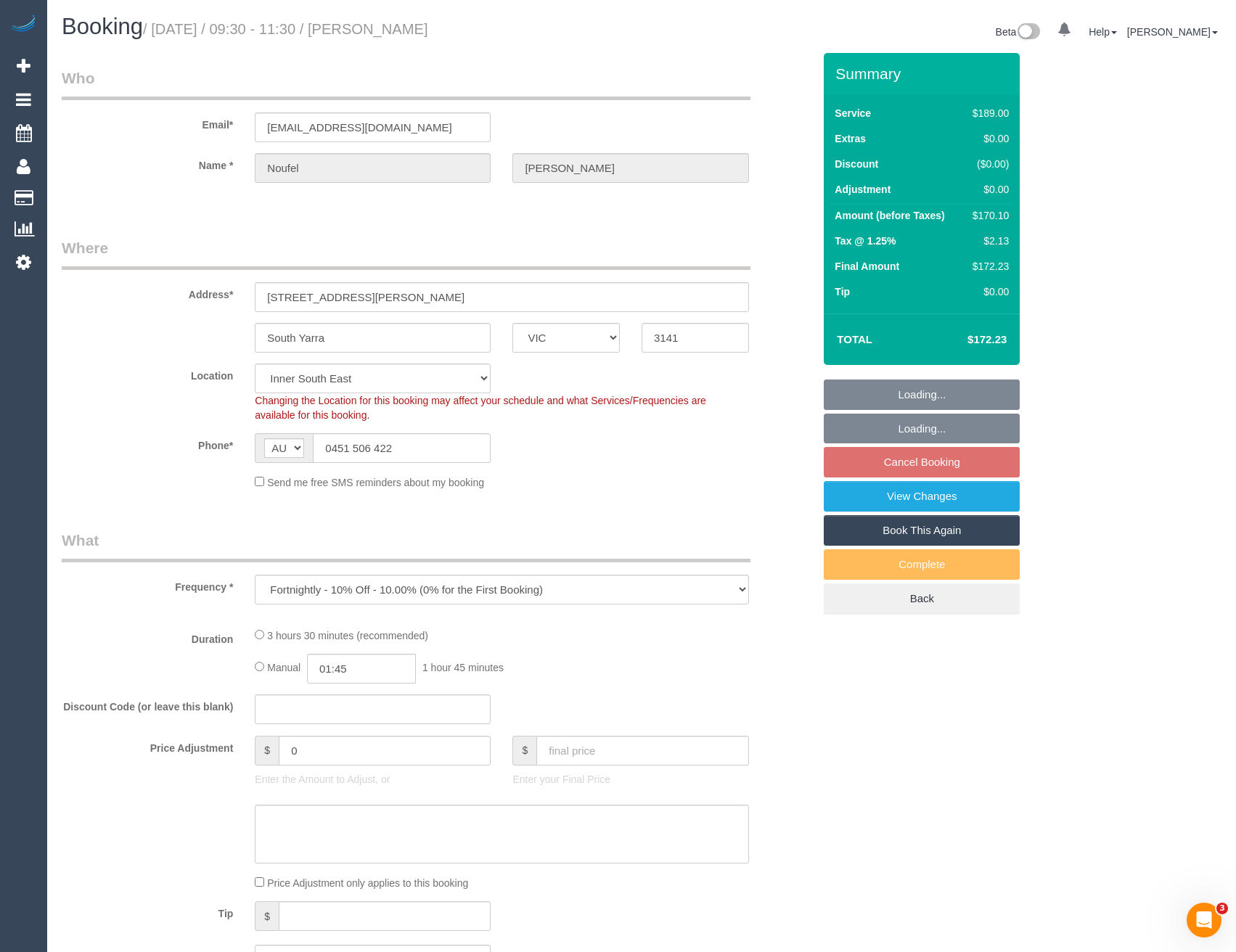
select select "number:18"
select select "number:22"
select select "number:26"
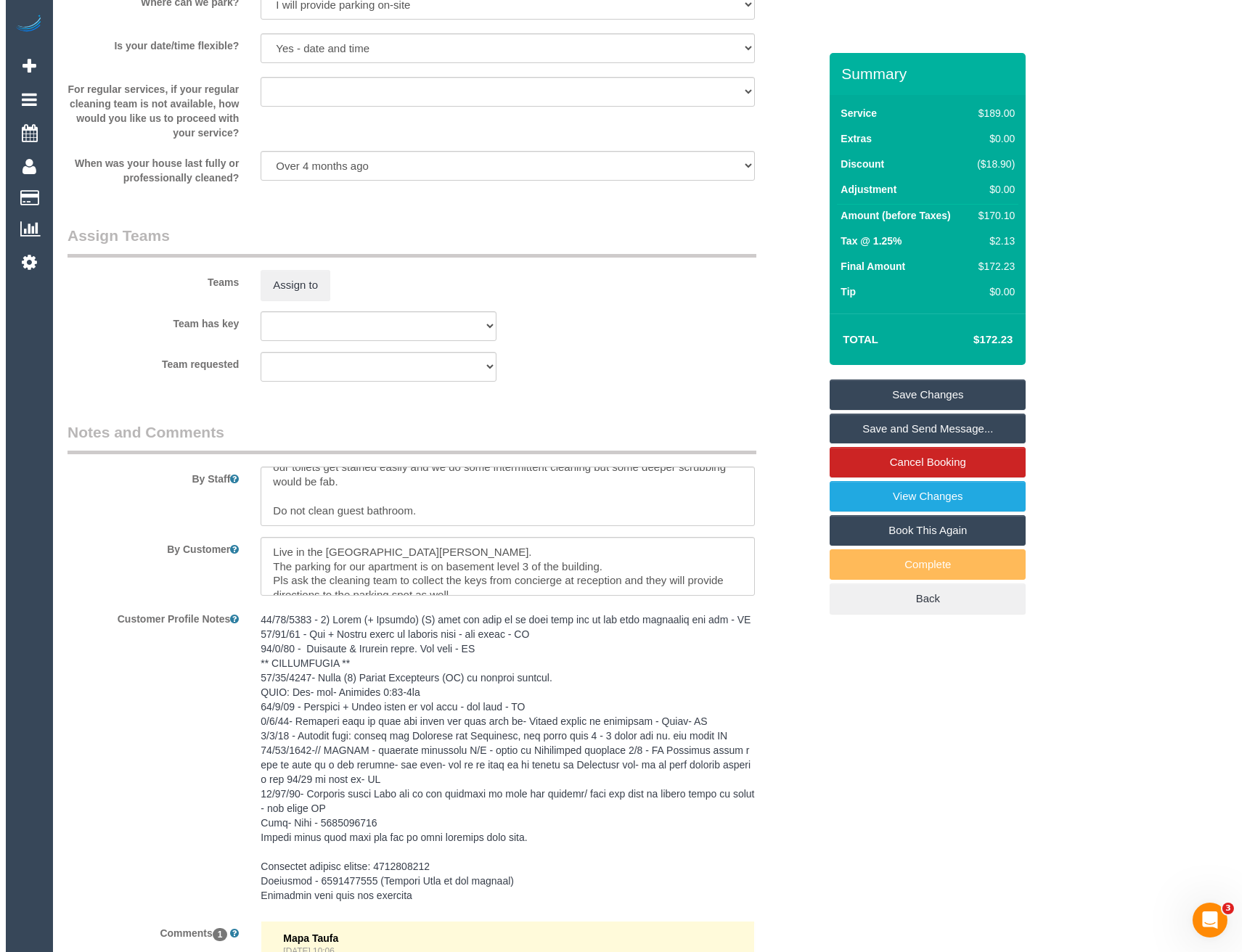
scroll to position [1886, 0]
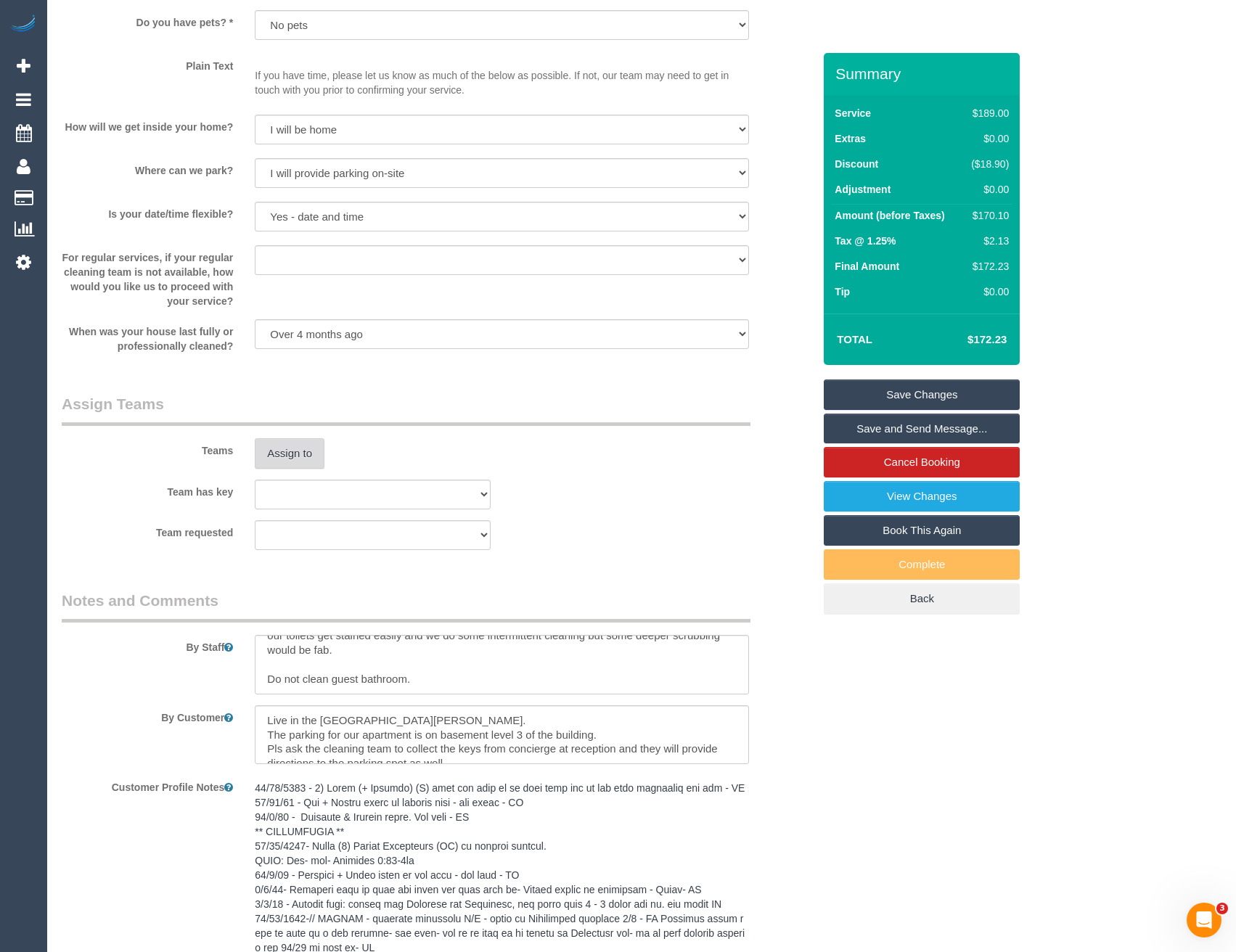
click at [299, 451] on button "Assign to" at bounding box center [290, 453] width 70 height 31
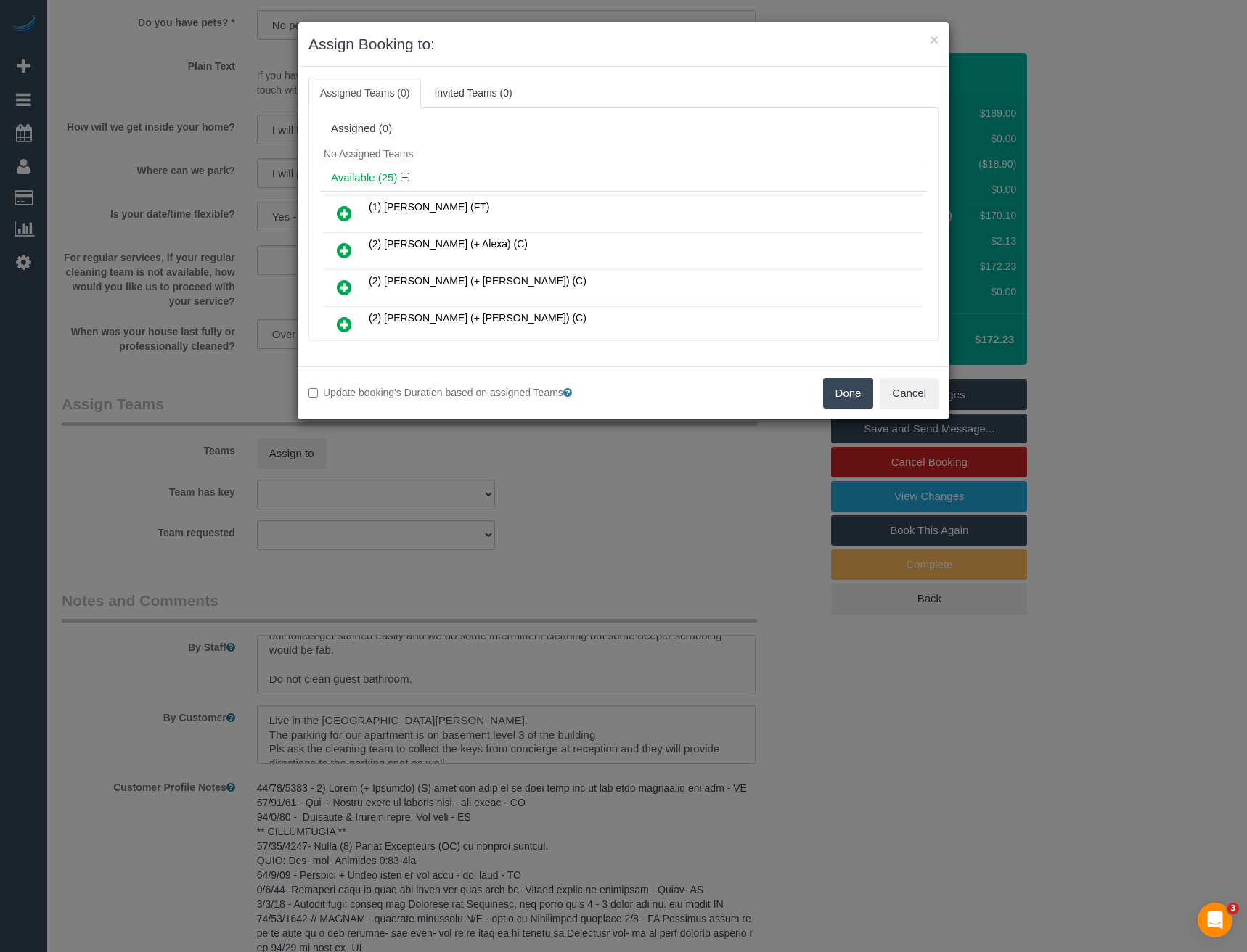
scroll to position [725, 0]
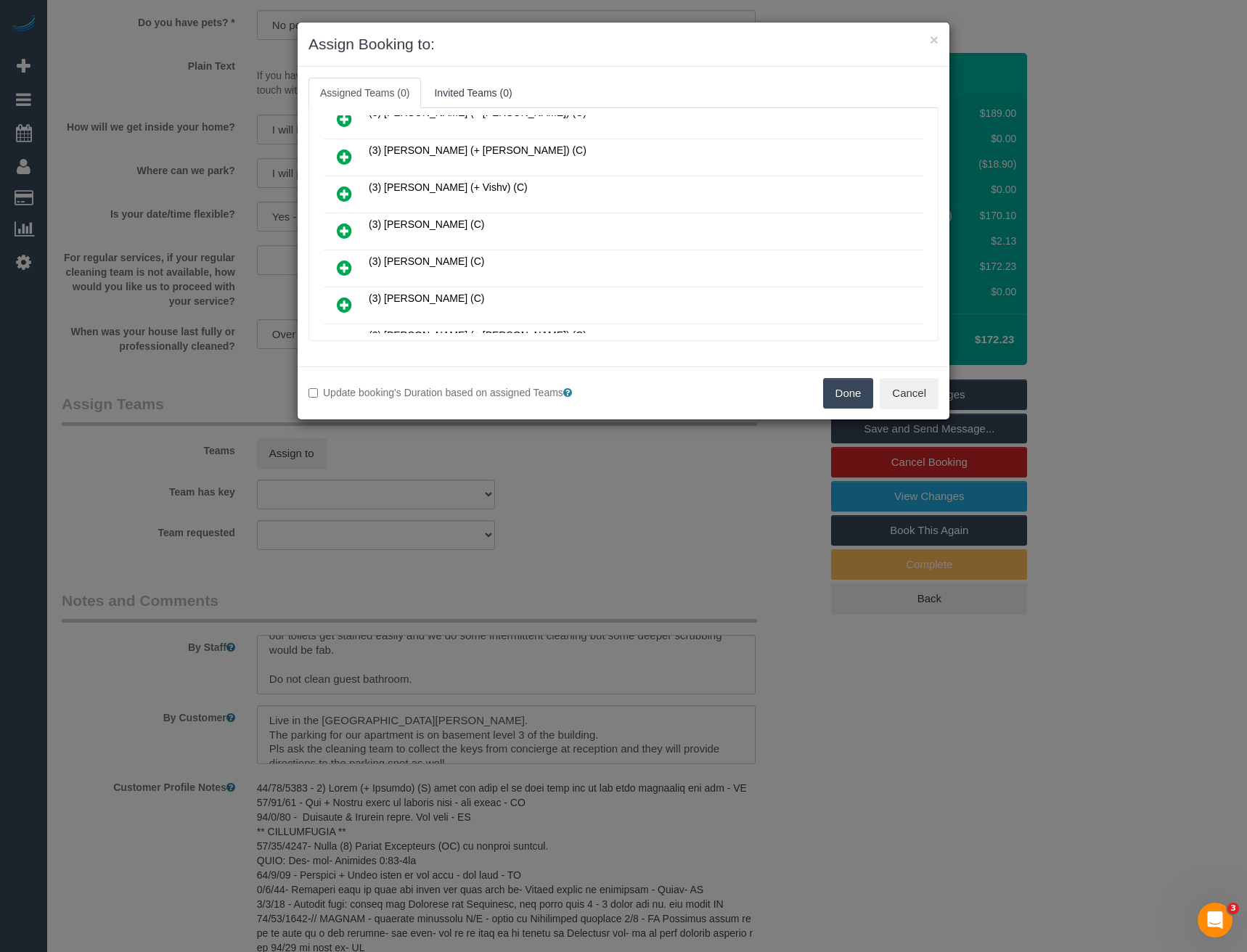
click at [353, 229] on link at bounding box center [344, 231] width 34 height 29
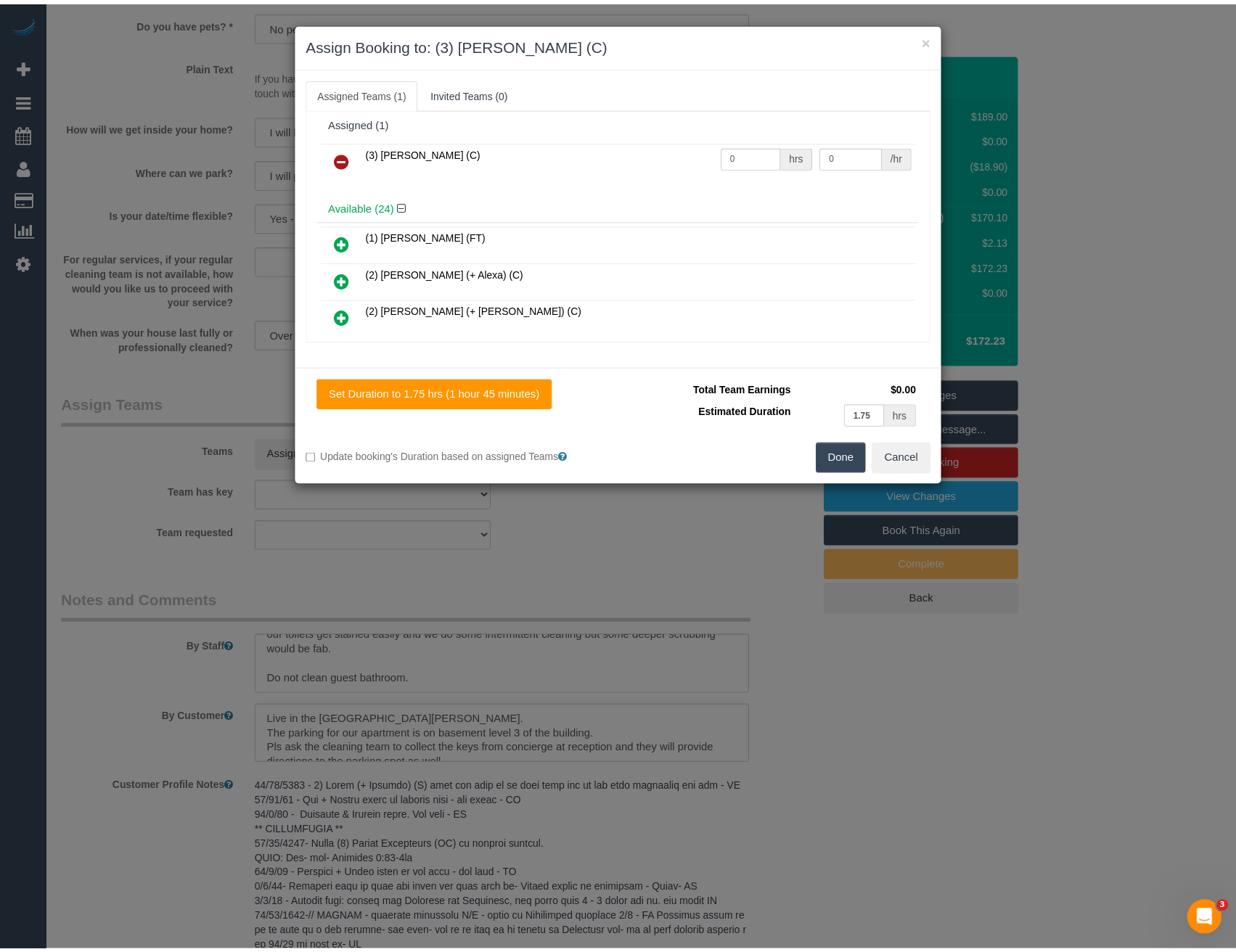
scroll to position [0, 0]
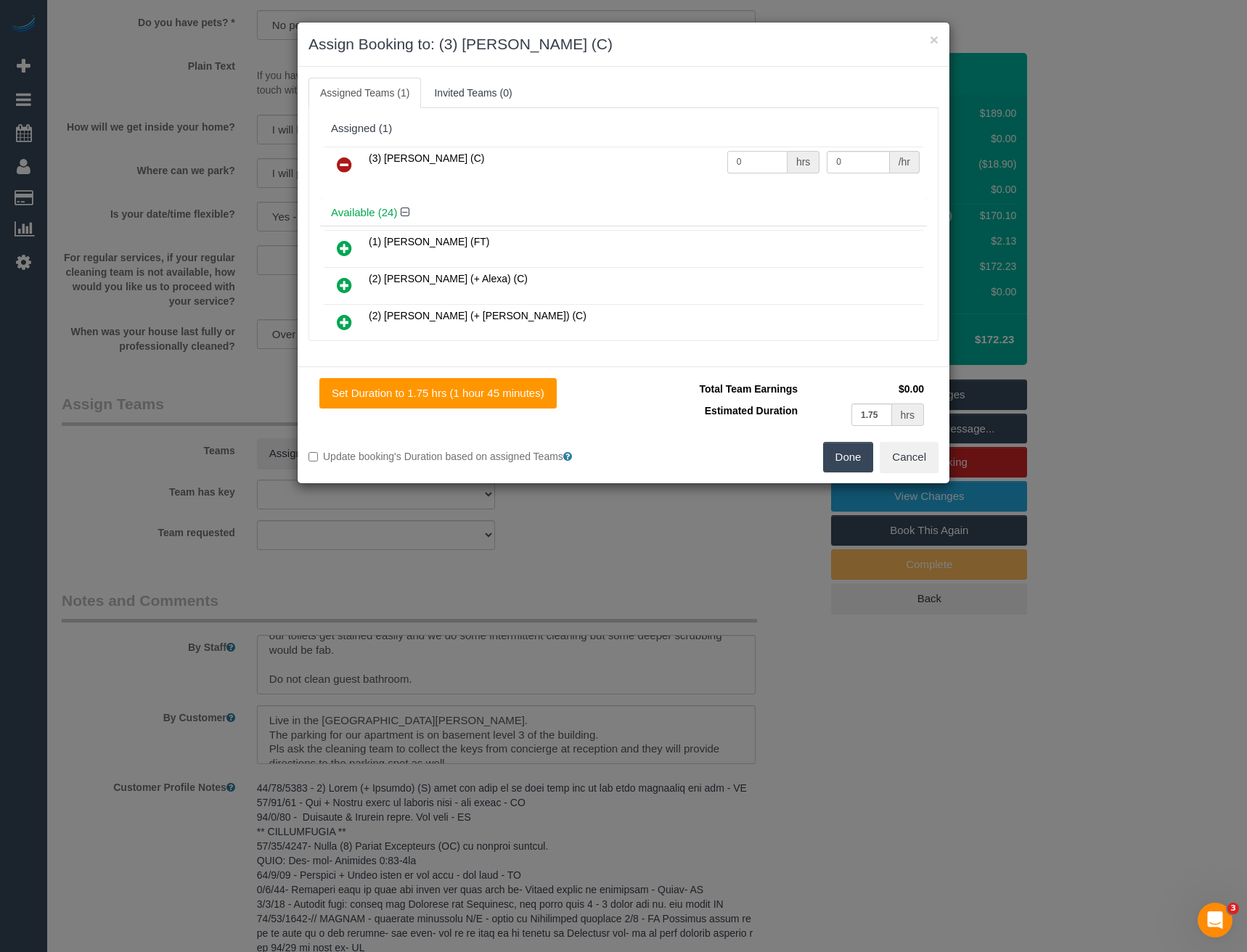
drag, startPoint x: 752, startPoint y: 163, endPoint x: 670, endPoint y: 161, distance: 82.0
click at [671, 163] on tr "(3) [PERSON_NAME] (C) 0 hrs 0 /hr" at bounding box center [623, 165] width 599 height 37
type input "1"
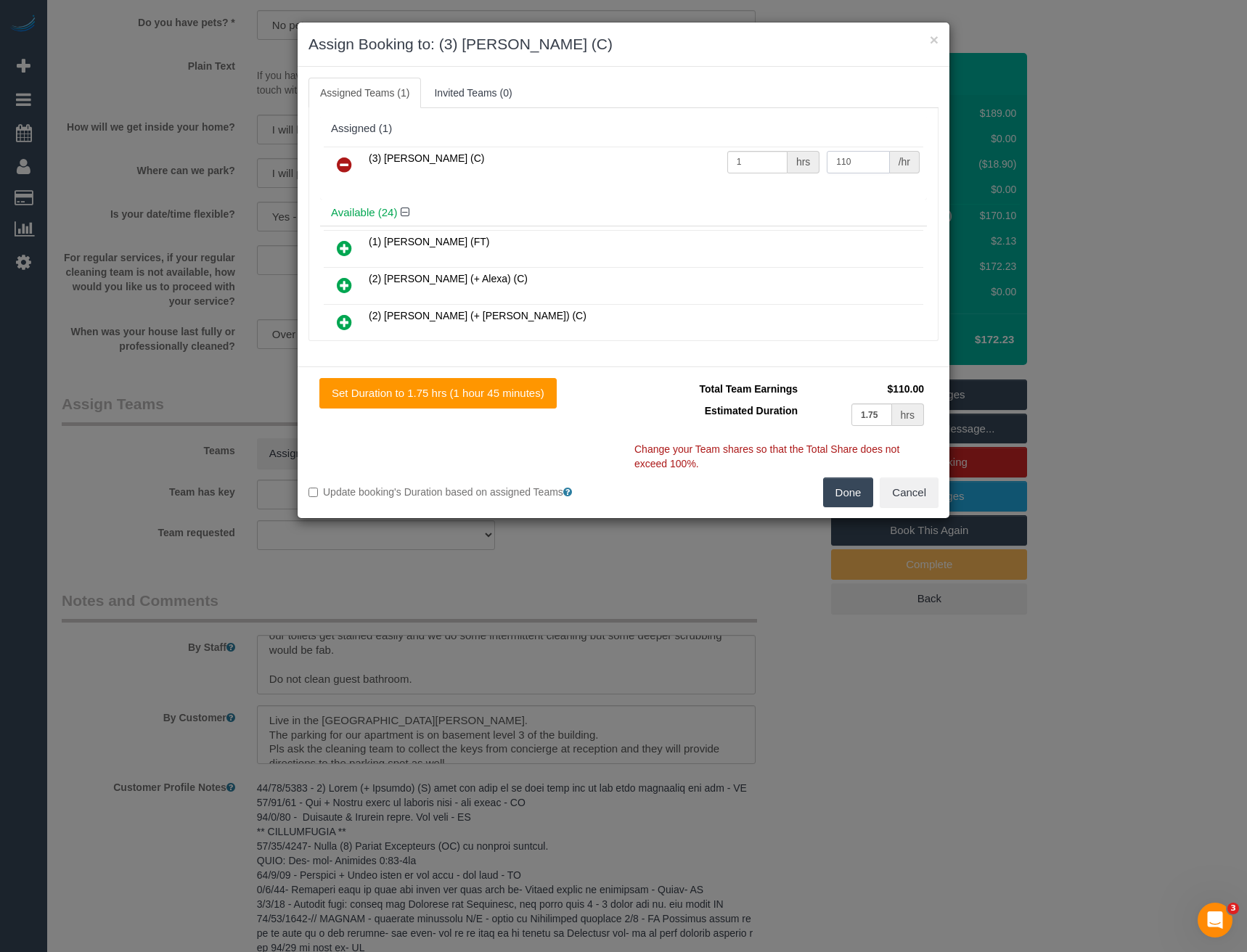
type input "110"
click at [849, 497] on button "Done" at bounding box center [848, 493] width 51 height 31
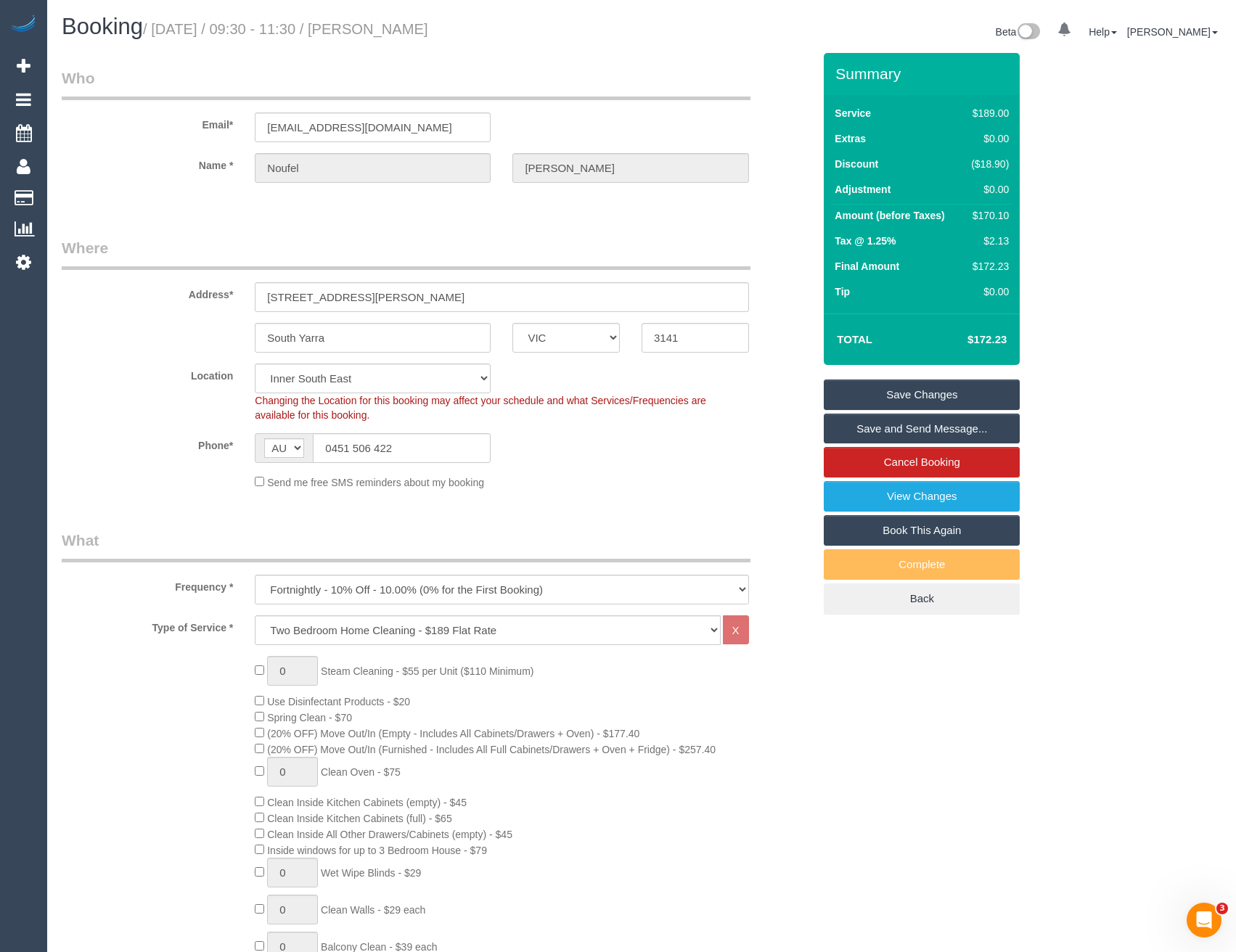
click at [883, 427] on link "Save and Send Message..." at bounding box center [921, 428] width 196 height 31
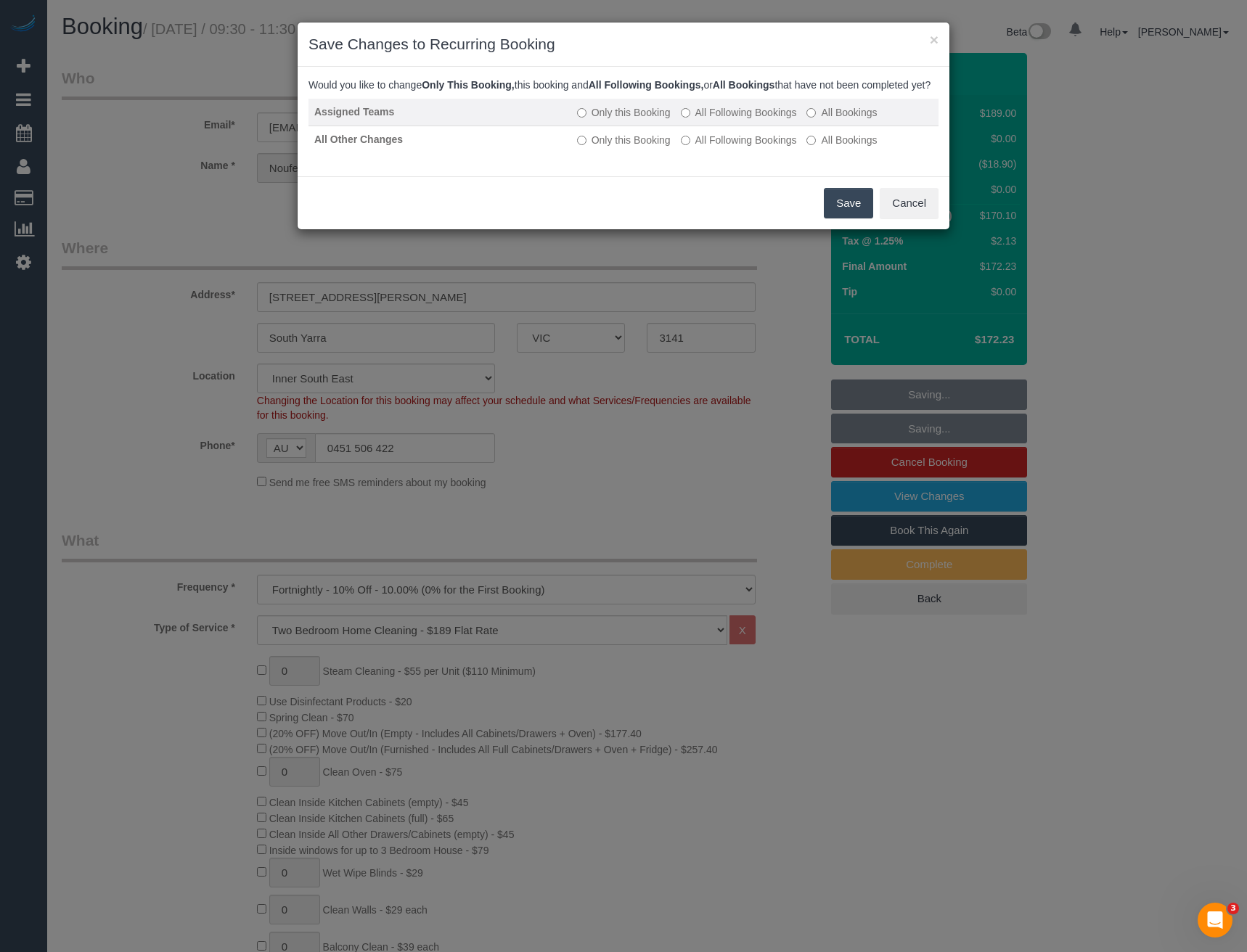
click at [726, 120] on label "All Following Bookings" at bounding box center [739, 112] width 116 height 14
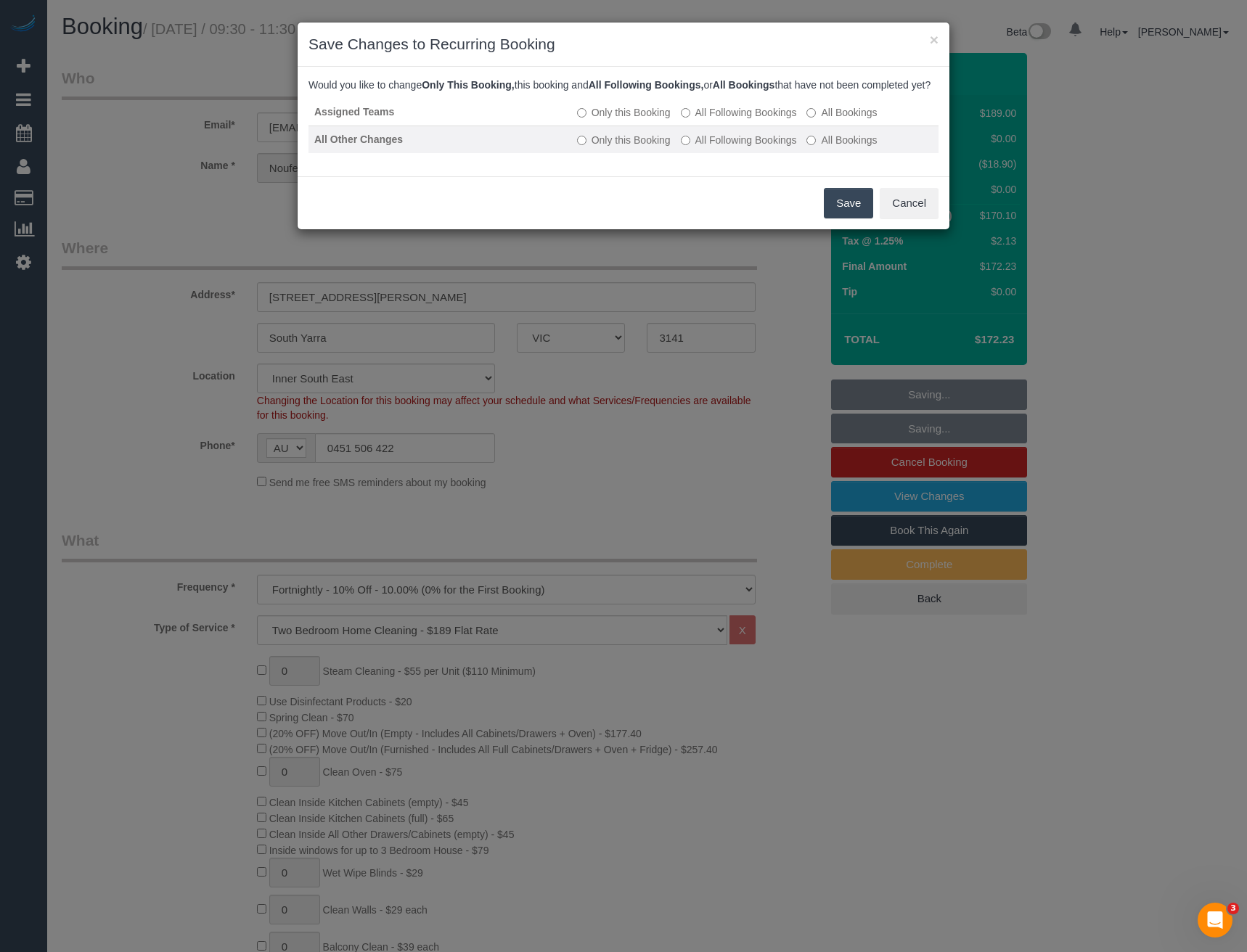
click at [720, 148] on label "All Following Bookings" at bounding box center [739, 139] width 116 height 14
click at [838, 210] on button "Save" at bounding box center [848, 203] width 49 height 31
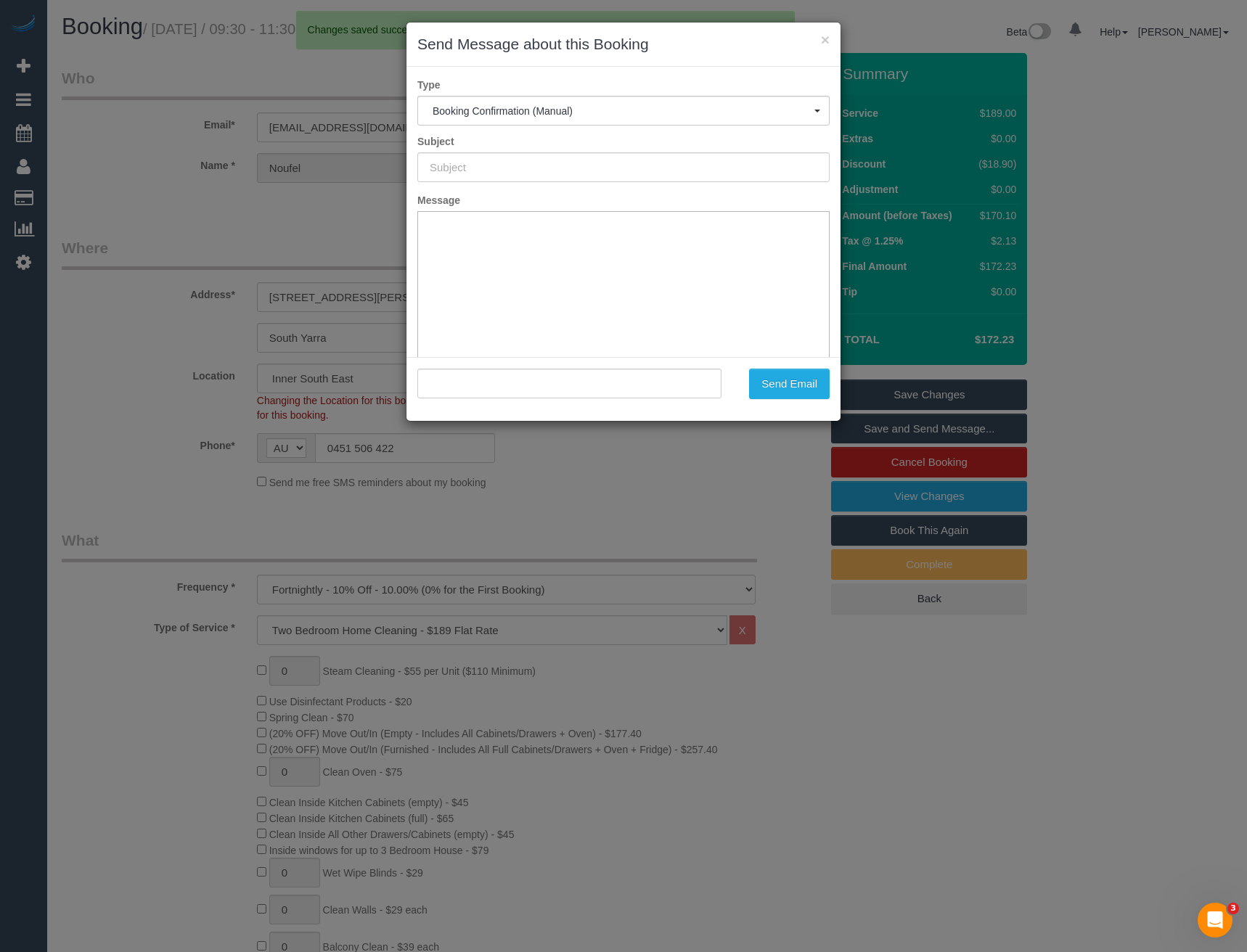
type input "Booking Confirmed"
type input ""[PERSON_NAME]" <[EMAIL_ADDRESS][DOMAIN_NAME]>"
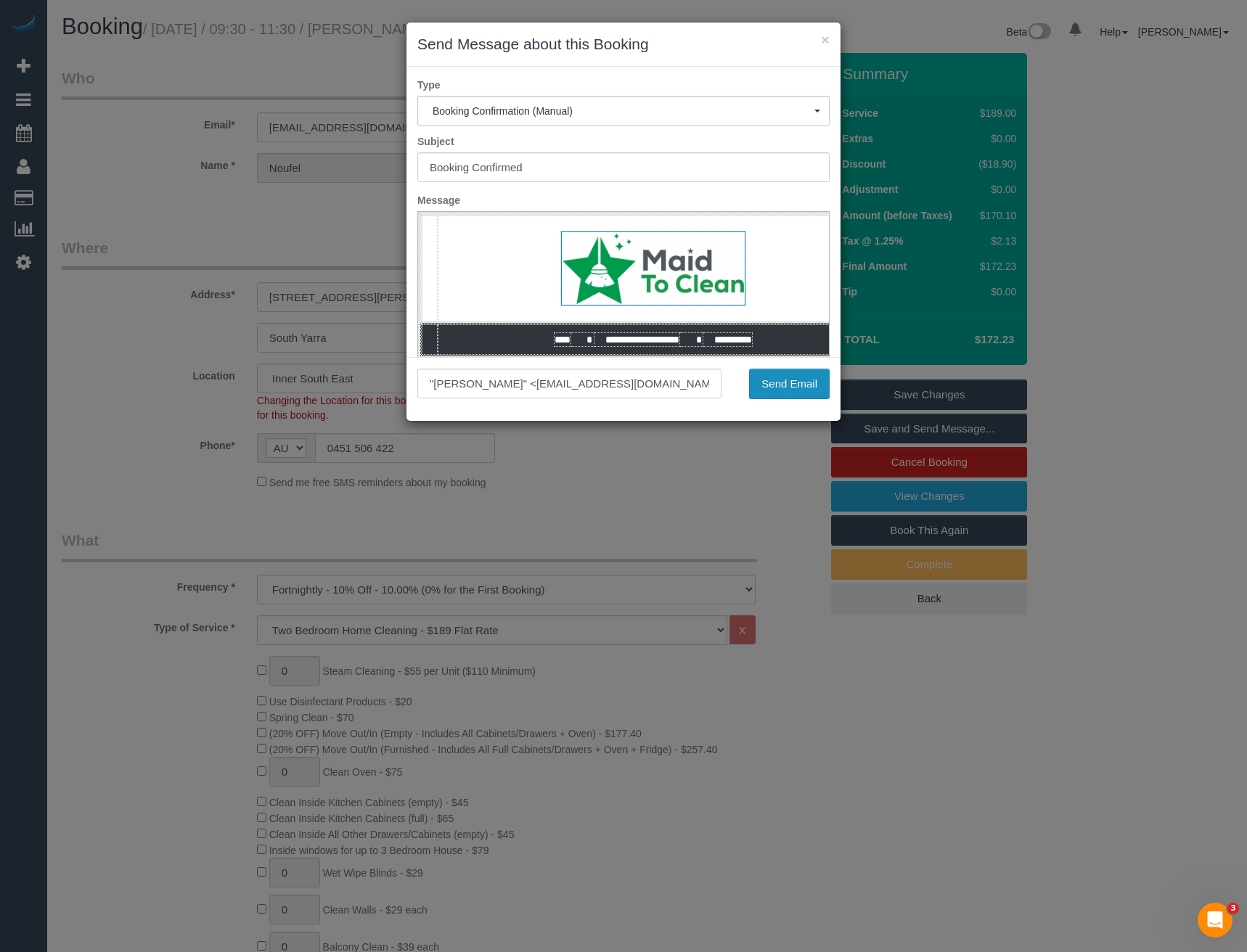
click at [777, 389] on button "Send Email" at bounding box center [789, 383] width 81 height 31
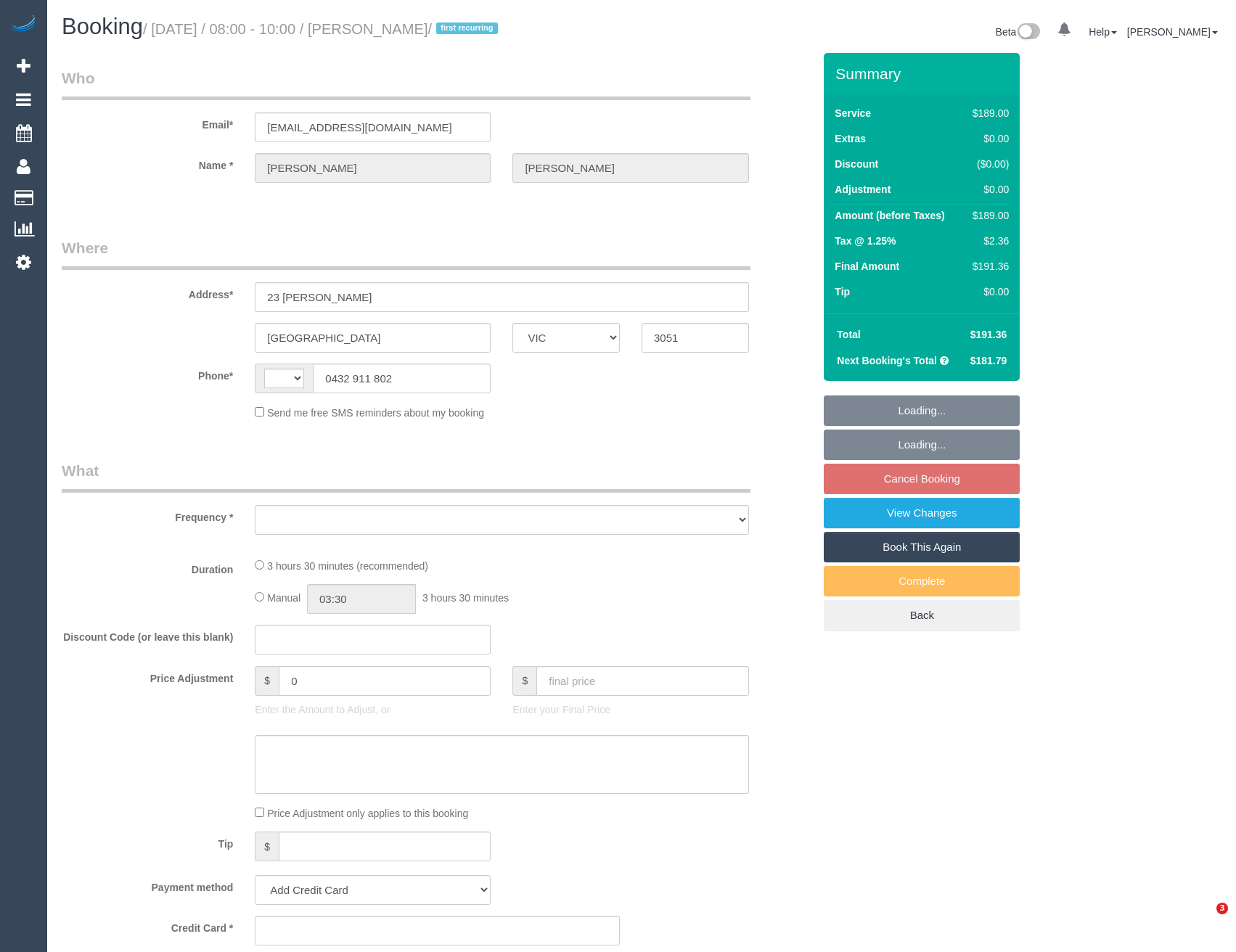
select select "VIC"
select select "string:AU"
select select "object:282"
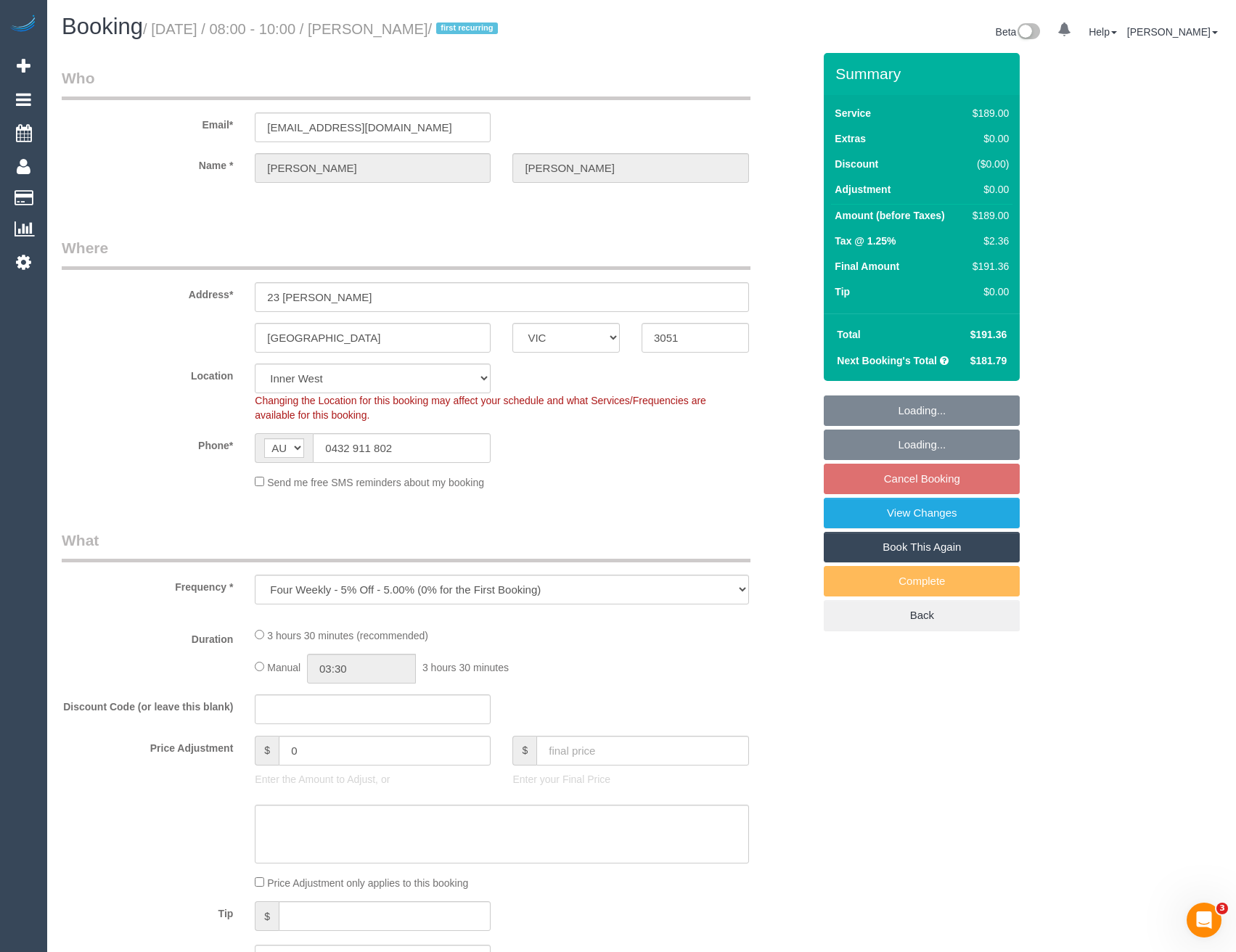
select select "string:stripe-pm_1RwYBW2GScqysDRVAZLZzlDU"
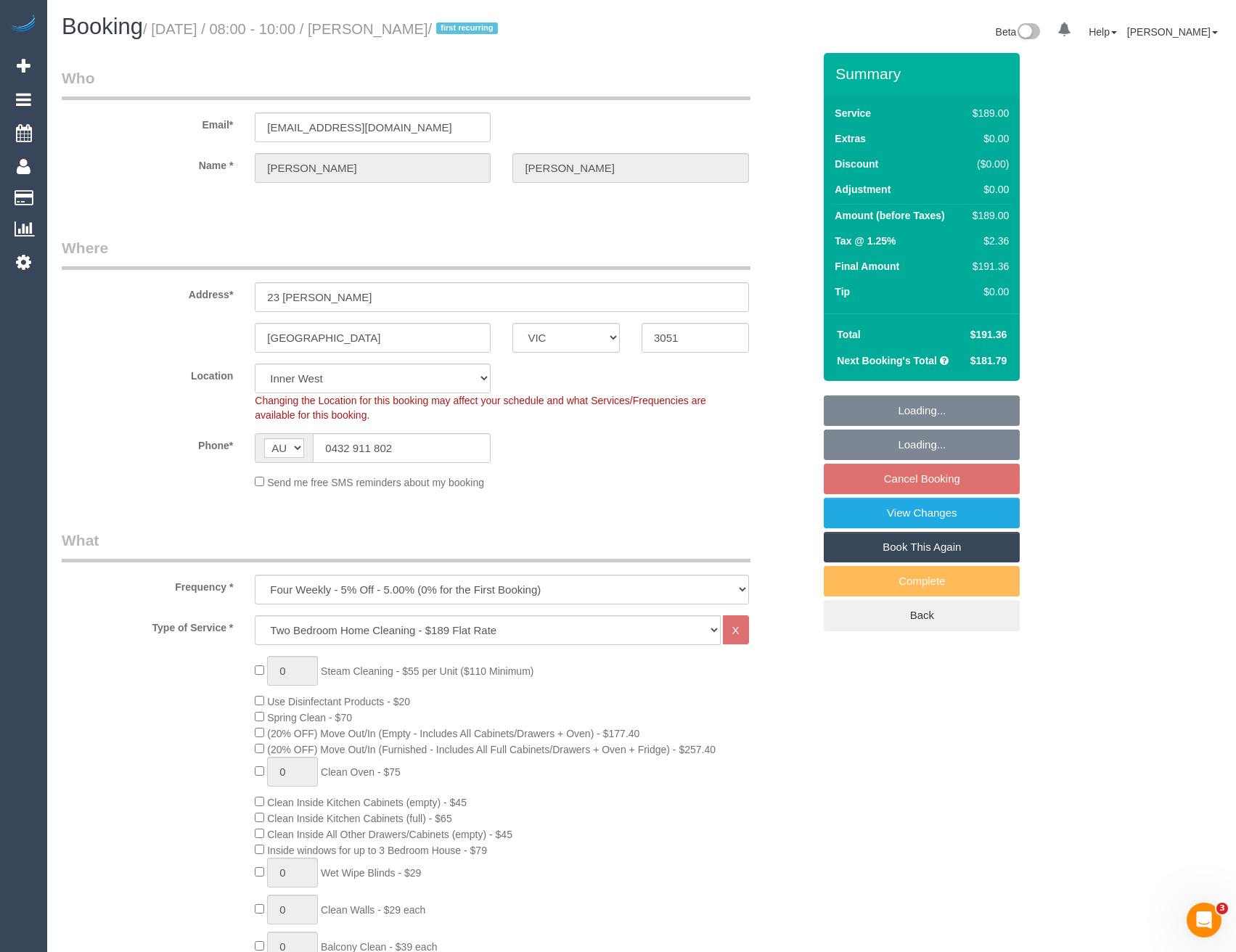
select select "number:29"
select select "number:14"
select select "number:19"
select select "number:24"
select select "number:33"
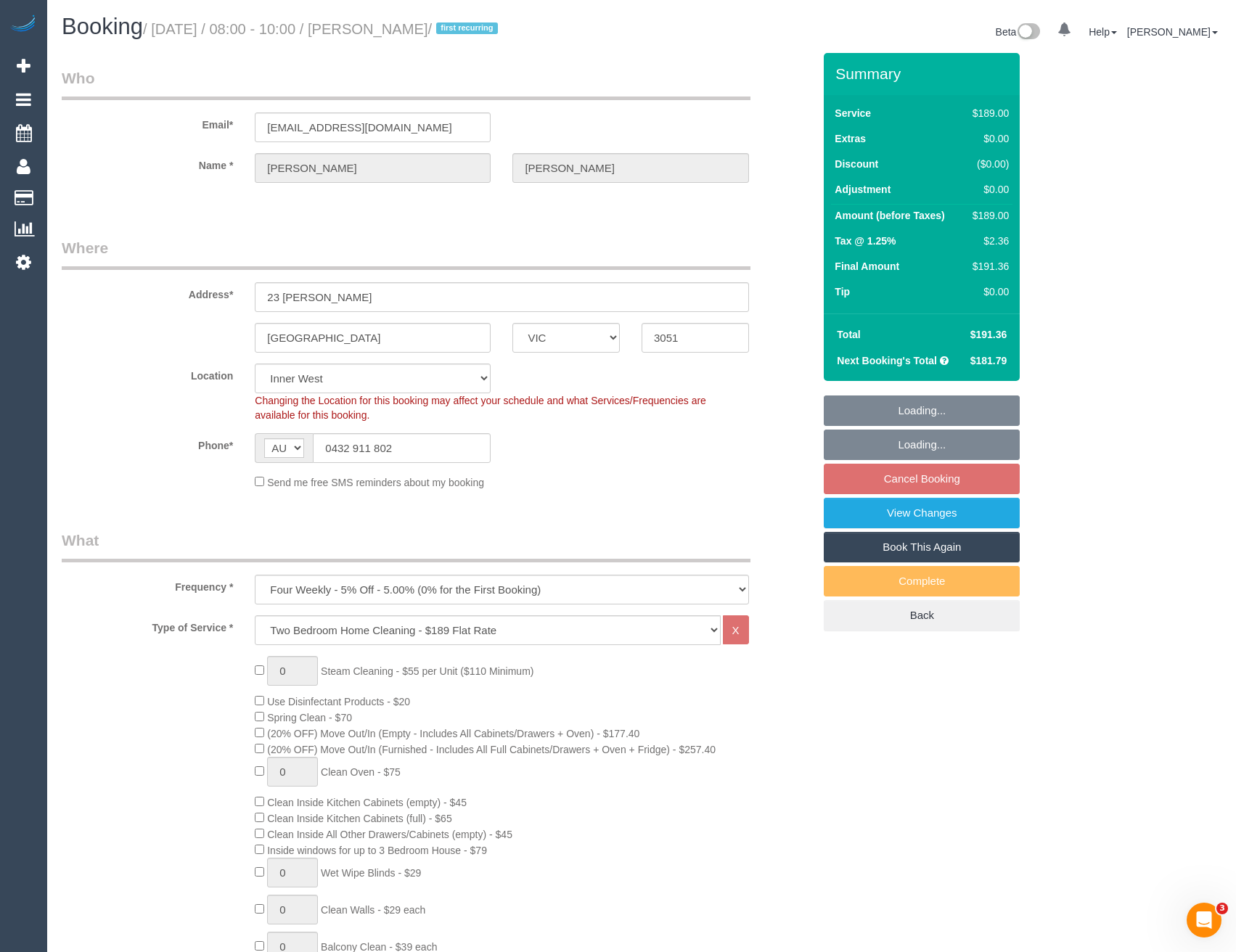
select select "number:26"
select select "object:1484"
select select "spot2"
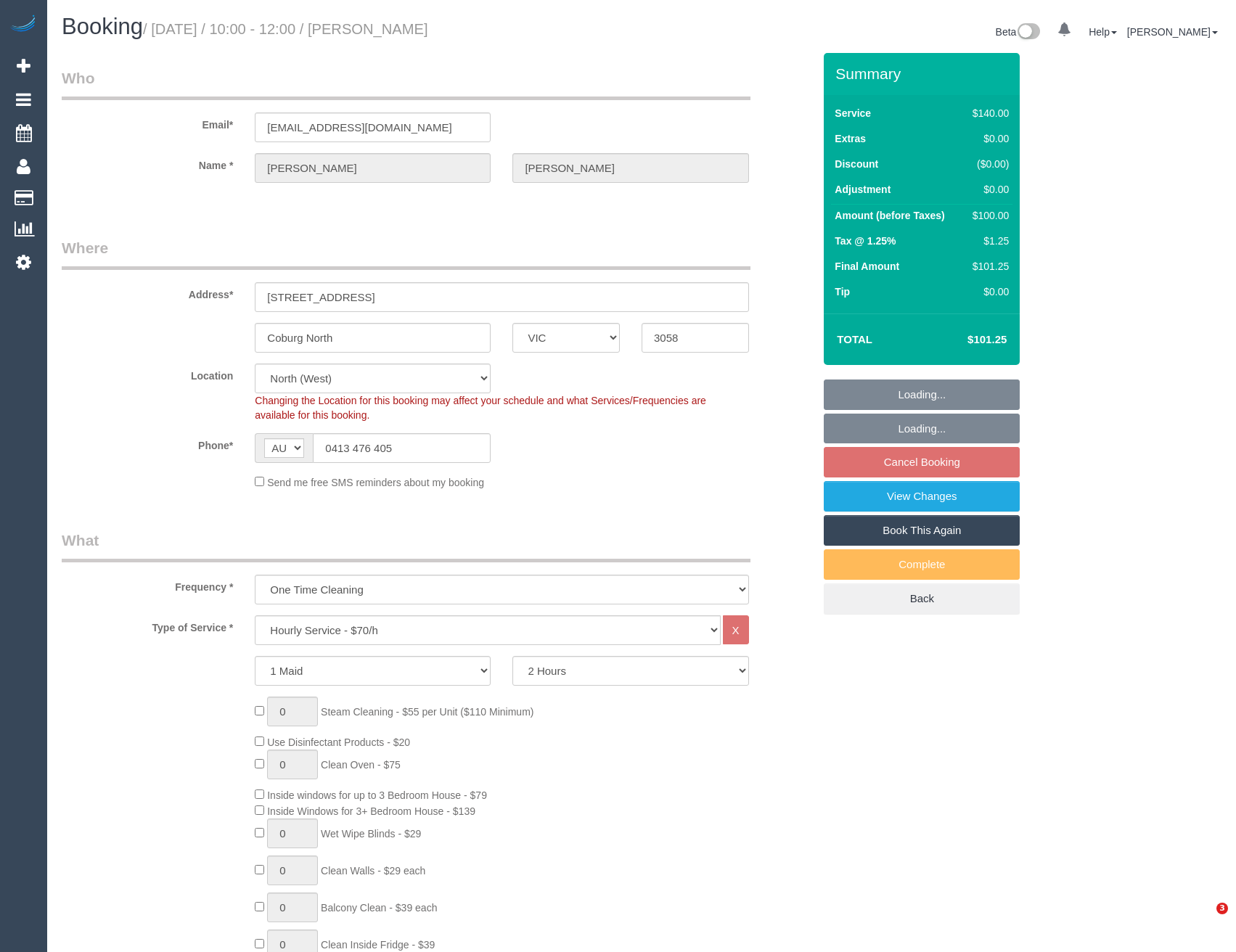
select select "VIC"
select select "string:stripe-pm_1RxRus2GScqysDRVxIBSD15G"
select select "number:28"
select select "number:14"
select select "number:19"
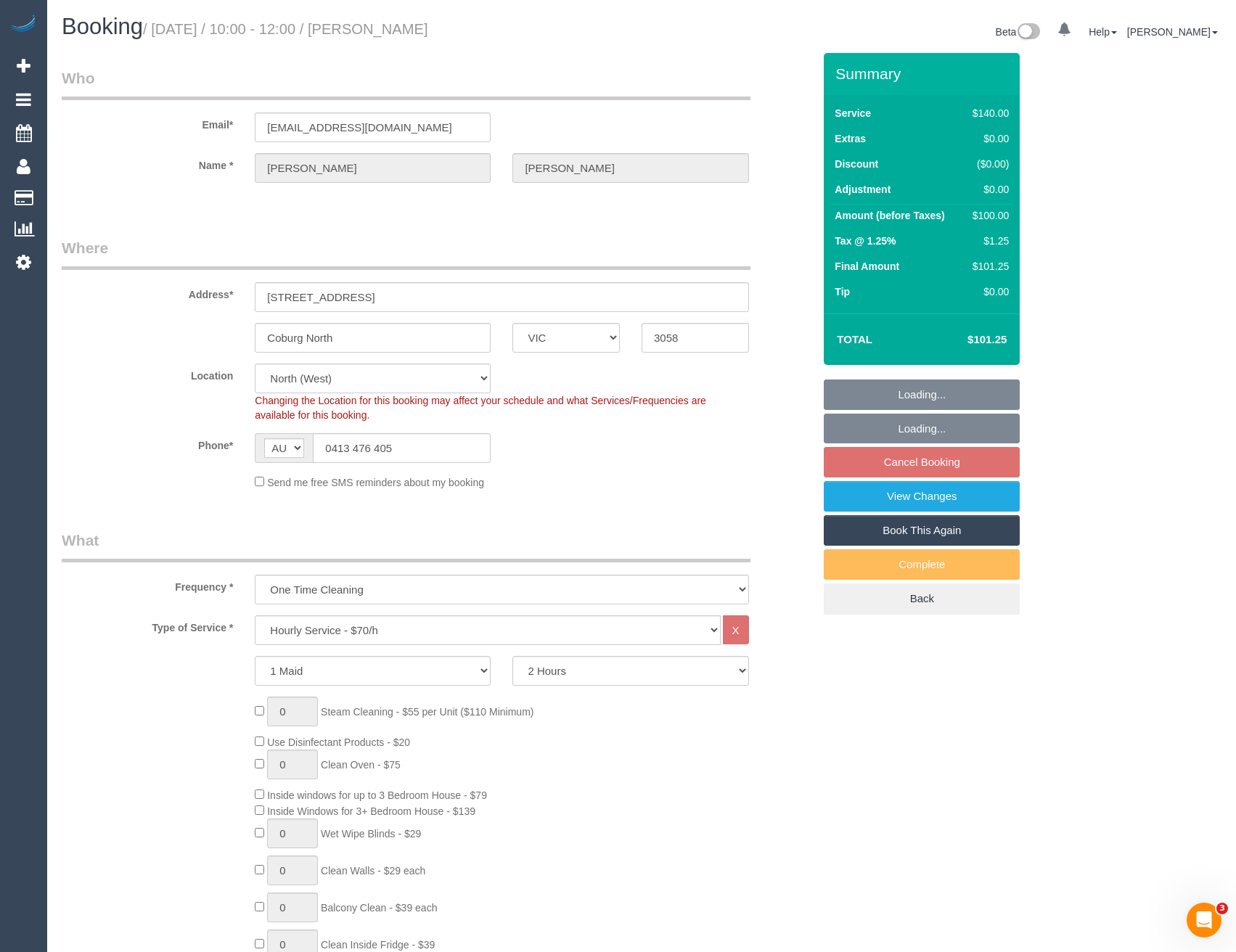
select select "number:22"
select select "number:33"
select select "number:13"
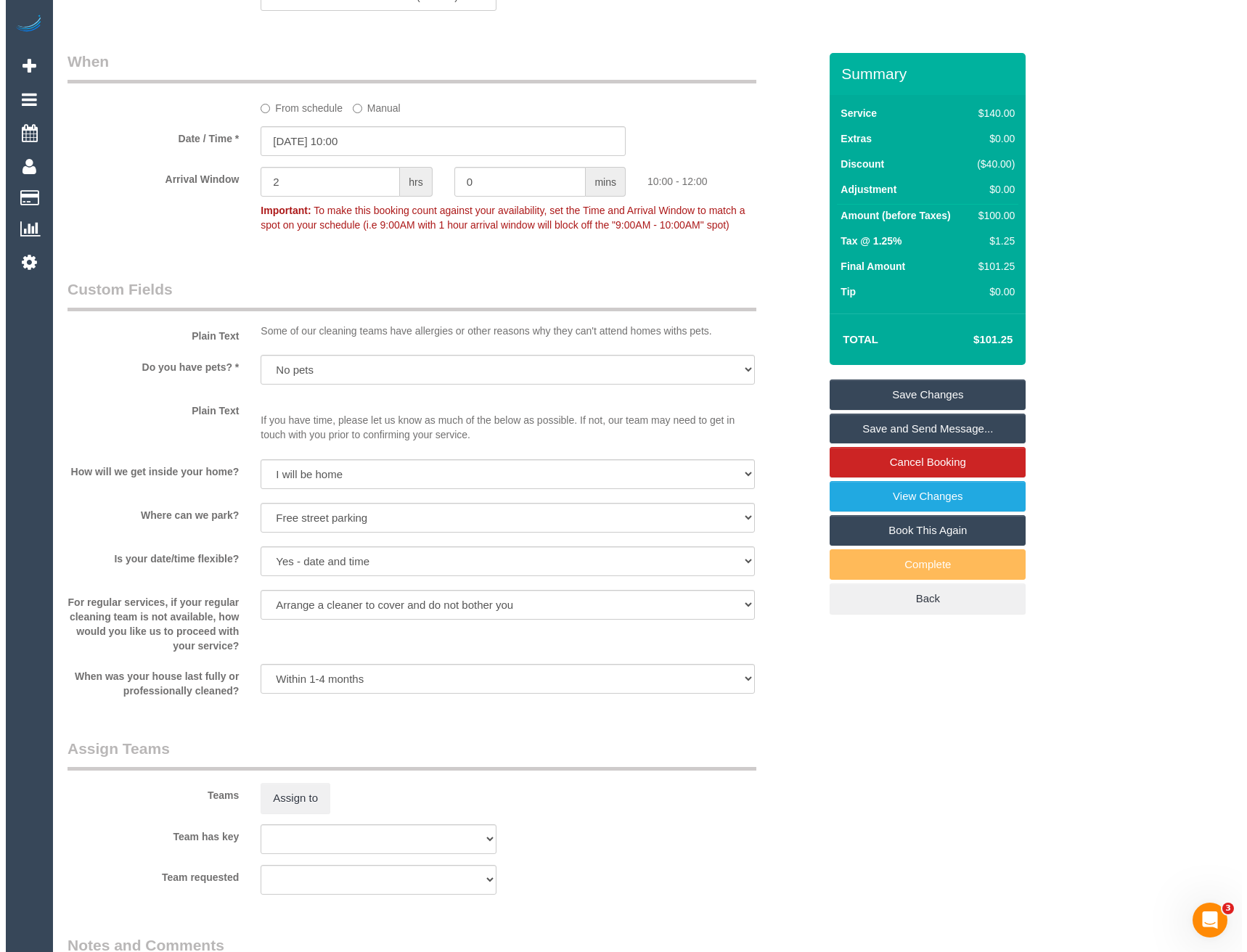
scroll to position [1669, 0]
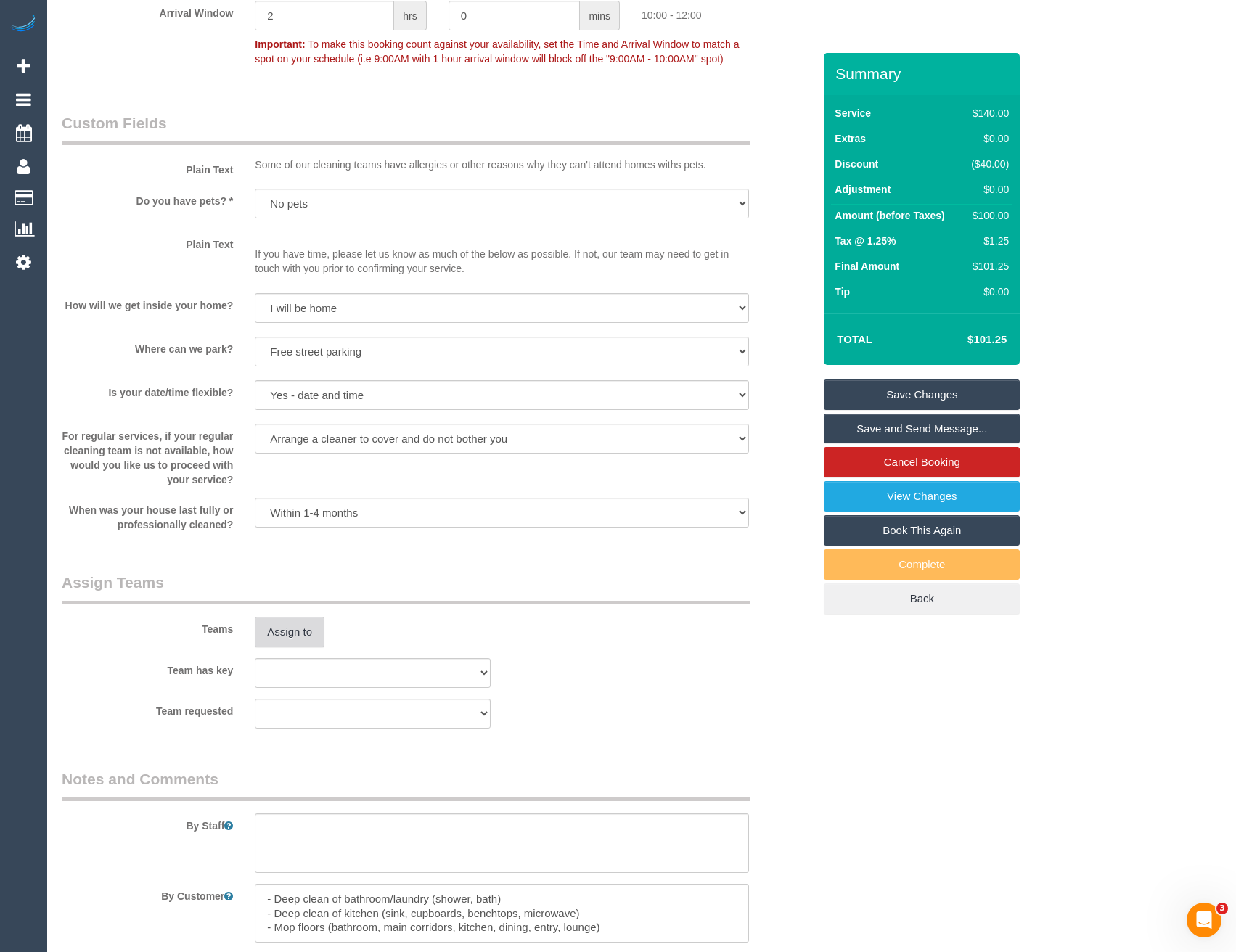
click at [294, 625] on button "Assign to" at bounding box center [290, 632] width 70 height 31
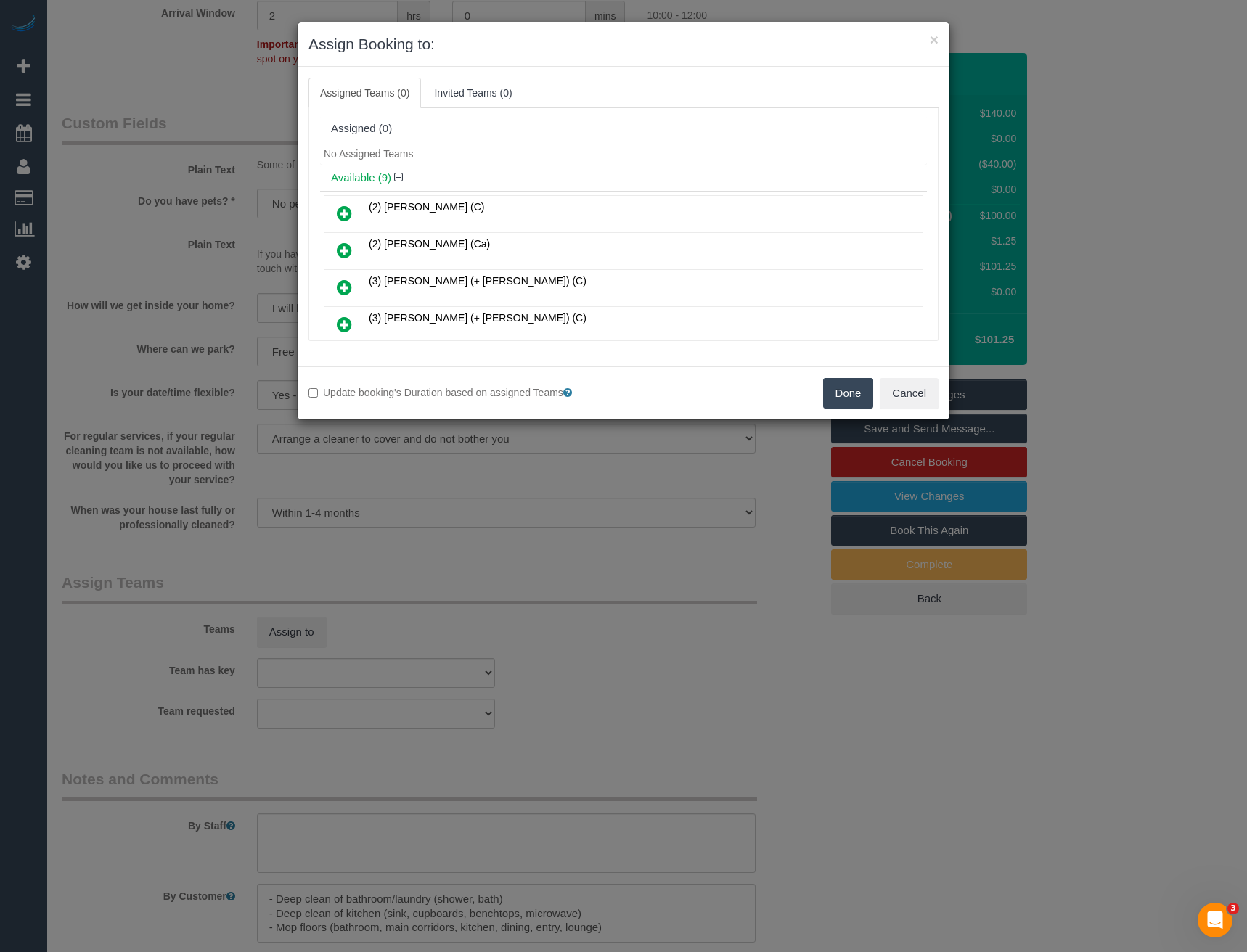
scroll to position [4196, 0]
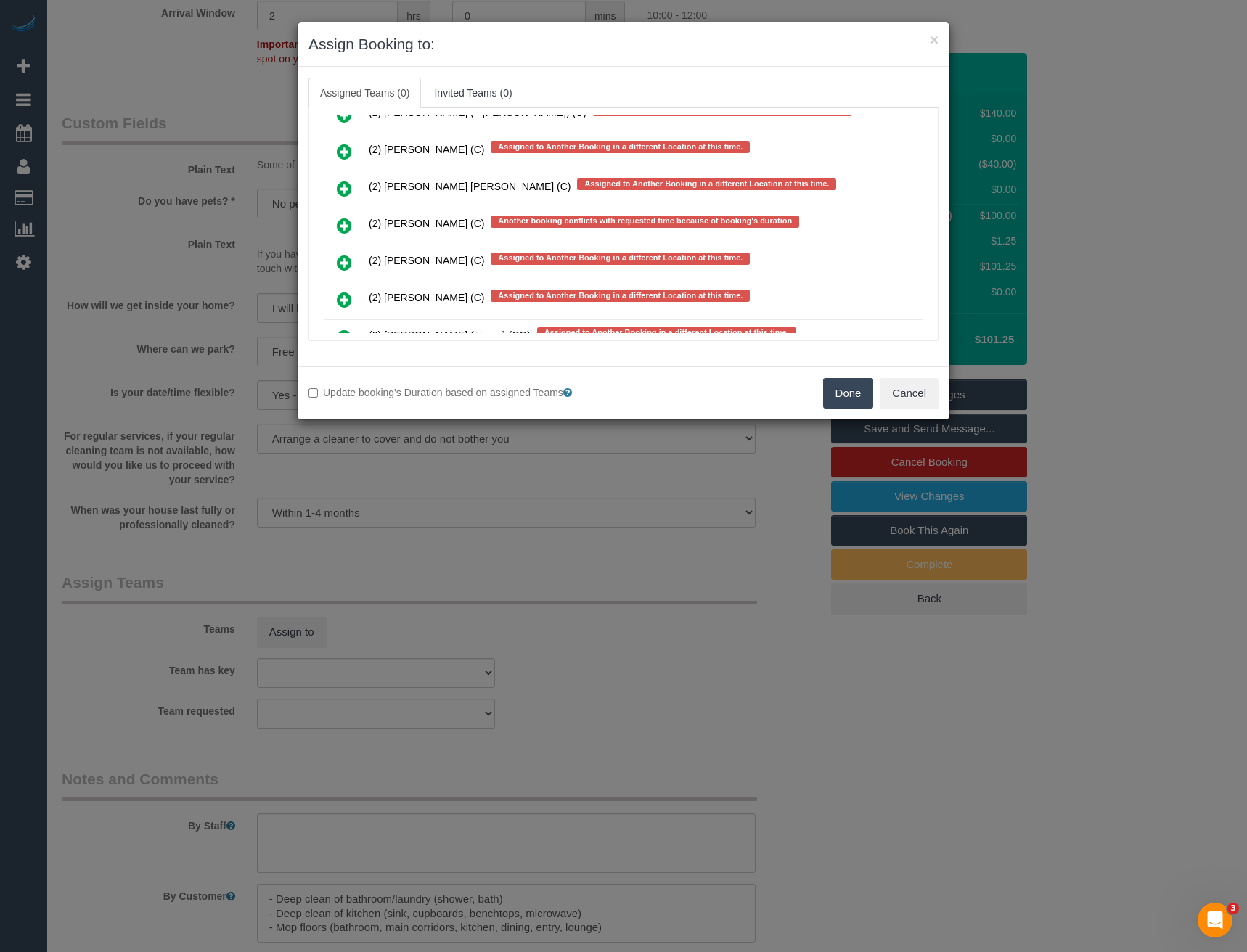
click at [348, 227] on icon at bounding box center [344, 225] width 15 height 18
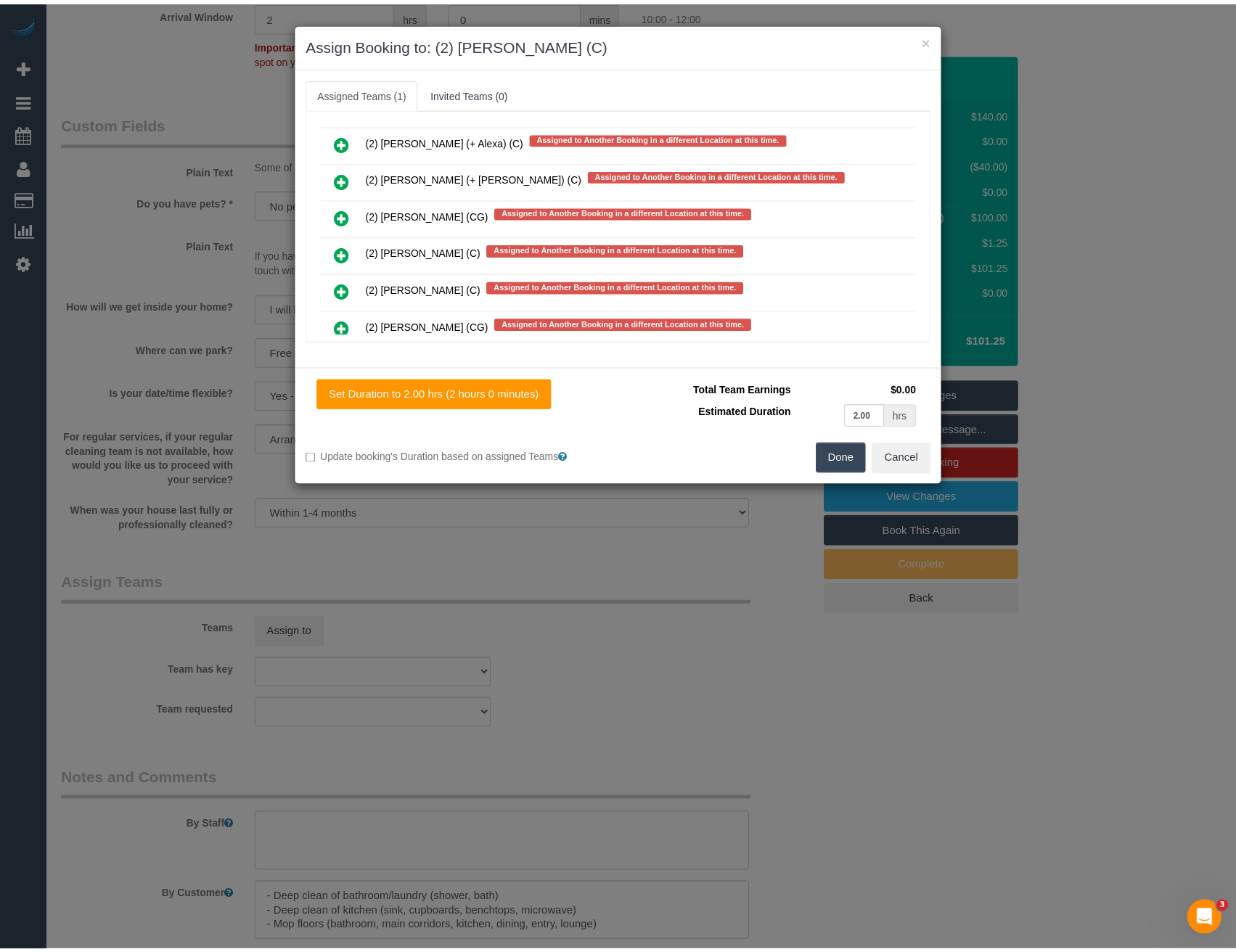
scroll to position [0, 0]
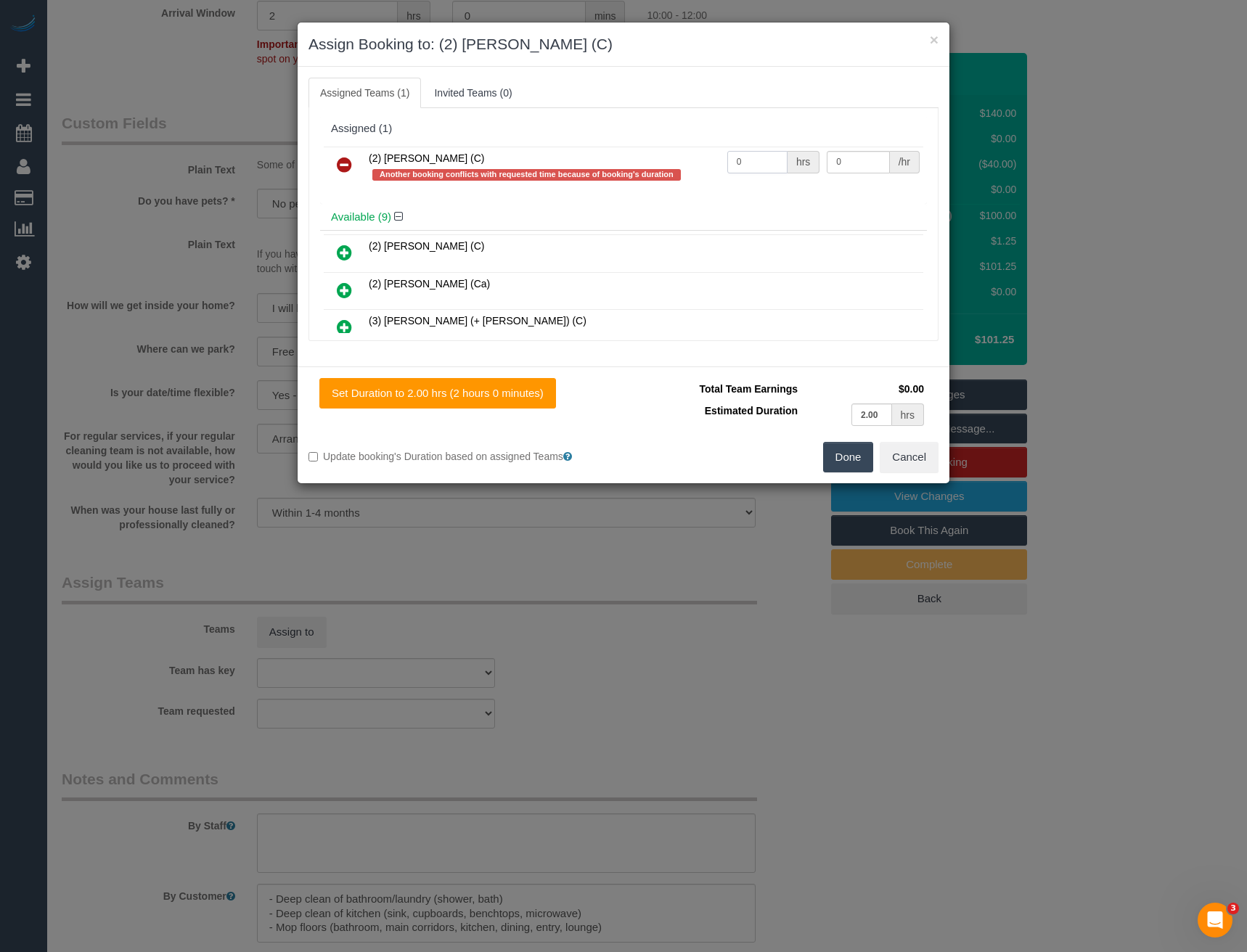
drag, startPoint x: 751, startPoint y: 158, endPoint x: 546, endPoint y: 148, distance: 205.2
click at [602, 153] on tr "(2) Katie Eichorn (C) Another booking conflicts with requested time because of …" at bounding box center [623, 168] width 599 height 42
type input "2"
type input "37.5"
click at [835, 456] on button "Done" at bounding box center [848, 457] width 51 height 31
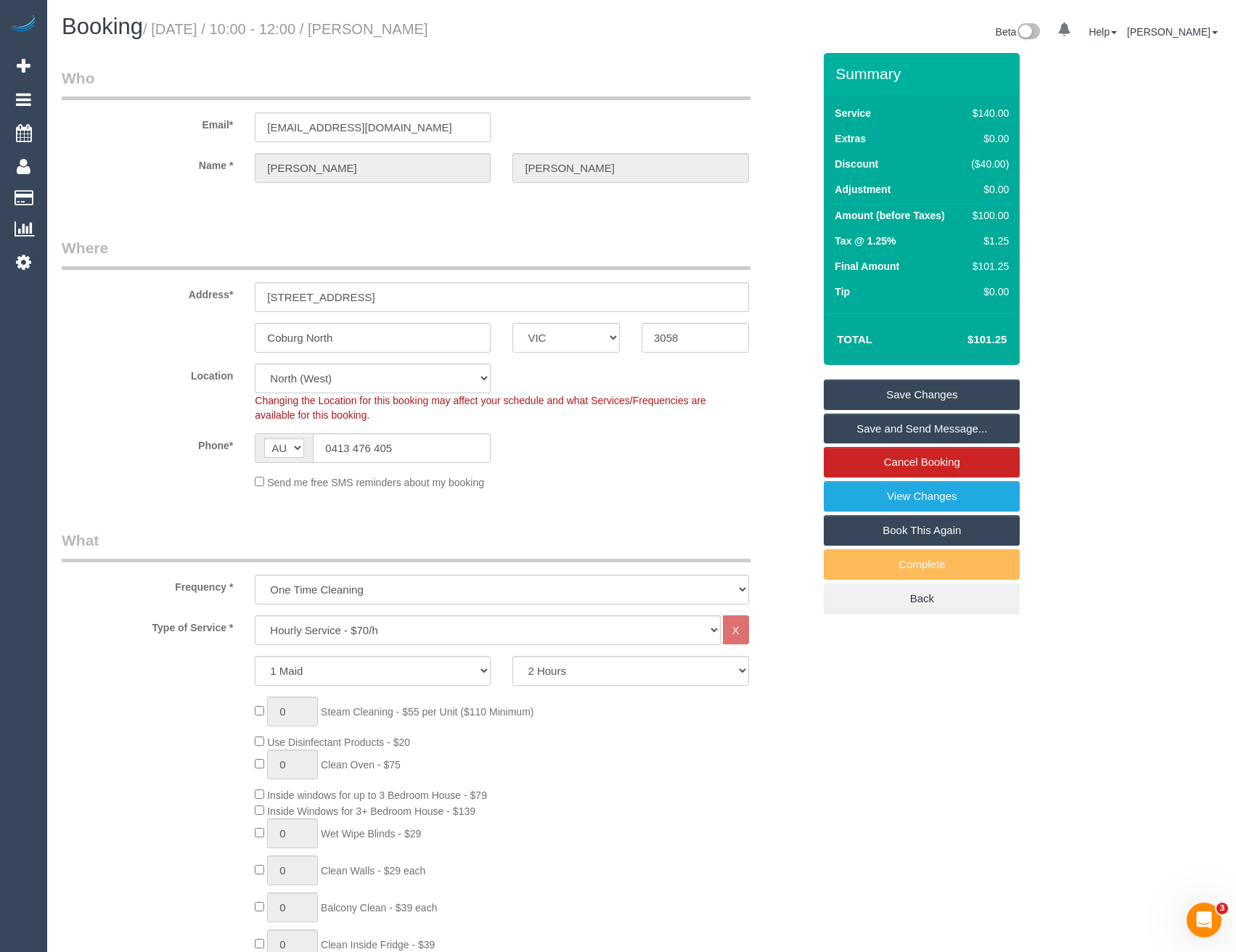
click at [863, 434] on link "Save and Send Message..." at bounding box center [921, 428] width 196 height 31
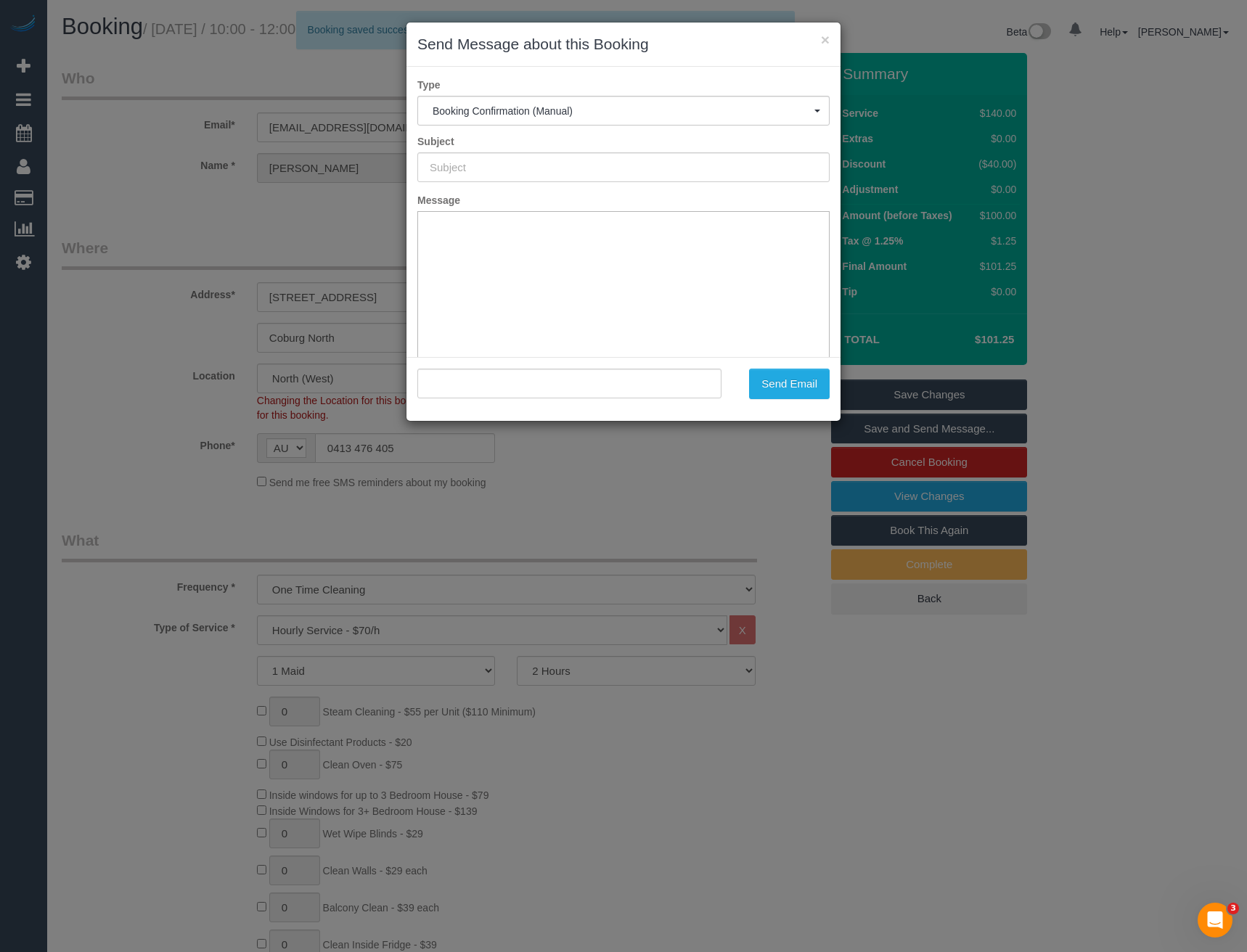
type input "Booking Confirmed"
type input ""Ana Ainsworth" <anaainsworth@outlook.com>"
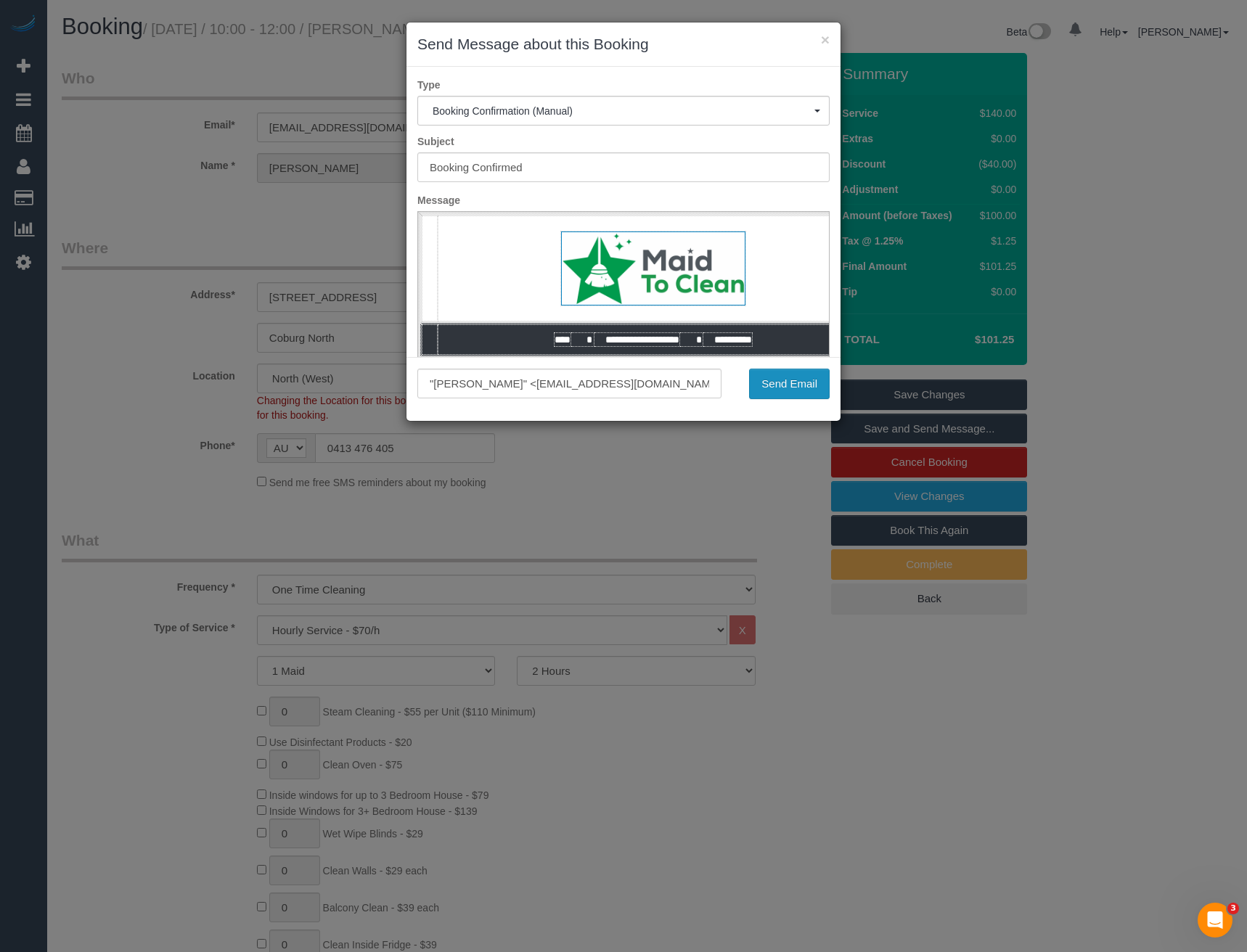
drag, startPoint x: 806, startPoint y: 384, endPoint x: 787, endPoint y: 367, distance: 25.5
click at [806, 384] on button "Send Email" at bounding box center [789, 383] width 81 height 31
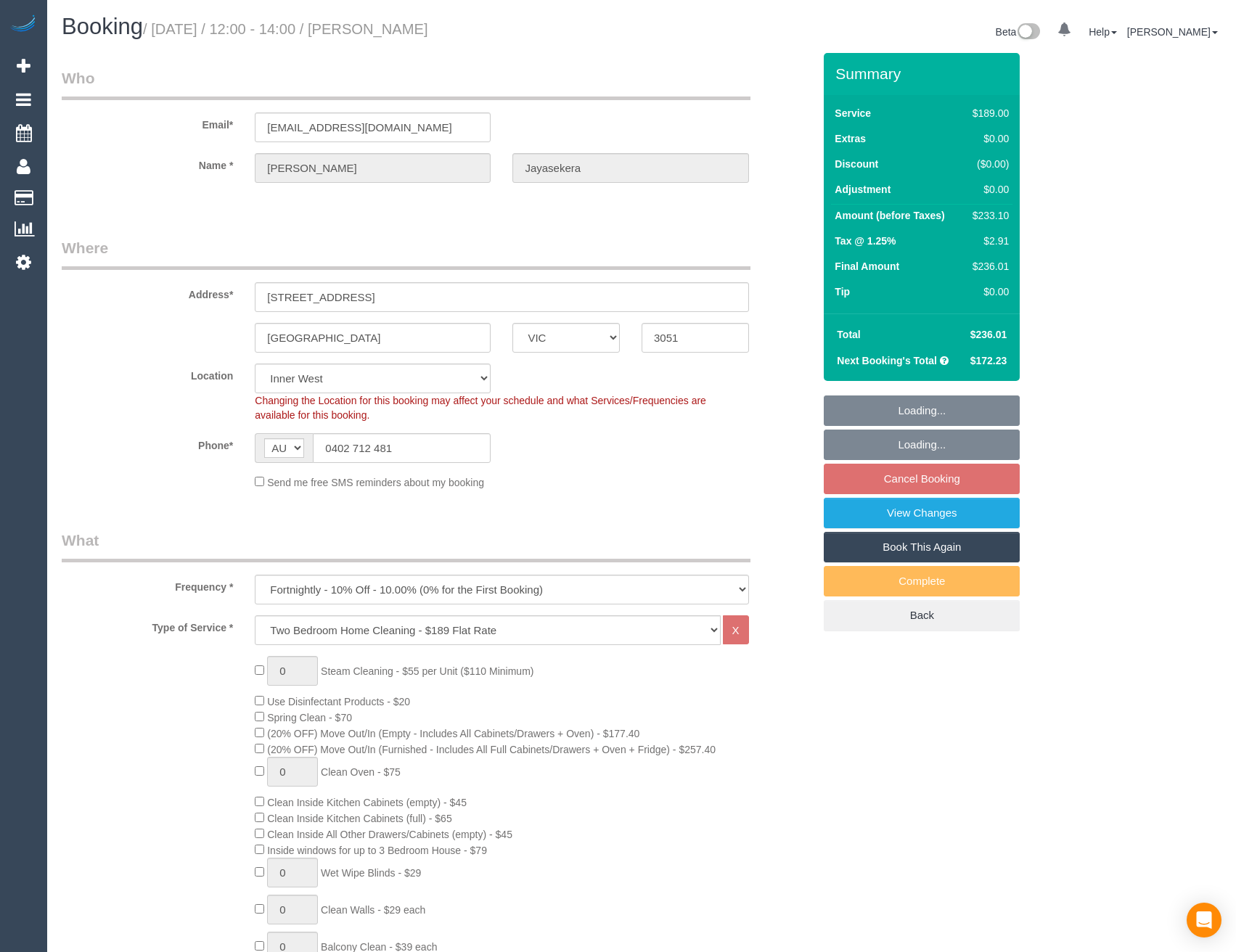
select select "VIC"
select select "number:28"
select select "number:16"
select select "number:19"
select select "number:22"
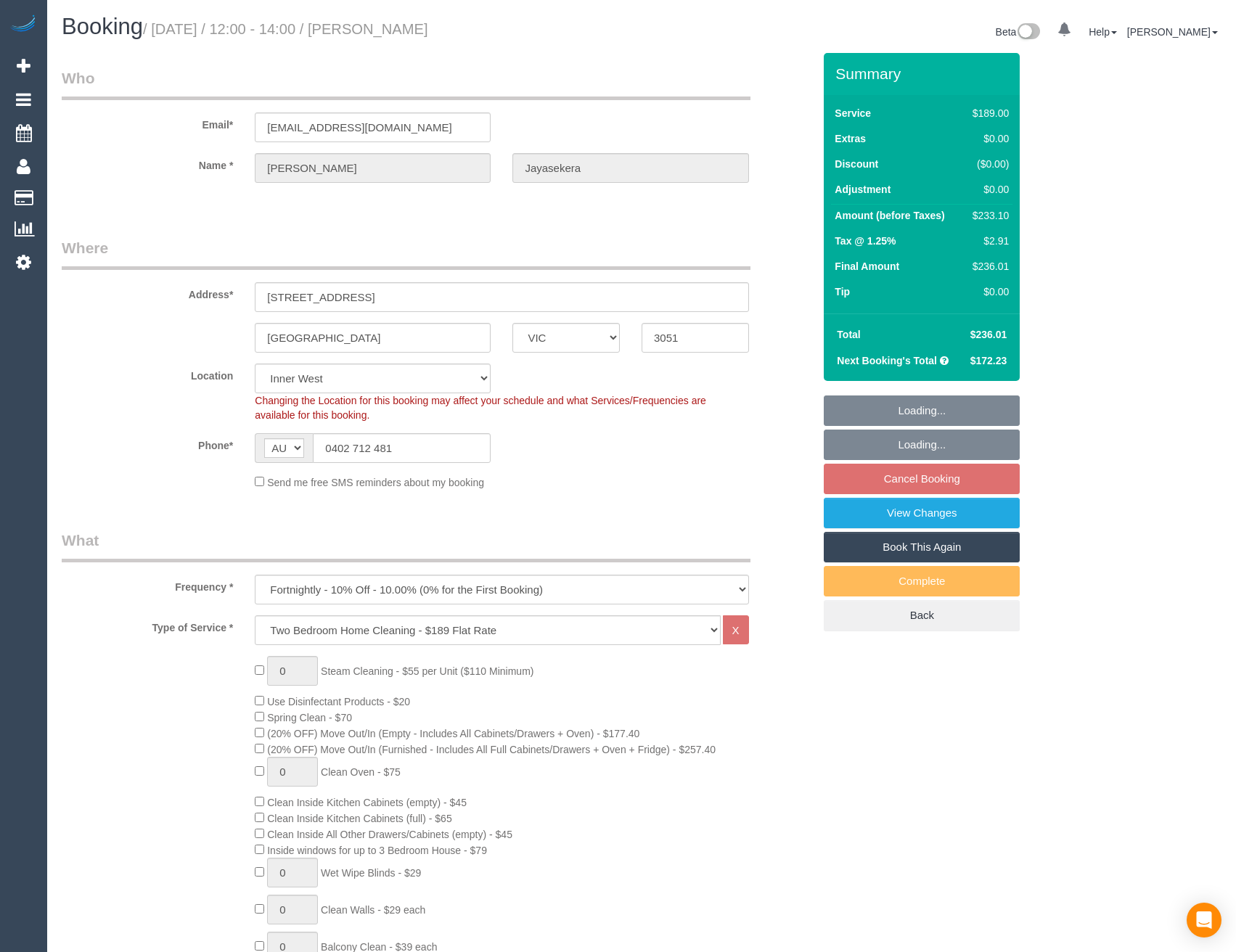
select select "number:35"
select select "number:13"
select select "spot4"
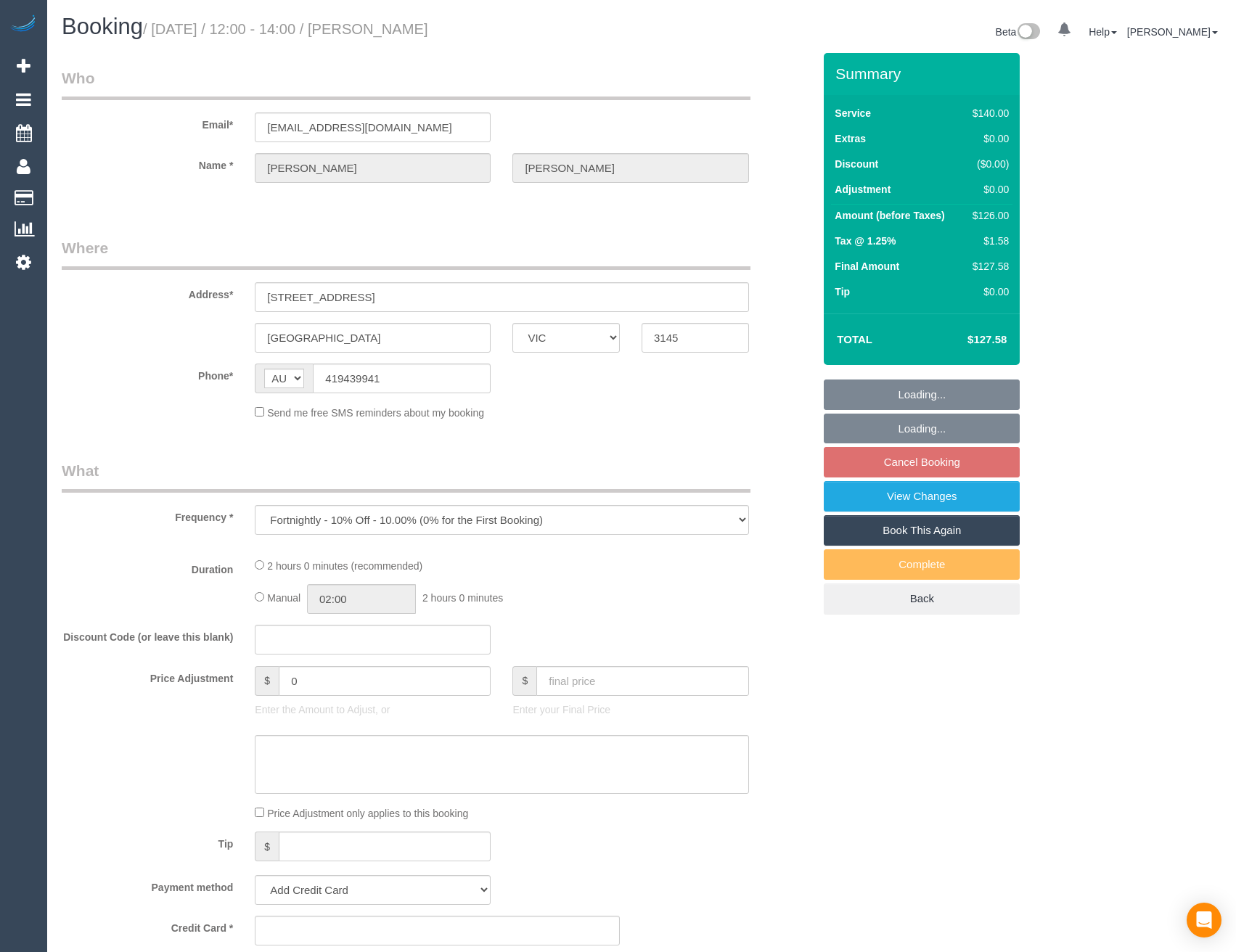
select select "VIC"
select select "string:stripe-pm_1RbIjn2GScqysDRVUgffc8pY"
select select "number:28"
select select "number:14"
select select "number:18"
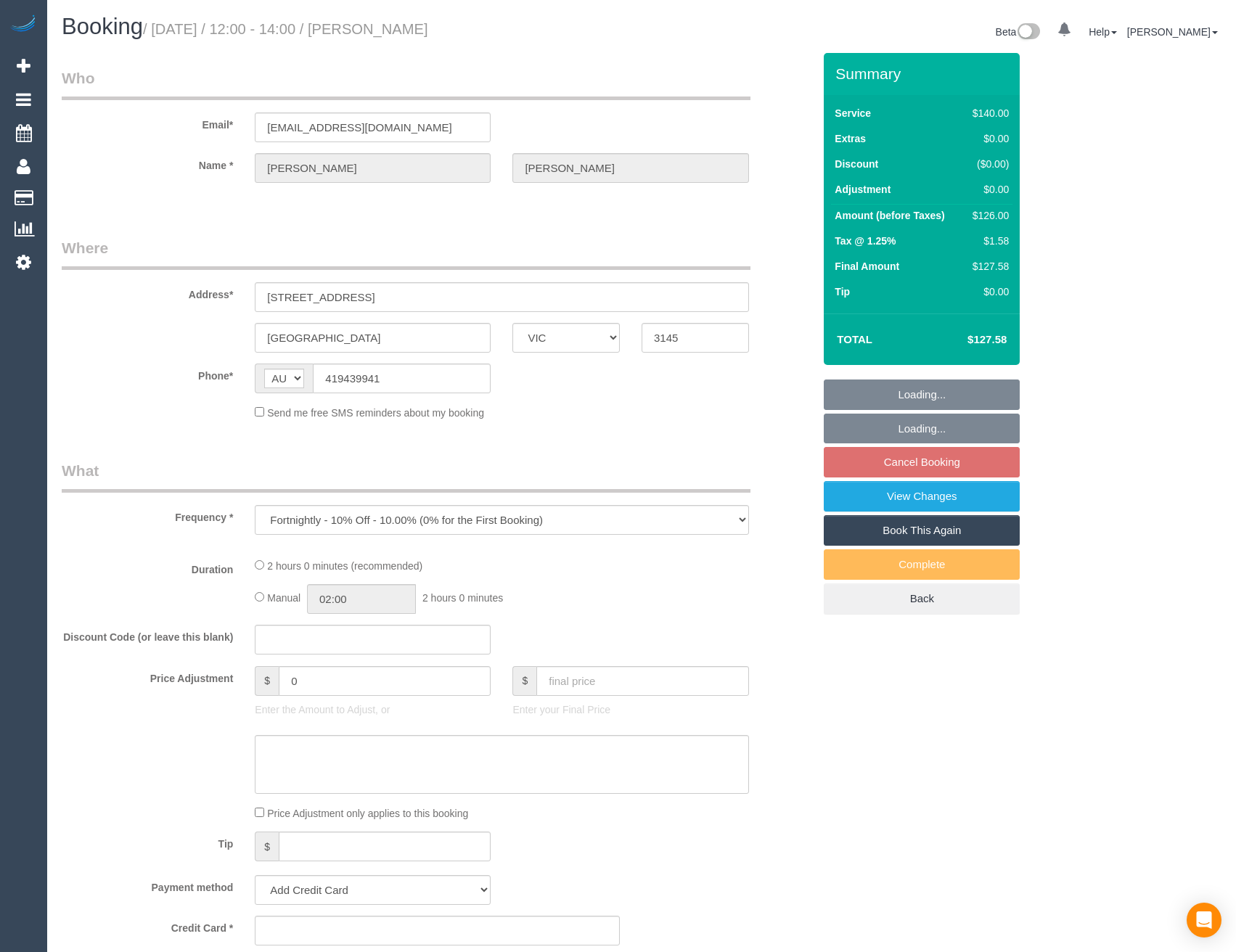
select select "number:36"
select select "number:34"
select select "number:12"
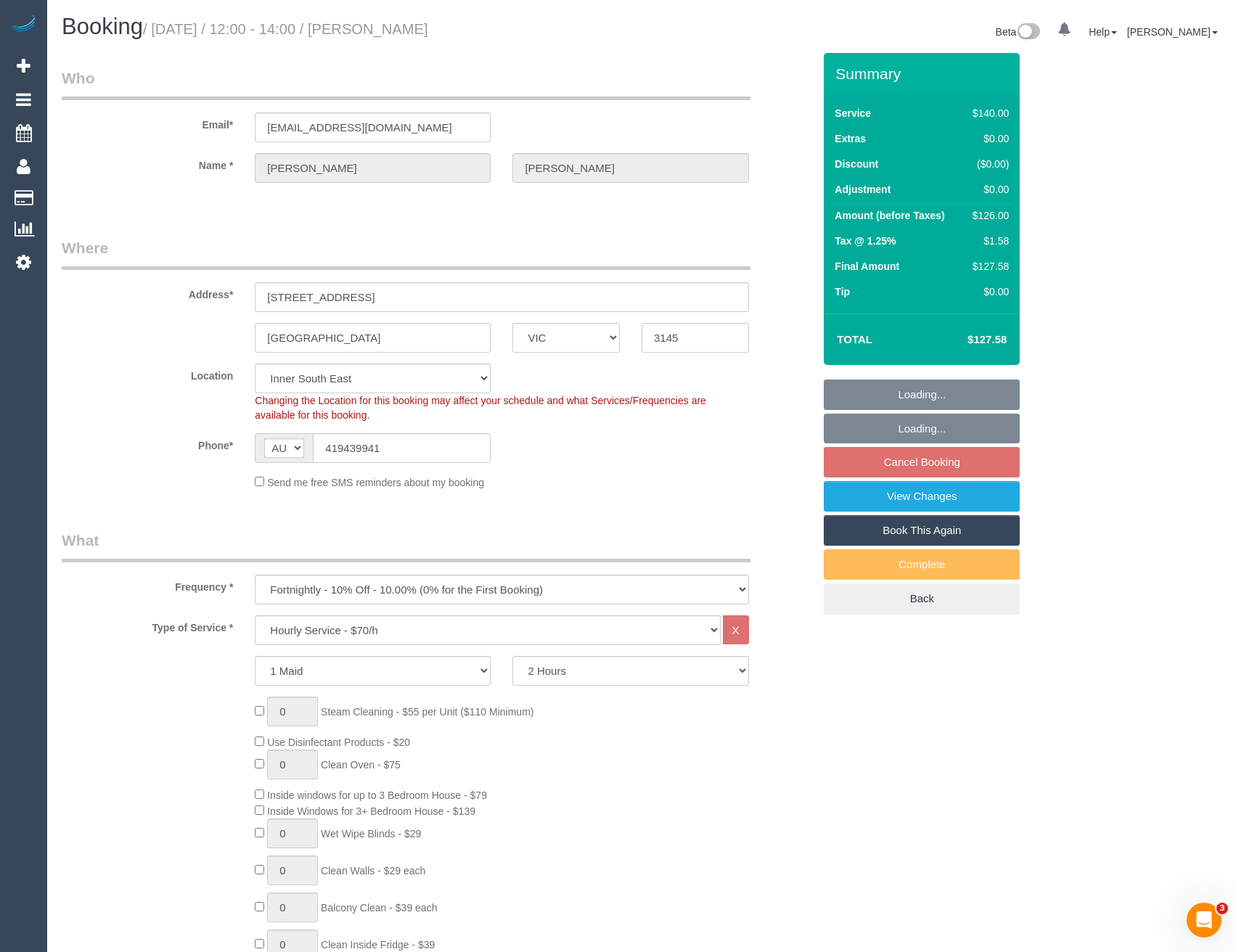
select select "object:1437"
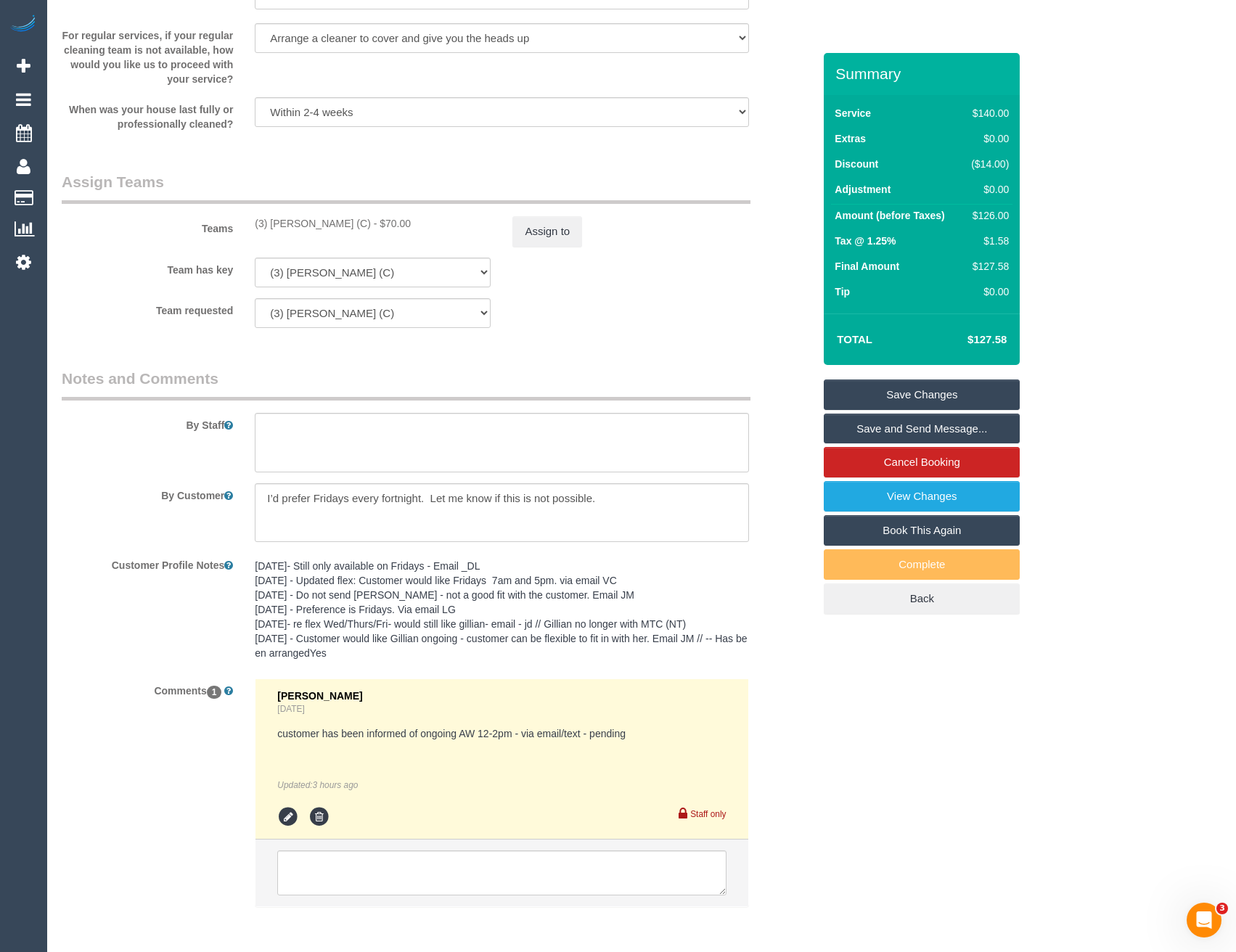
scroll to position [2130, 0]
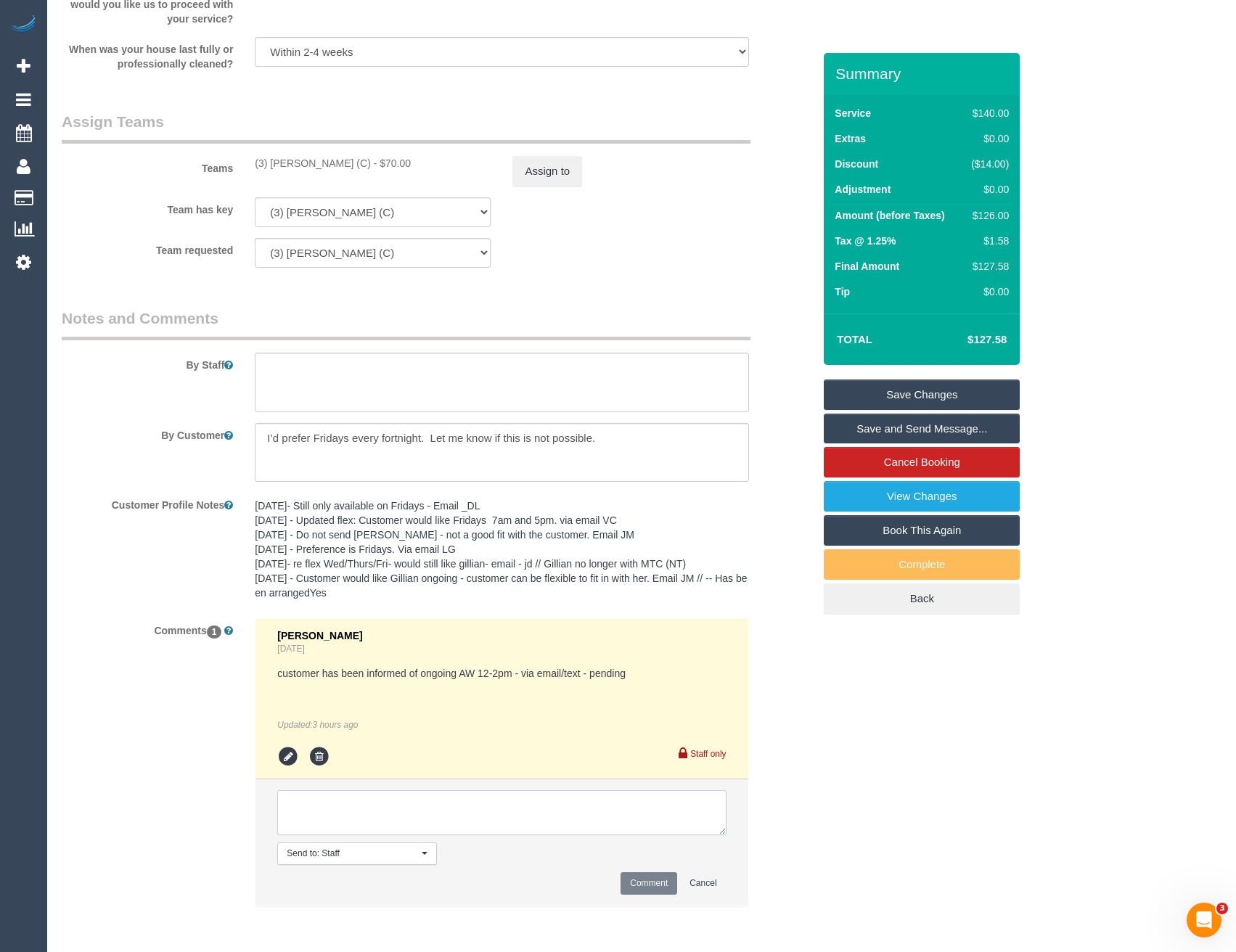
click at [387, 801] on textarea at bounding box center [502, 813] width 448 height 45
type textarea "Moved back to 8 - 10 AW as per original booking and informed cover for this ser…"
click at [631, 878] on button "Comment" at bounding box center [648, 883] width 57 height 23
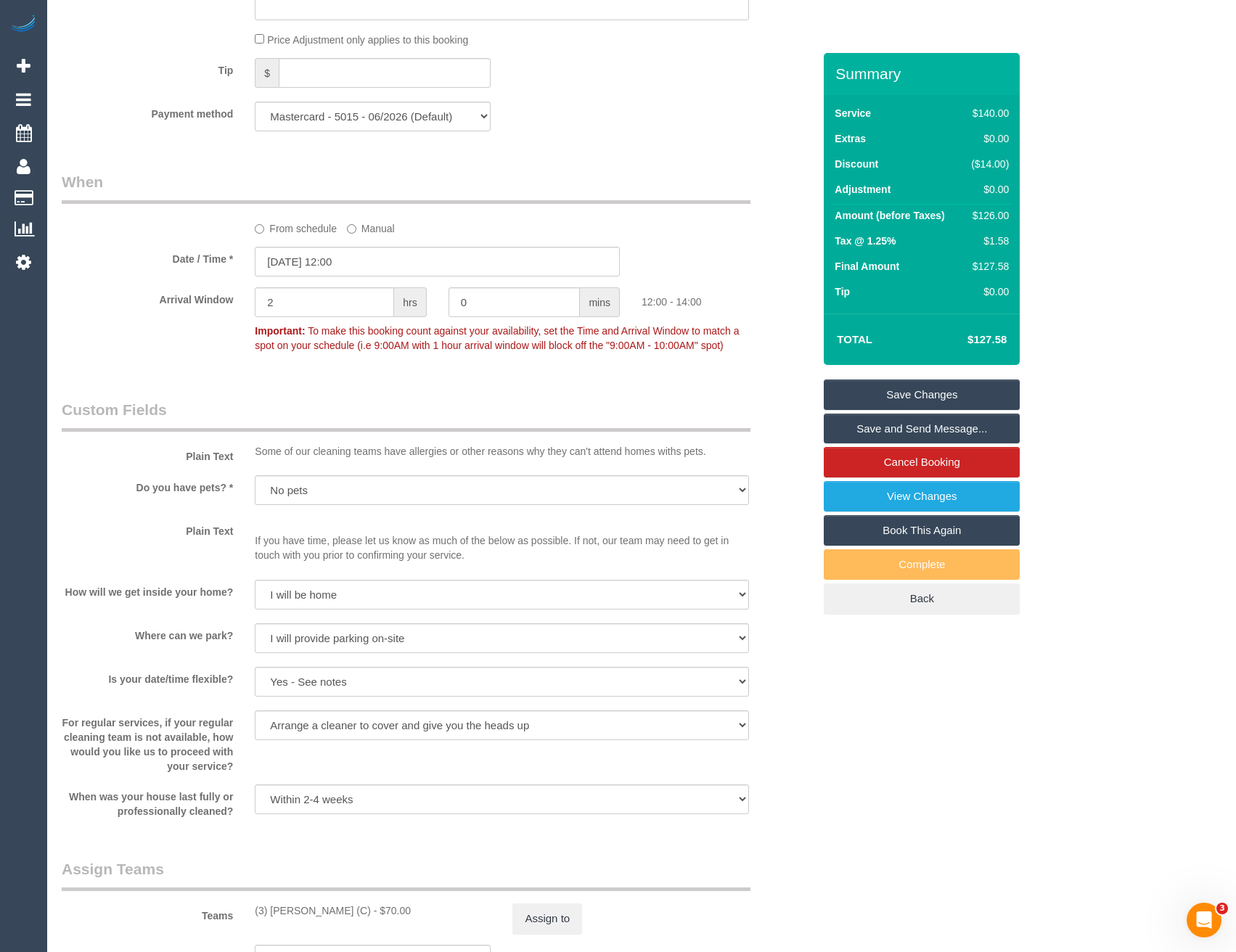
scroll to position [1405, 0]
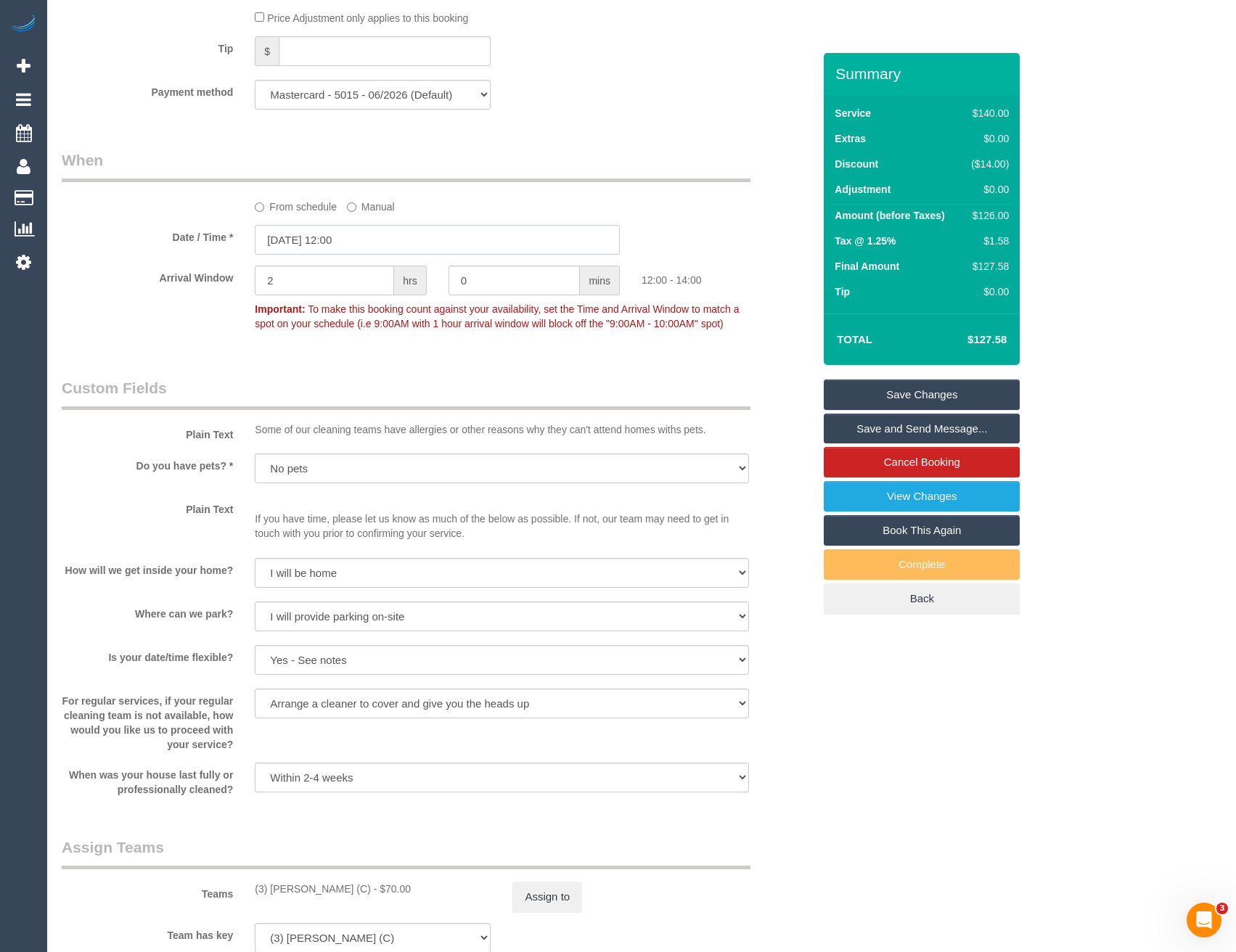
click at [368, 236] on input "[DATE] 12:00" at bounding box center [438, 240] width 365 height 30
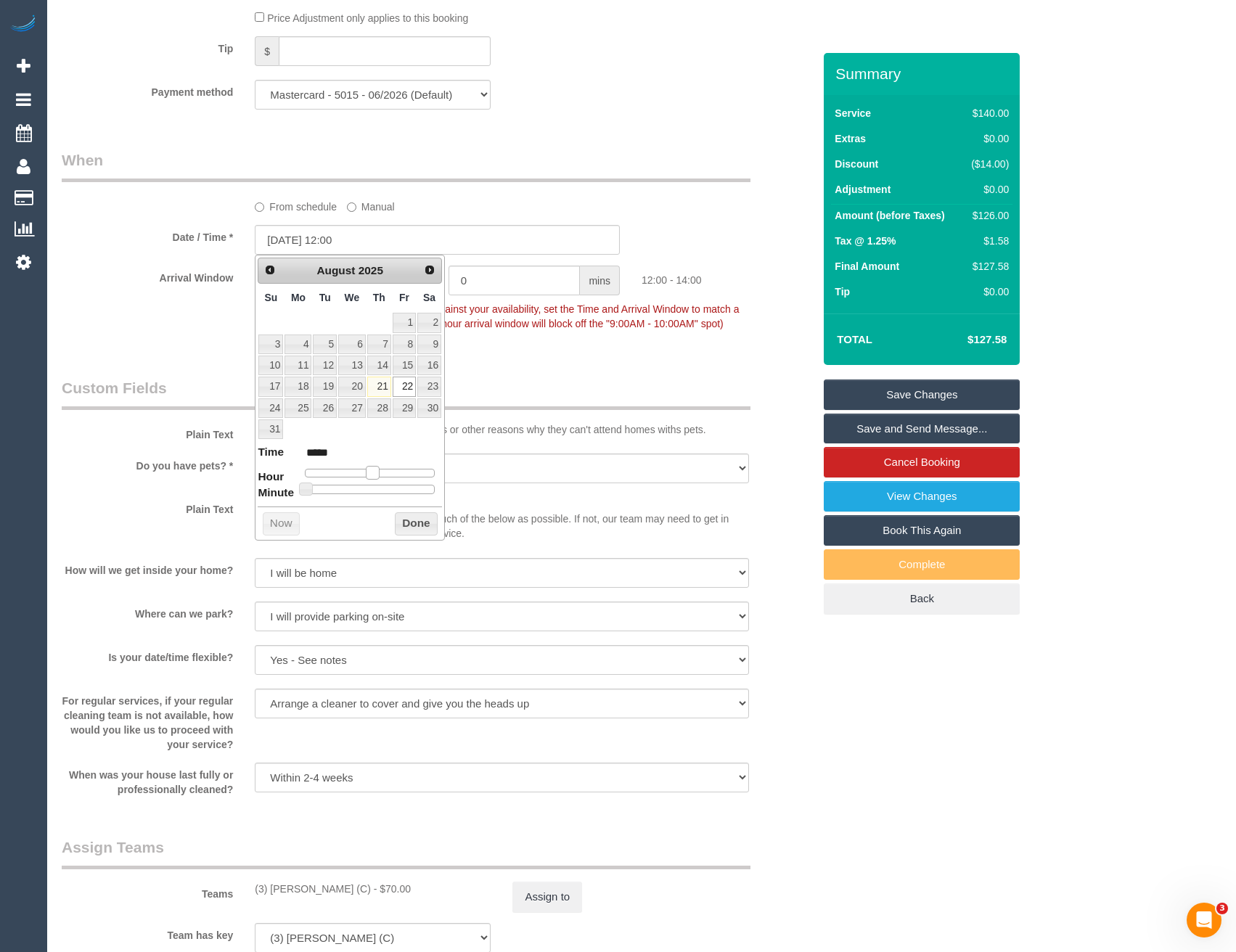
type input "[DATE] 11:00"
type input "*****"
type input "[DATE] 10:00"
type input "*****"
type input "[DATE] 09:00"
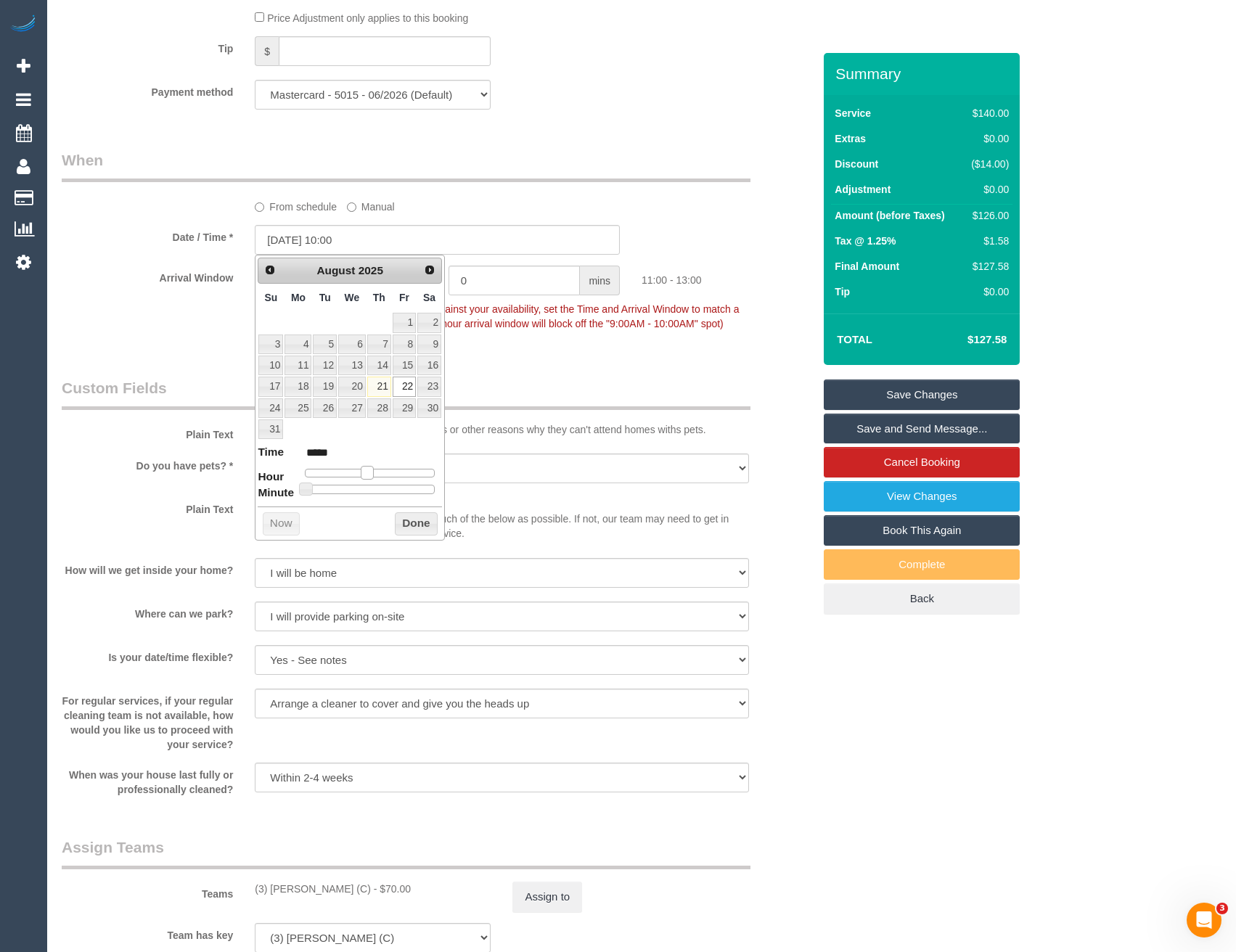
type input "*****"
type input "22/08/2025 08:00"
type input "*****"
drag, startPoint x: 374, startPoint y: 469, endPoint x: 356, endPoint y: 470, distance: 18.0
click at [356, 470] on span at bounding box center [351, 473] width 13 height 13
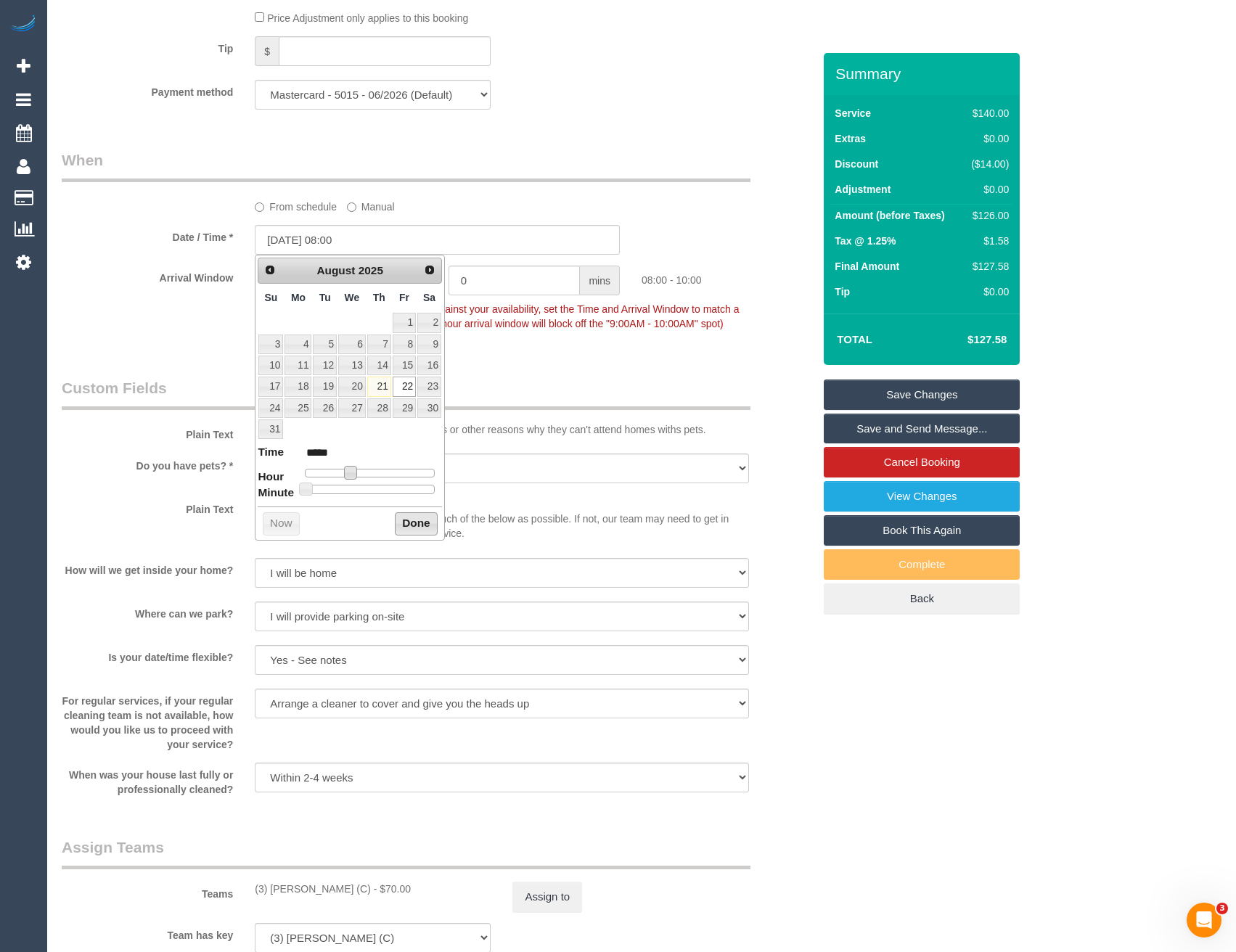
click at [424, 524] on button "Done" at bounding box center [416, 524] width 43 height 23
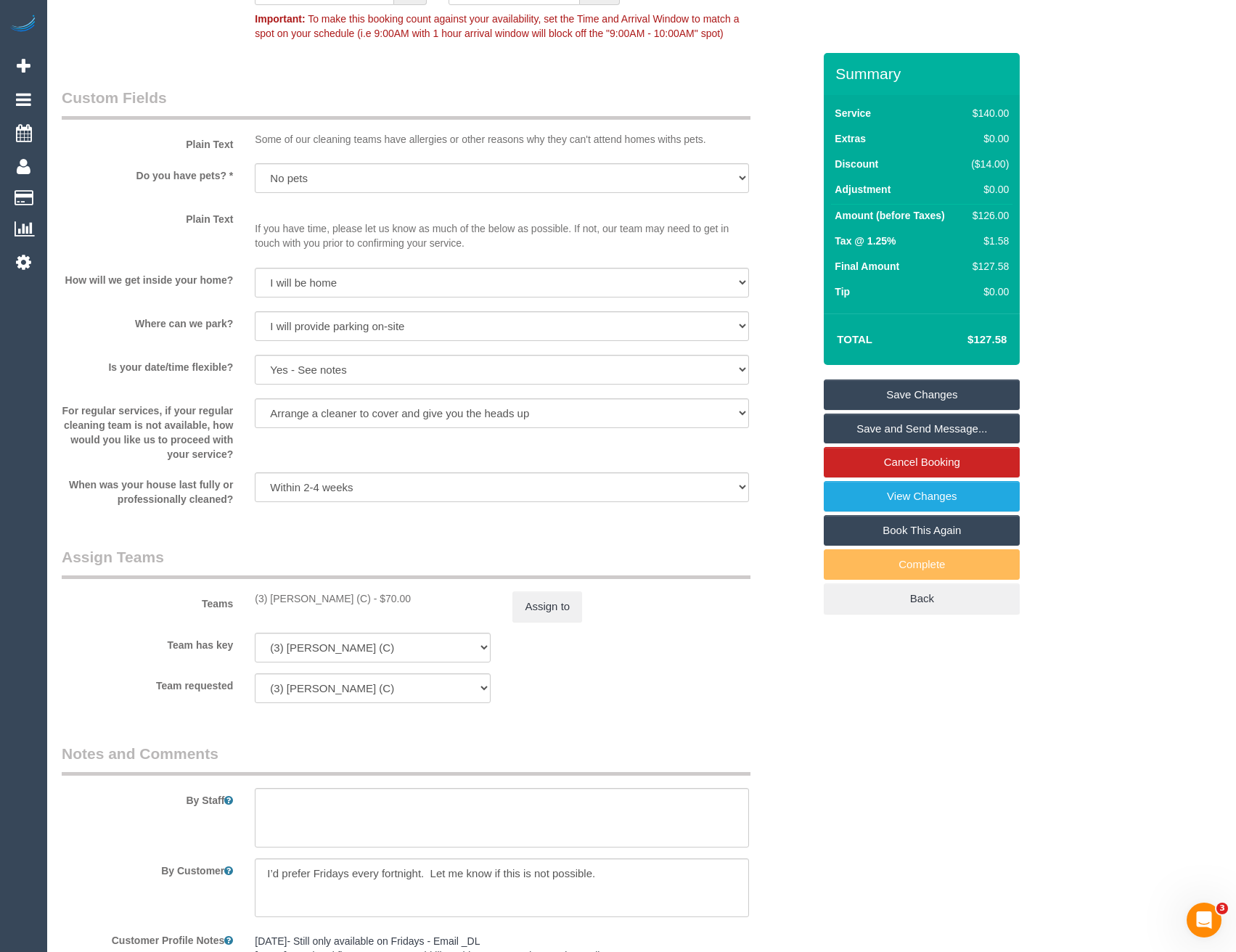
scroll to position [1985, 0]
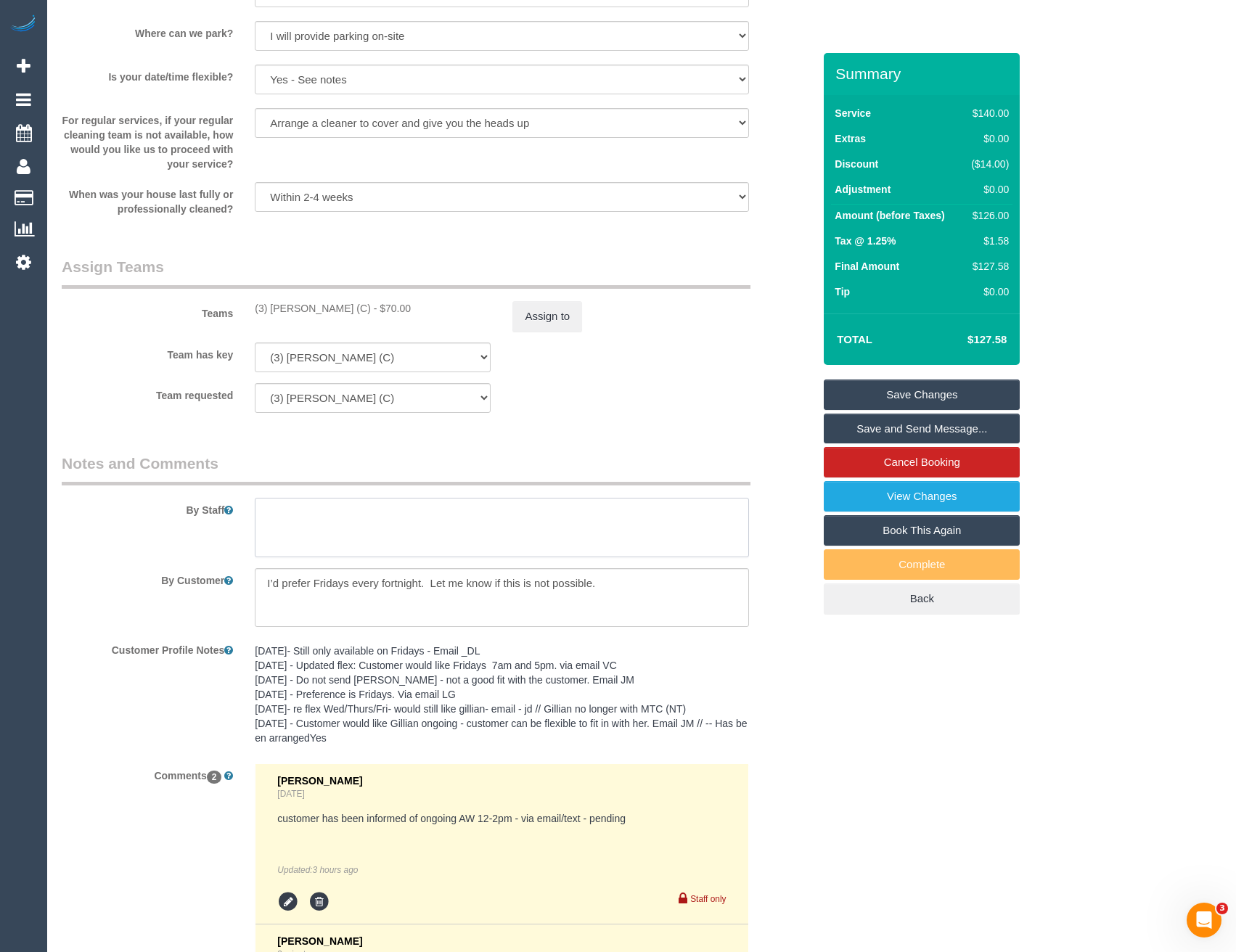
click at [347, 544] on textarea at bounding box center [502, 527] width 493 height 59
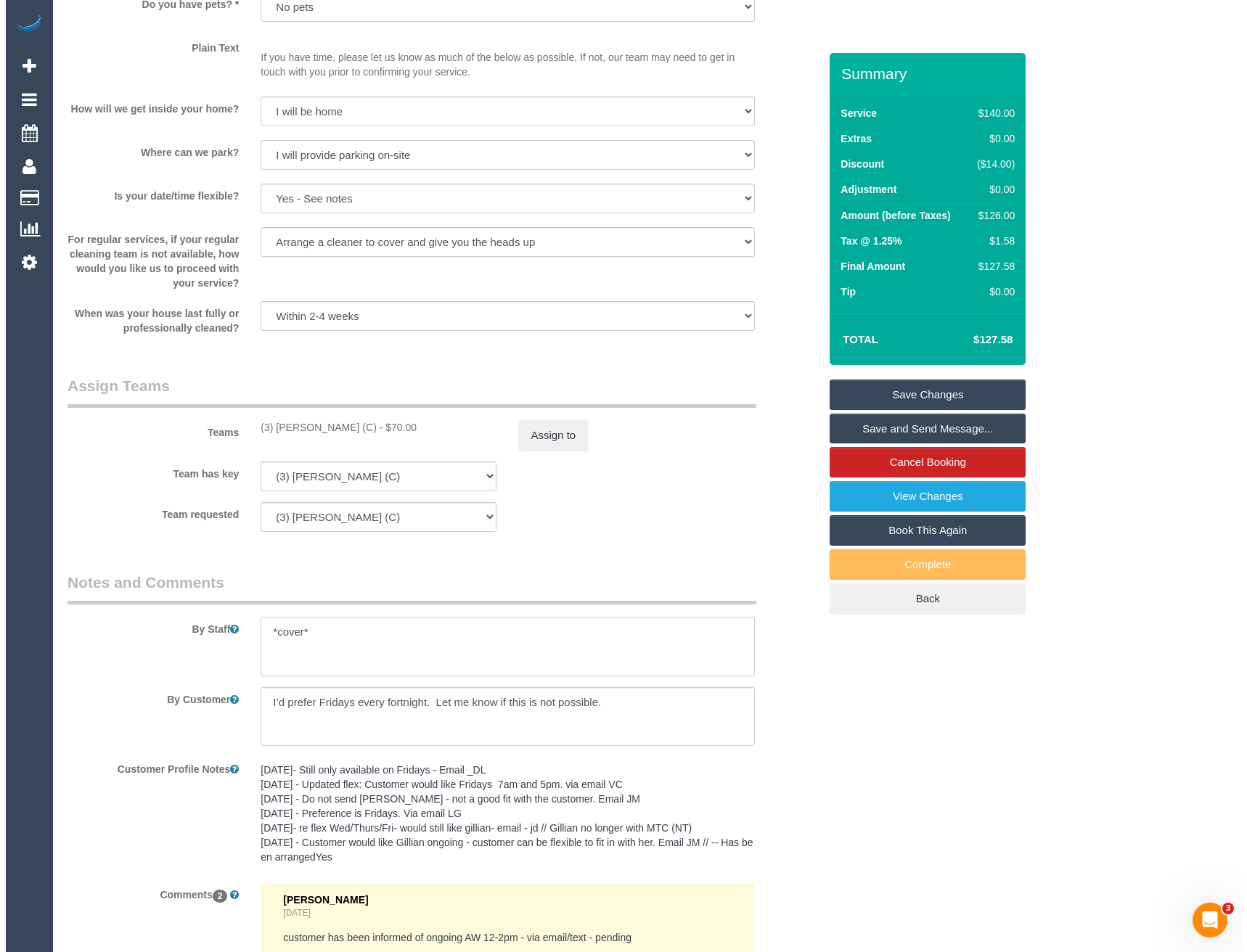
scroll to position [1767, 0]
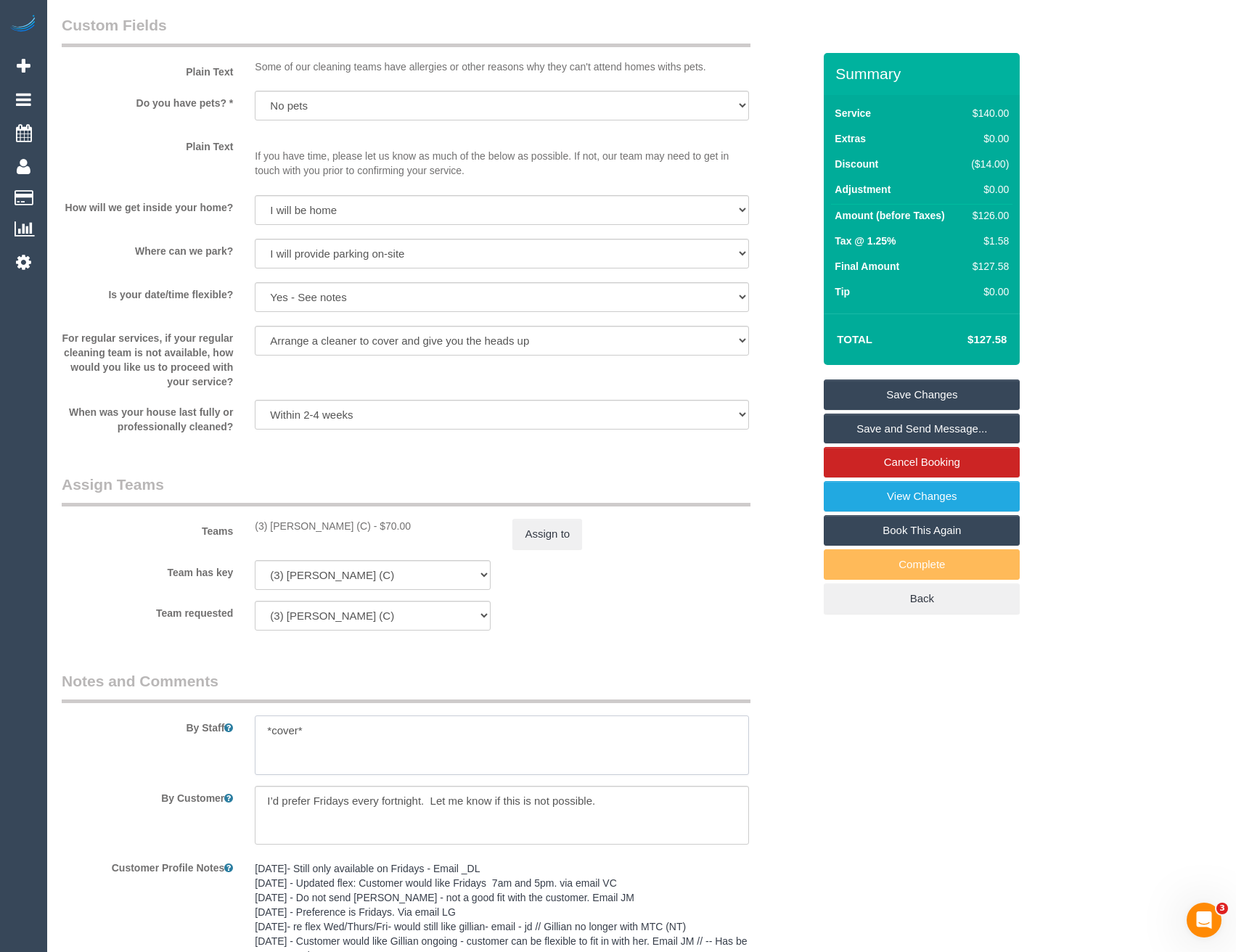
type textarea "*cover*"
click at [603, 524] on div "Assign to" at bounding box center [630, 534] width 258 height 31
click at [568, 531] on button "Assign to" at bounding box center [548, 534] width 70 height 31
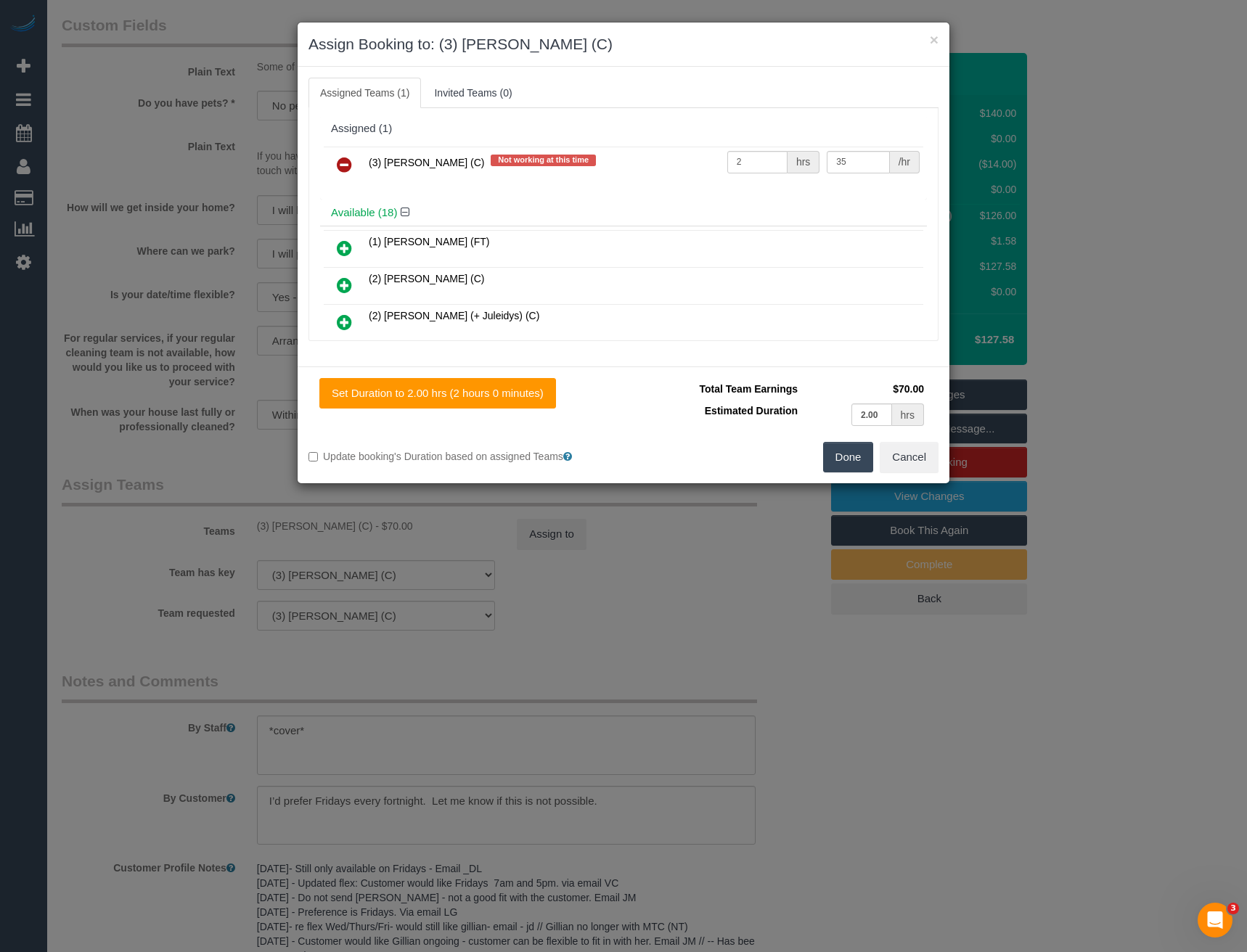
click at [338, 167] on icon at bounding box center [344, 164] width 15 height 18
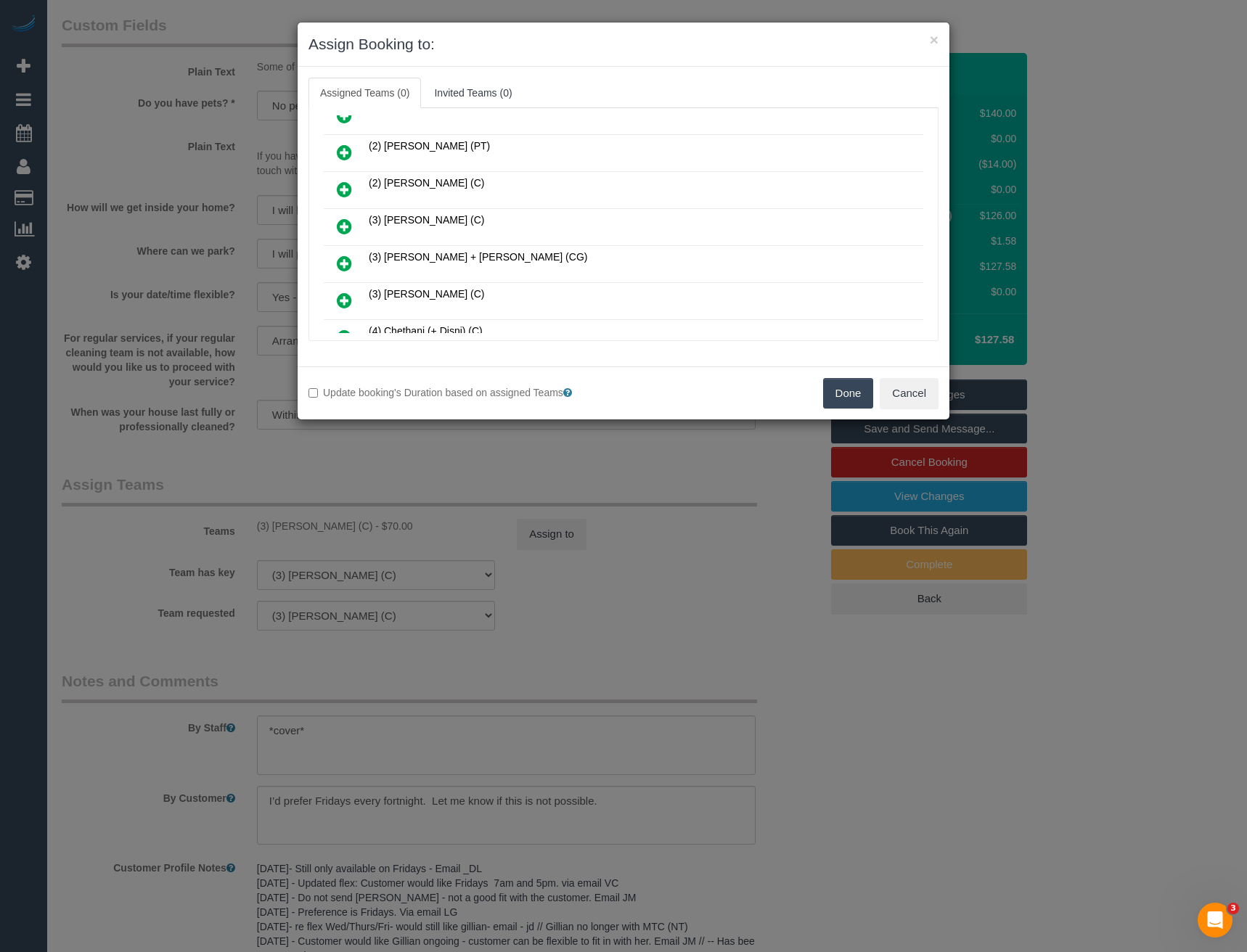
scroll to position [290, 0]
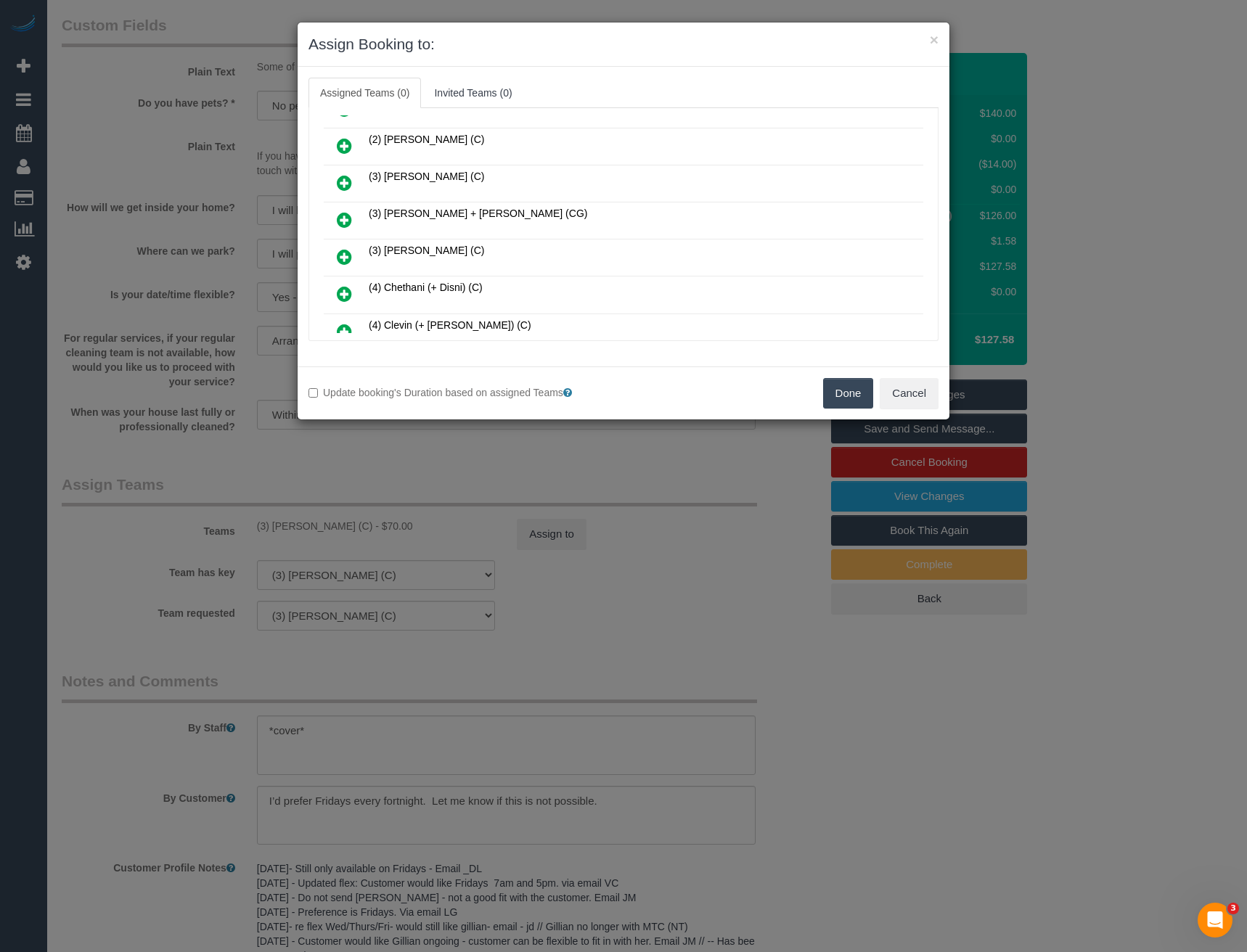
click at [337, 256] on icon at bounding box center [344, 257] width 15 height 18
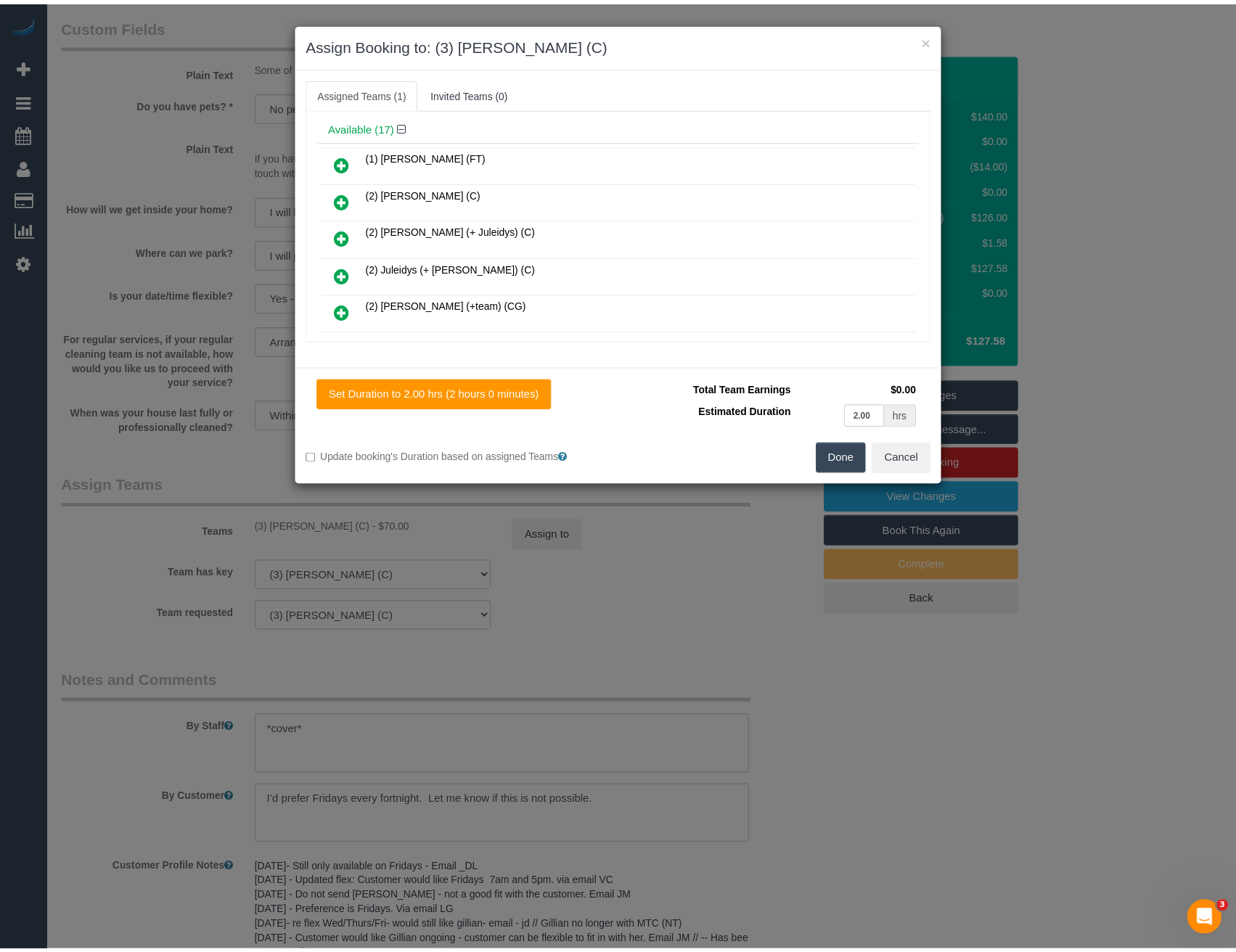
scroll to position [0, 0]
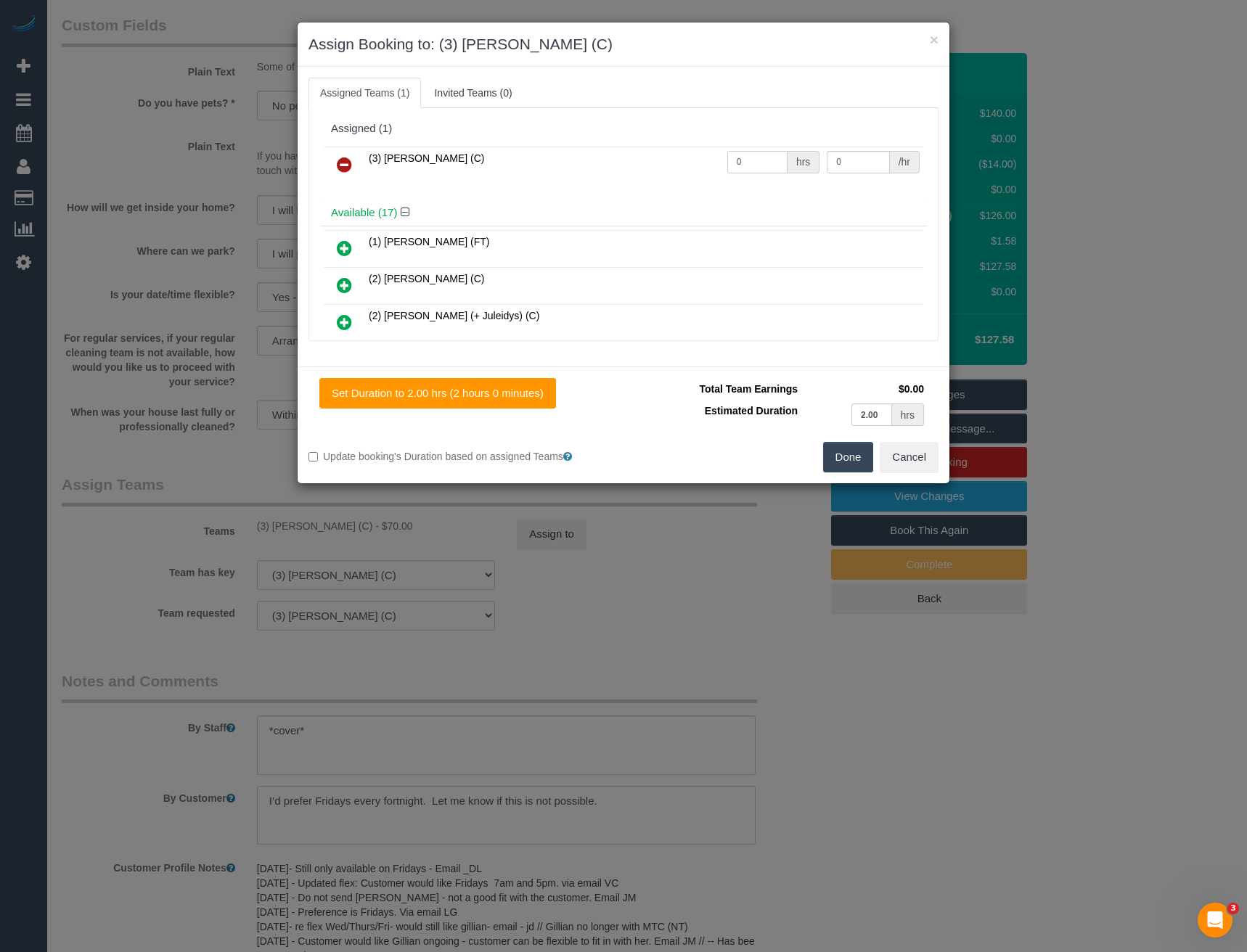
drag, startPoint x: 738, startPoint y: 168, endPoint x: 635, endPoint y: 169, distance: 103.0
click at [635, 170] on tr "(3) Himasha Amarasinghe (C) 0 hrs 0 /hr" at bounding box center [623, 165] width 599 height 37
type input "2"
type input "35"
click at [849, 465] on button "Done" at bounding box center [848, 457] width 51 height 31
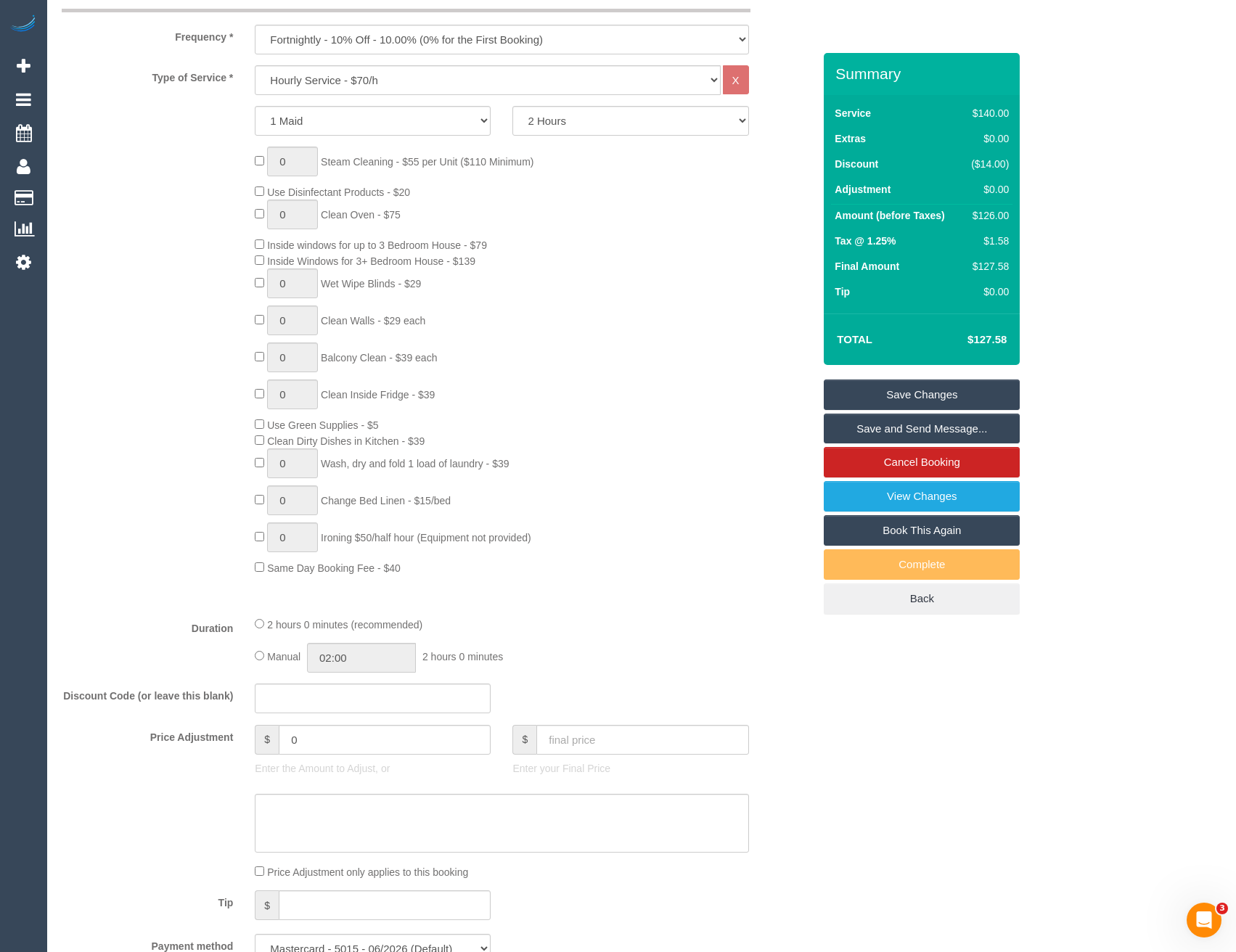
scroll to position [534, 0]
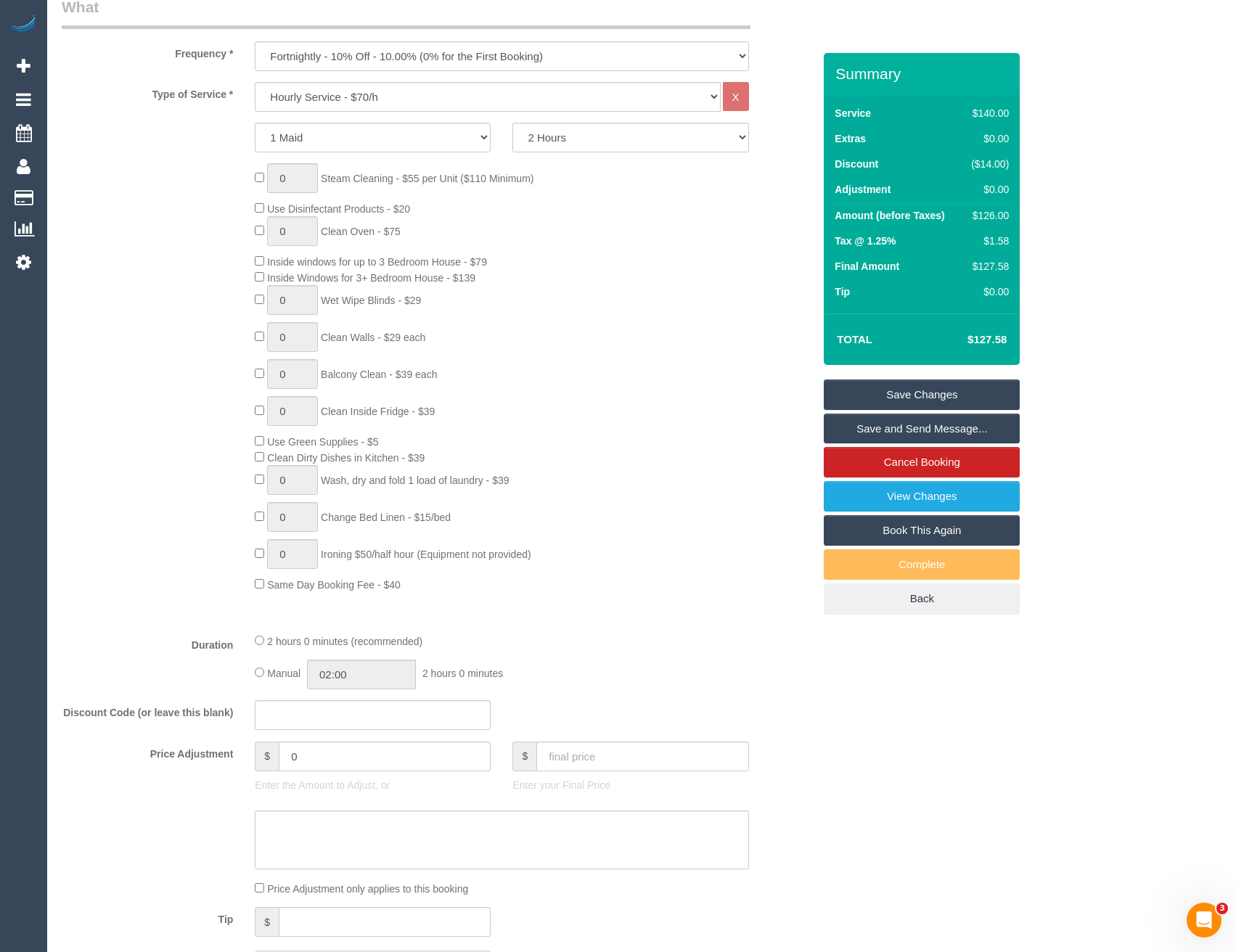
drag, startPoint x: 883, startPoint y: 401, endPoint x: 870, endPoint y: 401, distance: 13.0
click at [883, 400] on link "Save Changes" at bounding box center [921, 394] width 196 height 31
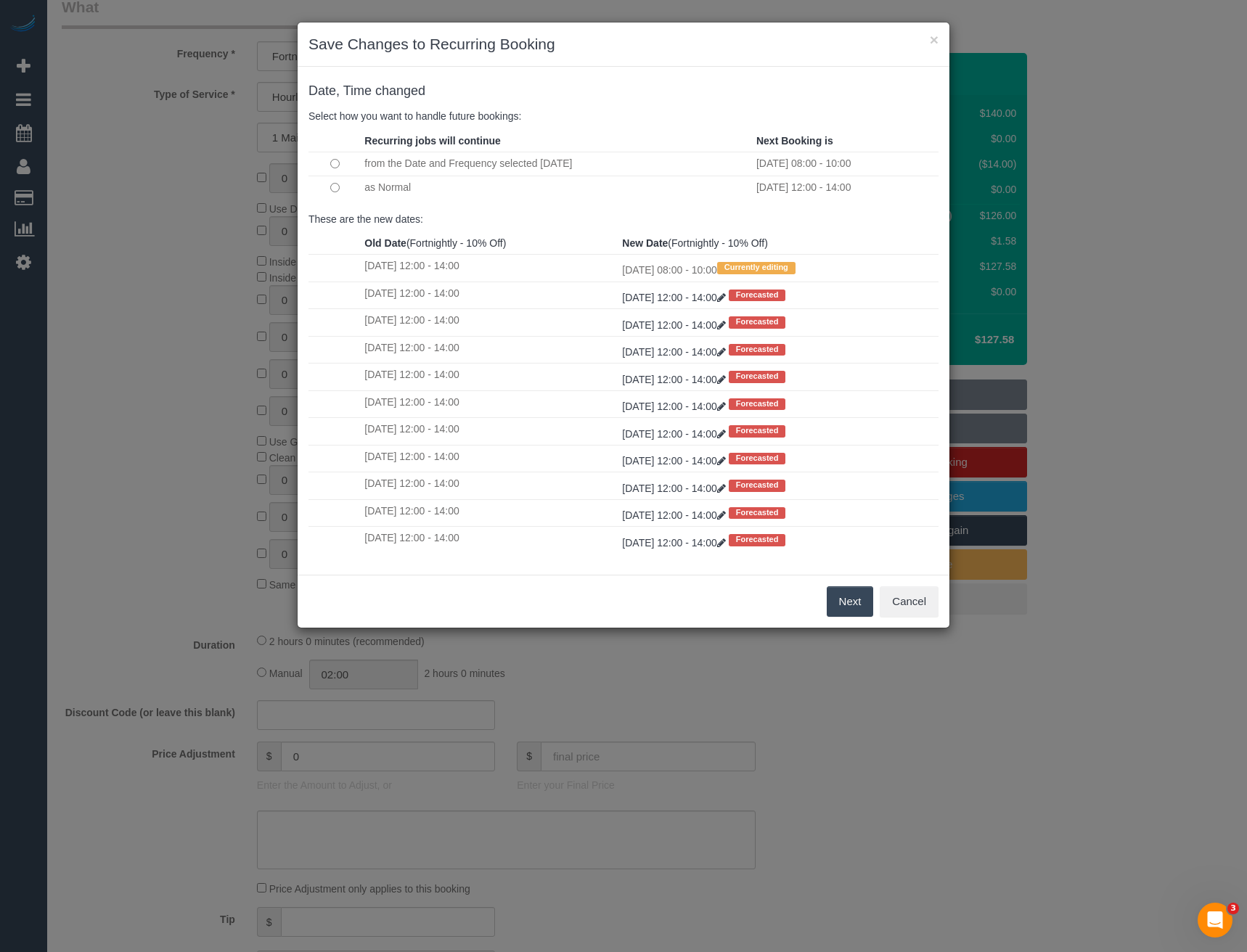
click at [854, 597] on button "Next" at bounding box center [850, 601] width 48 height 31
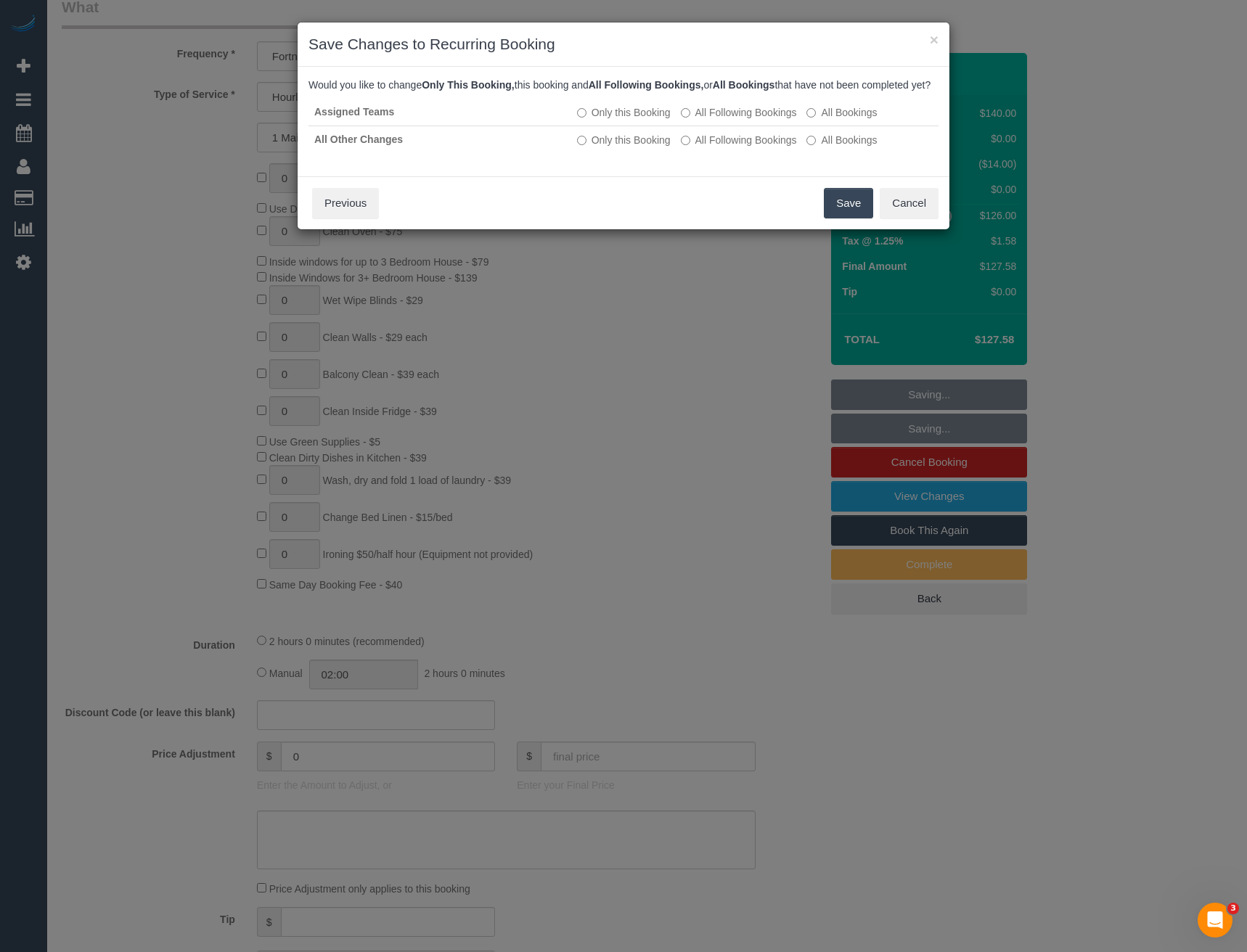
click at [860, 203] on button "Save" at bounding box center [848, 203] width 49 height 31
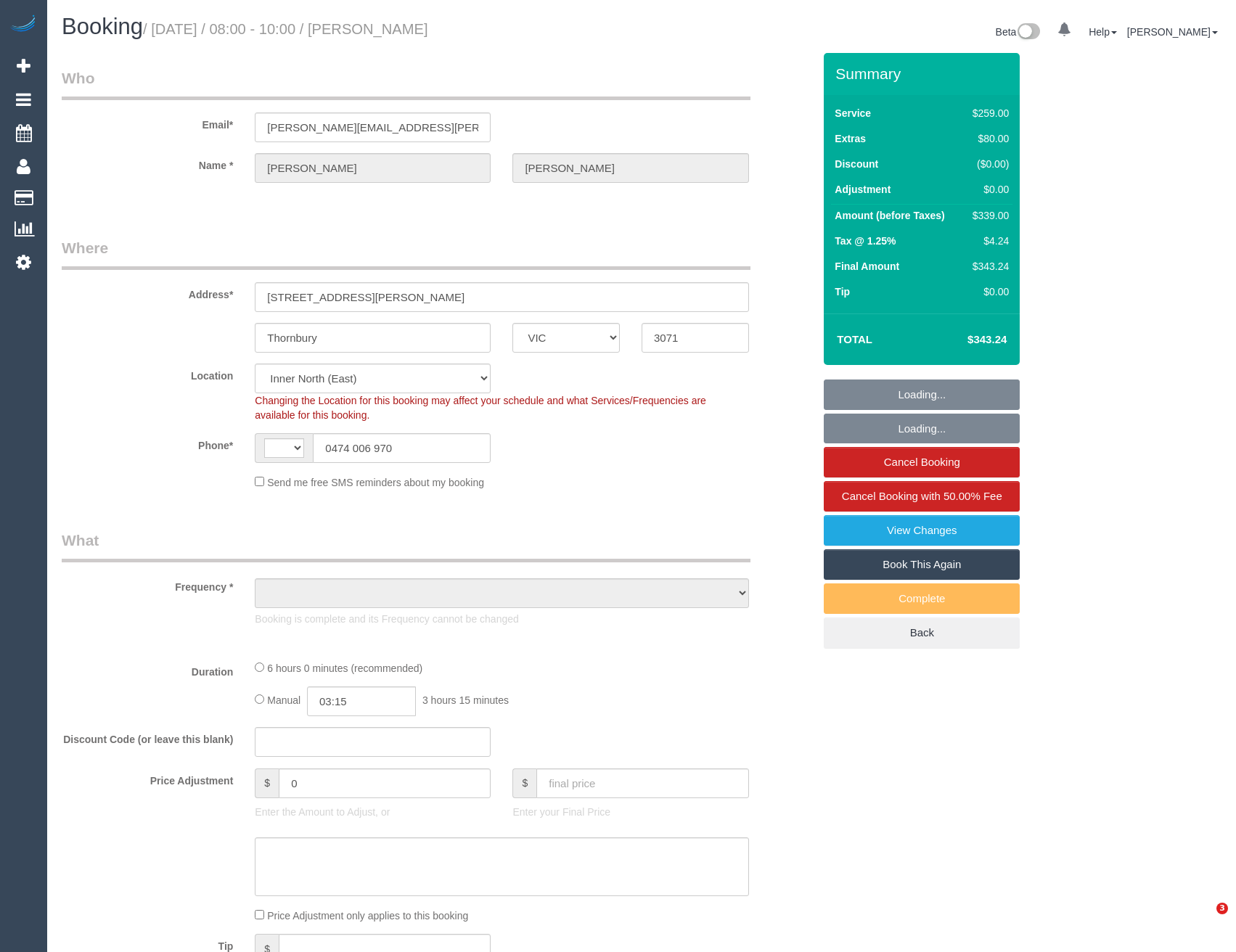
select select "VIC"
select select "string:AU"
select select "object:292"
select select "number:28"
select select "number:14"
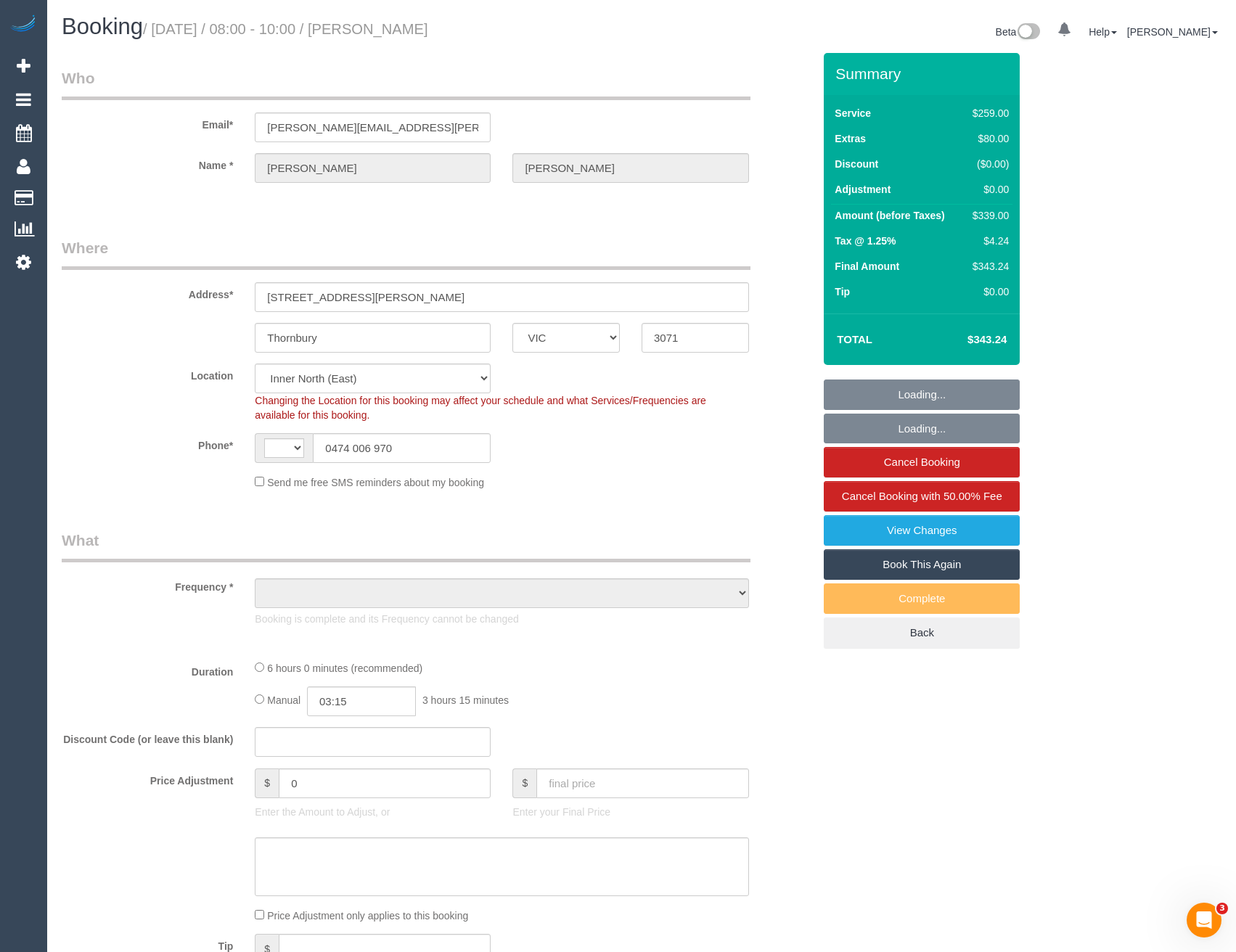
select select "number:18"
select select "number:22"
select select "number:13"
select select "object:711"
select select "string:stripe-pm_1RbAGD2GScqysDRVsRhcGkq0"
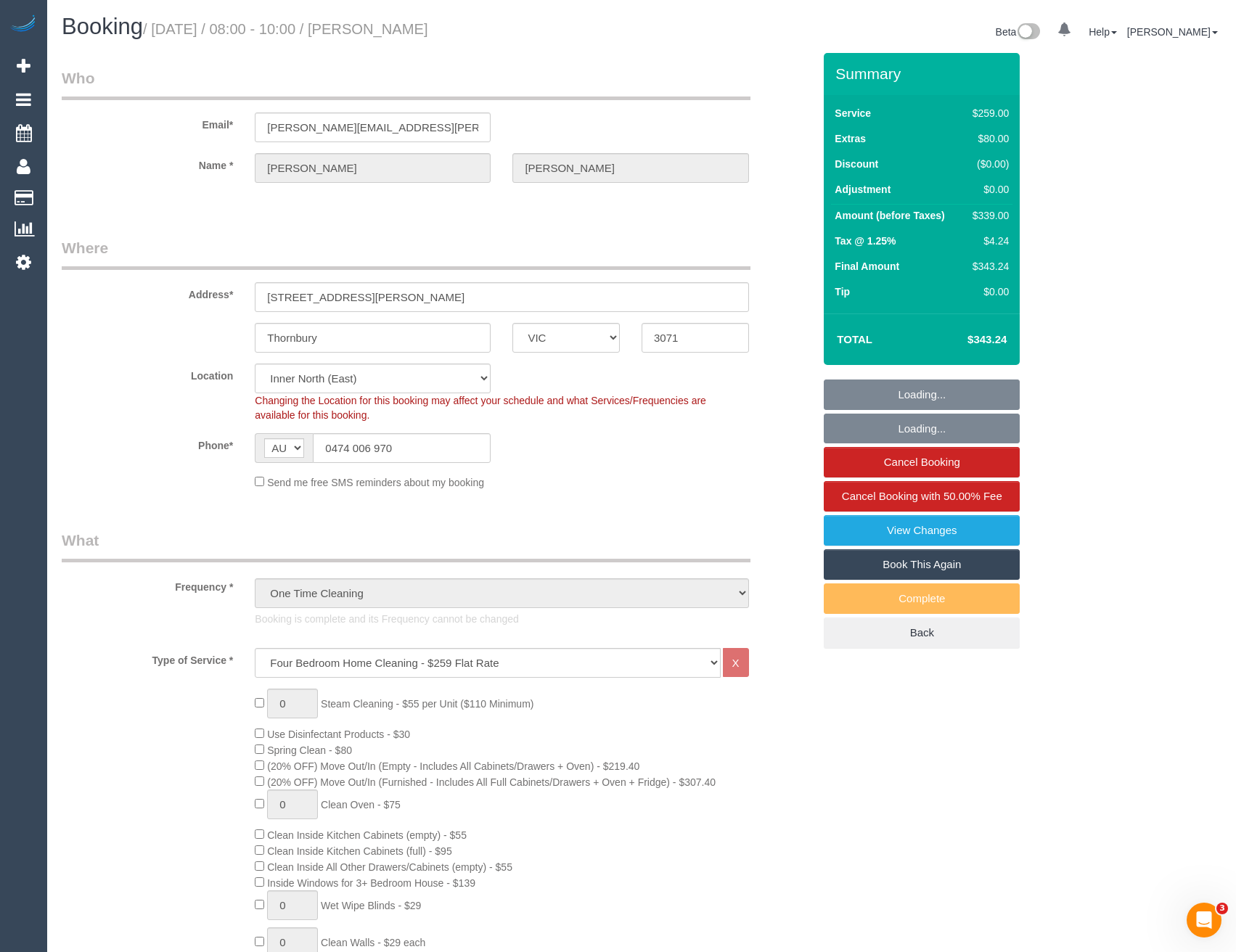
select select "spot1"
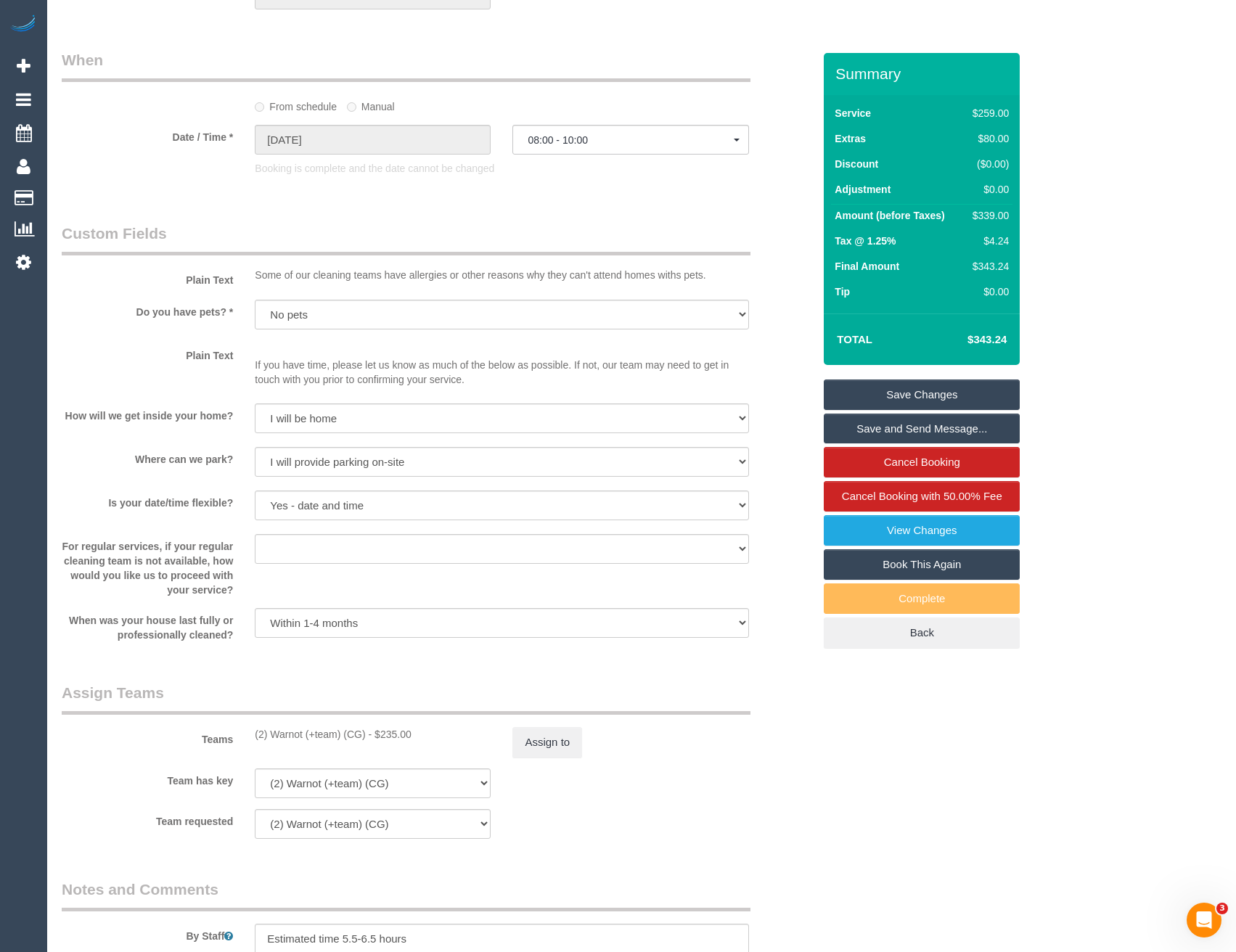
scroll to position [1444, 0]
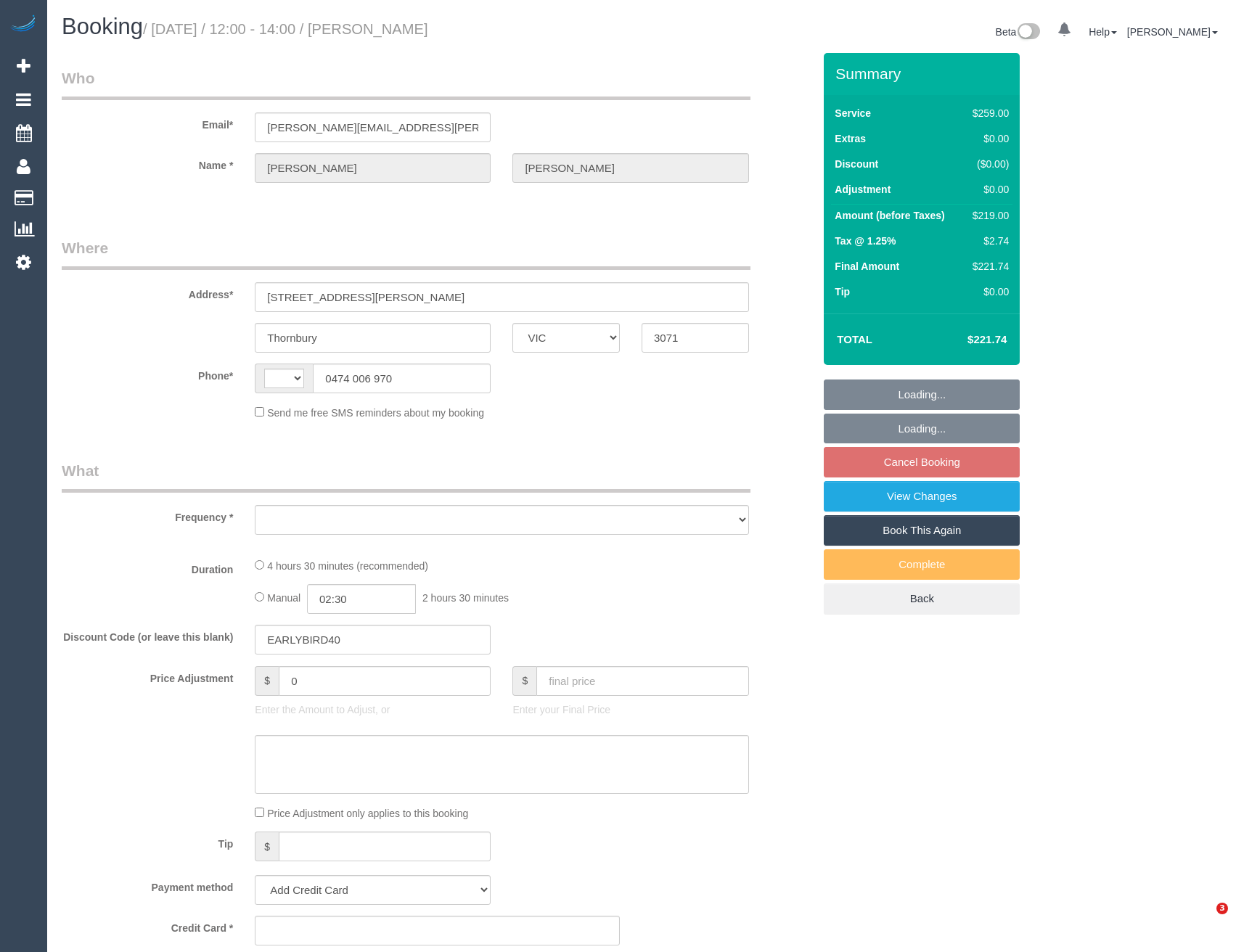
select select "VIC"
select select "string:AU"
select select "object:551"
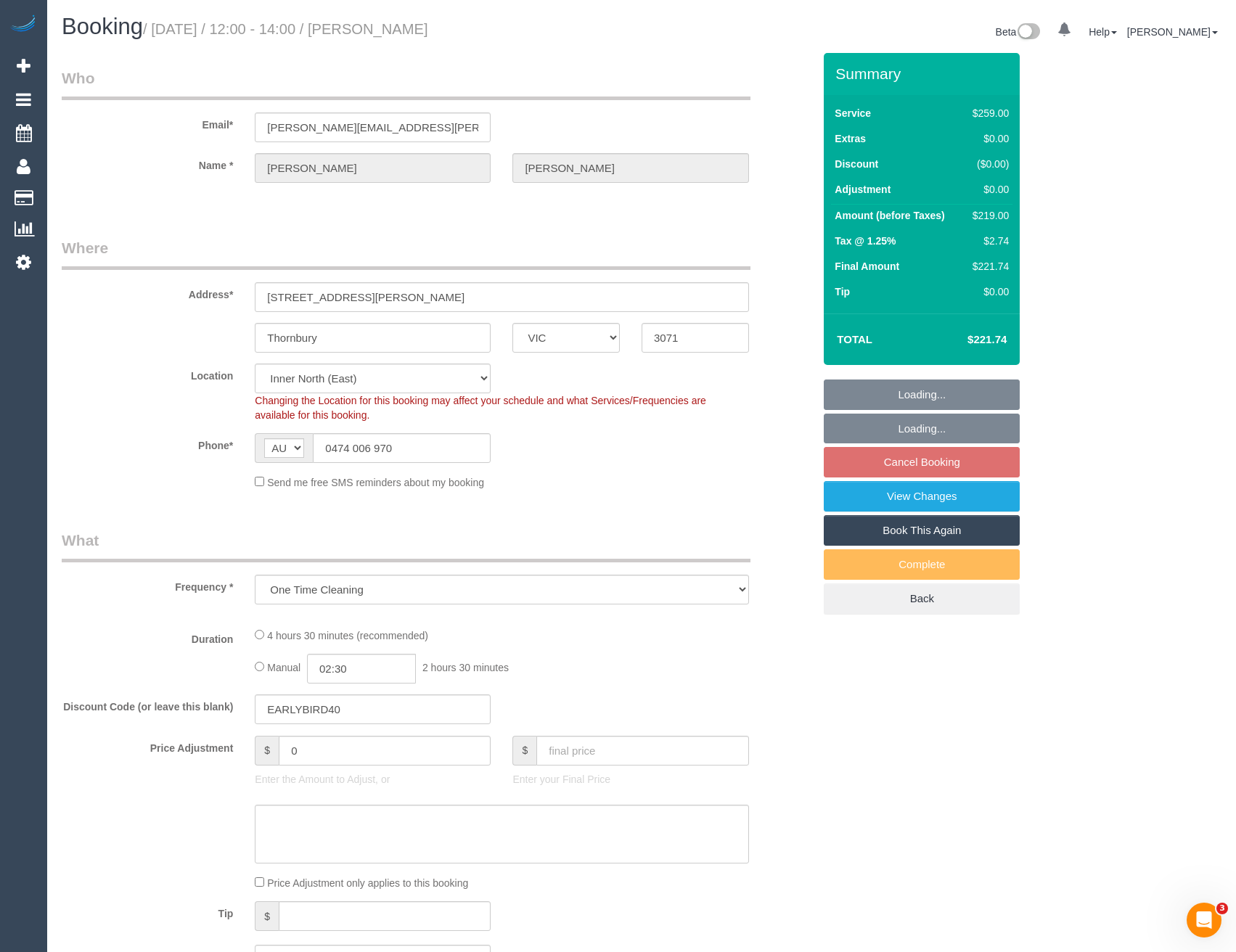
select select "string:stripe-pm_1RvfhU2GScqysDRVtQOEJrfD"
select select "number:28"
select select "number:16"
select select "number:18"
select select "number:24"
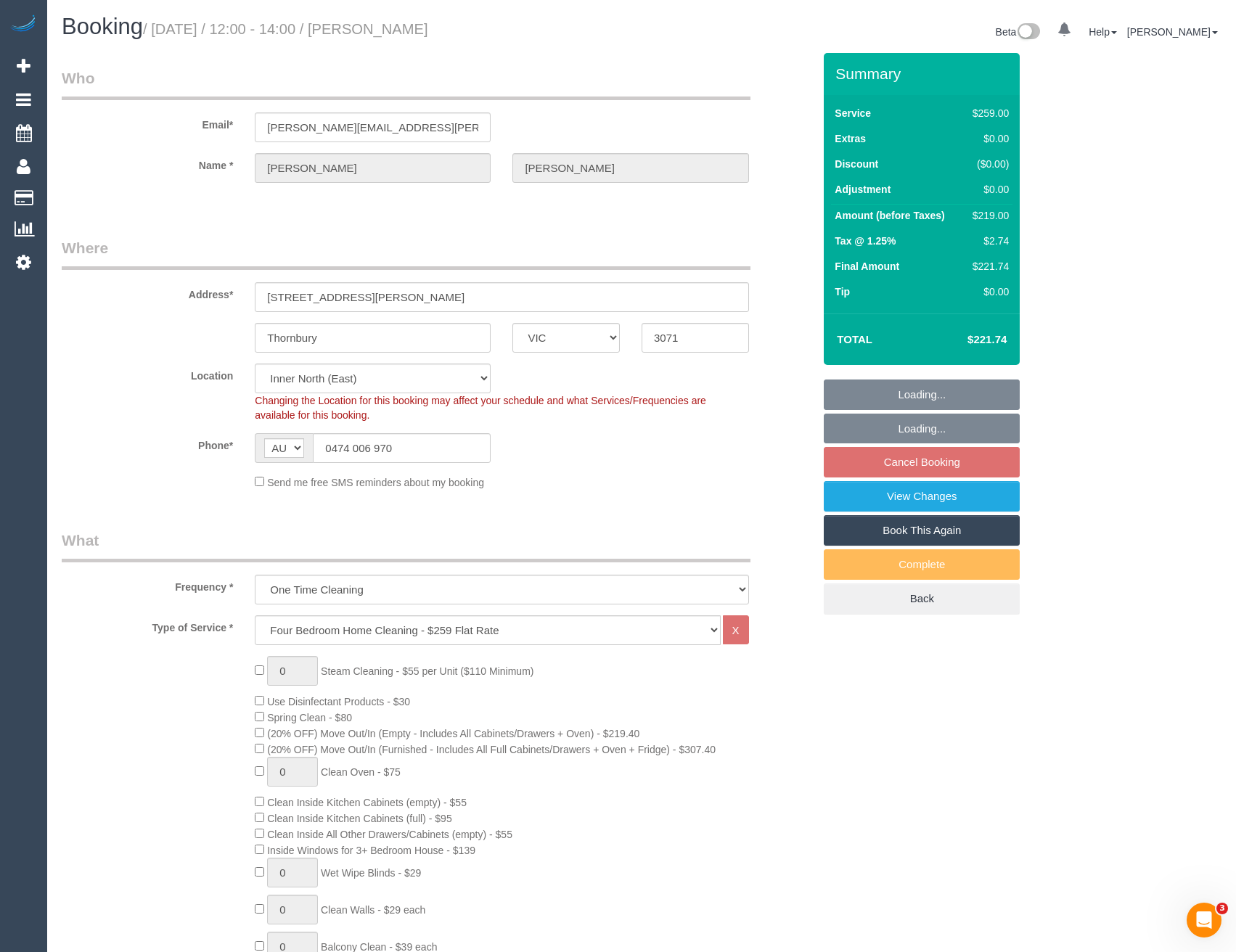
select select "object:812"
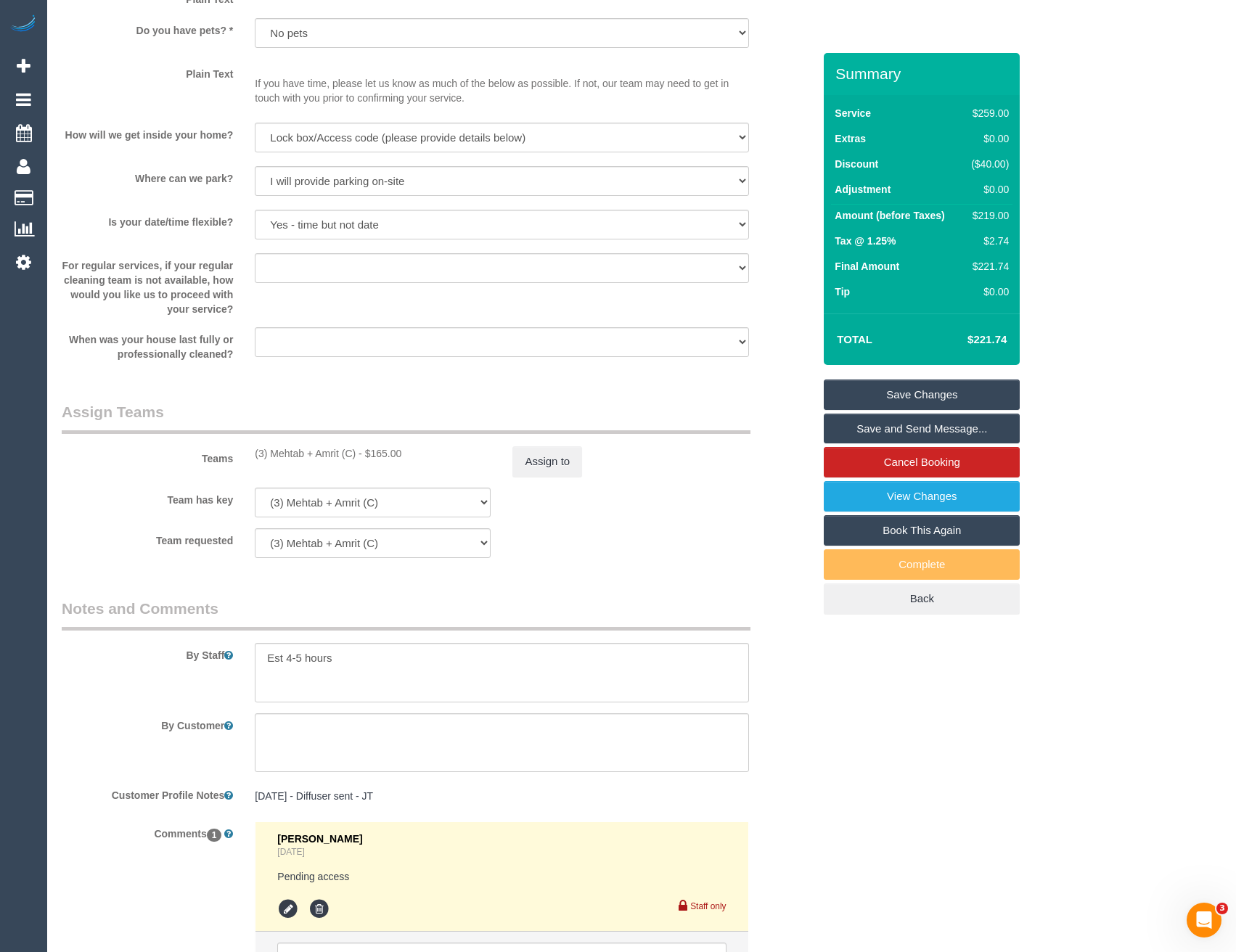
scroll to position [2032, 0]
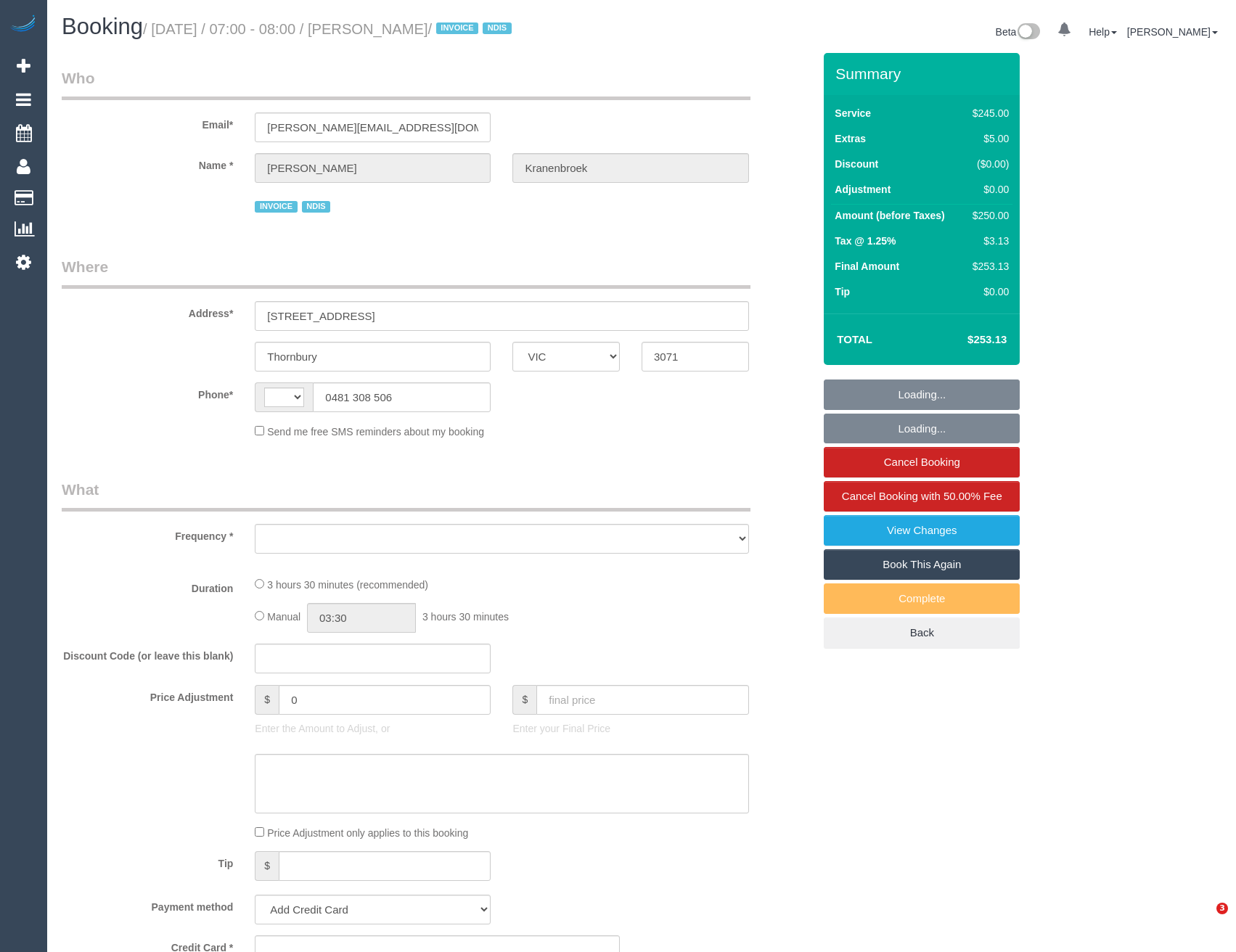
select select "VIC"
select select "string:stripe-pm_1RbWh12GScqysDRV7Rx2aVB7"
select select "string:AU"
select select "object:459"
select select "number:28"
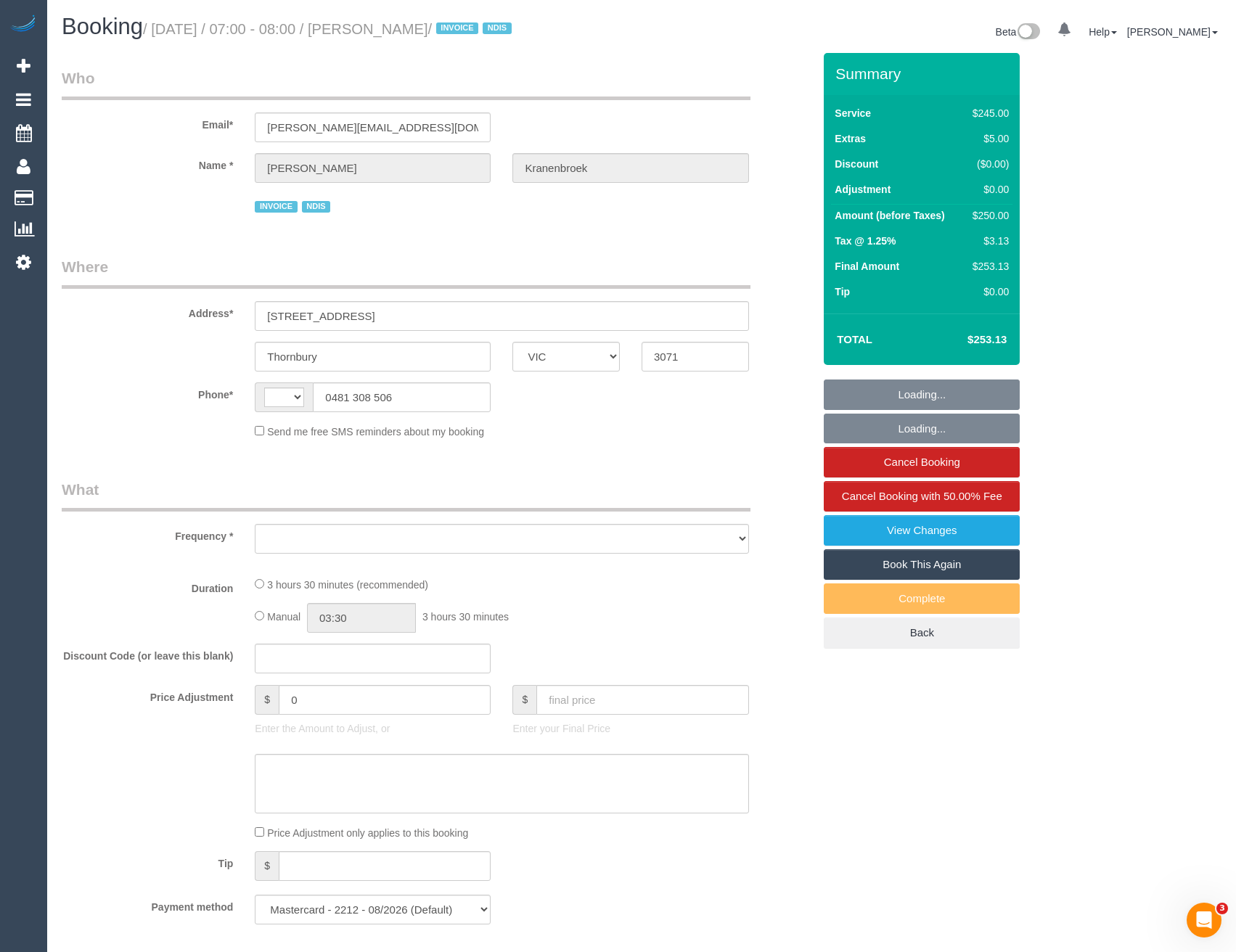
select select "number:14"
select select "number:19"
select select "number:24"
select select "210"
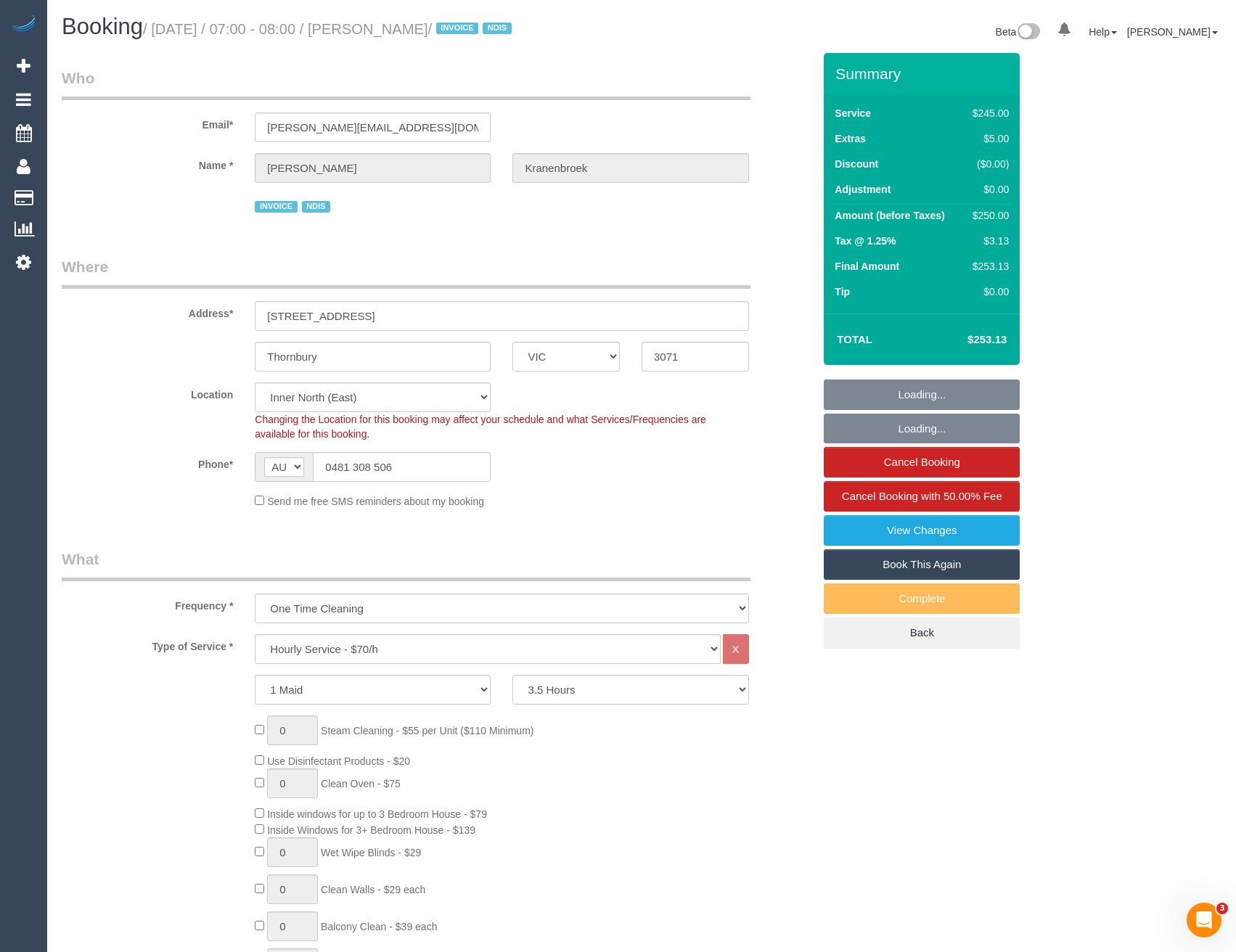
select select "object:1668"
select select "spot1"
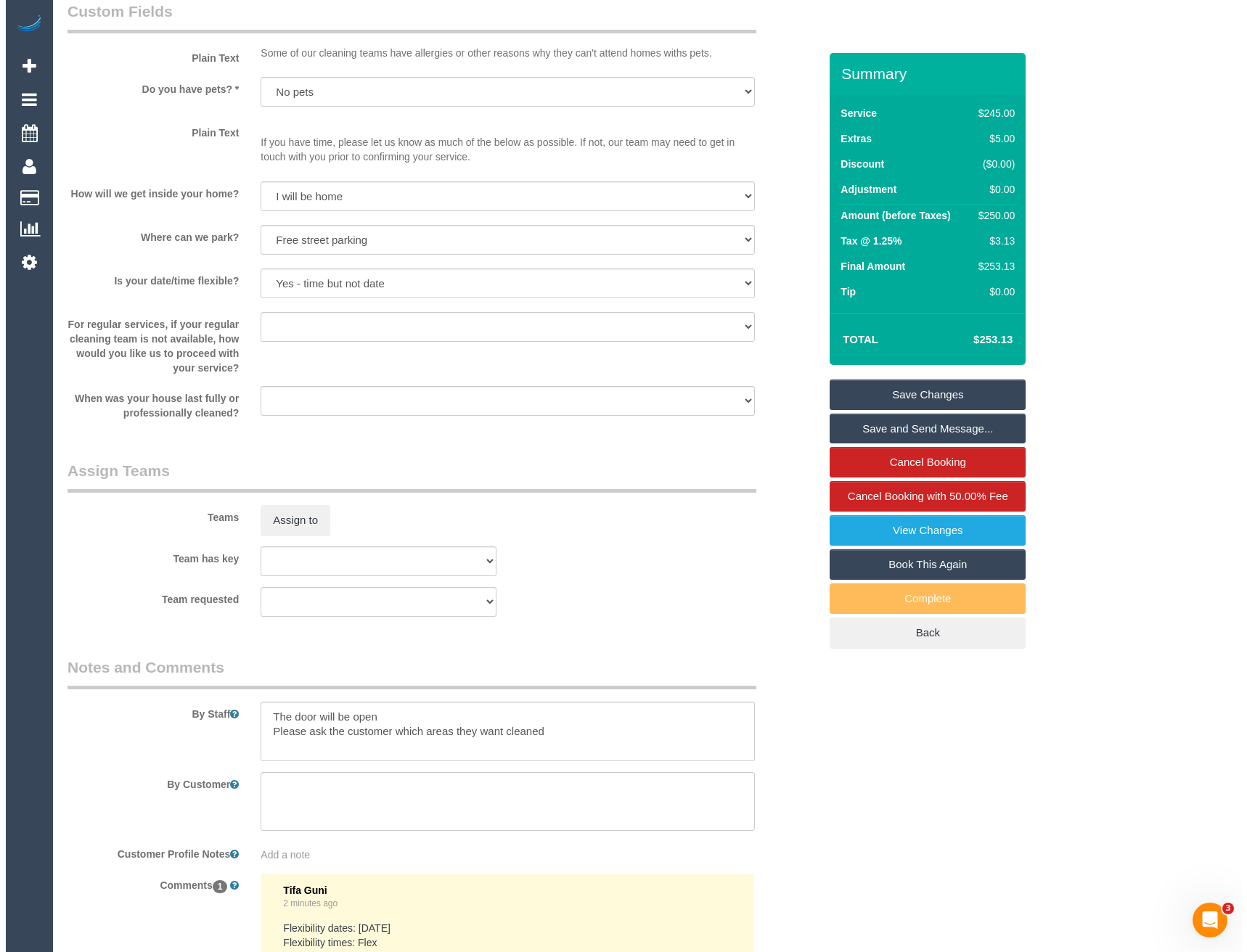
scroll to position [1814, 0]
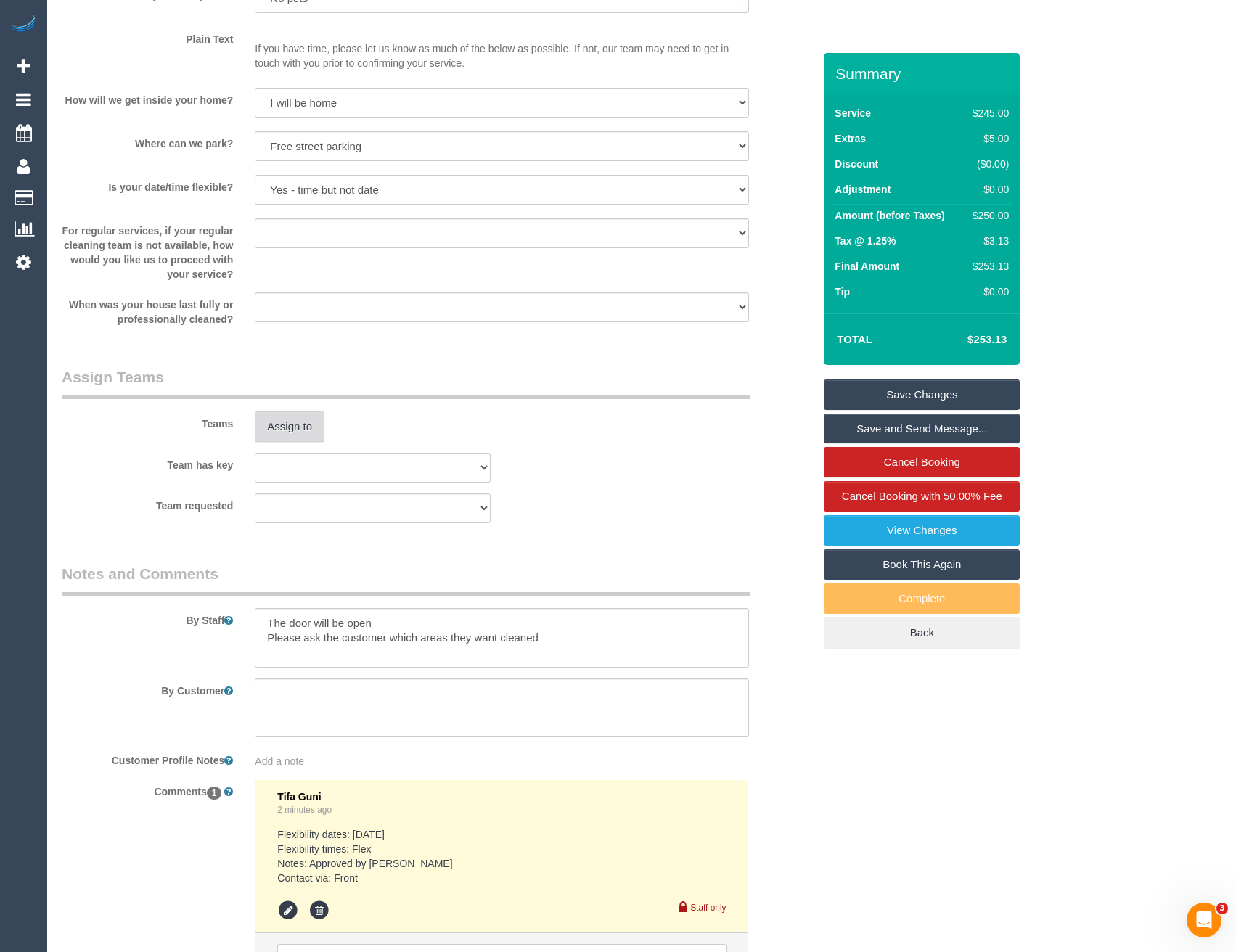
click at [288, 421] on button "Assign to" at bounding box center [290, 427] width 70 height 31
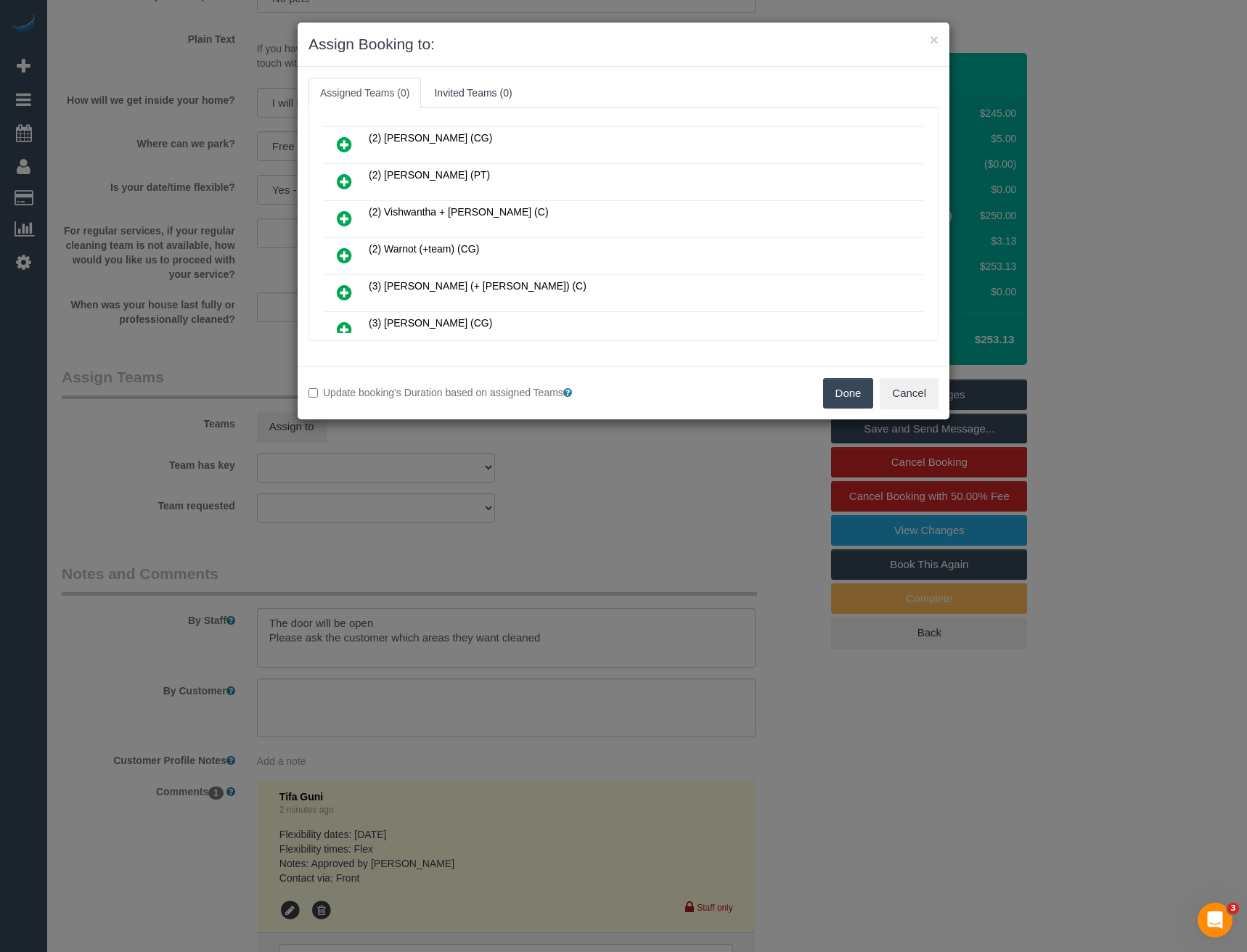
scroll to position [502, 0]
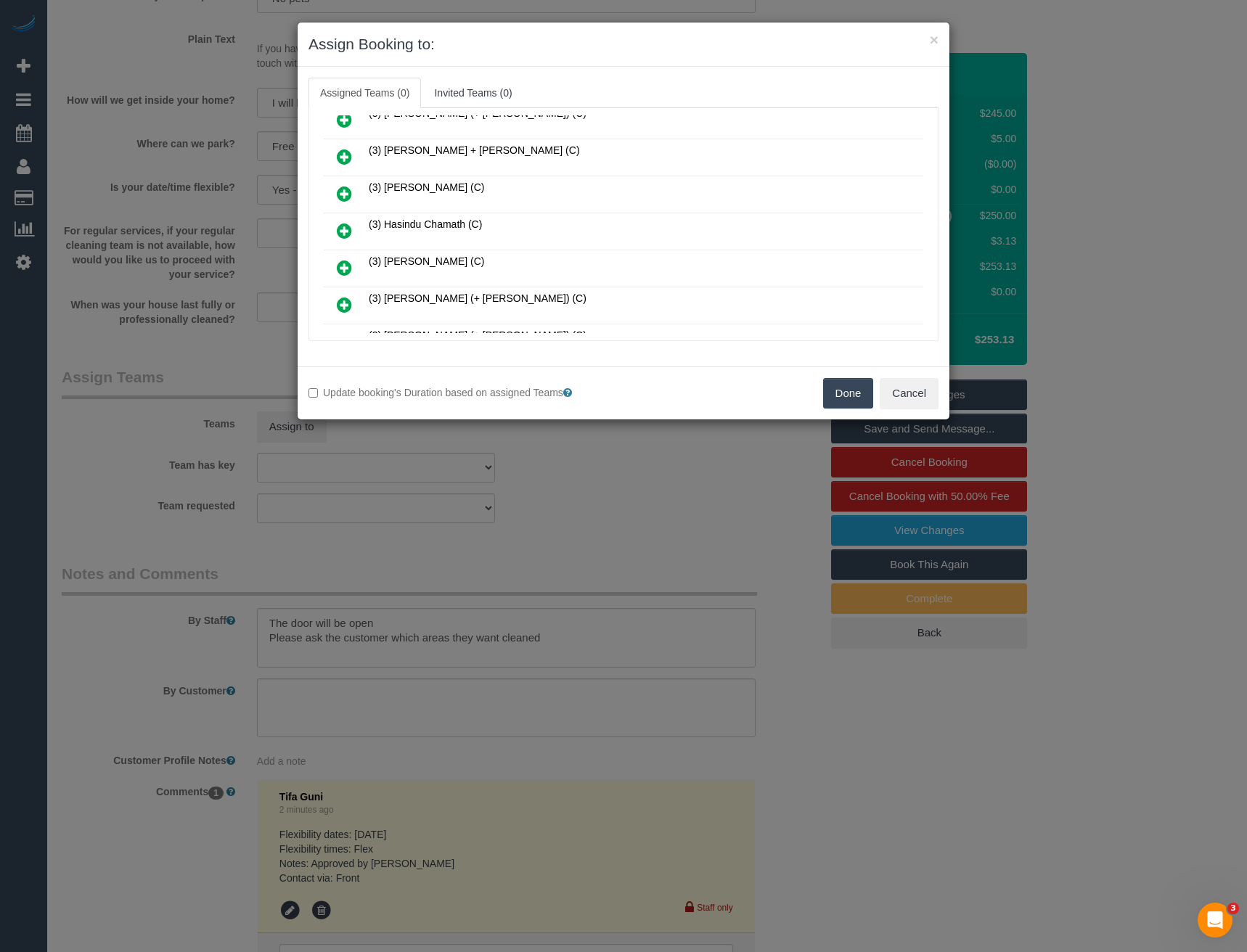
click at [335, 230] on link at bounding box center [344, 231] width 34 height 29
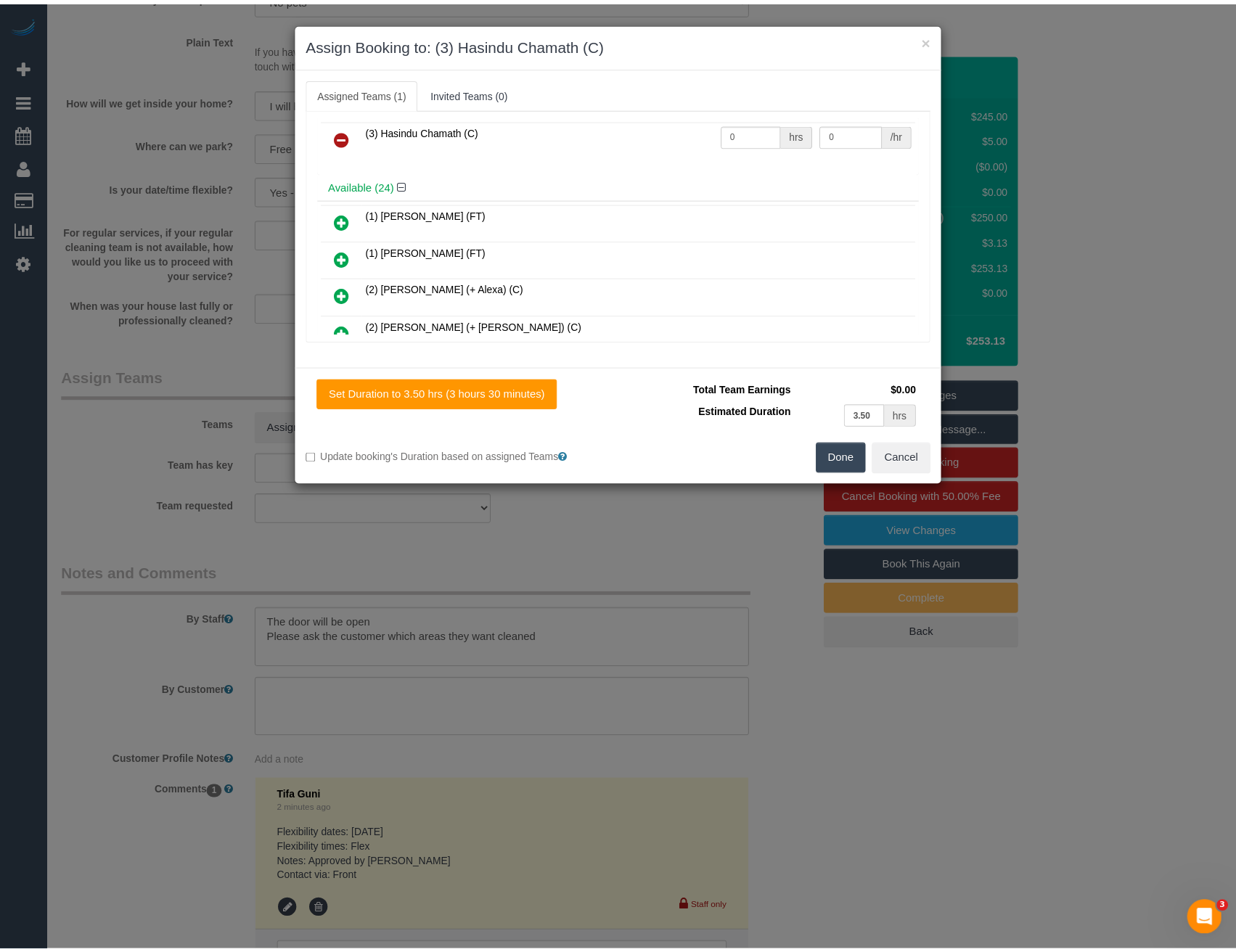
scroll to position [0, 0]
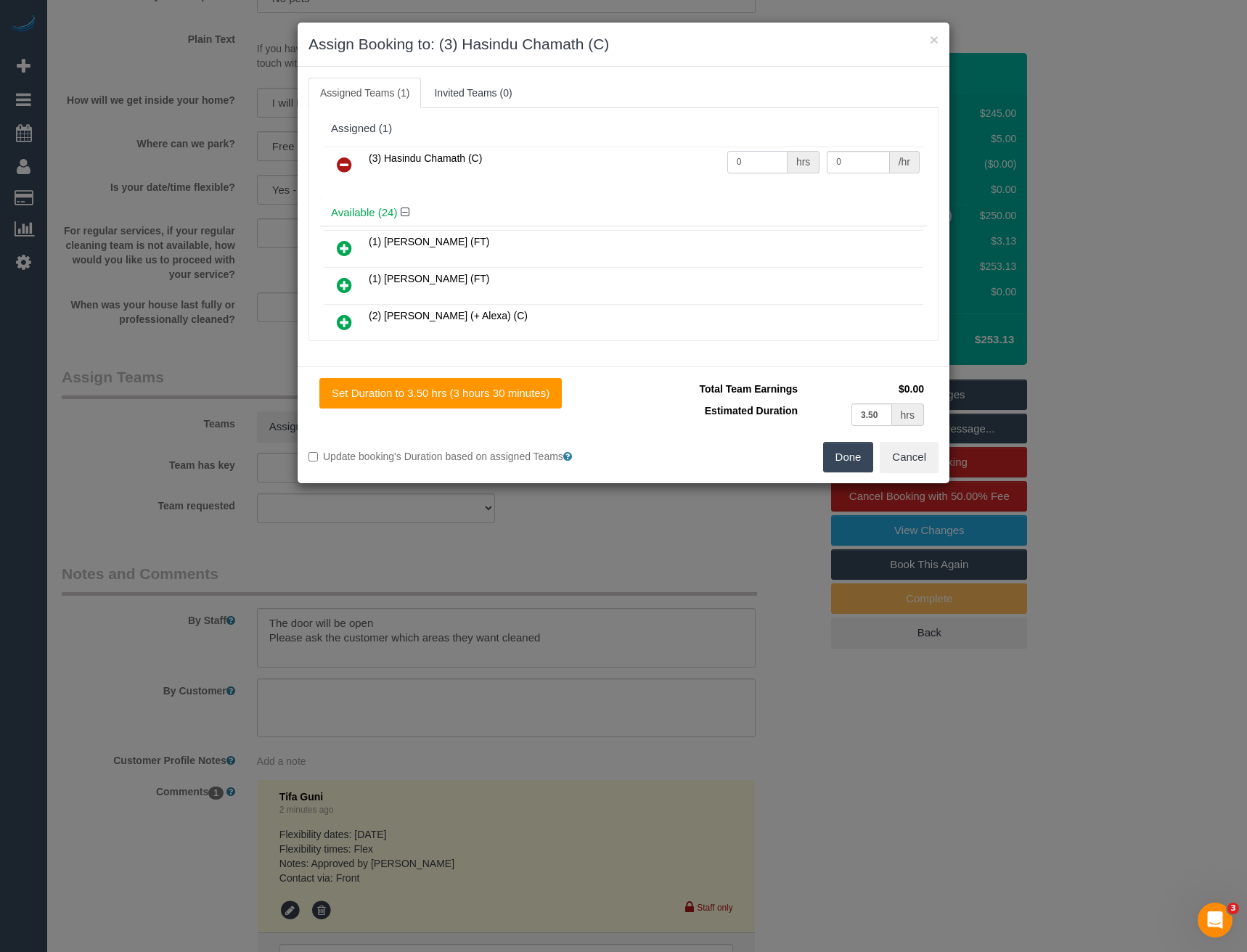
drag, startPoint x: 738, startPoint y: 163, endPoint x: 712, endPoint y: 157, distance: 26.7
click at [724, 163] on td "0 hrs" at bounding box center [774, 165] width 100 height 37
type input "3.5"
type input "35.71"
click at [867, 456] on button "Done" at bounding box center [848, 457] width 51 height 31
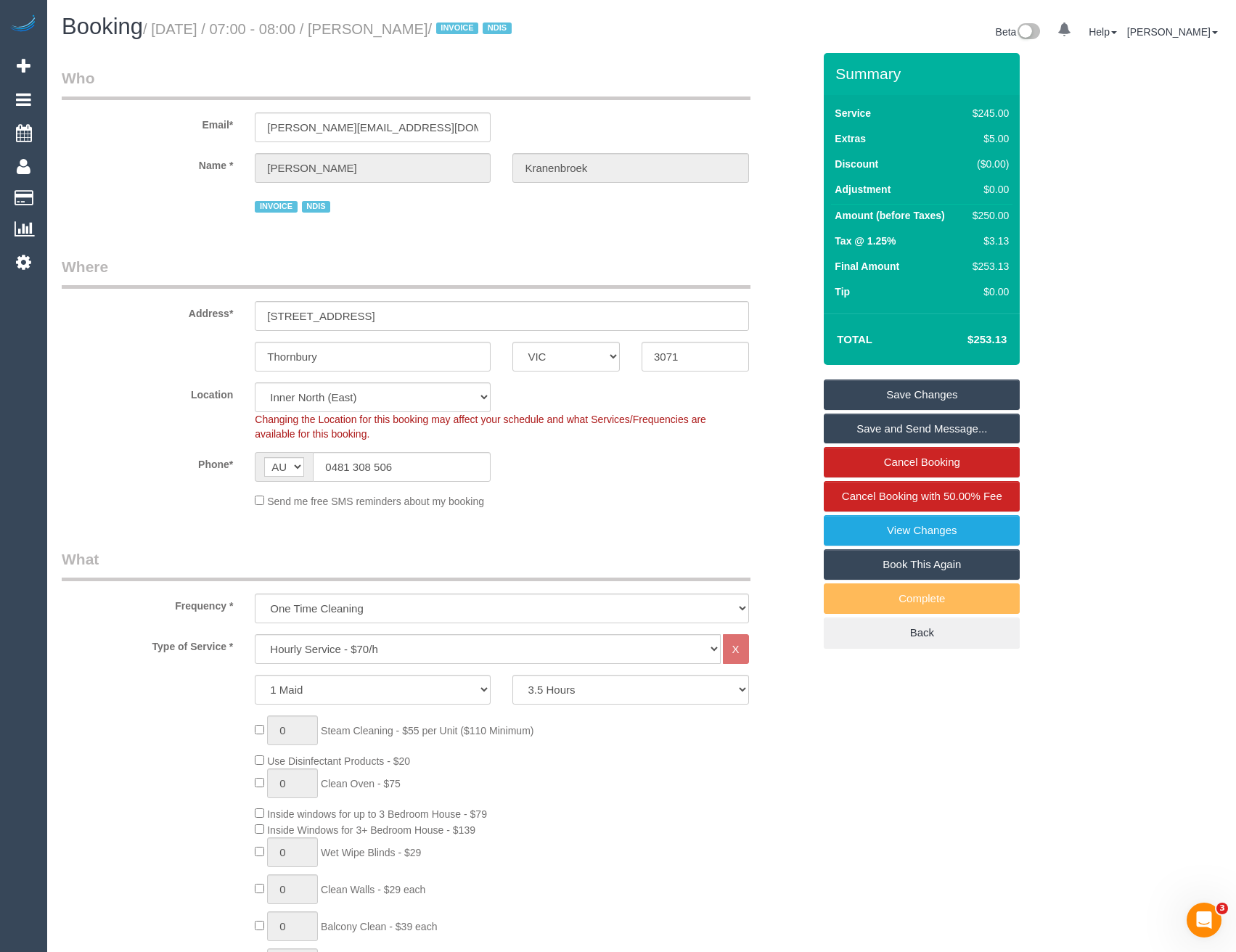
click at [888, 433] on link "Save and Send Message..." at bounding box center [921, 428] width 196 height 31
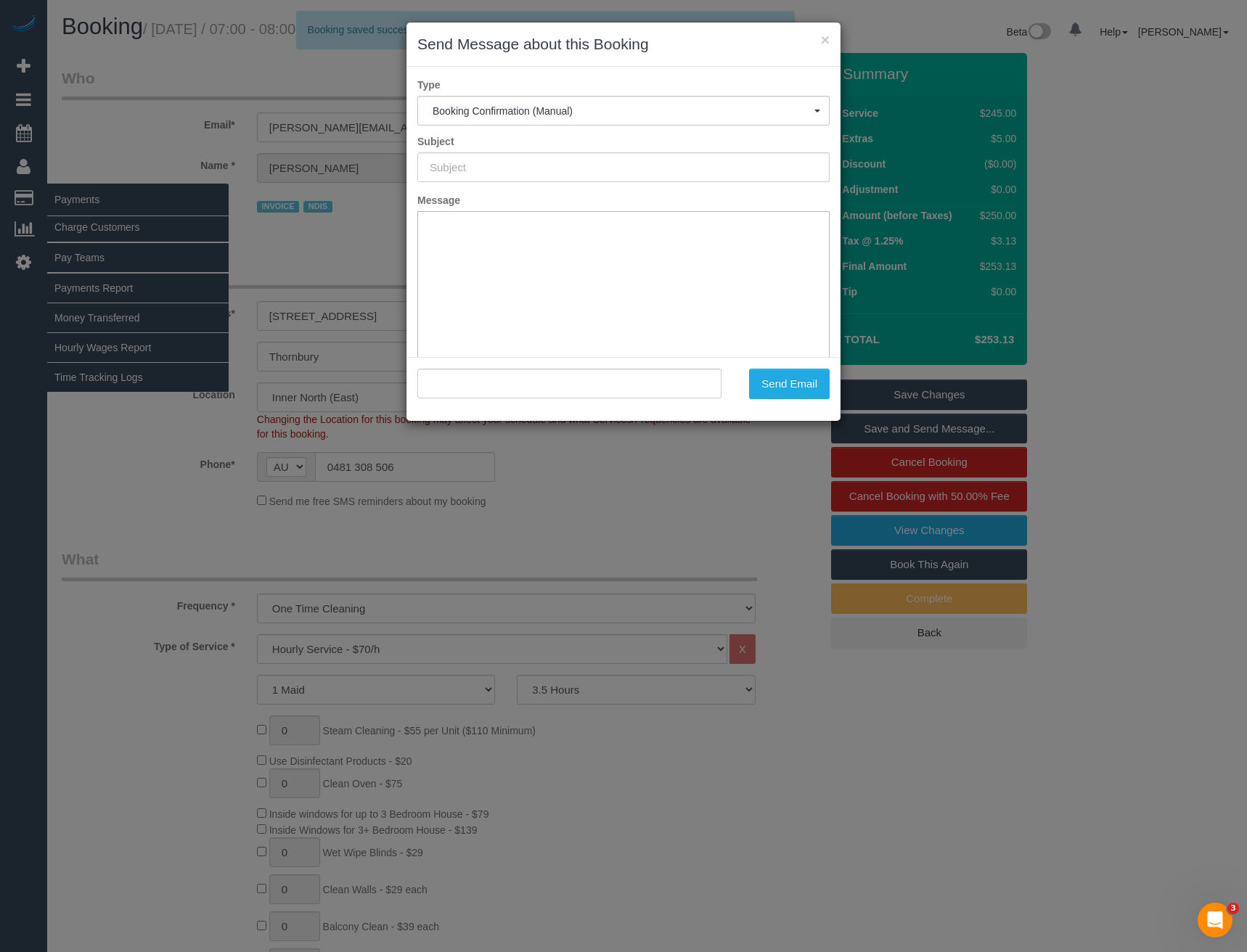
type input "Booking Confirmed"
type input ""Fiona Kranenbroek" <fiona.kranenbroek@yahoo.com.au>"
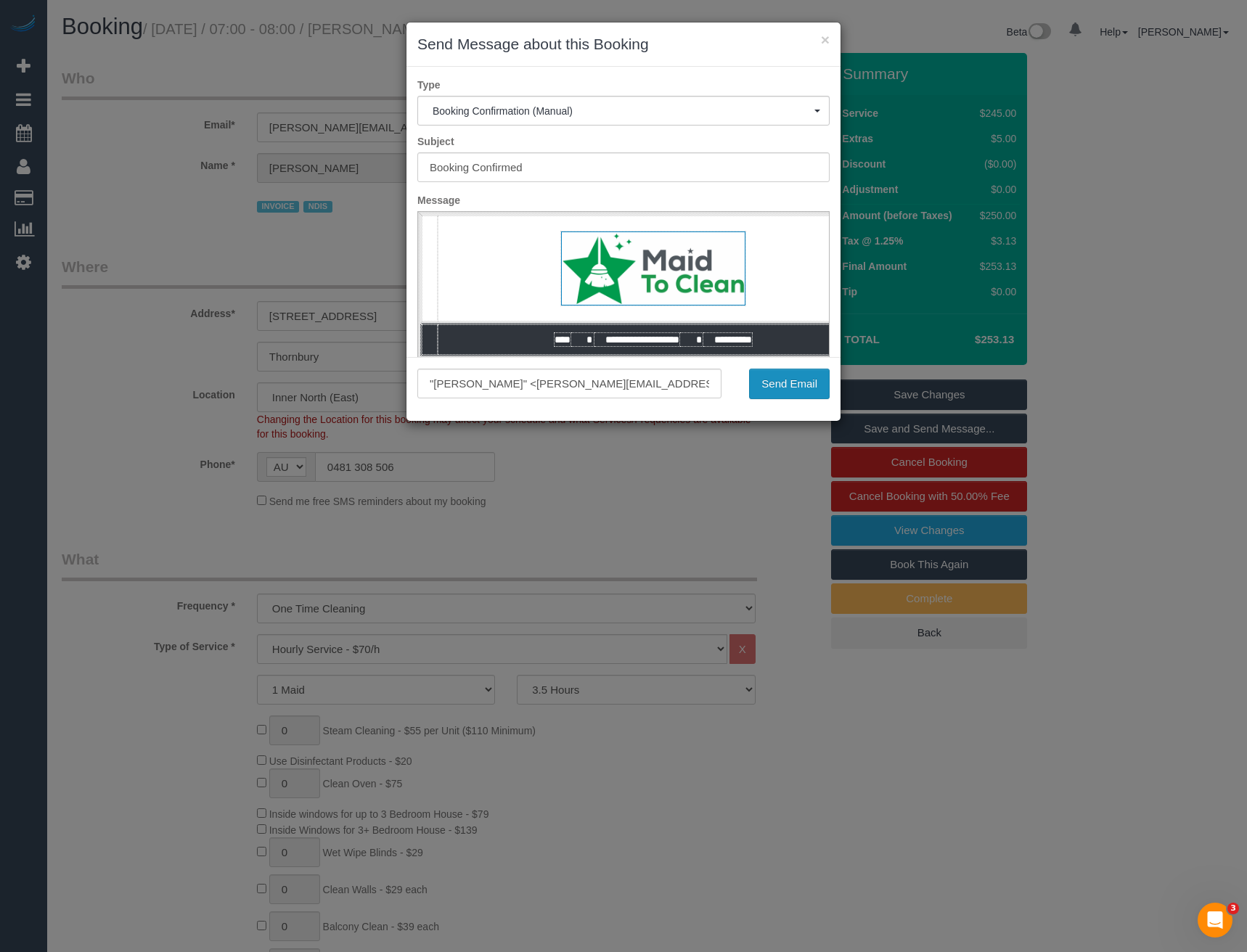
drag, startPoint x: 761, startPoint y: 389, endPoint x: 726, endPoint y: 363, distance: 43.6
click at [761, 389] on button "Send Email" at bounding box center [789, 383] width 81 height 31
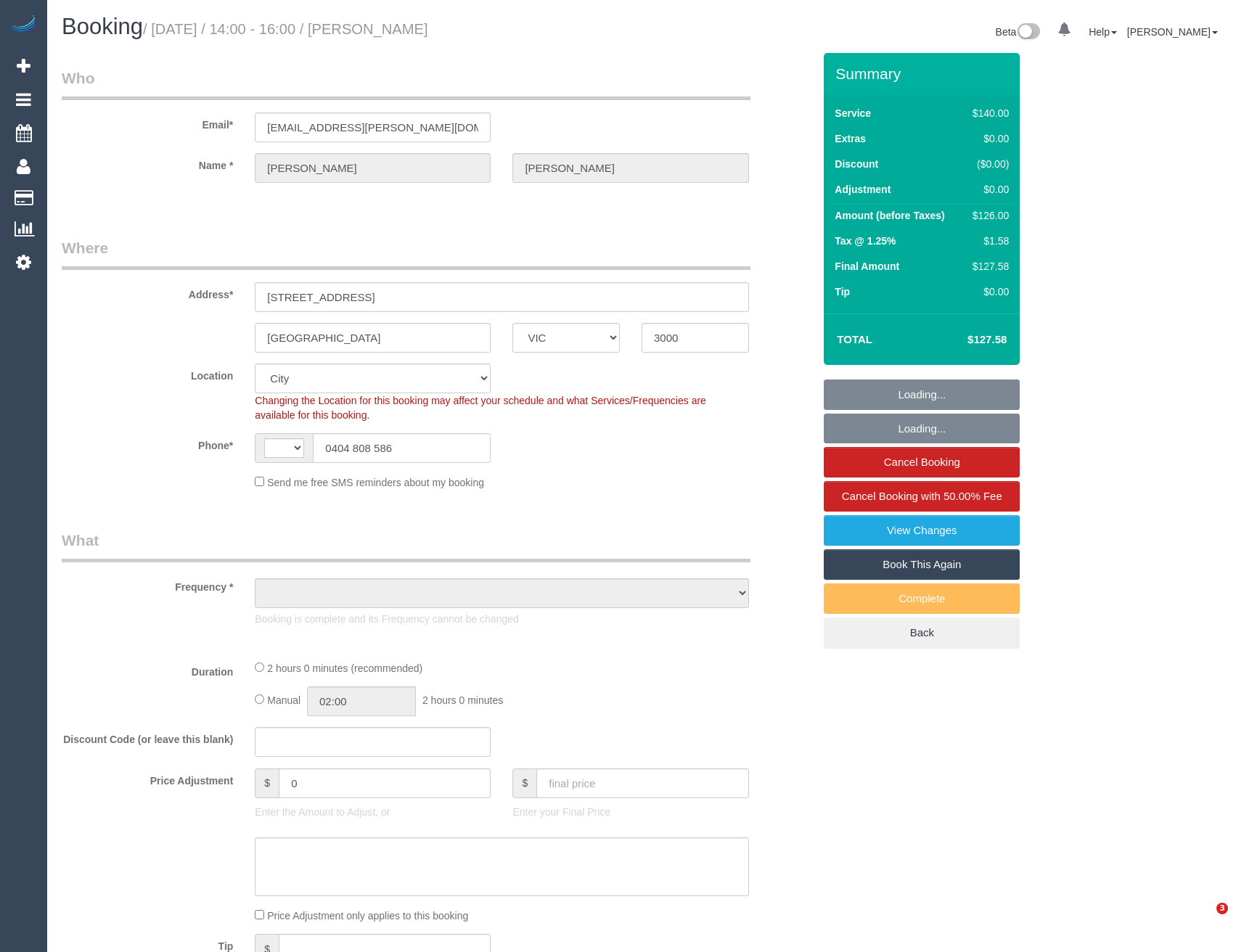
select select "VIC"
select select "string:AU"
select select "string:stripe-pm_1O4Afb2GScqysDRVgqkikGsr"
select select "number:29"
select select "number:14"
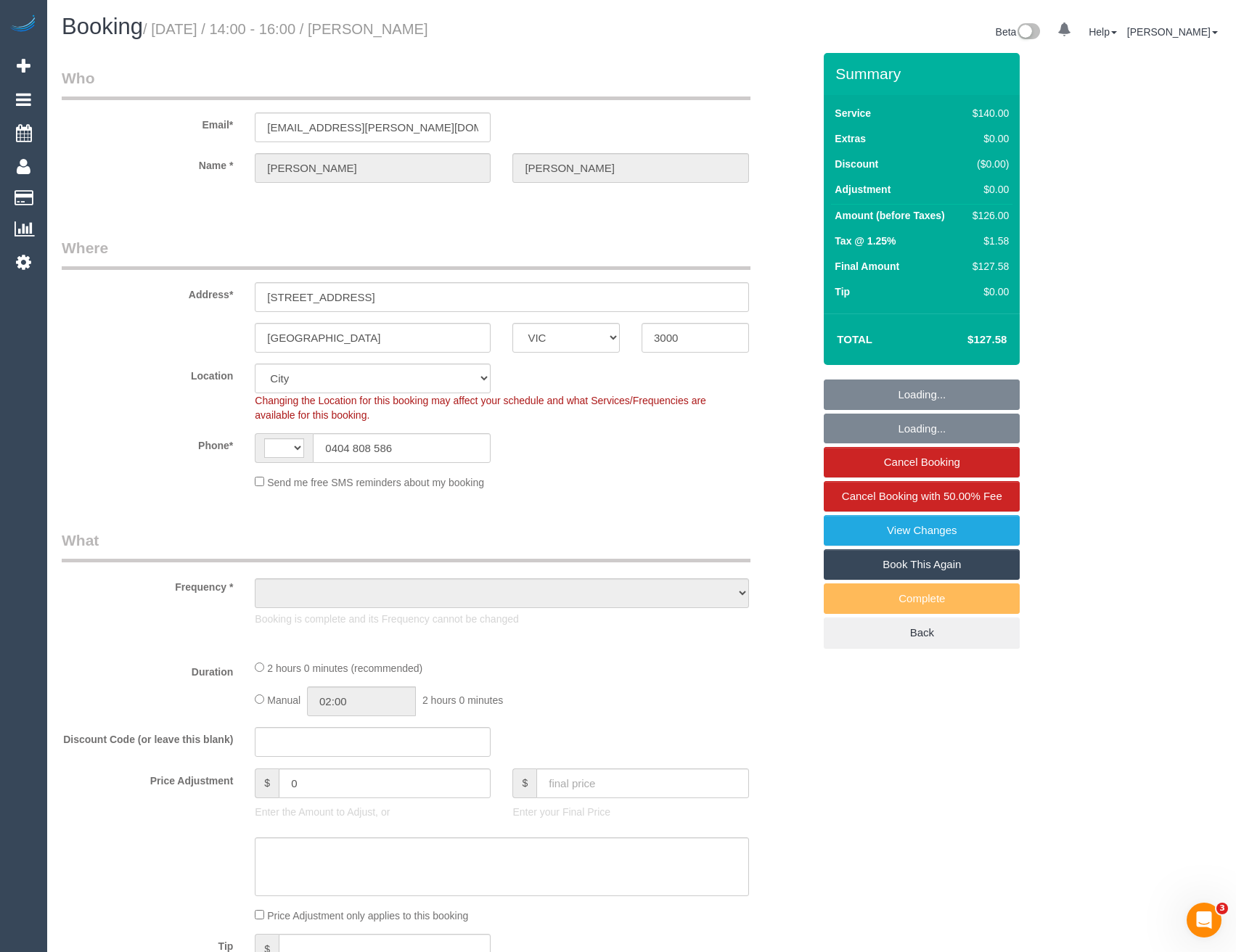
select select "number:20"
select select "number:24"
select select "number:34"
select select "number:26"
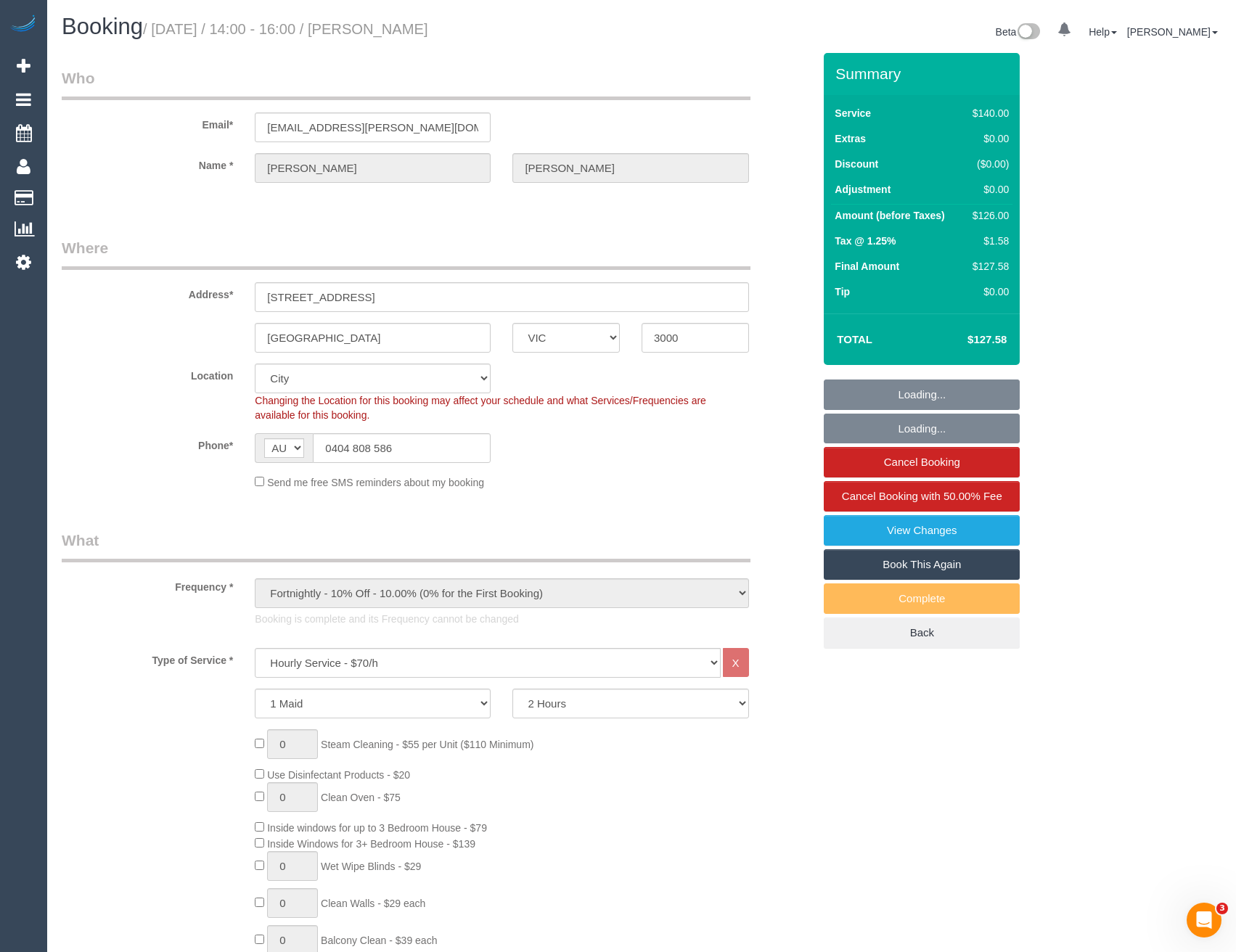
select select "object:1375"
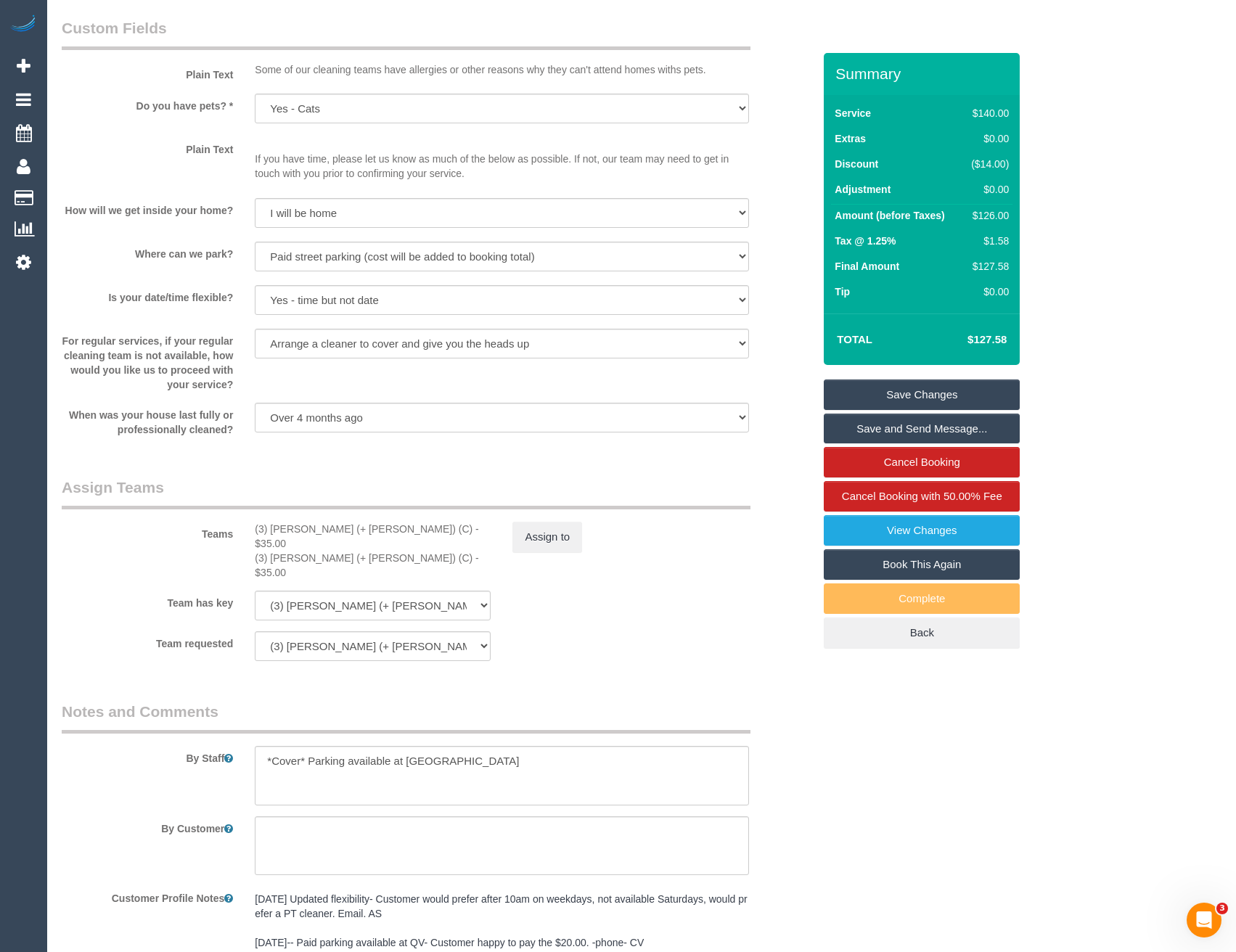
scroll to position [2032, 0]
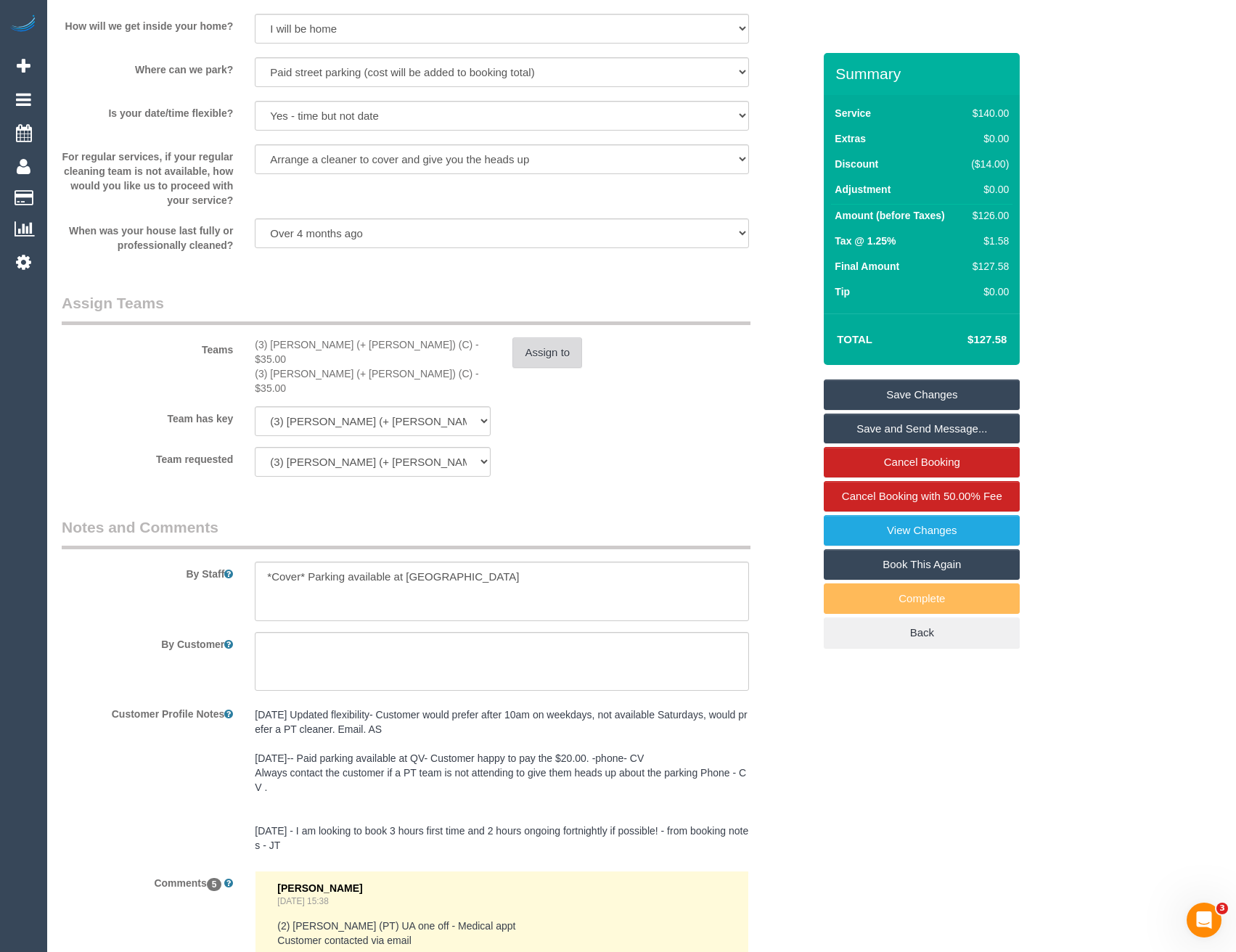
click at [554, 355] on button "Assign to" at bounding box center [548, 353] width 70 height 31
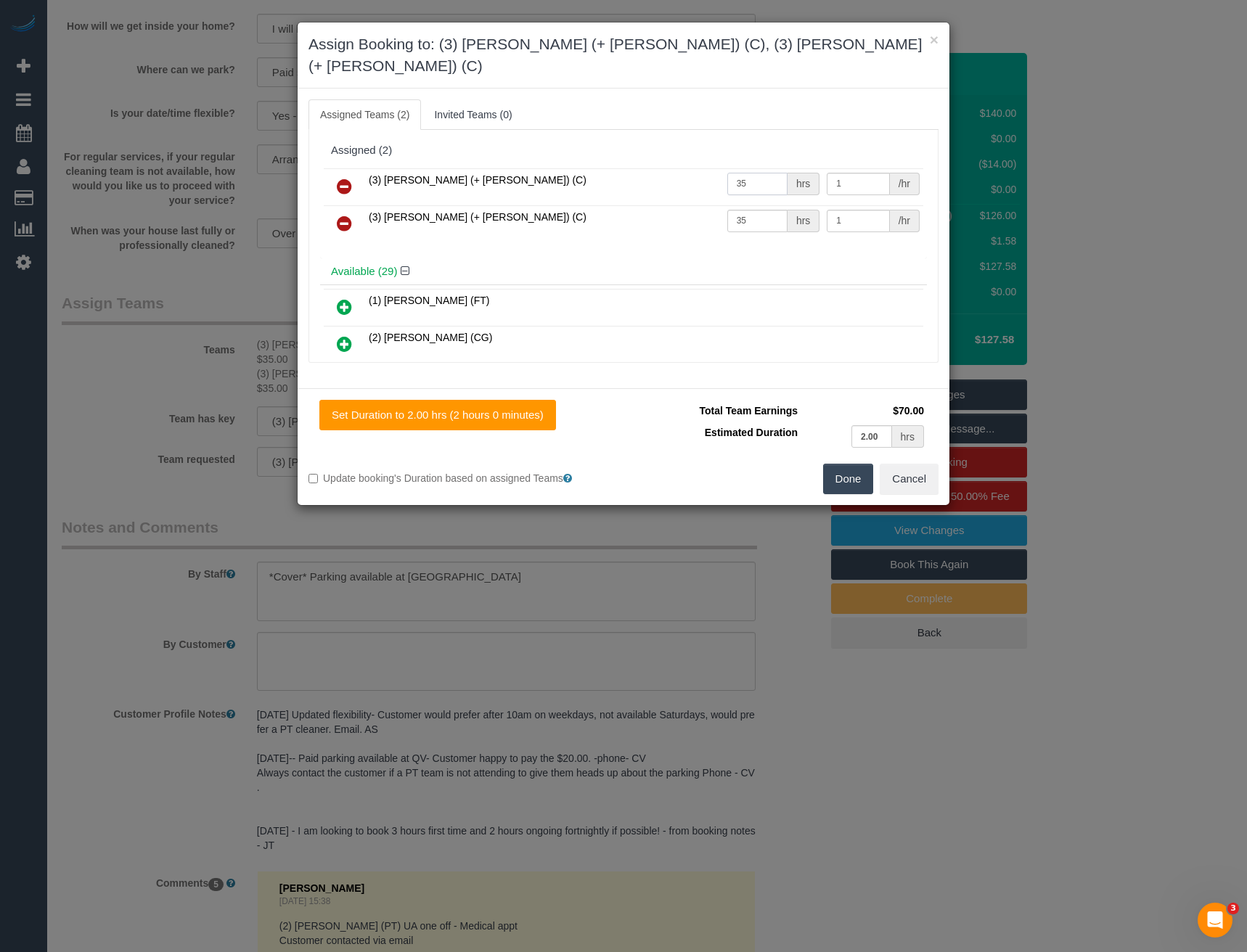
drag, startPoint x: 765, startPoint y: 168, endPoint x: 684, endPoint y: 167, distance: 81.0
click at [684, 168] on tr "(3) [PERSON_NAME] (+ [PERSON_NAME]) (C) 35 hrs 1 /hr" at bounding box center [623, 187] width 599 height 37
type input "1"
type input "35"
drag, startPoint x: 744, startPoint y: 193, endPoint x: 687, endPoint y: 200, distance: 57.4
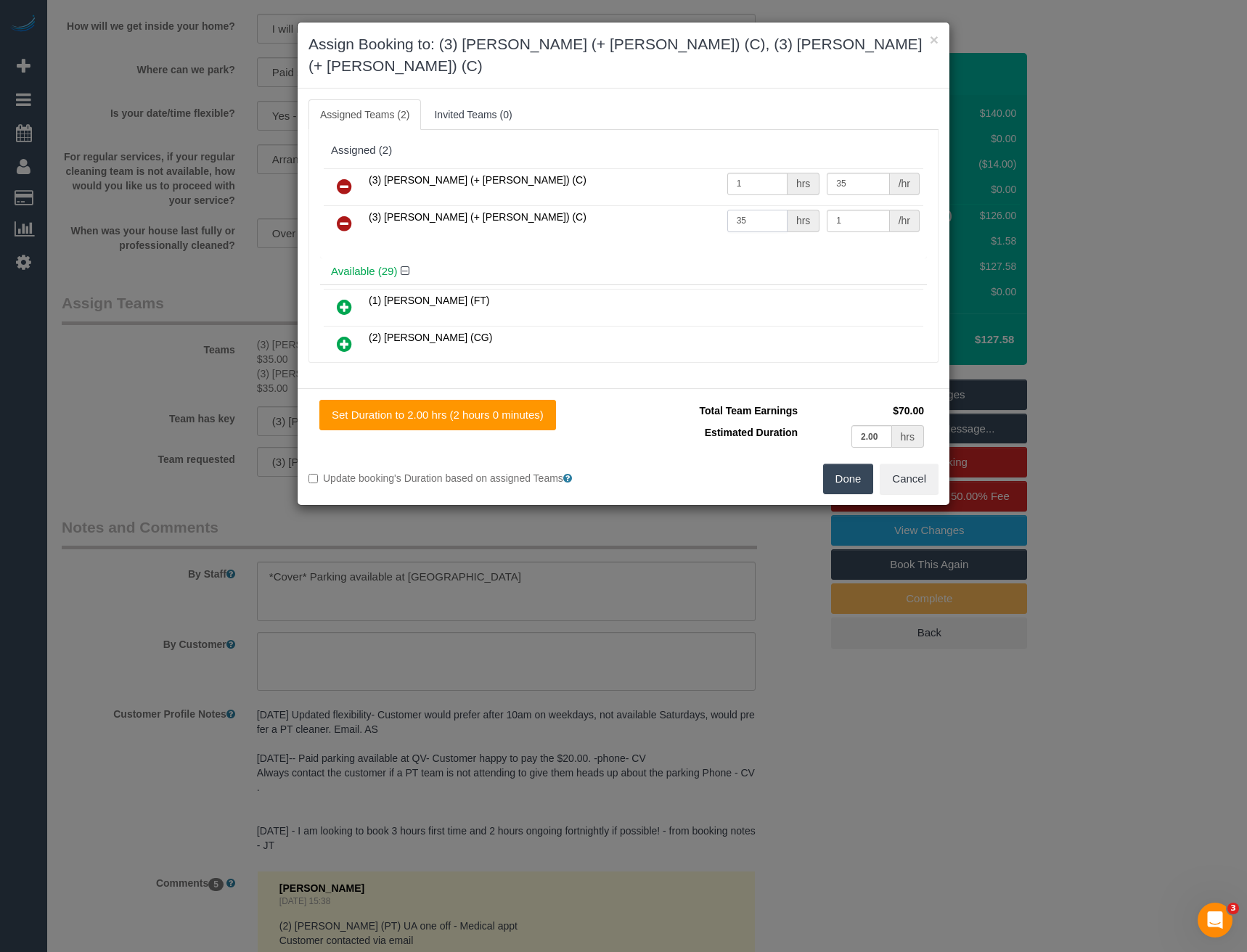
click at [687, 205] on tr "(3) [PERSON_NAME] (+ [PERSON_NAME]) (C) 35 hrs 1 /hr" at bounding box center [623, 223] width 599 height 37
type input "1"
type input "44.63"
click at [852, 463] on button "Done" at bounding box center [848, 479] width 51 height 31
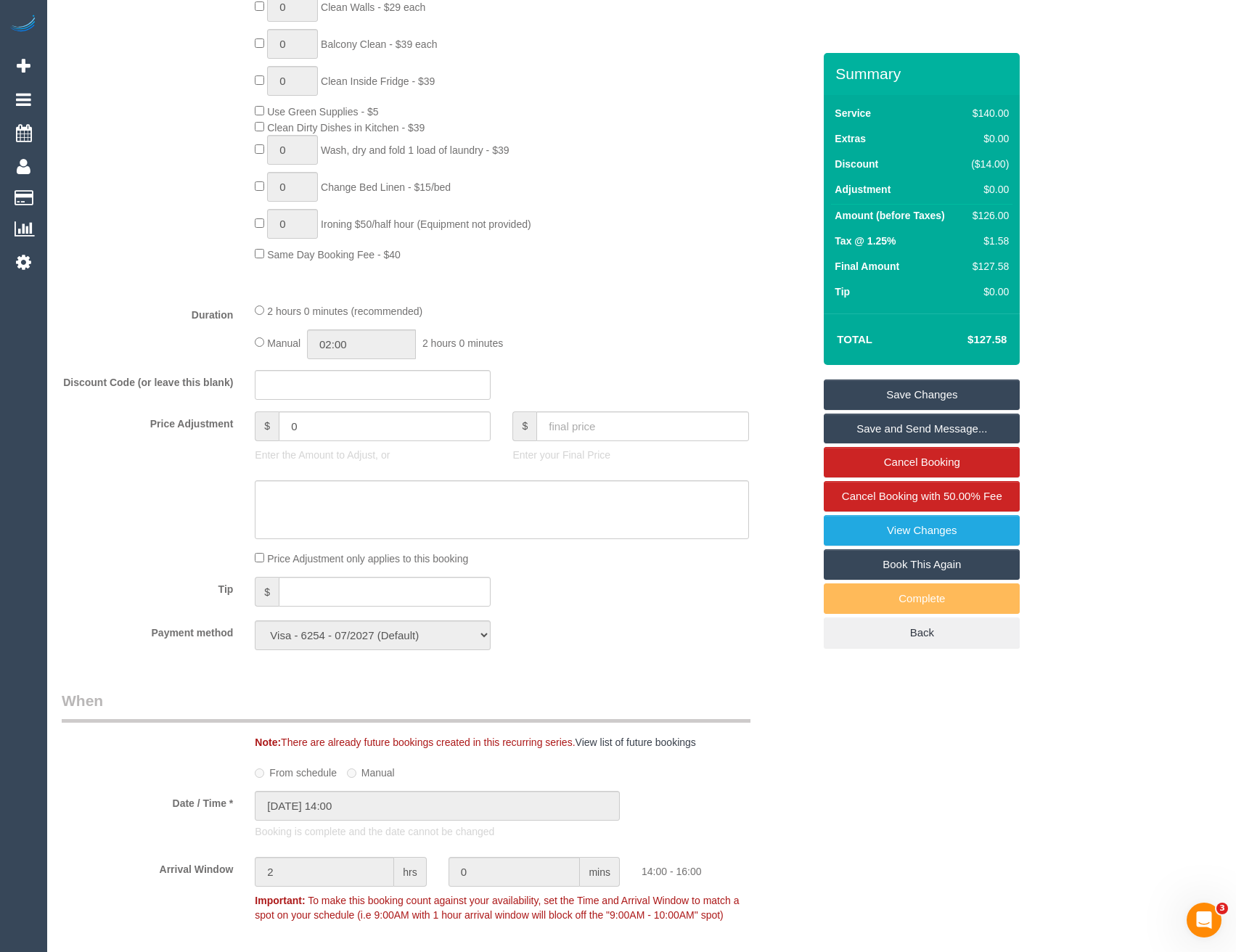
scroll to position [944, 0]
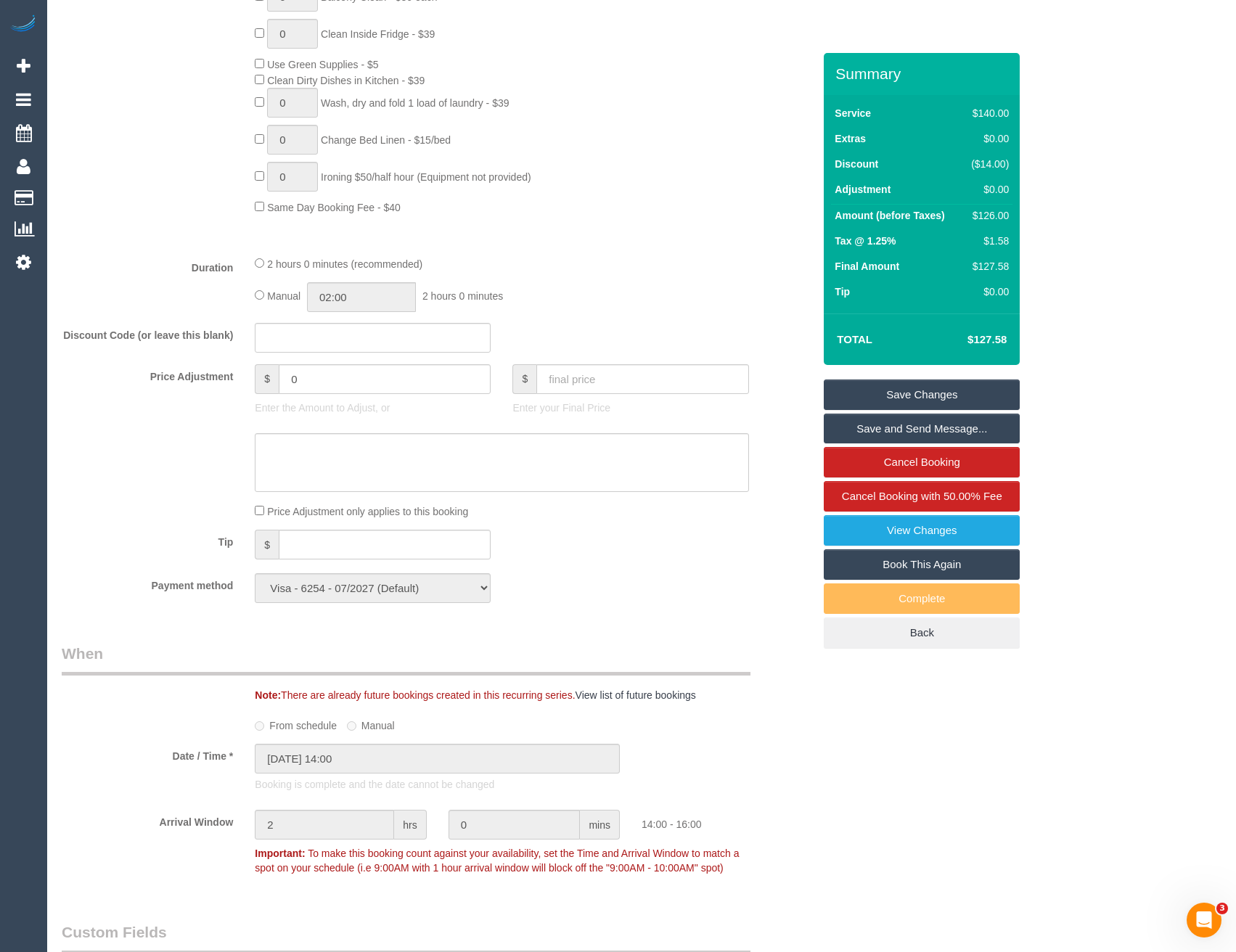
click at [263, 288] on div "Manual 02:00 2 hours 0 minutes" at bounding box center [502, 298] width 493 height 30
click at [267, 300] on div "Manual 02:00 2 hours 0 minutes" at bounding box center [502, 298] width 493 height 30
click at [358, 300] on input "02:00" at bounding box center [361, 298] width 109 height 30
type input "01:00"
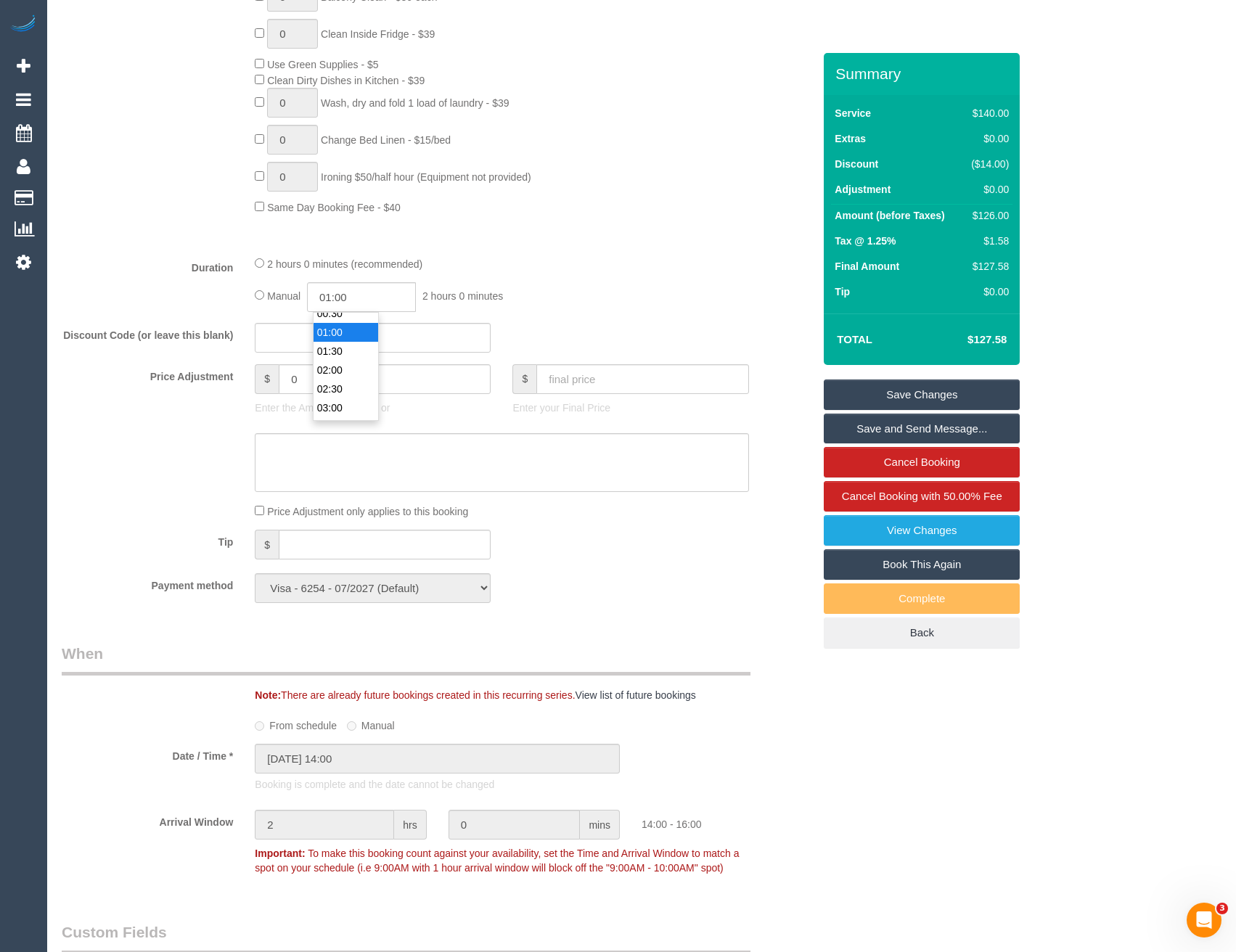
click at [357, 333] on li "01:00" at bounding box center [345, 332] width 64 height 19
click at [574, 292] on div "Manual 01:00 1 hour 0 minutes" at bounding box center [502, 298] width 493 height 30
click at [908, 398] on link "Save Changes" at bounding box center [921, 394] width 196 height 31
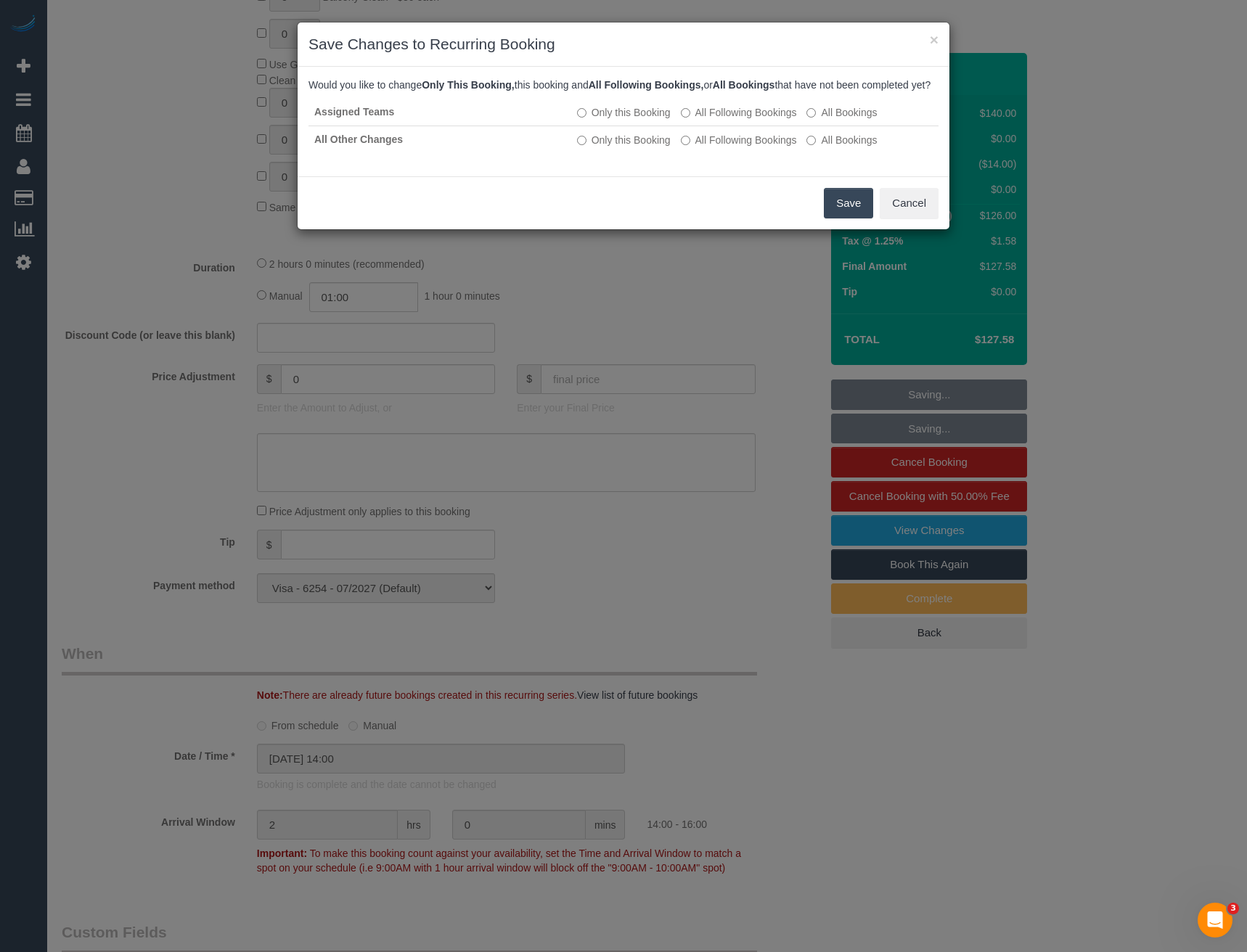
click at [848, 216] on button "Save" at bounding box center [848, 203] width 49 height 31
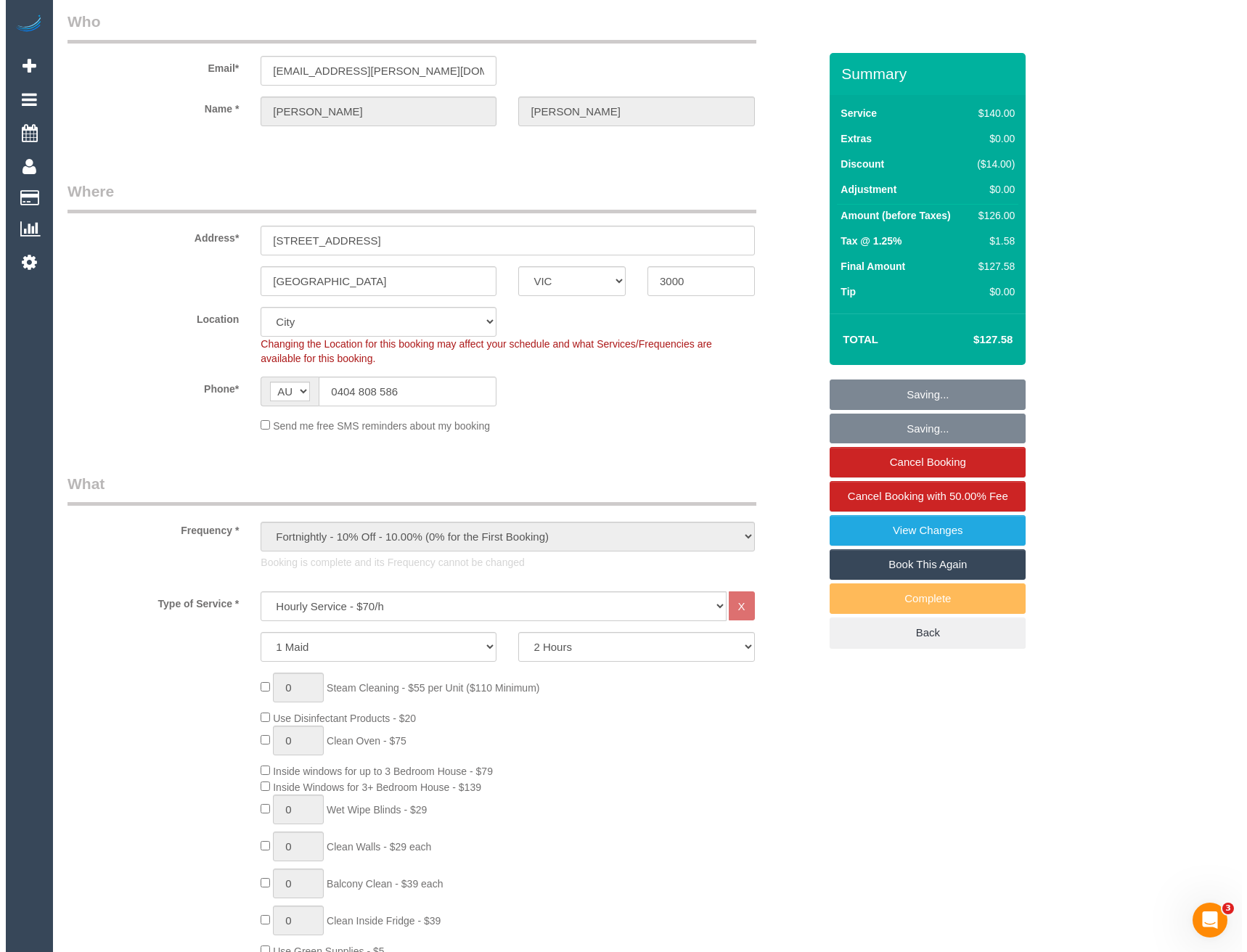
scroll to position [0, 0]
